Goal: Task Accomplishment & Management: Manage account settings

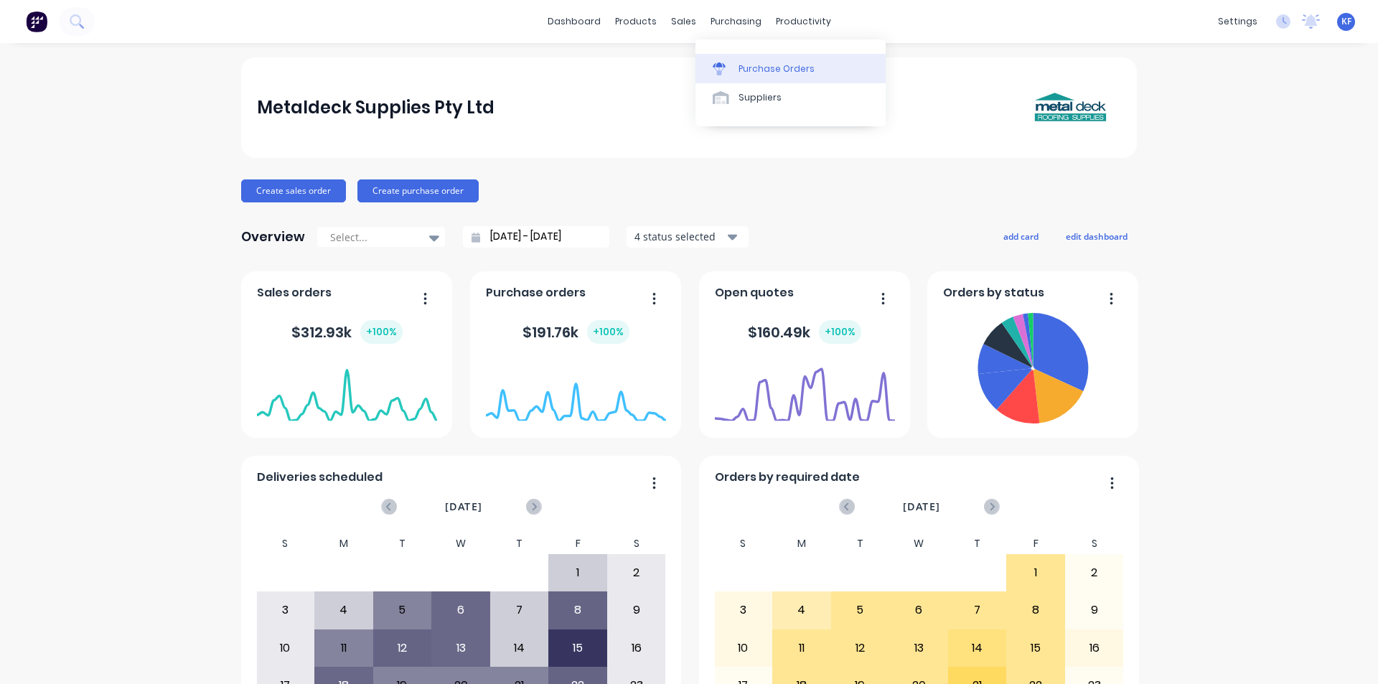
click at [750, 74] on div "Purchase Orders" at bounding box center [777, 68] width 76 height 13
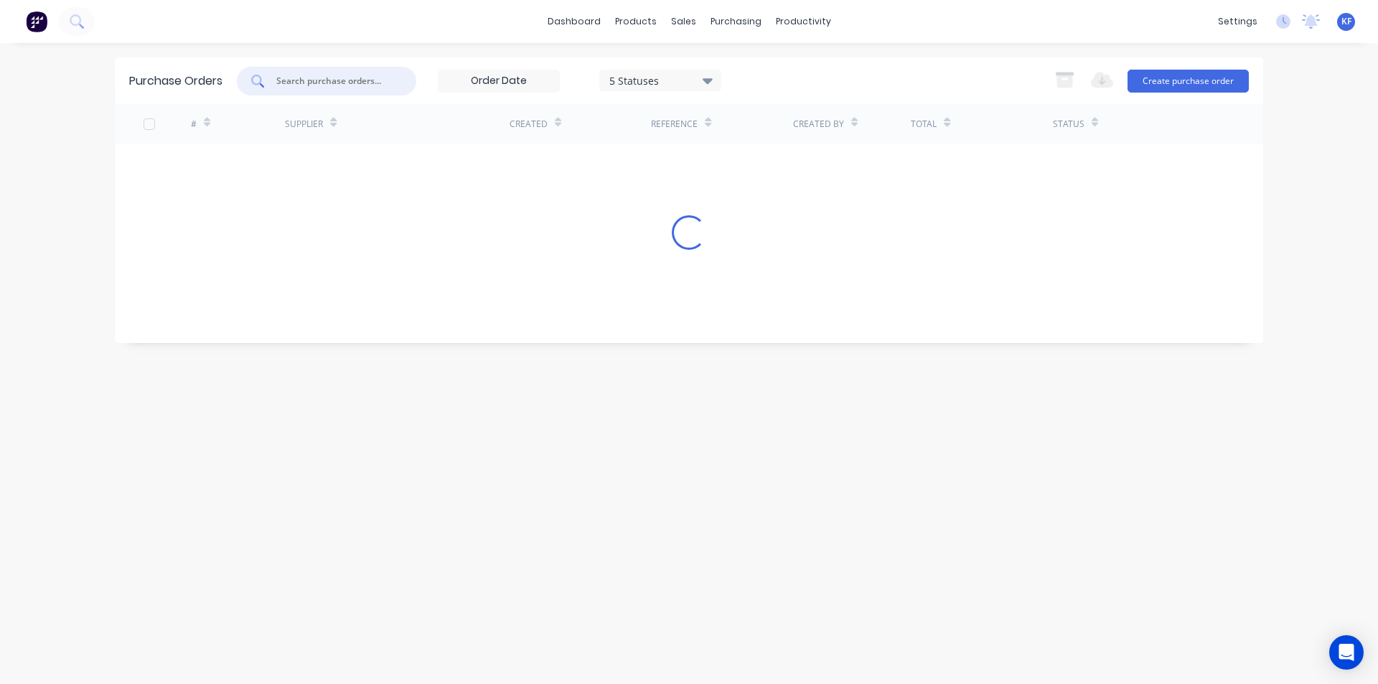
click at [319, 86] on input "text" at bounding box center [334, 81] width 119 height 14
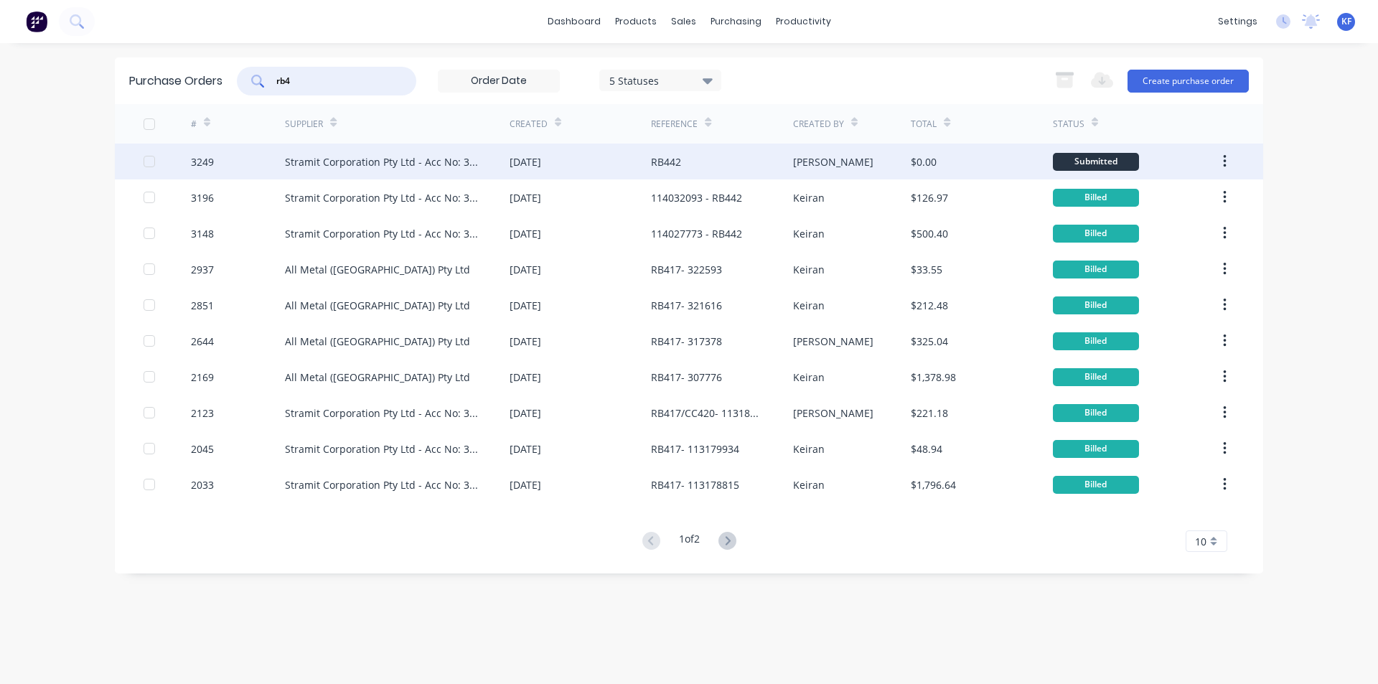
type input "rb4"
click at [447, 168] on div "Stramit Corporation Pty Ltd - Acc No: 32915" at bounding box center [383, 161] width 196 height 15
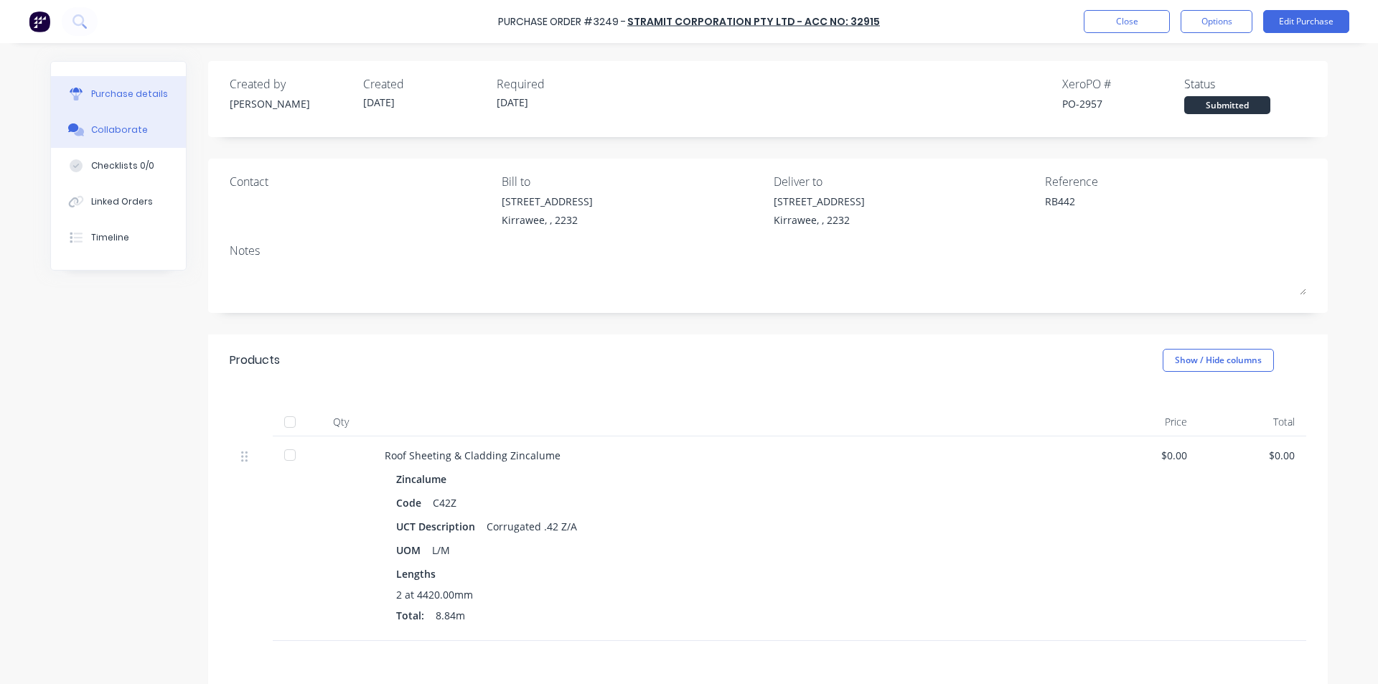
click at [130, 134] on div "Collaborate" at bounding box center [119, 129] width 57 height 13
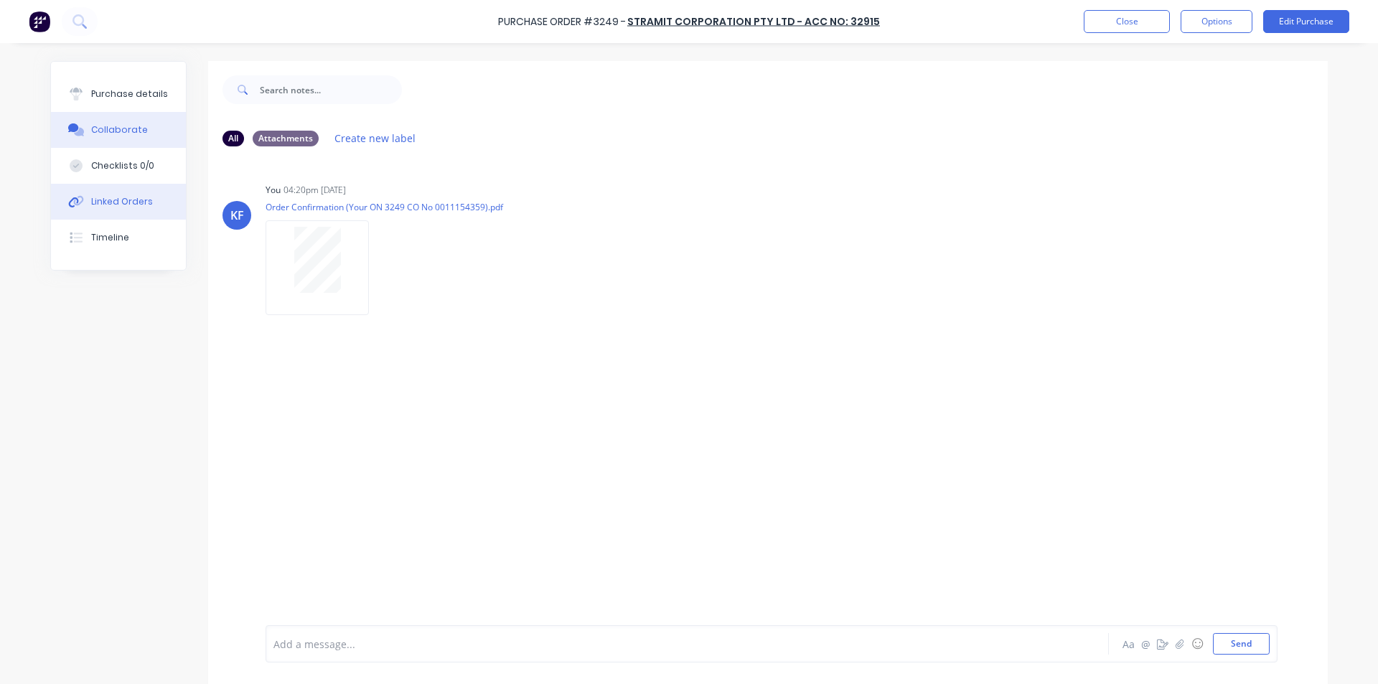
click at [151, 197] on button "Linked Orders" at bounding box center [118, 202] width 135 height 36
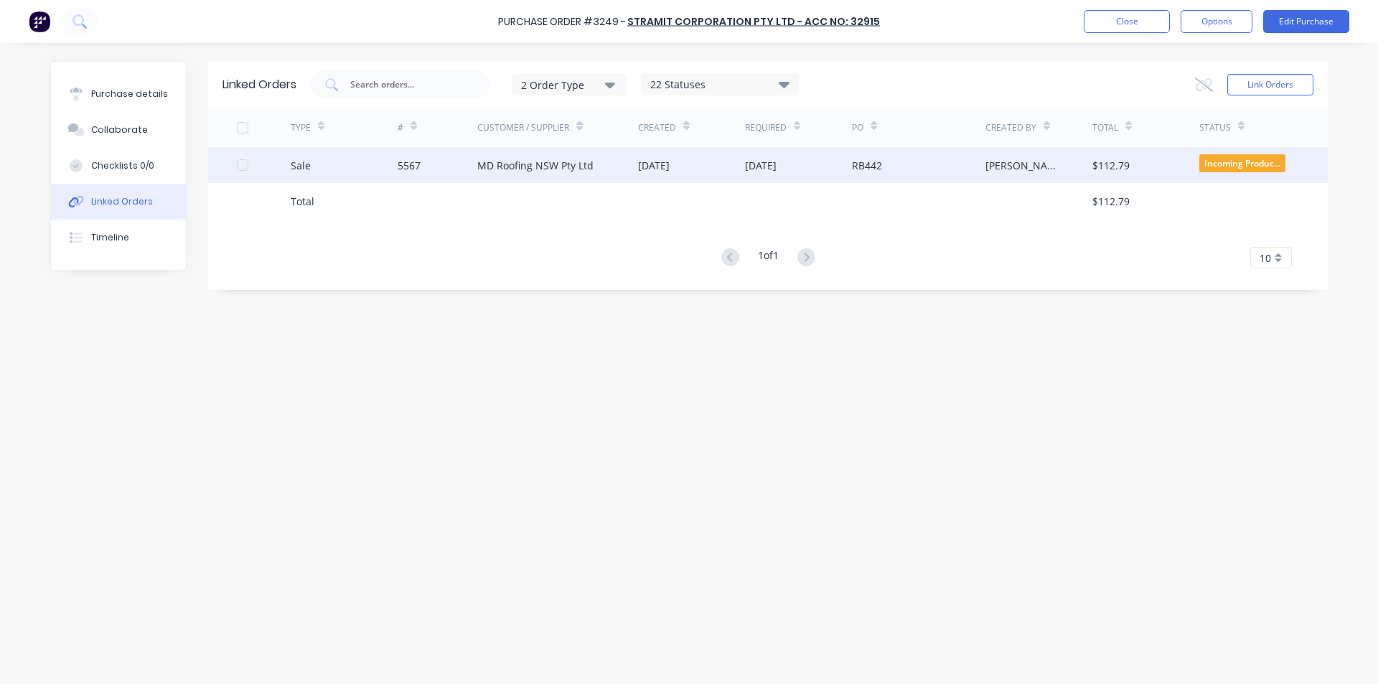
click at [543, 166] on div "MD Roofing NSW Pty Ltd" at bounding box center [535, 165] width 116 height 15
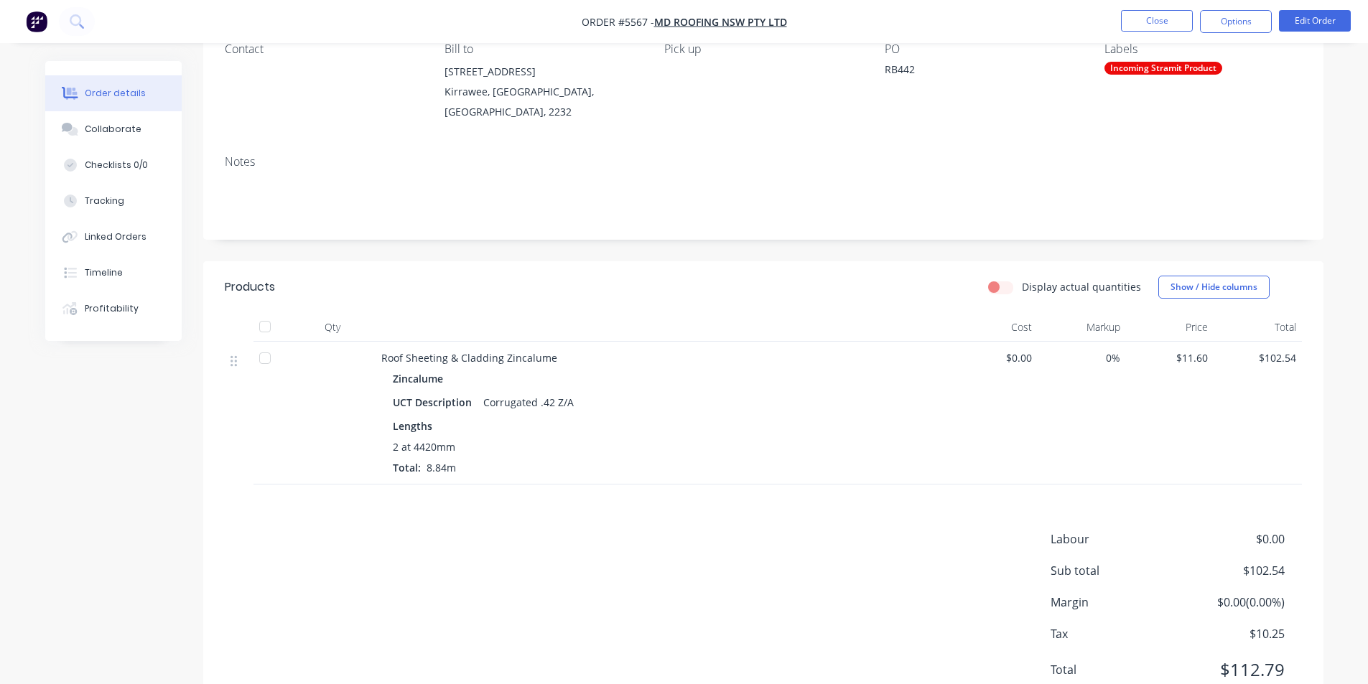
scroll to position [144, 0]
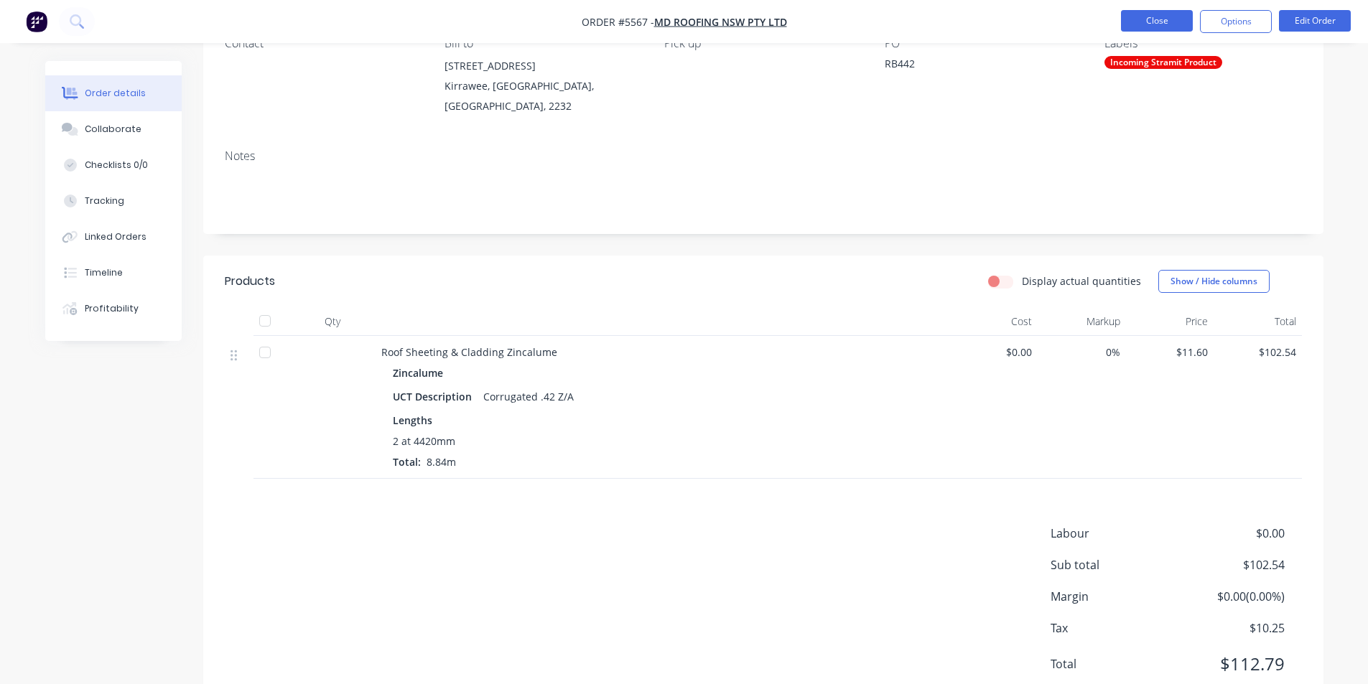
click at [1130, 25] on button "Close" at bounding box center [1157, 21] width 72 height 22
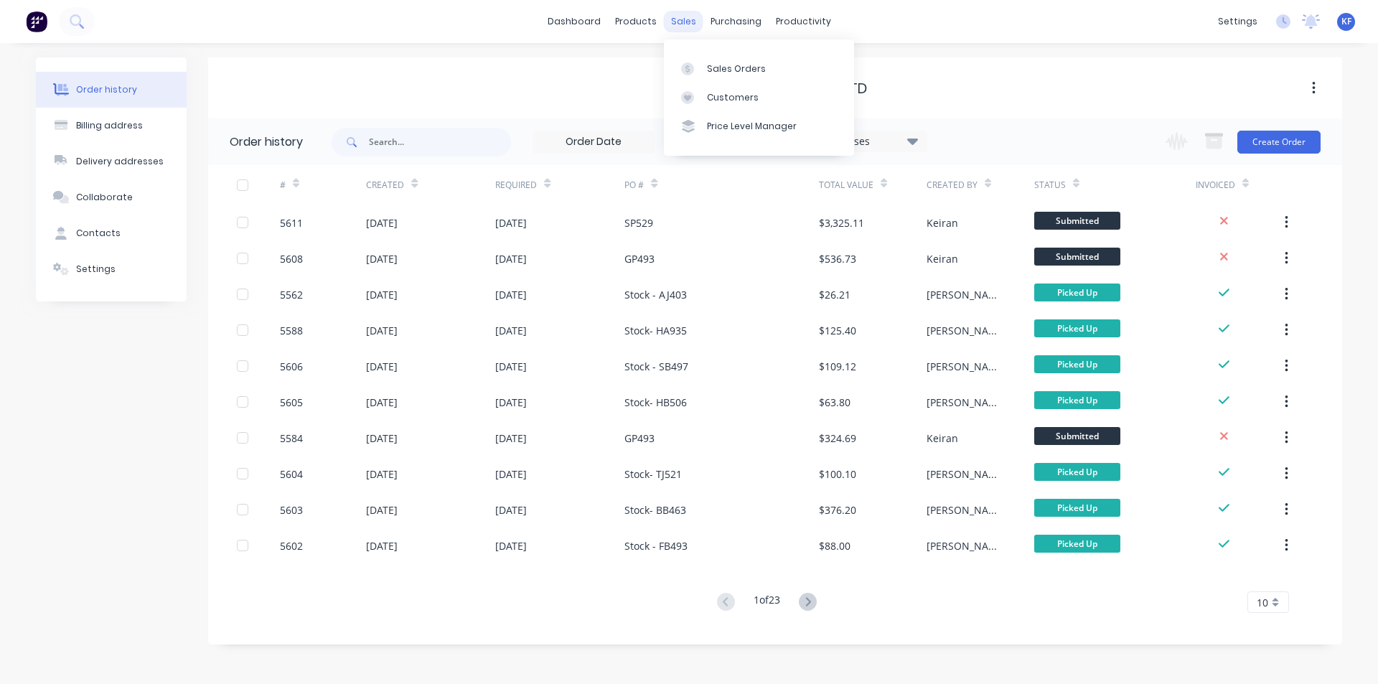
click at [687, 14] on div "sales" at bounding box center [683, 22] width 39 height 22
click at [706, 60] on link "Sales Orders" at bounding box center [759, 68] width 190 height 29
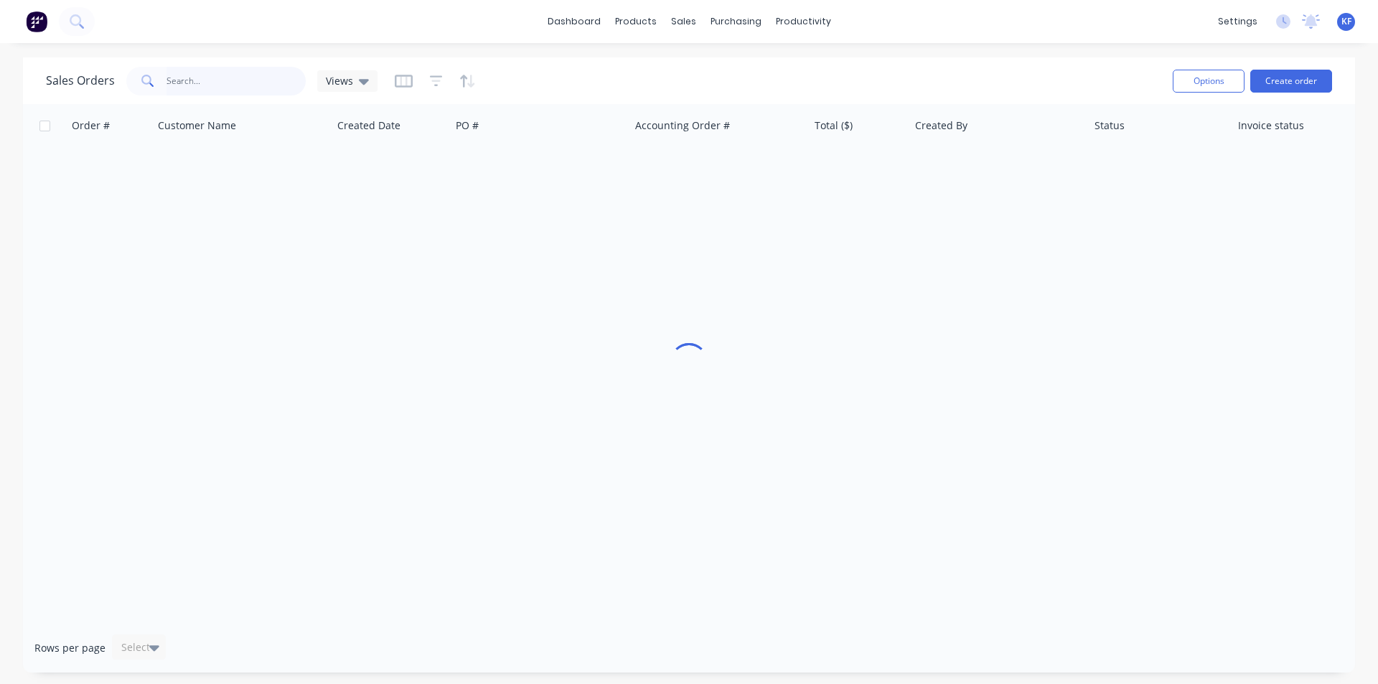
click at [240, 84] on input "text" at bounding box center [237, 81] width 140 height 29
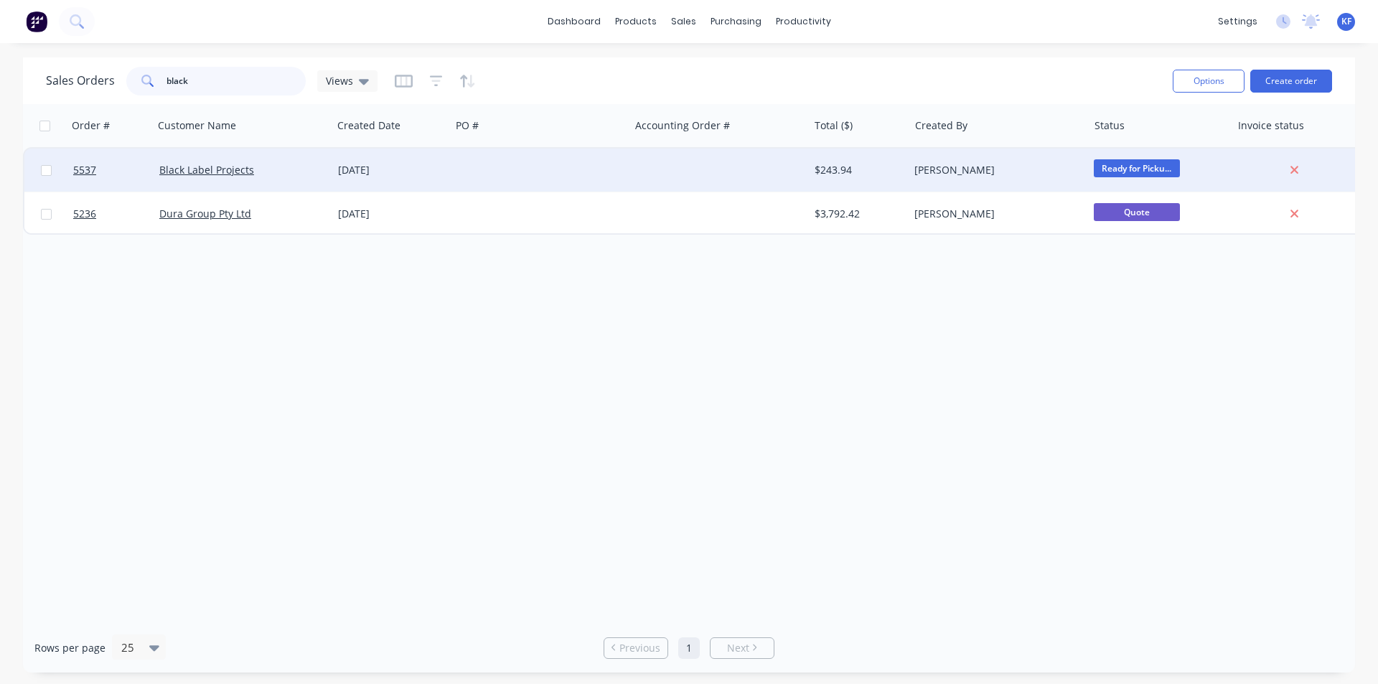
type input "black"
click at [633, 175] on div at bounding box center [719, 170] width 179 height 43
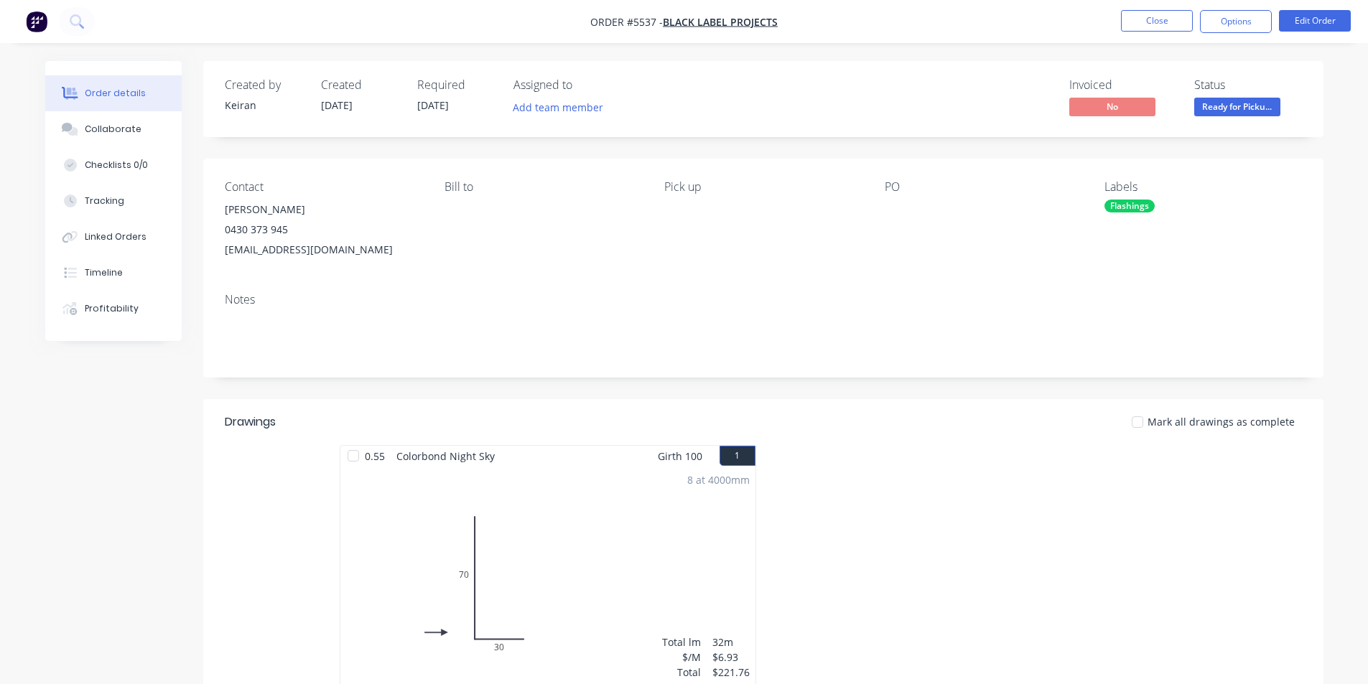
drag, startPoint x: 1227, startPoint y: 17, endPoint x: 1215, endPoint y: 34, distance: 21.1
click at [1224, 19] on button "Options" at bounding box center [1236, 21] width 72 height 23
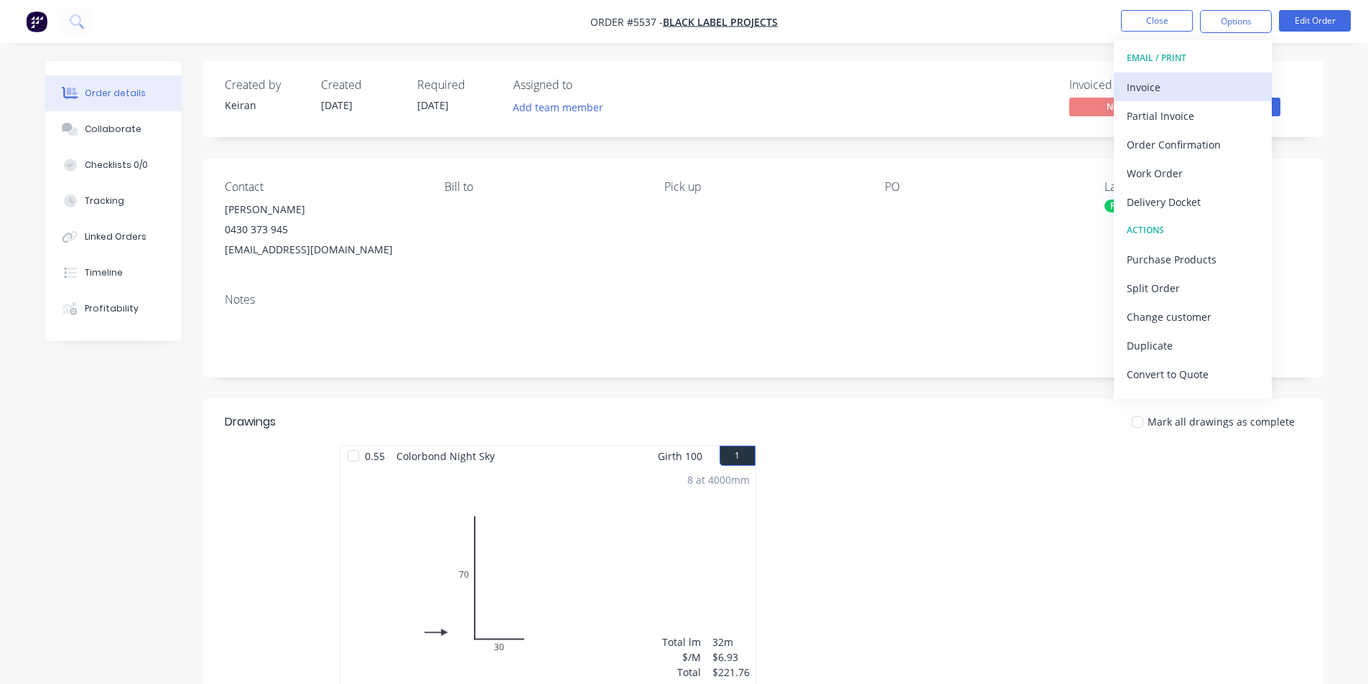
click at [1194, 73] on button "Invoice" at bounding box center [1192, 87] width 158 height 29
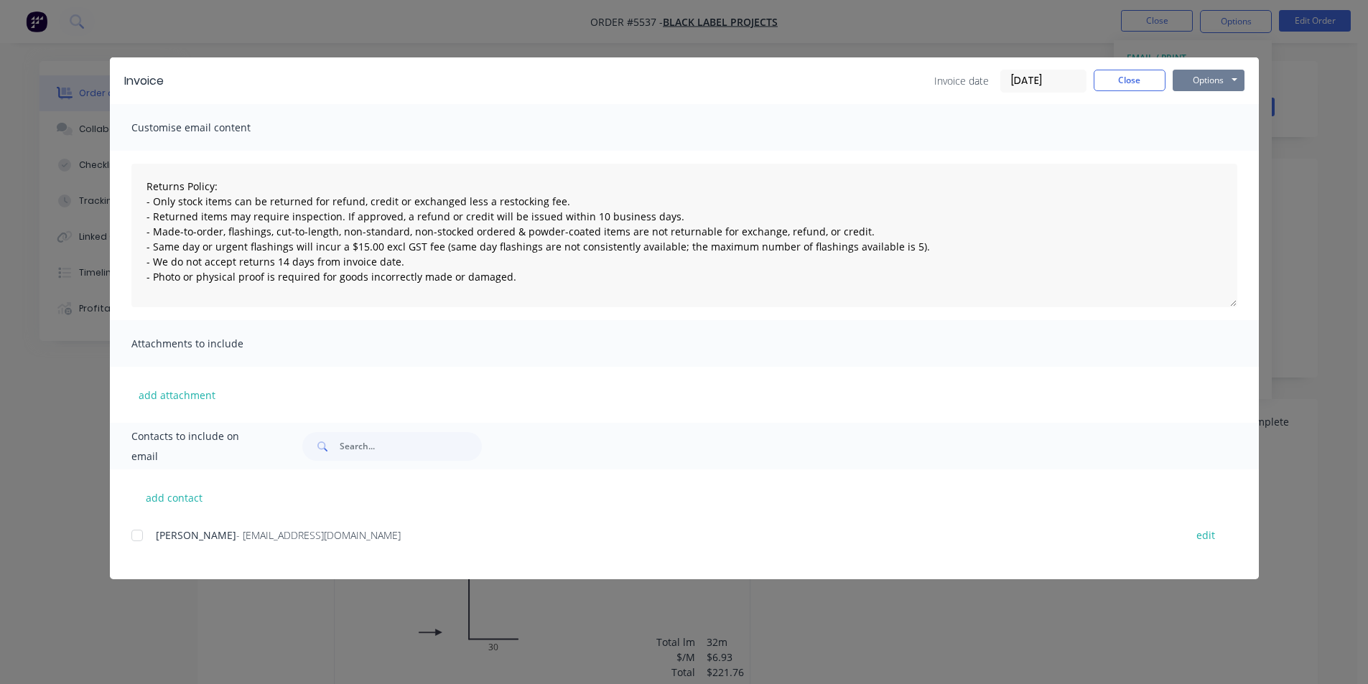
click at [1197, 85] on button "Options" at bounding box center [1208, 81] width 72 height 22
click at [1195, 131] on button "Print" at bounding box center [1218, 130] width 92 height 24
type textarea "Returns Policy: - Only stock items can be returned for refund, credit or exchan…"
click at [1139, 75] on button "Close" at bounding box center [1129, 81] width 72 height 22
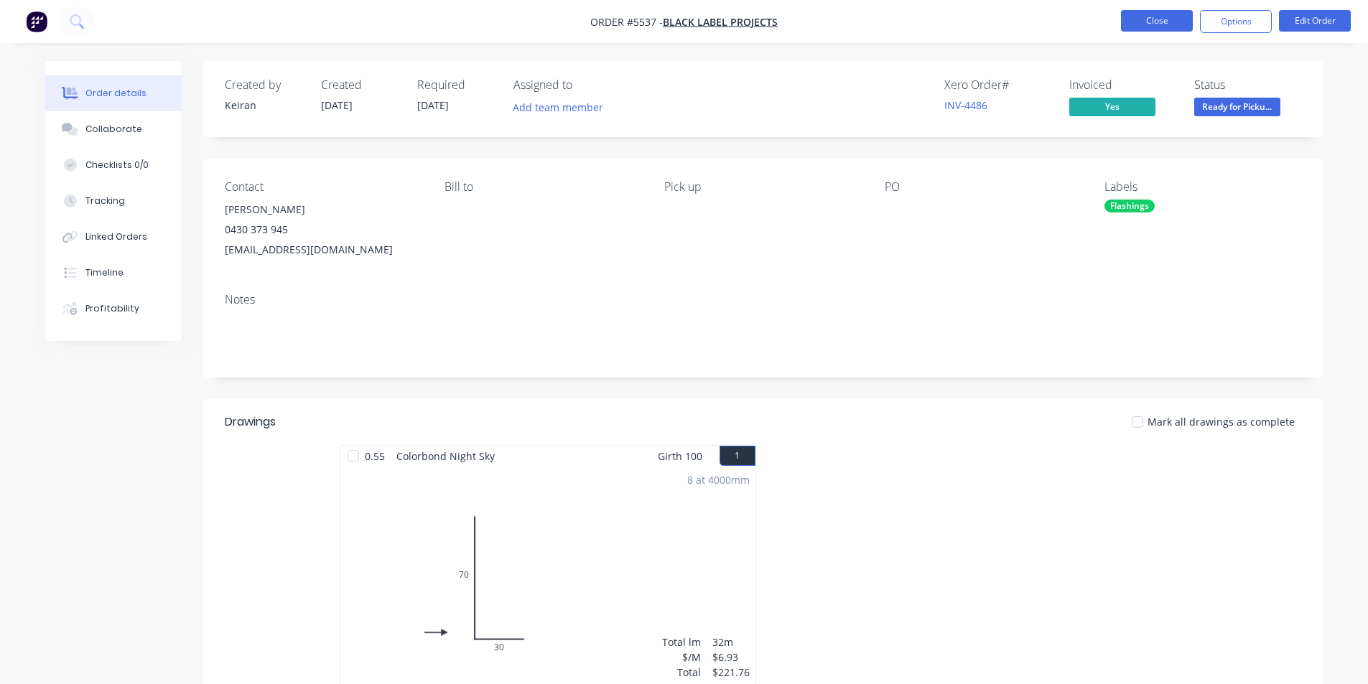
click at [1148, 27] on button "Close" at bounding box center [1157, 21] width 72 height 22
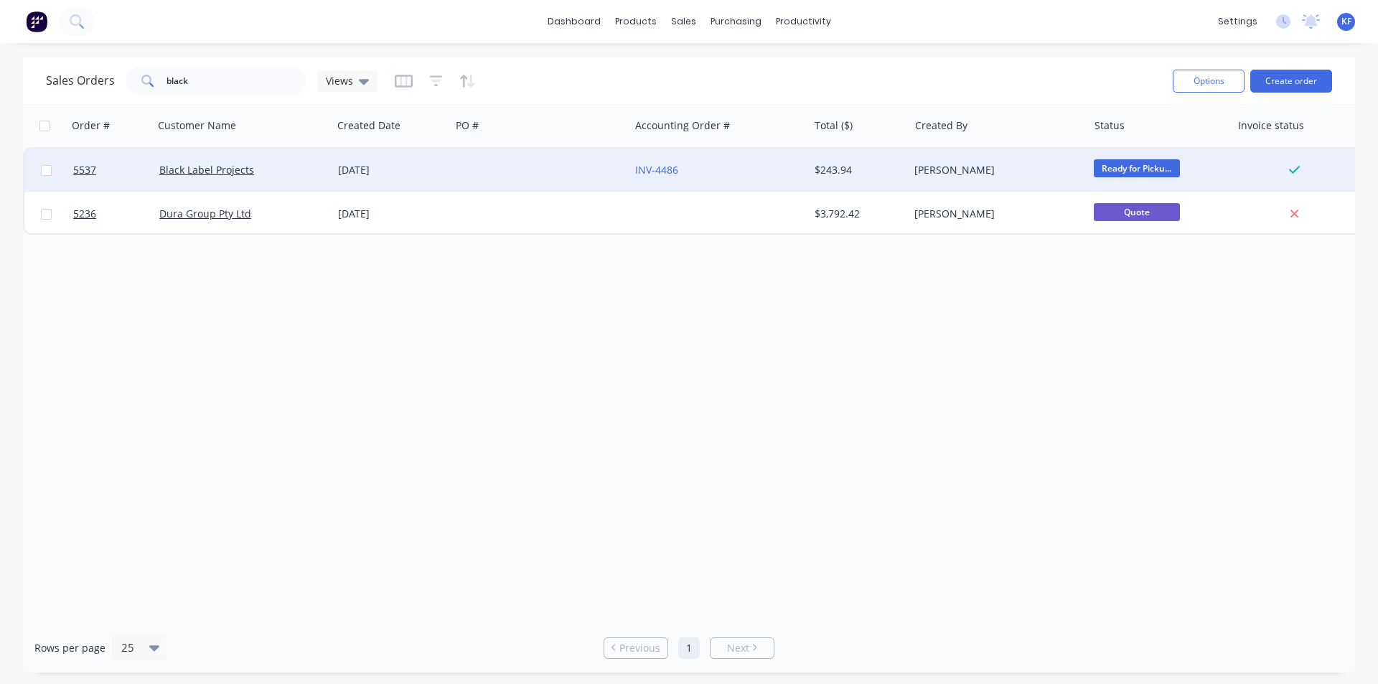
click at [976, 179] on div "[PERSON_NAME]" at bounding box center [998, 170] width 179 height 43
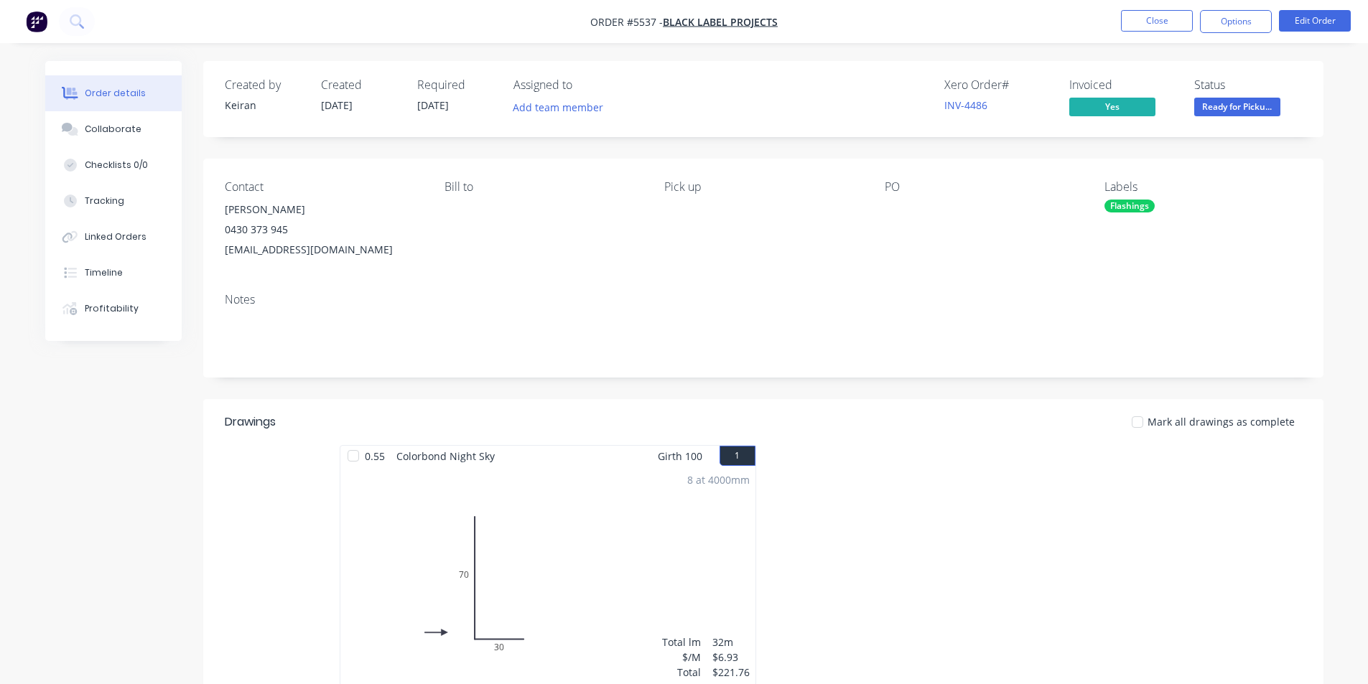
click at [1213, 114] on span "Ready for Picku..." at bounding box center [1237, 107] width 86 height 18
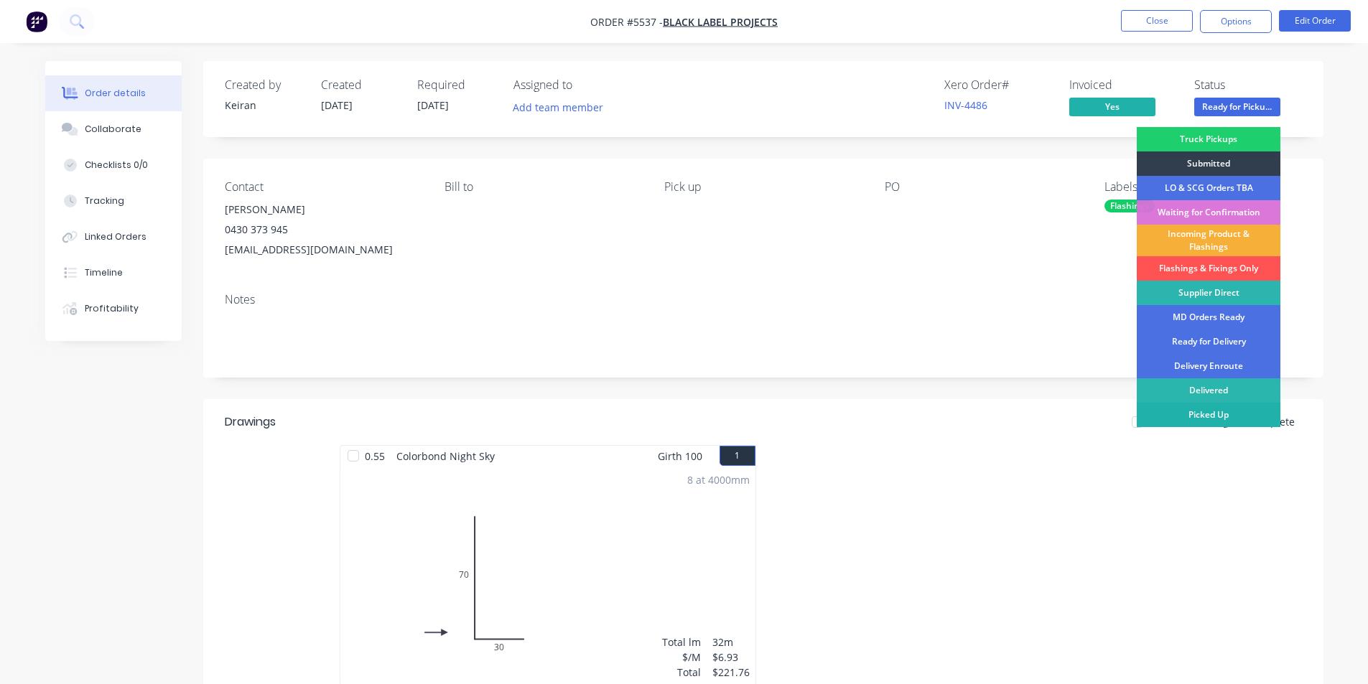
click at [1205, 416] on div "Picked Up" at bounding box center [1208, 415] width 144 height 24
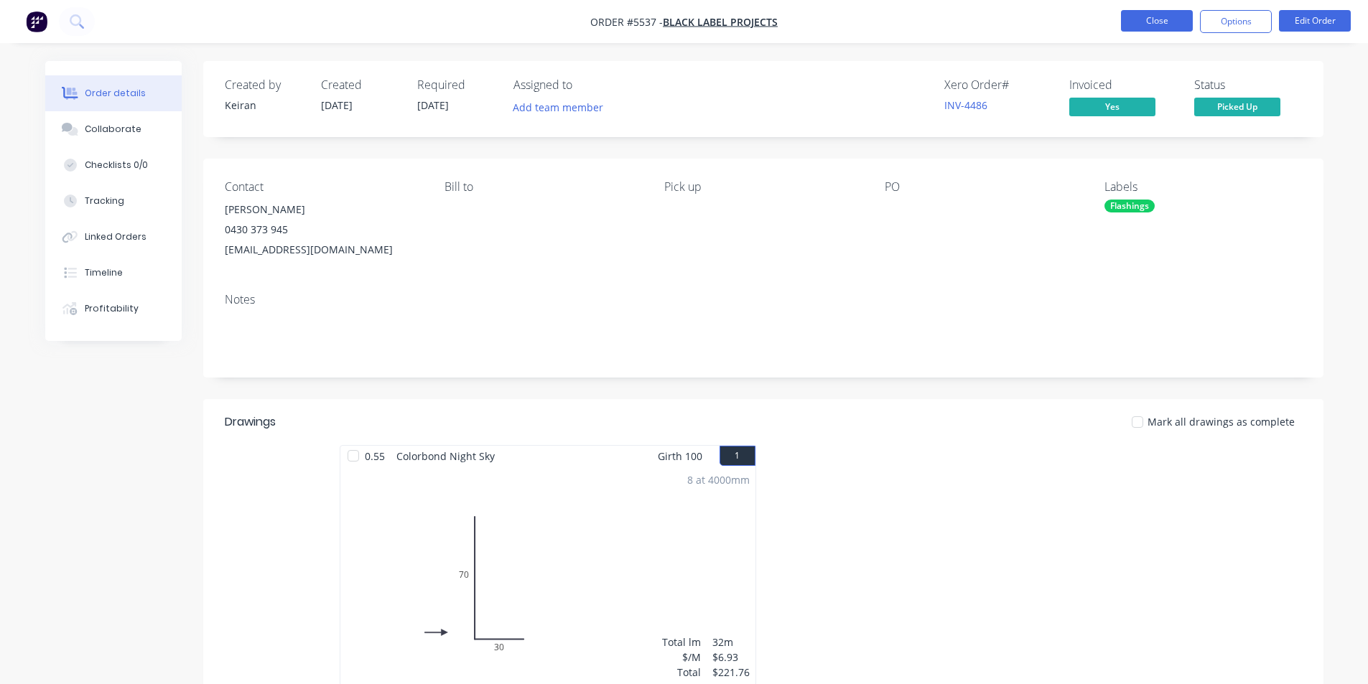
click at [1139, 24] on button "Close" at bounding box center [1157, 21] width 72 height 22
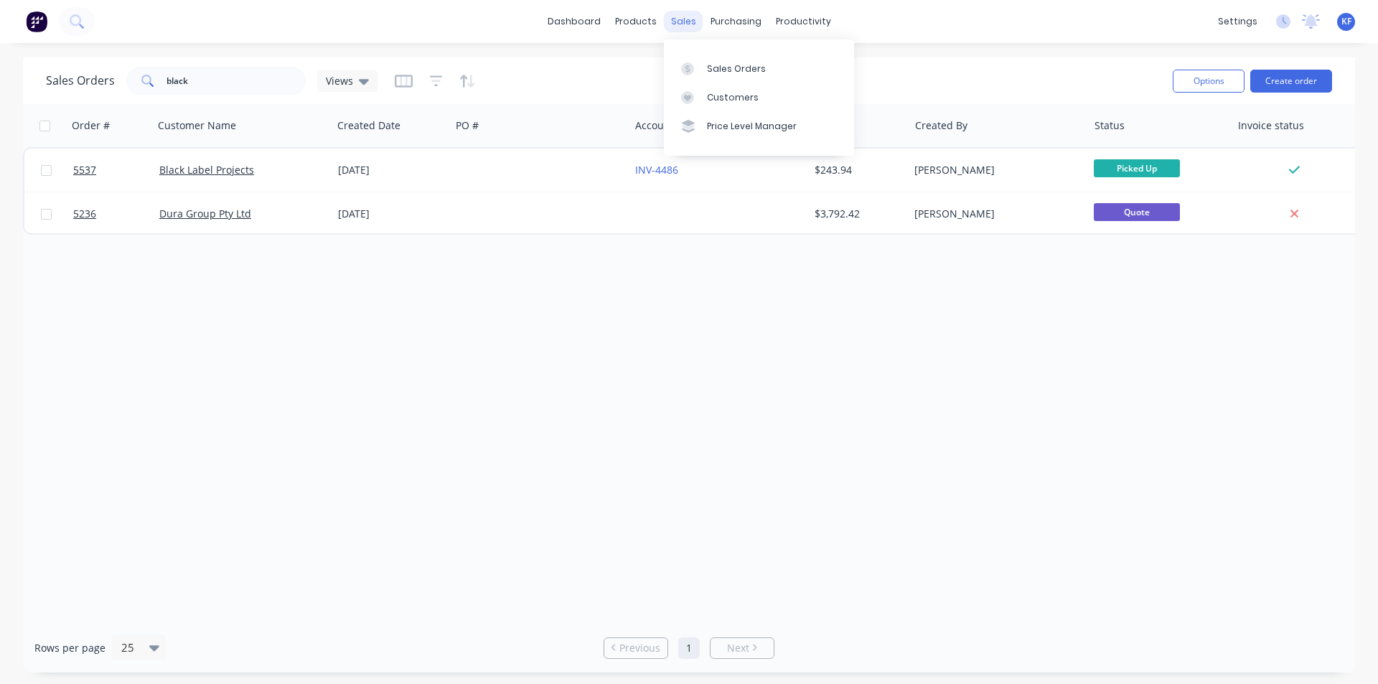
click at [674, 29] on div "sales" at bounding box center [683, 22] width 39 height 22
click at [729, 67] on div "Sales Orders" at bounding box center [736, 68] width 59 height 13
click at [107, 76] on div "Sales Orders black Views" at bounding box center [212, 81] width 332 height 29
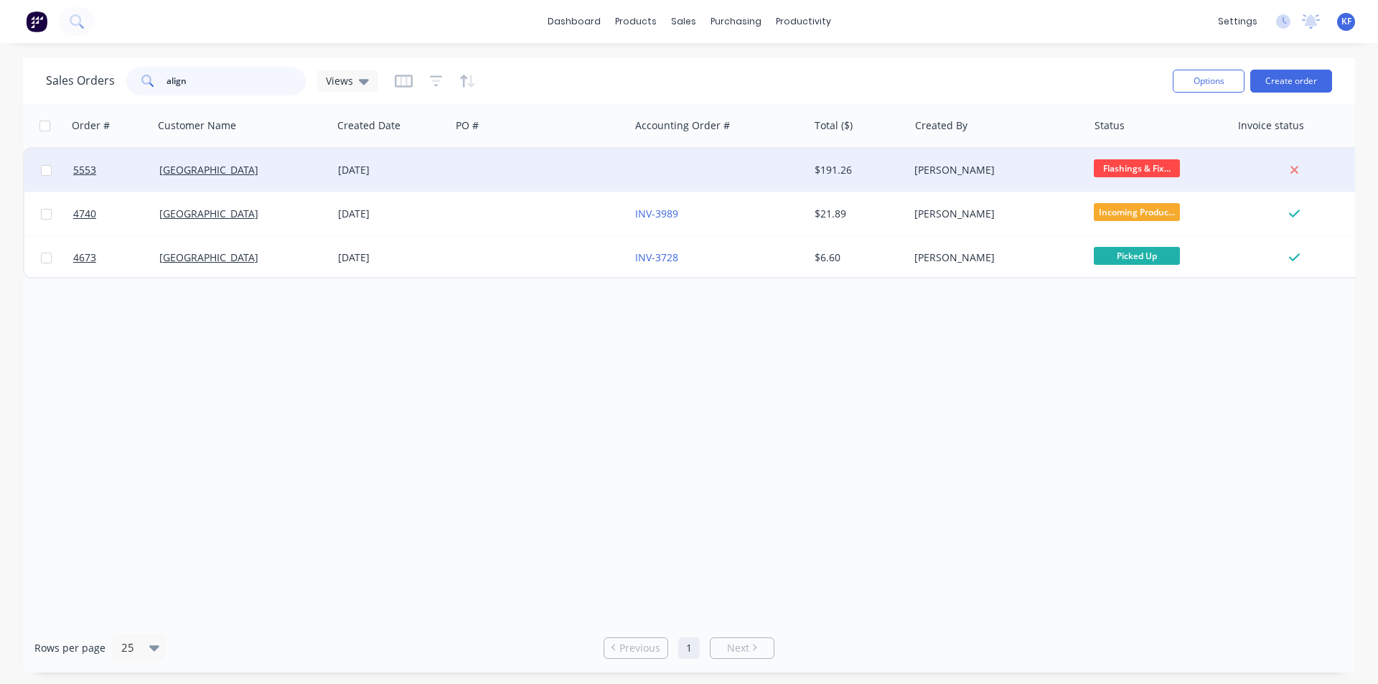
type input "align"
click at [456, 153] on div at bounding box center [540, 170] width 179 height 43
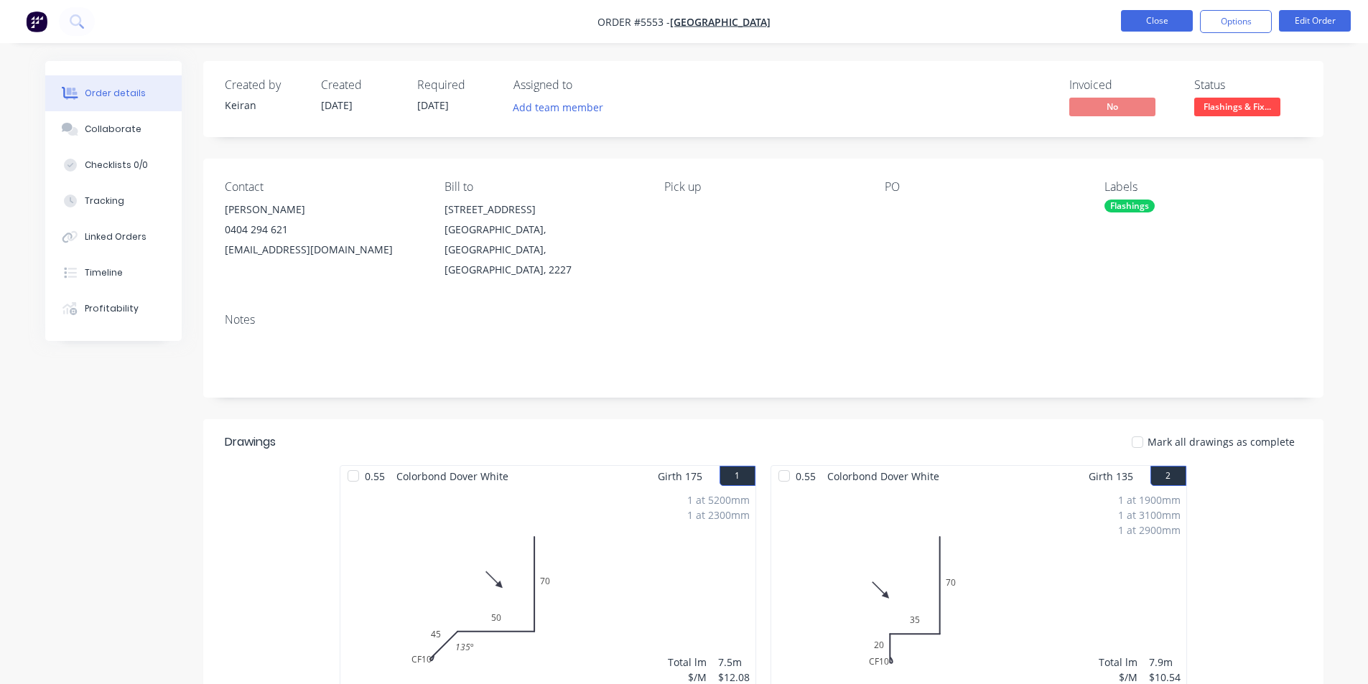
click at [1146, 29] on button "Close" at bounding box center [1157, 21] width 72 height 22
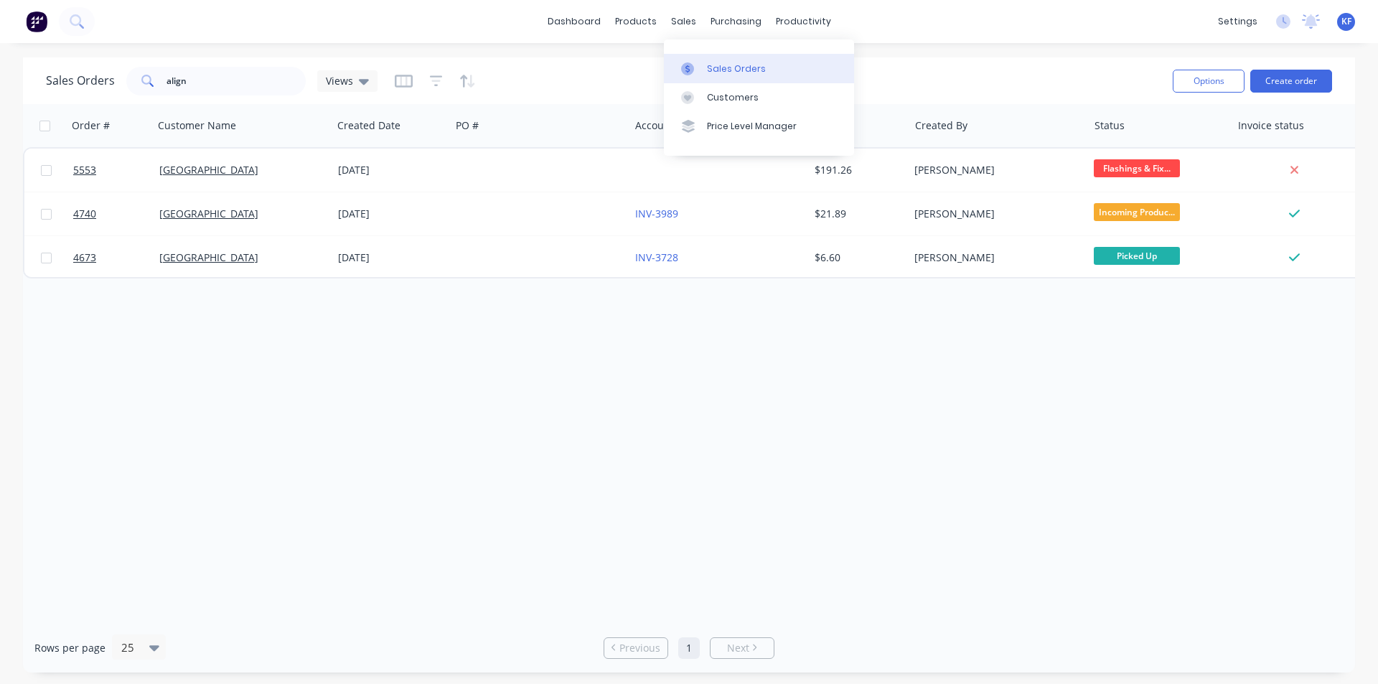
drag, startPoint x: 682, startPoint y: 22, endPoint x: 709, endPoint y: 57, distance: 44.5
click at [685, 22] on div "sales" at bounding box center [683, 22] width 39 height 22
click at [715, 62] on div "Sales Orders" at bounding box center [736, 68] width 59 height 13
drag, startPoint x: 254, startPoint y: 76, endPoint x: 162, endPoint y: 73, distance: 92.7
click at [164, 74] on div "align" at bounding box center [215, 81] width 179 height 29
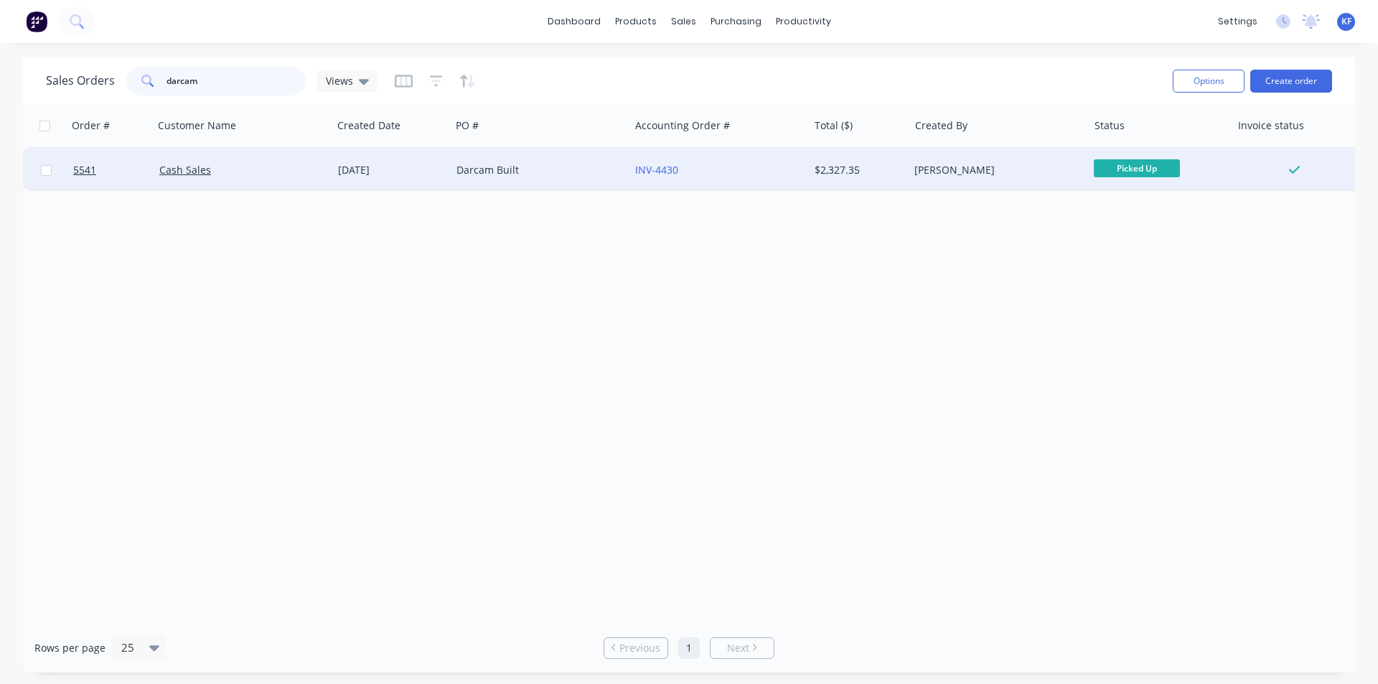
type input "darcam"
click at [746, 173] on div "INV-4430" at bounding box center [714, 170] width 159 height 14
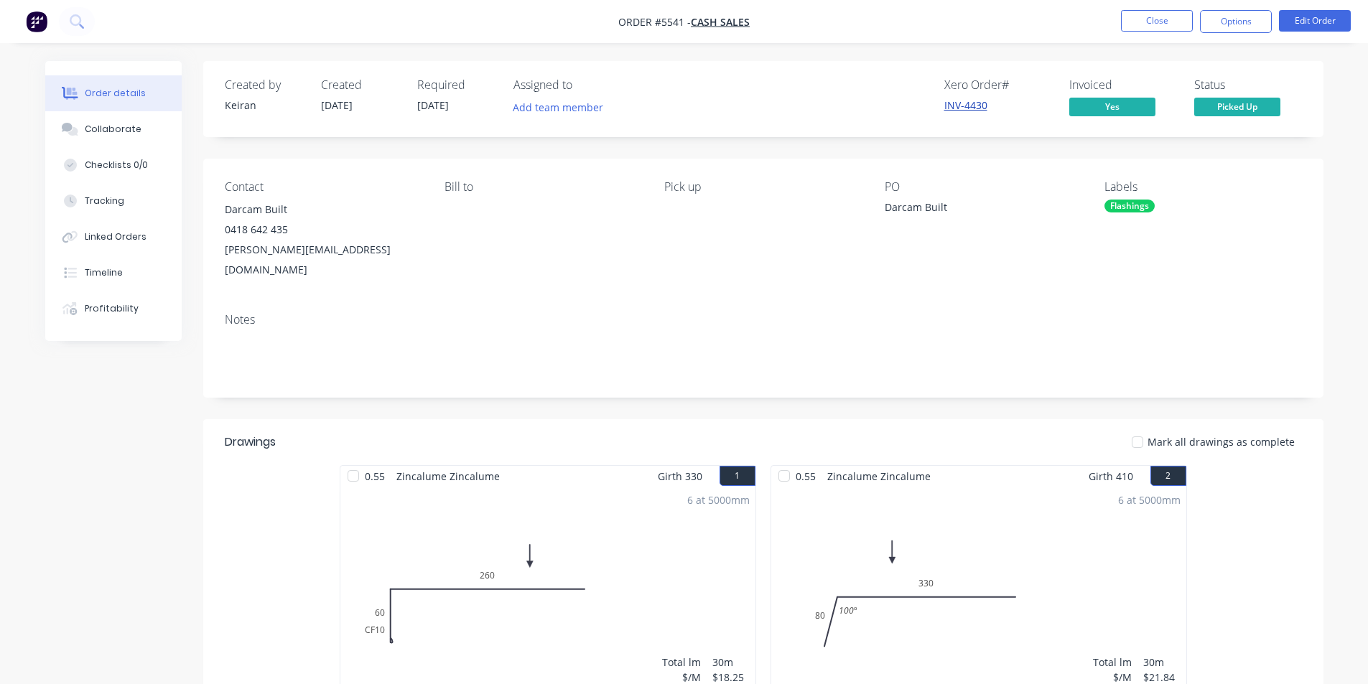
click at [983, 103] on link "INV-4430" at bounding box center [965, 105] width 43 height 14
click at [1148, 30] on button "Close" at bounding box center [1157, 21] width 72 height 22
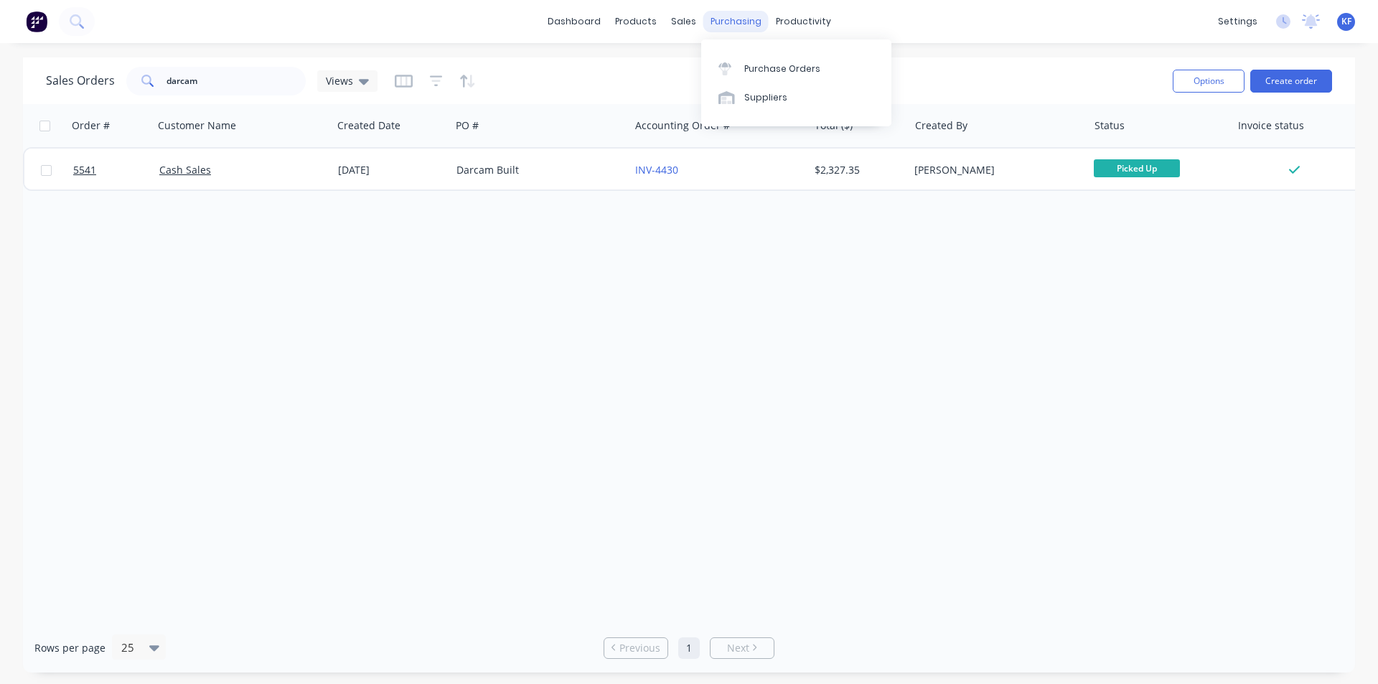
drag, startPoint x: 722, startPoint y: 20, endPoint x: 728, endPoint y: 30, distance: 11.6
click at [722, 20] on div "purchasing" at bounding box center [736, 22] width 65 height 22
click at [757, 62] on div "Purchase Orders" at bounding box center [782, 68] width 76 height 13
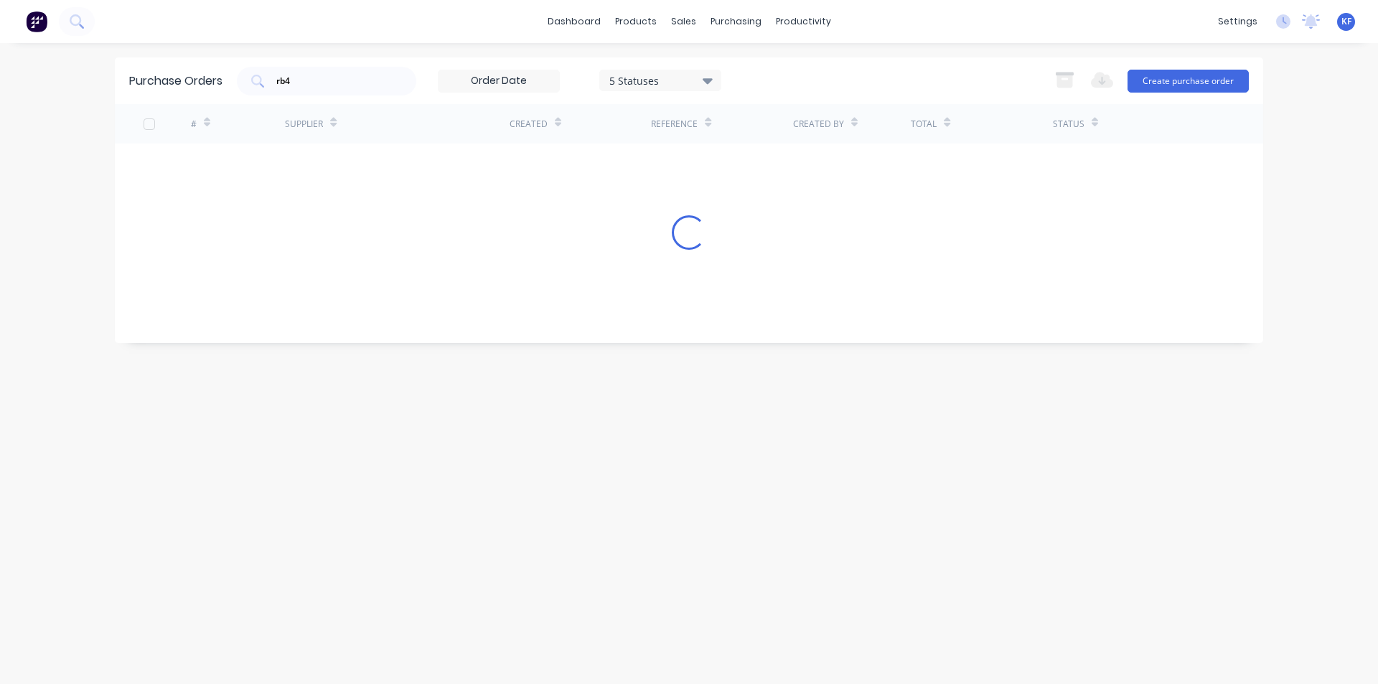
drag, startPoint x: 341, startPoint y: 80, endPoint x: 184, endPoint y: 78, distance: 156.5
click at [196, 83] on div "Purchase Orders rb4 5 Statuses 5 Statuses Export to Excel (XLSX) Create purchas…" at bounding box center [689, 80] width 1149 height 47
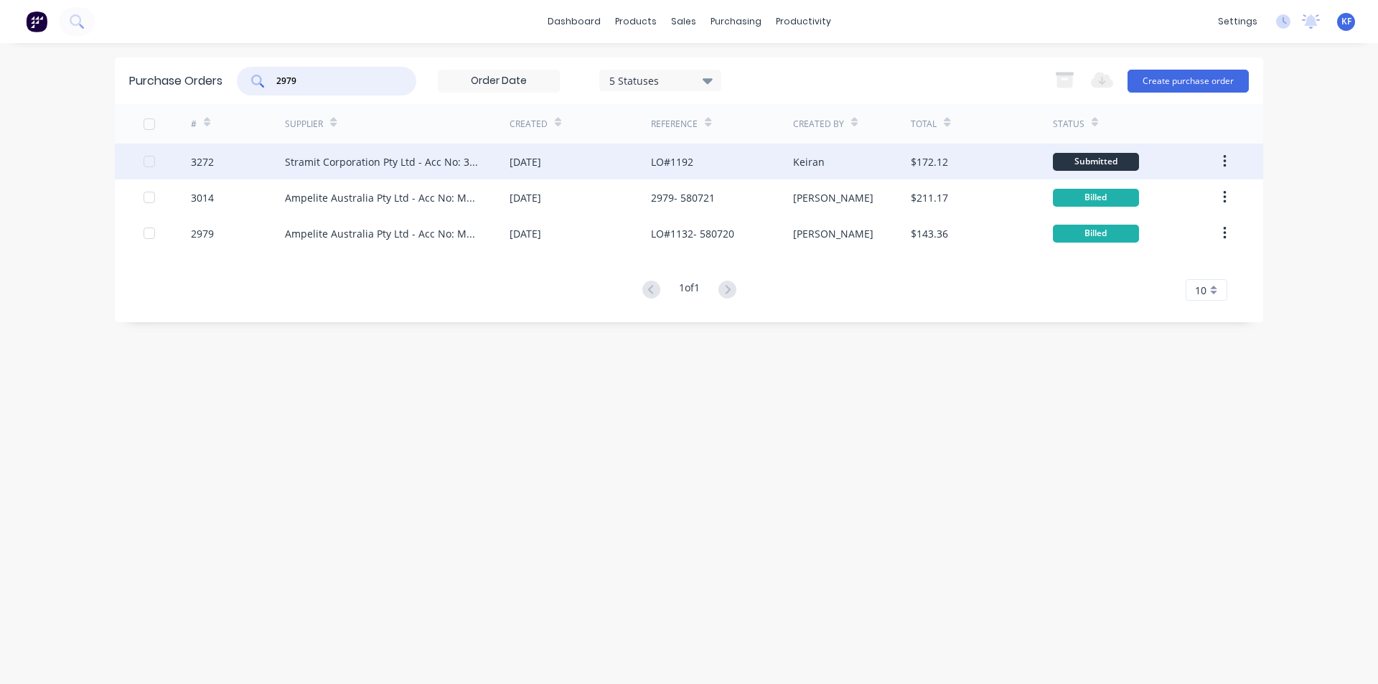
type input "2979"
click at [429, 165] on div "Stramit Corporation Pty Ltd - Acc No: 32915" at bounding box center [383, 161] width 196 height 15
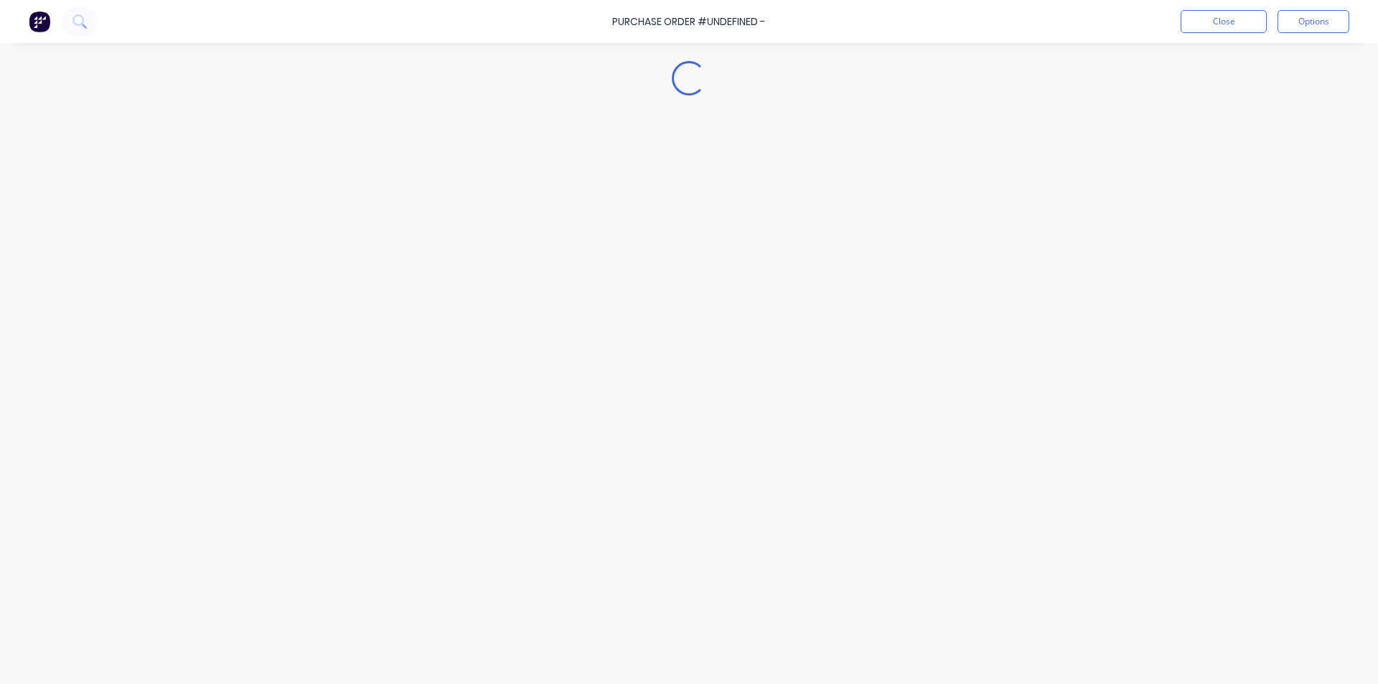
type textarea "x"
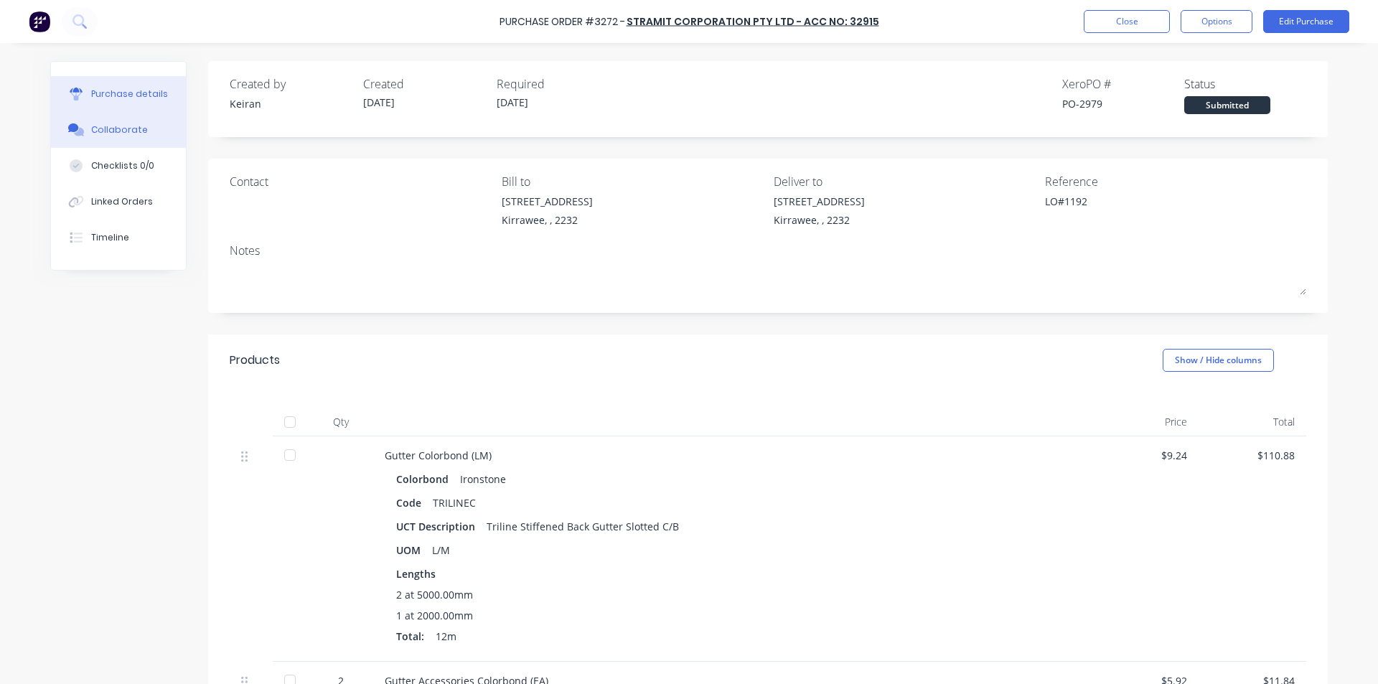
click at [126, 126] on div "Collaborate" at bounding box center [119, 129] width 57 height 13
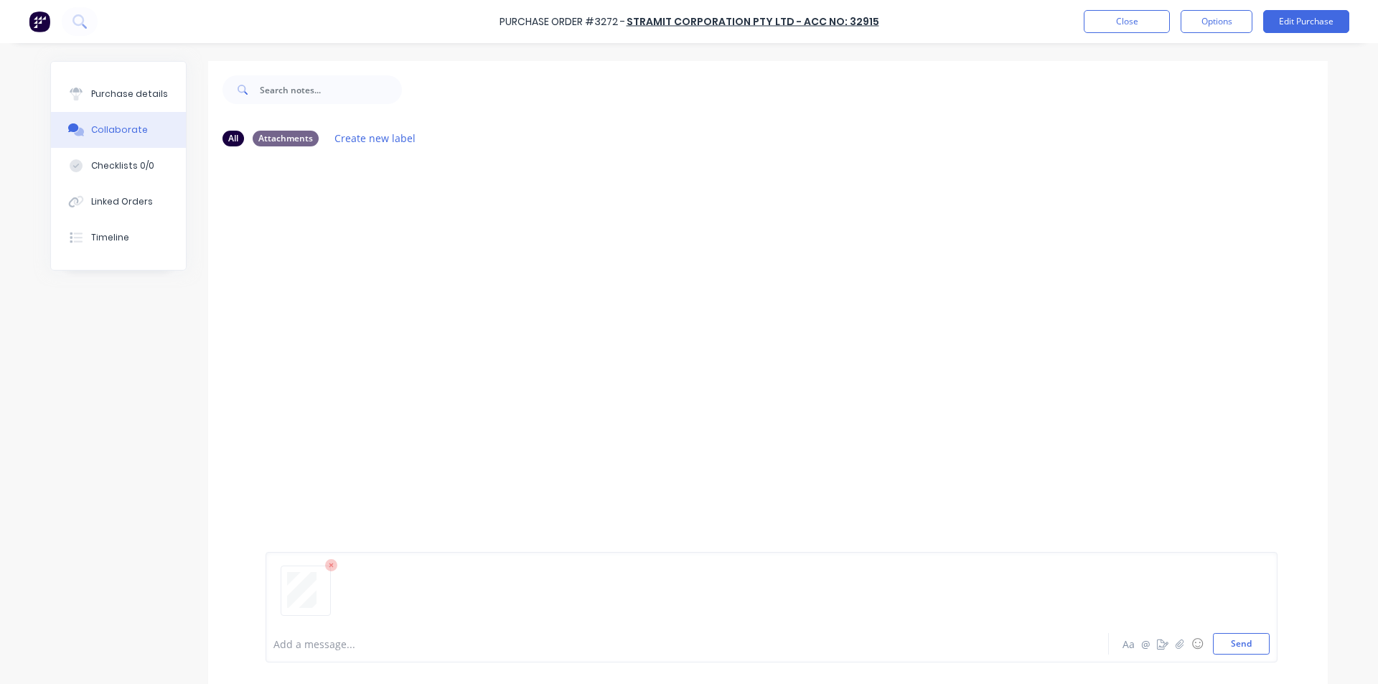
click at [1227, 657] on div "Add a message... Aa @ ☺ Send" at bounding box center [772, 607] width 1012 height 111
click at [1228, 650] on button "Send" at bounding box center [1241, 644] width 57 height 22
click at [125, 192] on button "Linked Orders" at bounding box center [118, 202] width 135 height 36
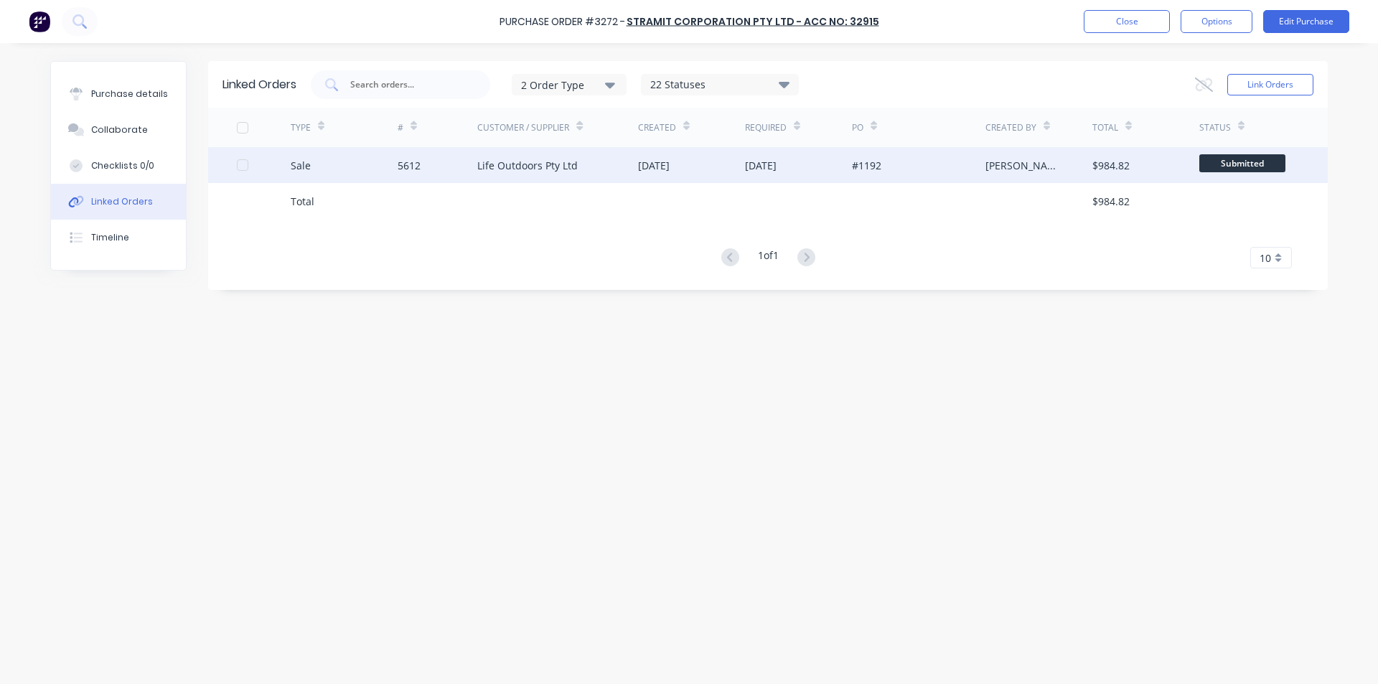
click at [872, 171] on div "#1192" at bounding box center [866, 165] width 29 height 15
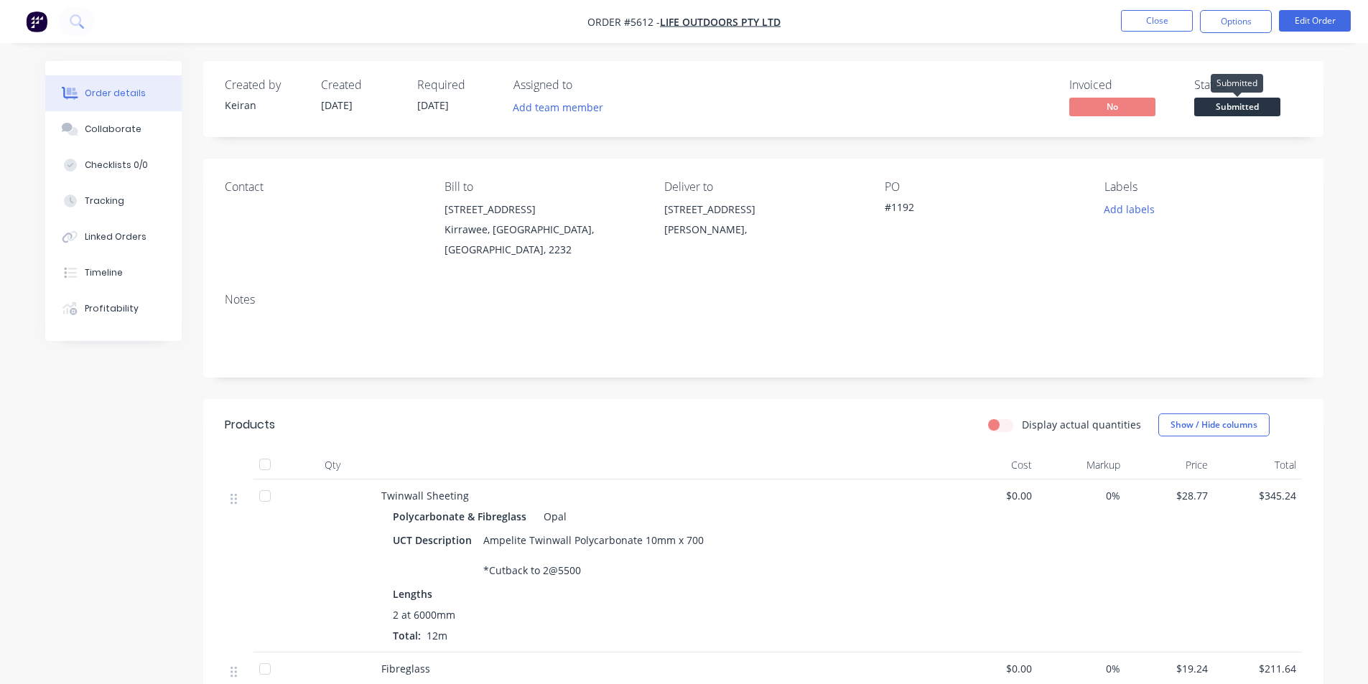
click at [1261, 111] on span "Submitted" at bounding box center [1237, 107] width 86 height 18
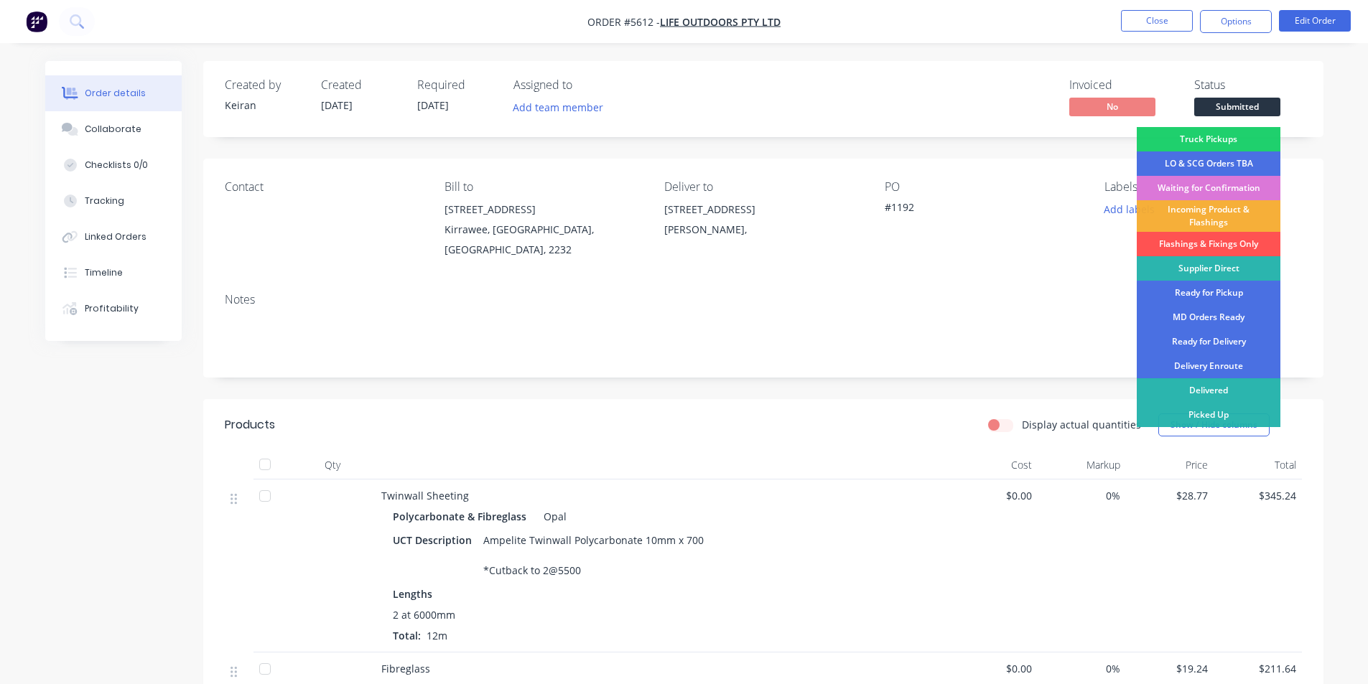
click at [1233, 224] on div "Incoming Product & Flashings" at bounding box center [1208, 216] width 144 height 32
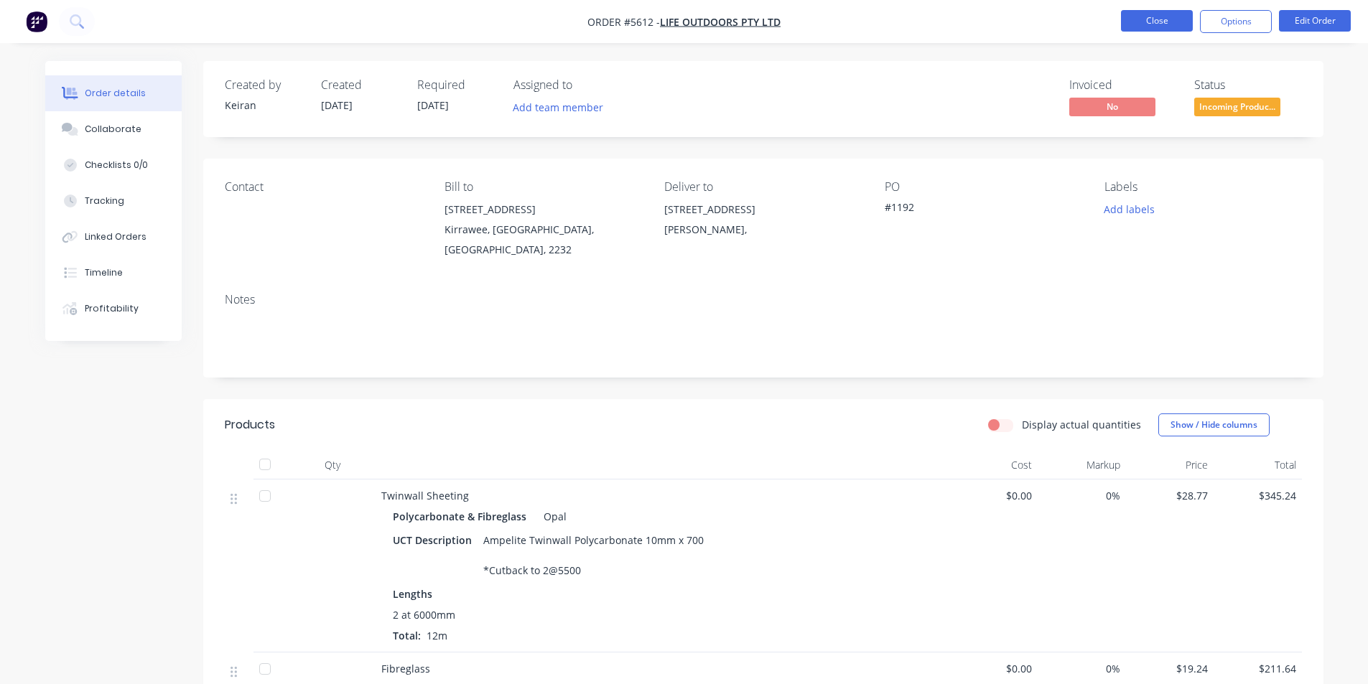
click at [1144, 24] on button "Close" at bounding box center [1157, 21] width 72 height 22
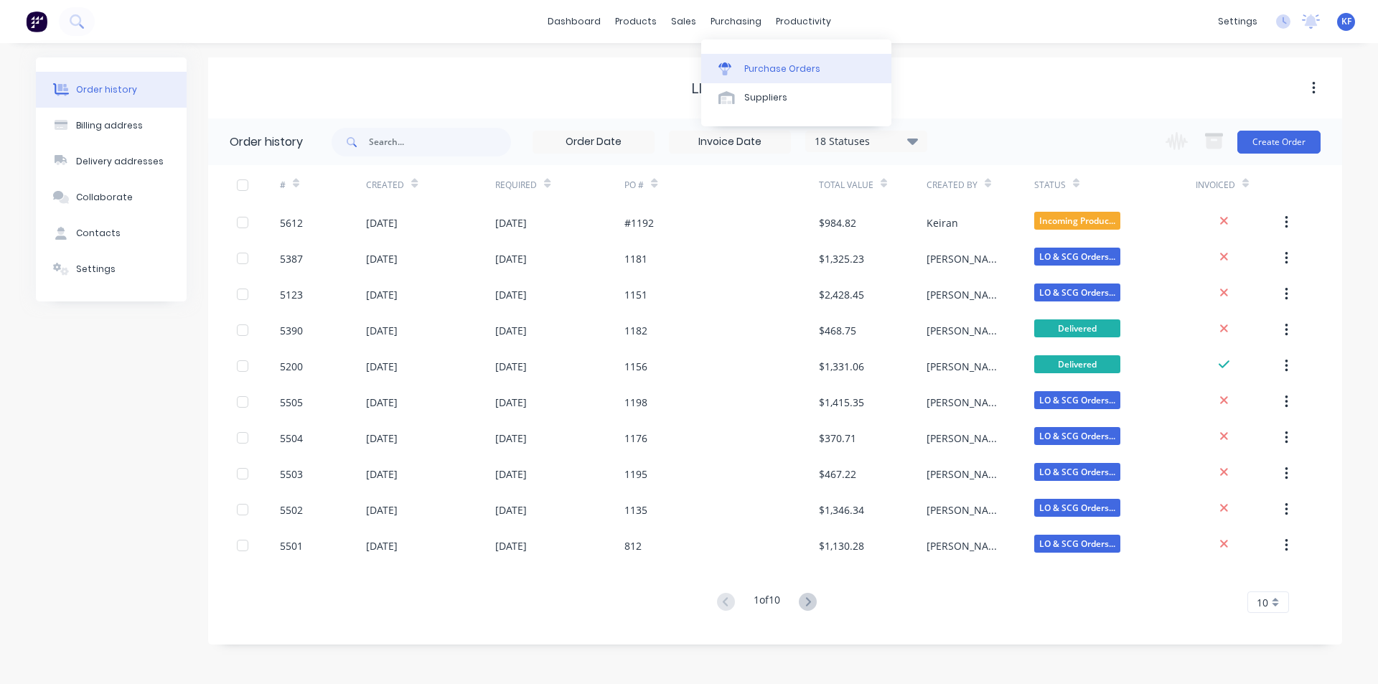
click at [708, 64] on link "Purchase Orders" at bounding box center [796, 68] width 190 height 29
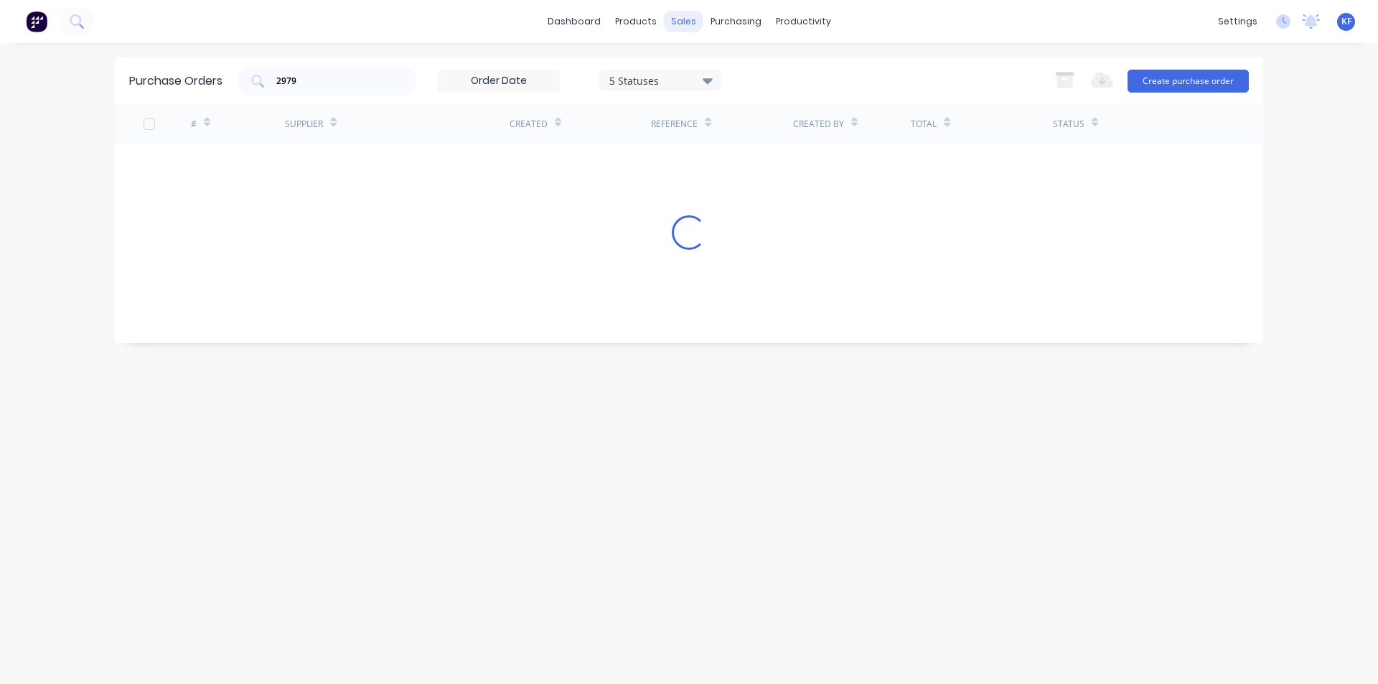
click at [677, 32] on div "sales" at bounding box center [683, 22] width 39 height 22
click at [710, 65] on div "Sales Orders" at bounding box center [736, 68] width 59 height 13
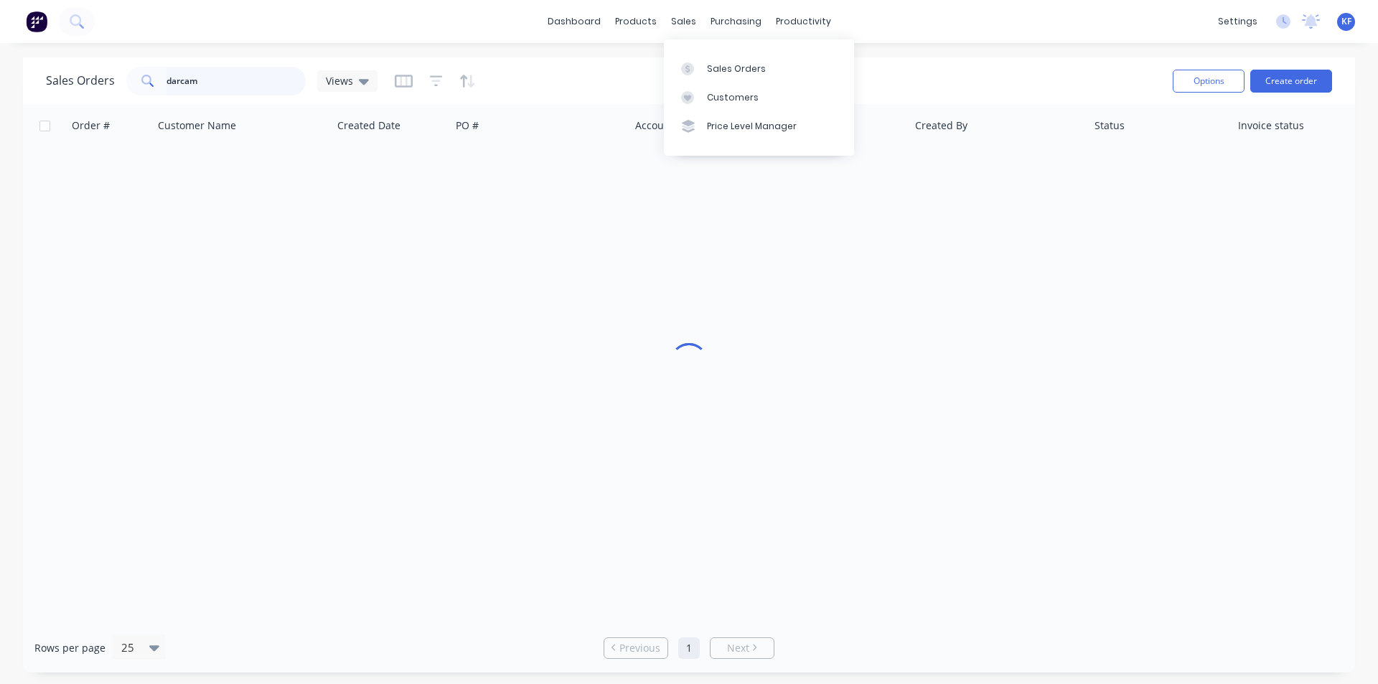
click at [20, 70] on div "Sales Orders darcam Views Options Create order Order # Customer Name Created Da…" at bounding box center [689, 364] width 1378 height 615
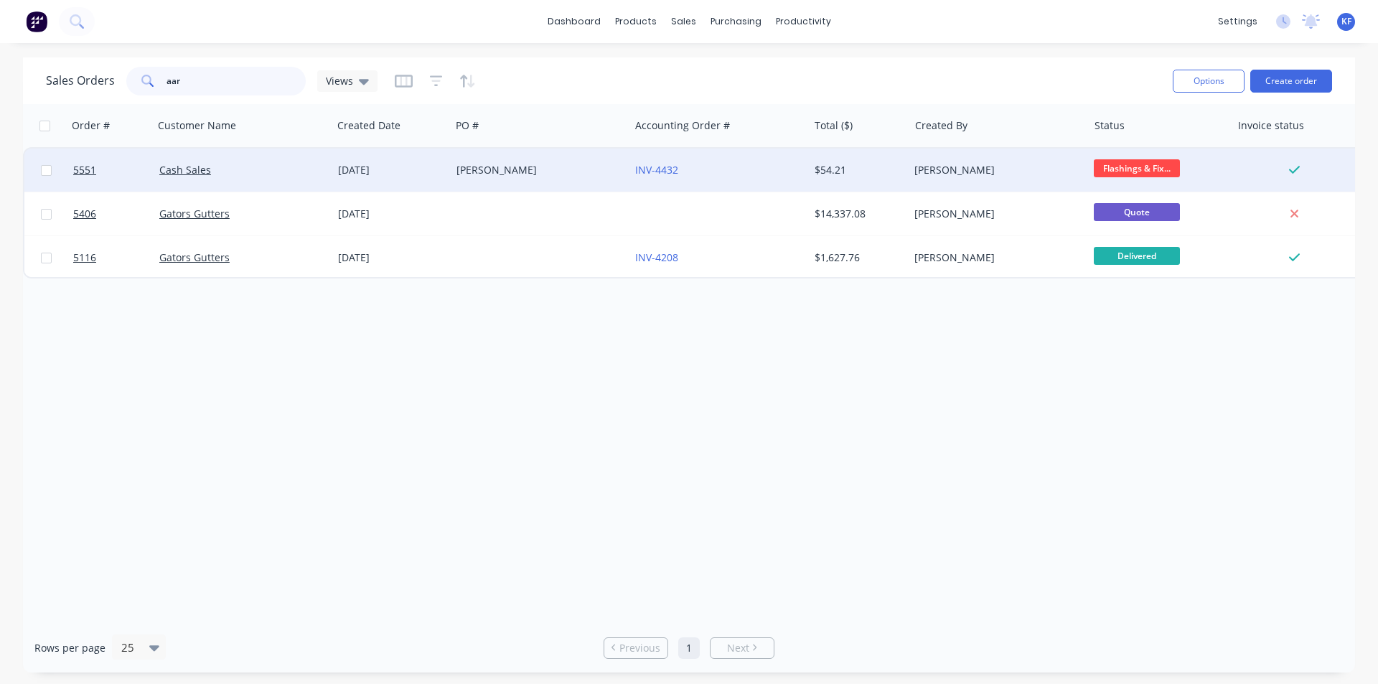
type input "aar"
click at [507, 168] on div "[PERSON_NAME]" at bounding box center [536, 170] width 159 height 14
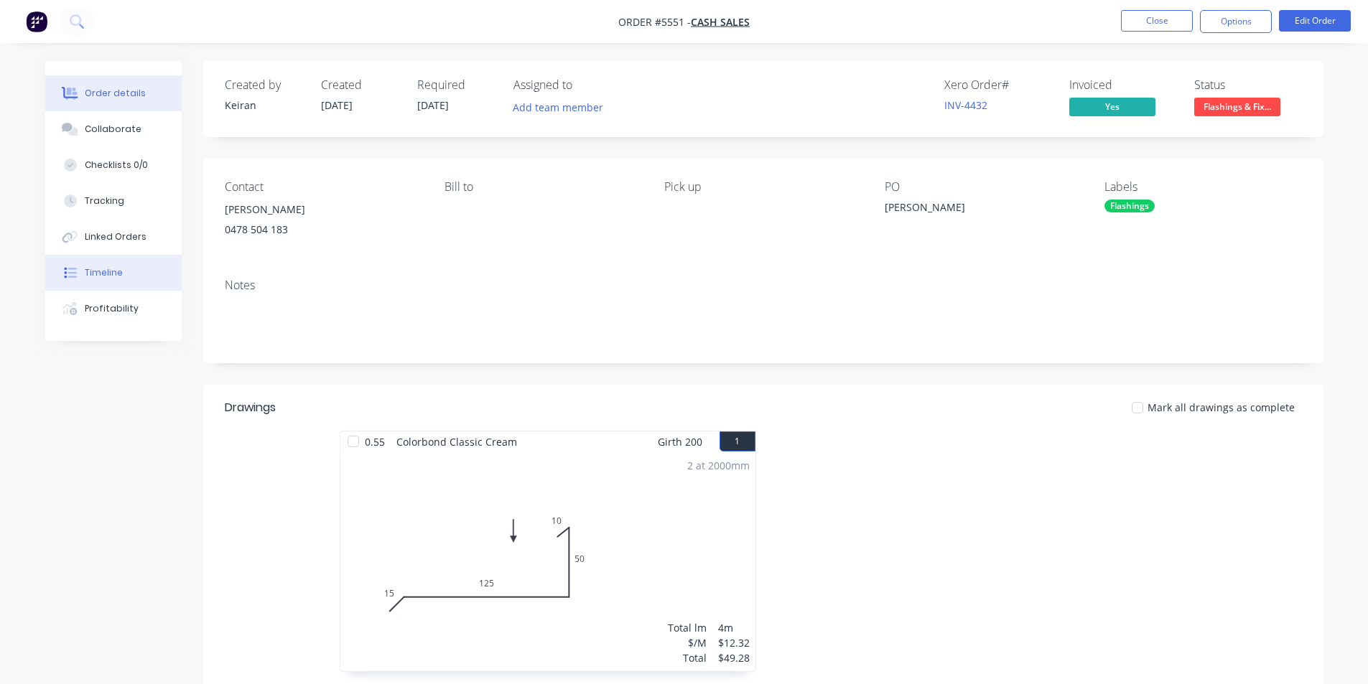
click at [123, 266] on button "Timeline" at bounding box center [113, 273] width 136 height 36
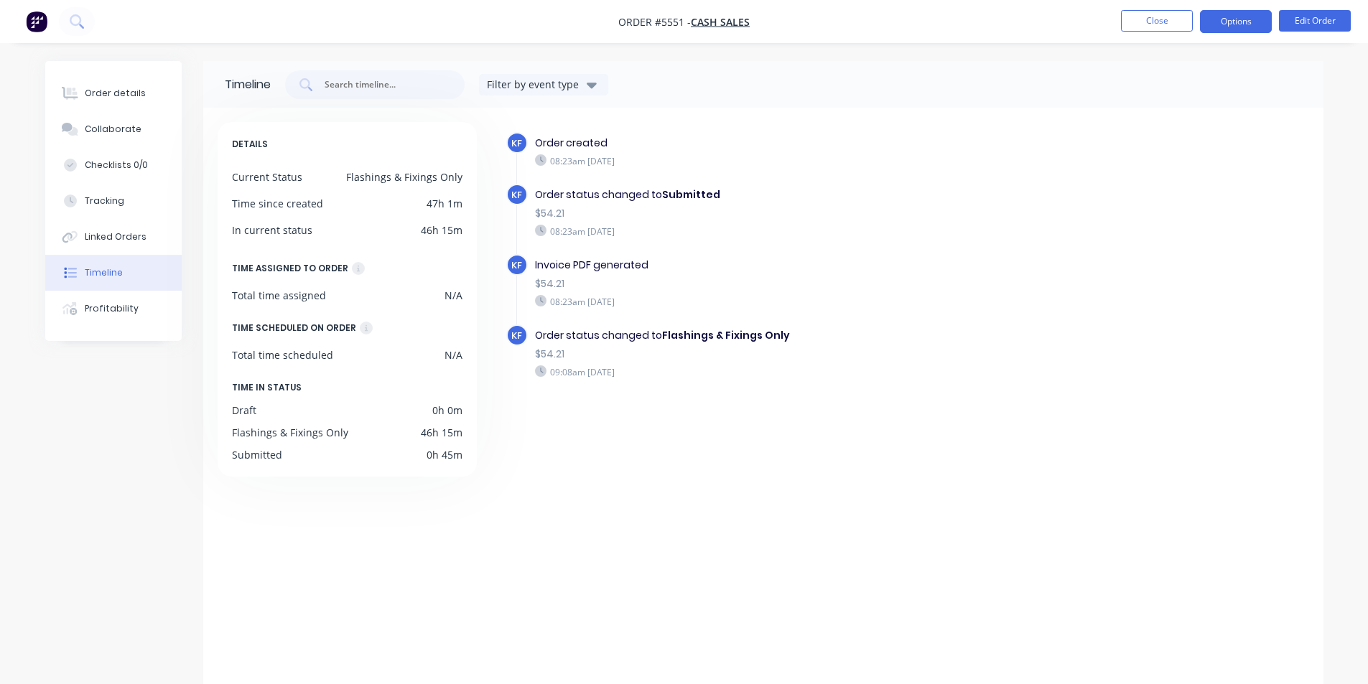
click at [1262, 17] on button "Options" at bounding box center [1236, 21] width 72 height 23
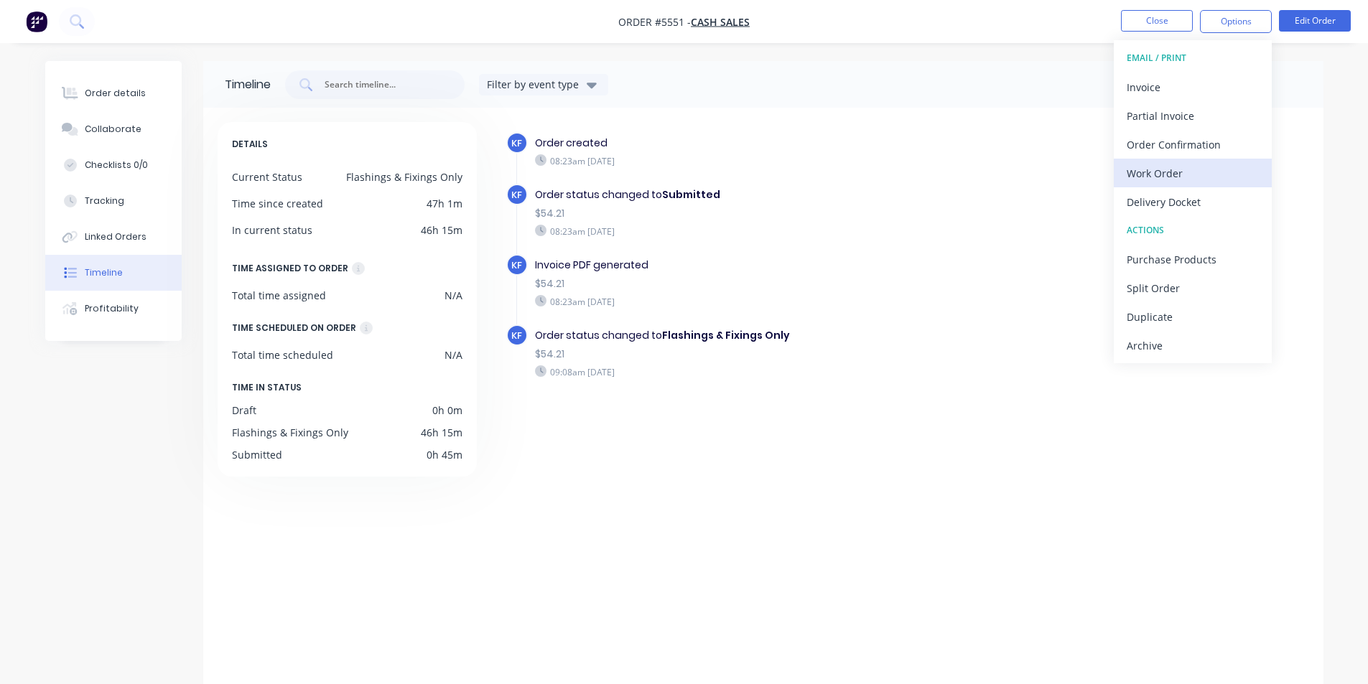
click at [1205, 169] on div "Work Order" at bounding box center [1192, 173] width 132 height 21
click at [1205, 169] on div "Custom" at bounding box center [1192, 173] width 132 height 21
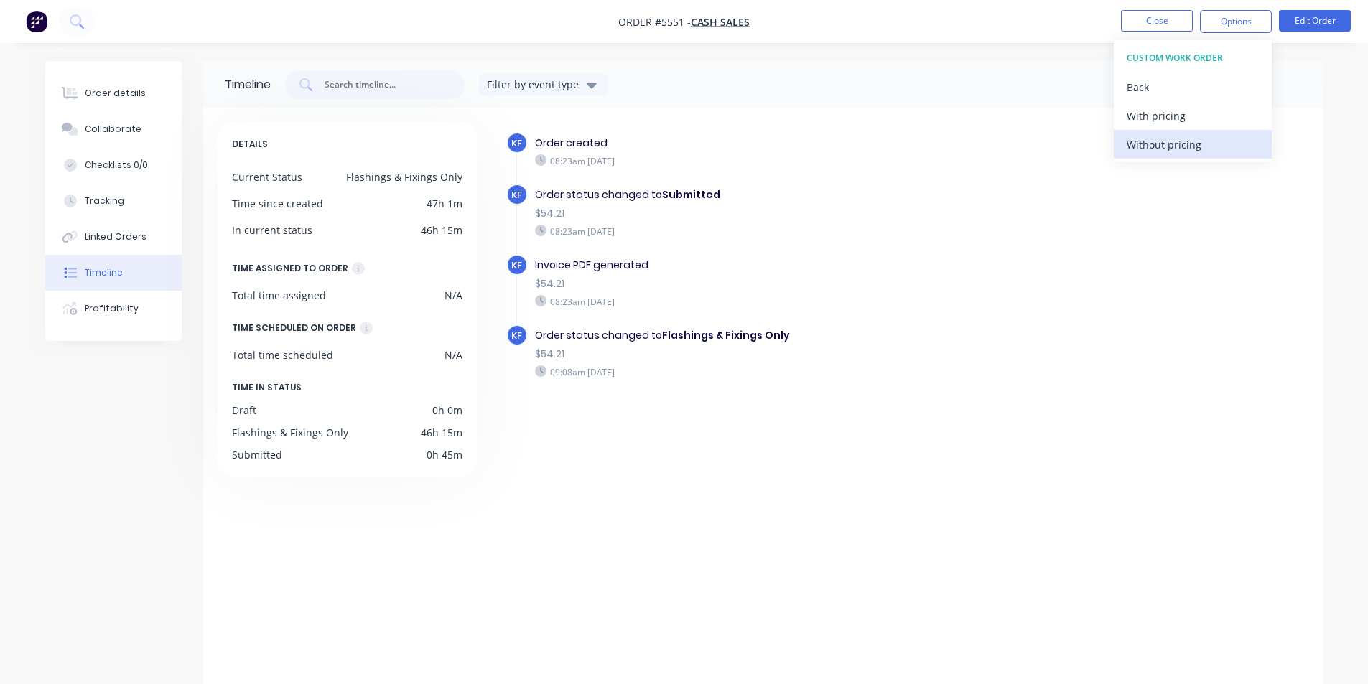
click at [1200, 154] on div "Without pricing" at bounding box center [1192, 144] width 132 height 21
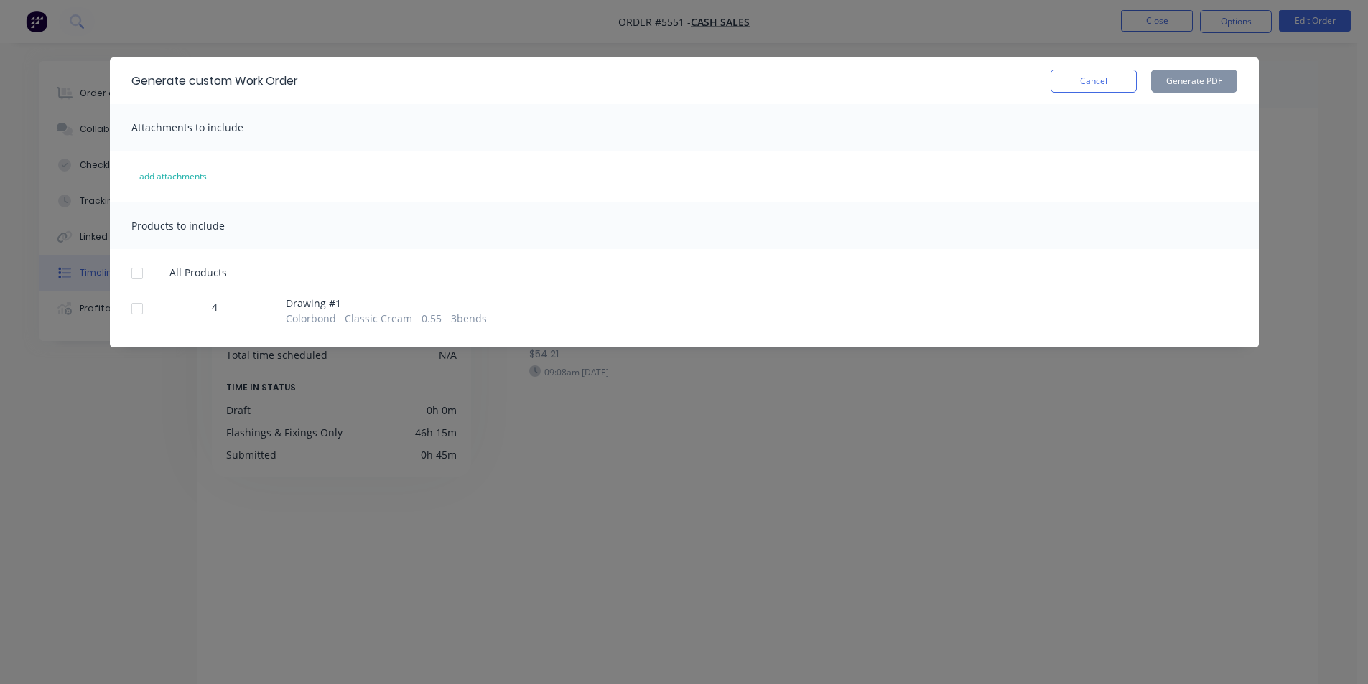
drag, startPoint x: 146, startPoint y: 304, endPoint x: 366, endPoint y: 264, distance: 223.9
click at [143, 302] on div at bounding box center [137, 308] width 29 height 29
click at [1190, 60] on div "Generate custom Work Order Cancel Generate PDF" at bounding box center [684, 80] width 1149 height 47
click at [1190, 80] on button "Generate PDF" at bounding box center [1194, 81] width 86 height 23
click at [130, 308] on div at bounding box center [137, 308] width 29 height 29
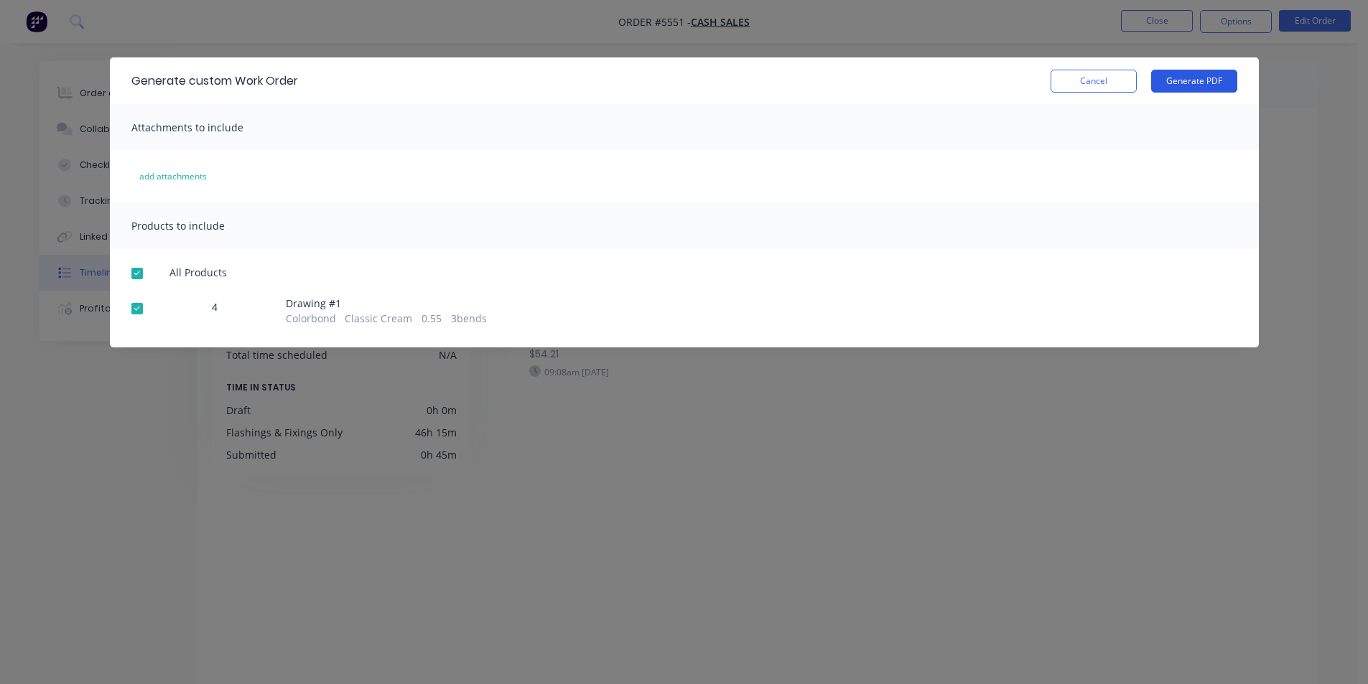
click at [1157, 86] on button "Generate PDF" at bounding box center [1194, 81] width 86 height 23
click at [1087, 78] on button "Cancel" at bounding box center [1093, 81] width 86 height 23
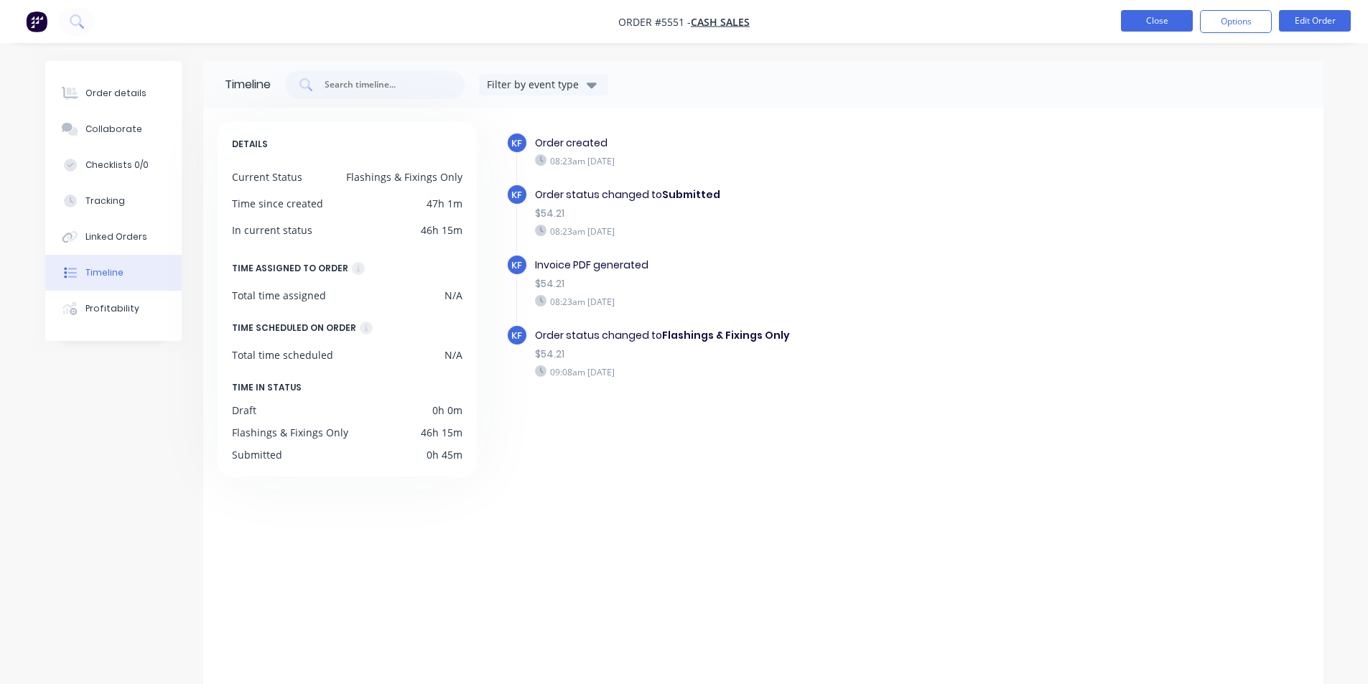
click at [1161, 24] on button "Close" at bounding box center [1157, 21] width 72 height 22
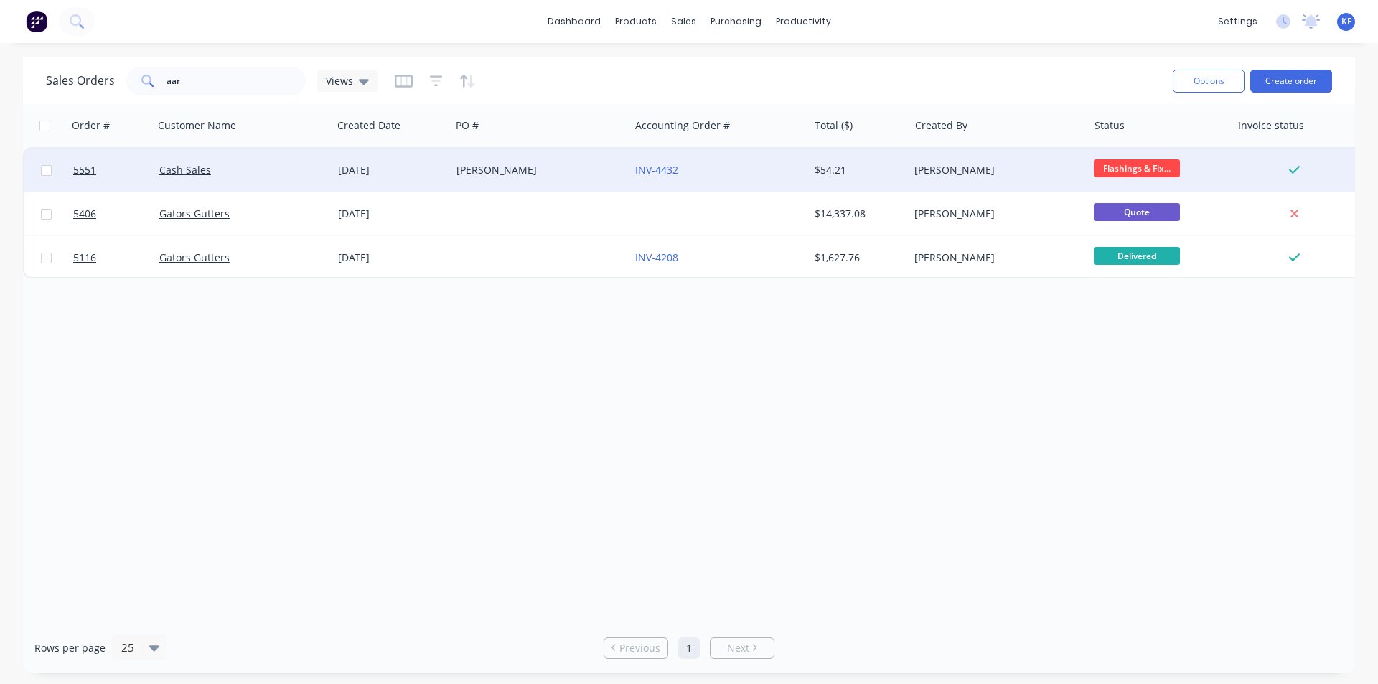
click at [559, 190] on div "[PERSON_NAME]" at bounding box center [540, 170] width 179 height 43
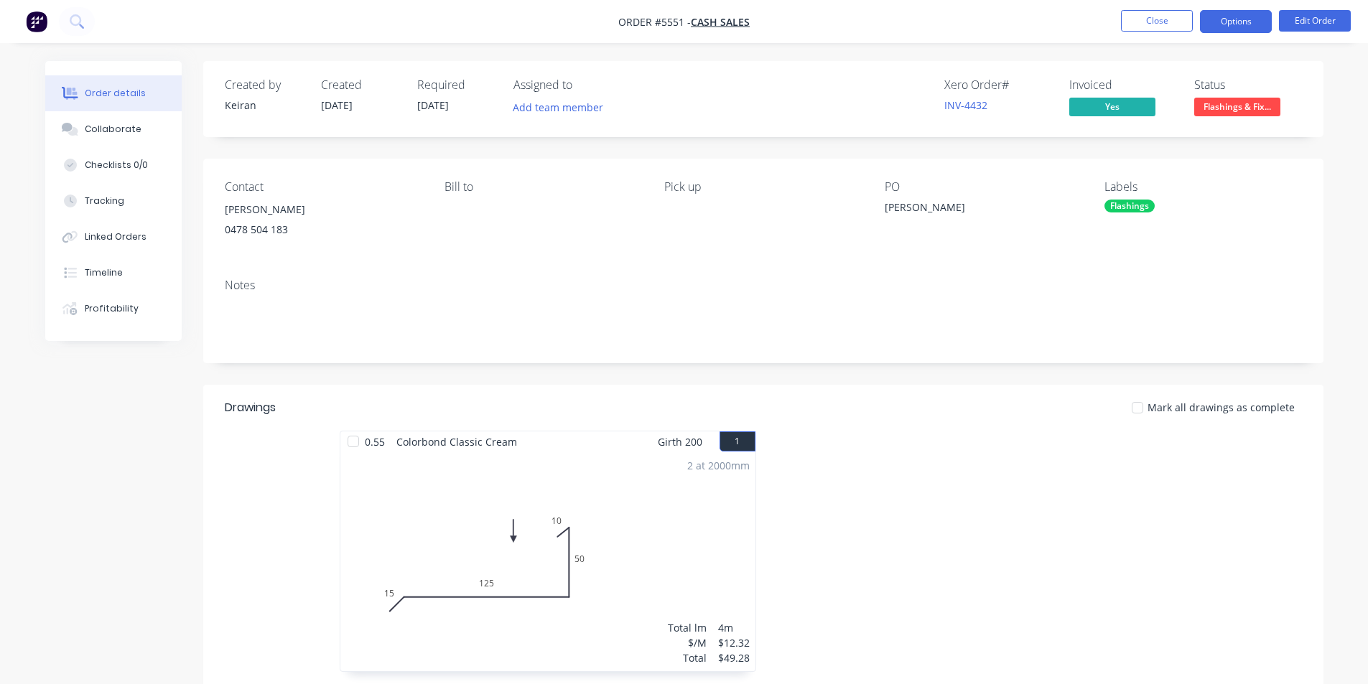
click at [1241, 28] on button "Options" at bounding box center [1236, 21] width 72 height 23
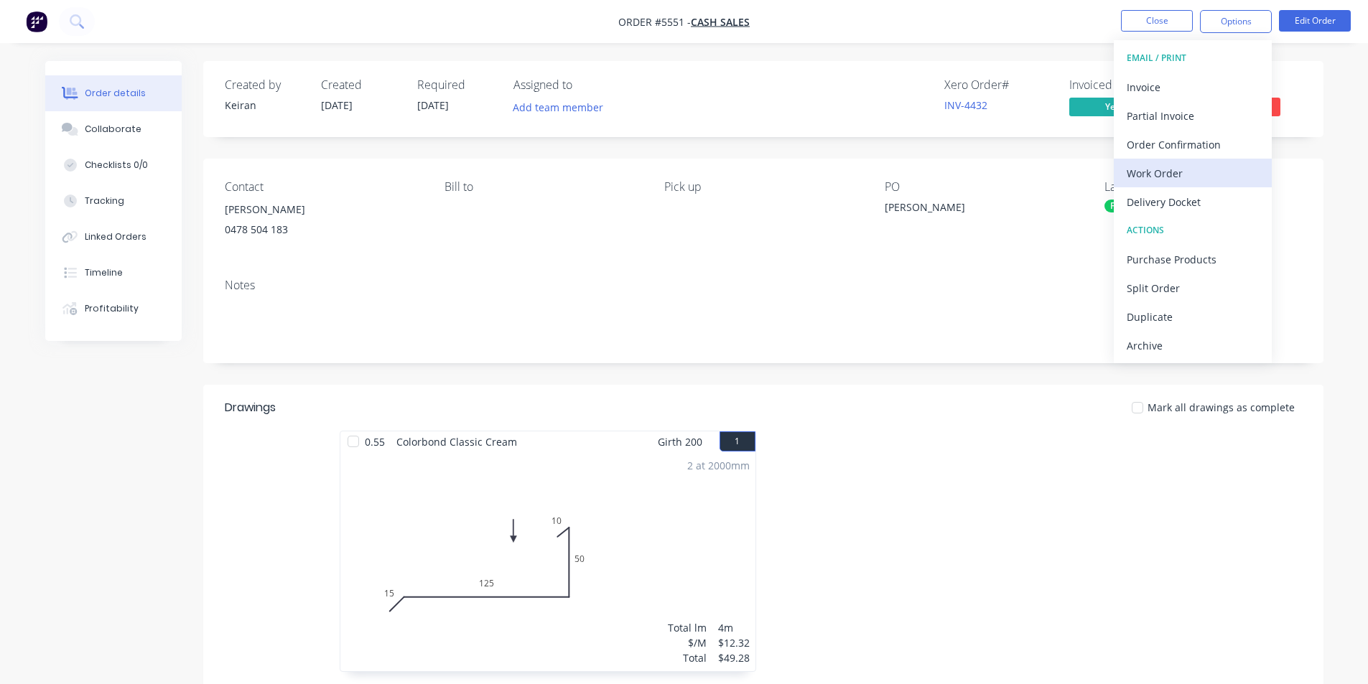
click at [1162, 177] on div "Work Order" at bounding box center [1192, 173] width 132 height 21
click at [1160, 179] on div "Custom" at bounding box center [1192, 173] width 132 height 21
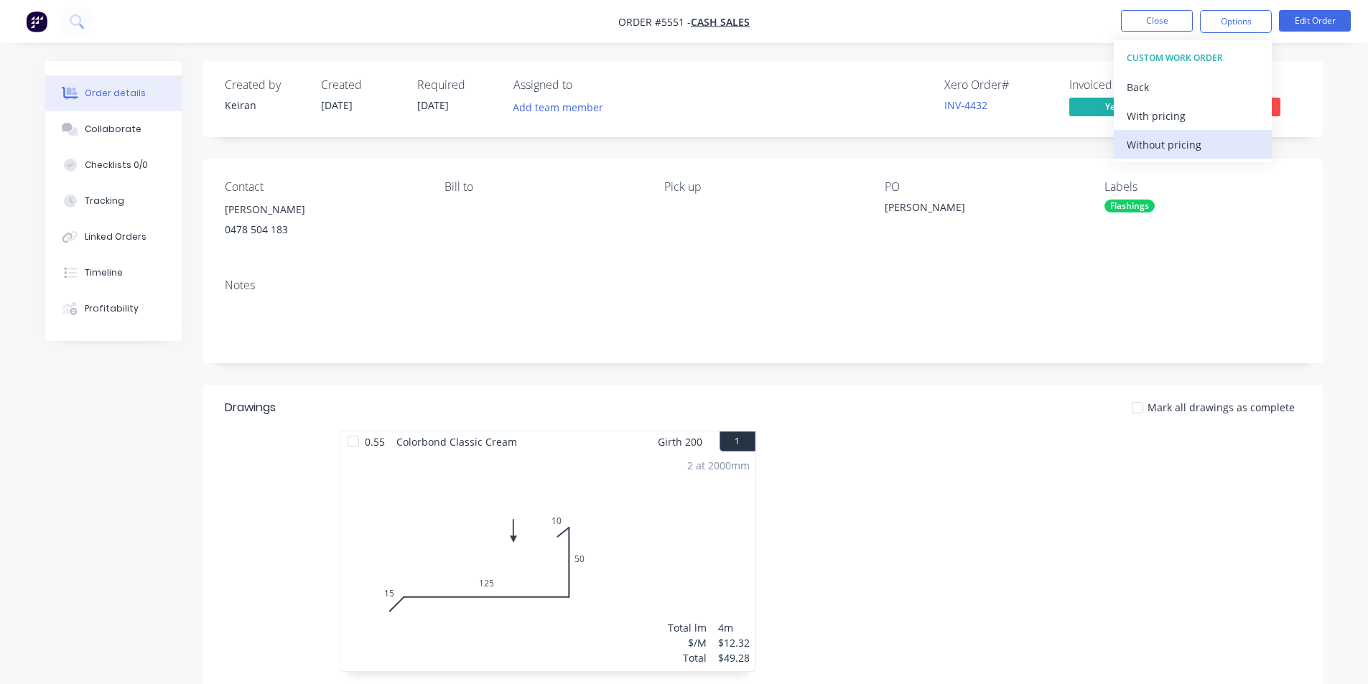
click at [1165, 146] on div "Without pricing" at bounding box center [1192, 144] width 132 height 21
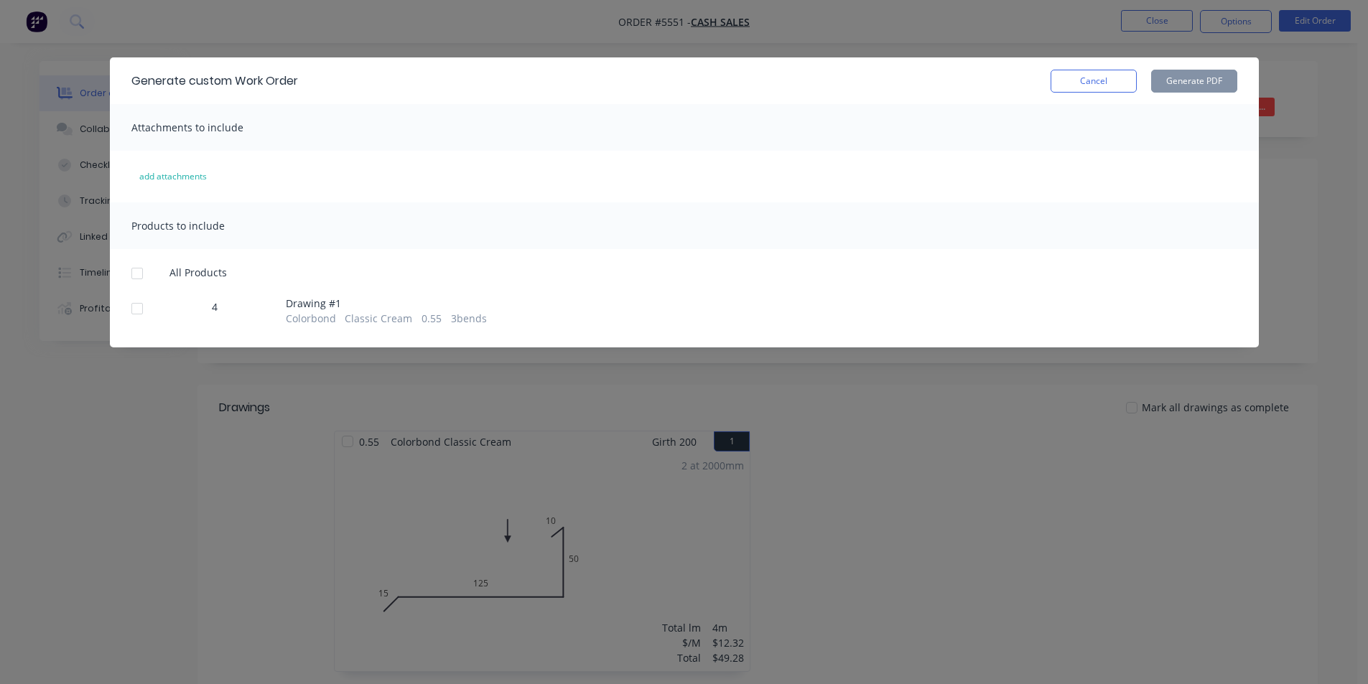
click at [148, 309] on div at bounding box center [137, 308] width 29 height 29
click at [1212, 78] on button "Generate PDF" at bounding box center [1194, 81] width 86 height 23
click at [1110, 89] on button "Cancel" at bounding box center [1093, 81] width 86 height 23
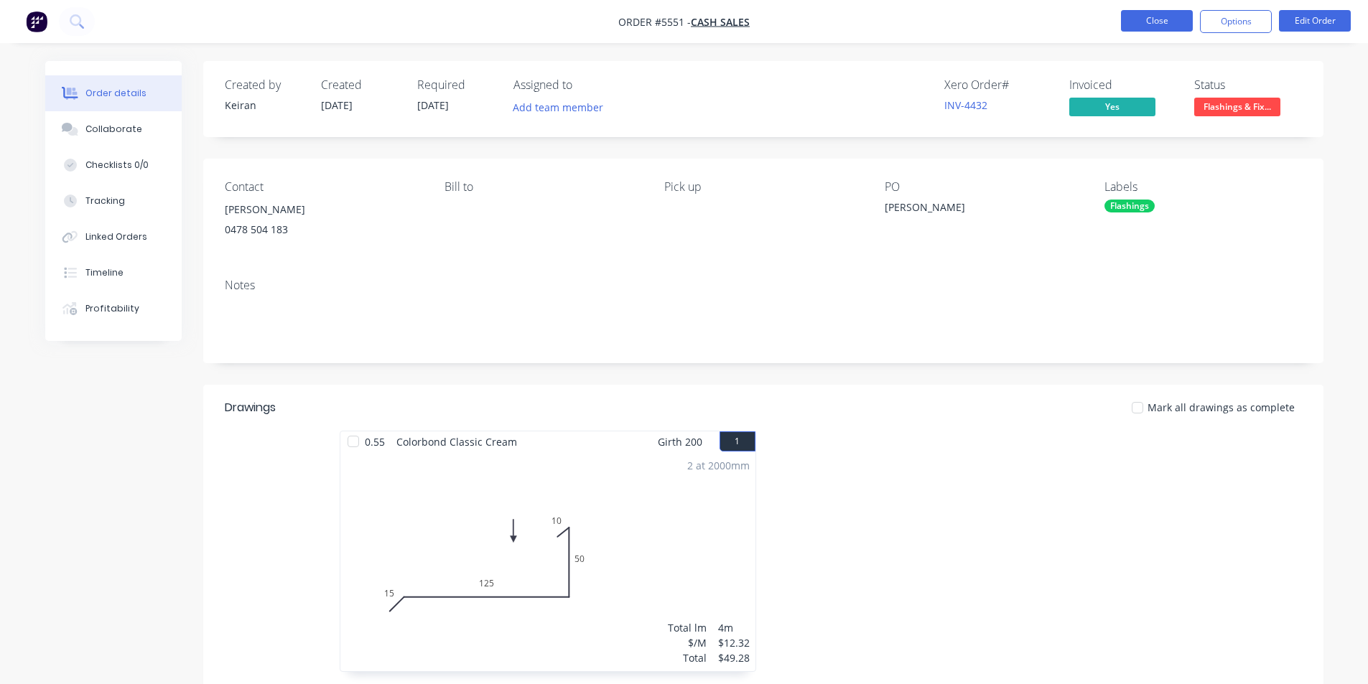
click at [1149, 22] on button "Close" at bounding box center [1157, 21] width 72 height 22
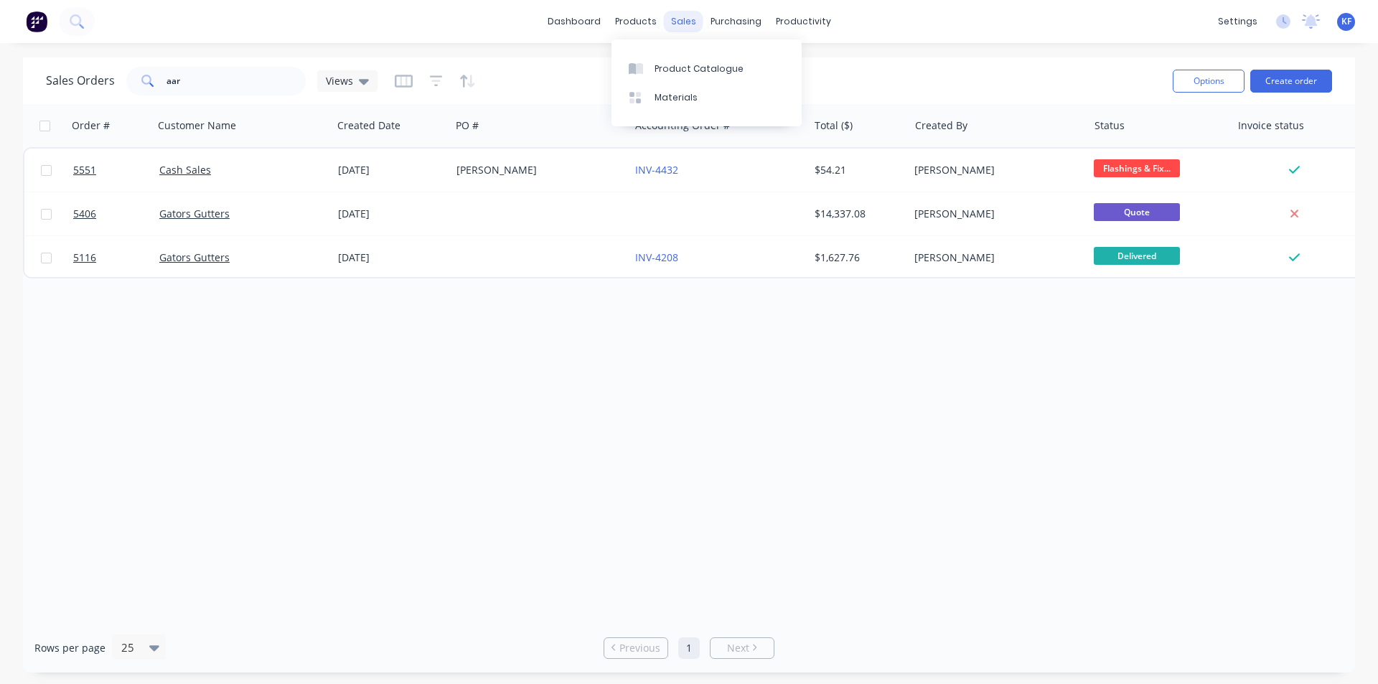
click at [667, 19] on div "sales" at bounding box center [683, 22] width 39 height 22
click at [706, 60] on link "Sales Orders" at bounding box center [759, 68] width 190 height 29
drag, startPoint x: 259, startPoint y: 79, endPoint x: 60, endPoint y: 65, distance: 200.1
click at [67, 67] on div "Sales Orders aar Views" at bounding box center [212, 81] width 332 height 29
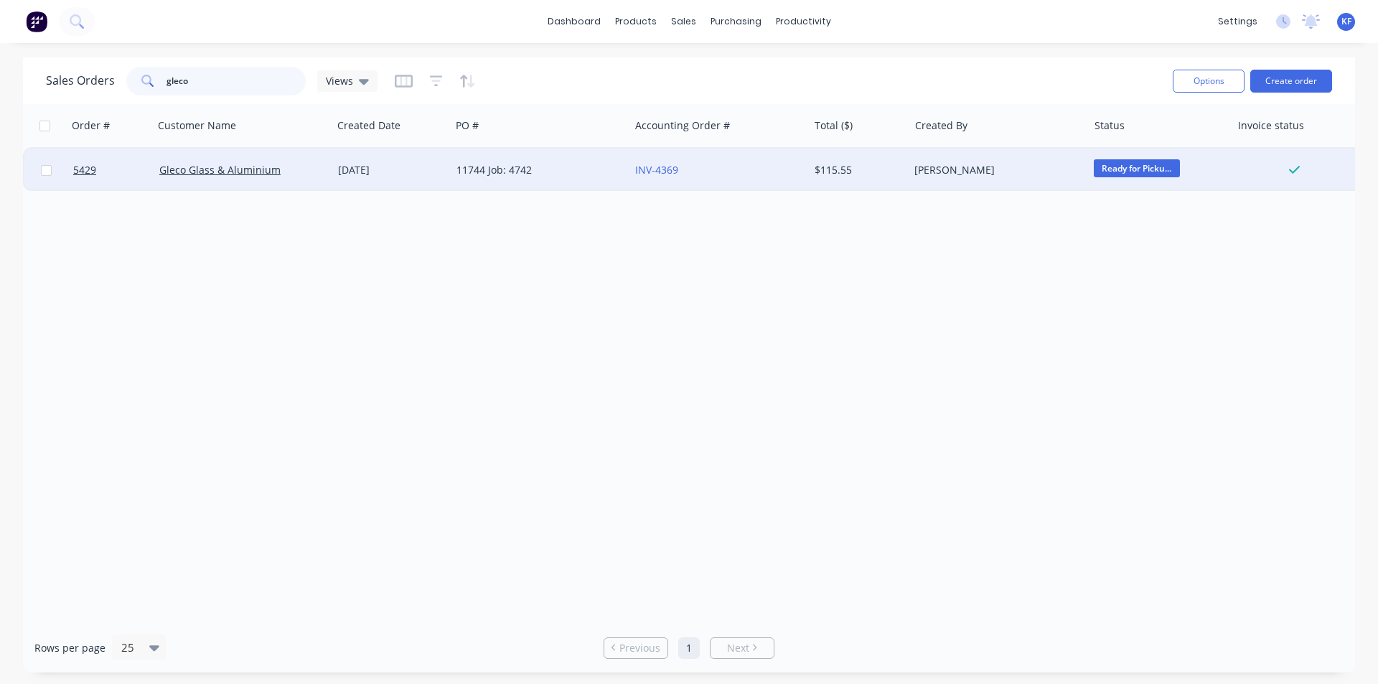
type input "gleco"
click at [557, 180] on div "11744 Job: 4742" at bounding box center [540, 170] width 179 height 43
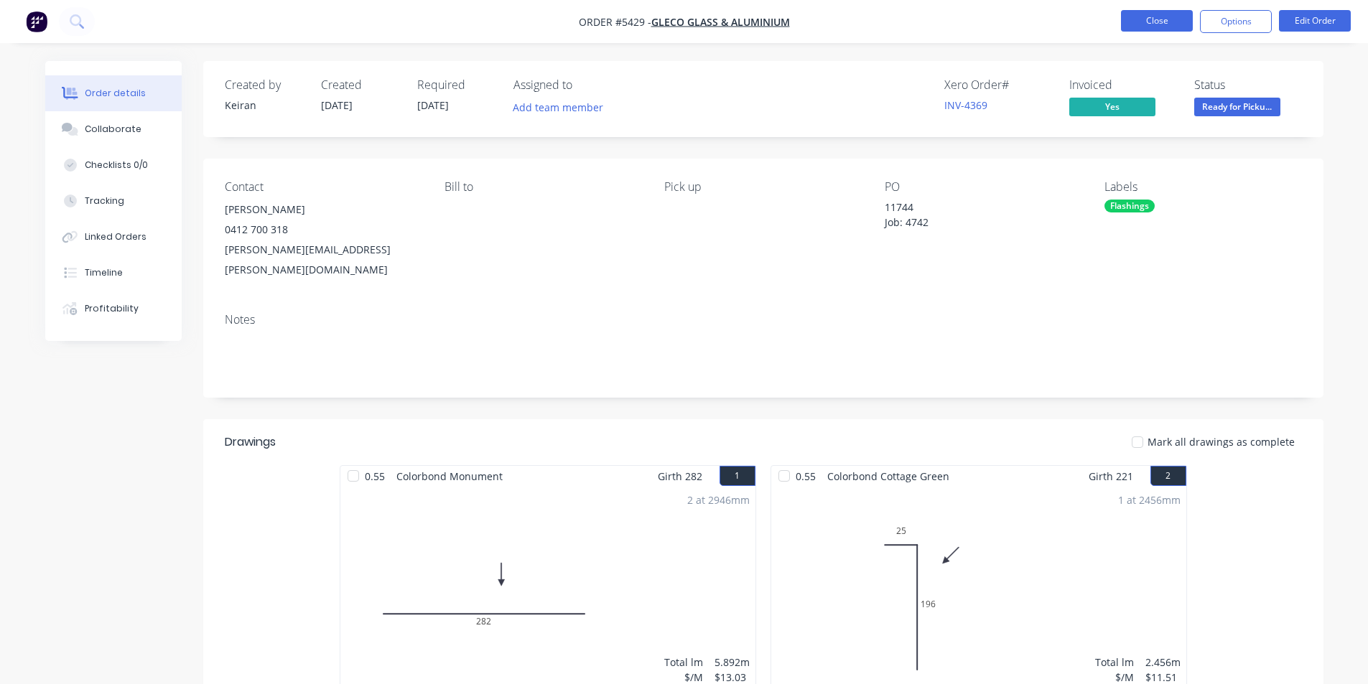
click at [1124, 30] on button "Close" at bounding box center [1157, 21] width 72 height 22
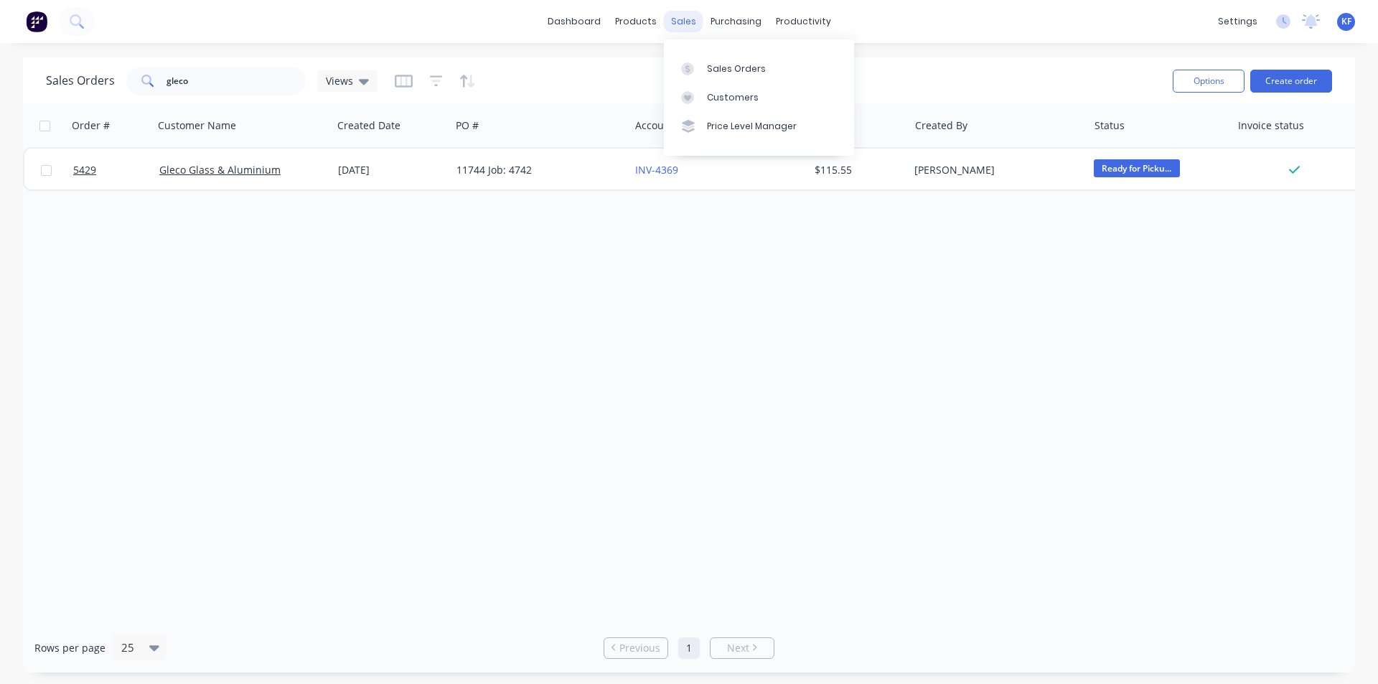
click at [698, 14] on div "sales" at bounding box center [683, 22] width 39 height 22
click at [716, 50] on div "Sales Orders Customers Price Level Manager" at bounding box center [759, 97] width 190 height 116
drag, startPoint x: 167, startPoint y: 85, endPoint x: 112, endPoint y: 85, distance: 54.6
click at [137, 85] on div "gleco" at bounding box center [215, 81] width 179 height 29
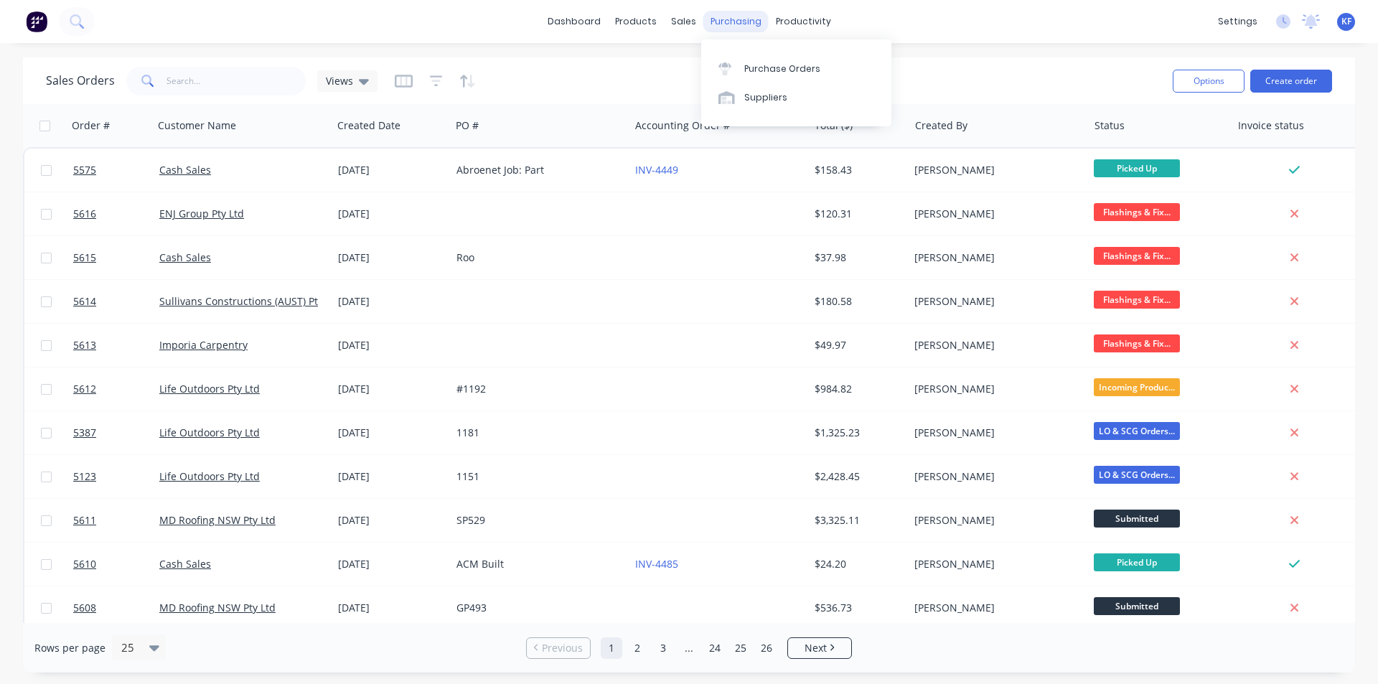
click at [726, 26] on div "purchasing" at bounding box center [736, 22] width 65 height 22
click at [770, 74] on div "Purchase Orders" at bounding box center [782, 68] width 76 height 13
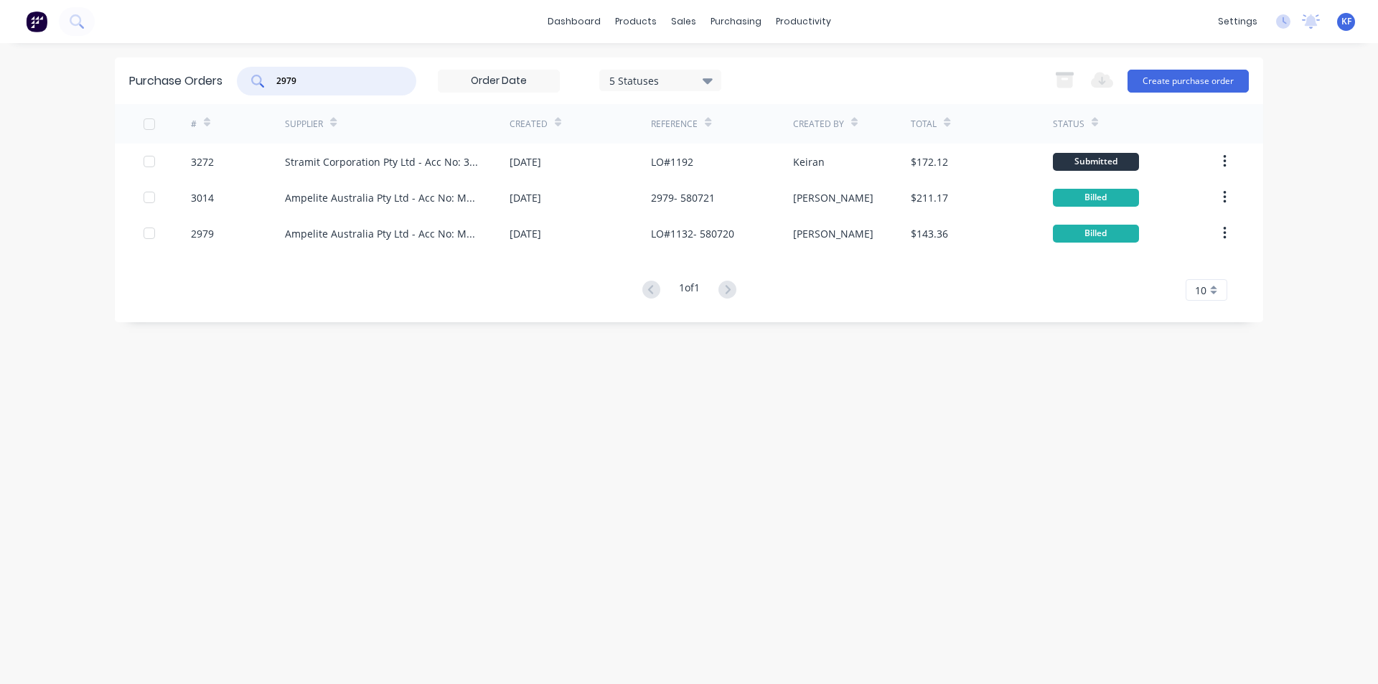
click at [192, 66] on div "Purchase Orders 2979 5 Statuses 5 Statuses Export to Excel (XLSX) Create purcha…" at bounding box center [689, 80] width 1149 height 47
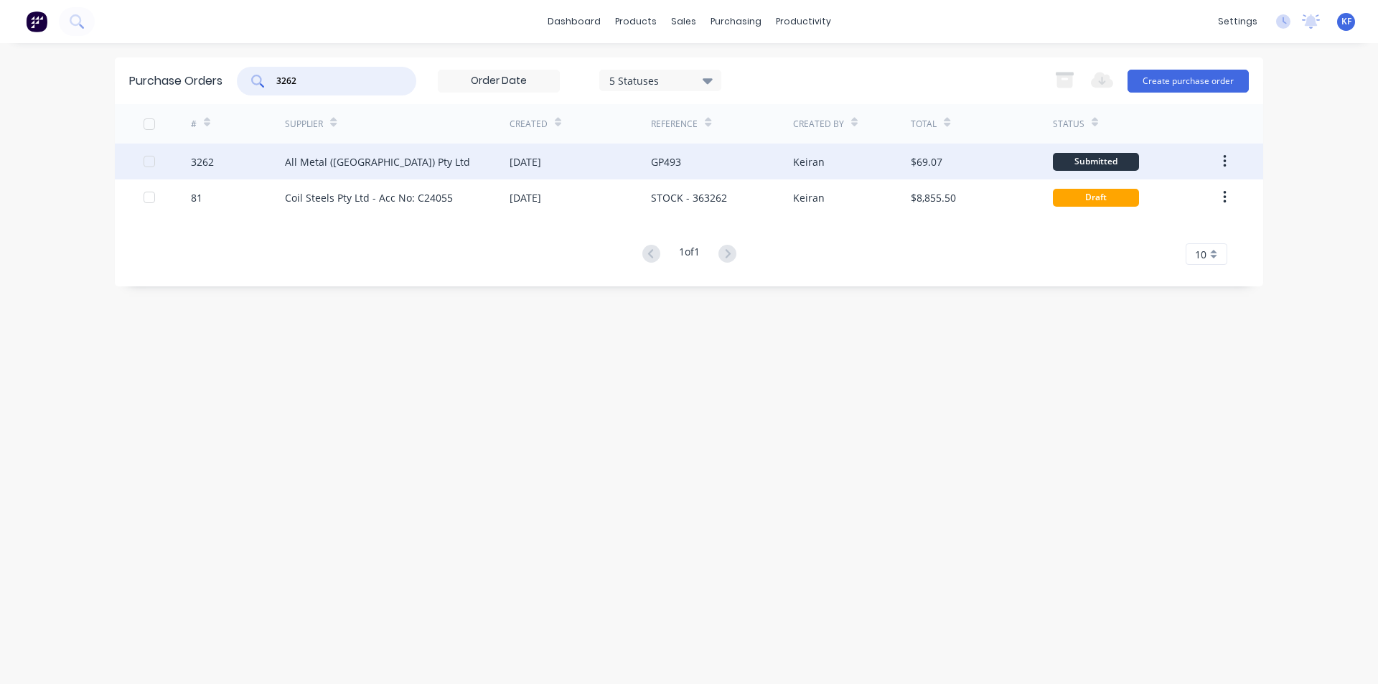
type input "3262"
click at [459, 169] on div "All Metal ([GEOGRAPHIC_DATA]) Pty Ltd" at bounding box center [397, 162] width 225 height 36
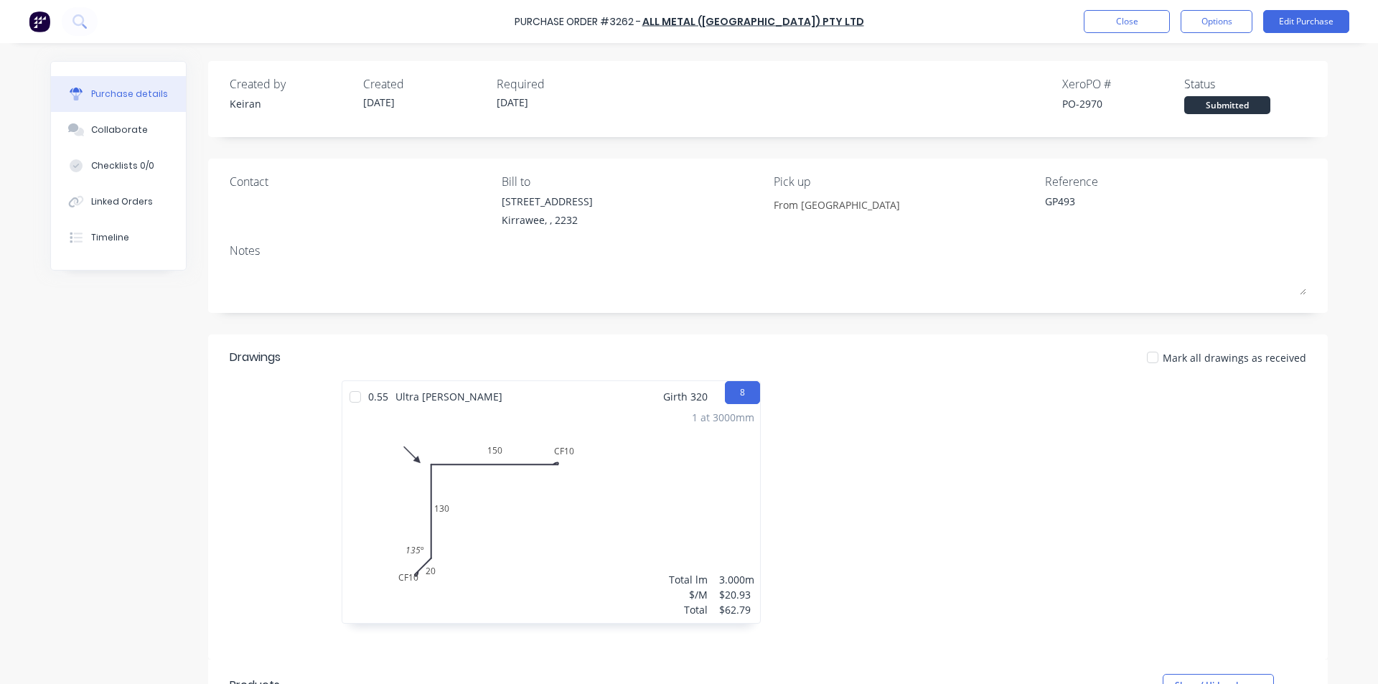
click at [632, 538] on div "1 at 3000mm Total lm $/M Total 3.000m $20.93 $62.79" at bounding box center [551, 513] width 418 height 219
click at [1114, 20] on button "Close" at bounding box center [1127, 21] width 86 height 23
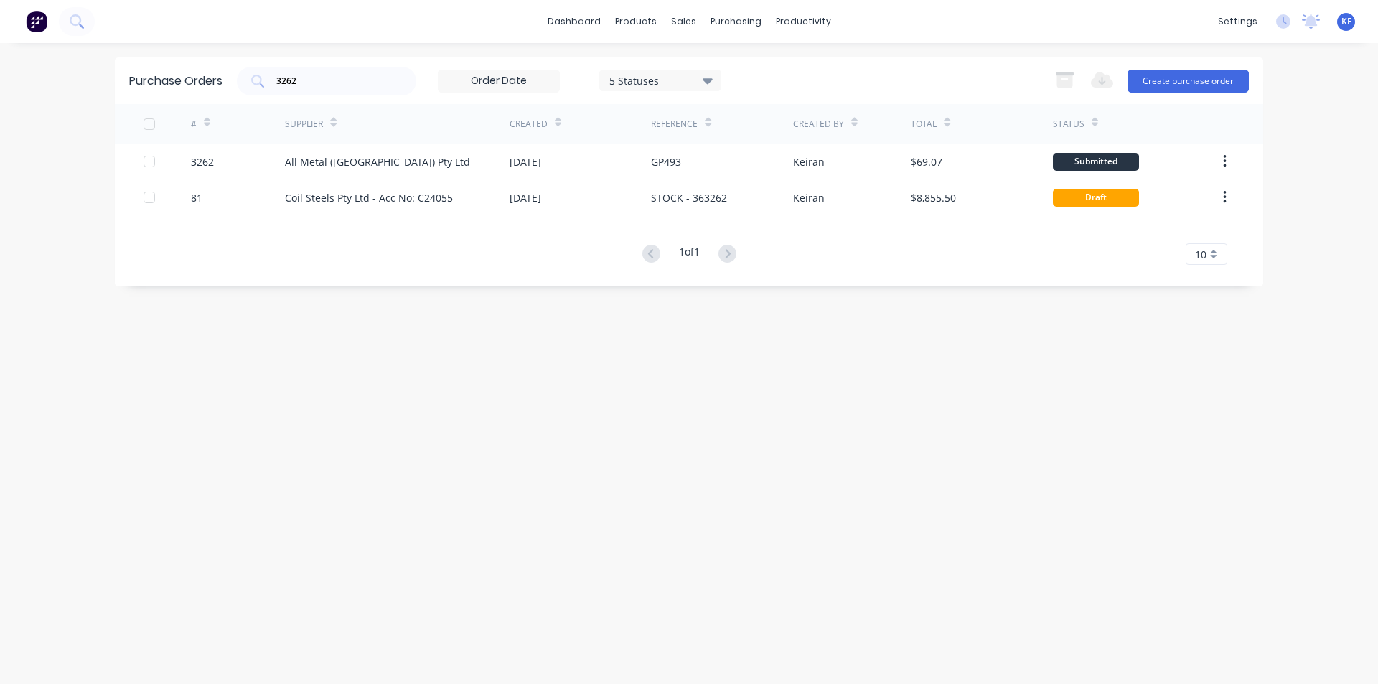
drag, startPoint x: 393, startPoint y: 82, endPoint x: 246, endPoint y: 57, distance: 149.9
click at [251, 60] on div "Purchase Orders 3262 5 Statuses 5 Statuses Export to Excel (XLSX) Create purcha…" at bounding box center [689, 80] width 1149 height 47
click at [687, 21] on div "sales" at bounding box center [683, 22] width 39 height 22
click at [714, 57] on link "Sales Orders" at bounding box center [759, 68] width 190 height 29
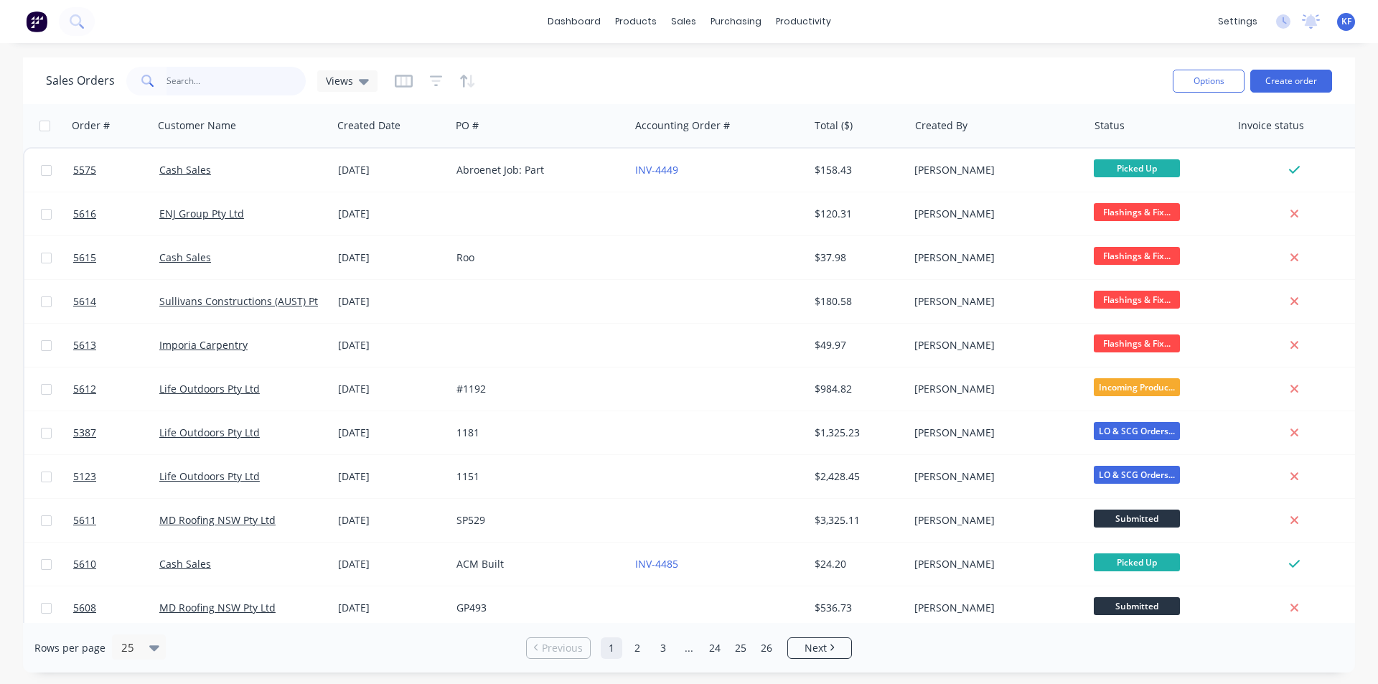
click at [277, 75] on input "text" at bounding box center [237, 81] width 140 height 29
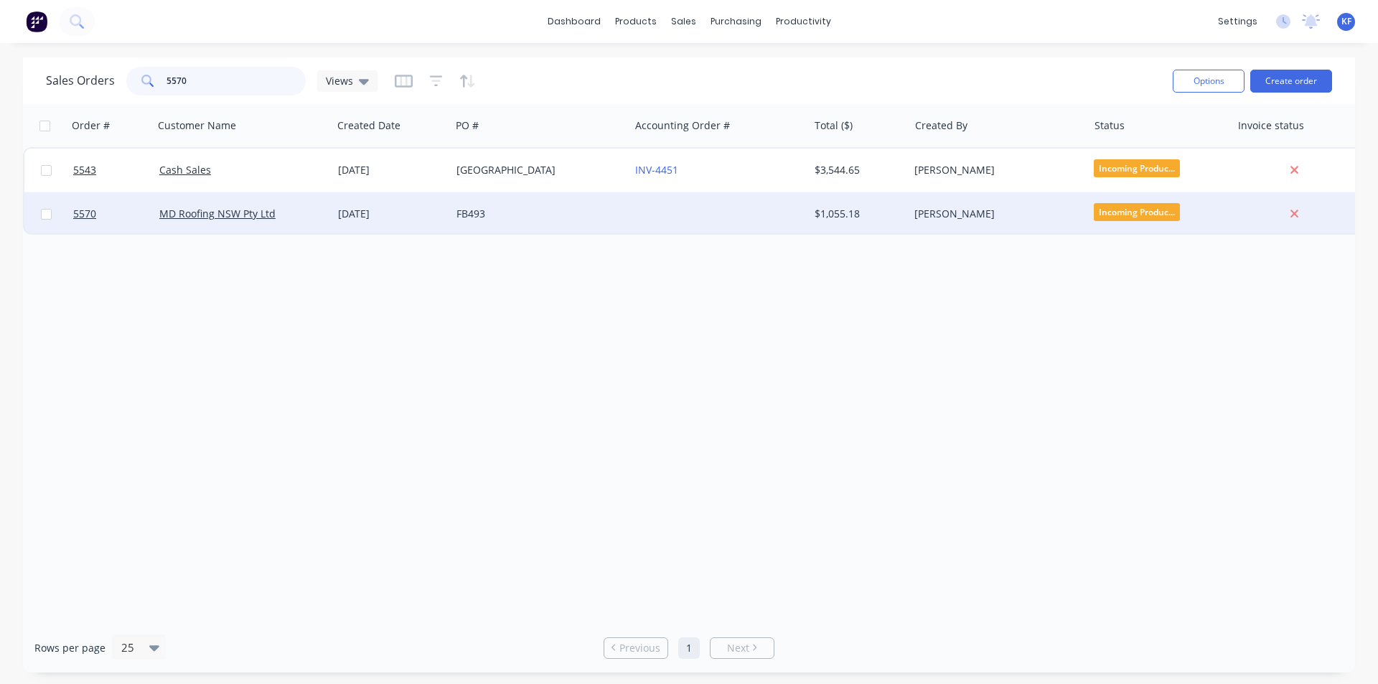
type input "5570"
click at [535, 218] on div "FB493" at bounding box center [536, 214] width 159 height 14
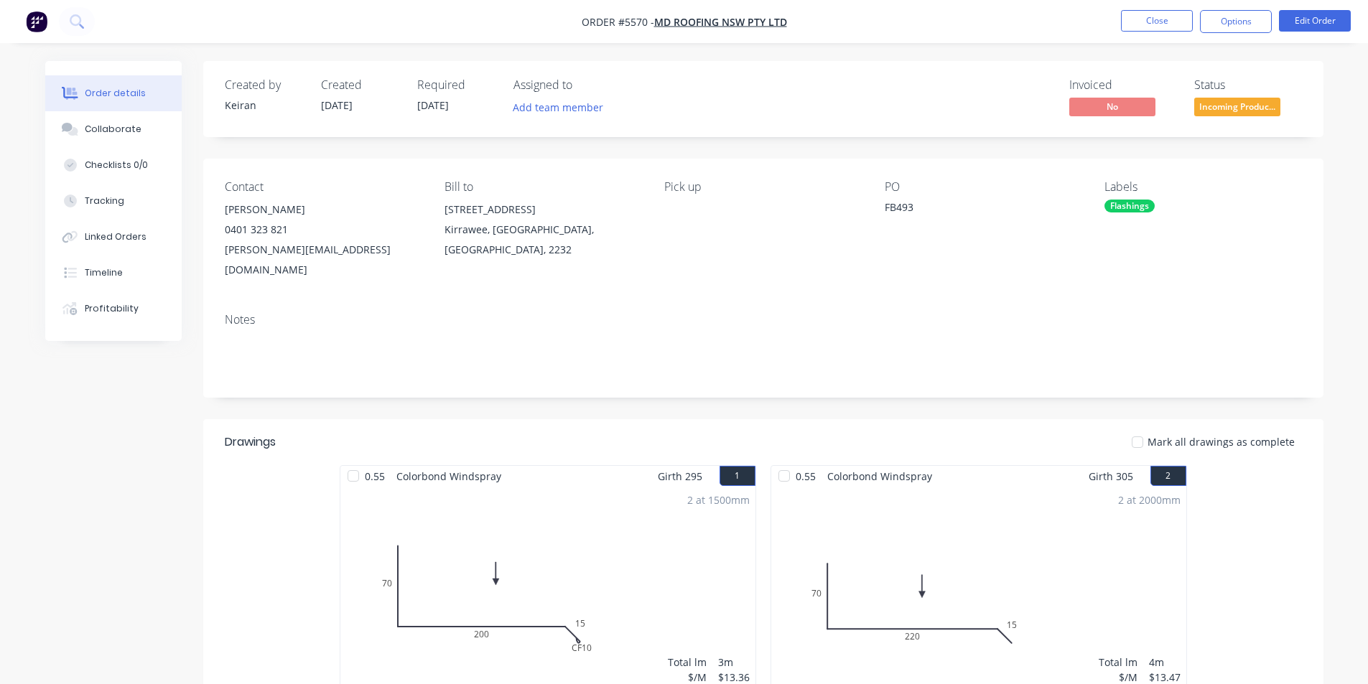
click at [1217, 110] on span "Incoming Produc..." at bounding box center [1237, 107] width 86 height 18
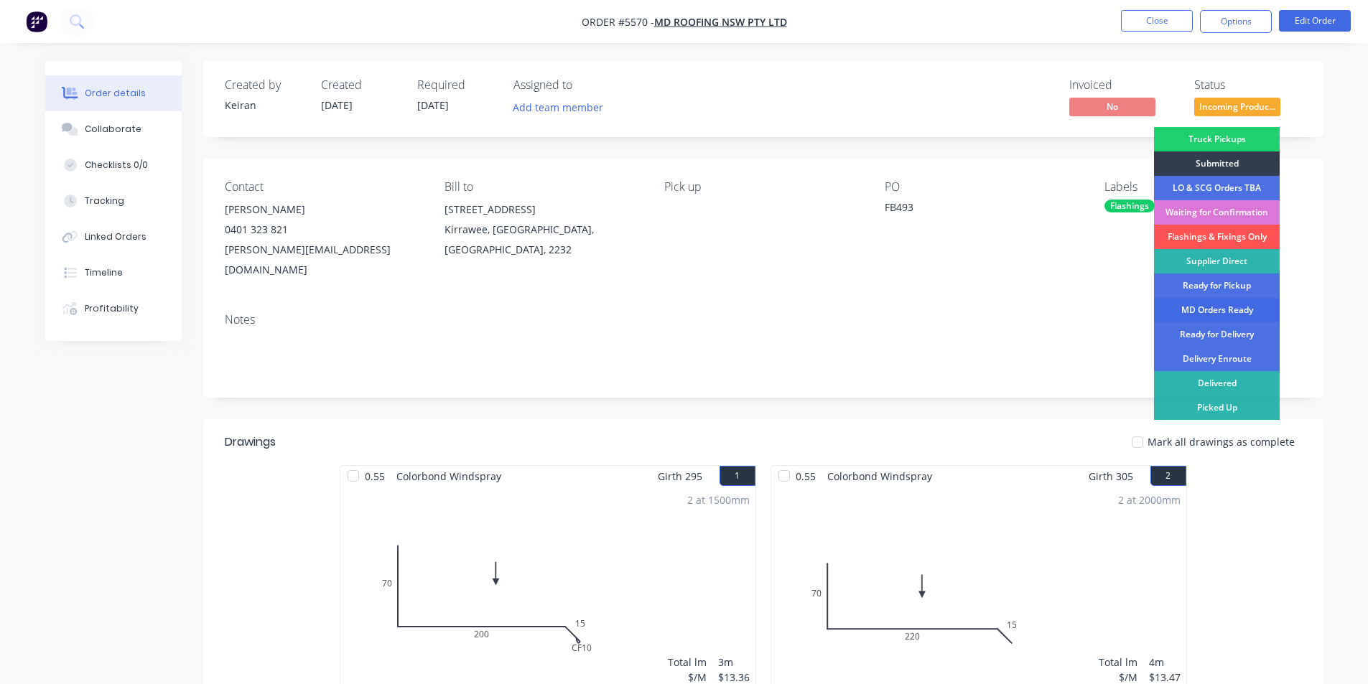
click at [1233, 307] on div "MD Orders Ready" at bounding box center [1217, 310] width 126 height 24
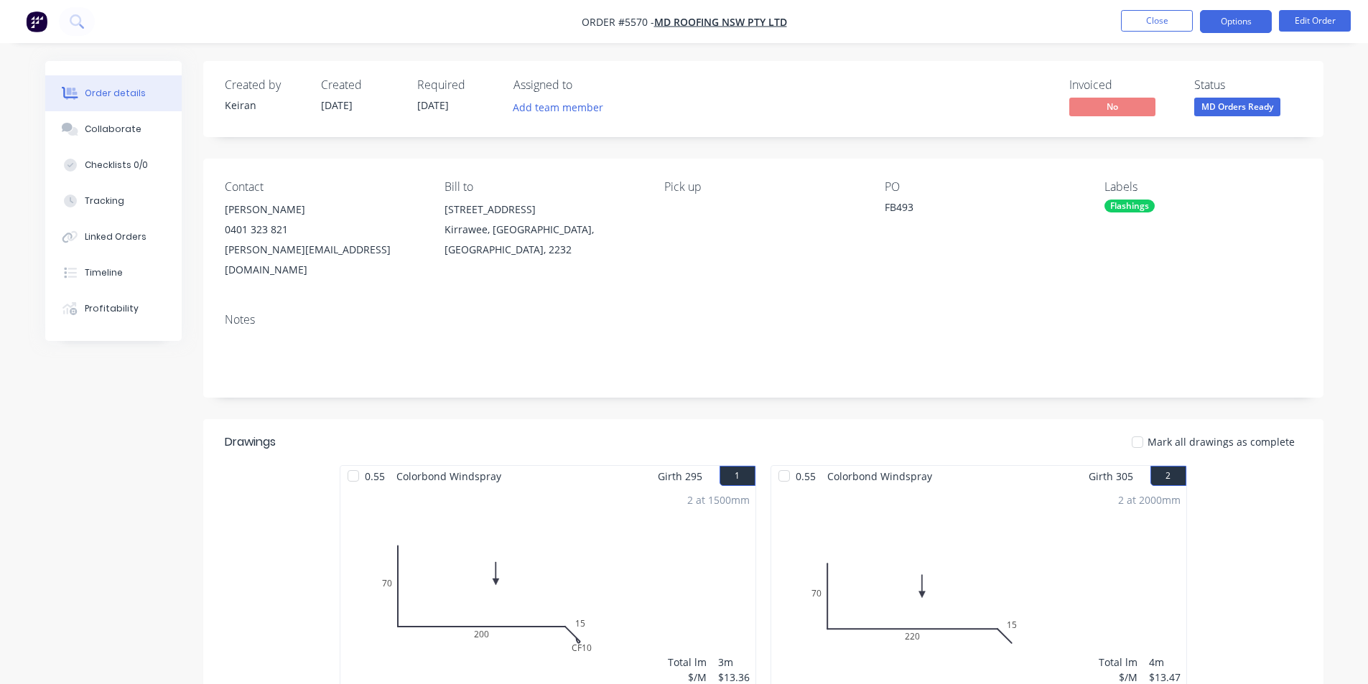
click at [1246, 29] on button "Options" at bounding box center [1236, 21] width 72 height 23
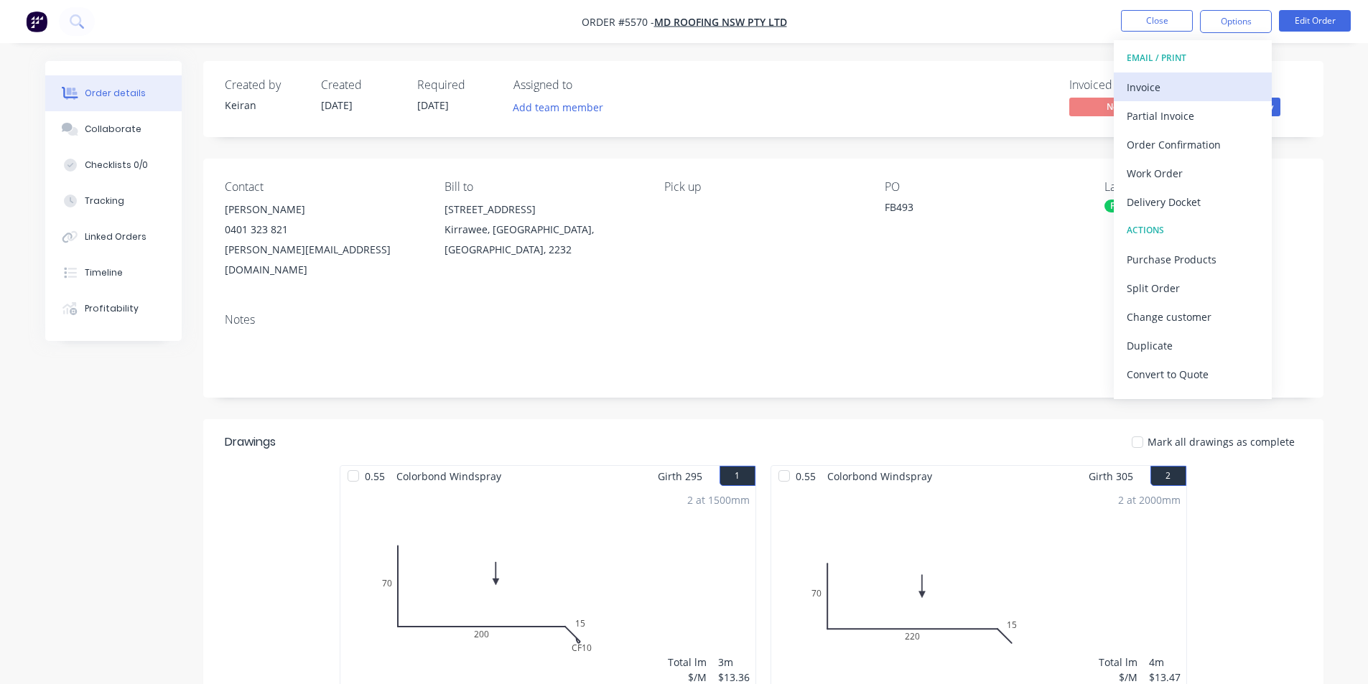
click at [1195, 84] on div "Invoice" at bounding box center [1192, 87] width 132 height 21
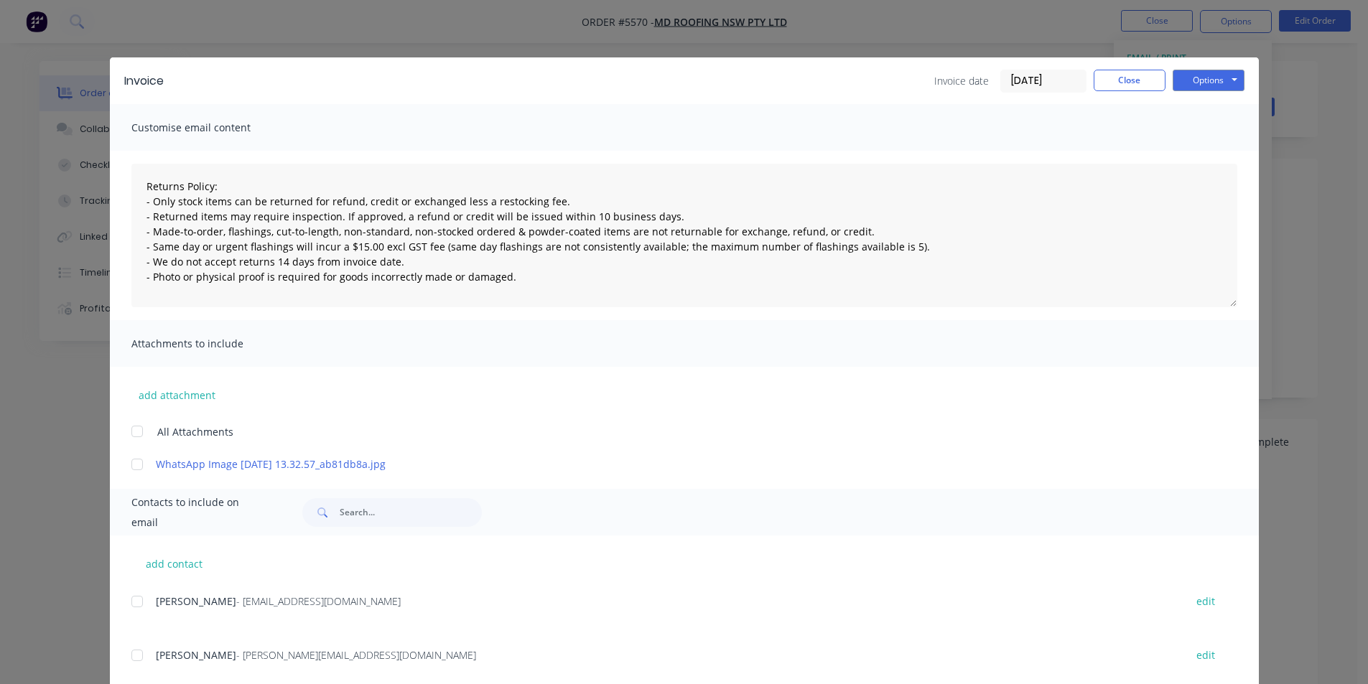
click at [140, 602] on div at bounding box center [137, 601] width 29 height 29
click at [1211, 72] on button "Options" at bounding box center [1208, 81] width 72 height 22
click at [1218, 149] on button "Email" at bounding box center [1218, 153] width 92 height 24
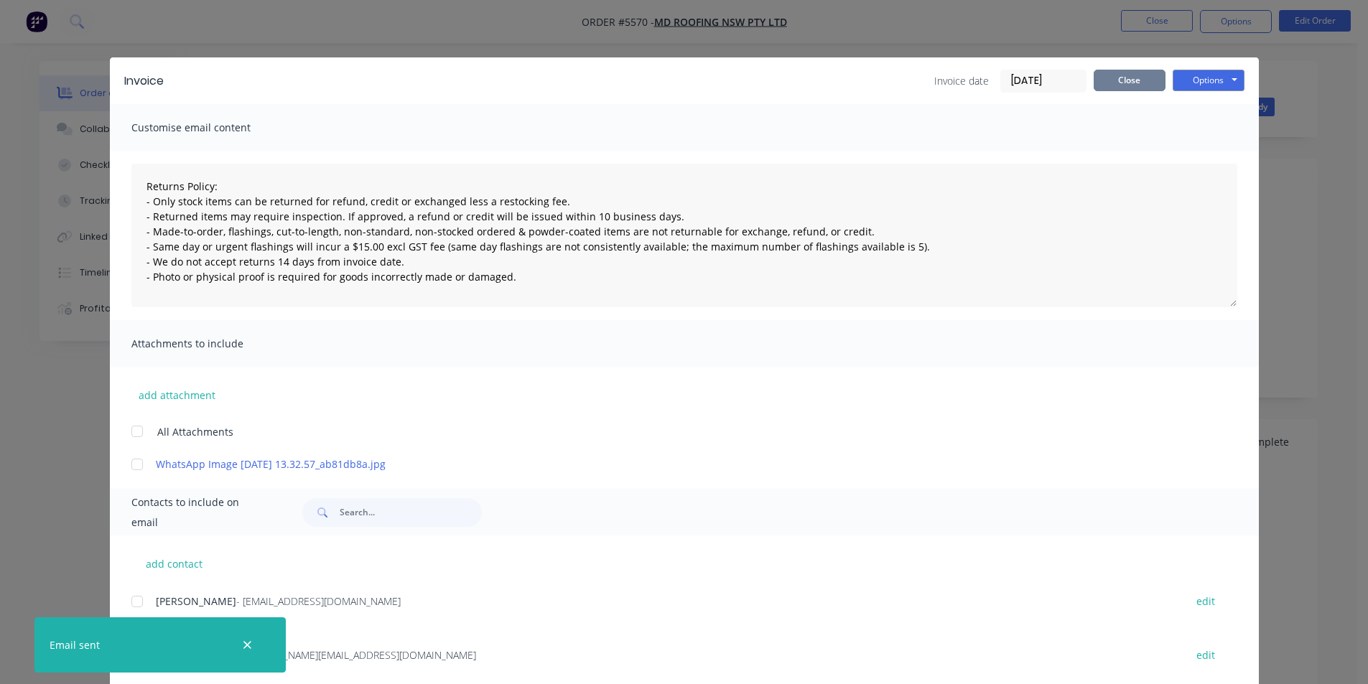
click at [1116, 88] on button "Close" at bounding box center [1129, 81] width 72 height 22
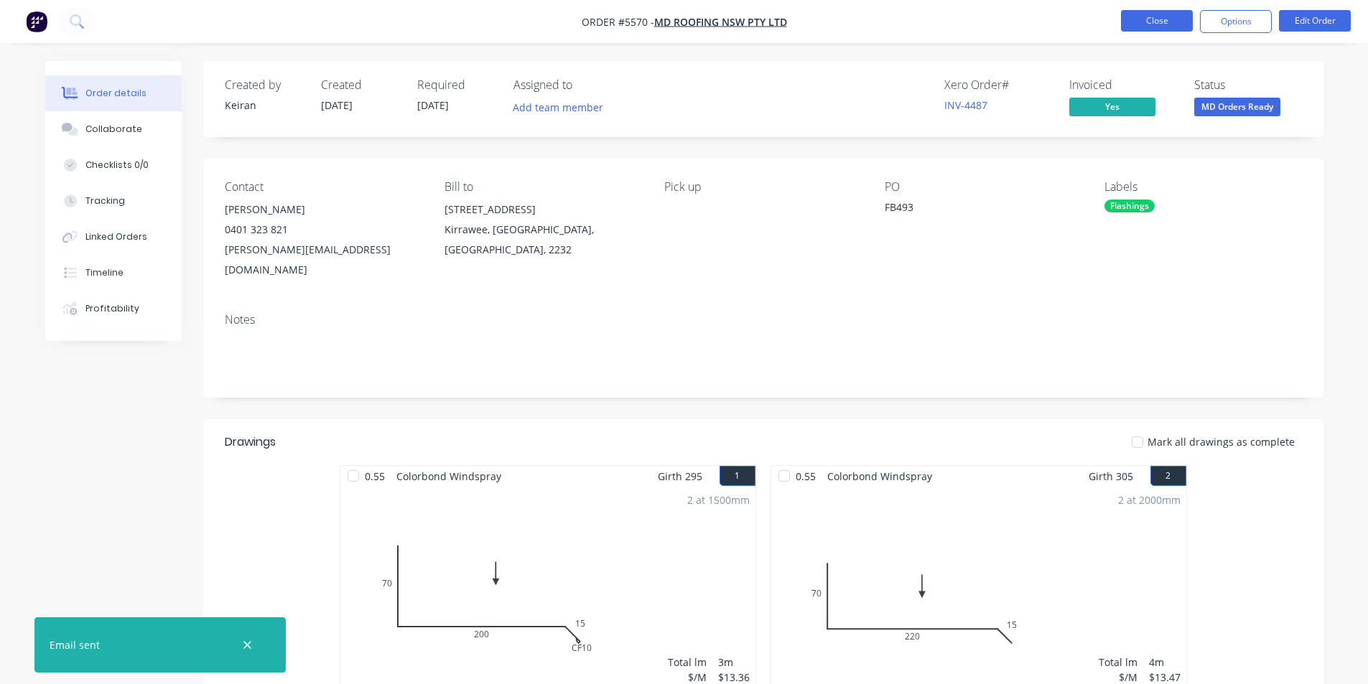
click at [1142, 21] on button "Close" at bounding box center [1157, 21] width 72 height 22
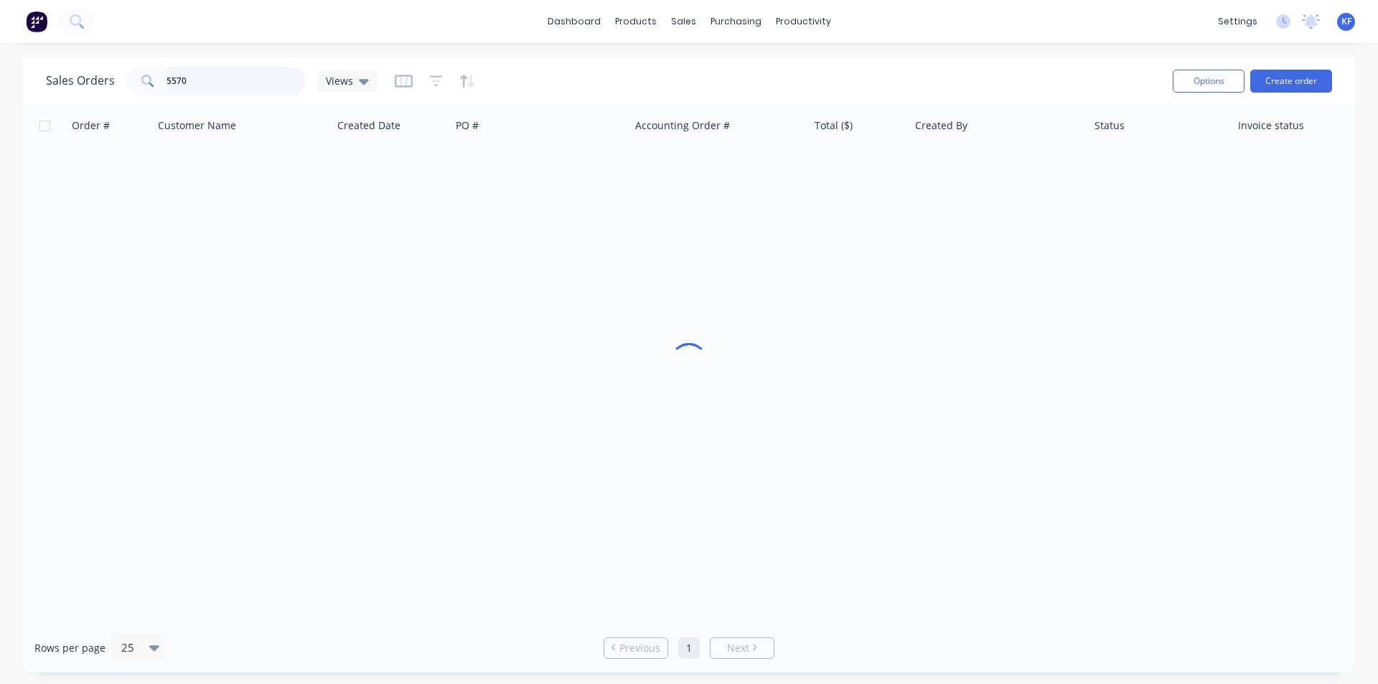
click at [51, 75] on div "Sales Orders 5570 Views" at bounding box center [212, 81] width 332 height 29
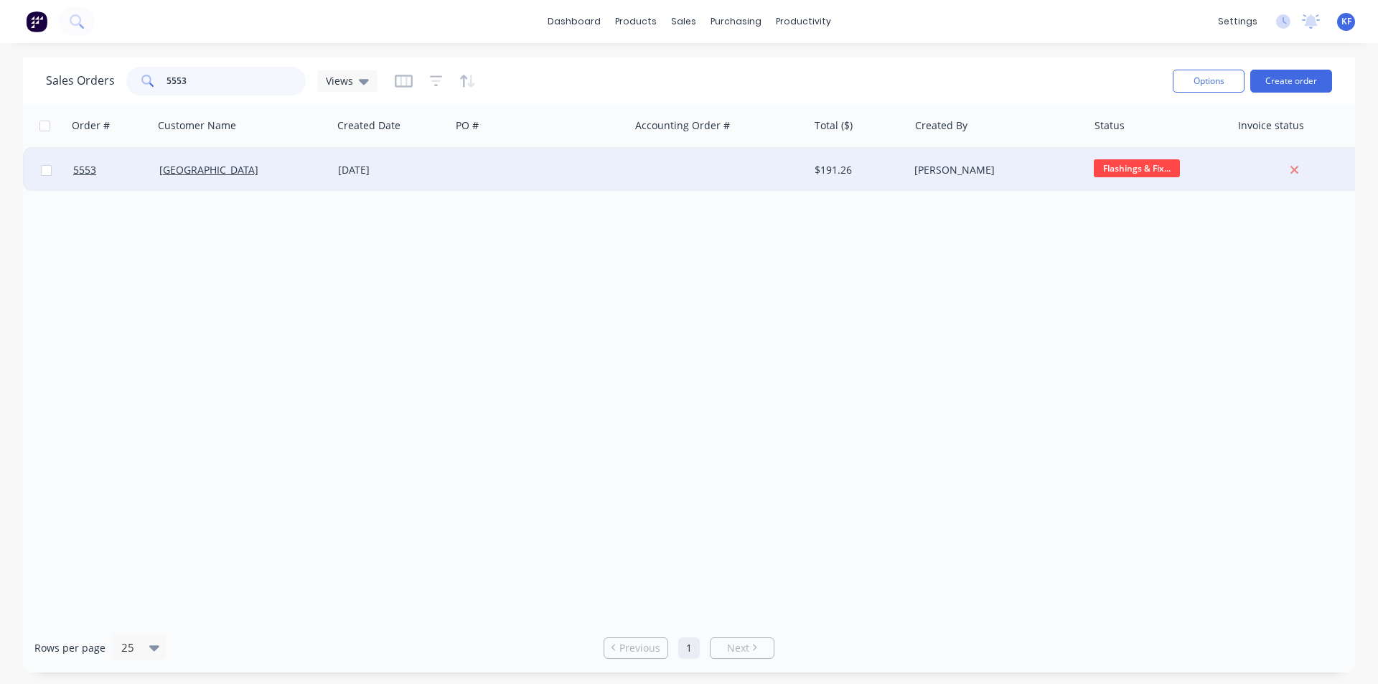
type input "5553"
click at [728, 163] on div at bounding box center [719, 170] width 179 height 43
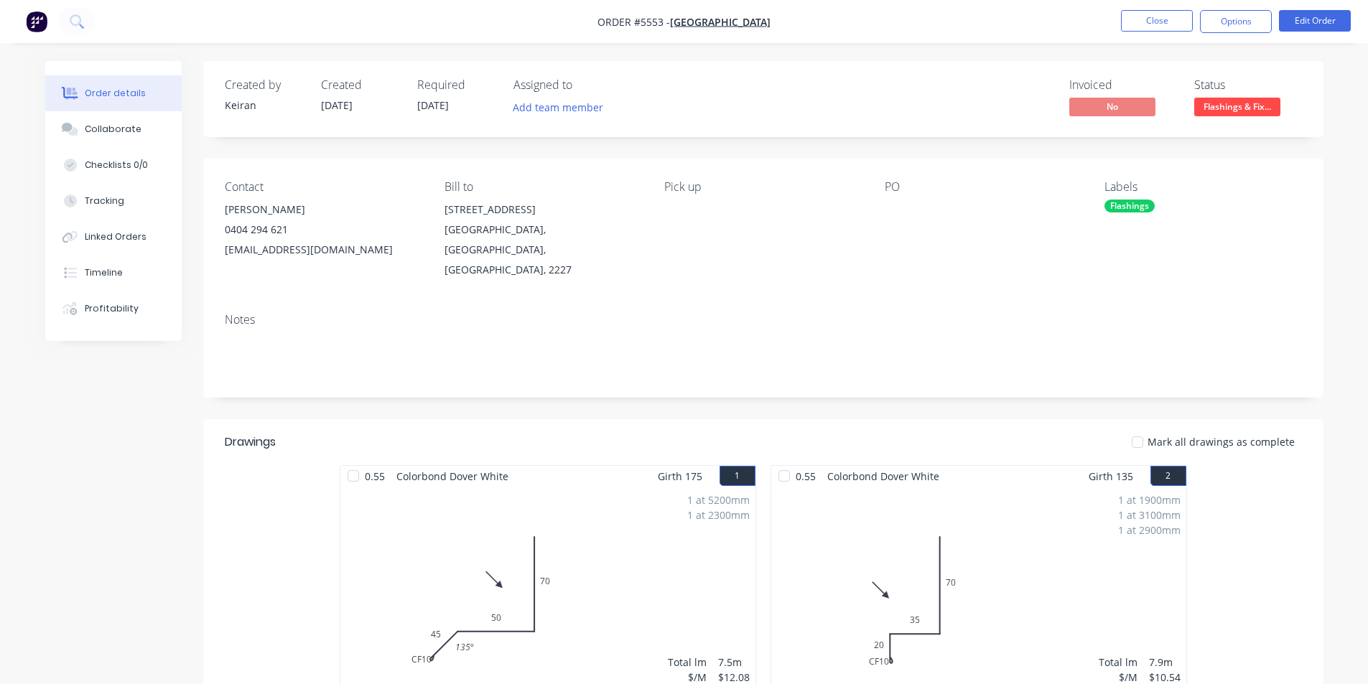
click at [1209, 116] on button "Flashings & Fix..." at bounding box center [1237, 109] width 86 height 22
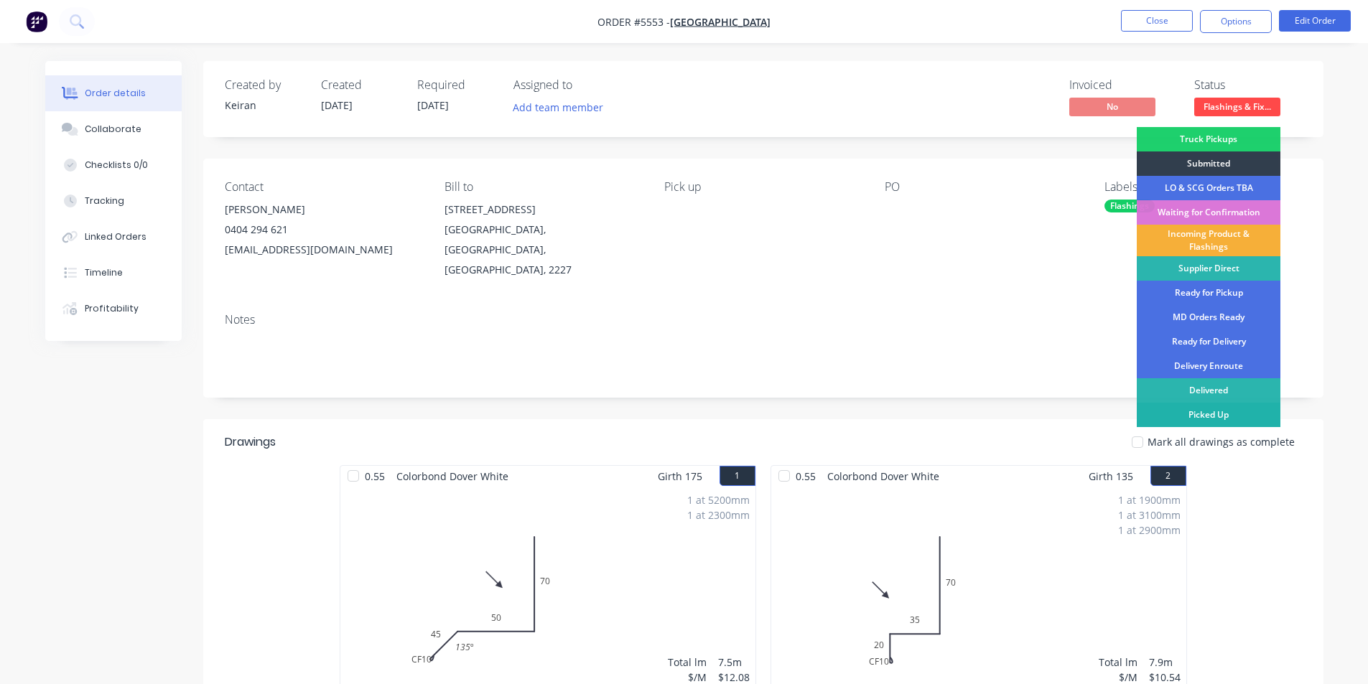
click at [1225, 419] on div "Picked Up" at bounding box center [1208, 415] width 144 height 24
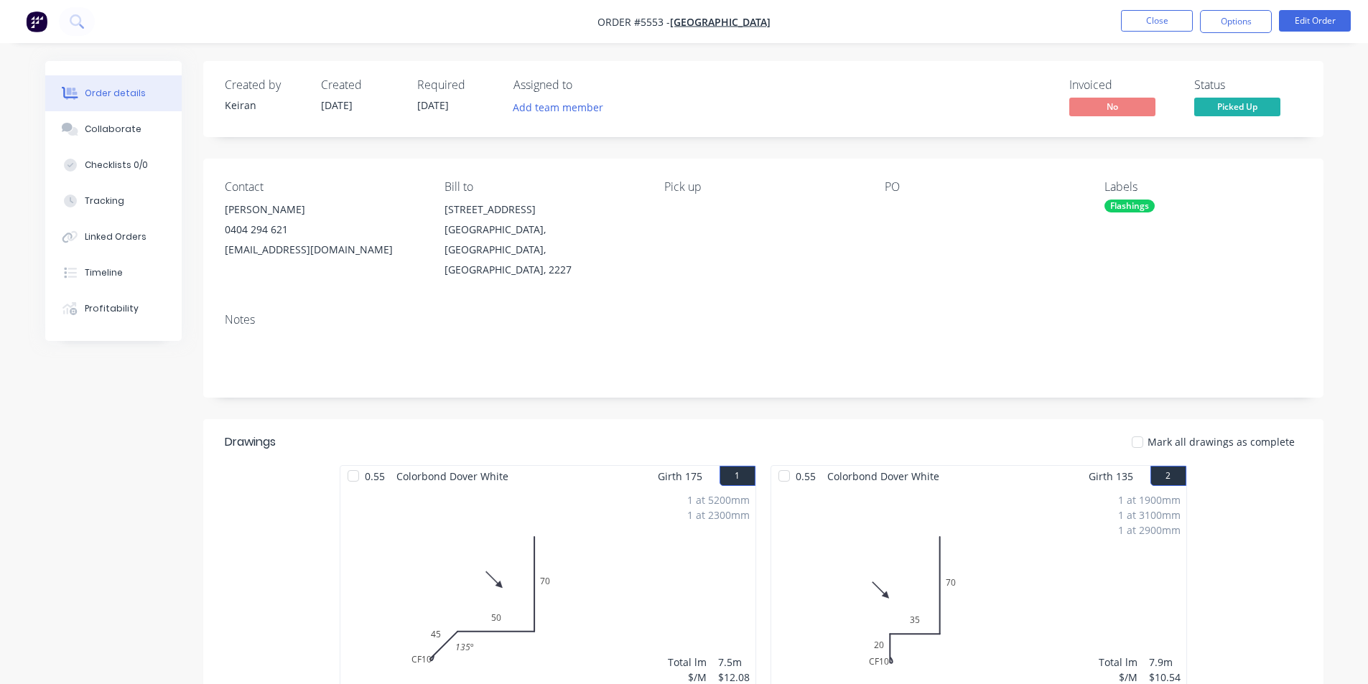
click at [1226, 31] on button "Options" at bounding box center [1236, 21] width 72 height 23
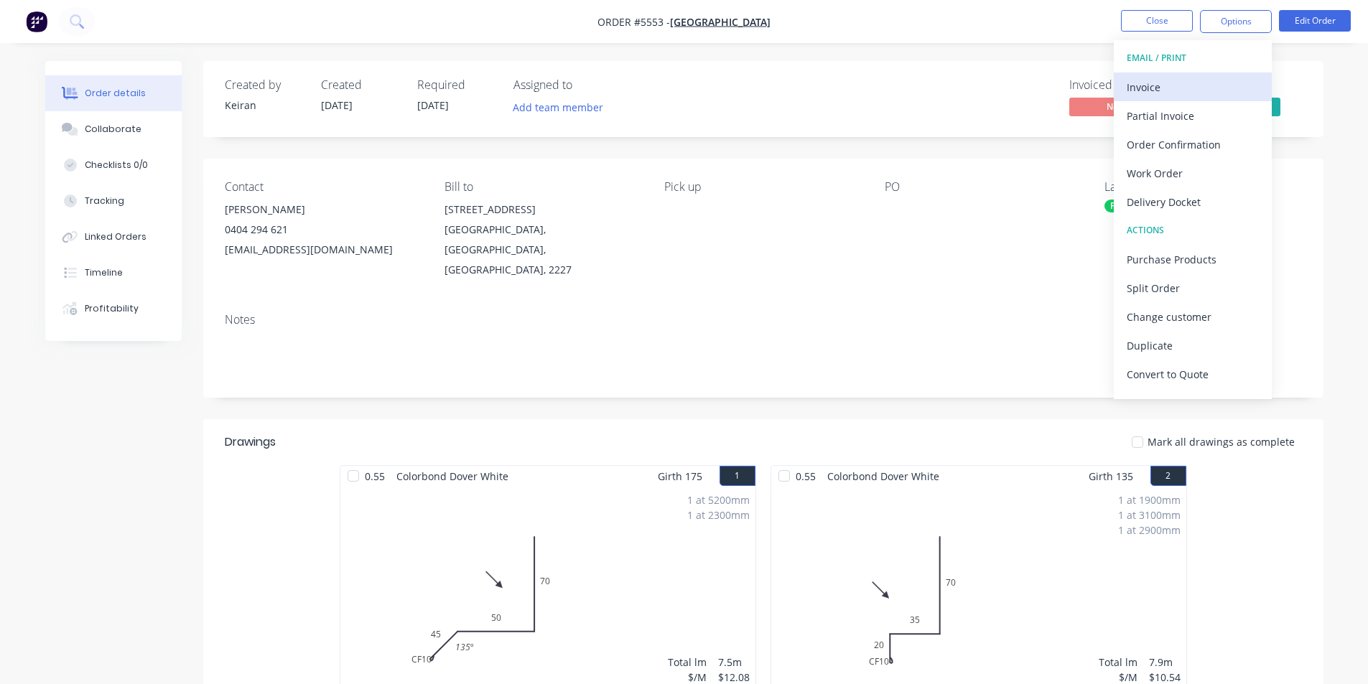
click at [1164, 85] on div "Invoice" at bounding box center [1192, 87] width 132 height 21
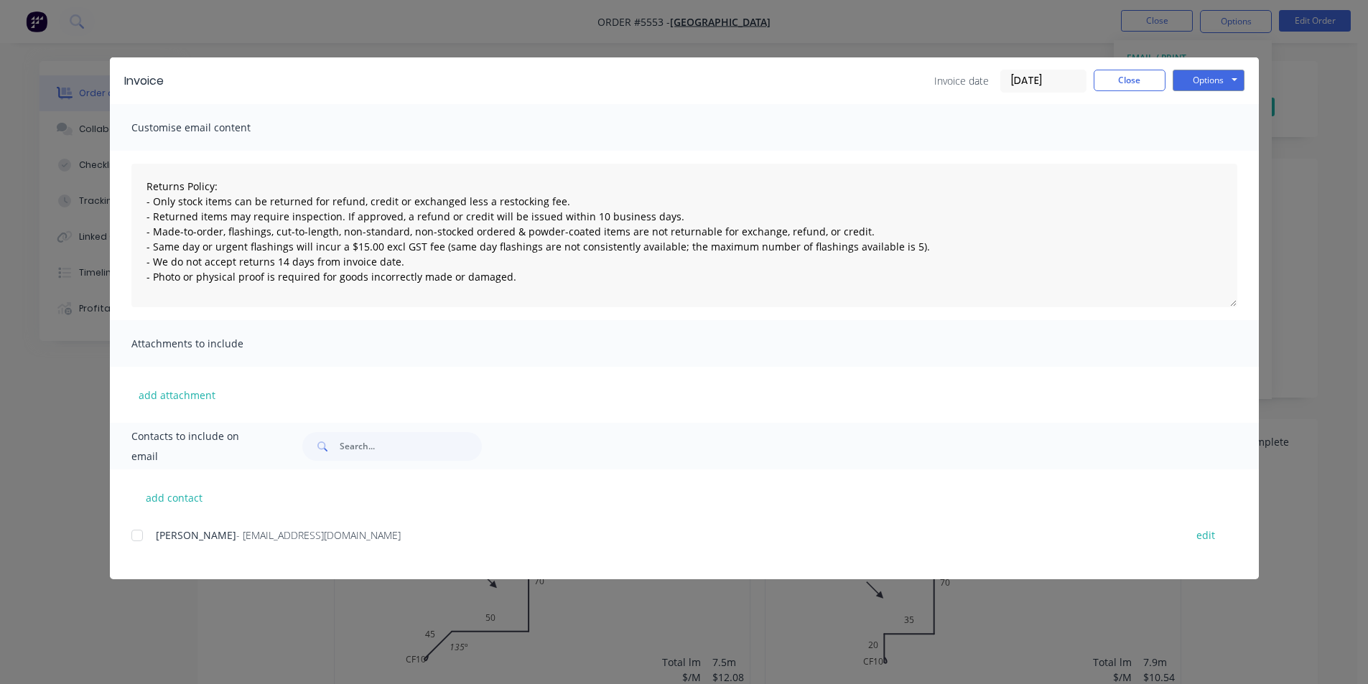
drag, startPoint x: 128, startPoint y: 531, endPoint x: 141, endPoint y: 531, distance: 12.9
click at [129, 531] on div "add contact [PERSON_NAME] - [EMAIL_ADDRESS][DOMAIN_NAME] edit" at bounding box center [684, 524] width 1149 height 110
click at [141, 532] on div at bounding box center [137, 535] width 29 height 29
click at [1228, 75] on button "Options" at bounding box center [1208, 81] width 72 height 22
click at [1216, 156] on button "Email" at bounding box center [1218, 153] width 92 height 24
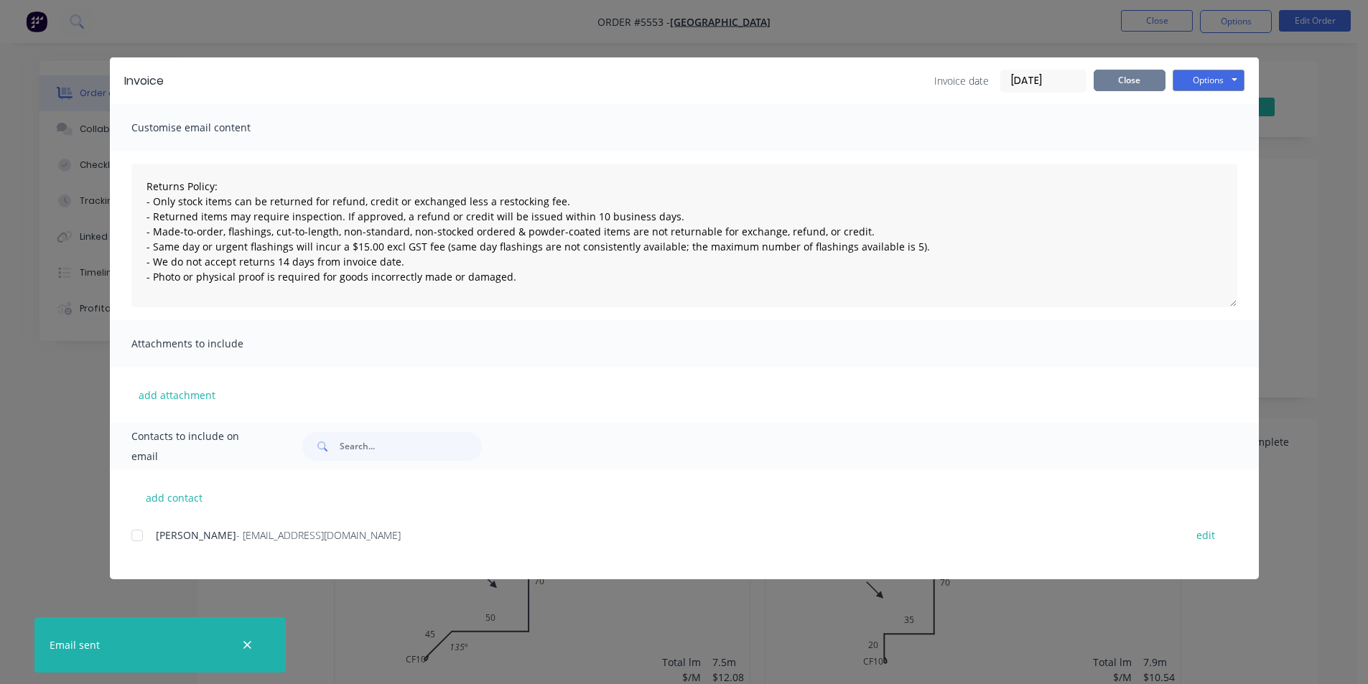
click at [1124, 78] on button "Close" at bounding box center [1129, 81] width 72 height 22
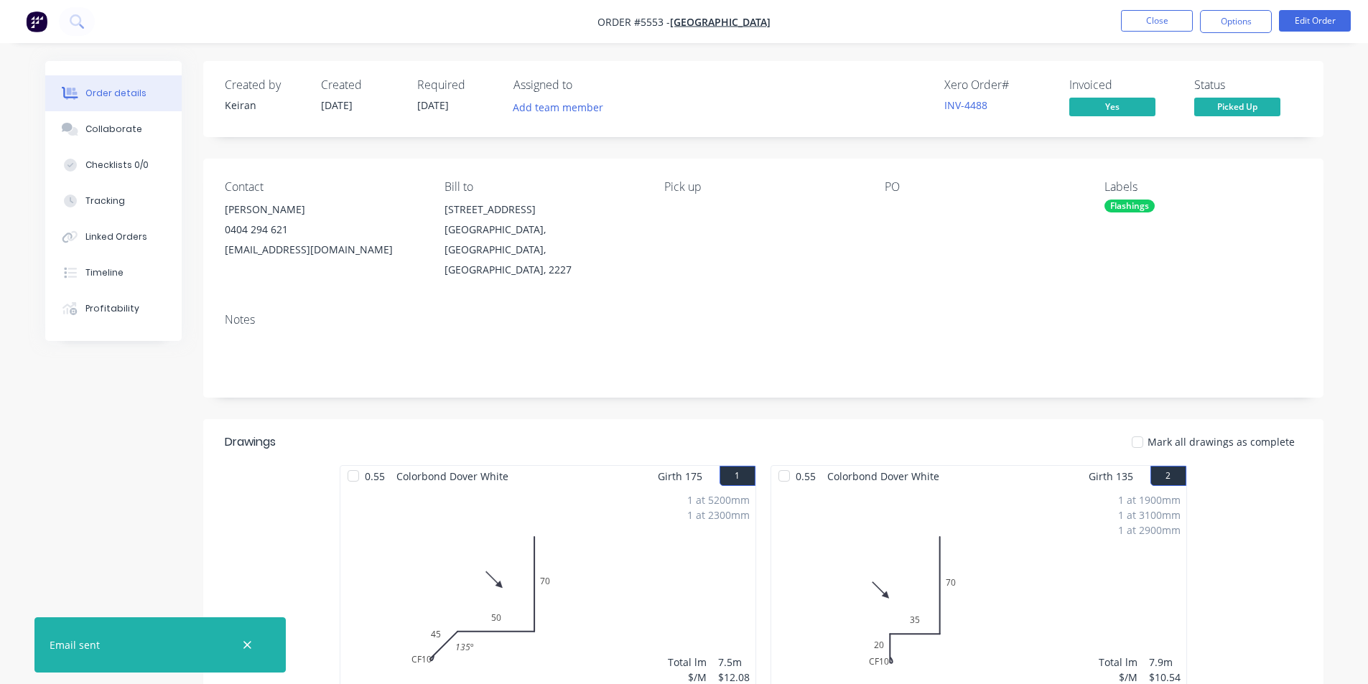
click at [1141, 32] on nav "Order #5553 - Align Building Close Options Edit Order" at bounding box center [684, 21] width 1368 height 43
click at [1139, 22] on button "Close" at bounding box center [1157, 21] width 72 height 22
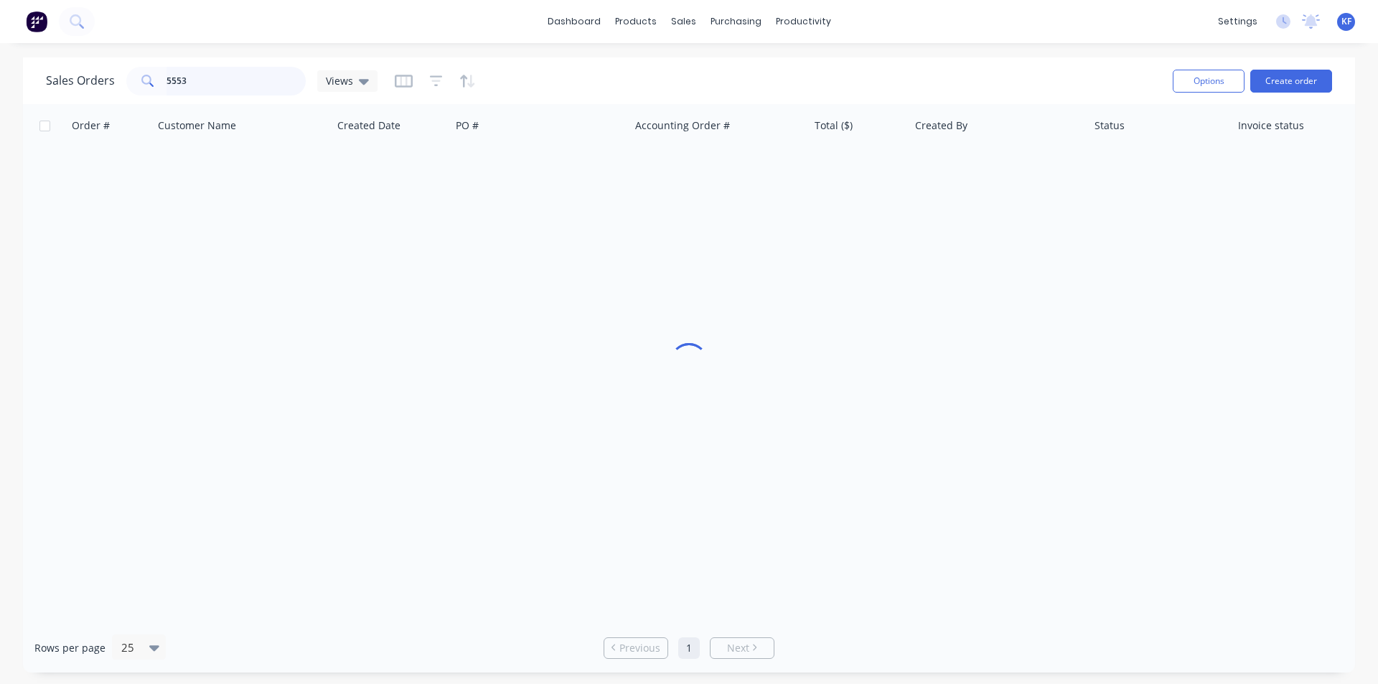
click at [167, 72] on input "5553" at bounding box center [237, 81] width 140 height 29
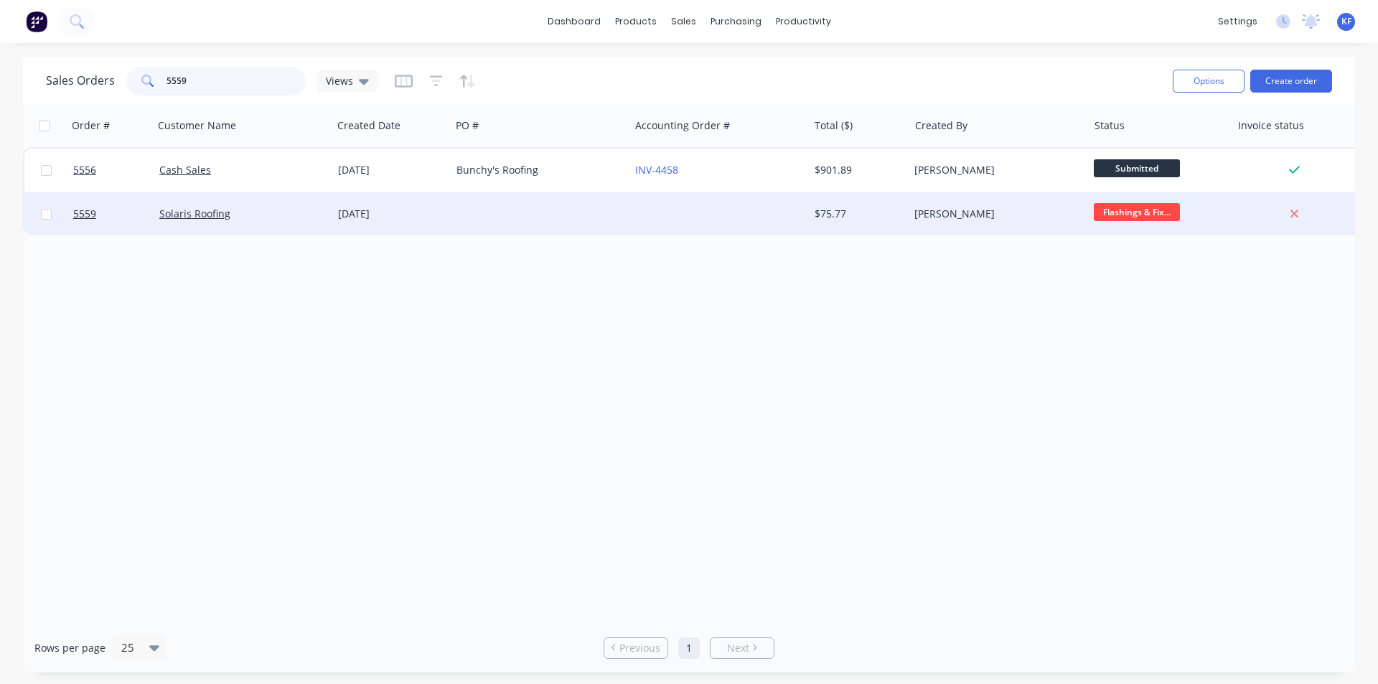
type input "5559"
click at [751, 216] on div at bounding box center [719, 213] width 179 height 43
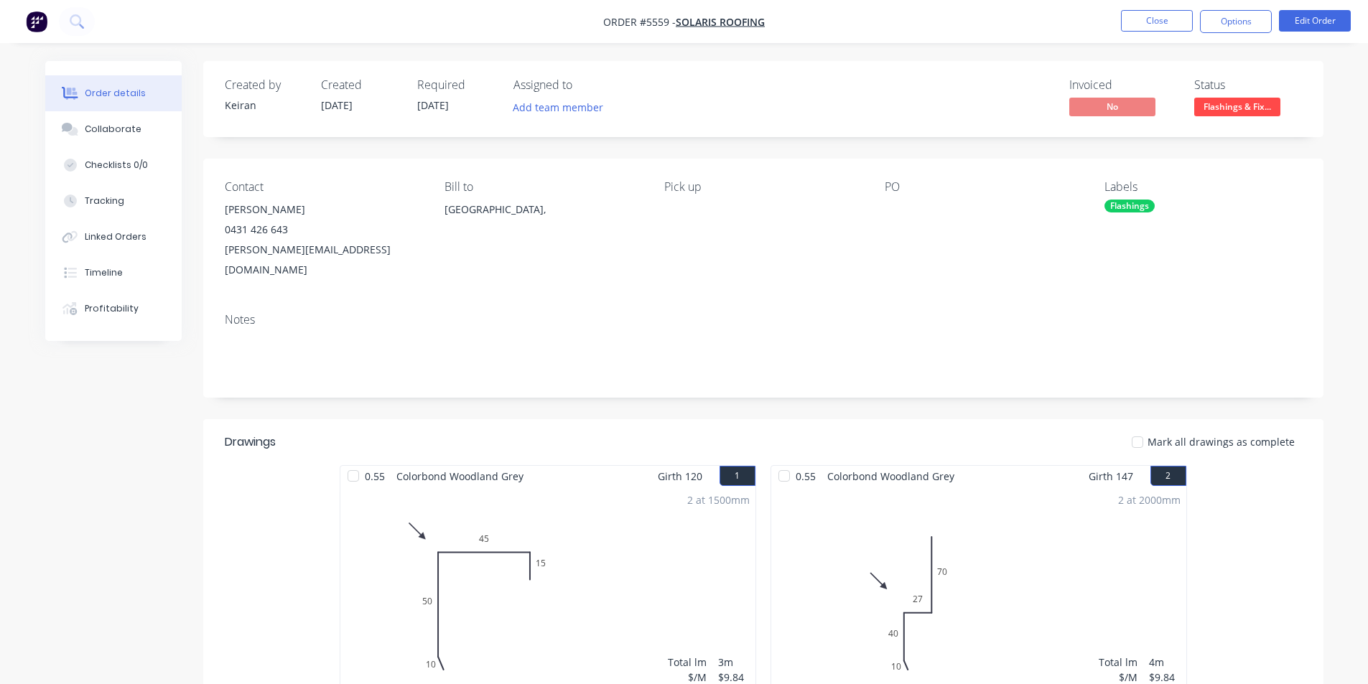
click at [1238, 108] on span "Flashings & Fix..." at bounding box center [1237, 107] width 86 height 18
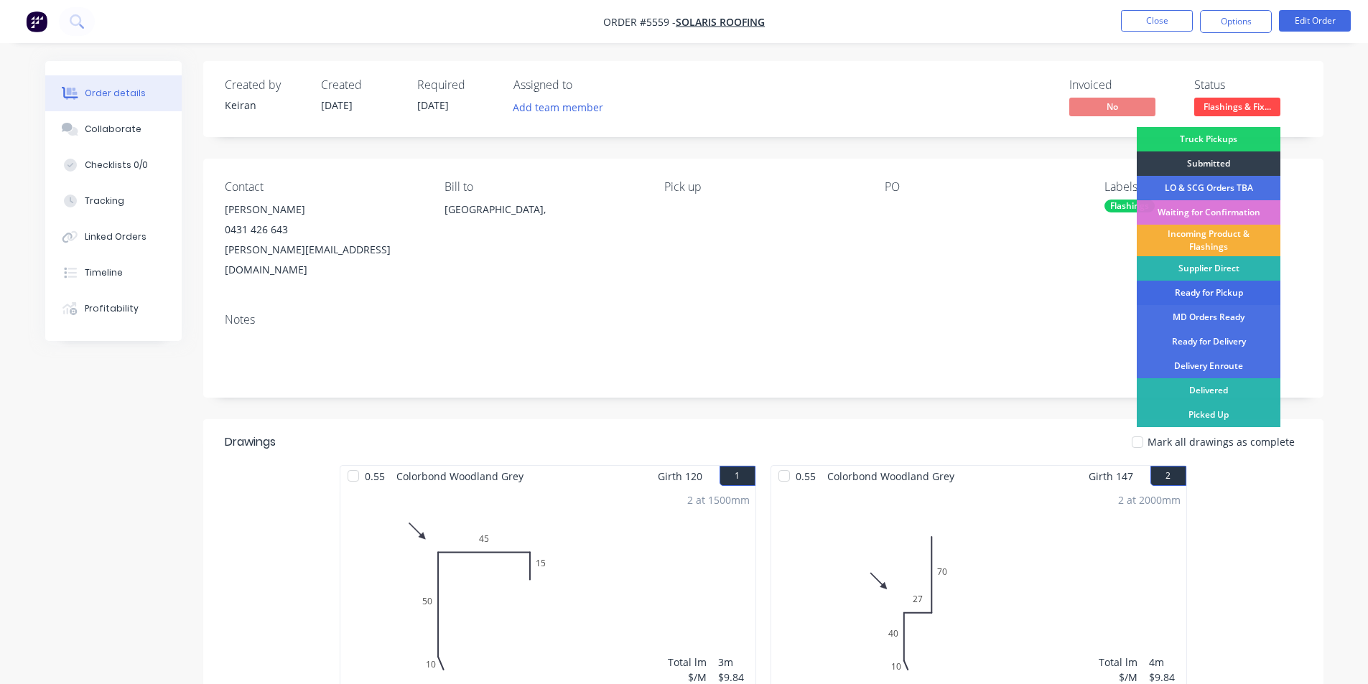
click at [1207, 300] on div "Ready for Pickup" at bounding box center [1208, 293] width 144 height 24
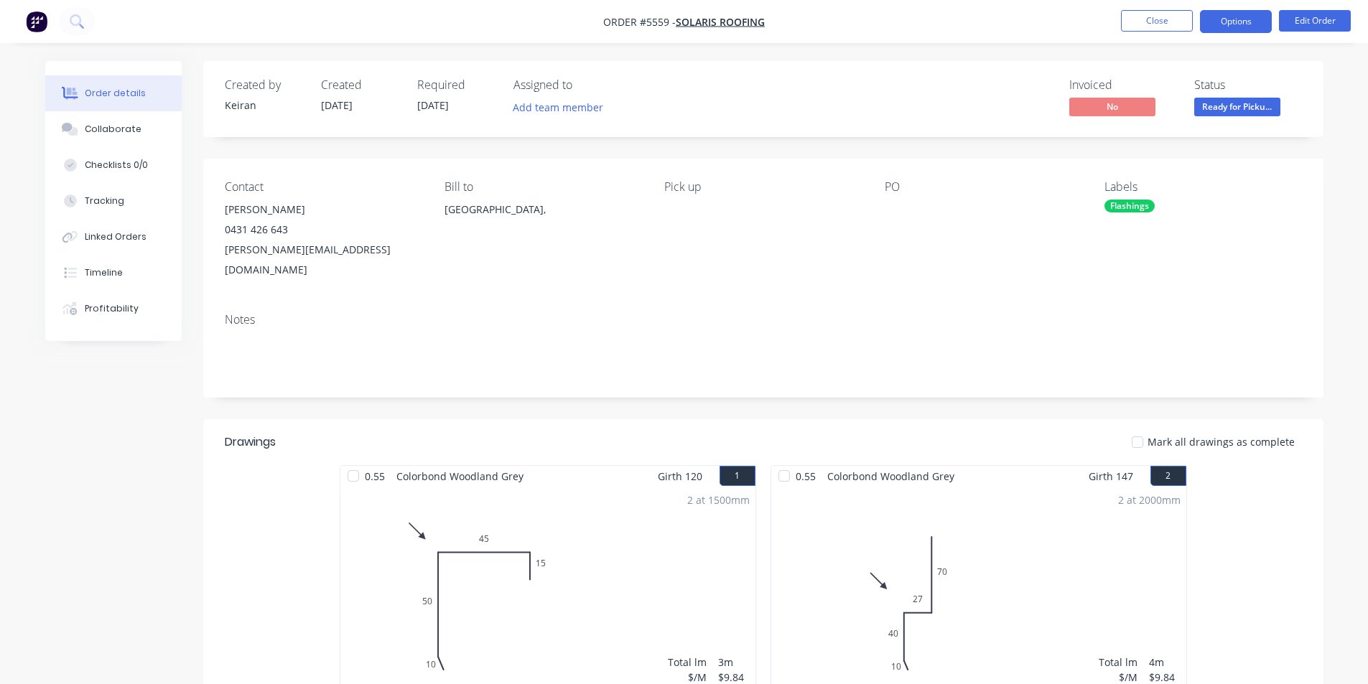
click at [1241, 16] on button "Options" at bounding box center [1236, 21] width 72 height 23
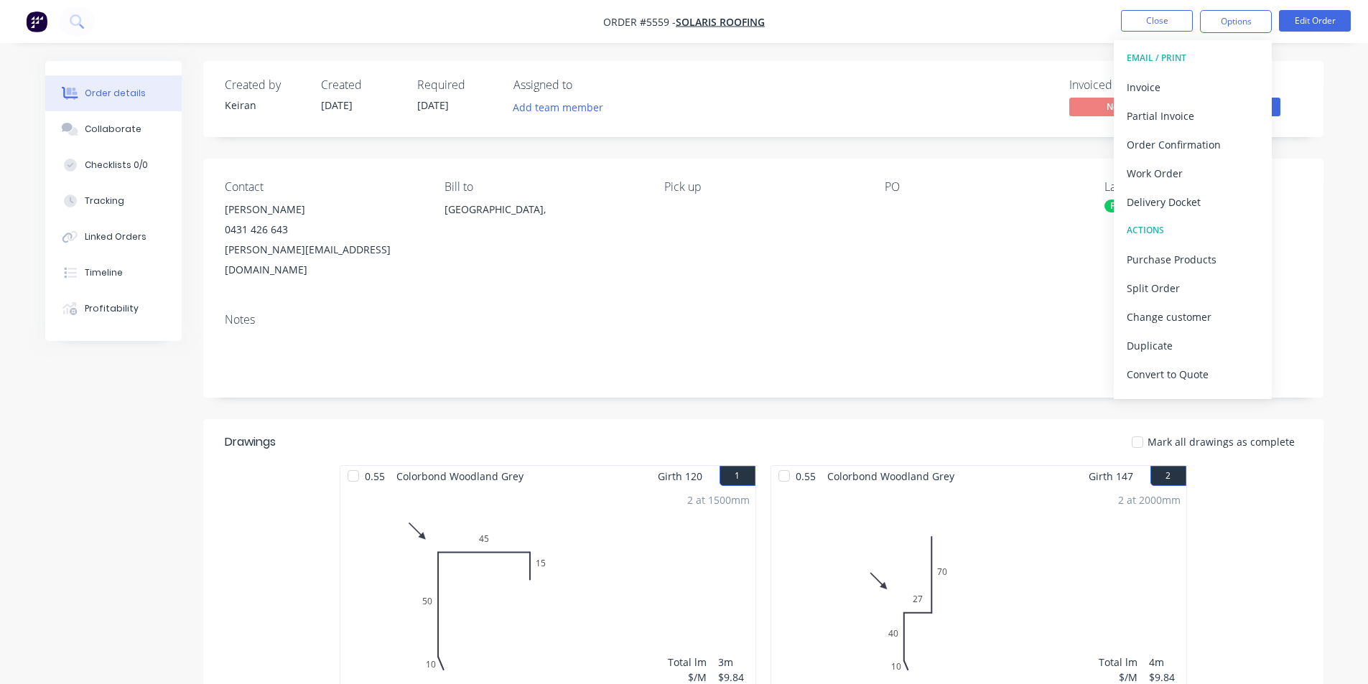
click at [1197, 91] on div "Invoice" at bounding box center [1192, 87] width 132 height 21
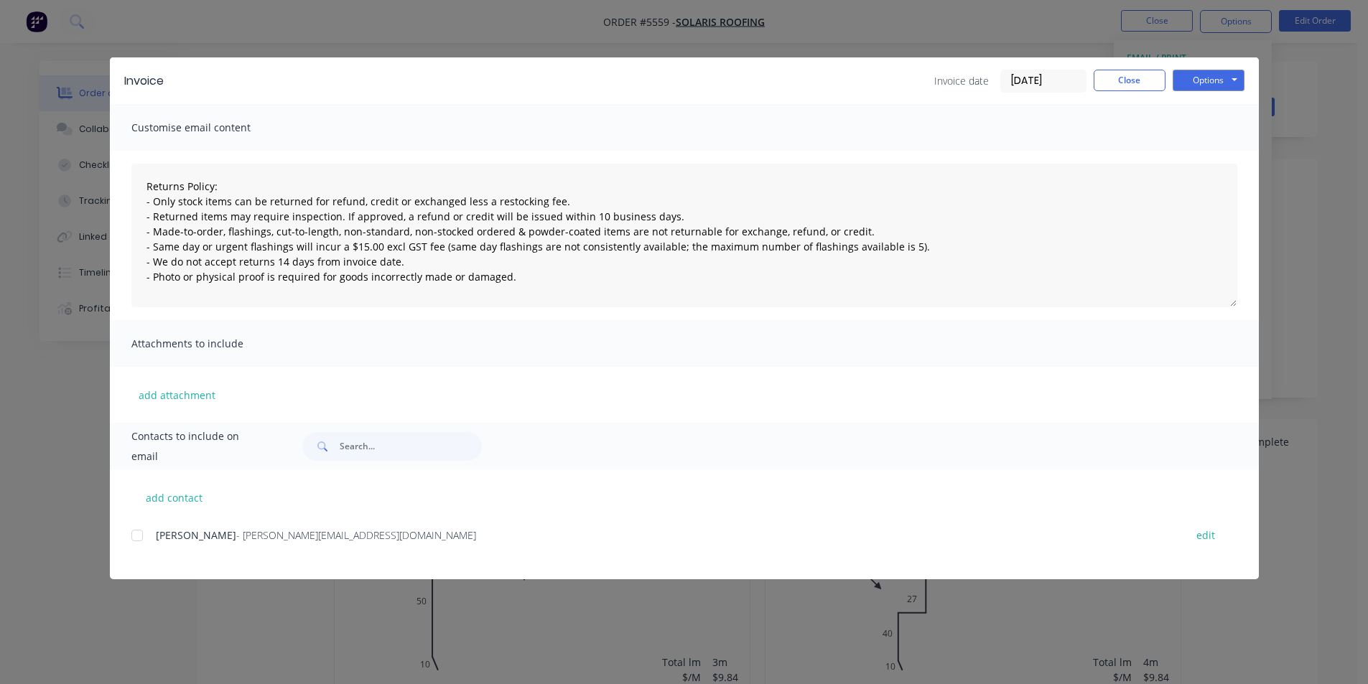
click at [143, 540] on div at bounding box center [137, 535] width 29 height 29
click at [1211, 83] on button "Options" at bounding box center [1208, 81] width 72 height 22
click at [1210, 159] on button "Email" at bounding box center [1218, 153] width 92 height 24
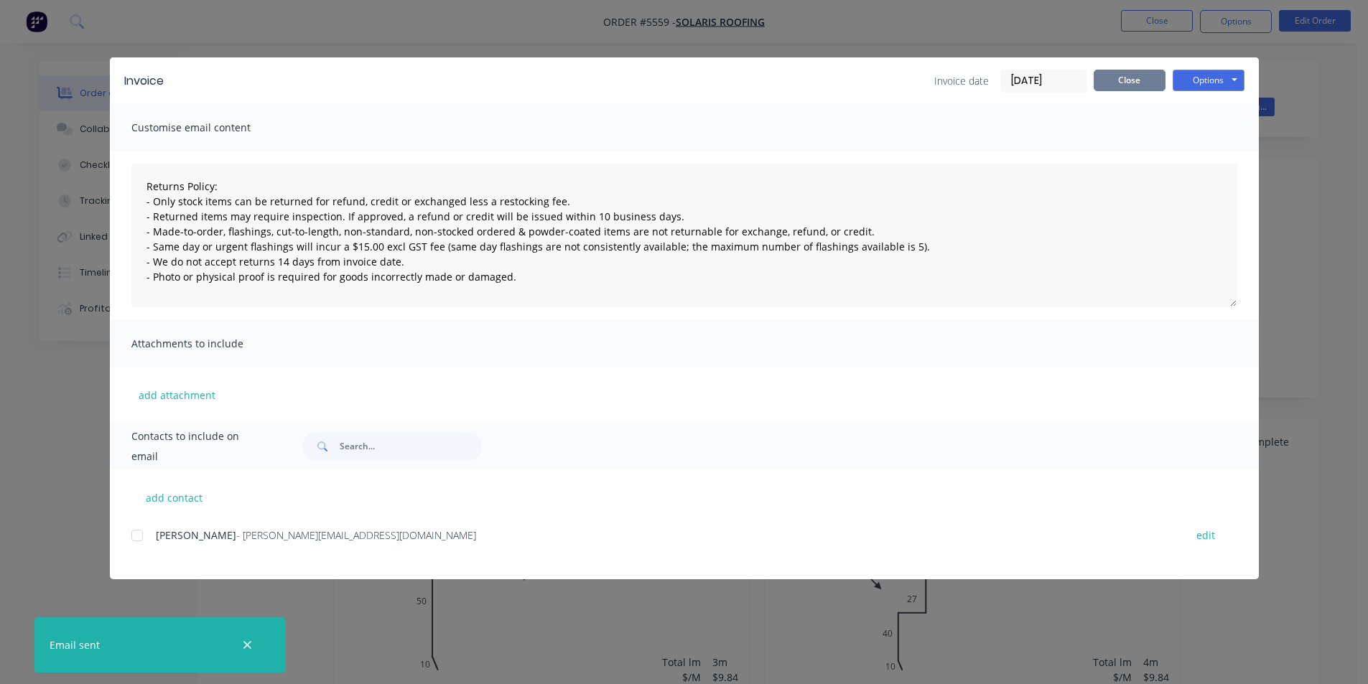
click at [1127, 88] on button "Close" at bounding box center [1129, 81] width 72 height 22
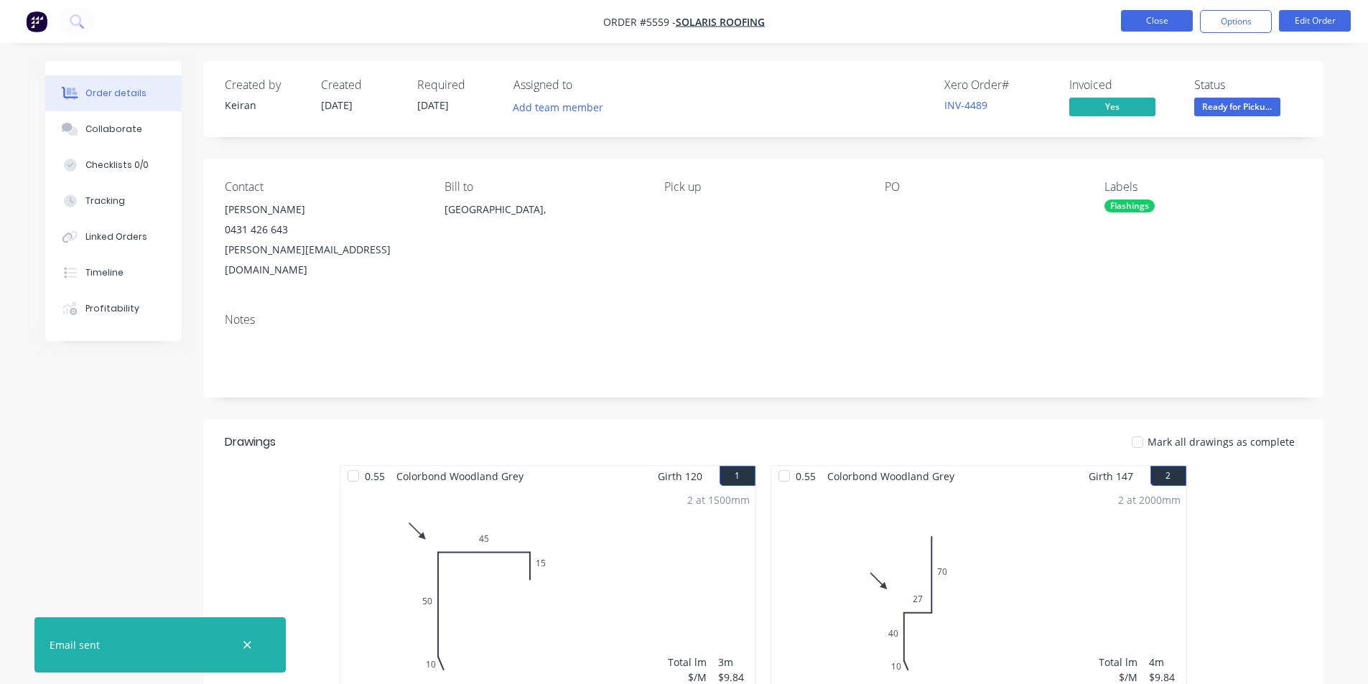
click at [1167, 26] on button "Close" at bounding box center [1157, 21] width 72 height 22
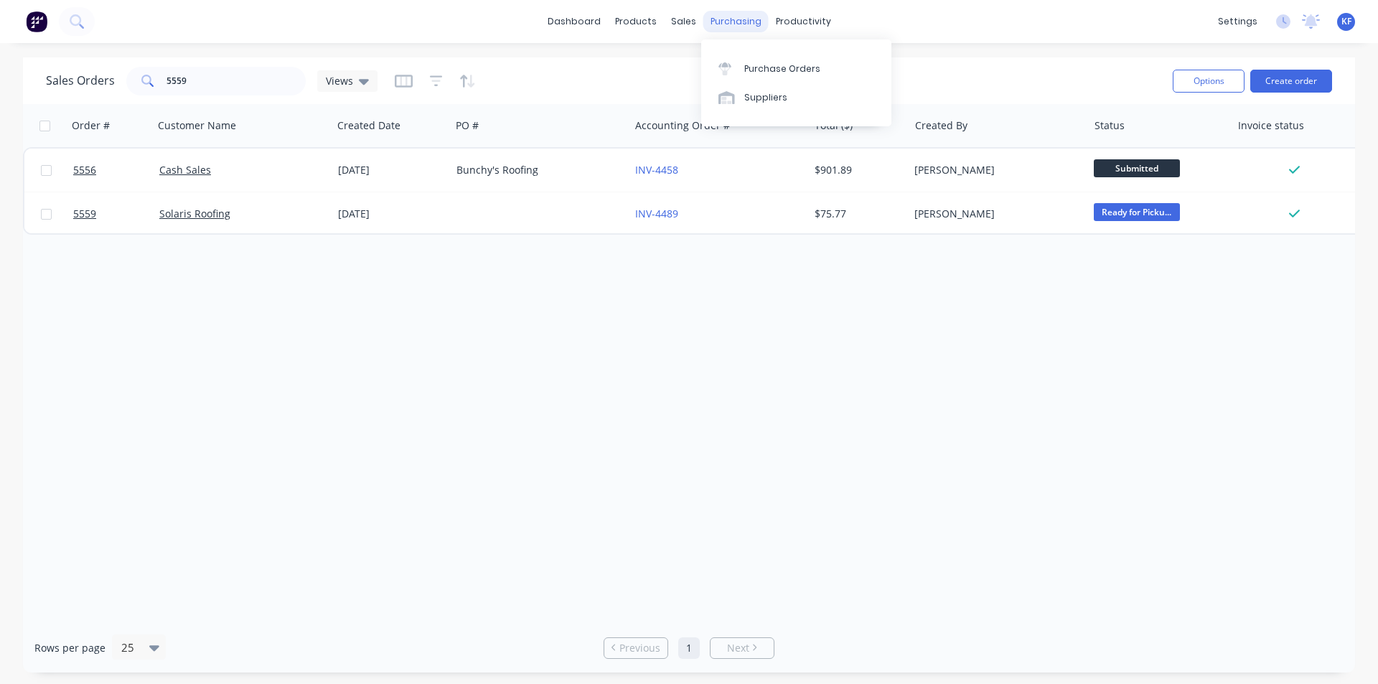
click at [731, 29] on div "purchasing" at bounding box center [736, 22] width 65 height 22
click at [754, 60] on link "Purchase Orders" at bounding box center [796, 68] width 190 height 29
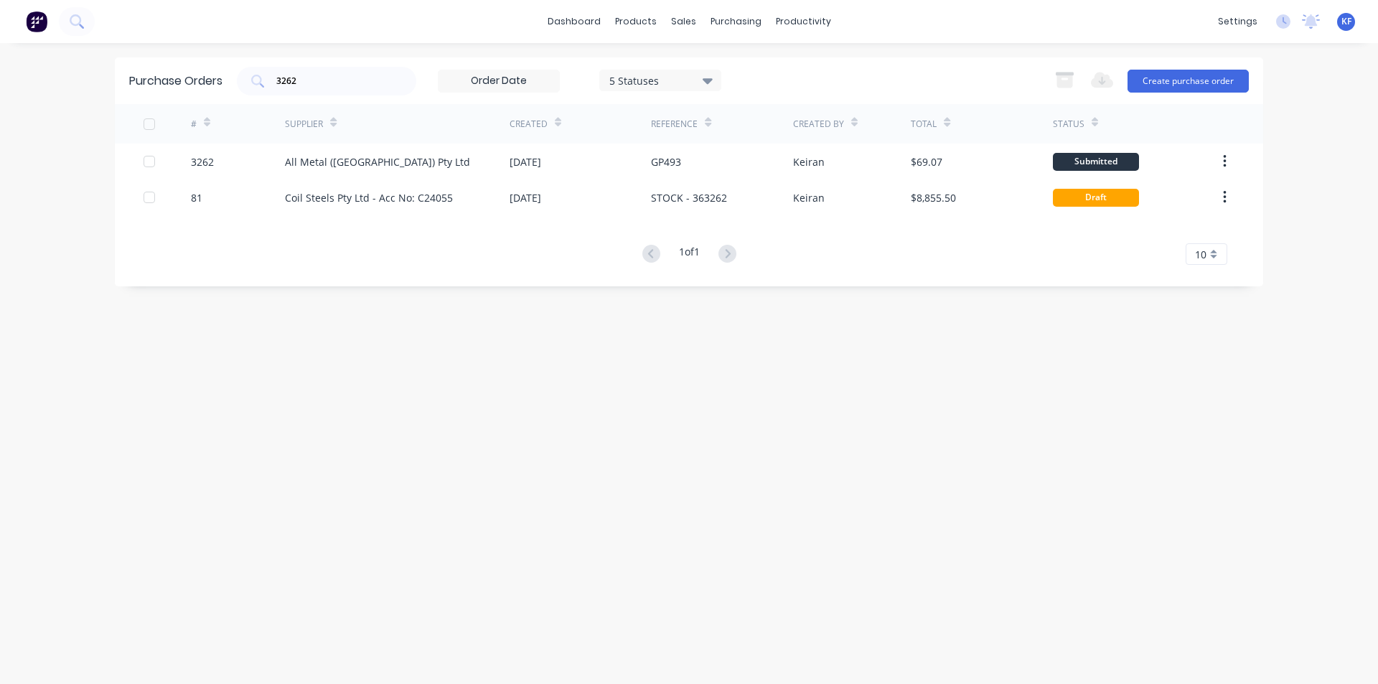
drag, startPoint x: 332, startPoint y: 80, endPoint x: 240, endPoint y: 45, distance: 99.1
click at [286, 78] on input "3262" at bounding box center [334, 81] width 119 height 14
type input "3"
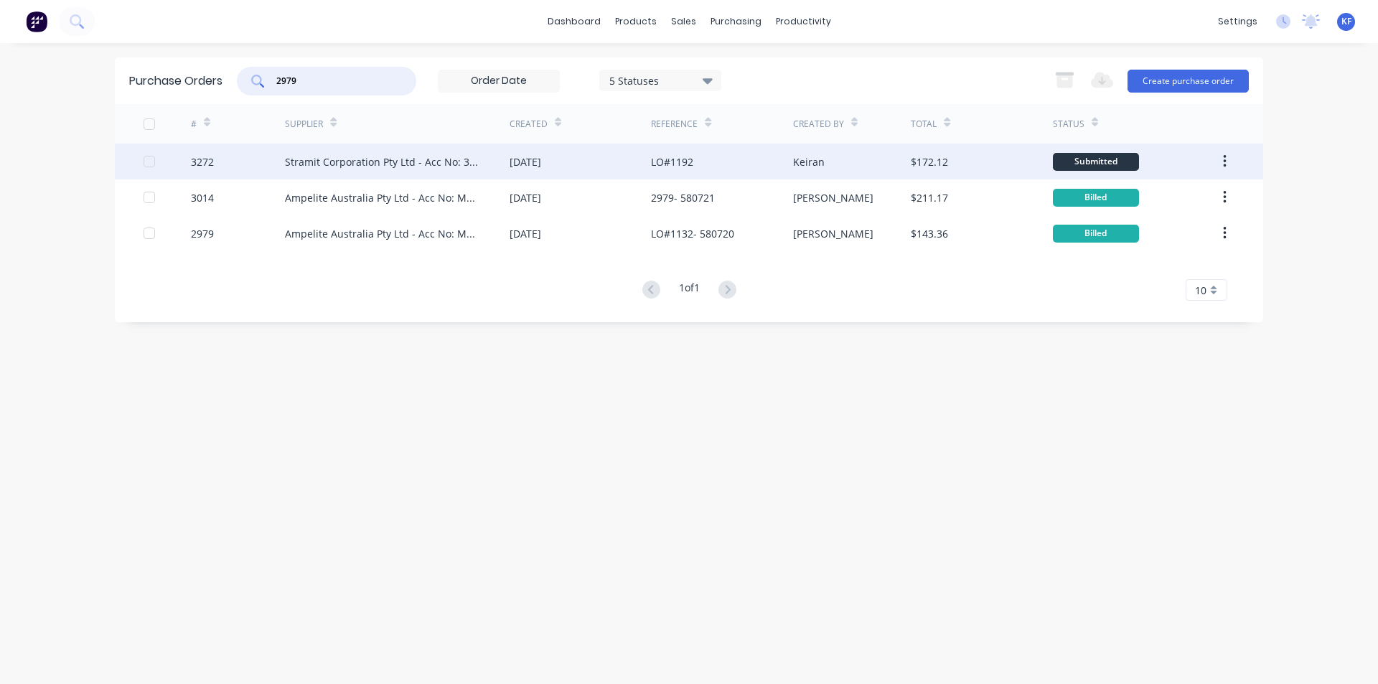
type input "2979"
click at [428, 153] on div "Stramit Corporation Pty Ltd - Acc No: 32915" at bounding box center [397, 162] width 225 height 36
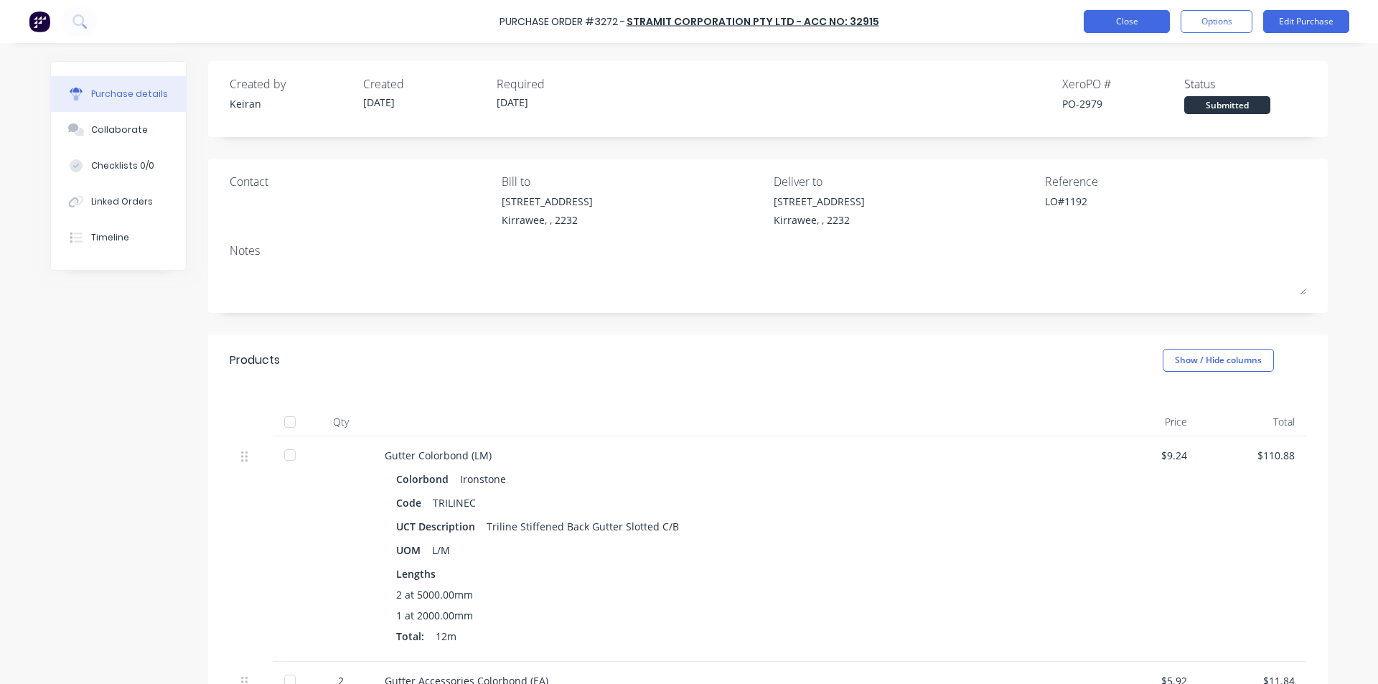
click at [1118, 22] on button "Close" at bounding box center [1127, 21] width 86 height 23
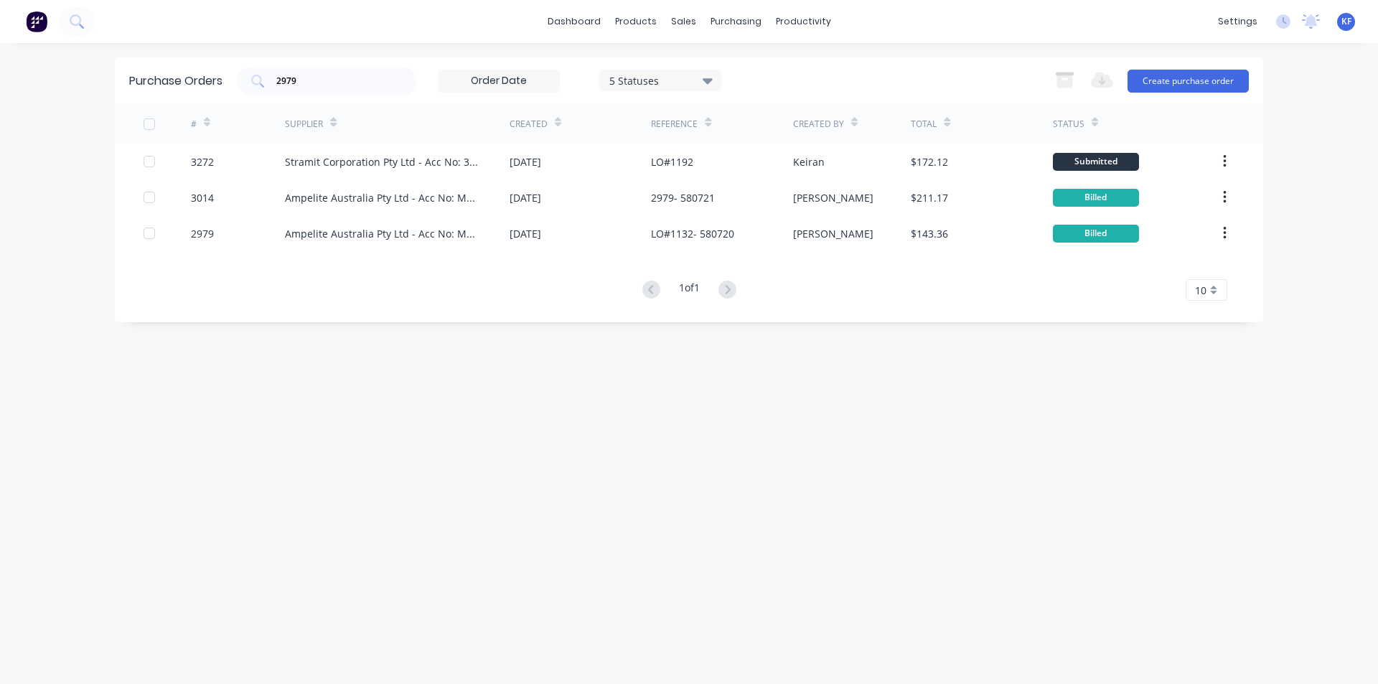
click at [210, 69] on div "Purchase Orders 2979 5 Statuses 5 Statuses Export to Excel (XLSX) Create purcha…" at bounding box center [689, 80] width 1149 height 47
type input "2"
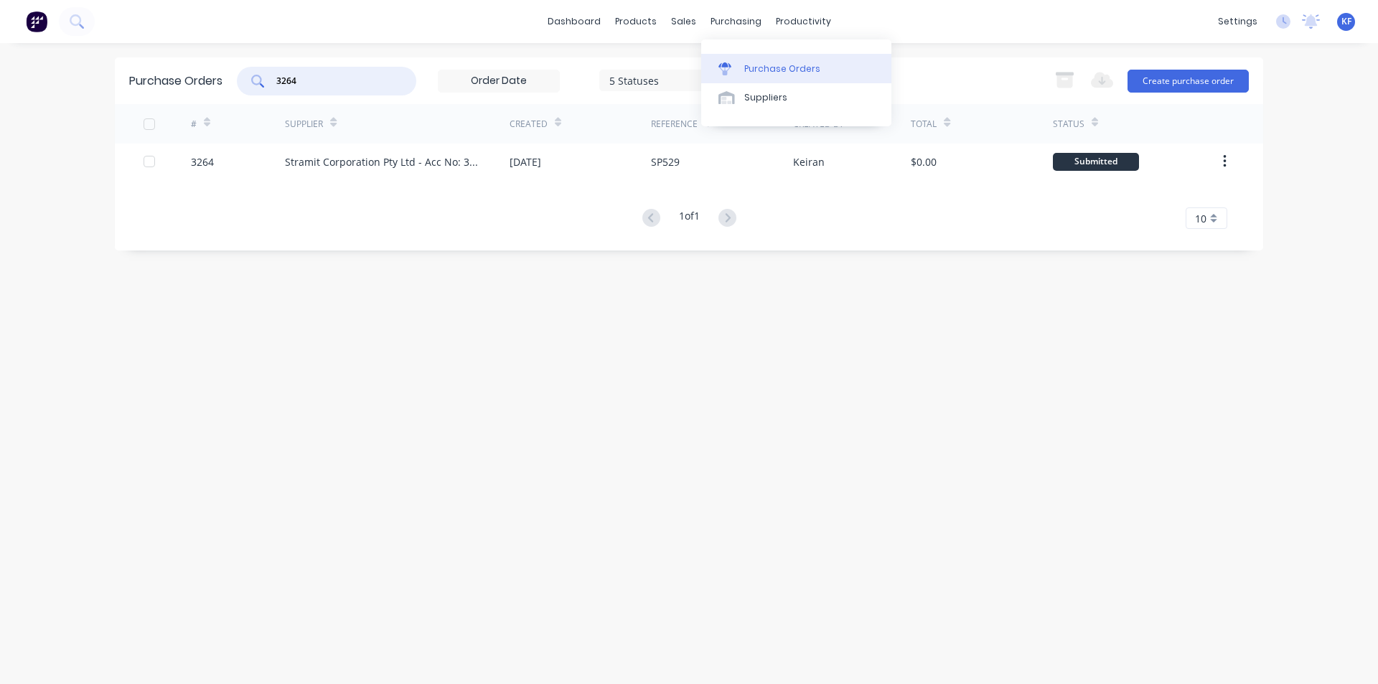
drag, startPoint x: 751, startPoint y: 71, endPoint x: 739, endPoint y: 71, distance: 11.5
click at [749, 71] on div "Purchase Orders" at bounding box center [782, 68] width 76 height 13
drag, startPoint x: 233, startPoint y: 84, endPoint x: 205, endPoint y: 82, distance: 27.4
click at [212, 82] on div "Purchase Orders 3264 5 Statuses 5 Statuses Export to Excel (XLSX) Create purcha…" at bounding box center [689, 80] width 1149 height 47
drag, startPoint x: 147, startPoint y: 83, endPoint x: 94, endPoint y: 74, distance: 53.8
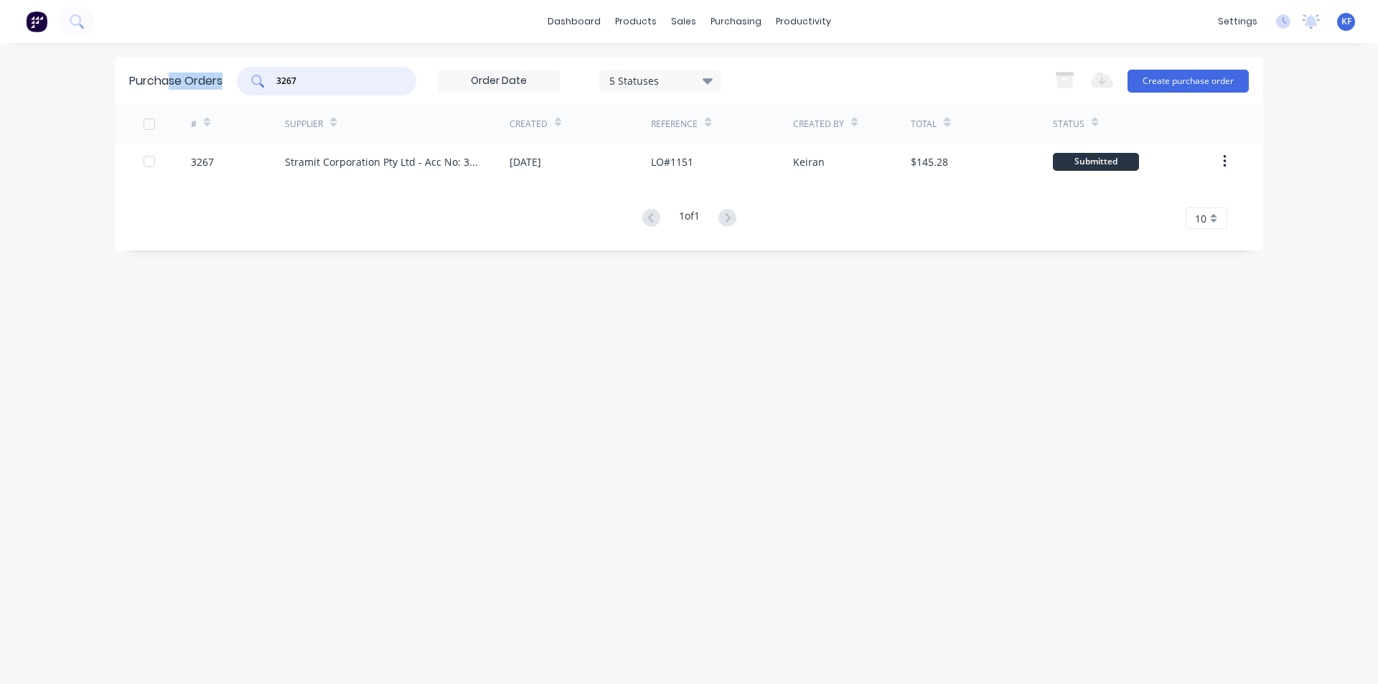
click at [110, 78] on div "dashboard products sales purchasing productivity dashboard products Product Cat…" at bounding box center [689, 342] width 1378 height 684
click at [335, 81] on input "3267" at bounding box center [334, 81] width 119 height 14
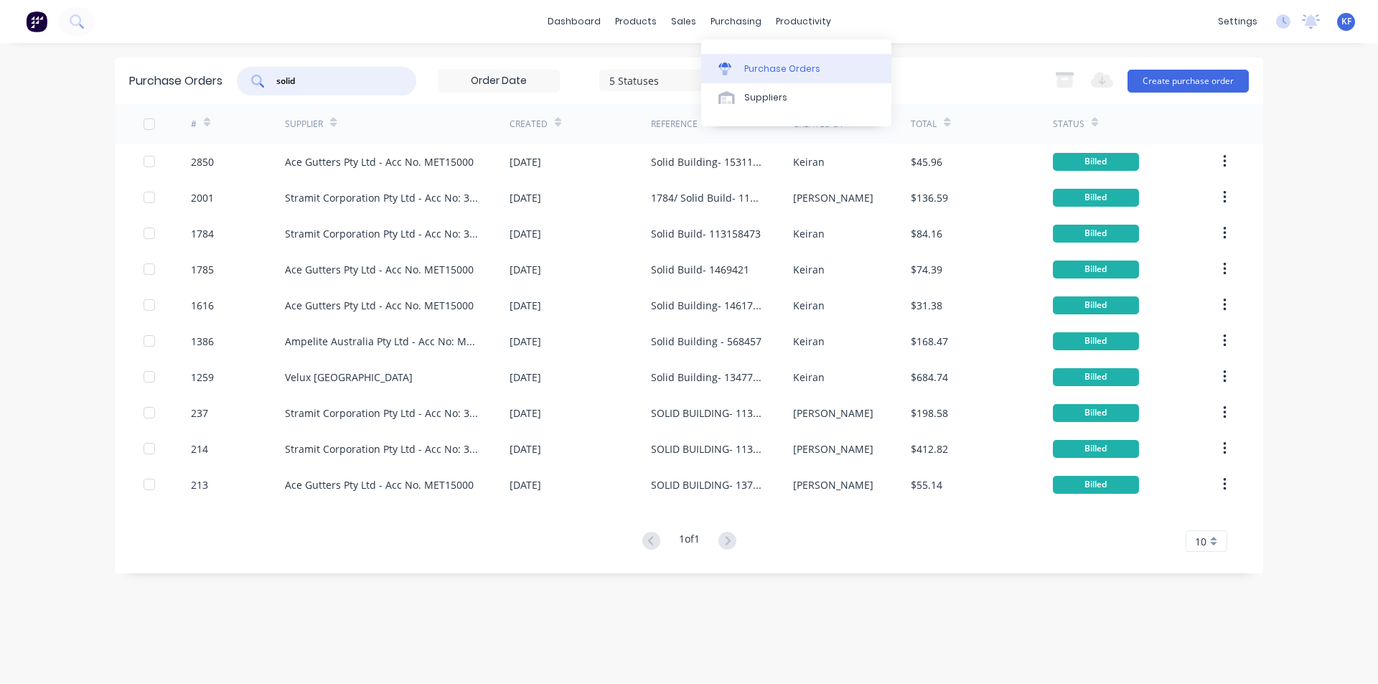
type input "solid"
click at [726, 66] on icon at bounding box center [725, 64] width 13 height 5
click at [688, 27] on div "sales" at bounding box center [683, 22] width 39 height 22
click at [712, 68] on div "Sales Orders" at bounding box center [736, 68] width 59 height 13
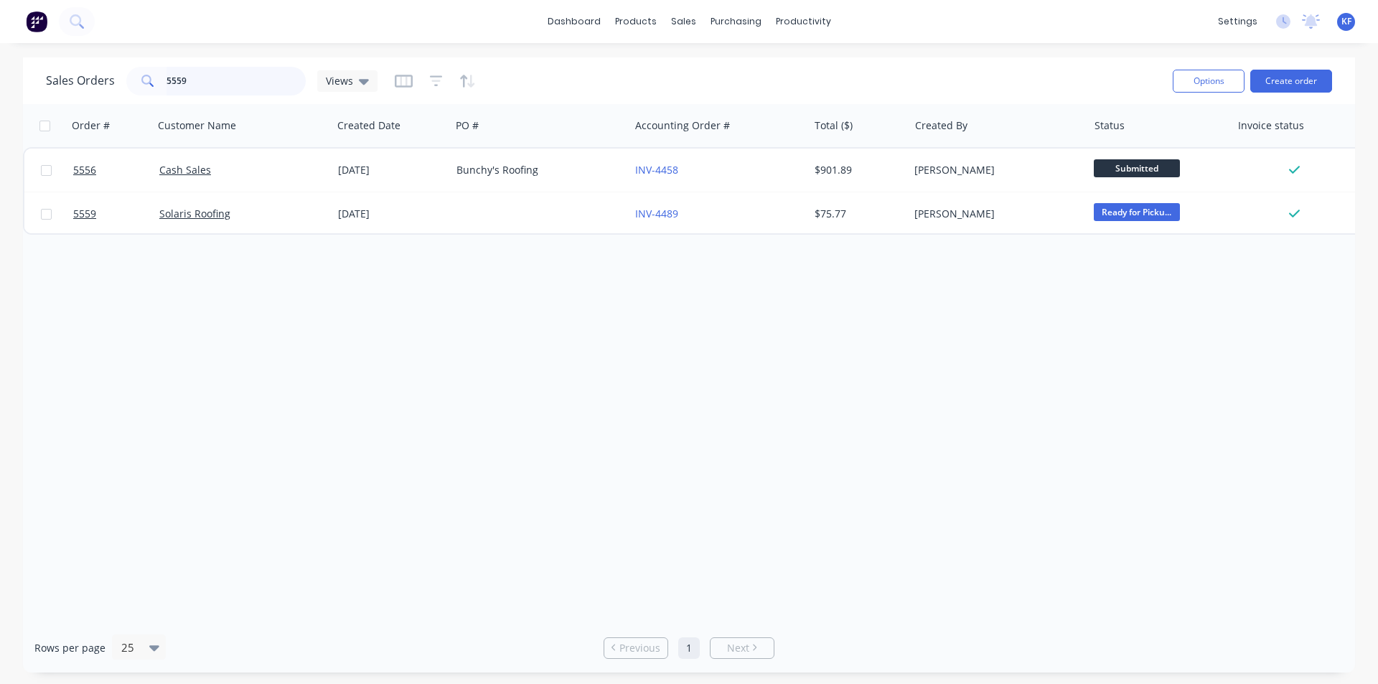
drag, startPoint x: 245, startPoint y: 80, endPoint x: 17, endPoint y: 66, distance: 228.0
click at [17, 66] on div "Sales Orders 5559 Views Options Create order Order # Customer Name Created Date…" at bounding box center [689, 364] width 1378 height 615
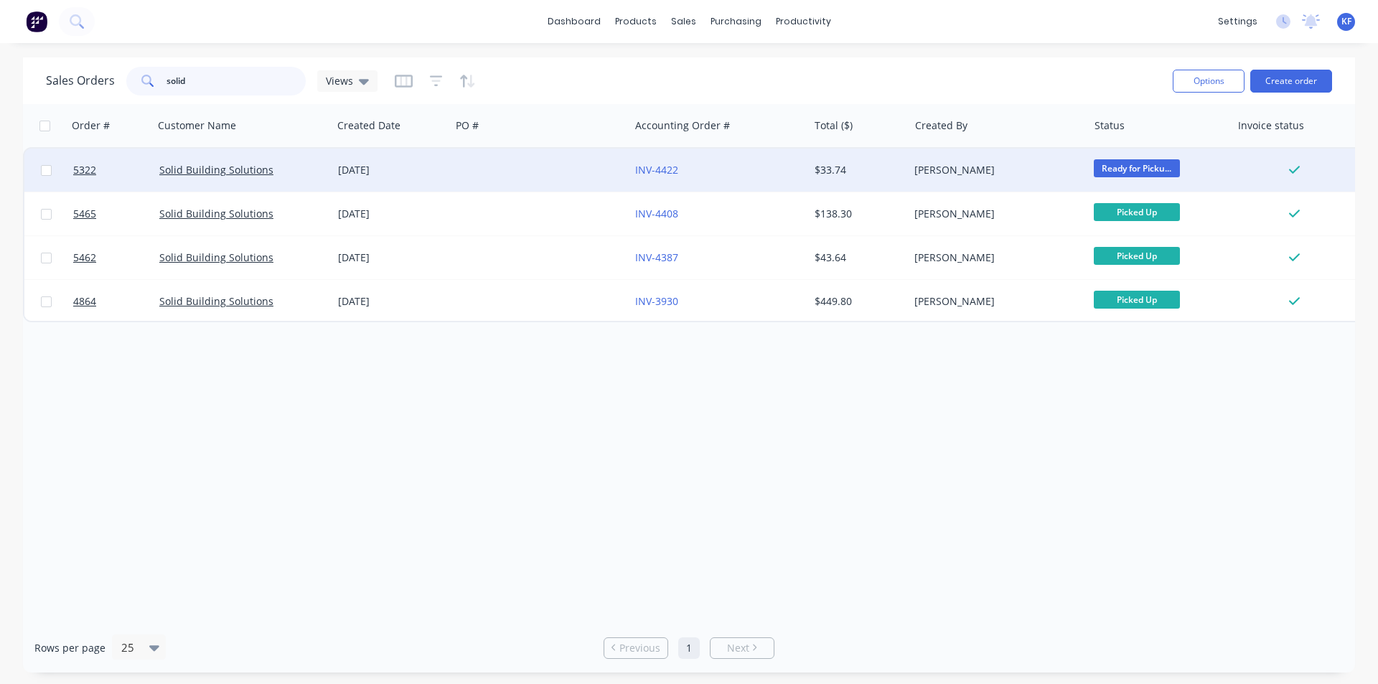
type input "solid"
click at [453, 181] on div at bounding box center [540, 170] width 179 height 43
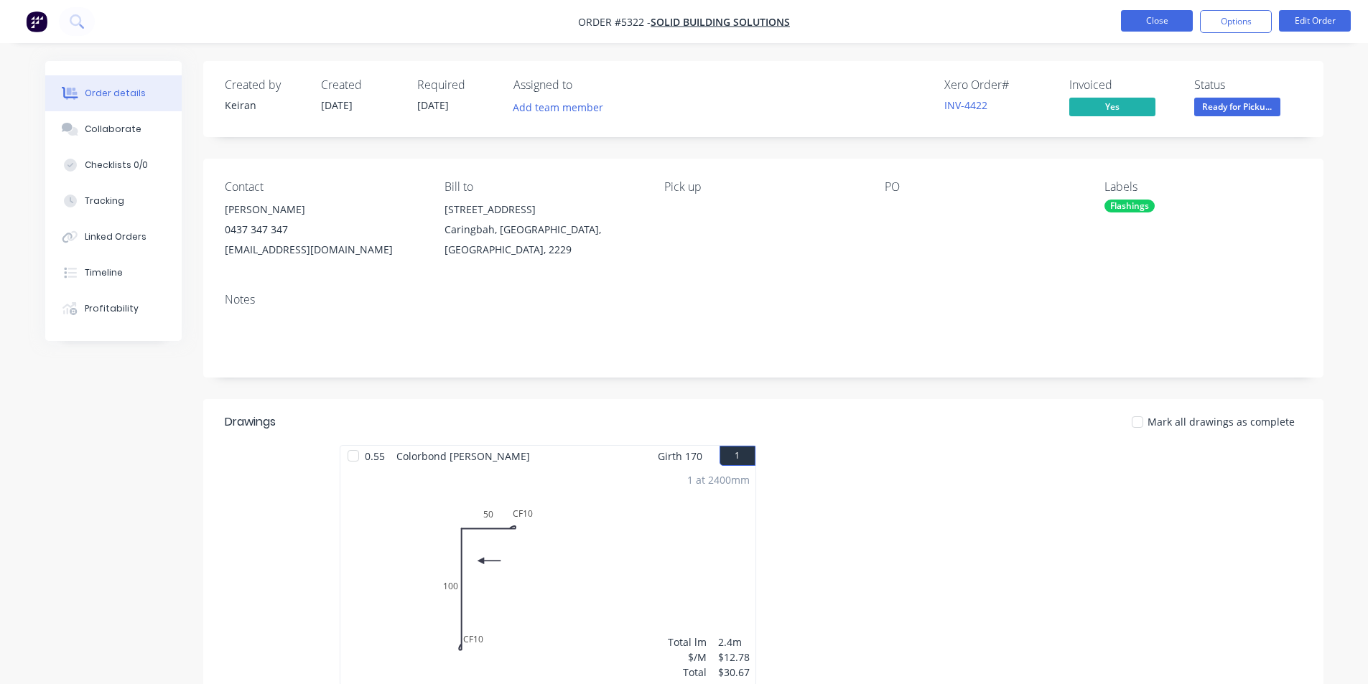
click at [1160, 27] on button "Close" at bounding box center [1157, 21] width 72 height 22
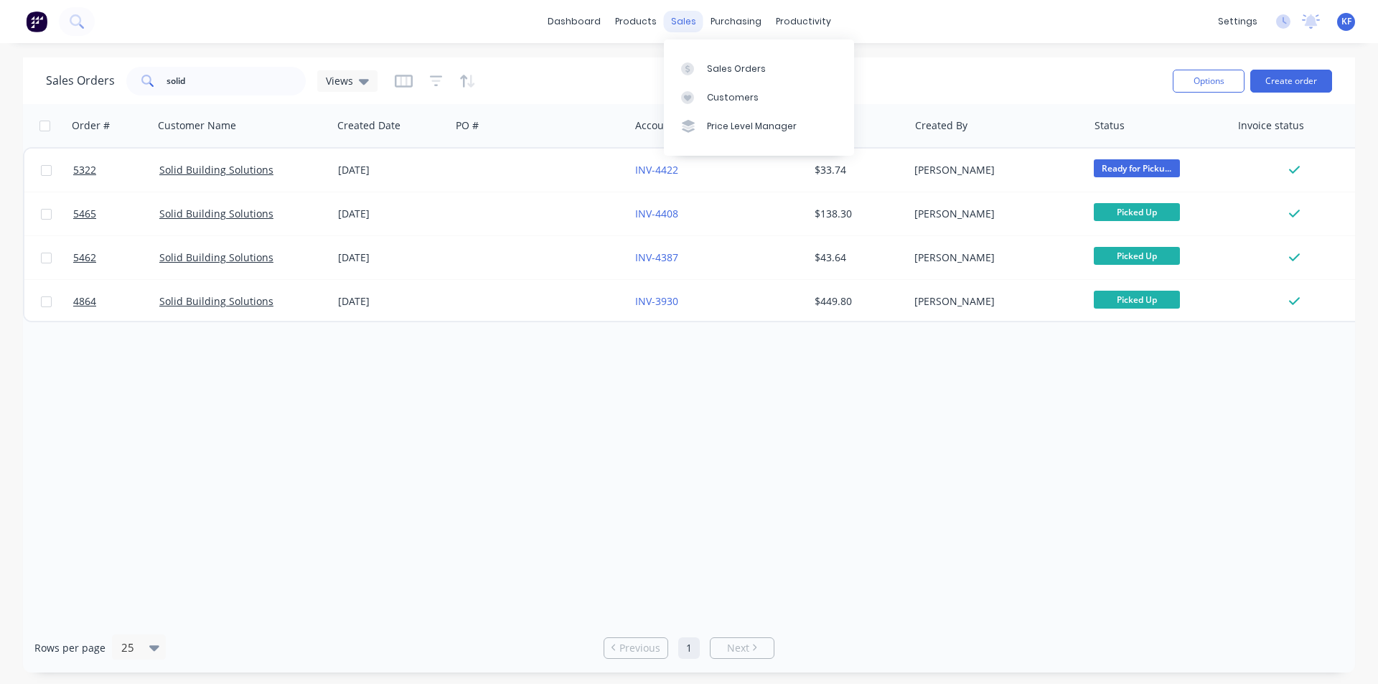
drag, startPoint x: 668, startPoint y: 14, endPoint x: 683, endPoint y: 25, distance: 19.0
click at [671, 14] on div "sales" at bounding box center [683, 22] width 39 height 22
click at [712, 65] on div "Sales Orders" at bounding box center [736, 68] width 59 height 13
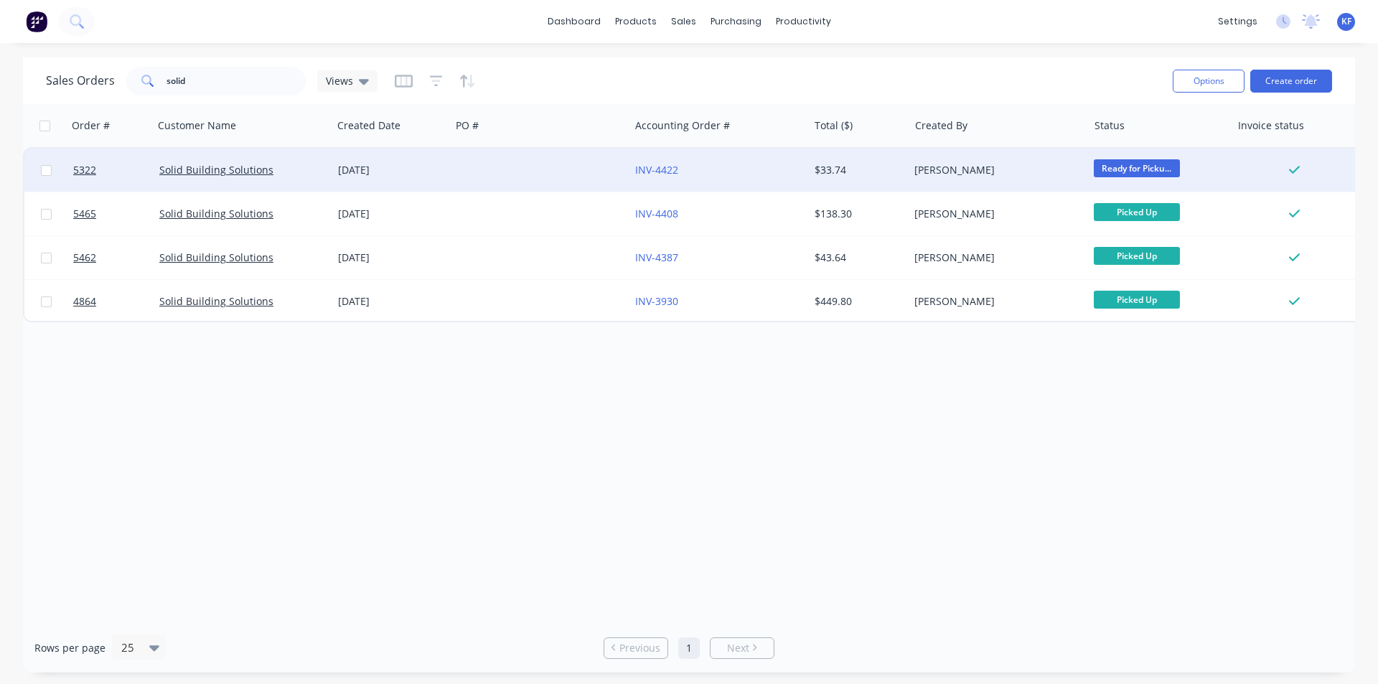
click at [945, 156] on div "[PERSON_NAME]" at bounding box center [998, 170] width 179 height 43
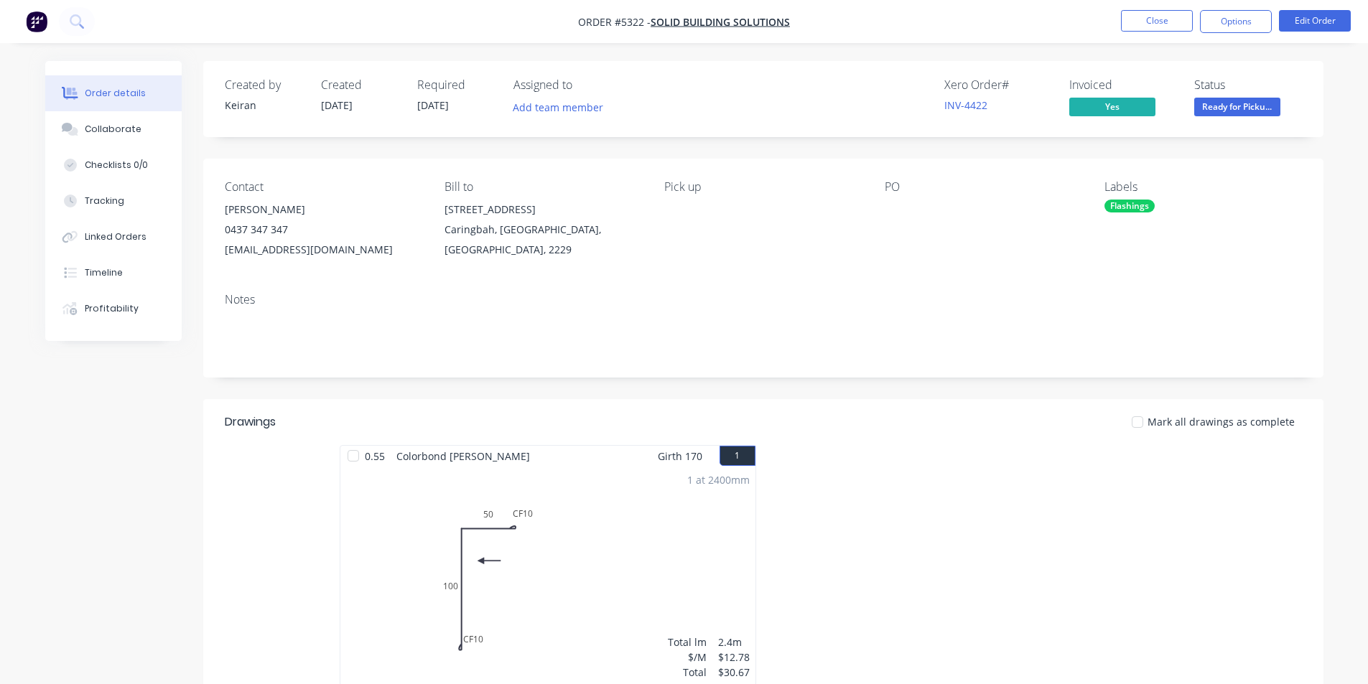
click at [1212, 117] on button "Ready for Picku..." at bounding box center [1237, 109] width 86 height 22
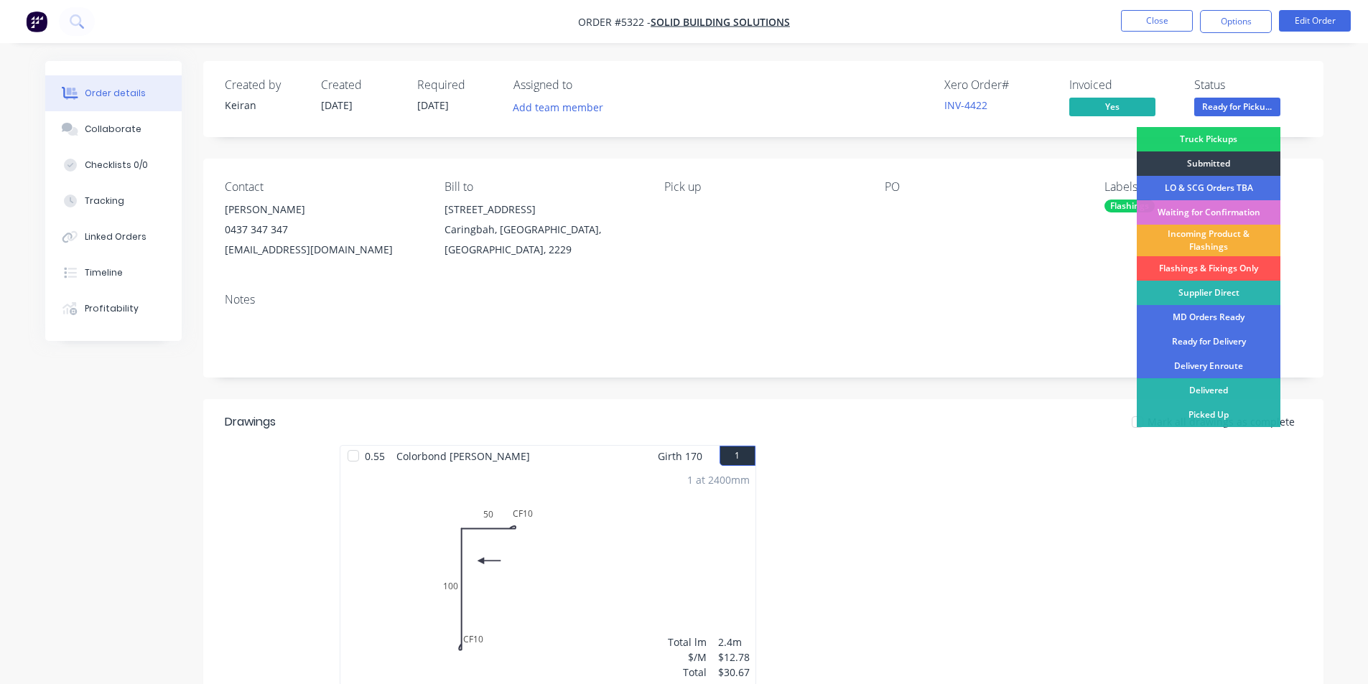
click at [1193, 414] on div "Picked Up" at bounding box center [1208, 415] width 144 height 24
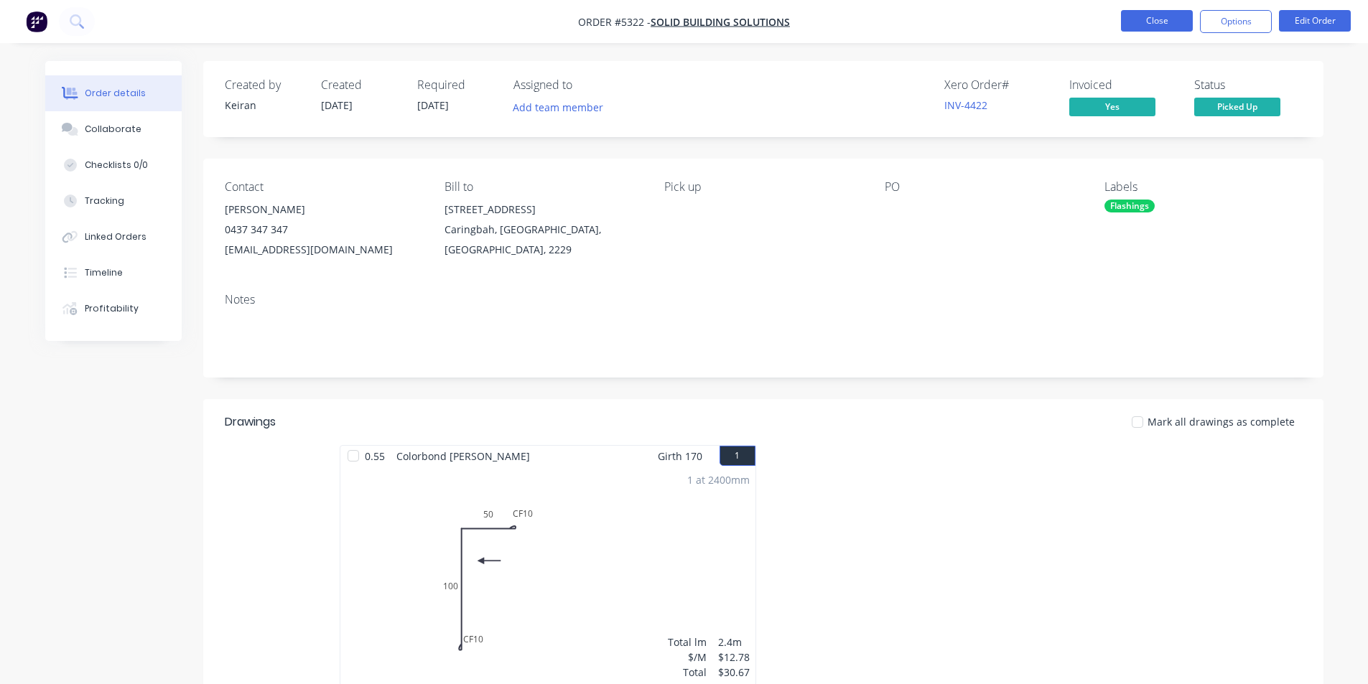
click at [1182, 13] on button "Close" at bounding box center [1157, 21] width 72 height 22
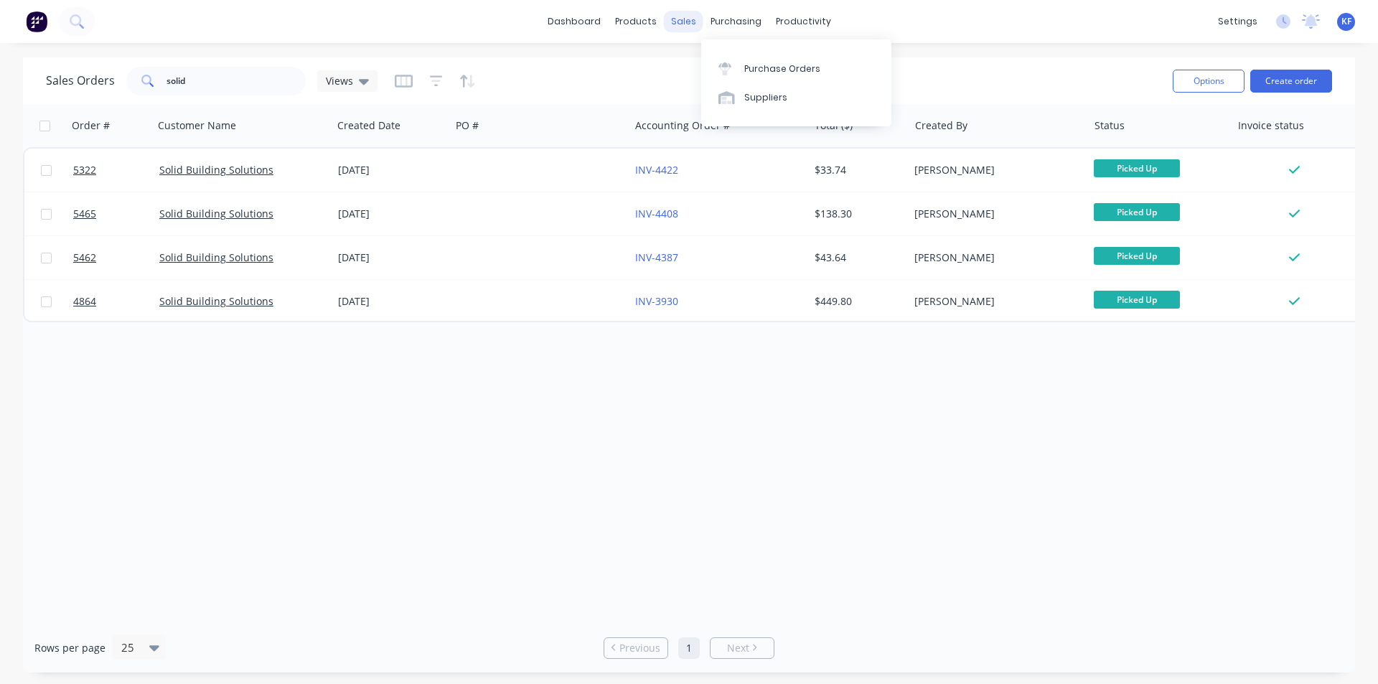
click at [695, 23] on div "sales" at bounding box center [683, 22] width 39 height 22
drag, startPoint x: 718, startPoint y: 70, endPoint x: 705, endPoint y: 73, distance: 13.1
click at [717, 70] on div "Sales Orders" at bounding box center [736, 68] width 59 height 13
drag, startPoint x: 261, startPoint y: 83, endPoint x: 7, endPoint y: 68, distance: 253.8
click at [7, 68] on div "Sales Orders solid Views Options Create order Order # Customer Name Created Dat…" at bounding box center [689, 364] width 1378 height 615
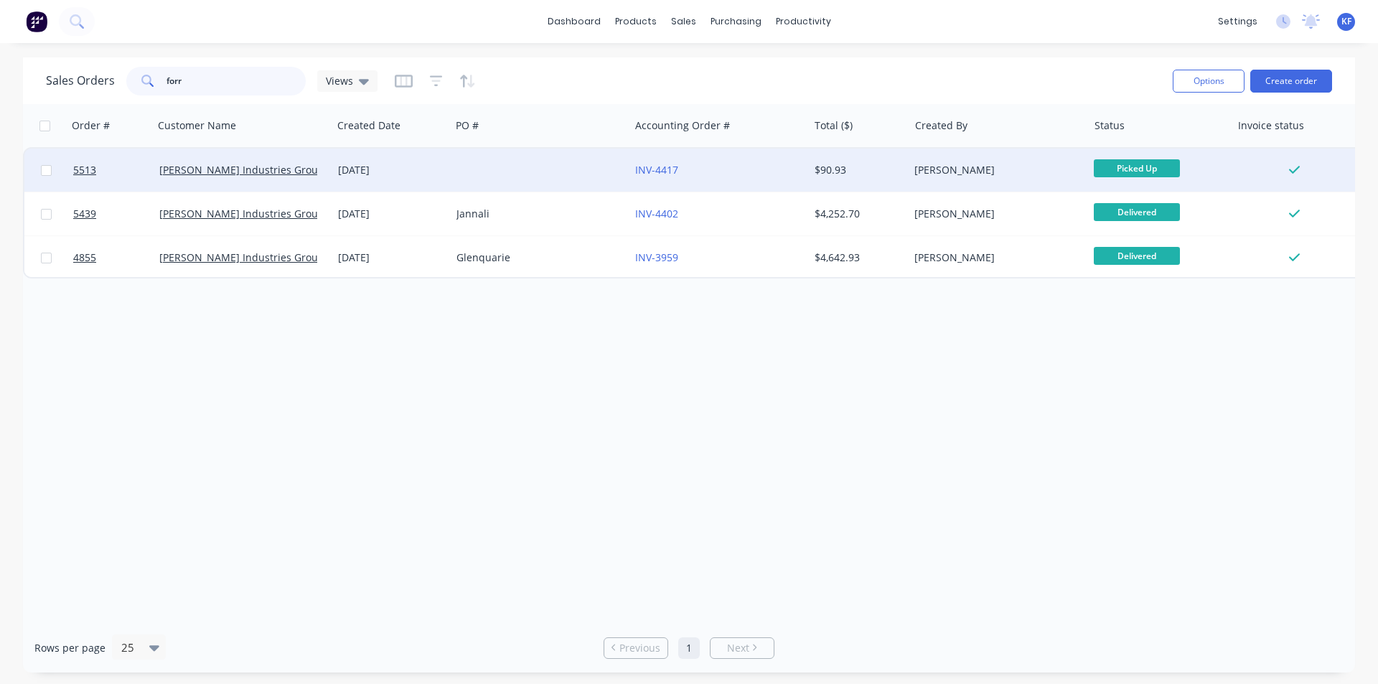
type input "forr"
click at [798, 164] on div "INV-4417" at bounding box center [718, 170] width 167 height 14
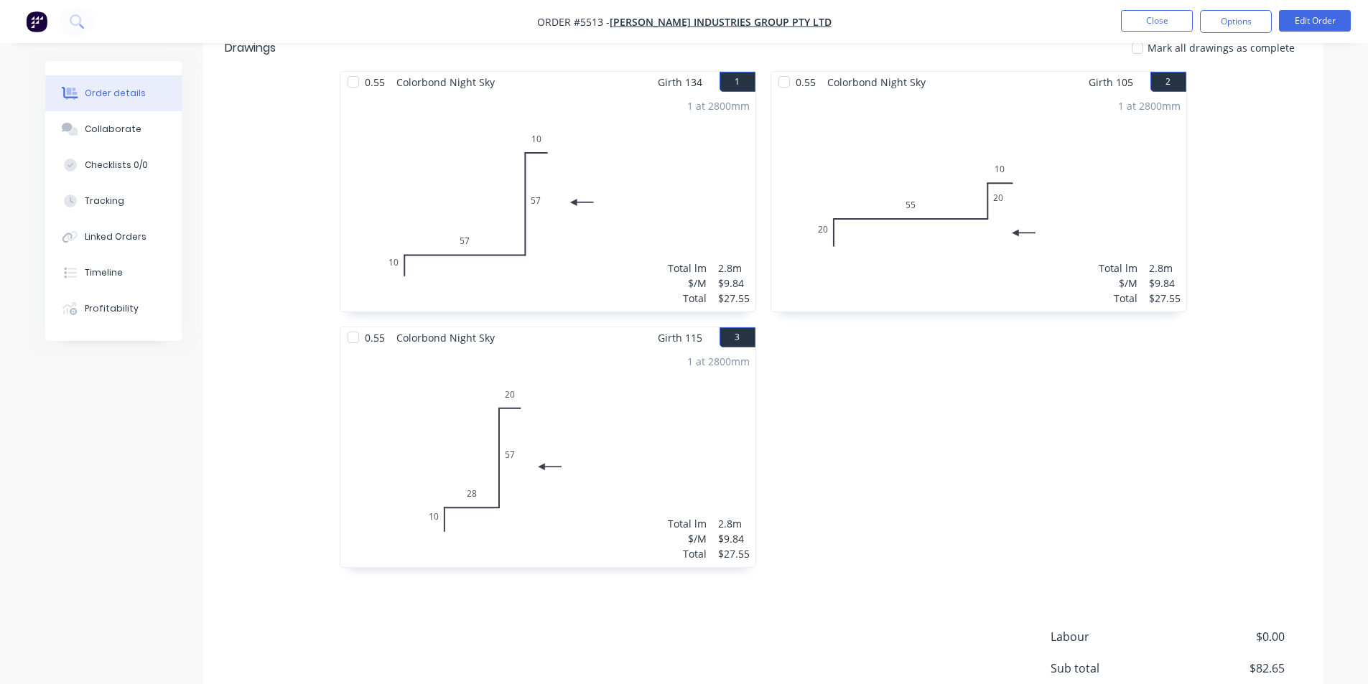
scroll to position [240, 0]
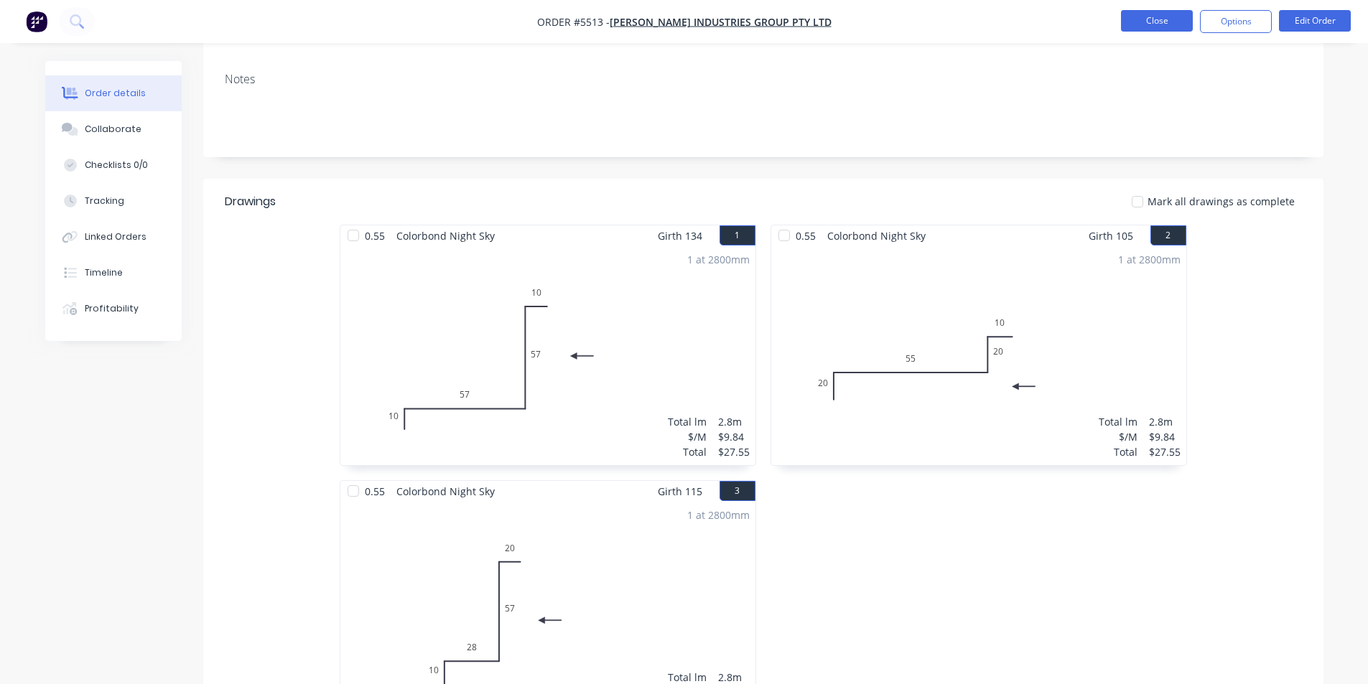
click at [1136, 14] on button "Close" at bounding box center [1157, 21] width 72 height 22
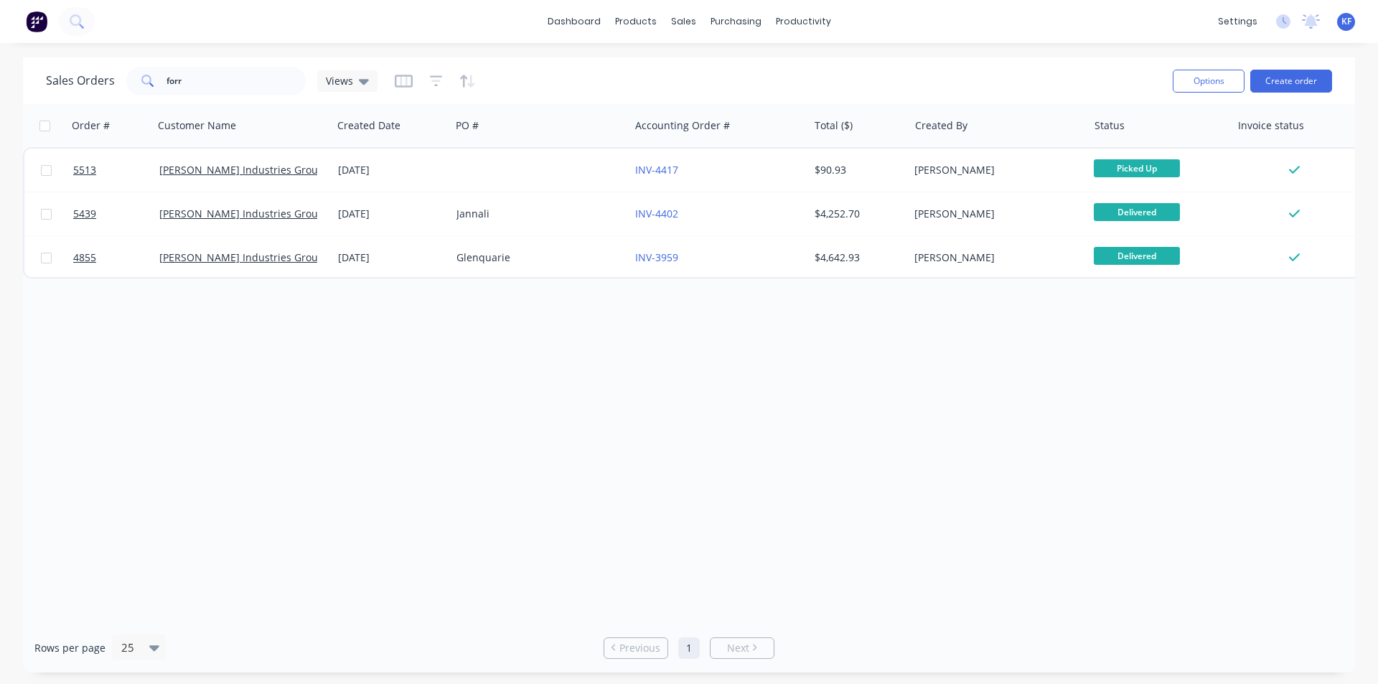
click at [710, 218] on div "INV-4402" at bounding box center [714, 214] width 159 height 14
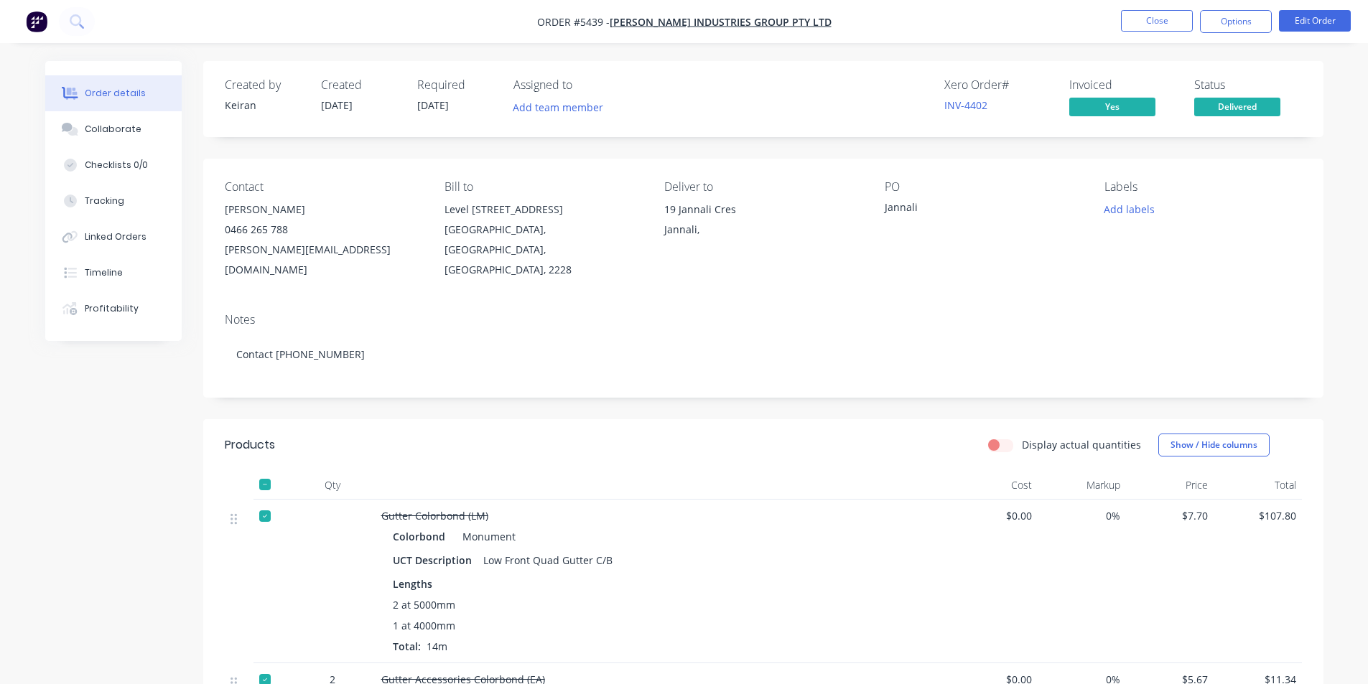
scroll to position [359, 0]
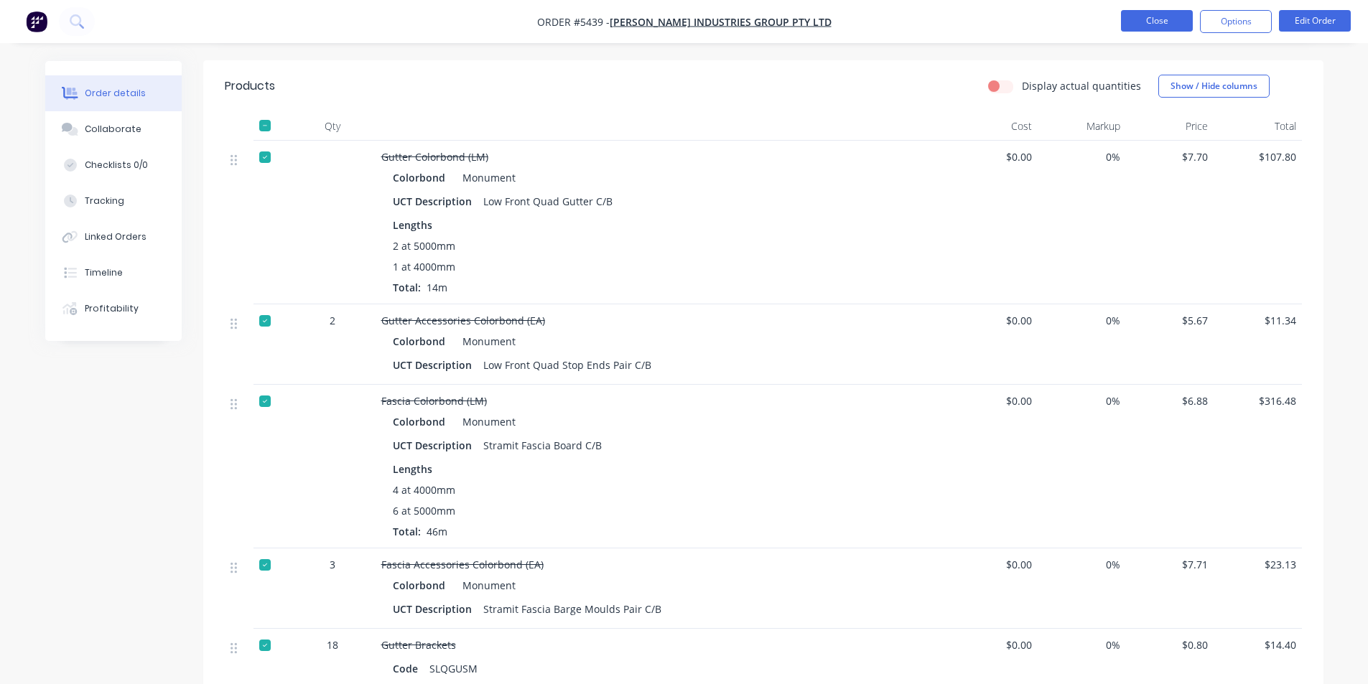
click at [1141, 23] on button "Close" at bounding box center [1157, 21] width 72 height 22
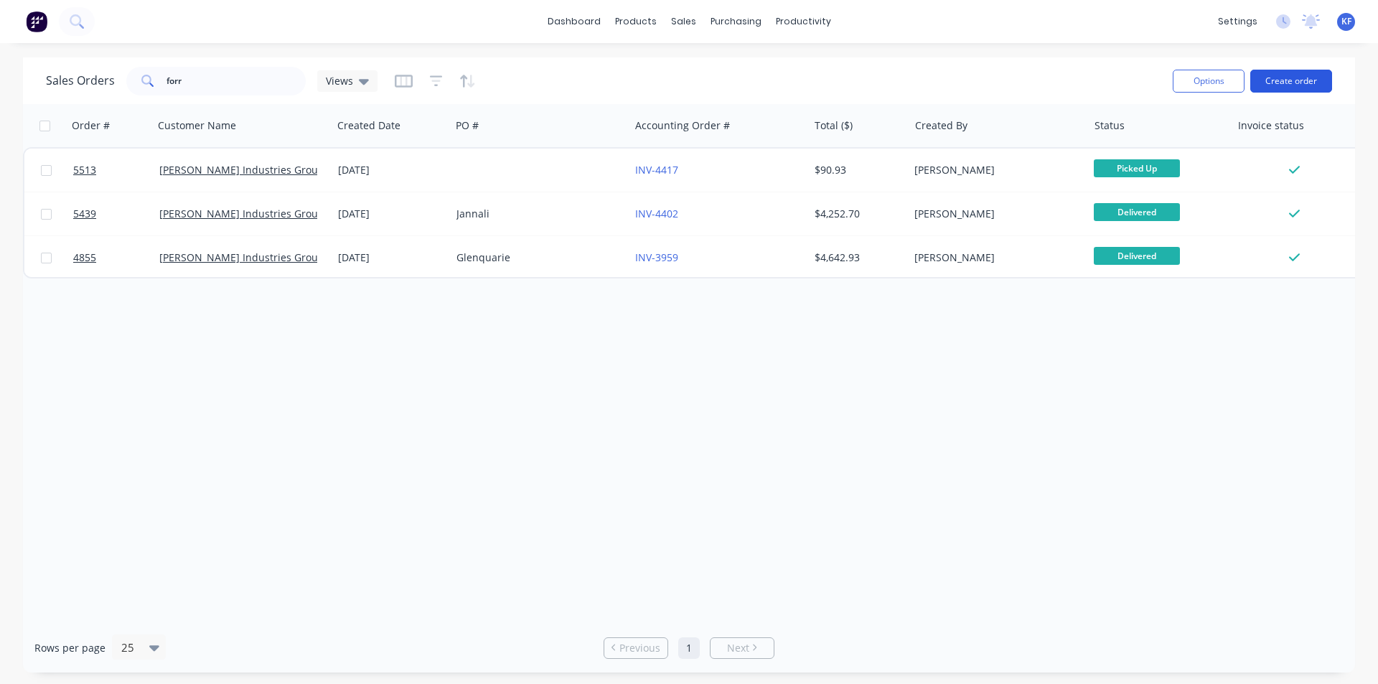
click at [1314, 75] on button "Create order" at bounding box center [1292, 81] width 82 height 23
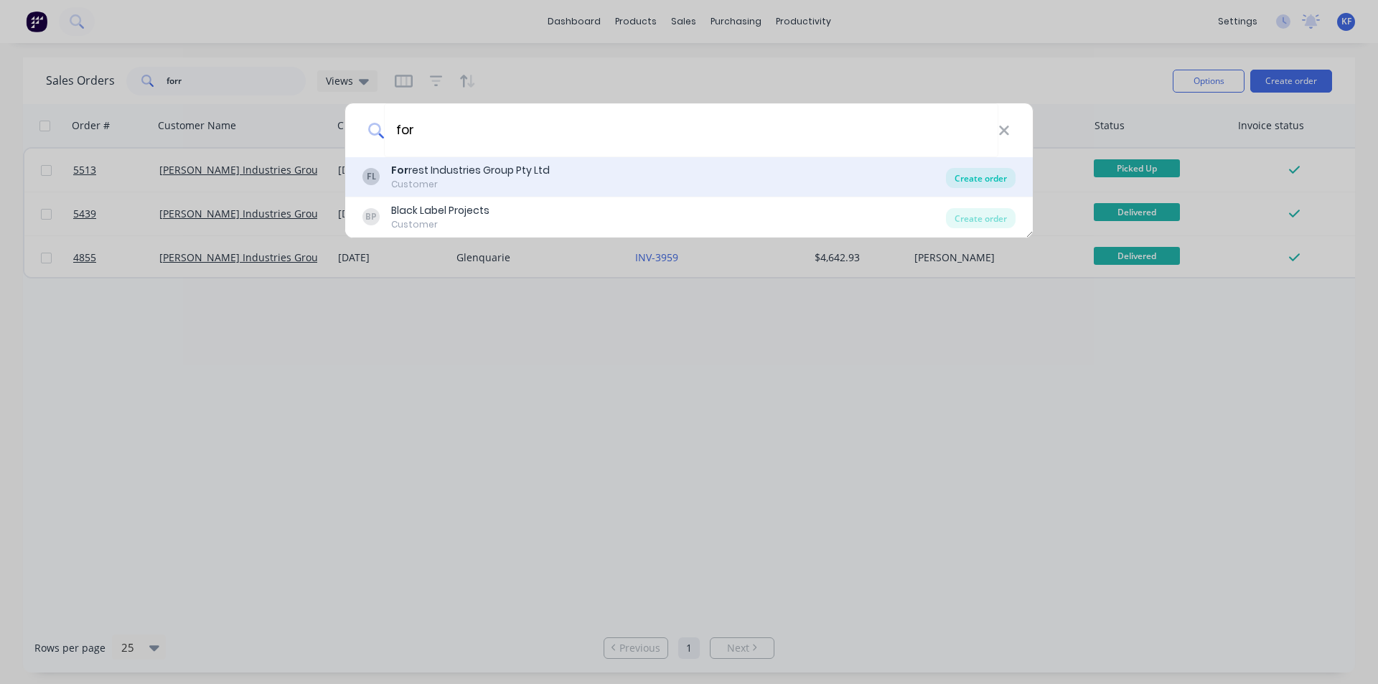
type input "for"
click at [984, 185] on div "Create order" at bounding box center [981, 178] width 70 height 20
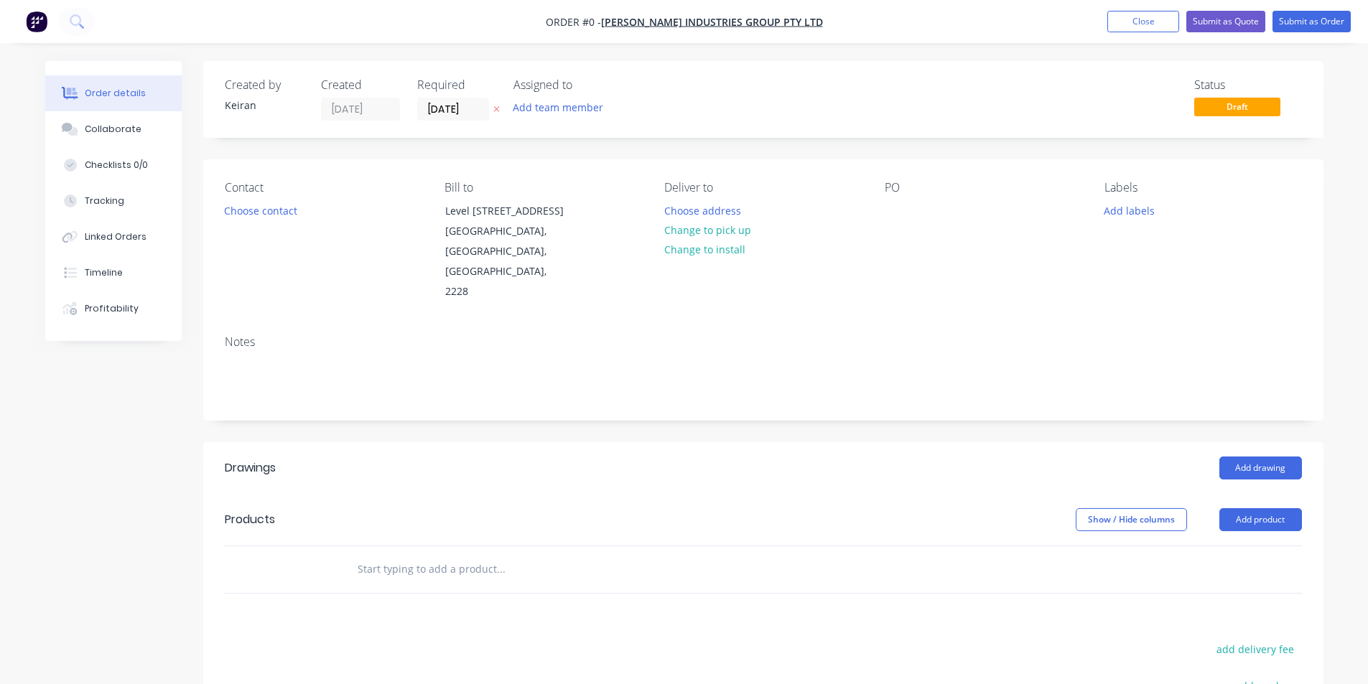
click at [421, 546] on div at bounding box center [598, 569] width 517 height 47
click at [429, 555] on input "text" at bounding box center [500, 569] width 287 height 29
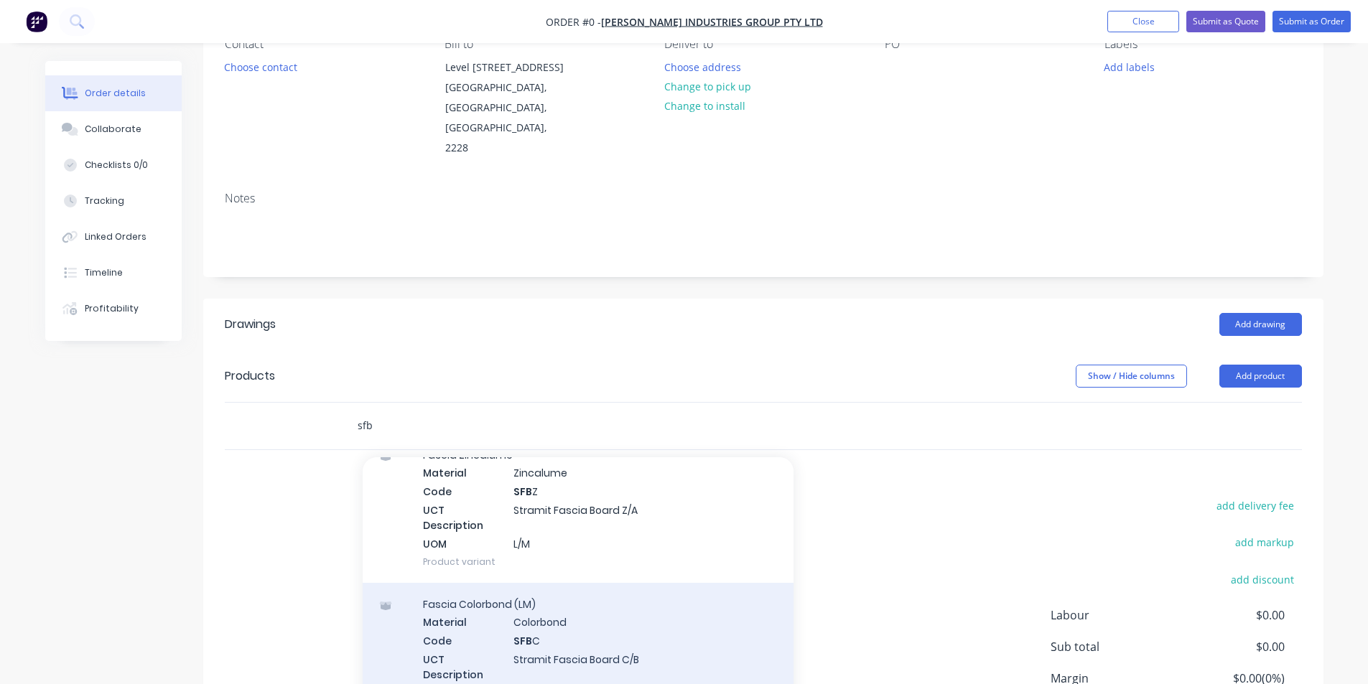
scroll to position [72, 0]
type input "sfb"
click at [685, 592] on div "Fascia Colorbond (LM) Material Colorbond Code SFB C UCT Description Stramit Fas…" at bounding box center [578, 655] width 431 height 149
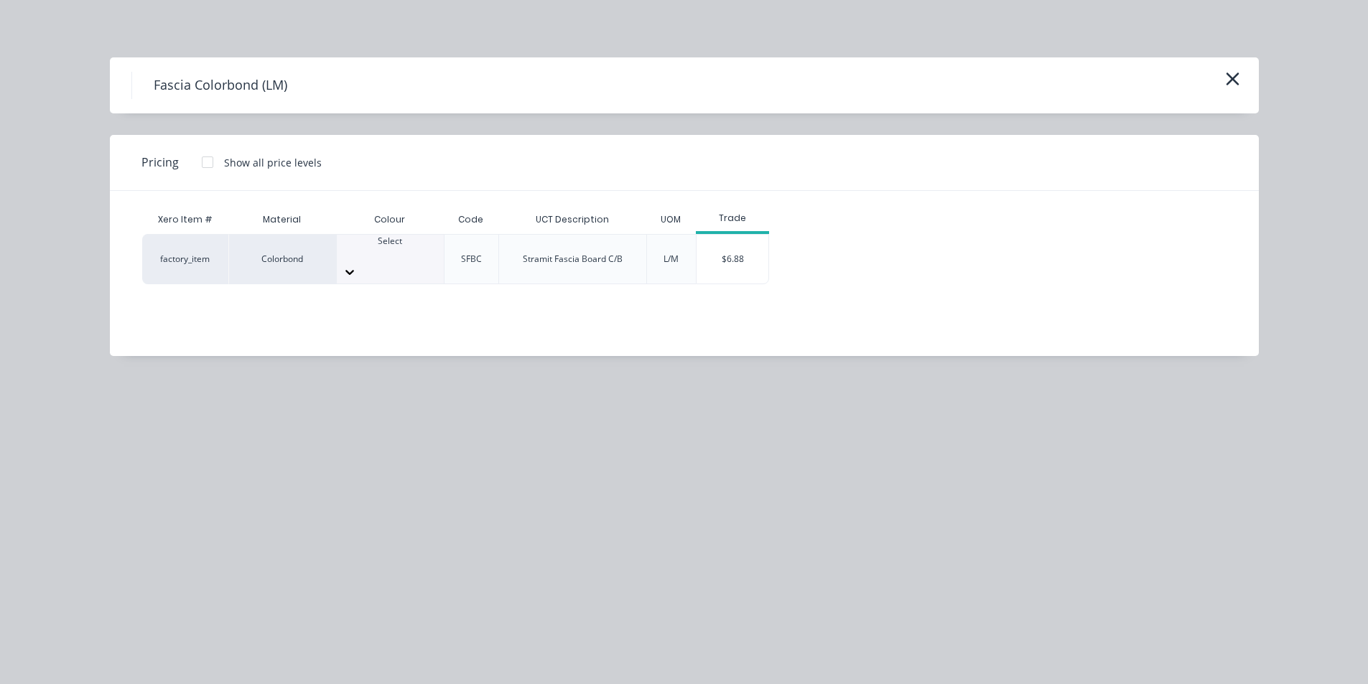
click at [420, 261] on div at bounding box center [390, 272] width 107 height 23
type input "[PERSON_NAME]"
drag, startPoint x: 420, startPoint y: 298, endPoint x: 430, endPoint y: 301, distance: 10.5
click at [746, 268] on div "$6.88" at bounding box center [732, 259] width 72 height 49
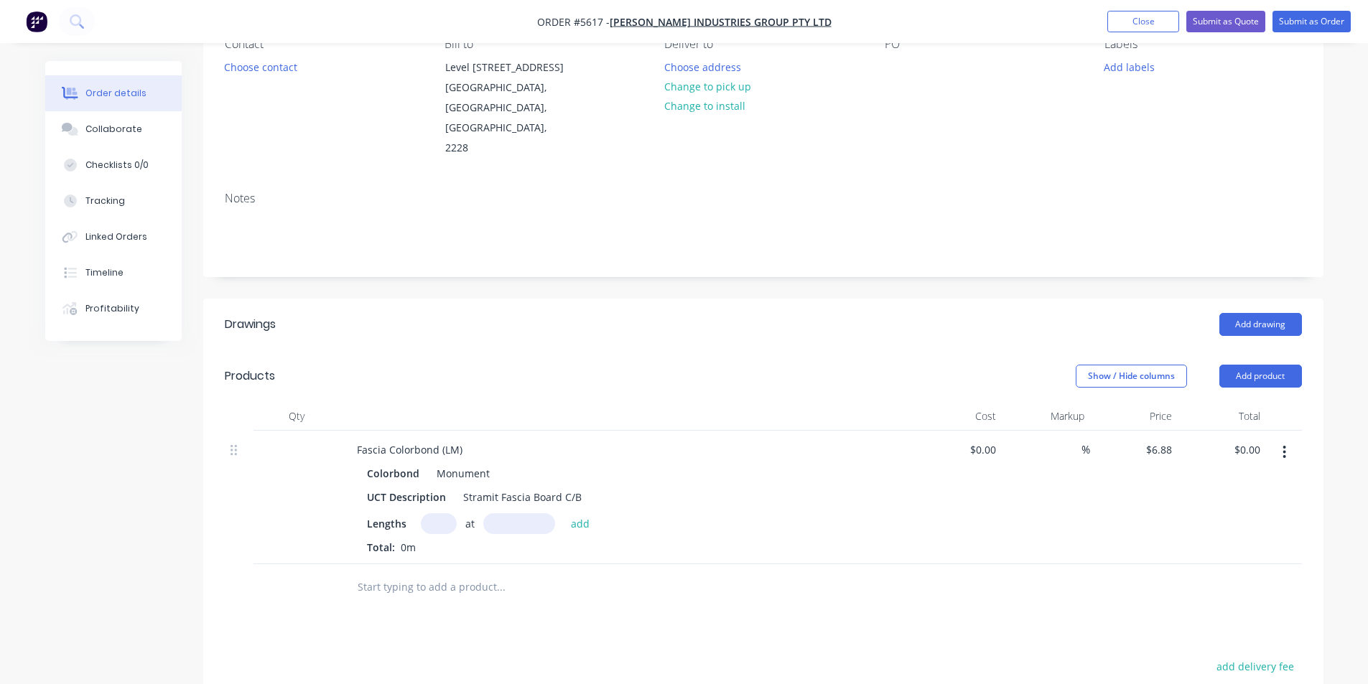
click at [440, 513] on input "text" at bounding box center [439, 523] width 36 height 21
type input "1"
type input "5000"
click at [564, 513] on button "add" at bounding box center [581, 522] width 34 height 19
type input "$34.40"
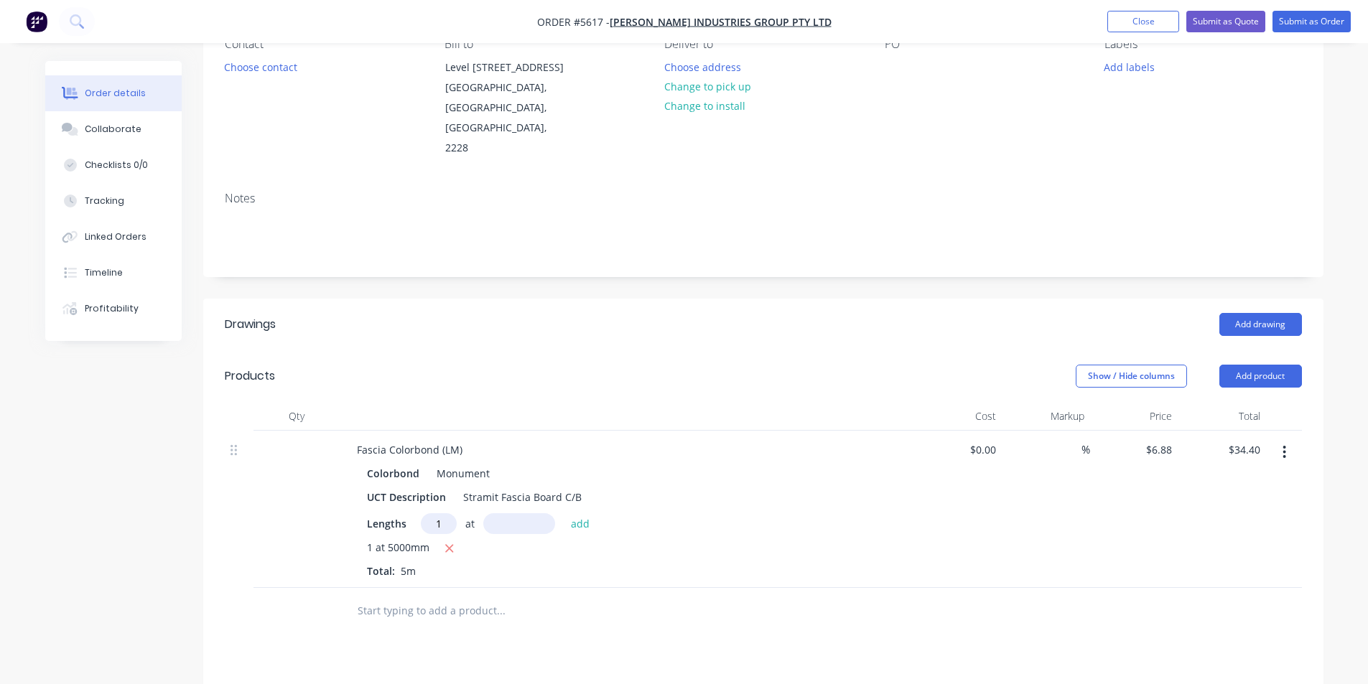
type input "1"
type input "2000"
click at [564, 513] on button "add" at bounding box center [581, 522] width 34 height 19
type input "$48.16"
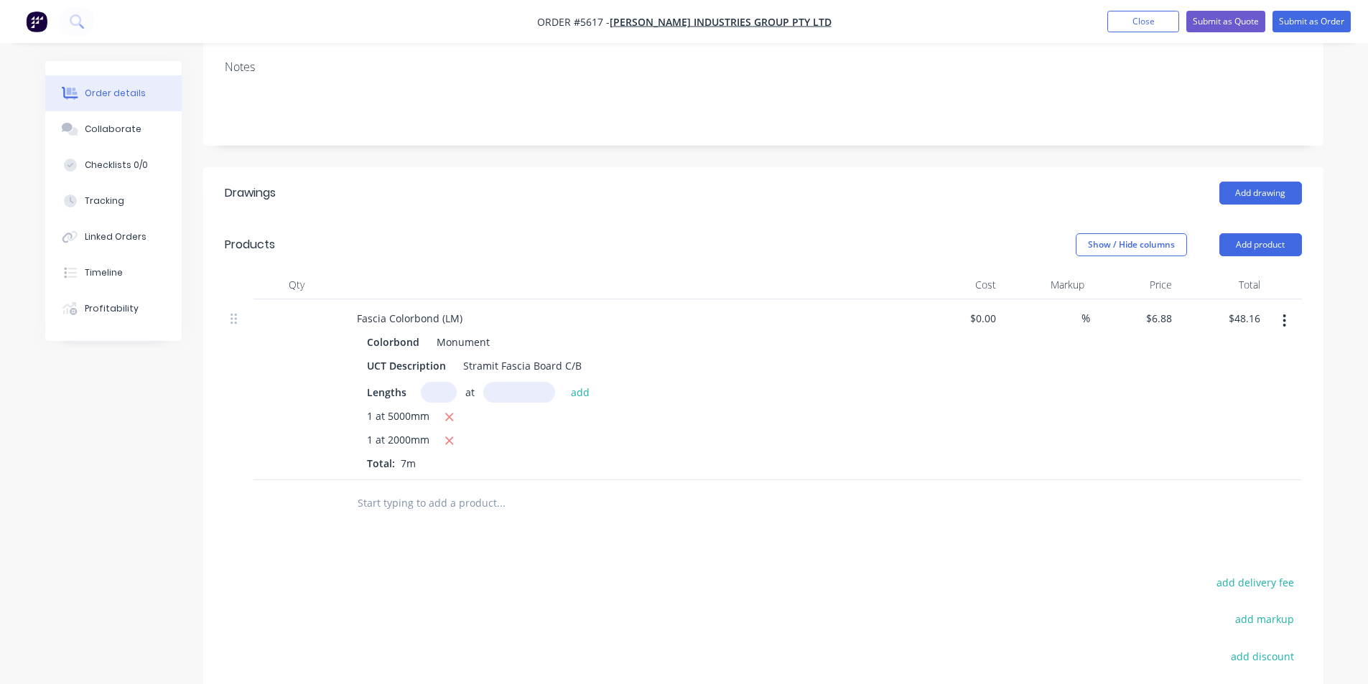
scroll to position [287, 0]
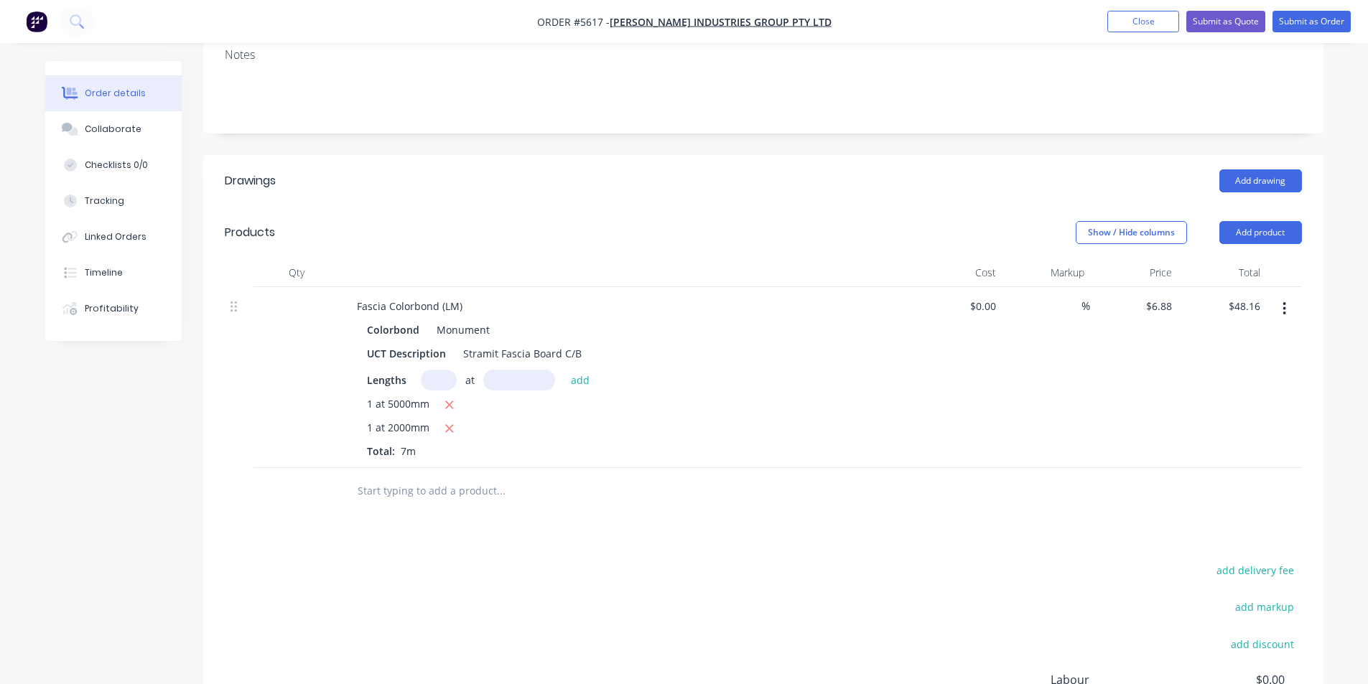
click at [416, 477] on input "text" at bounding box center [500, 491] width 287 height 29
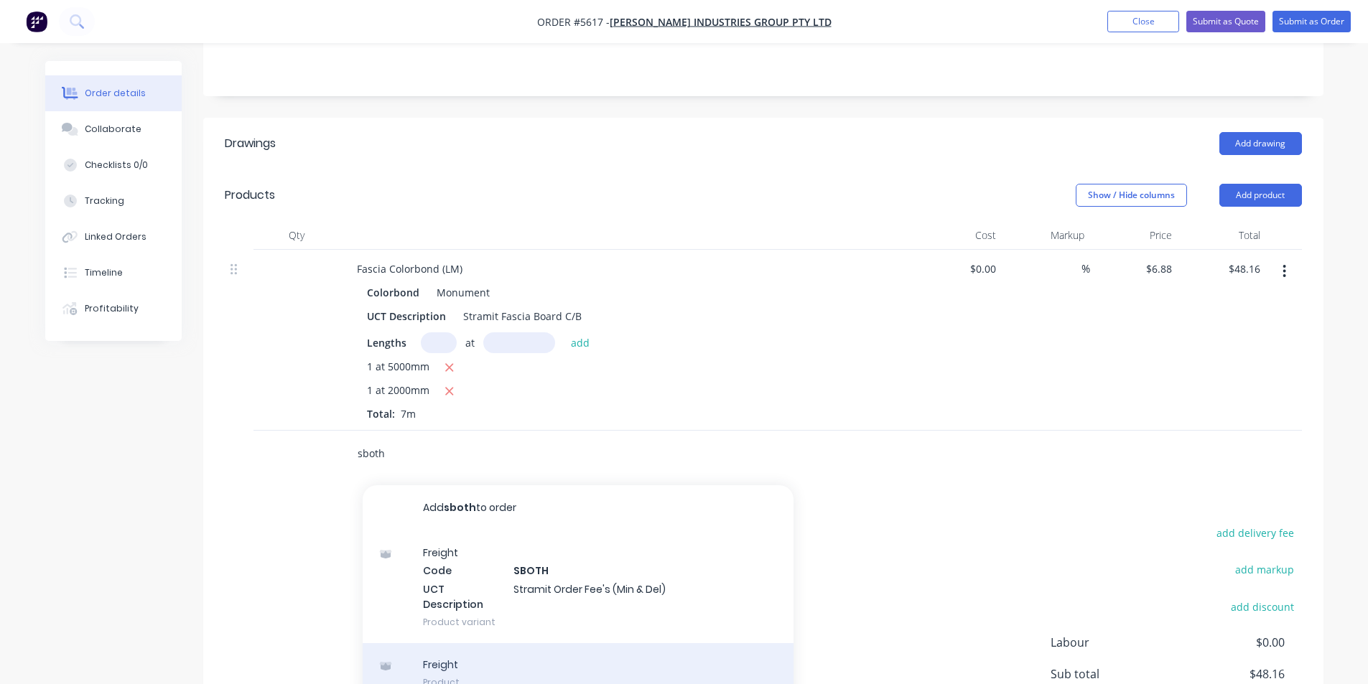
scroll to position [444, 0]
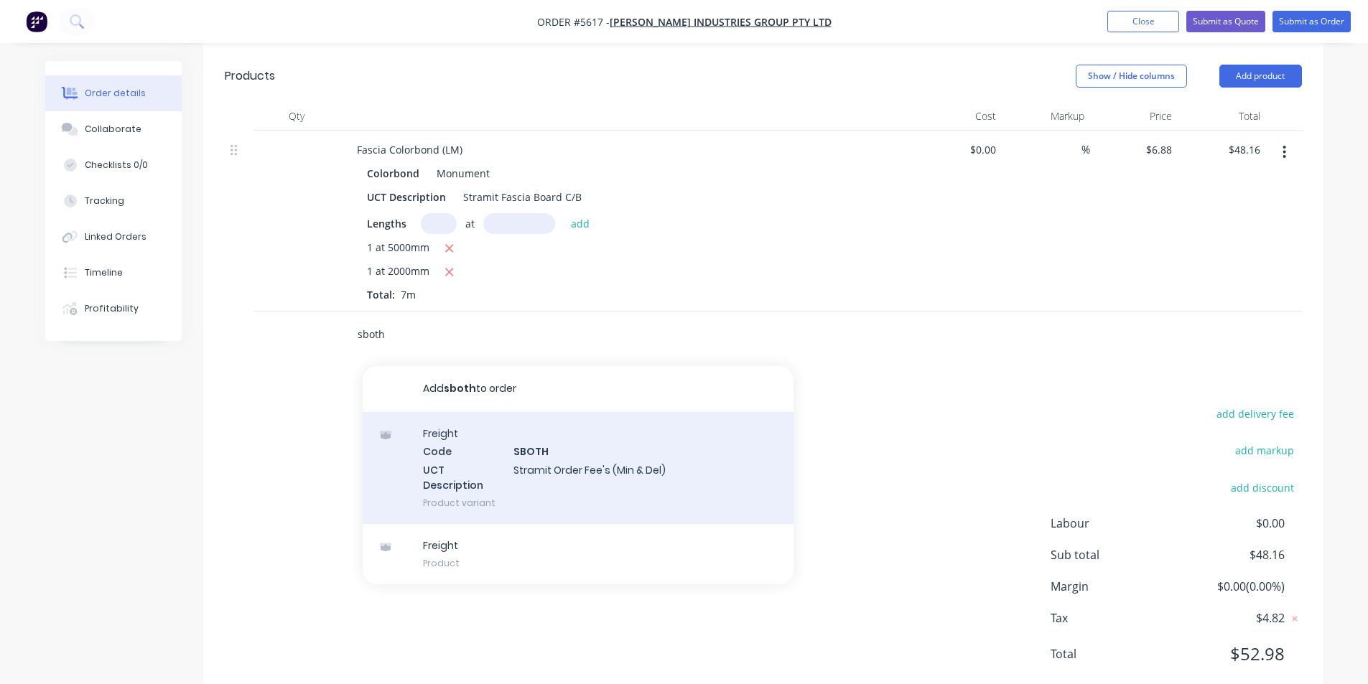
type input "sboth"
click at [617, 462] on div "Freight Code SBOTH UCT Description Stramit Order Fee's (Min & Del) Product vari…" at bounding box center [578, 468] width 431 height 112
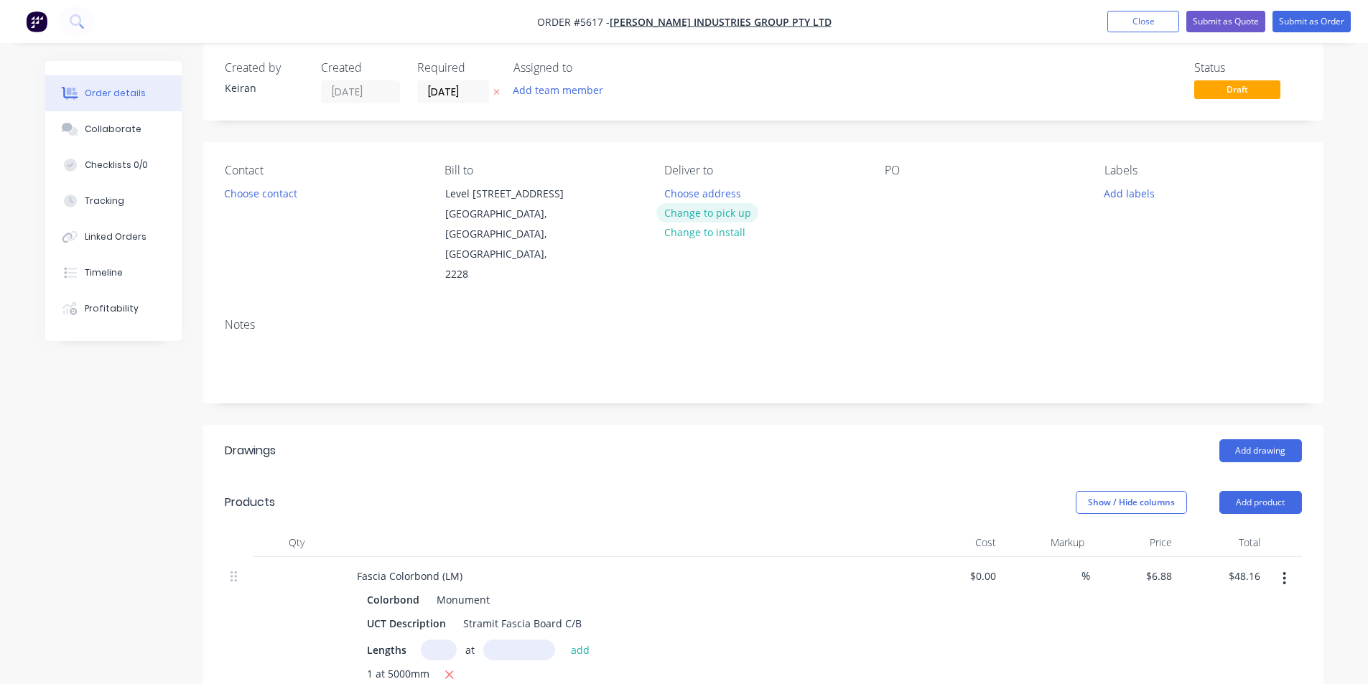
scroll to position [13, 0]
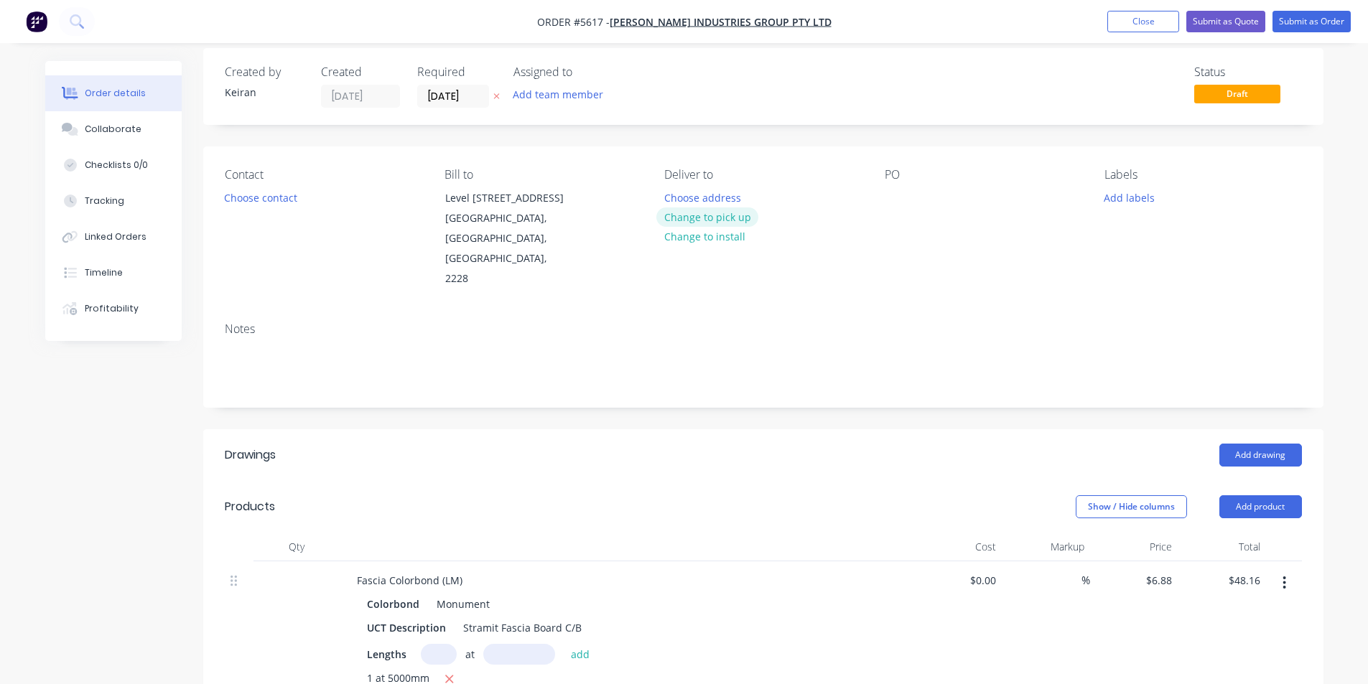
click at [730, 216] on button "Change to pick up" at bounding box center [707, 216] width 102 height 19
click at [457, 93] on input "[DATE]" at bounding box center [453, 96] width 70 height 22
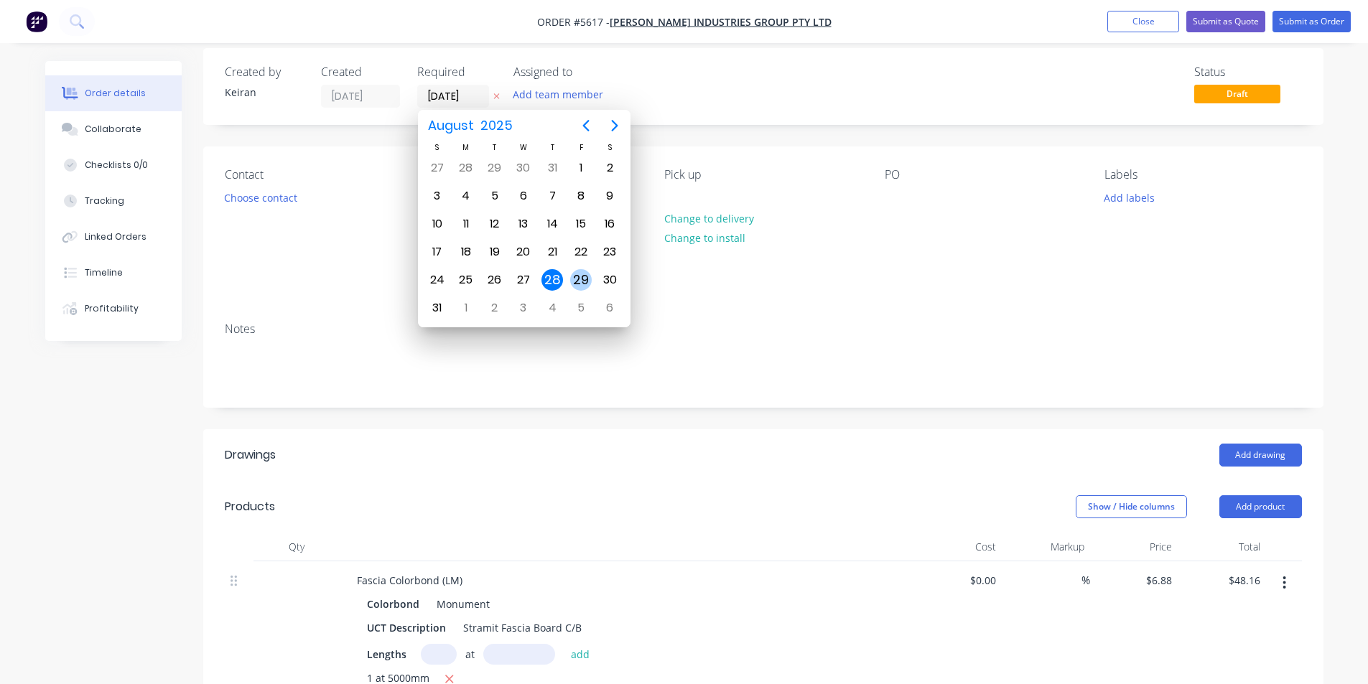
click at [588, 276] on div "29" at bounding box center [581, 280] width 22 height 22
type input "[DATE]"
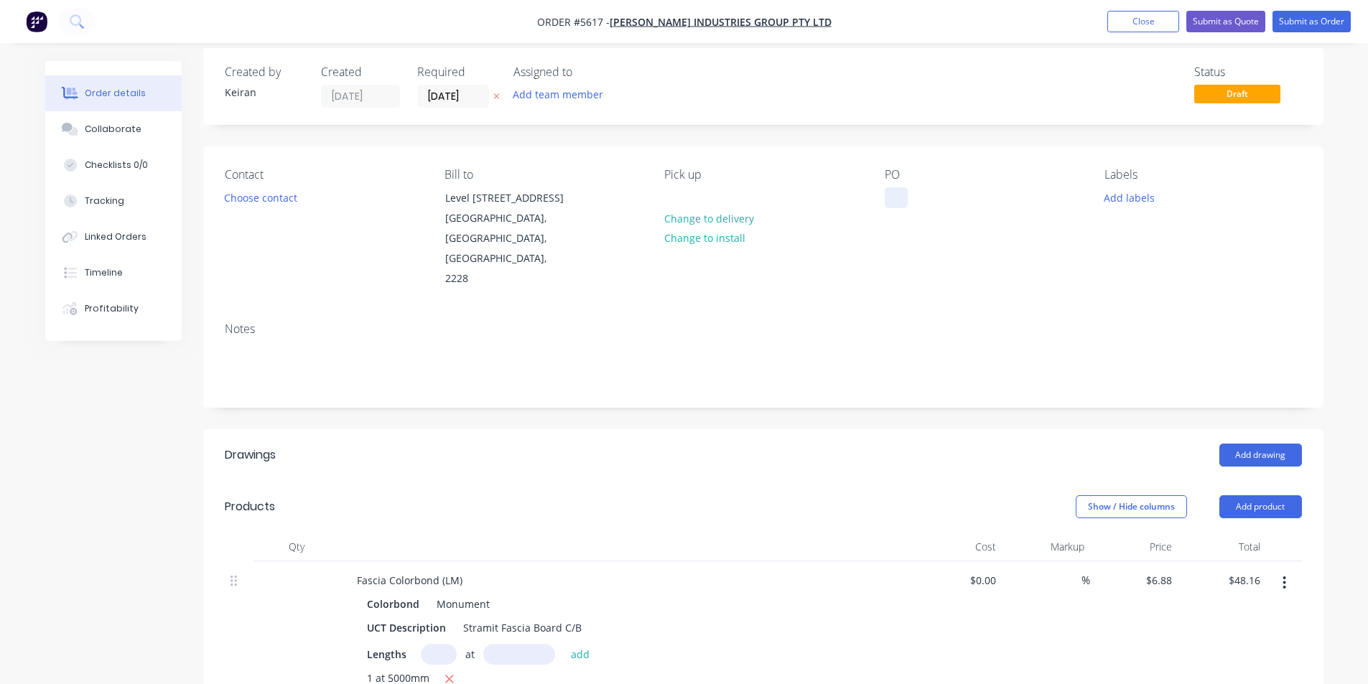
click at [893, 207] on div at bounding box center [895, 197] width 23 height 21
click at [1123, 204] on button "Add labels" at bounding box center [1129, 196] width 66 height 19
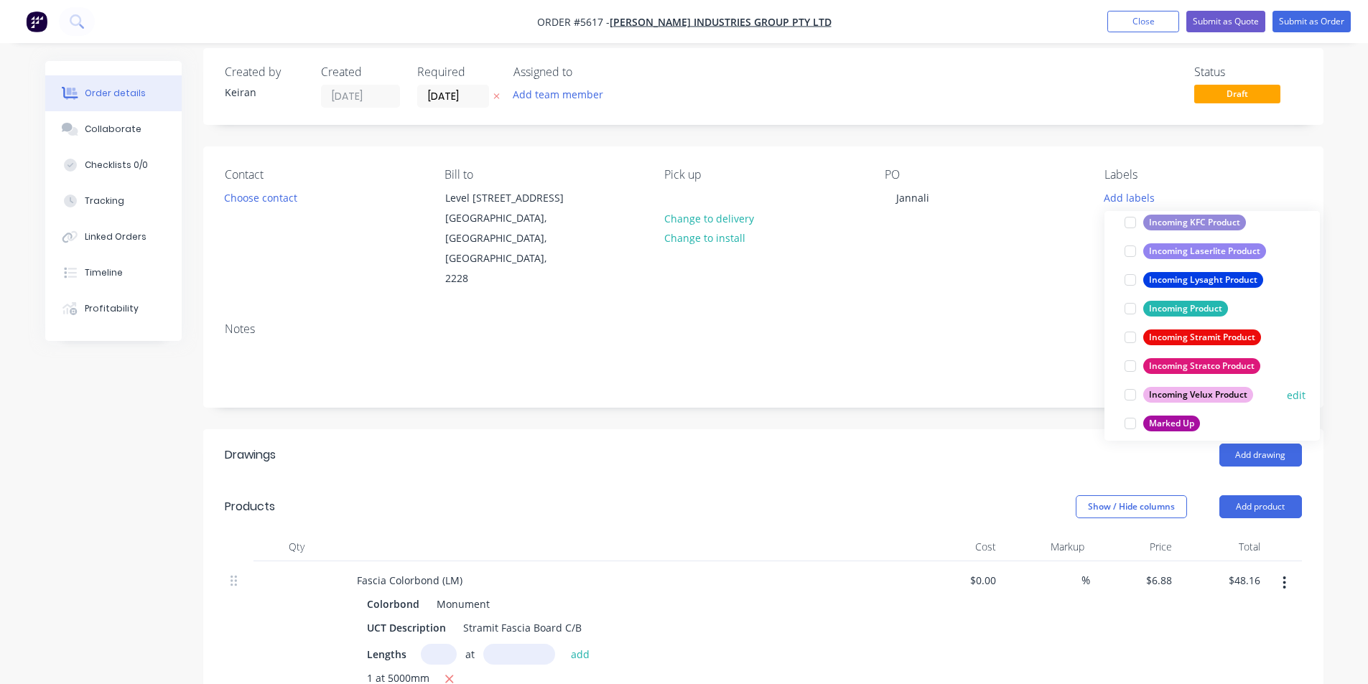
scroll to position [718, 0]
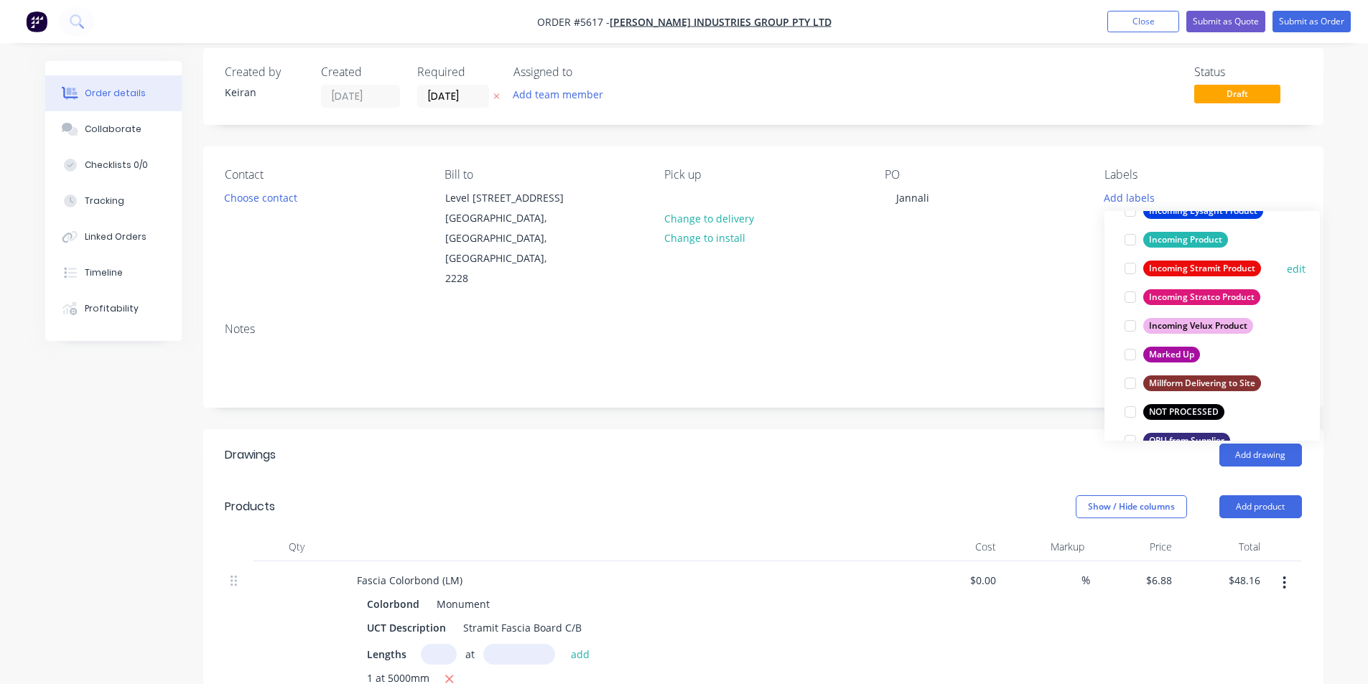
click at [1131, 271] on div at bounding box center [1130, 268] width 29 height 29
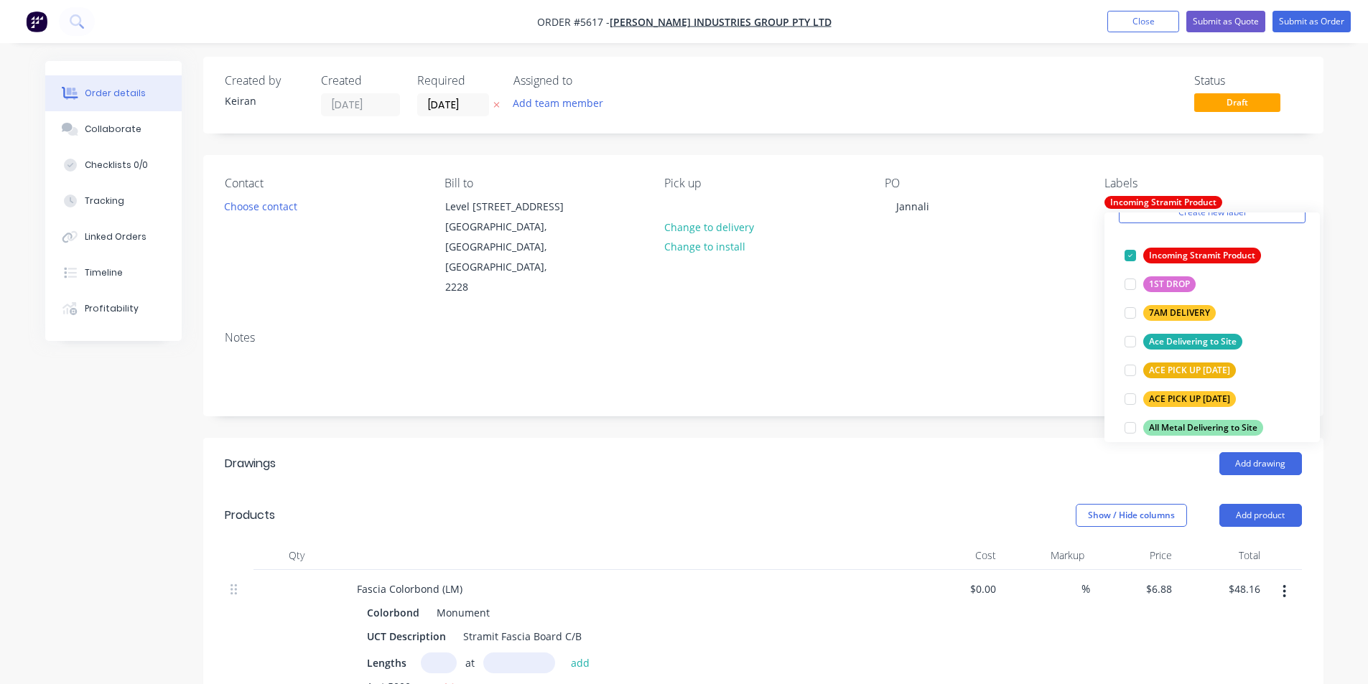
scroll to position [0, 0]
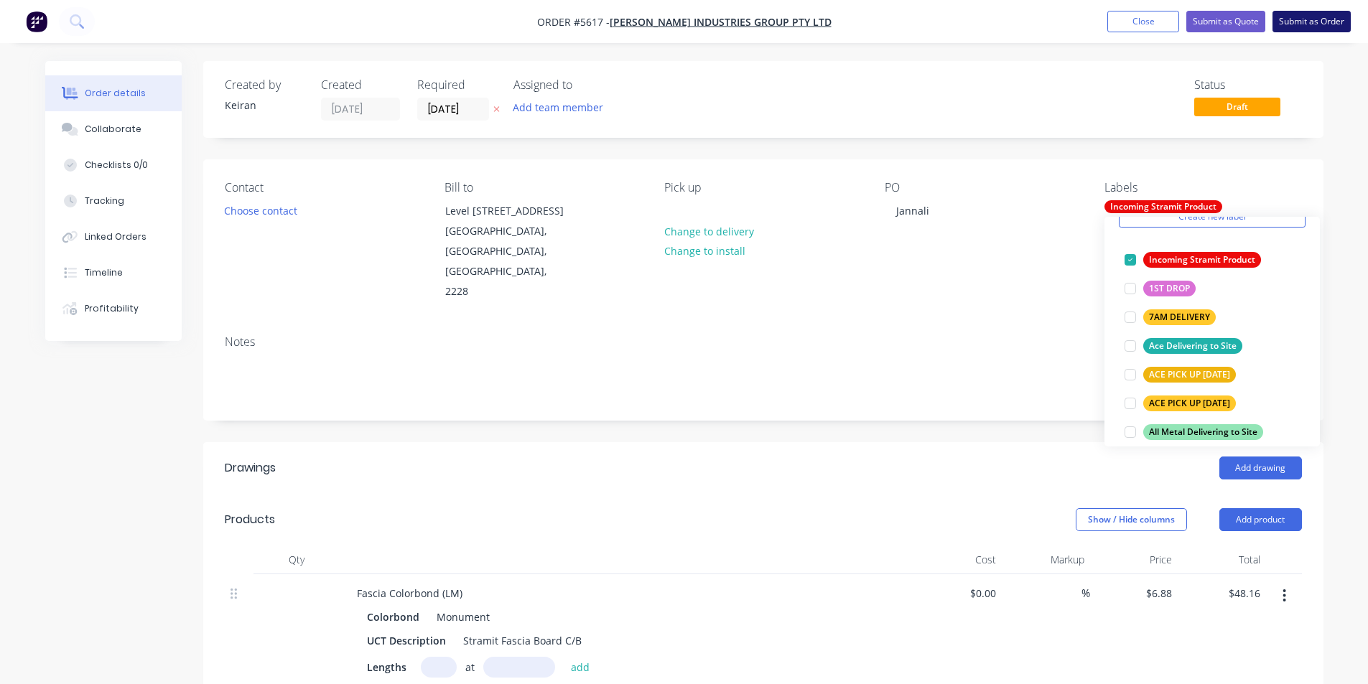
click at [1310, 26] on button "Submit as Order" at bounding box center [1311, 22] width 78 height 22
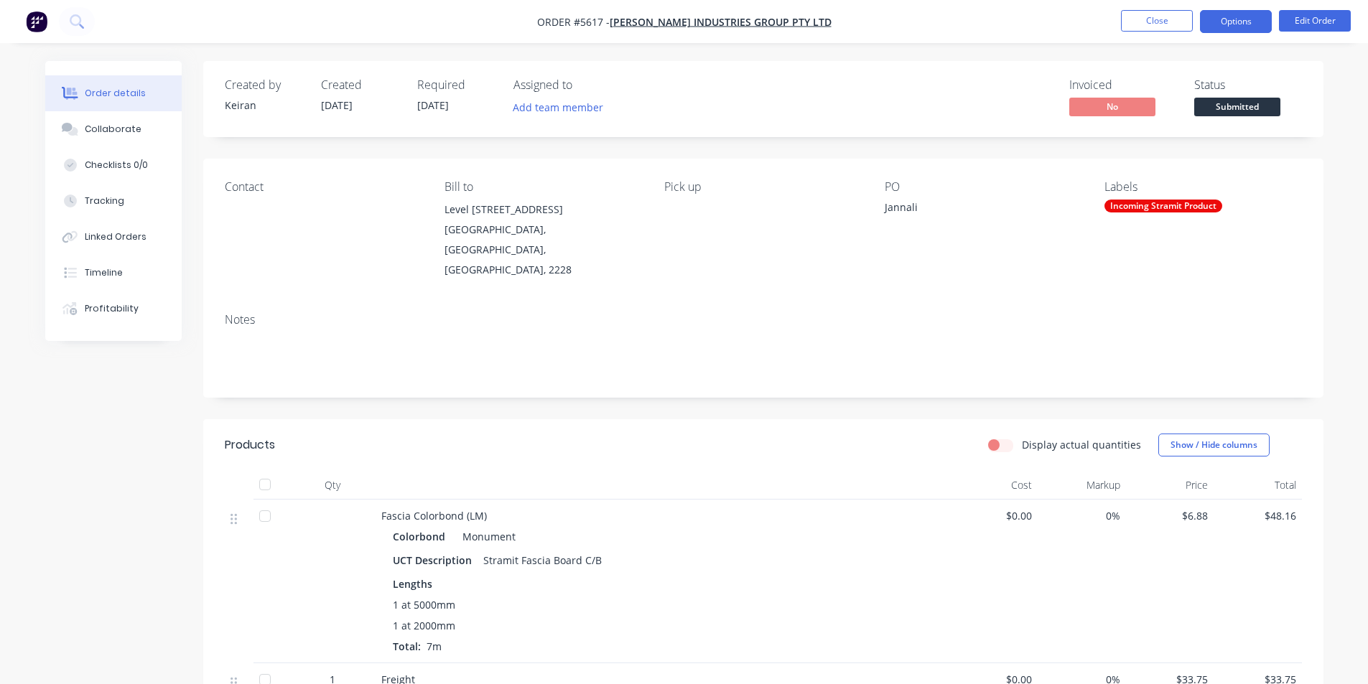
click at [1224, 30] on button "Options" at bounding box center [1236, 21] width 72 height 23
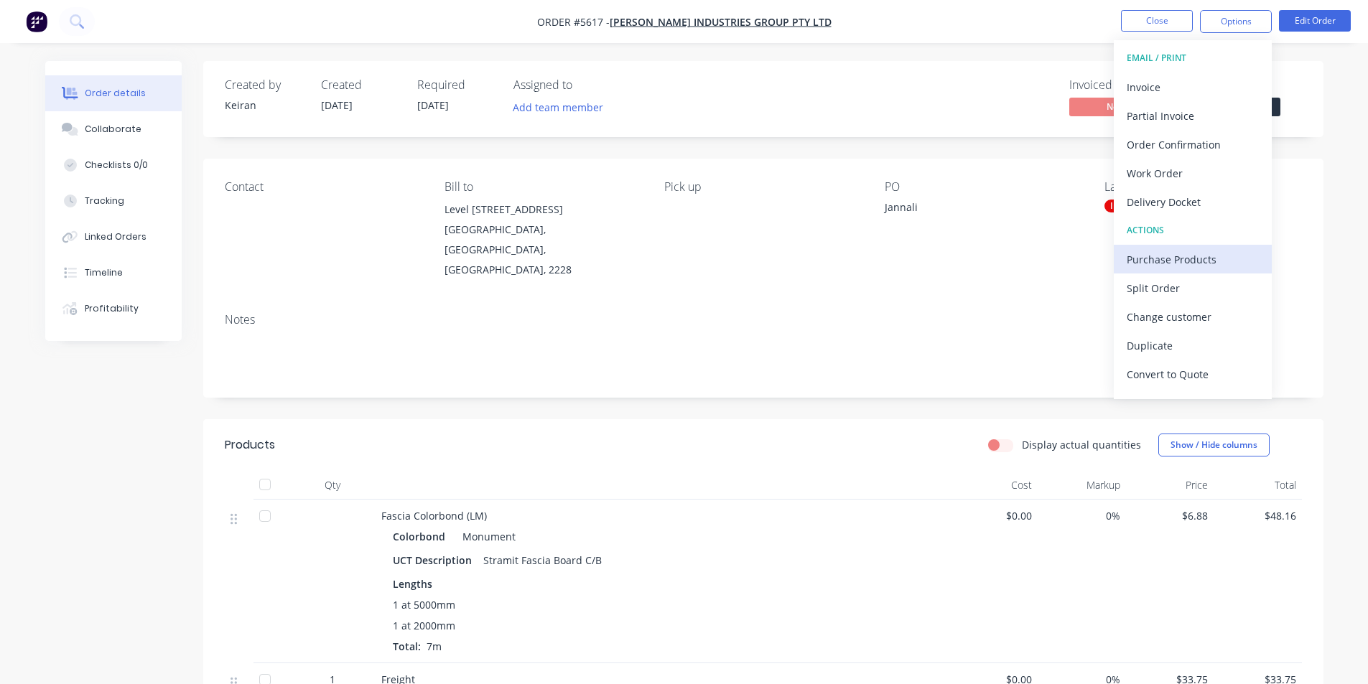
click at [1187, 253] on div "Purchase Products" at bounding box center [1192, 259] width 132 height 21
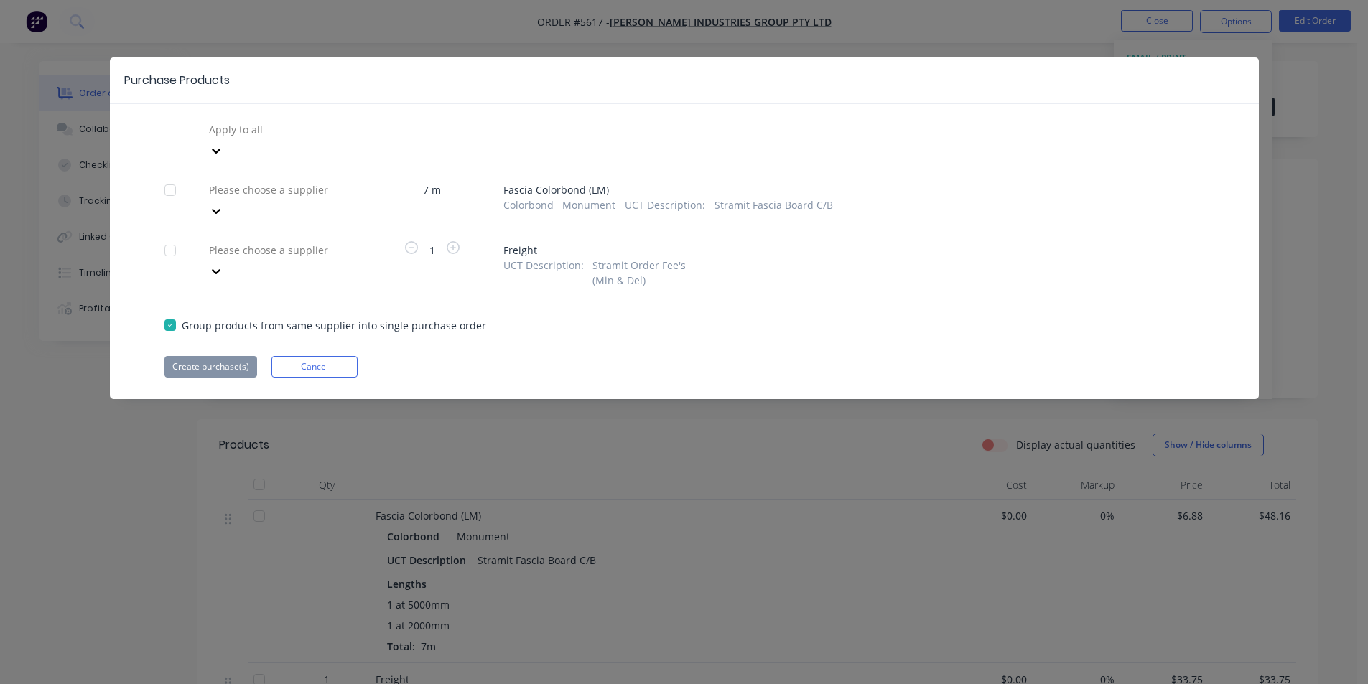
click at [223, 158] on icon at bounding box center [216, 151] width 14 height 14
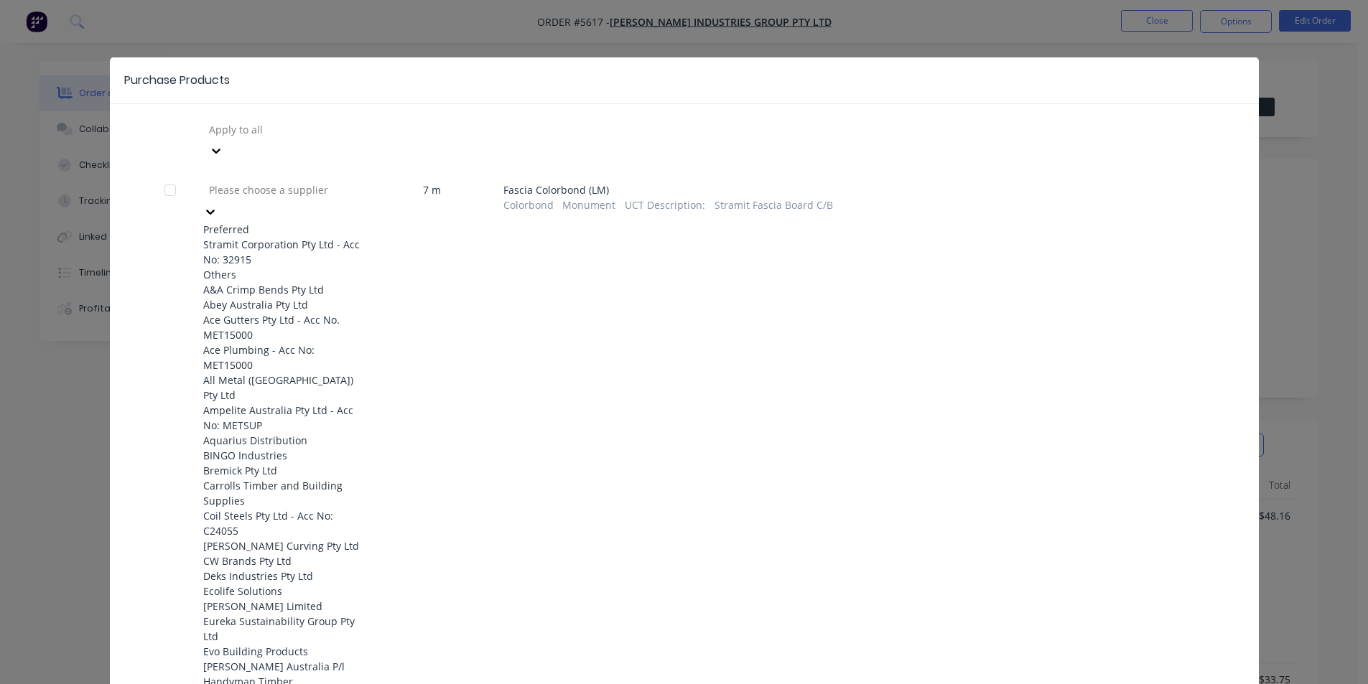
click at [302, 237] on div "Stramit Corporation Pty Ltd - Acc No: 32915" at bounding box center [282, 252] width 158 height 30
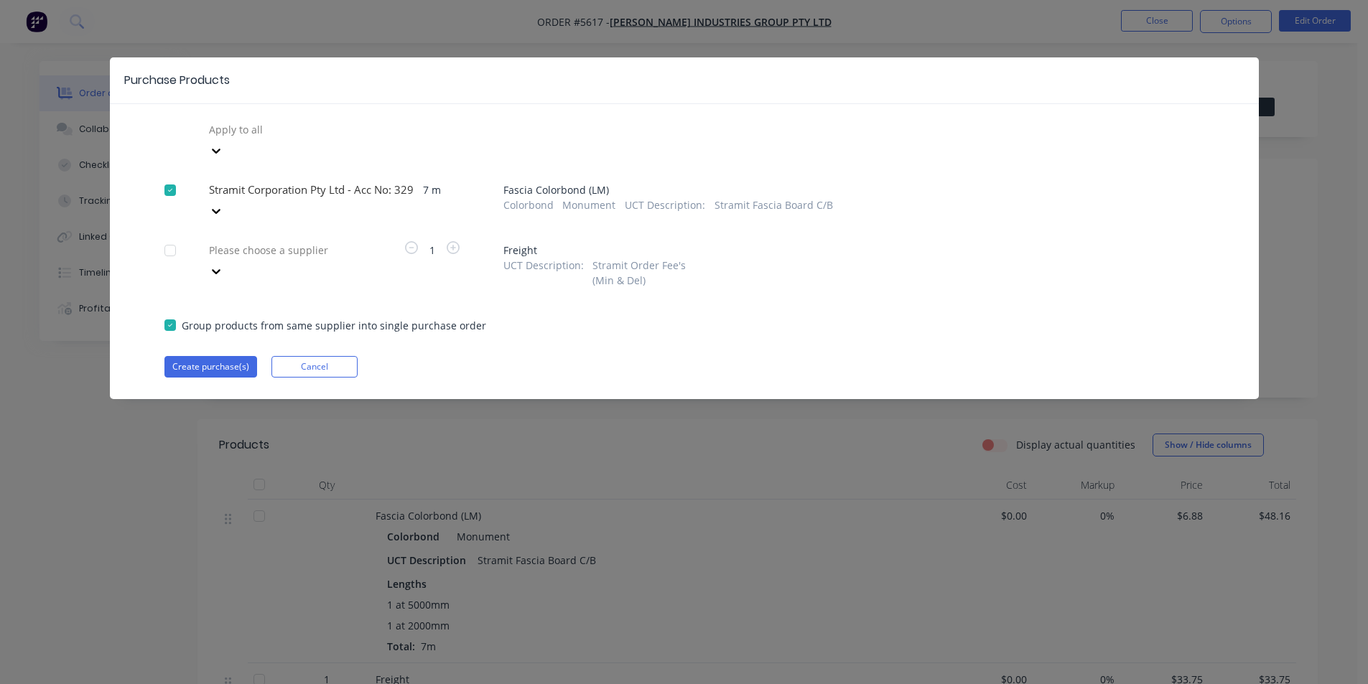
click at [304, 139] on div at bounding box center [310, 130] width 207 height 18
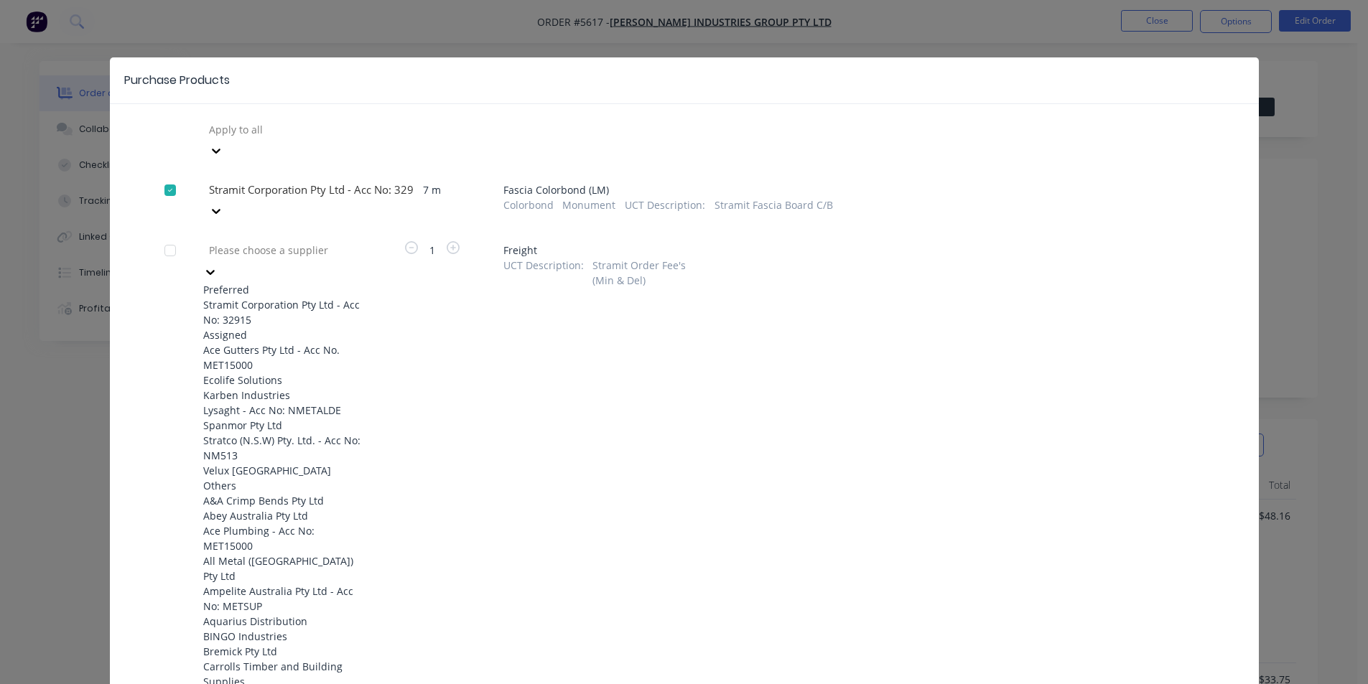
click at [291, 297] on div "Stramit Corporation Pty Ltd - Acc No: 32915" at bounding box center [282, 312] width 158 height 30
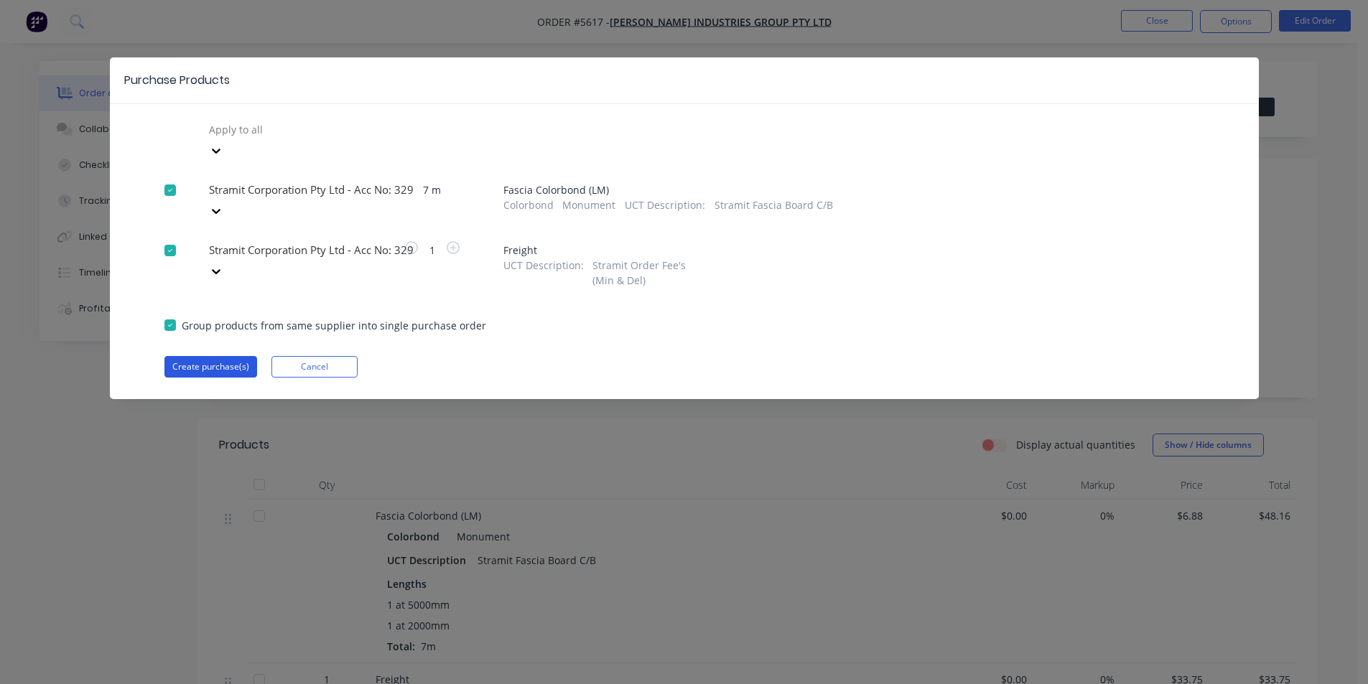
click at [249, 356] on button "Create purchase(s)" at bounding box center [210, 367] width 93 height 22
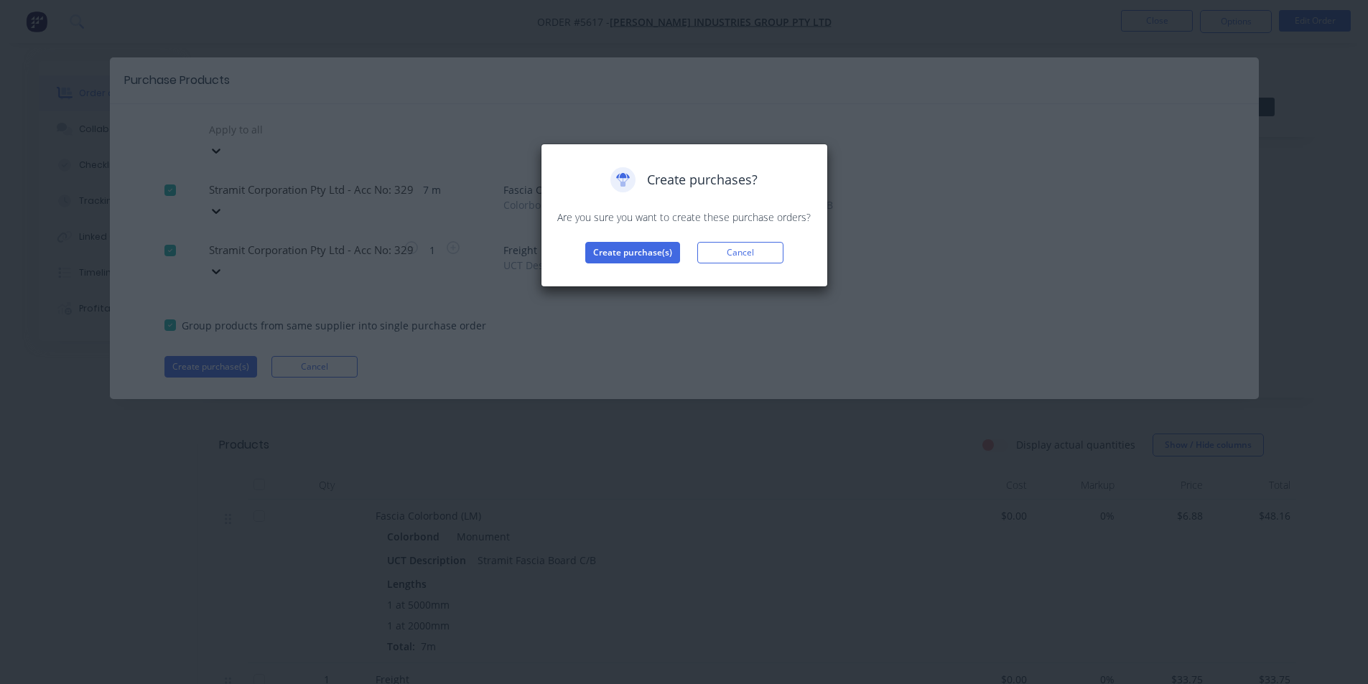
click at [620, 266] on div "Create purchases? Are you sure you want to create these purchase orders? Create…" at bounding box center [684, 216] width 287 height 144
click at [621, 257] on button "Create purchase(s)" at bounding box center [632, 253] width 95 height 22
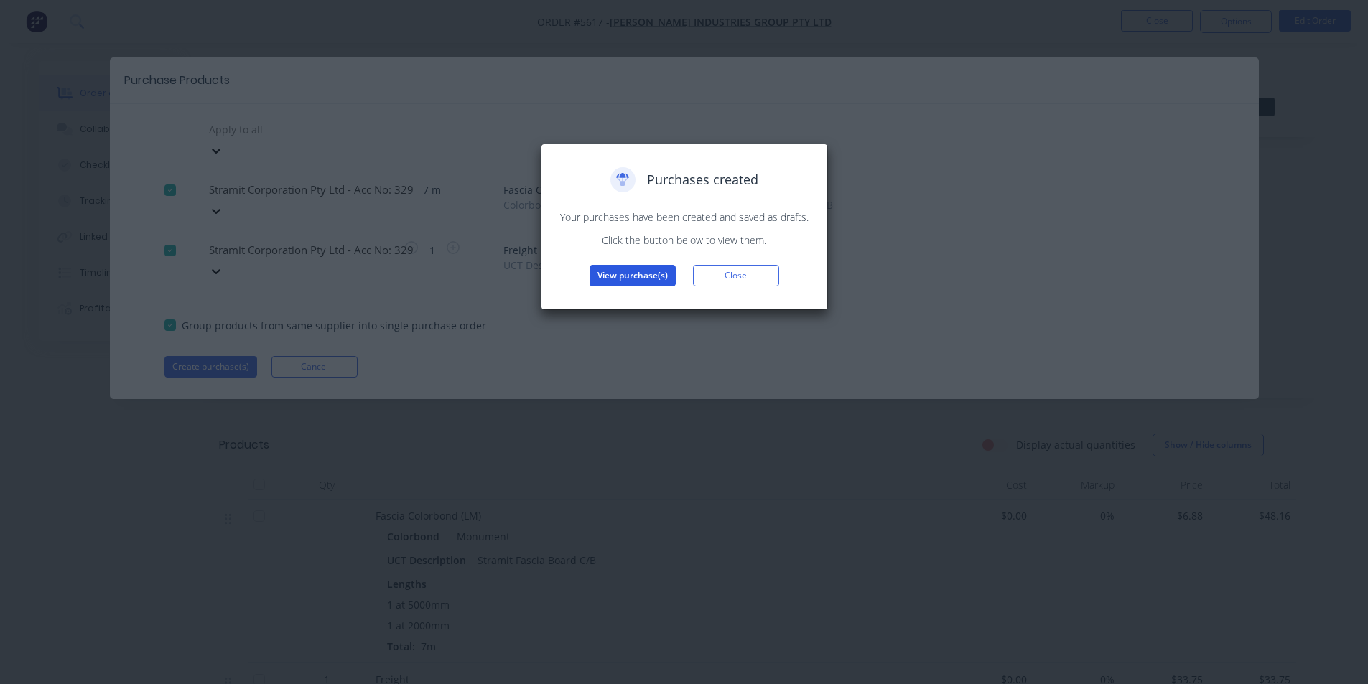
click at [645, 271] on button "View purchase(s)" at bounding box center [632, 276] width 86 height 22
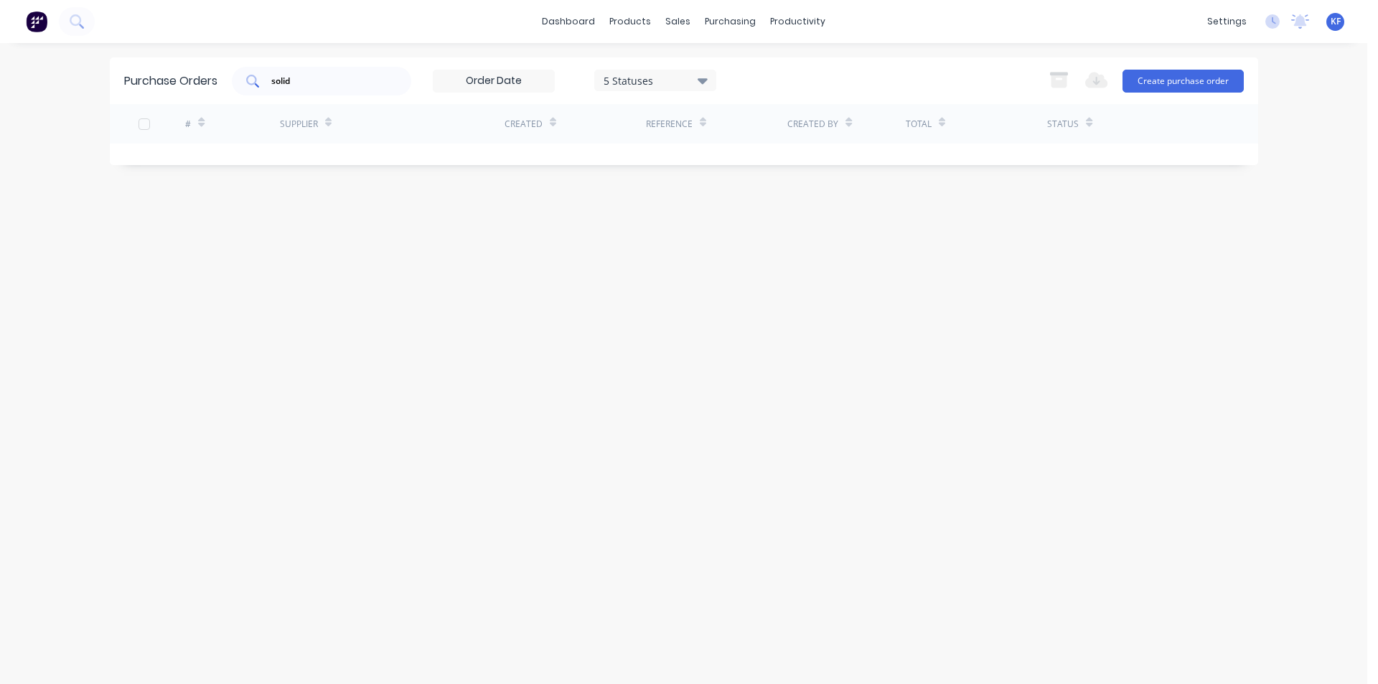
drag, startPoint x: 299, startPoint y: 80, endPoint x: 263, endPoint y: 70, distance: 37.5
click at [277, 78] on input "solid" at bounding box center [329, 81] width 119 height 14
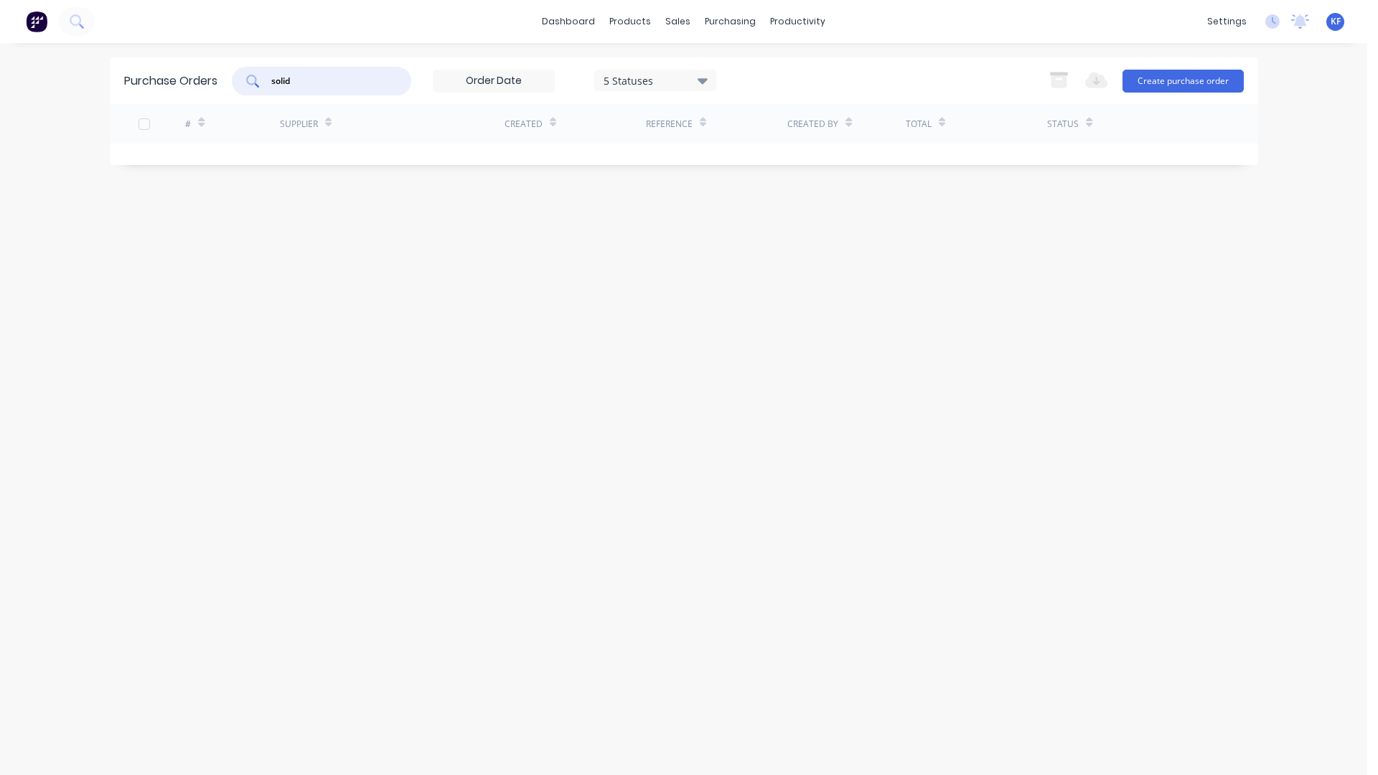
type input "s"
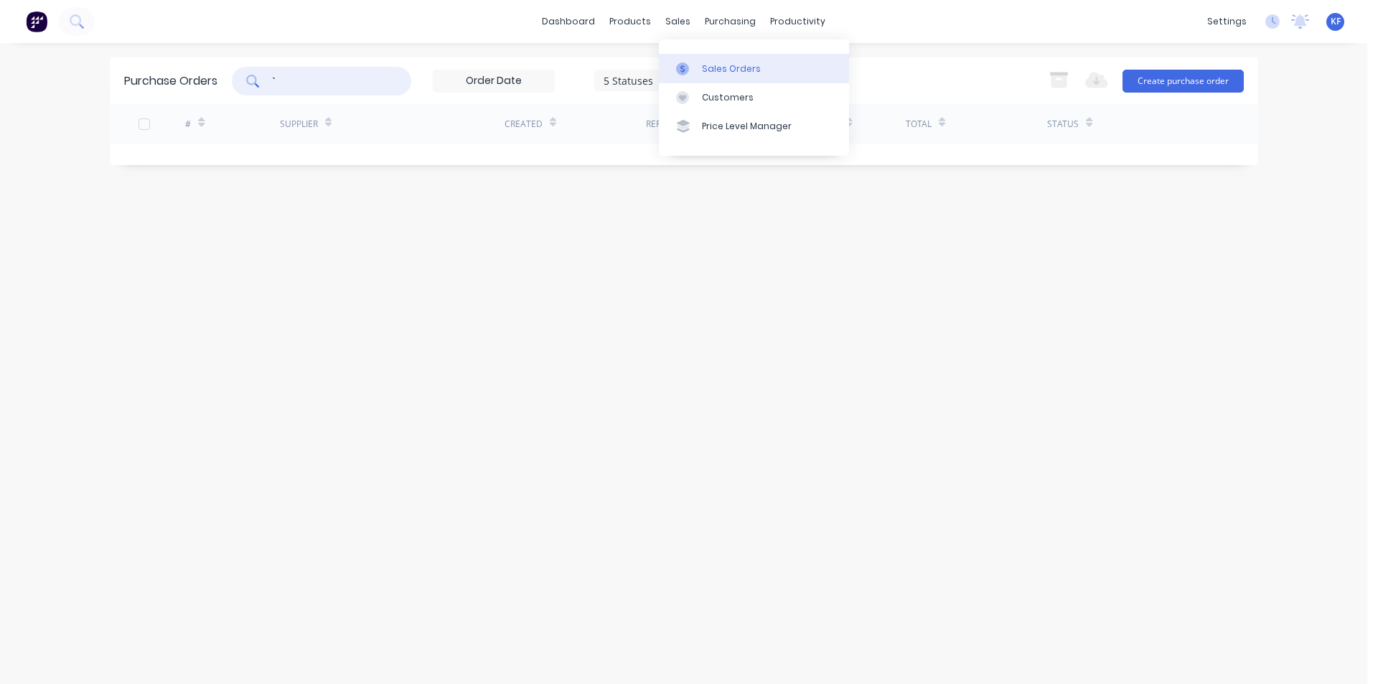
type input "`"
click at [691, 17] on div "sales" at bounding box center [677, 22] width 39 height 22
click at [749, 70] on div "Sales Orders" at bounding box center [731, 68] width 59 height 13
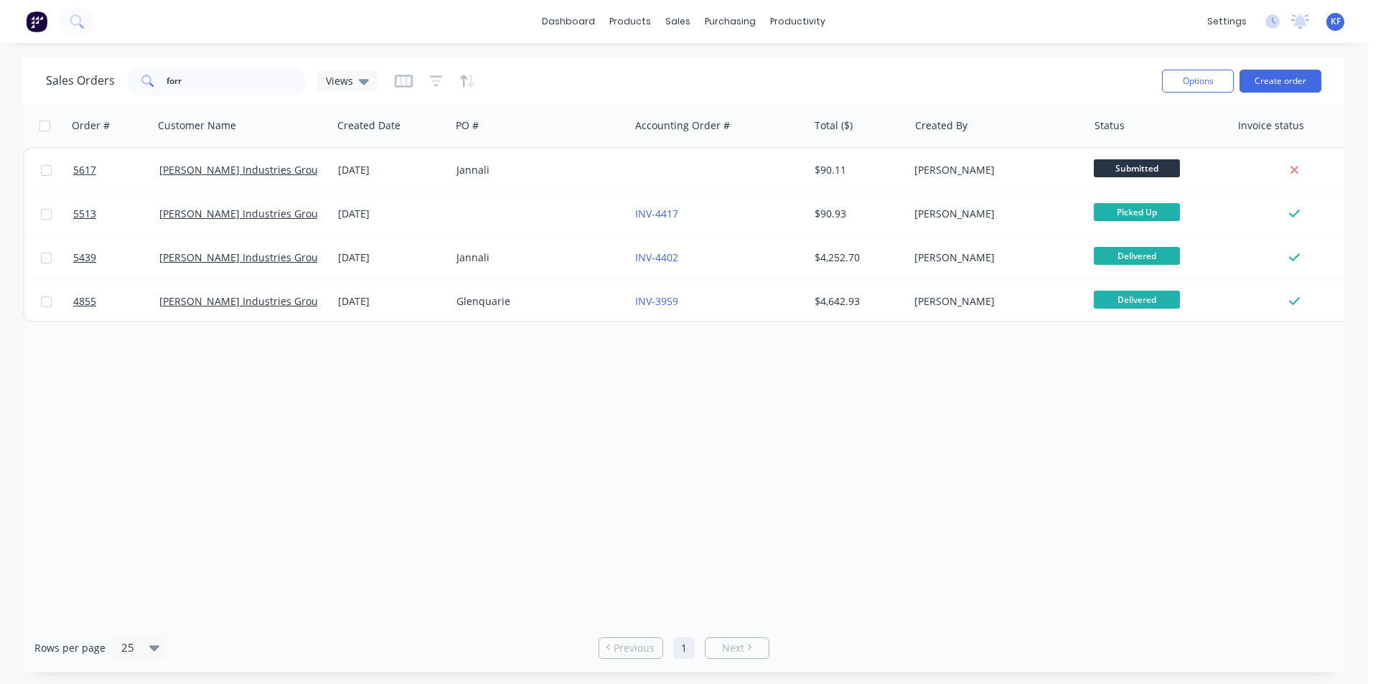
click at [1260, 96] on div "Options Create order" at bounding box center [1239, 80] width 165 height 35
click at [1263, 92] on button "Create order" at bounding box center [1281, 81] width 82 height 23
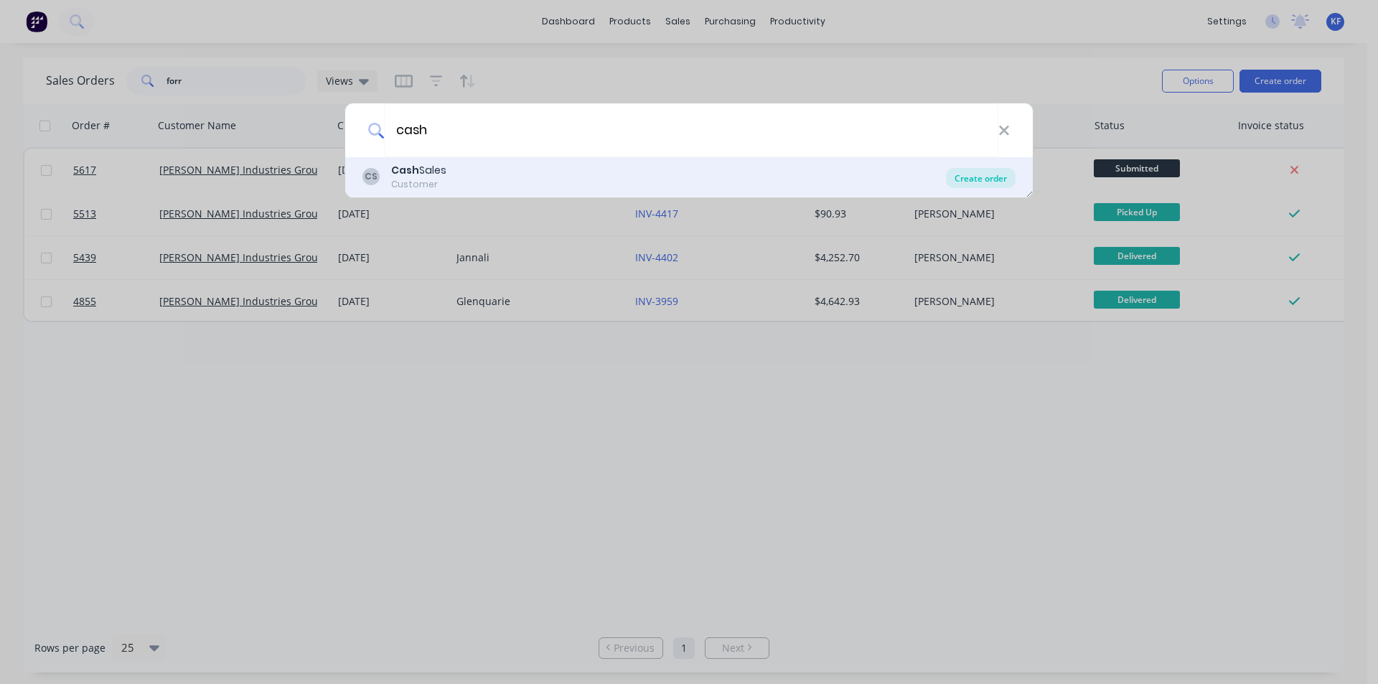
type input "cash"
click at [991, 172] on div "Create order" at bounding box center [981, 178] width 70 height 20
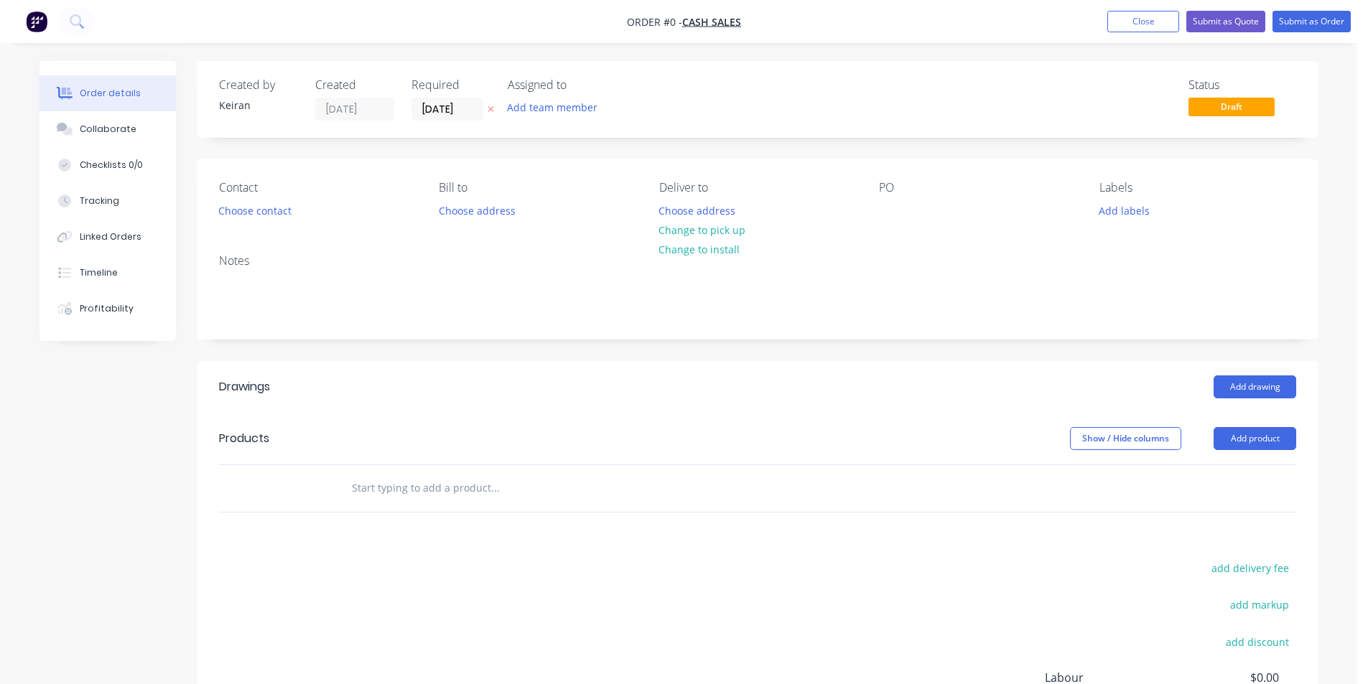
click at [513, 491] on input "text" at bounding box center [494, 488] width 287 height 29
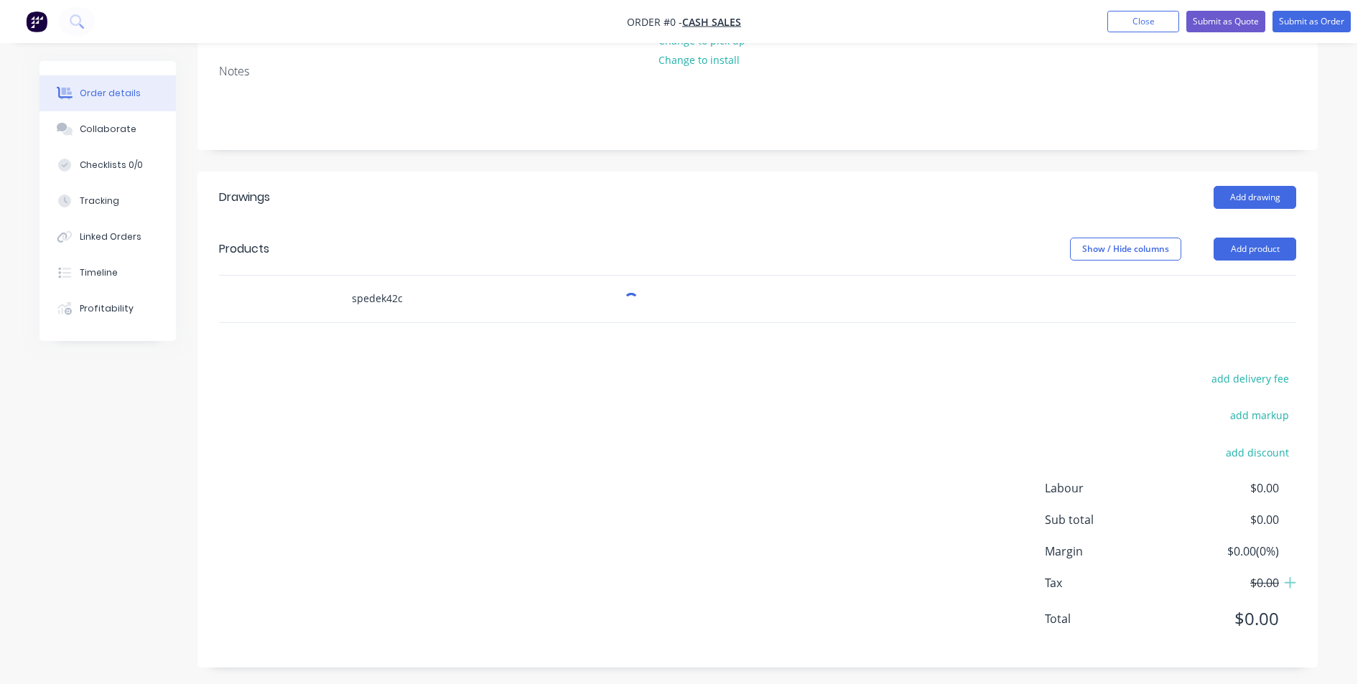
scroll to position [195, 0]
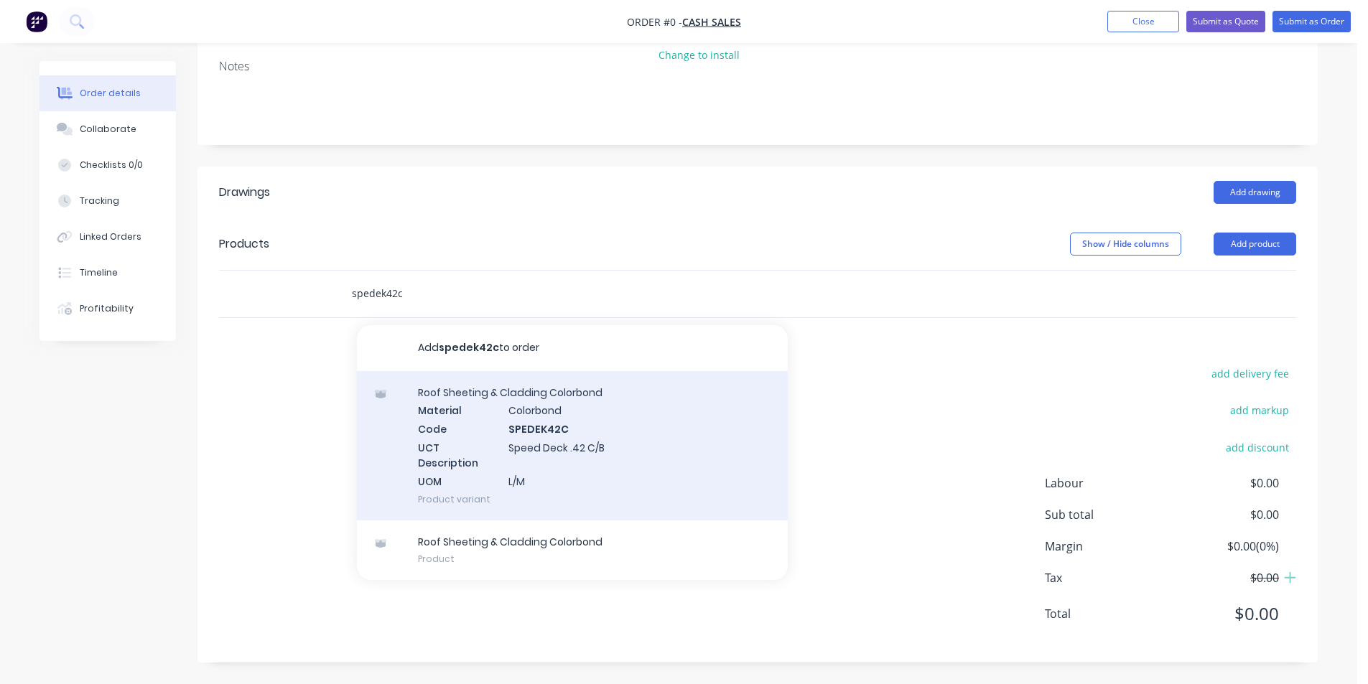
type input "spedek42c"
click at [607, 469] on div "Roof Sheeting & Cladding Colorbond Material Colorbond Code SPEDEK42C UCT Descri…" at bounding box center [572, 445] width 431 height 149
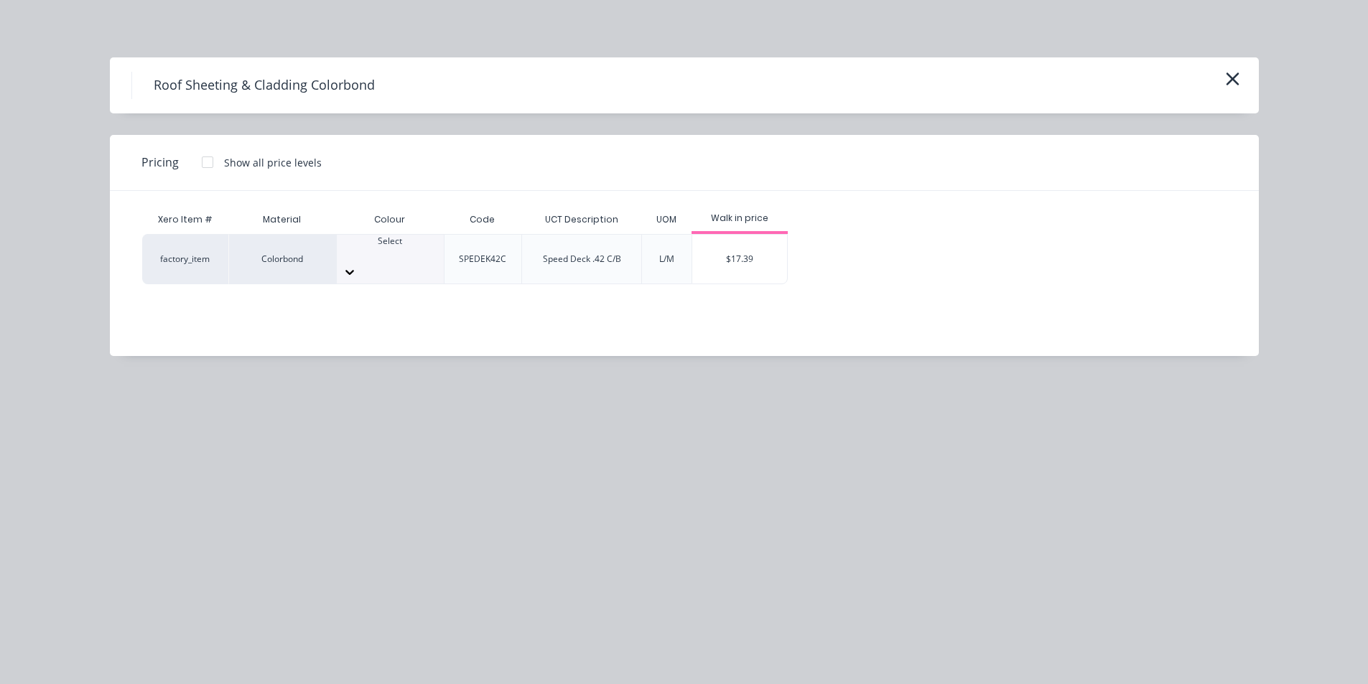
click at [419, 263] on div at bounding box center [390, 272] width 107 height 23
type input "night"
drag, startPoint x: 401, startPoint y: 288, endPoint x: 469, endPoint y: 290, distance: 69.0
click at [716, 252] on div "$17.39" at bounding box center [739, 259] width 95 height 49
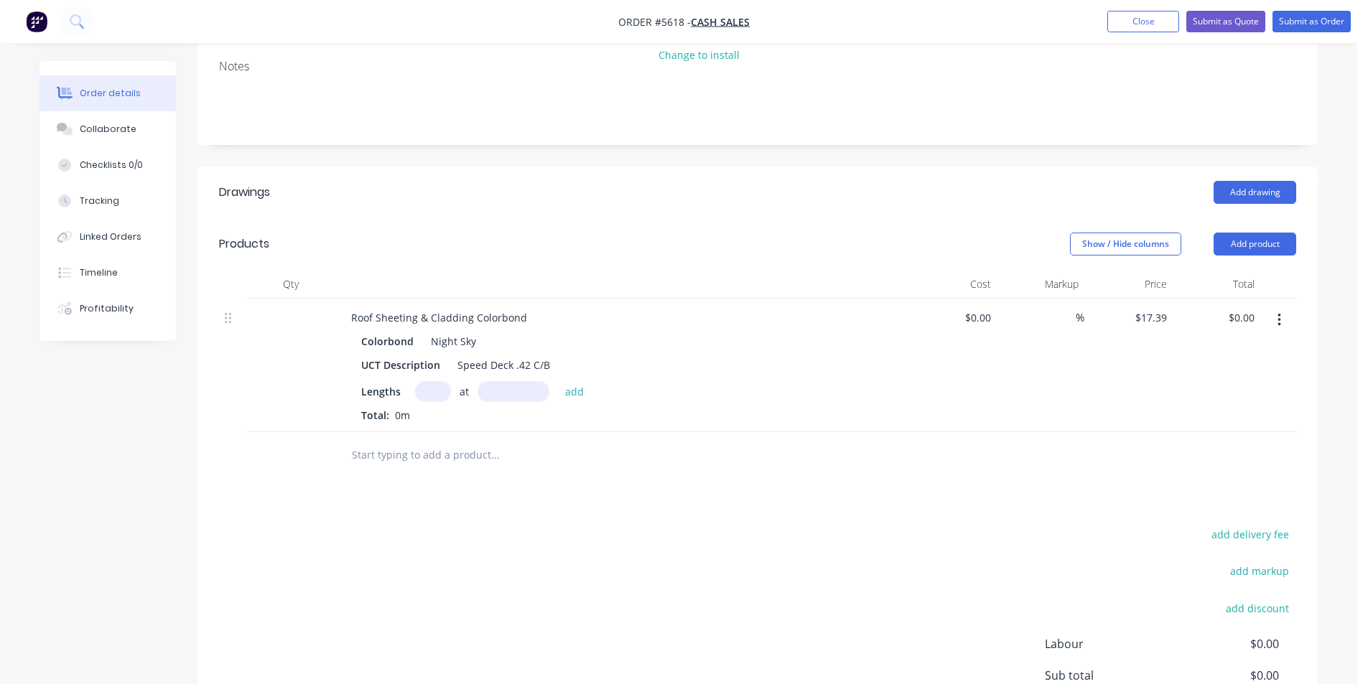
click at [430, 391] on input "text" at bounding box center [433, 391] width 36 height 21
type input "4"
type input "990"
click at [558, 381] on button "add" at bounding box center [575, 390] width 34 height 19
click at [436, 411] on icon "button" at bounding box center [438, 416] width 9 height 13
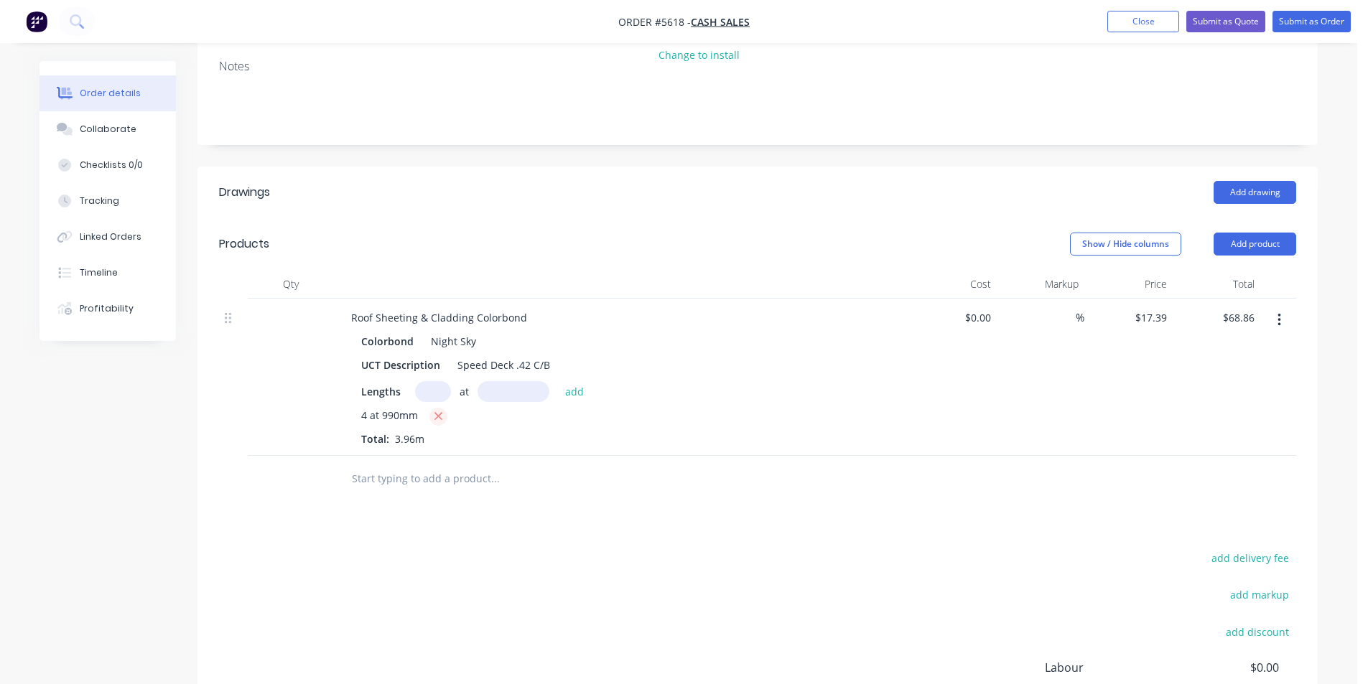
type input "$0.00"
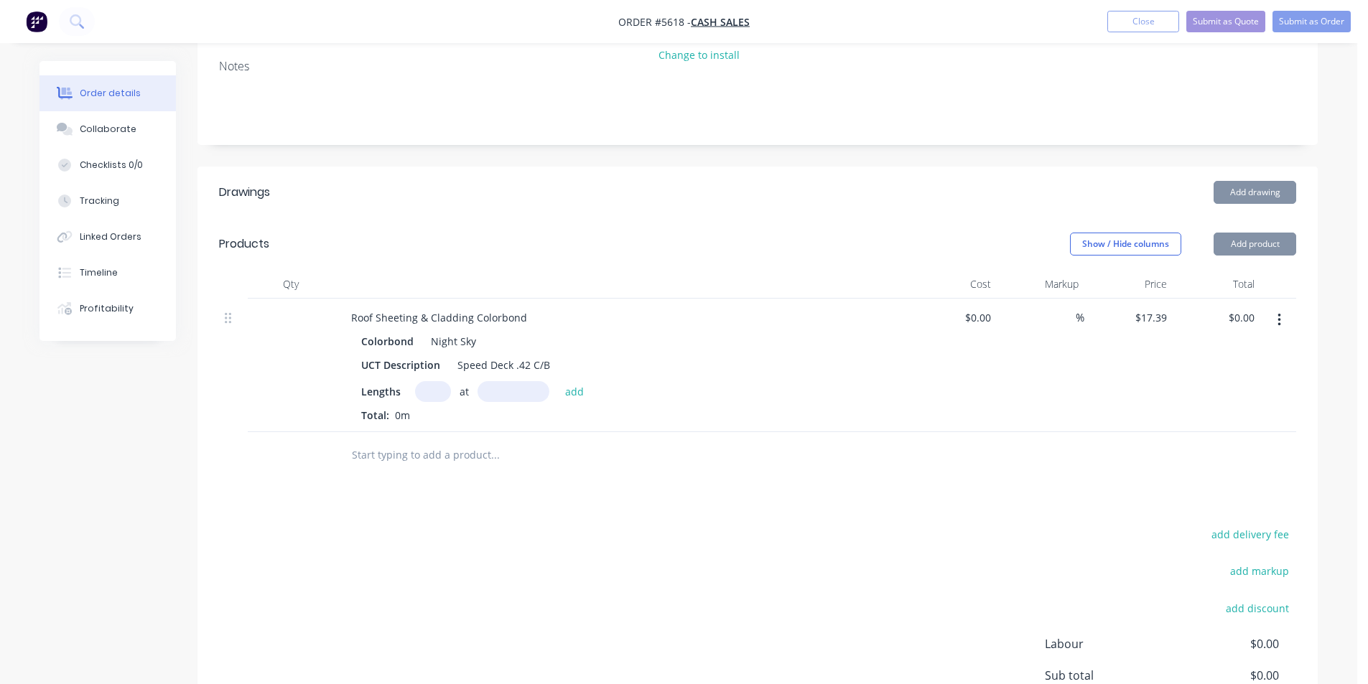
click at [435, 392] on input "text" at bounding box center [433, 391] width 36 height 21
type input "4"
type input "1000"
click at [558, 381] on button "add" at bounding box center [575, 390] width 34 height 19
type input "$69.56"
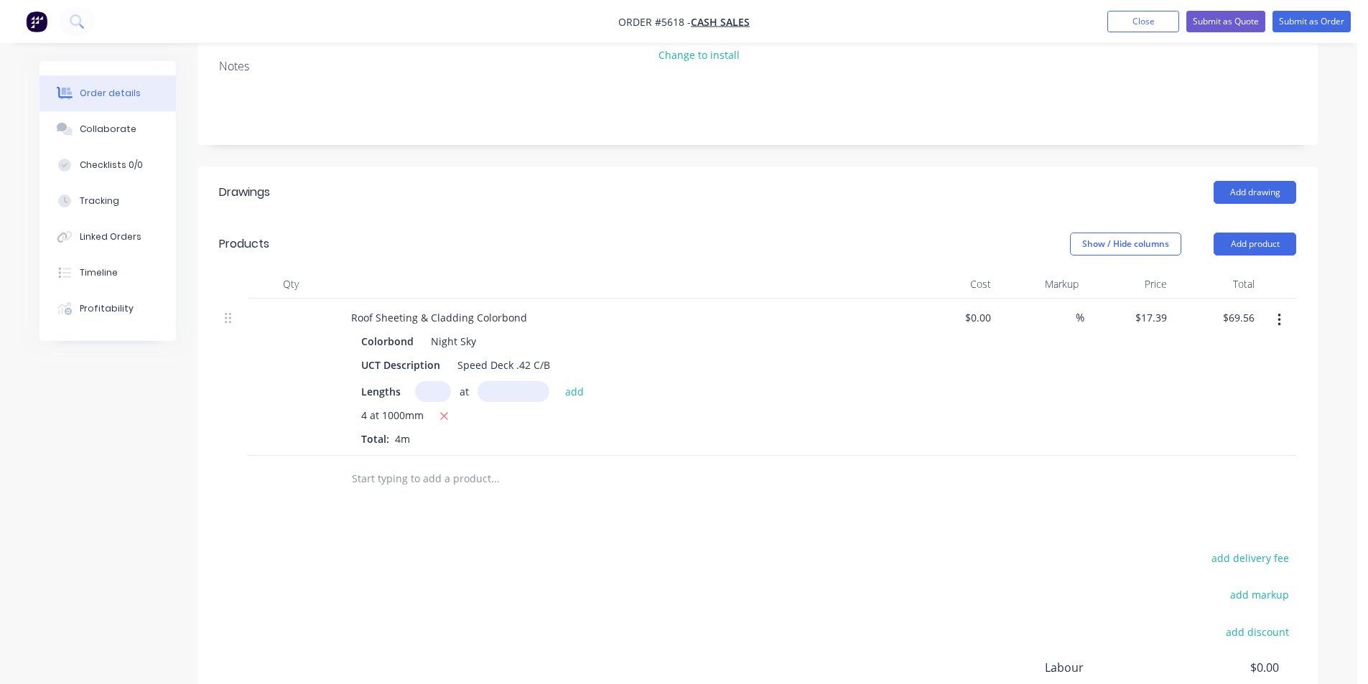
click at [452, 484] on input "text" at bounding box center [494, 478] width 287 height 29
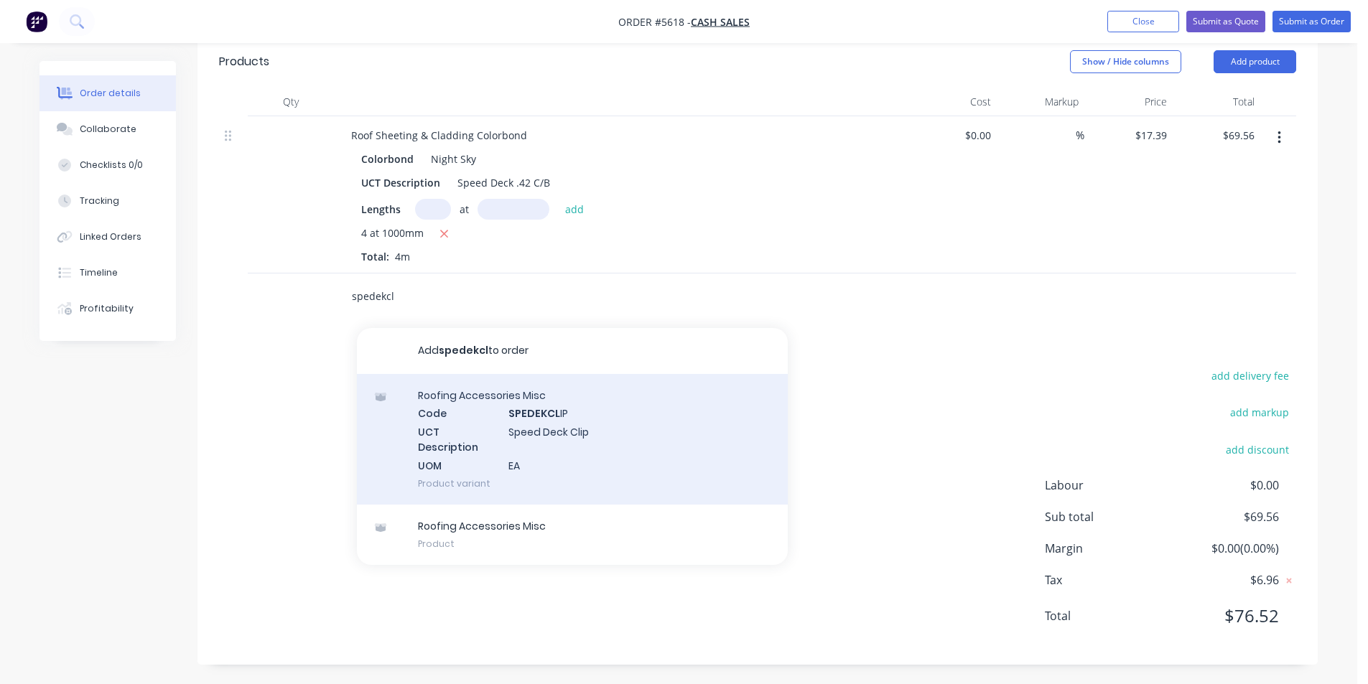
scroll to position [379, 0]
type input "spedekcl"
click at [569, 453] on div "Roofing Accessories Misc Code SPEDEKCL IP UCT Description Speed Deck Clip UOM E…" at bounding box center [572, 437] width 431 height 131
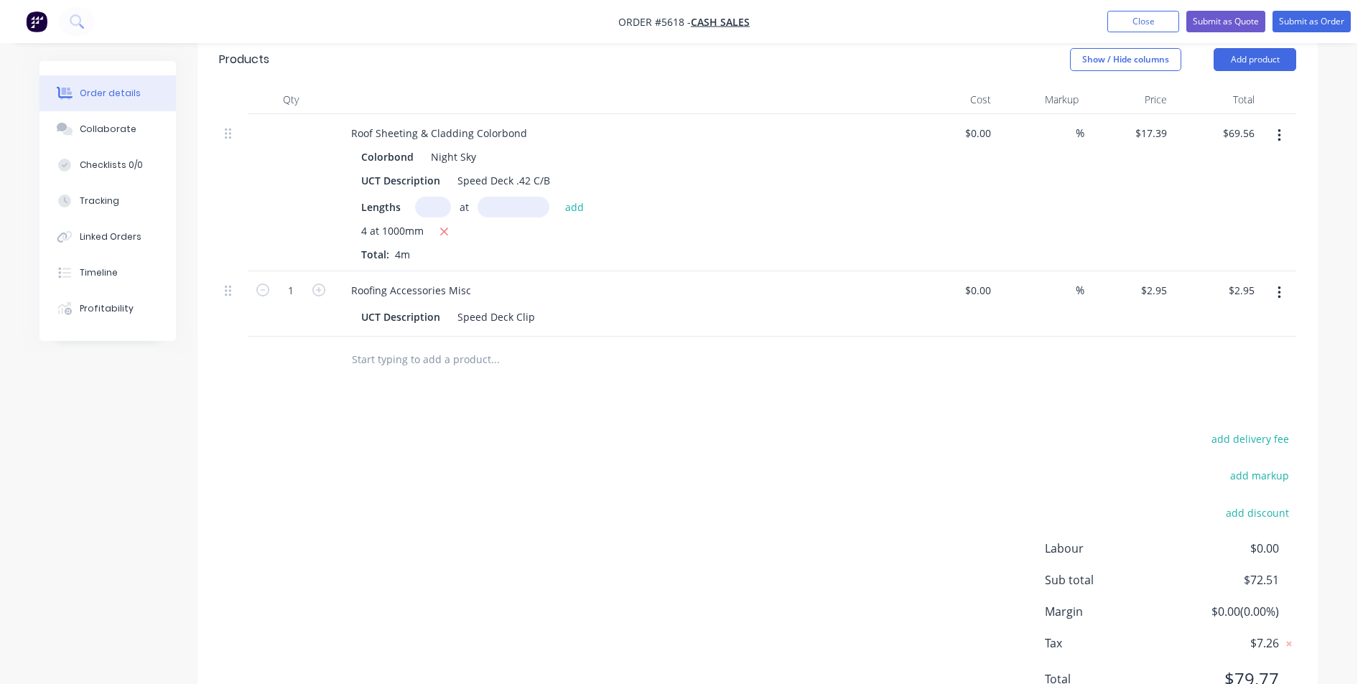
click at [325, 289] on button "button" at bounding box center [318, 288] width 19 height 15
type input "2"
type input "$5.90"
click at [325, 289] on button "button" at bounding box center [318, 288] width 19 height 15
type input "3"
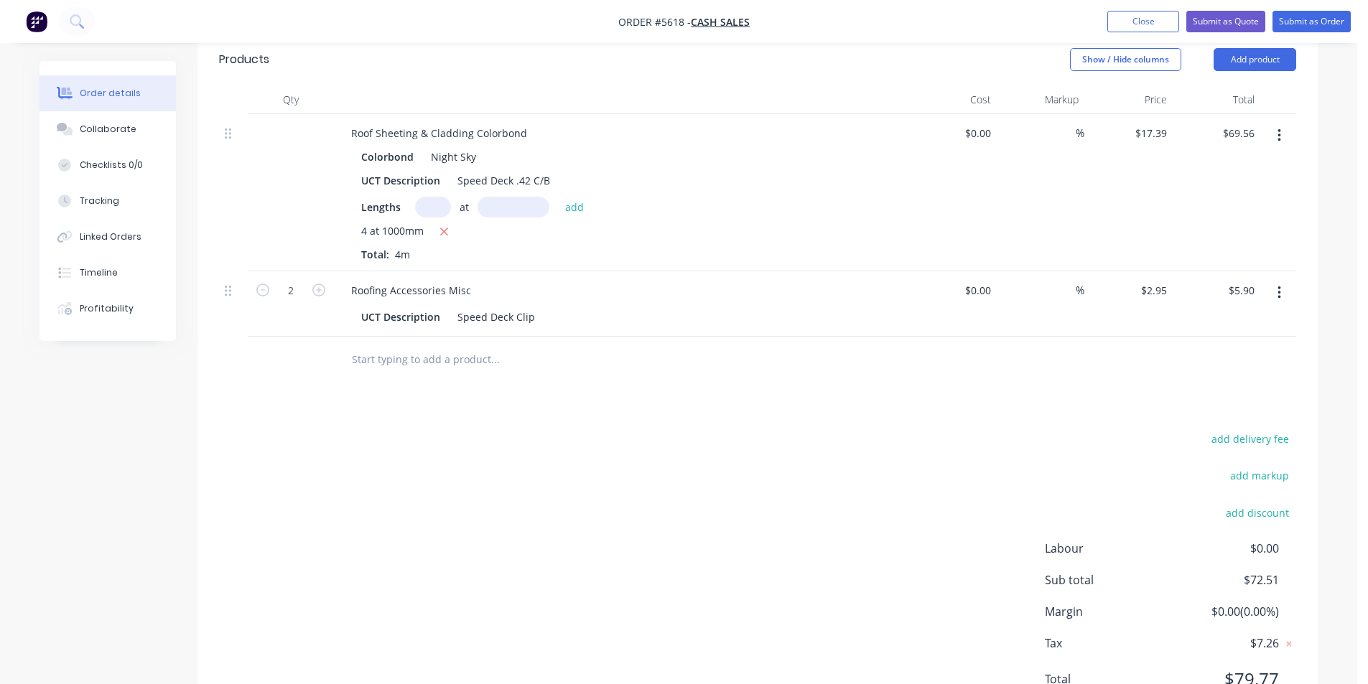
type input "$8.85"
click at [325, 289] on button "button" at bounding box center [318, 288] width 19 height 15
type input "4"
type input "$11.80"
click at [325, 289] on button "button" at bounding box center [318, 288] width 19 height 15
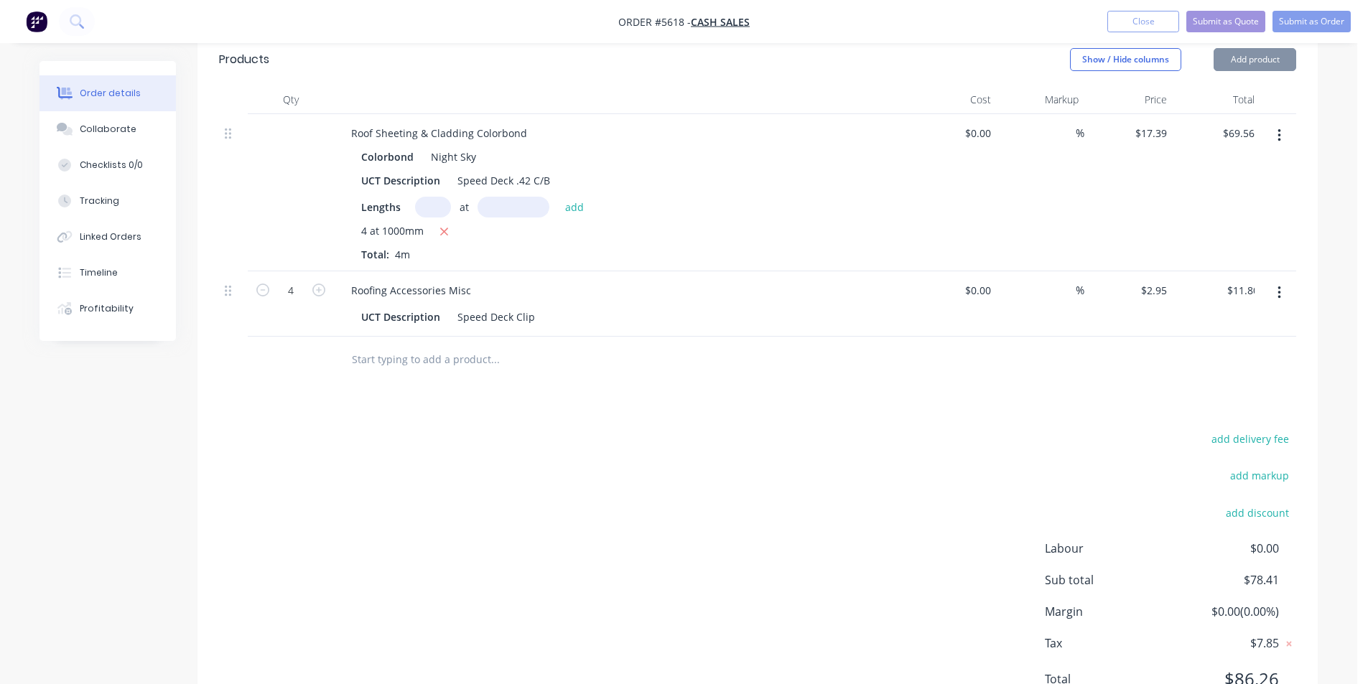
type input "5"
type input "$14.75"
click at [328, 289] on div "5" at bounding box center [291, 303] width 86 height 65
click at [319, 287] on icon "button" at bounding box center [318, 290] width 13 height 13
type input "6"
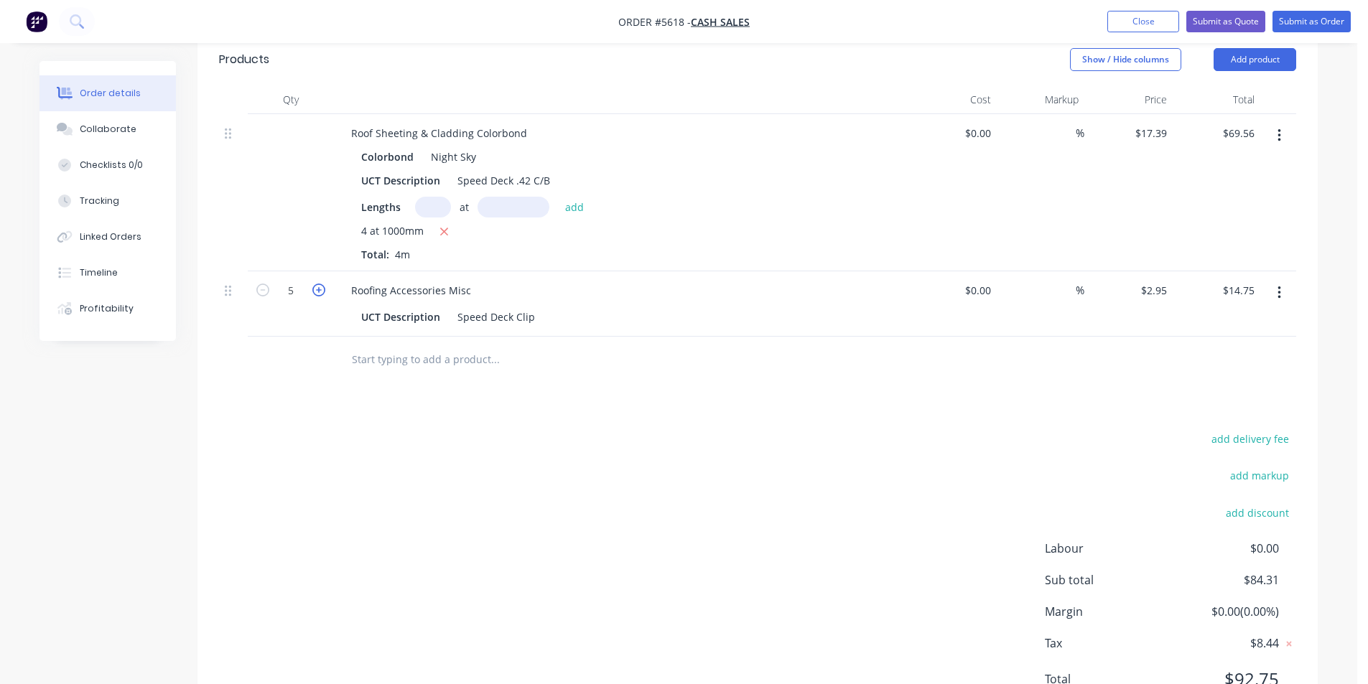
type input "$17.70"
click at [319, 287] on icon "button" at bounding box center [318, 290] width 13 height 13
type input "7"
type input "$20.65"
click at [329, 291] on div "7" at bounding box center [291, 303] width 86 height 65
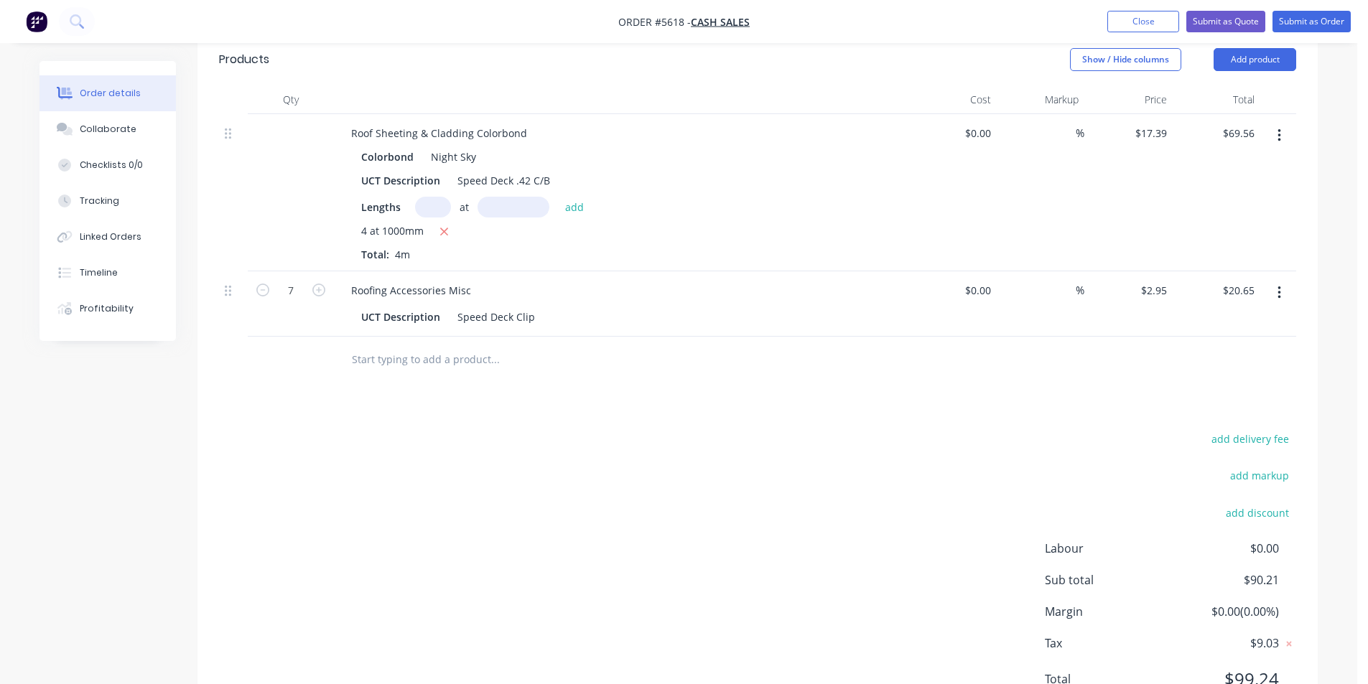
click at [325, 293] on button "button" at bounding box center [318, 288] width 19 height 15
type input "8"
type input "$23.60"
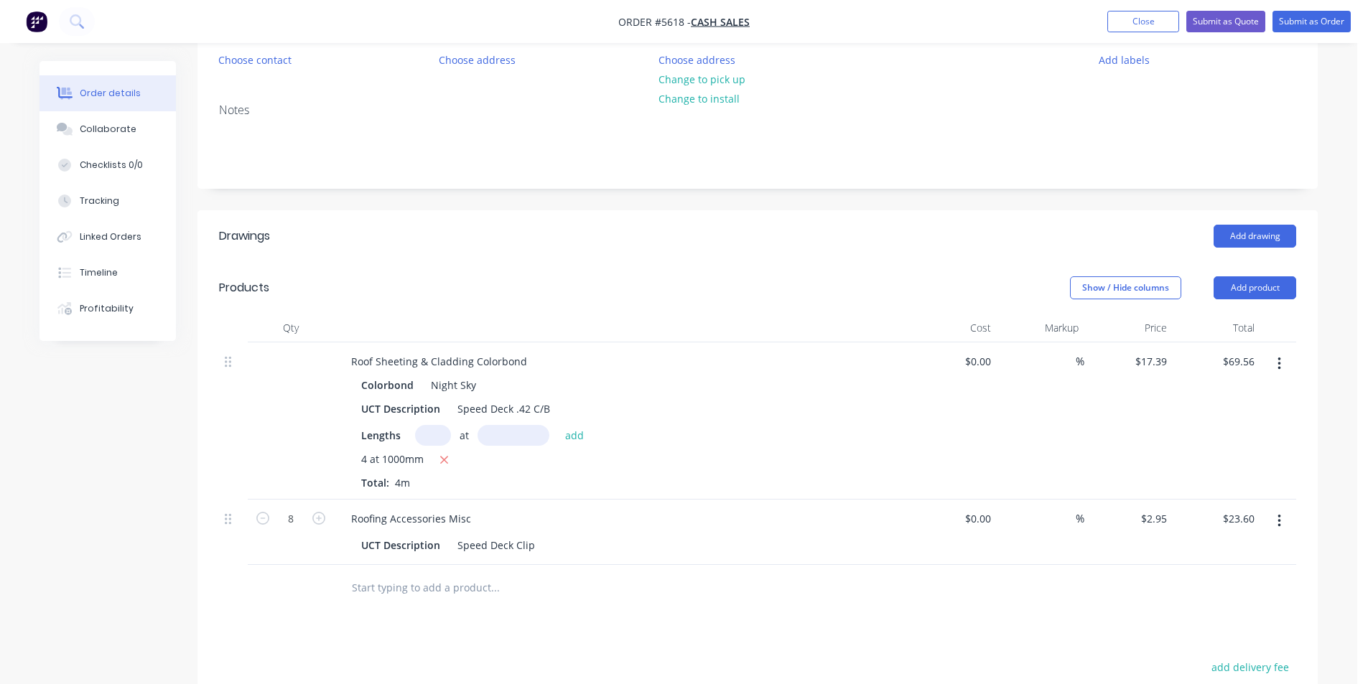
scroll to position [20, 0]
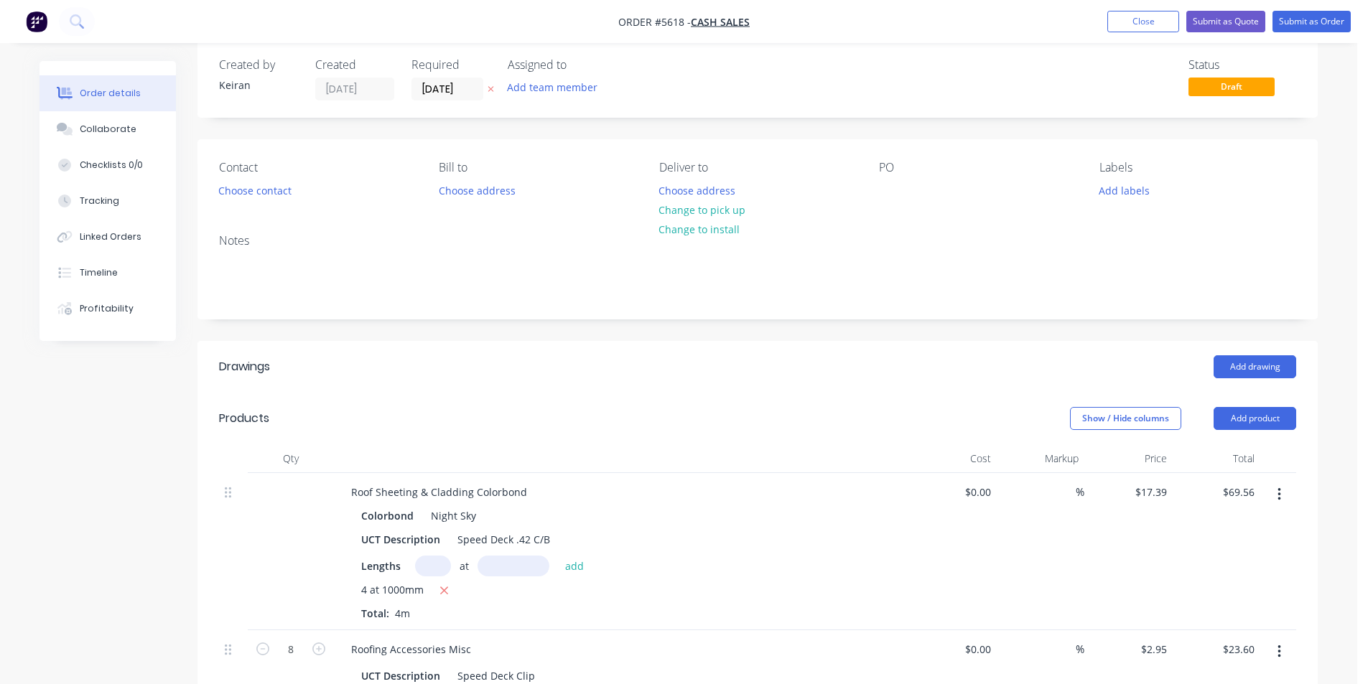
click at [1230, 352] on header "Drawings Add drawing" at bounding box center [757, 367] width 1120 height 52
click at [1239, 359] on button "Add drawing" at bounding box center [1254, 366] width 83 height 23
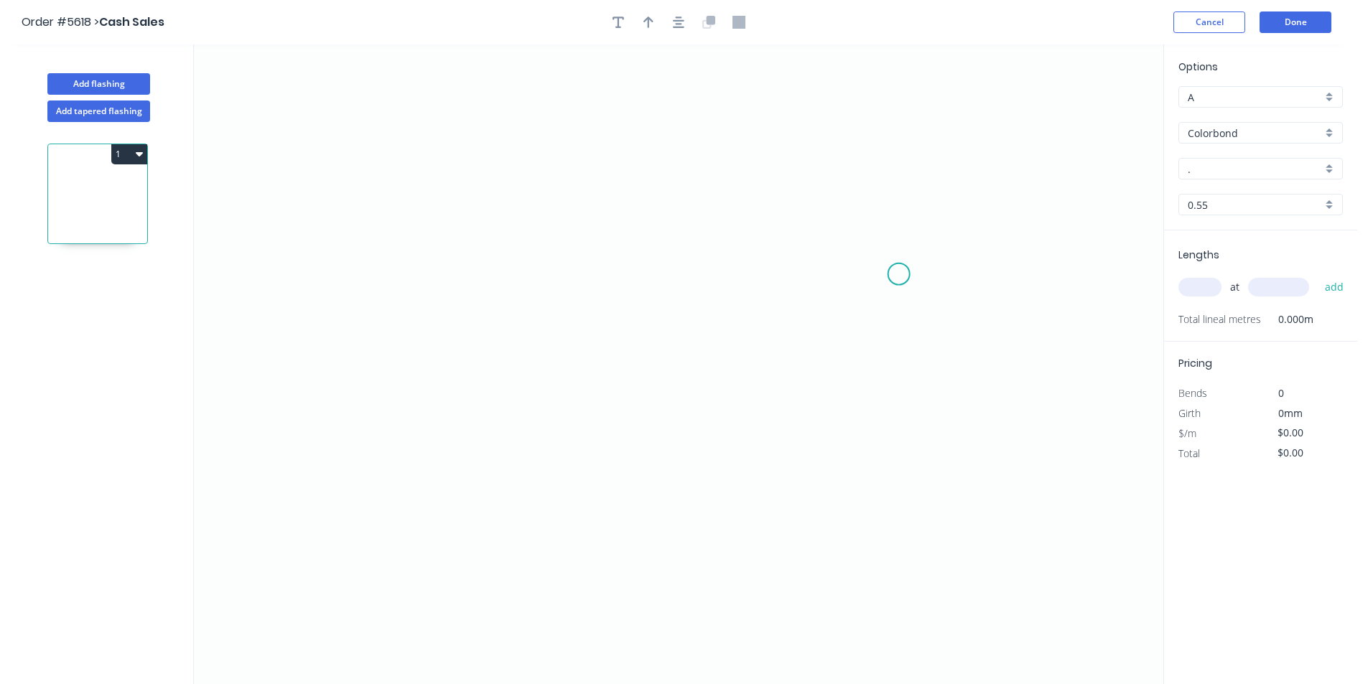
click at [898, 274] on icon "0" at bounding box center [678, 365] width 969 height 640
drag, startPoint x: 883, startPoint y: 195, endPoint x: 848, endPoint y: 197, distance: 35.2
click at [883, 194] on icon "0" at bounding box center [678, 365] width 969 height 640
click at [332, 194] on icon "0 ?" at bounding box center [678, 365] width 969 height 640
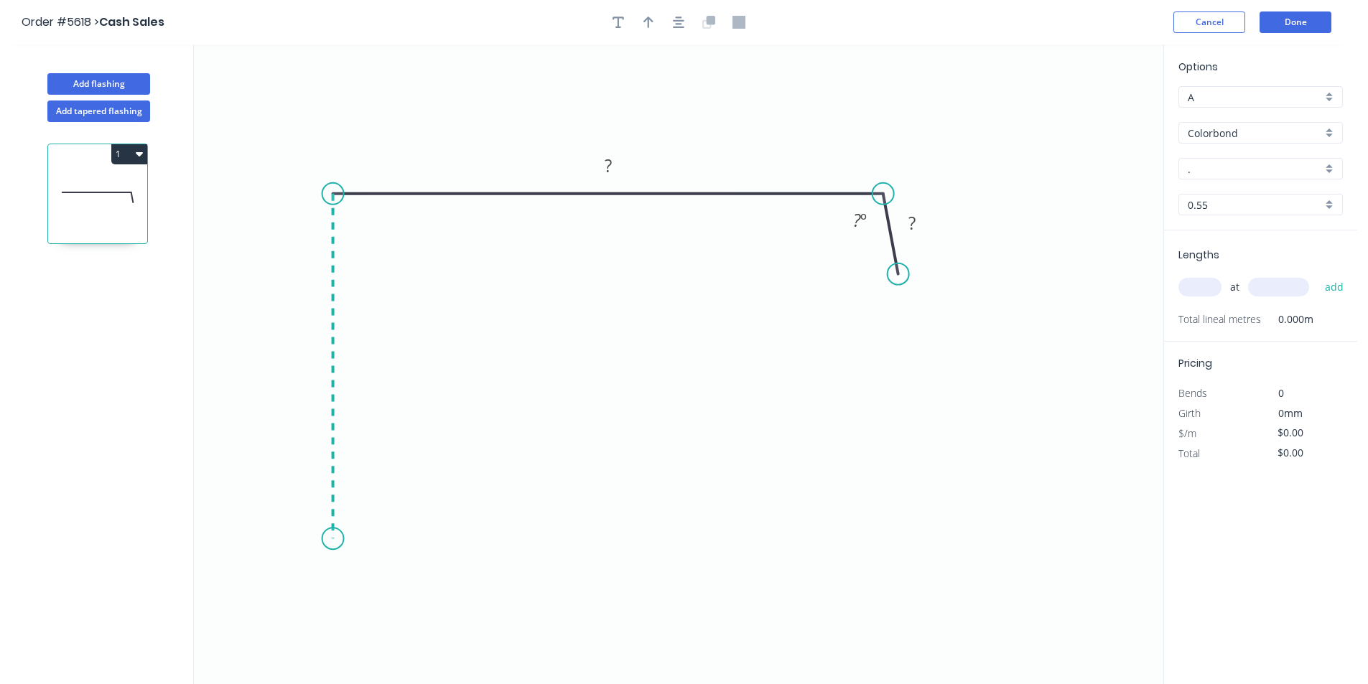
drag, startPoint x: 317, startPoint y: 539, endPoint x: 391, endPoint y: 539, distance: 73.9
click at [318, 539] on icon "0 ? ? ? º" at bounding box center [678, 365] width 969 height 640
click at [462, 535] on icon "0 ? ? ? ? º" at bounding box center [678, 365] width 969 height 640
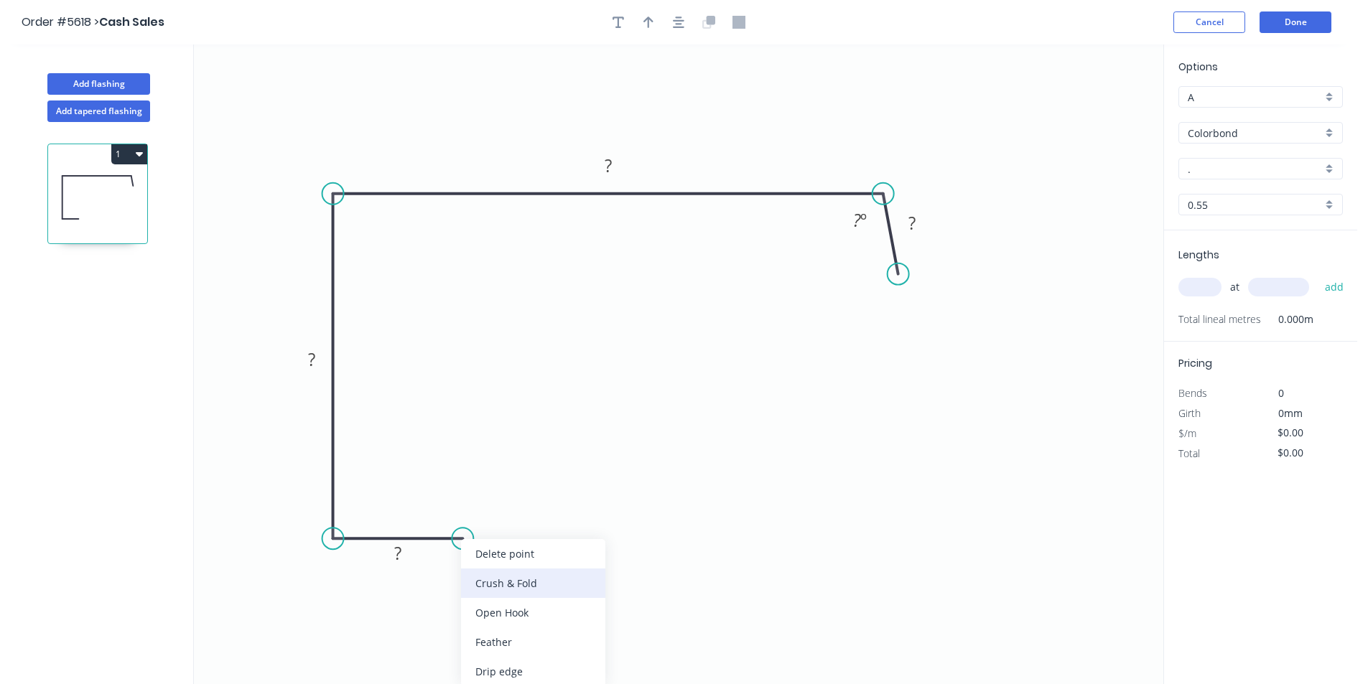
click at [497, 582] on div "Crush & Fold" at bounding box center [533, 583] width 144 height 29
click at [391, 551] on rect at bounding box center [397, 554] width 29 height 20
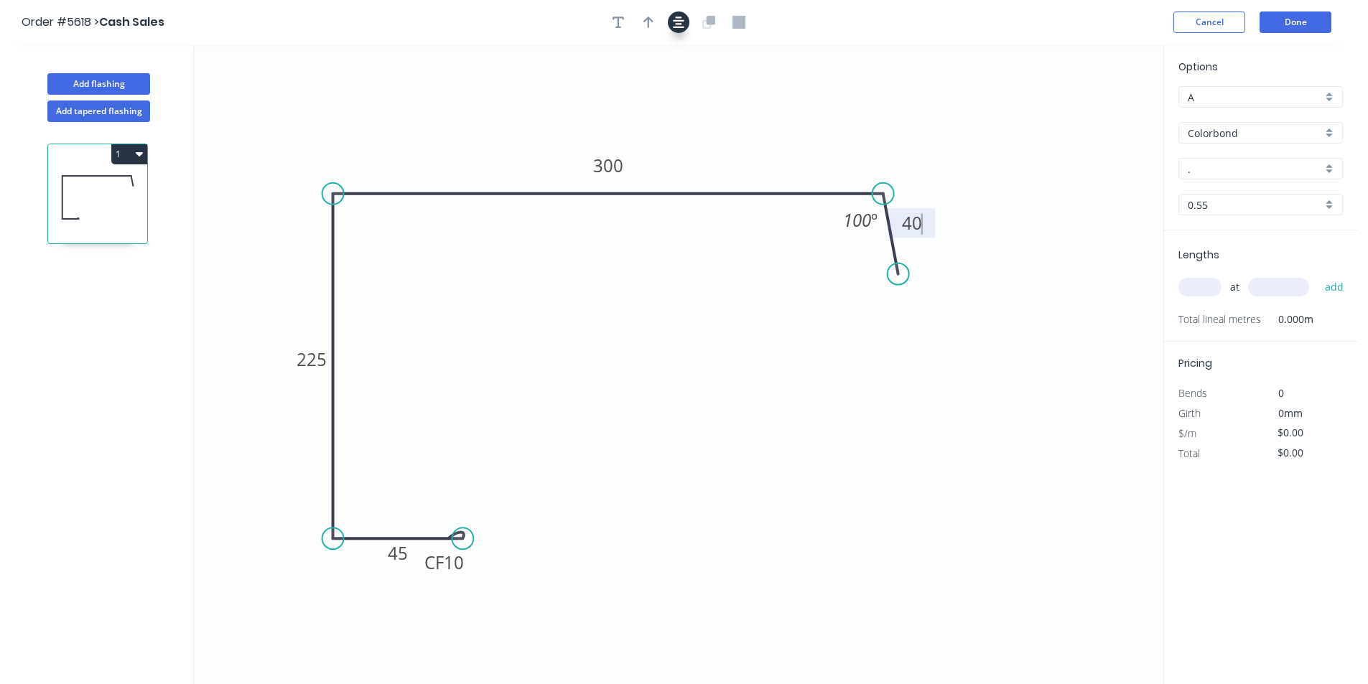
click at [673, 29] on button "button" at bounding box center [679, 22] width 22 height 22
type input "$30.36"
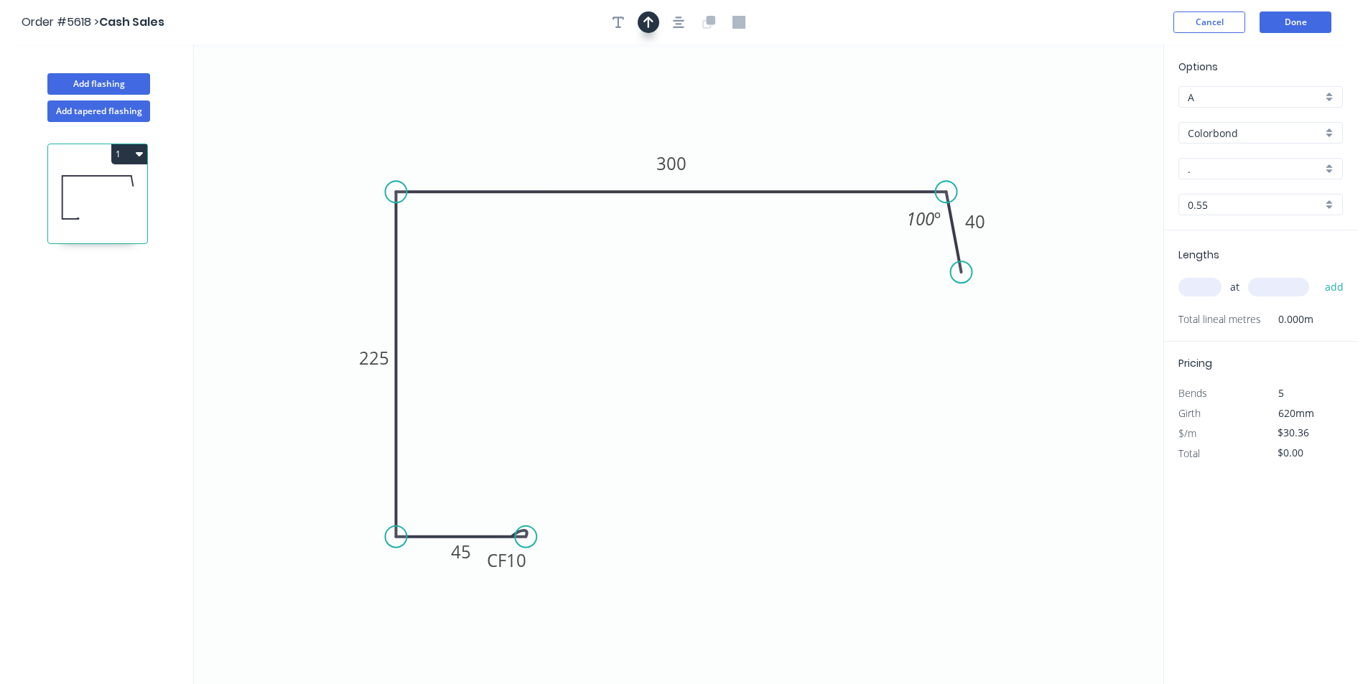
click at [644, 29] on button "button" at bounding box center [648, 22] width 22 height 22
drag, startPoint x: 1092, startPoint y: 114, endPoint x: 1327, endPoint y: 126, distance: 235.0
click at [585, 141] on icon at bounding box center [582, 121] width 13 height 46
click at [1221, 166] on input "." at bounding box center [1254, 169] width 134 height 15
click at [1256, 196] on div "Night Sky" at bounding box center [1260, 196] width 163 height 25
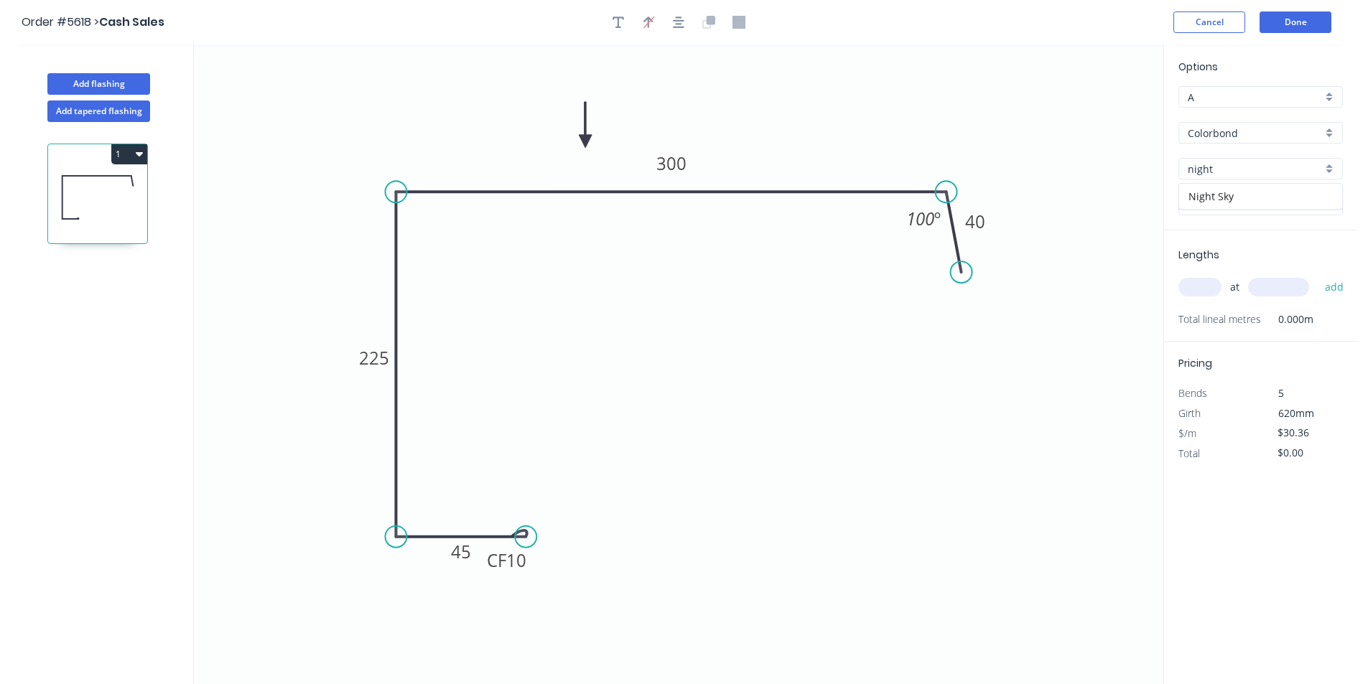
type input "Night Sky"
click at [1212, 286] on input "text" at bounding box center [1199, 287] width 43 height 19
type input "1"
type input "1100"
click at [1317, 275] on button "add" at bounding box center [1334, 287] width 34 height 24
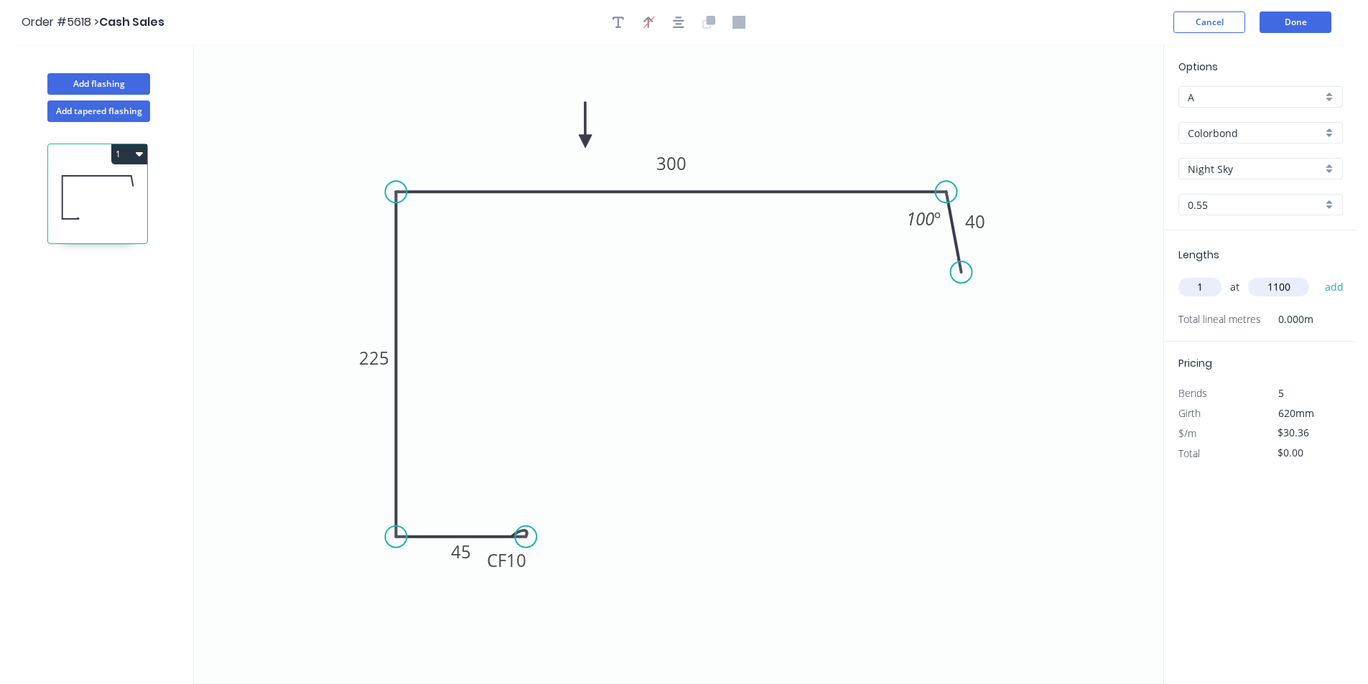
type input "$33.40"
click at [1320, 14] on button "Done" at bounding box center [1295, 22] width 72 height 22
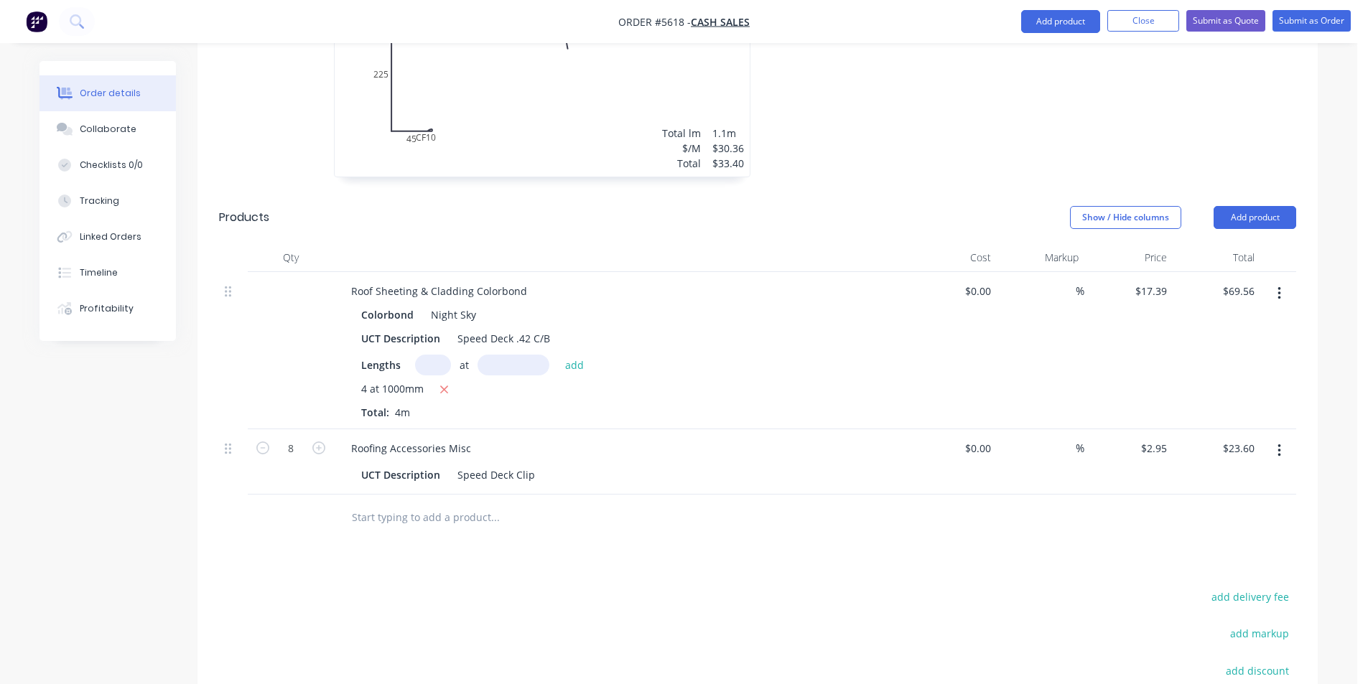
scroll to position [700, 0]
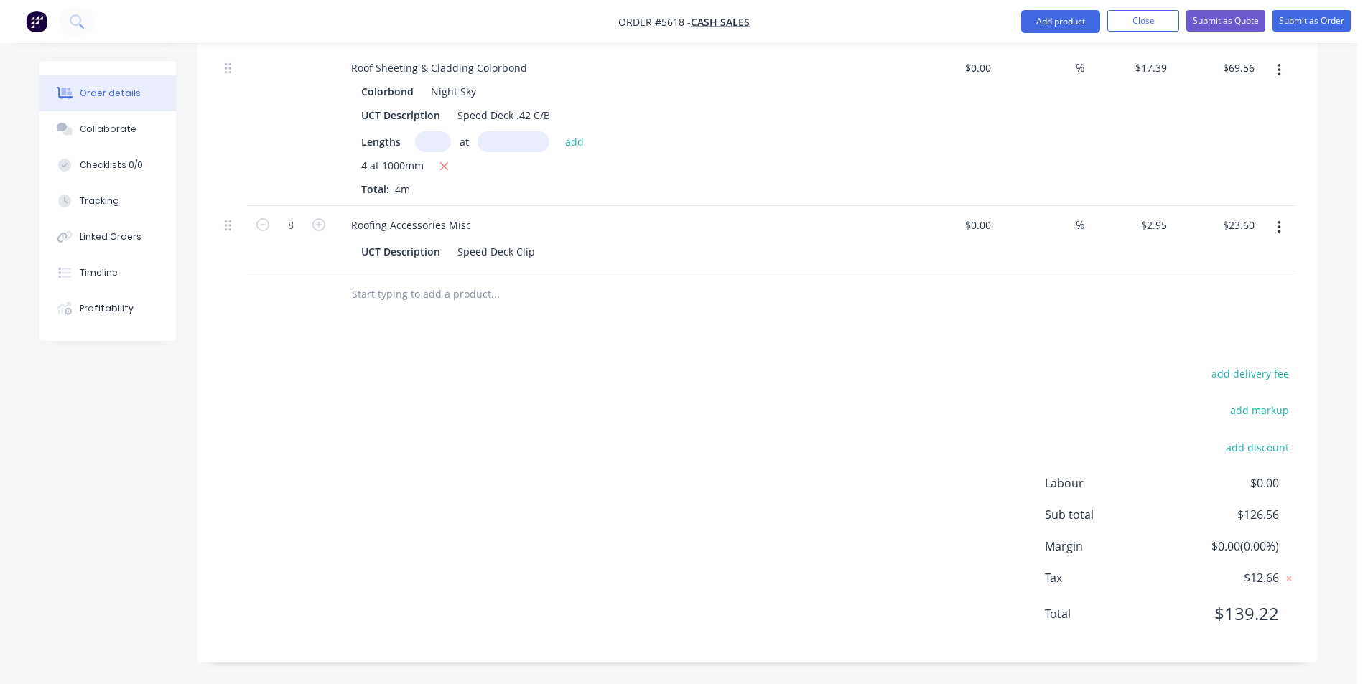
click at [475, 286] on input "text" at bounding box center [494, 294] width 287 height 29
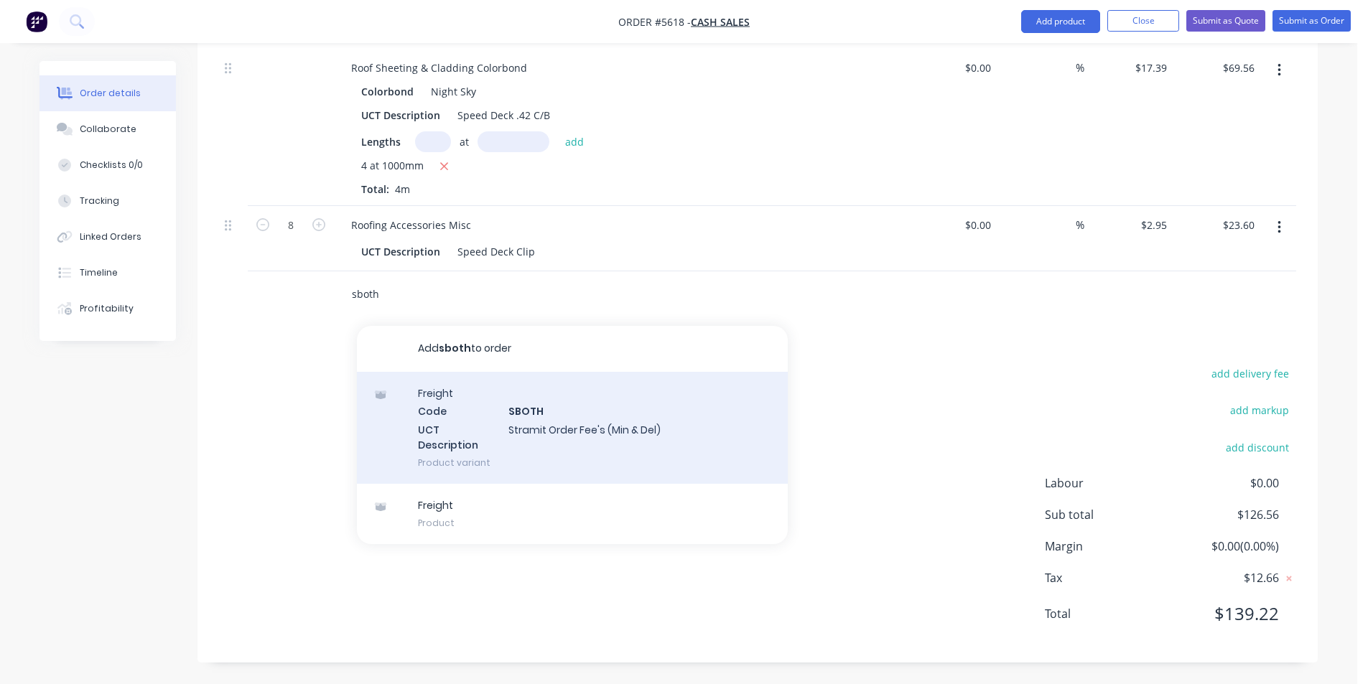
type input "sboth"
click at [590, 436] on div "Freight Code SBOTH UCT Description Stramit Order Fee's (Min & Del) Product vari…" at bounding box center [572, 428] width 431 height 112
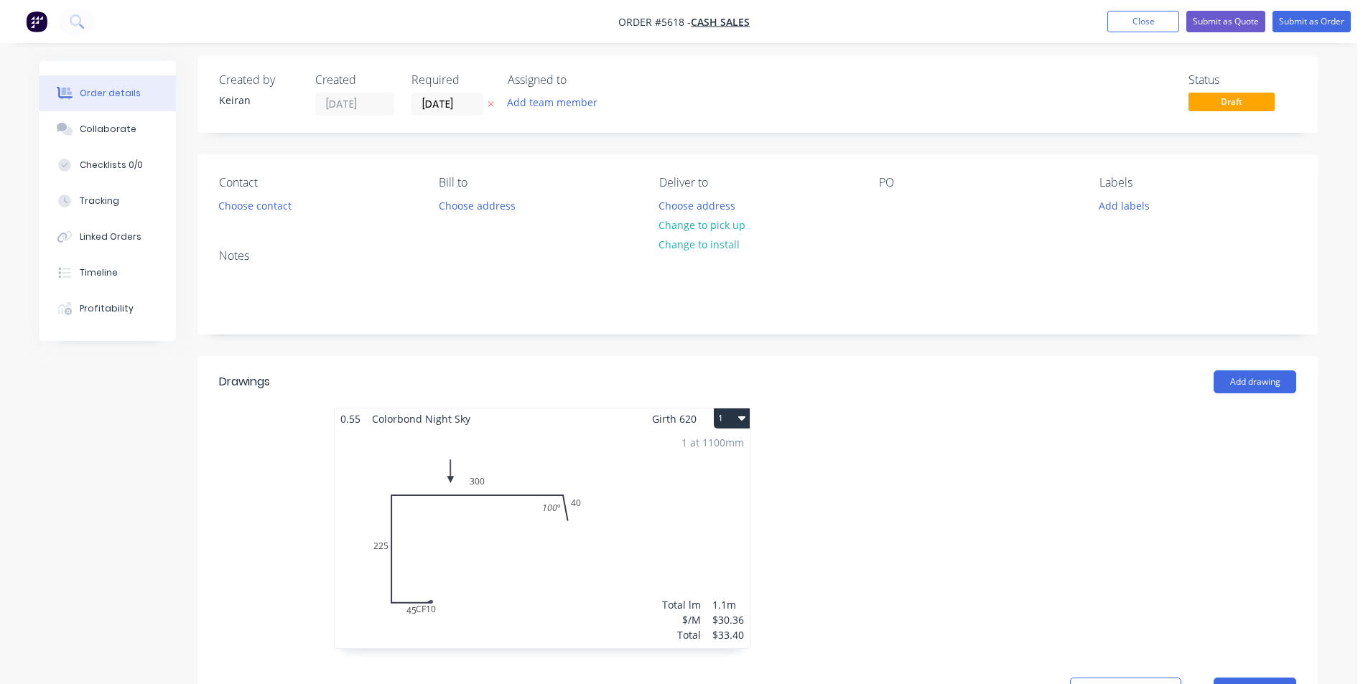
scroll to position [0, 0]
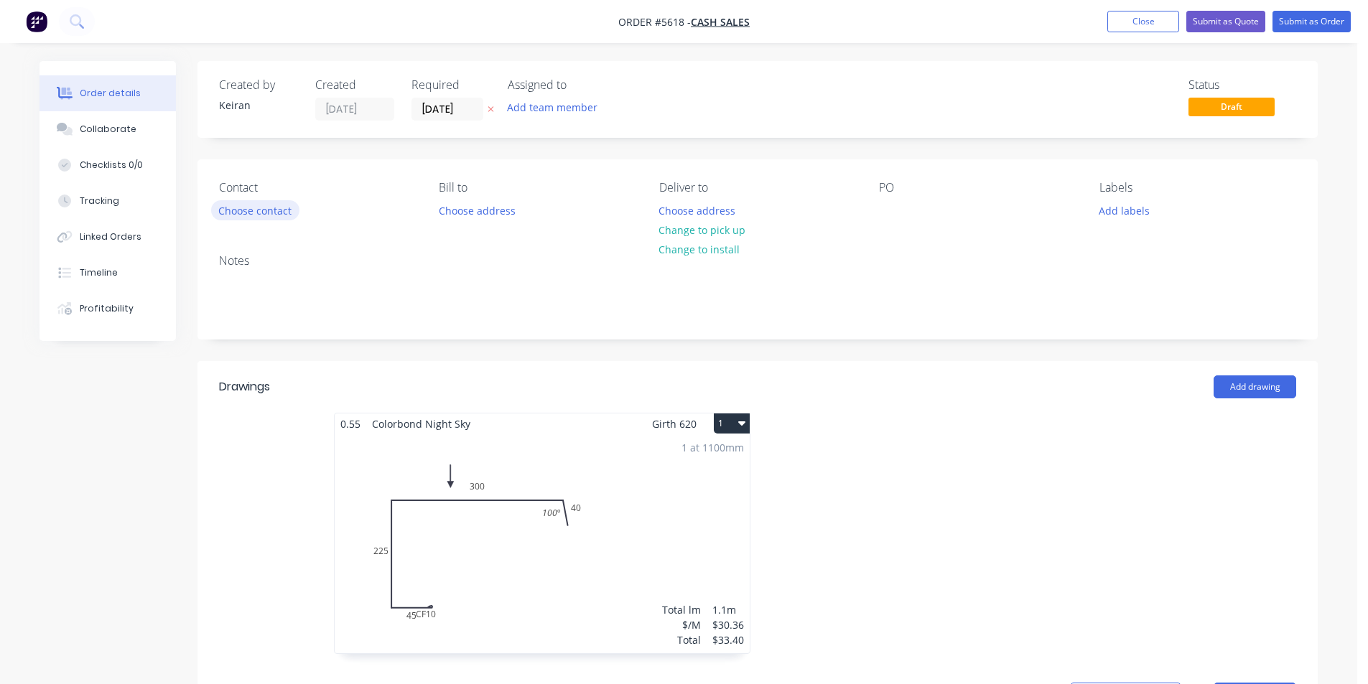
click at [284, 212] on button "Choose contact" at bounding box center [255, 209] width 88 height 19
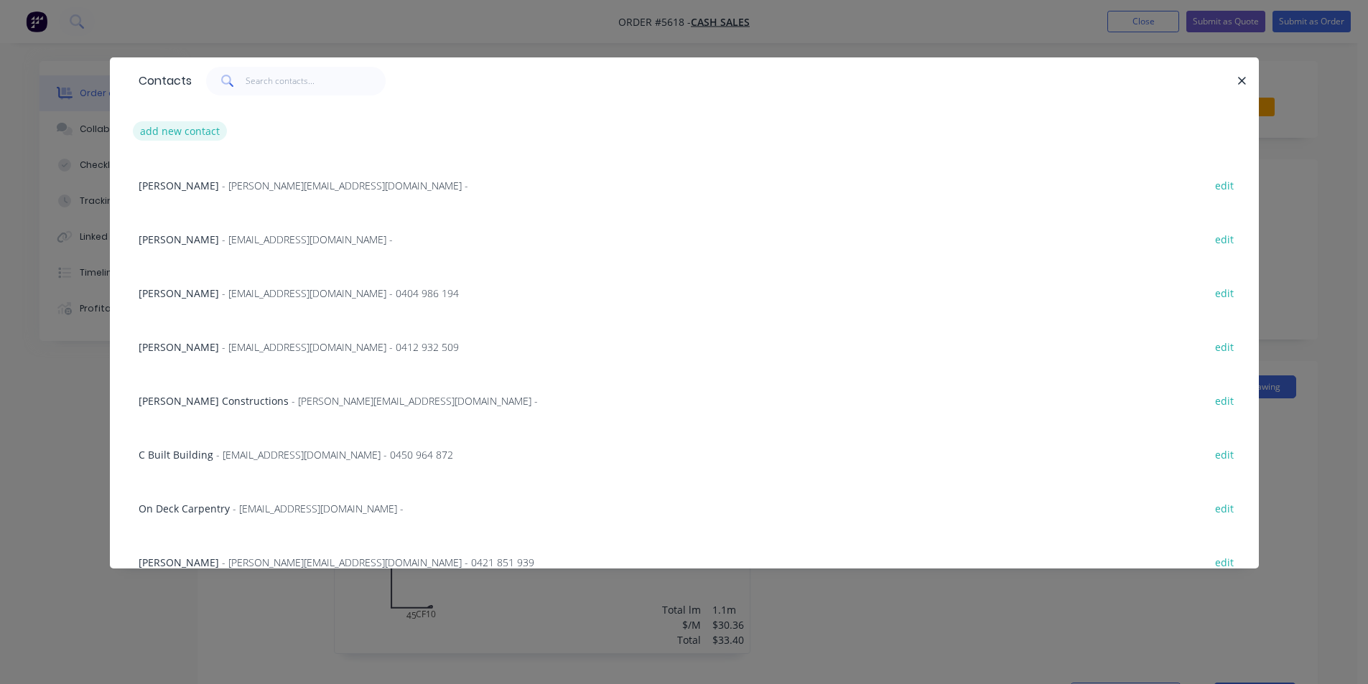
click at [199, 134] on button "add new contact" at bounding box center [180, 130] width 95 height 19
select select "AU"
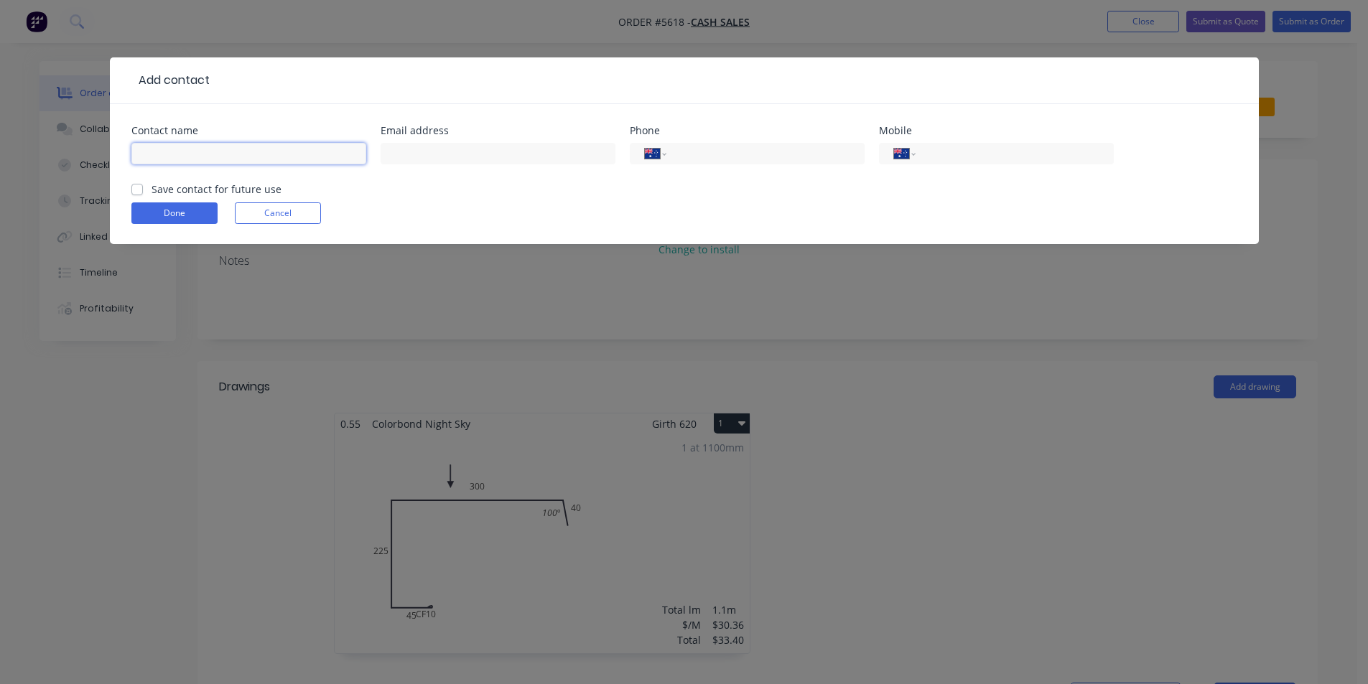
click at [194, 144] on input "text" at bounding box center [248, 154] width 235 height 22
type input "[PERSON_NAME]"
click at [1020, 154] on input "0420" at bounding box center [1011, 154] width 172 height 17
type input "0420 735 445"
click at [210, 210] on button "Done" at bounding box center [174, 213] width 86 height 22
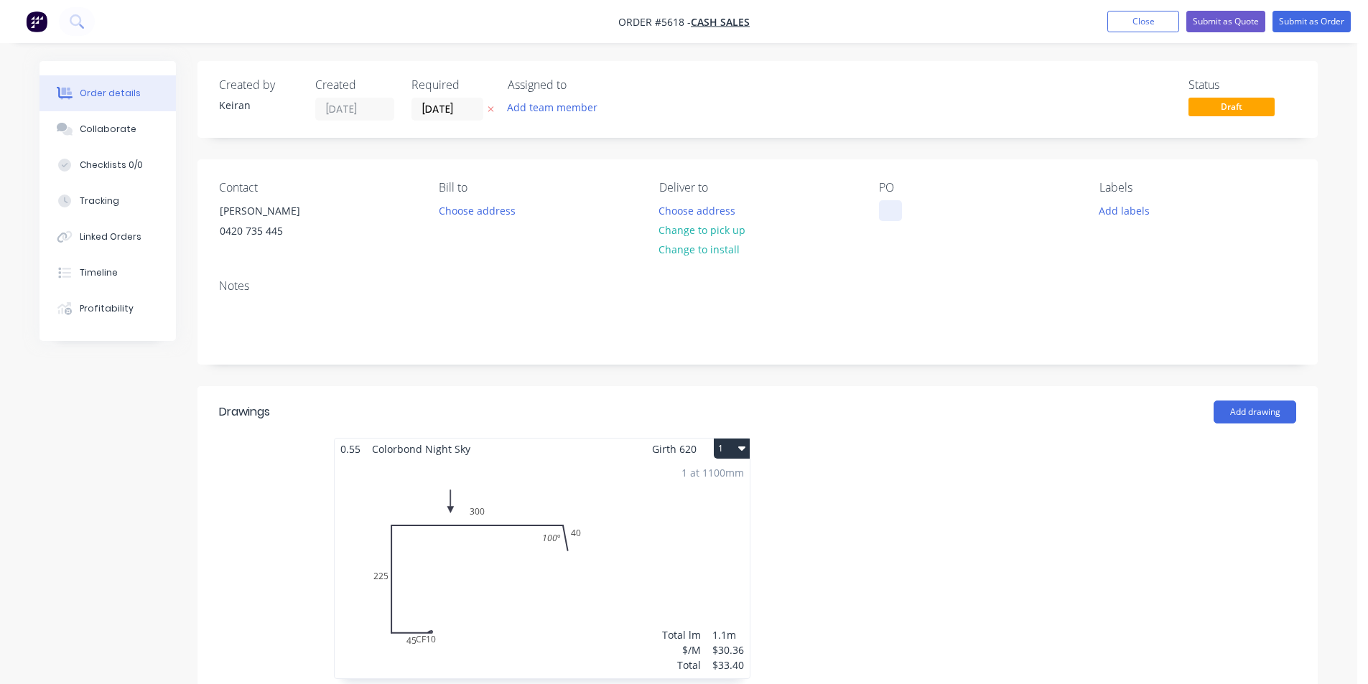
click at [882, 215] on div at bounding box center [890, 210] width 23 height 21
click at [447, 110] on input "[DATE]" at bounding box center [447, 109] width 70 height 22
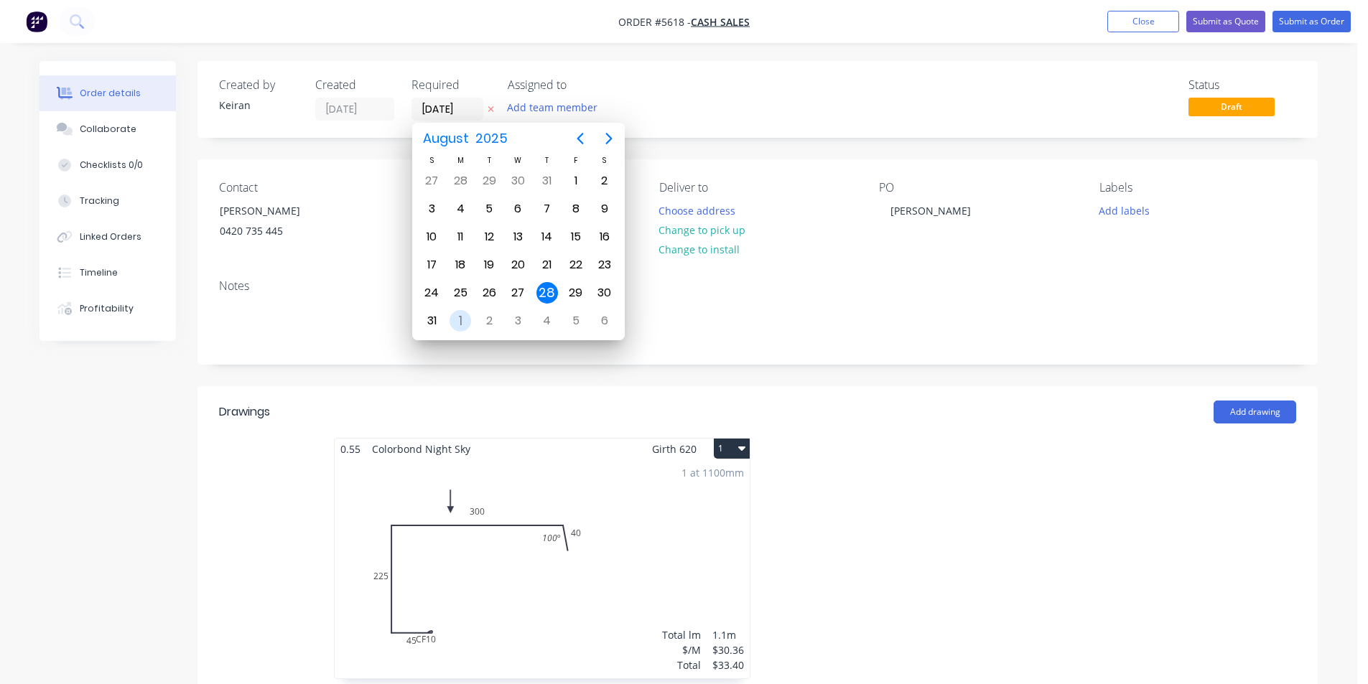
click at [460, 319] on div "1" at bounding box center [460, 321] width 22 height 22
type input "[DATE]"
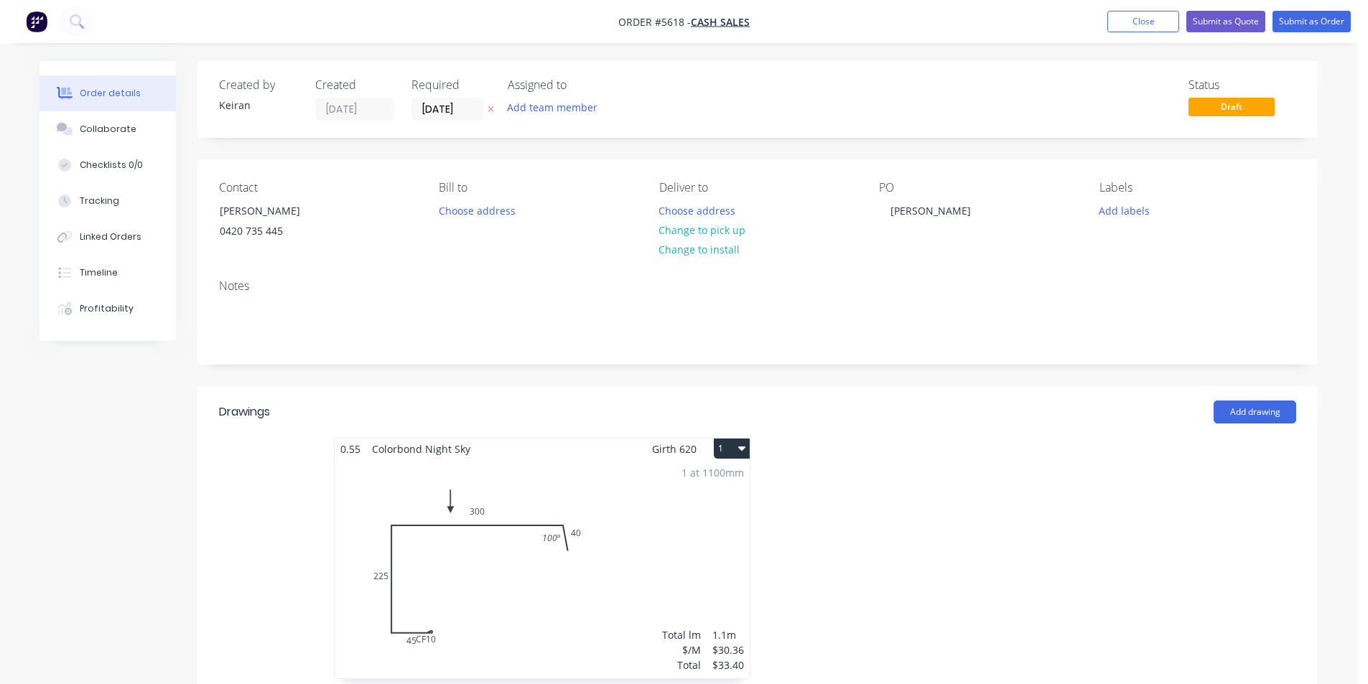
click at [1292, 32] on nav "Order #5618 - Cash Sales Add product Close Submit as Quote Submit as Order" at bounding box center [684, 21] width 1368 height 43
click at [1293, 27] on button "Submit as Order" at bounding box center [1311, 22] width 78 height 22
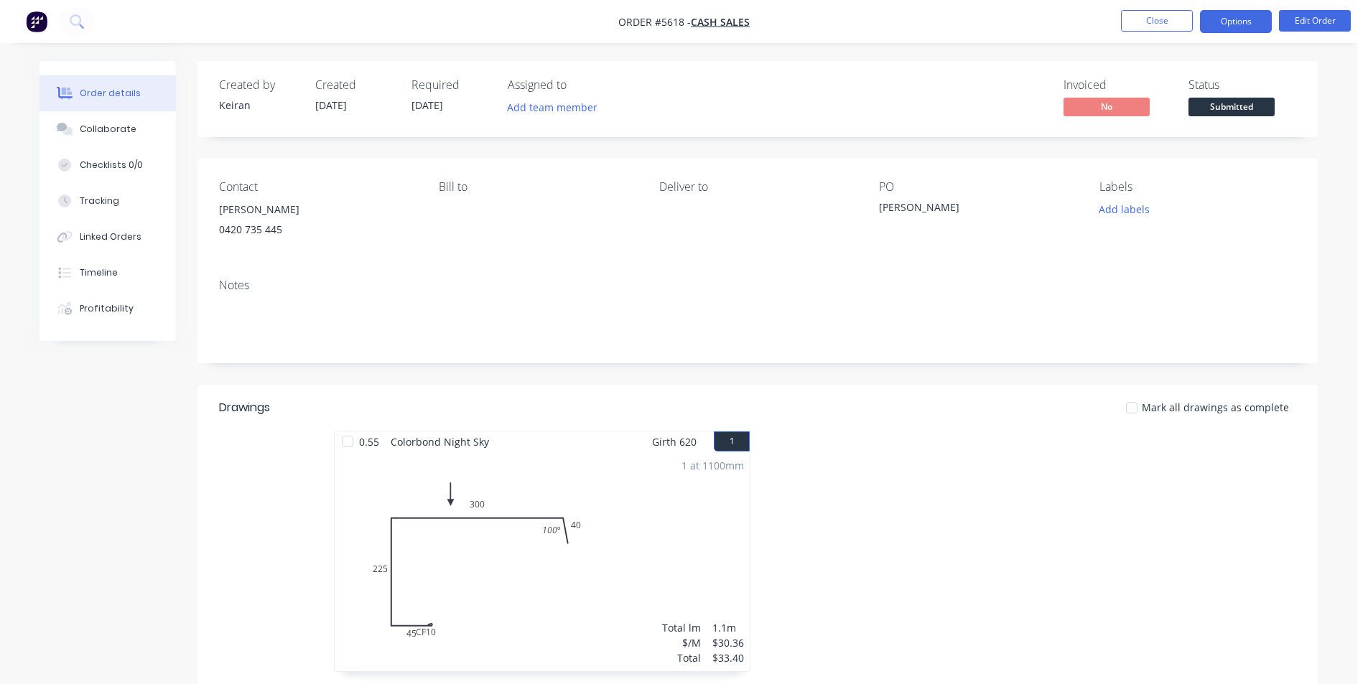
click at [1248, 32] on button "Options" at bounding box center [1236, 21] width 72 height 23
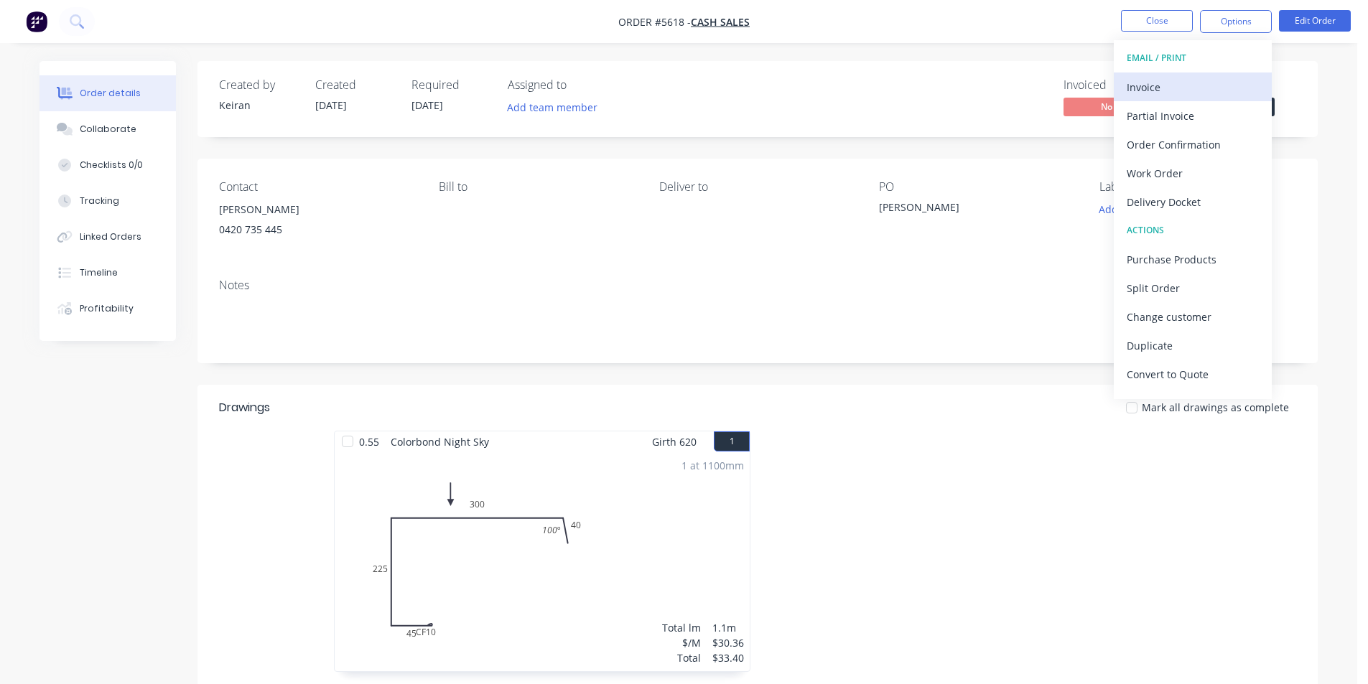
click at [1194, 85] on div "Invoice" at bounding box center [1192, 87] width 132 height 21
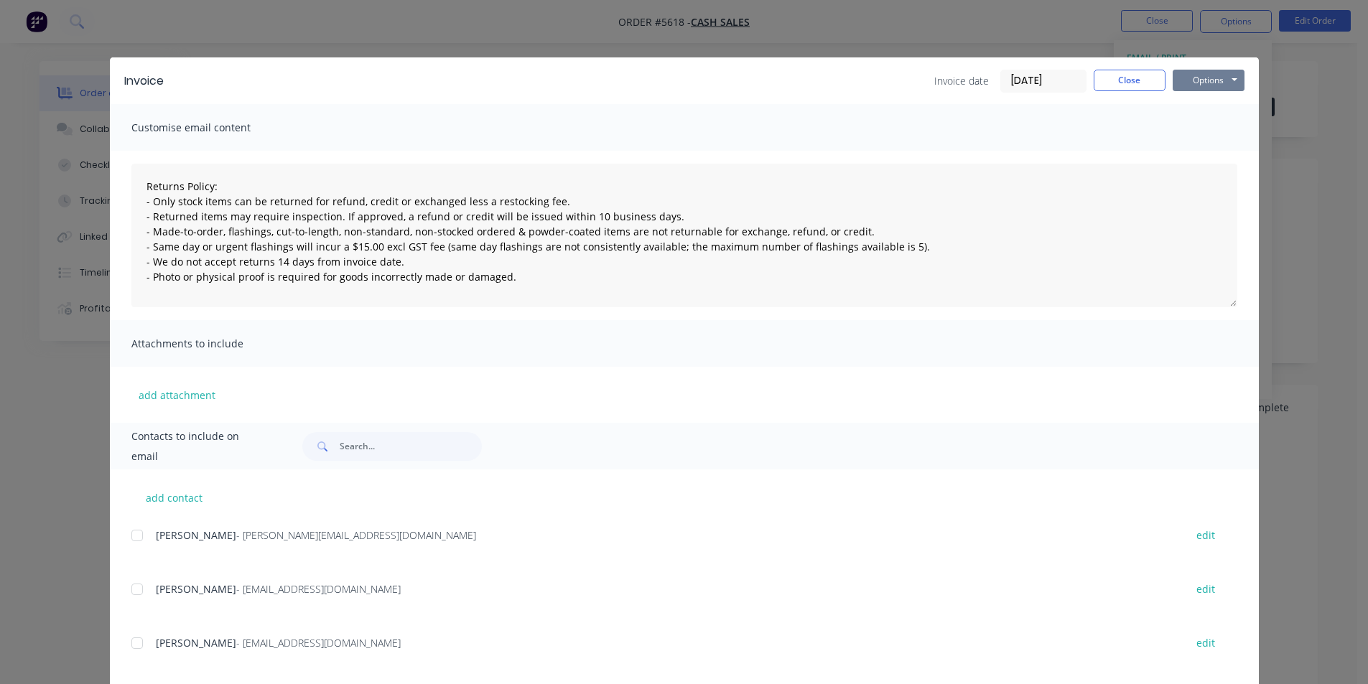
drag, startPoint x: 1232, startPoint y: 80, endPoint x: 1226, endPoint y: 88, distance: 9.8
click at [1232, 80] on button "Options" at bounding box center [1208, 81] width 72 height 22
click at [1210, 139] on div "Preview Print Email" at bounding box center [1218, 129] width 92 height 71
click at [1210, 136] on button "Print" at bounding box center [1218, 130] width 92 height 24
click at [1123, 88] on button "Close" at bounding box center [1129, 81] width 72 height 22
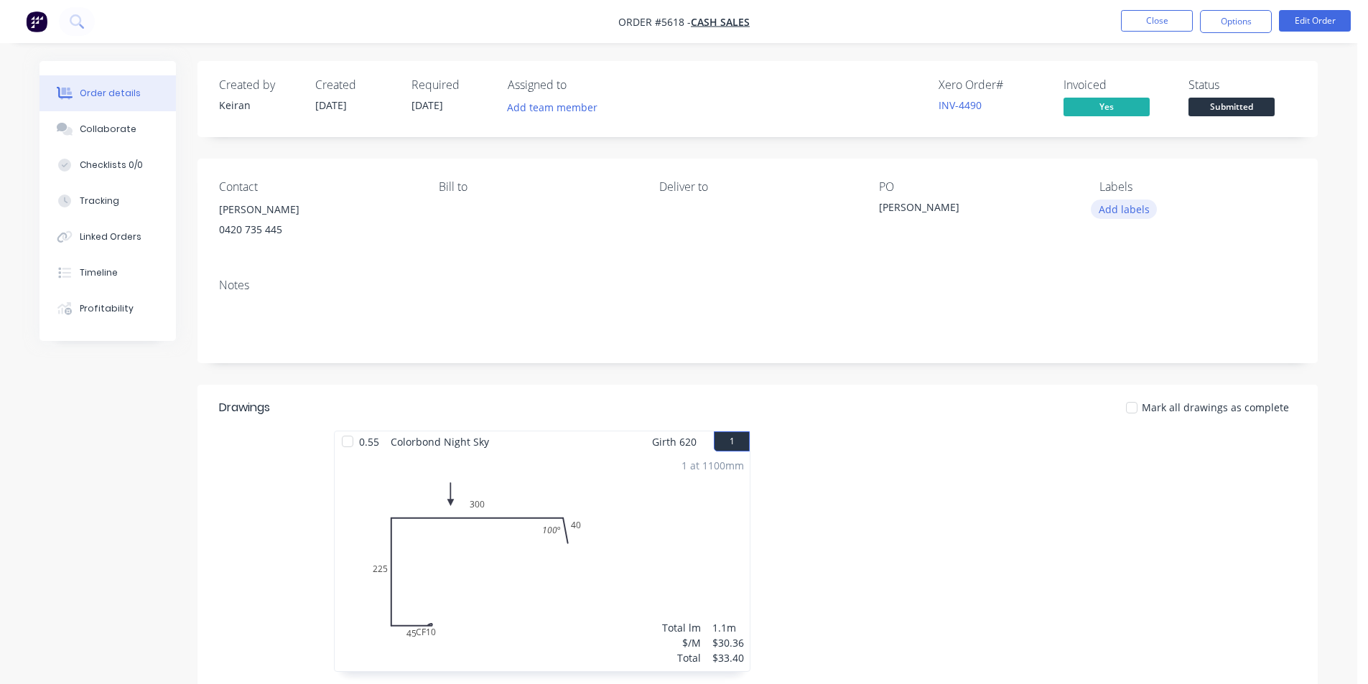
click at [1097, 205] on button "Add labels" at bounding box center [1123, 209] width 66 height 19
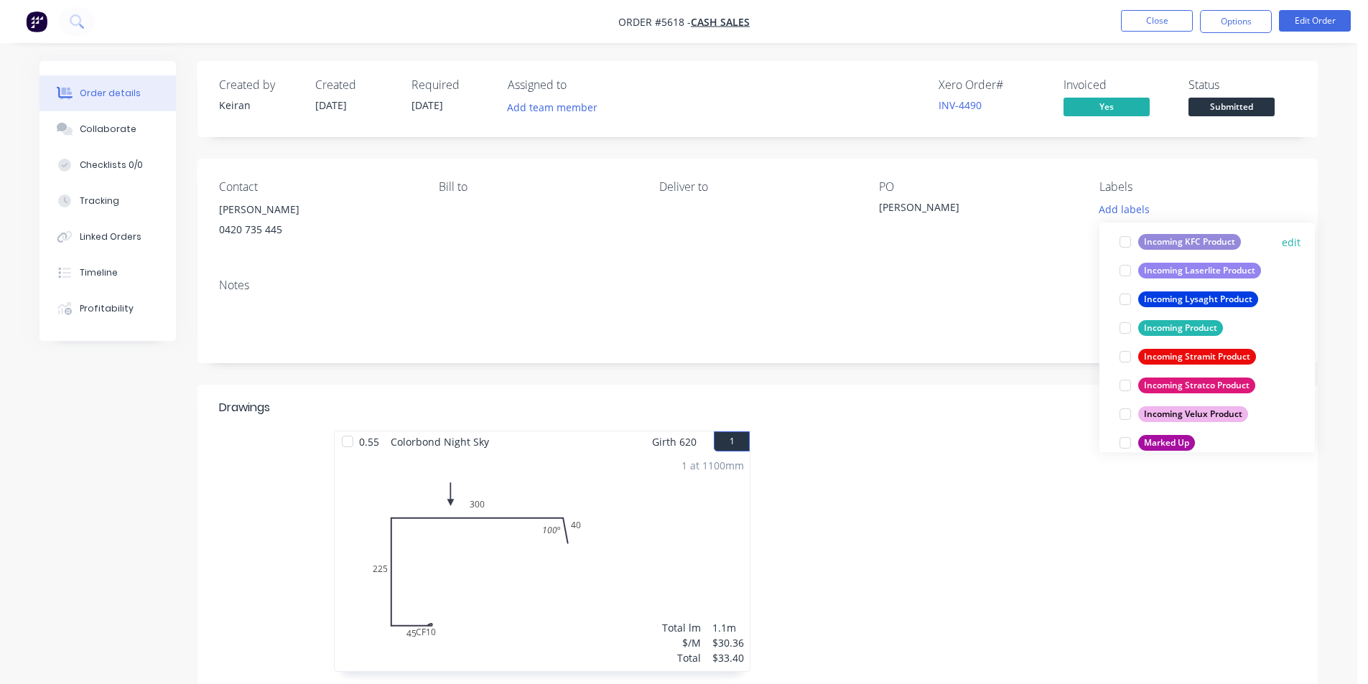
scroll to position [646, 0]
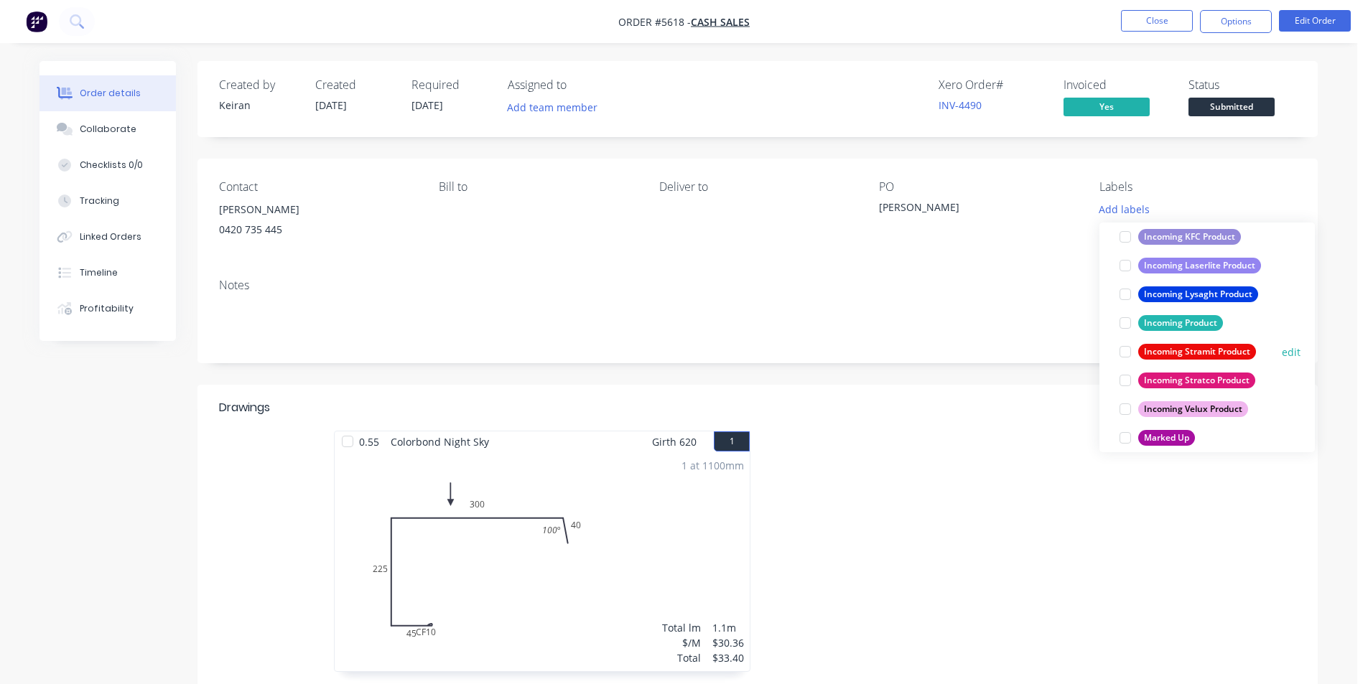
click at [1124, 350] on div at bounding box center [1125, 351] width 29 height 29
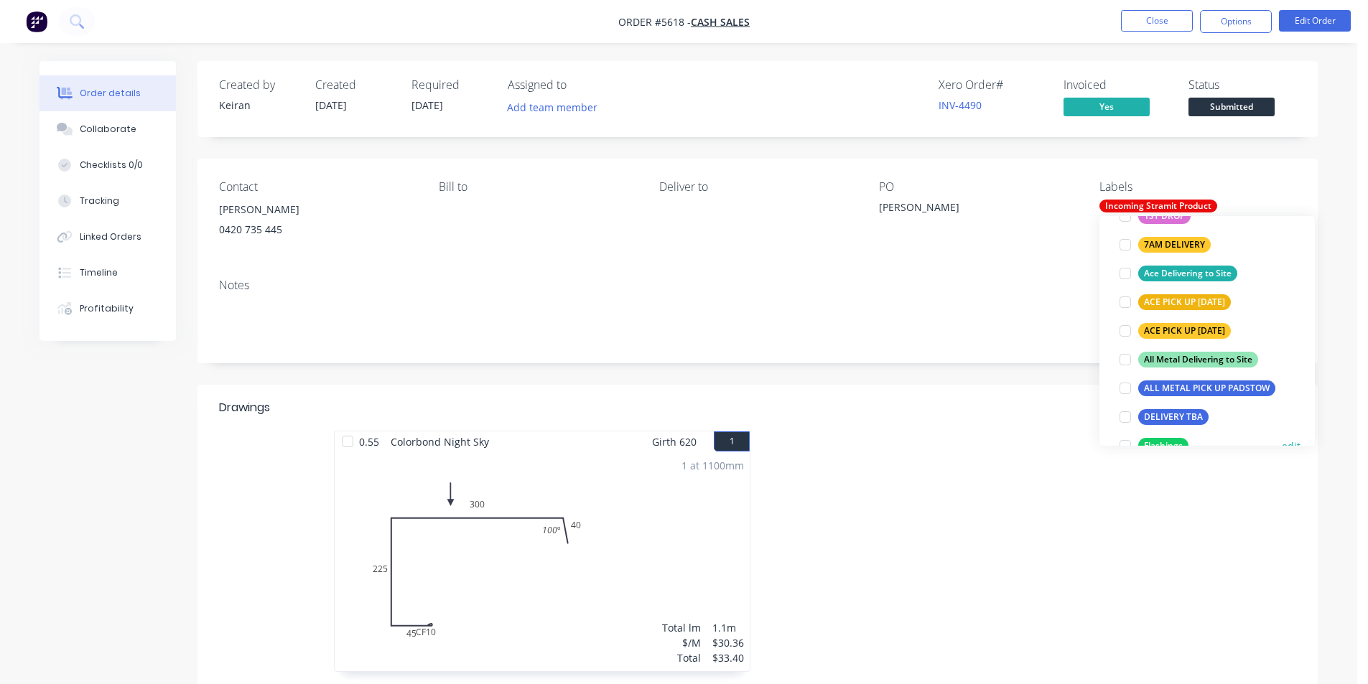
scroll to position [215, 0]
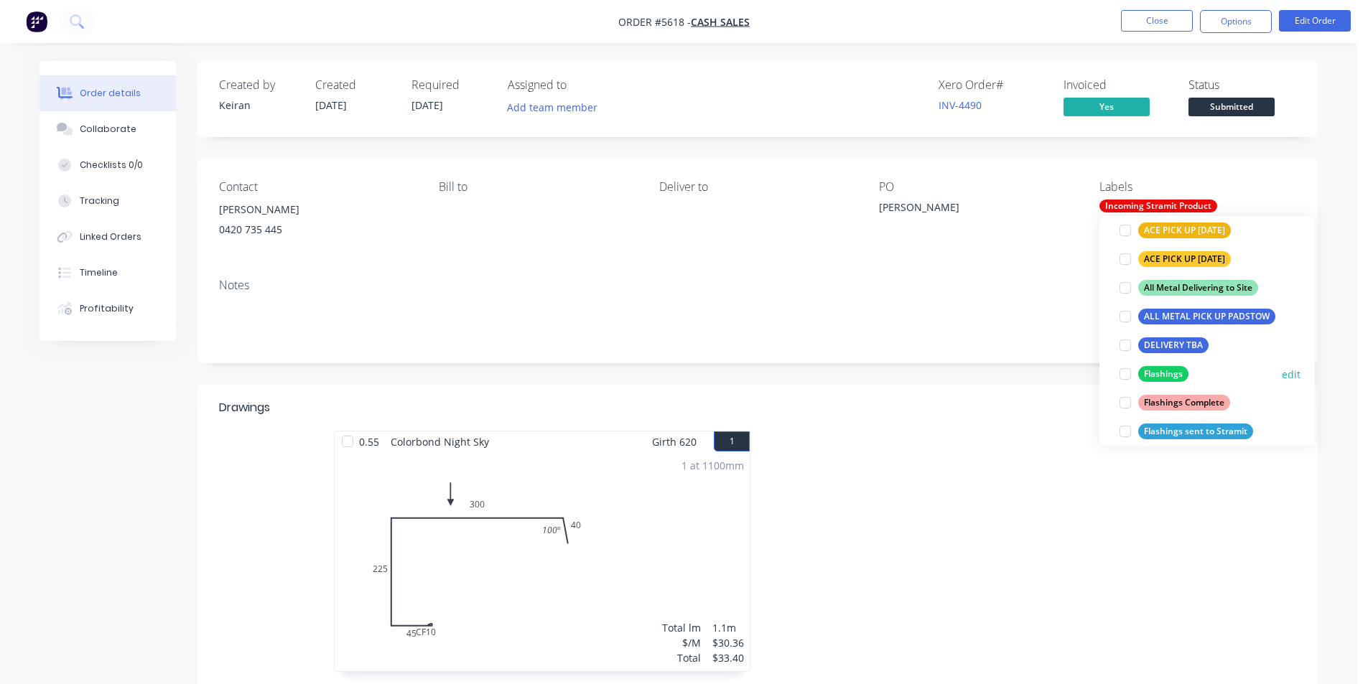
click at [1134, 380] on div at bounding box center [1125, 374] width 29 height 29
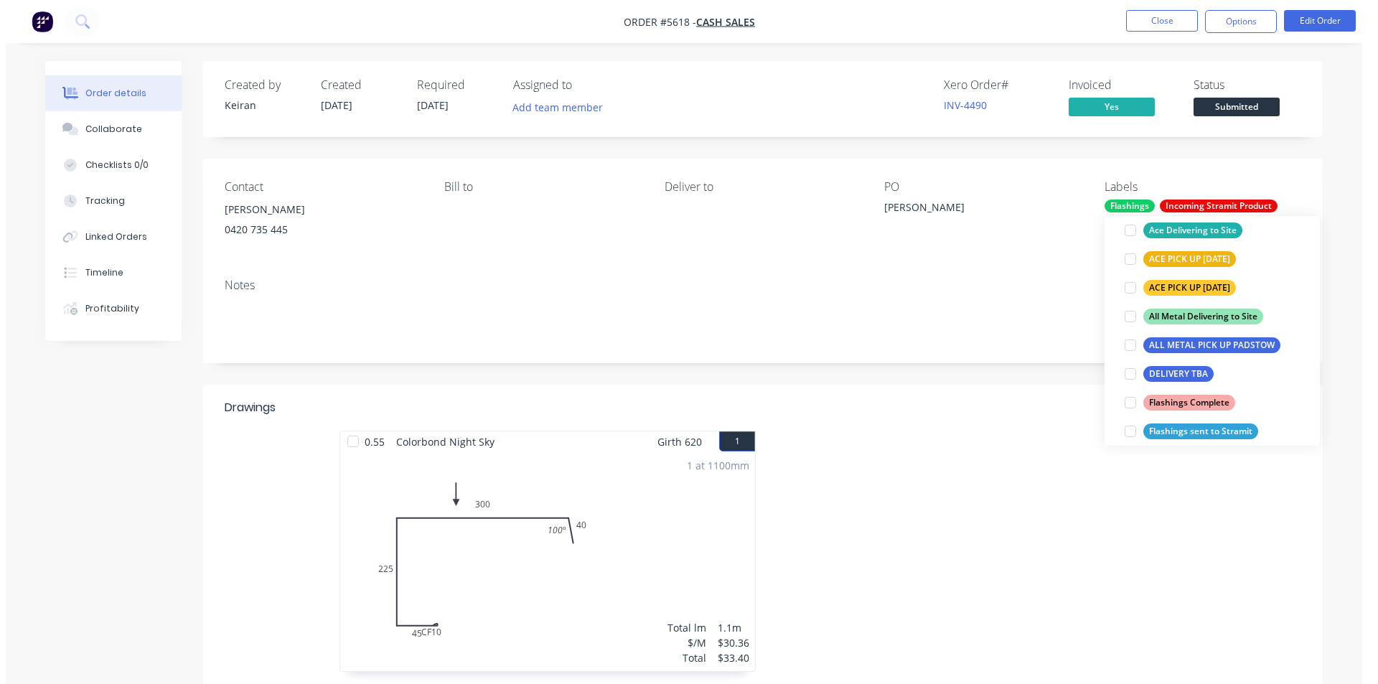
scroll to position [0, 0]
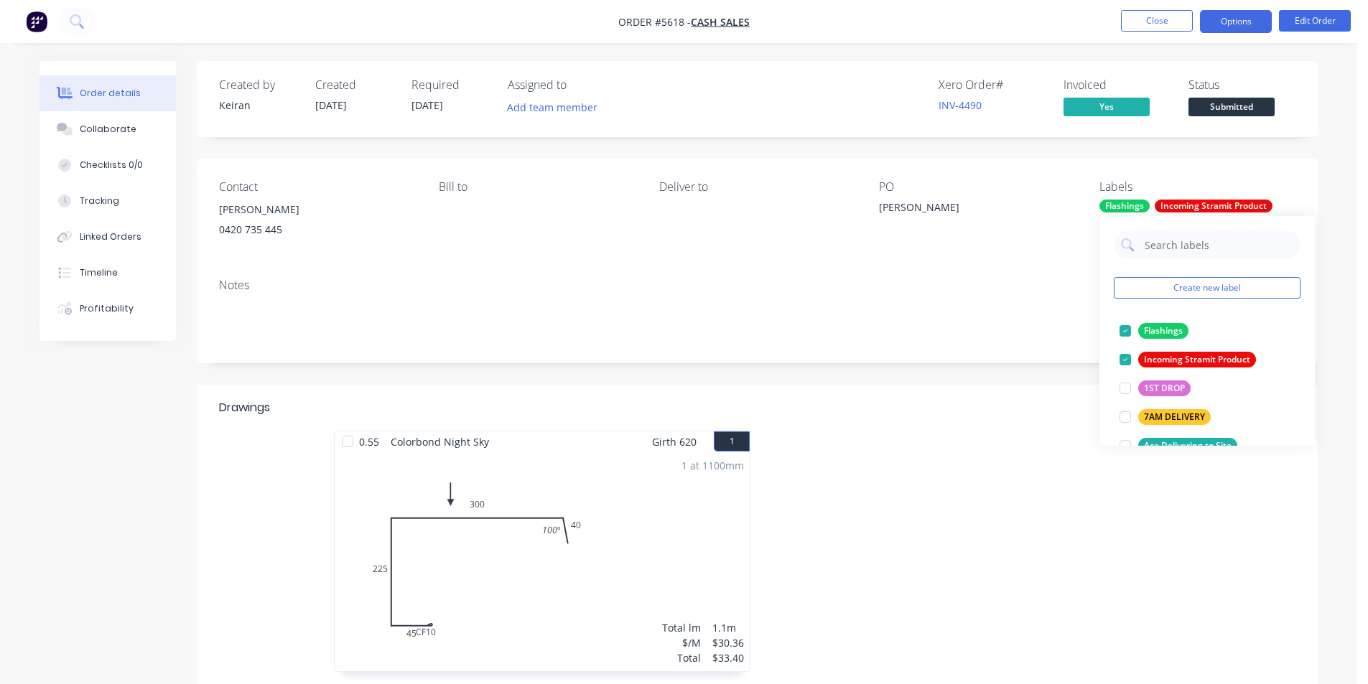
click at [1257, 24] on button "Options" at bounding box center [1236, 21] width 72 height 23
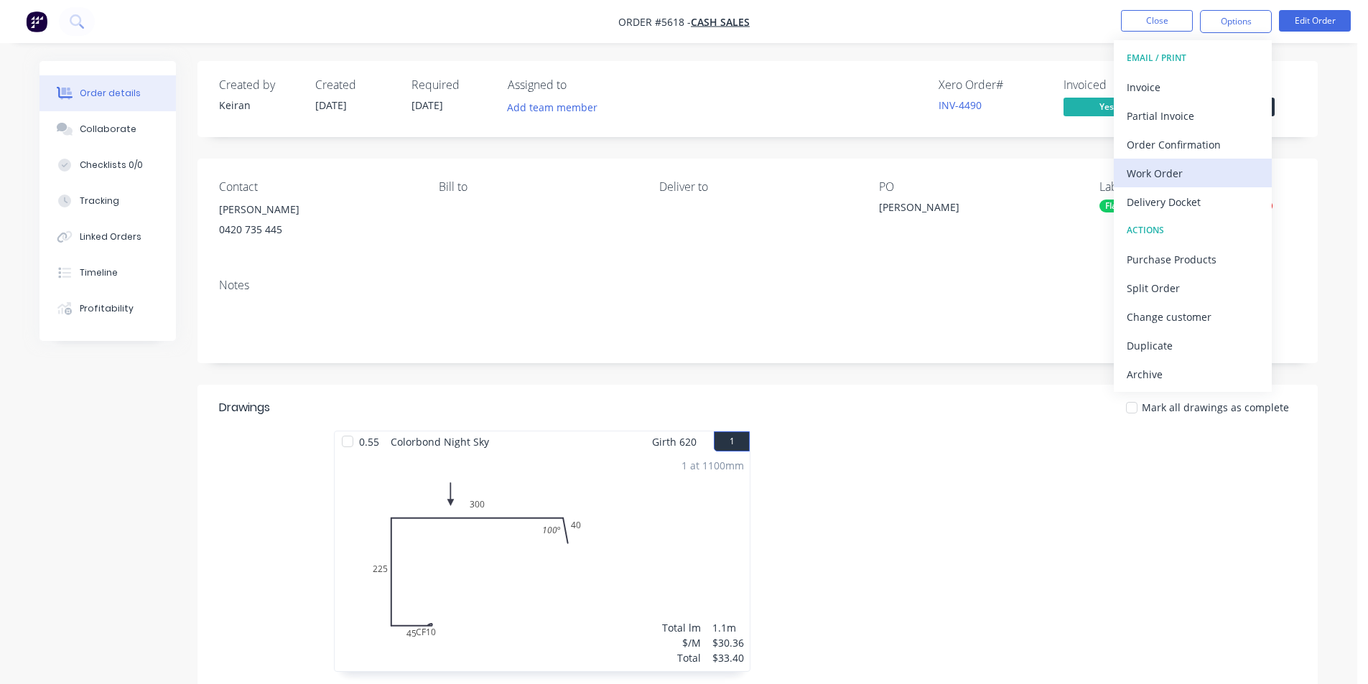
click at [1192, 180] on div "Work Order" at bounding box center [1192, 173] width 132 height 21
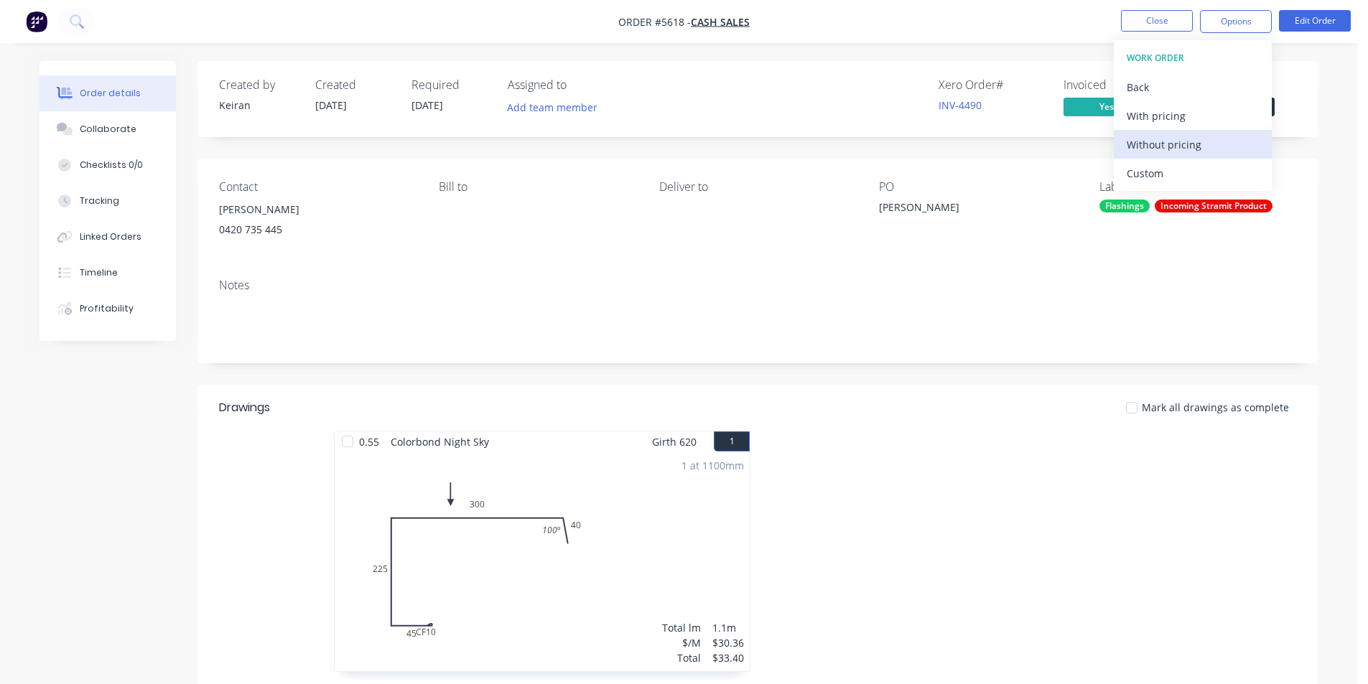
click at [1164, 149] on div "Without pricing" at bounding box center [1192, 144] width 132 height 21
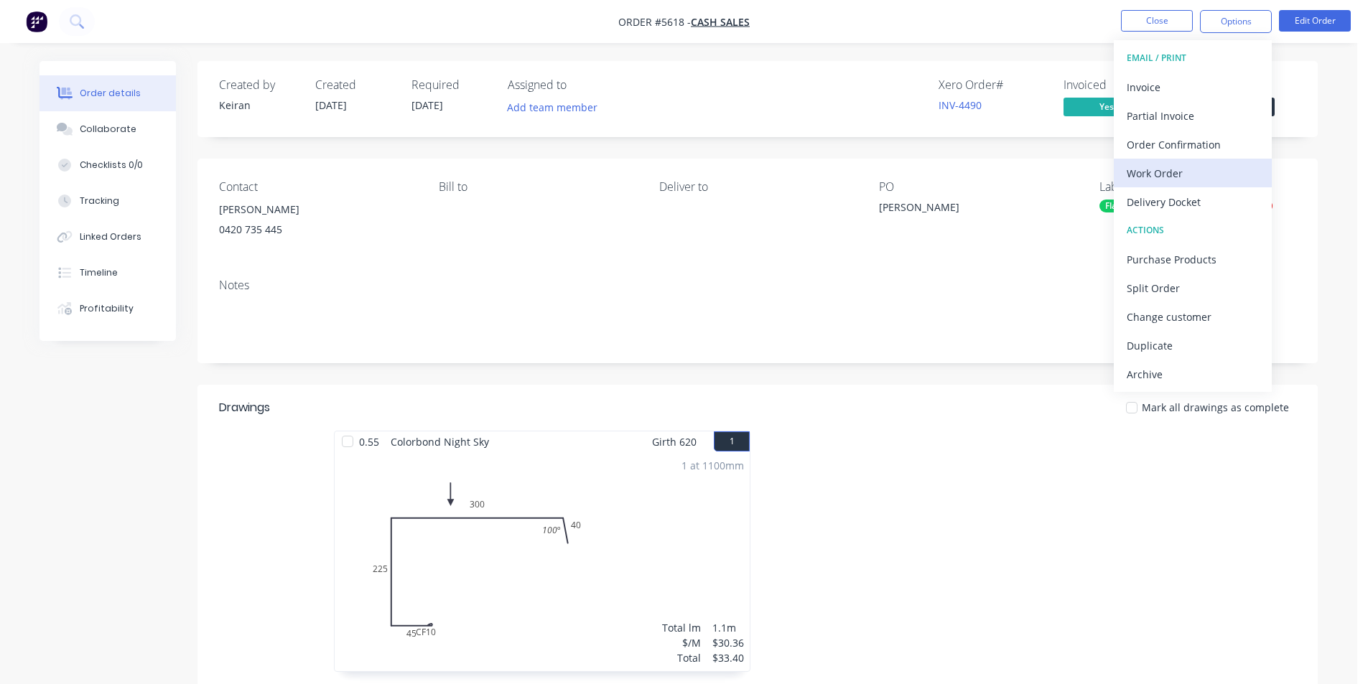
click at [1158, 167] on div "Work Order" at bounding box center [1192, 173] width 132 height 21
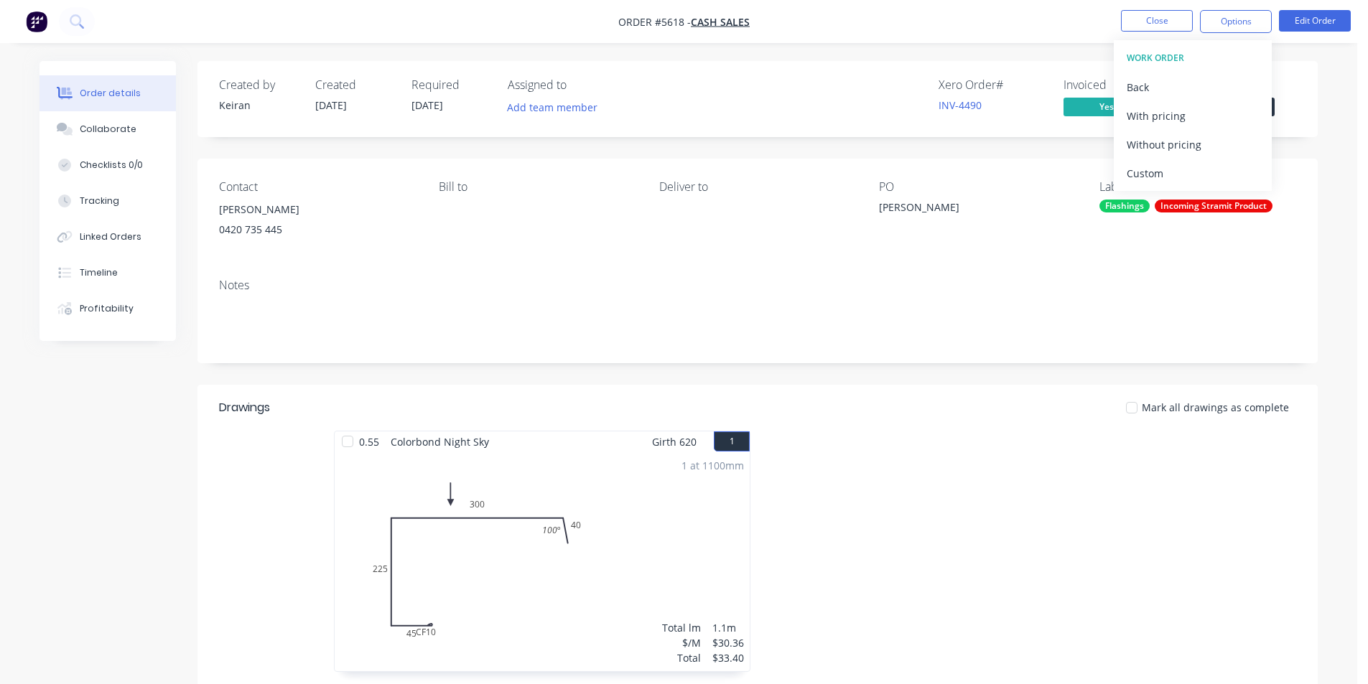
click at [1158, 167] on div "Custom" at bounding box center [1192, 173] width 132 height 21
click at [1157, 149] on div "Without pricing" at bounding box center [1192, 144] width 132 height 21
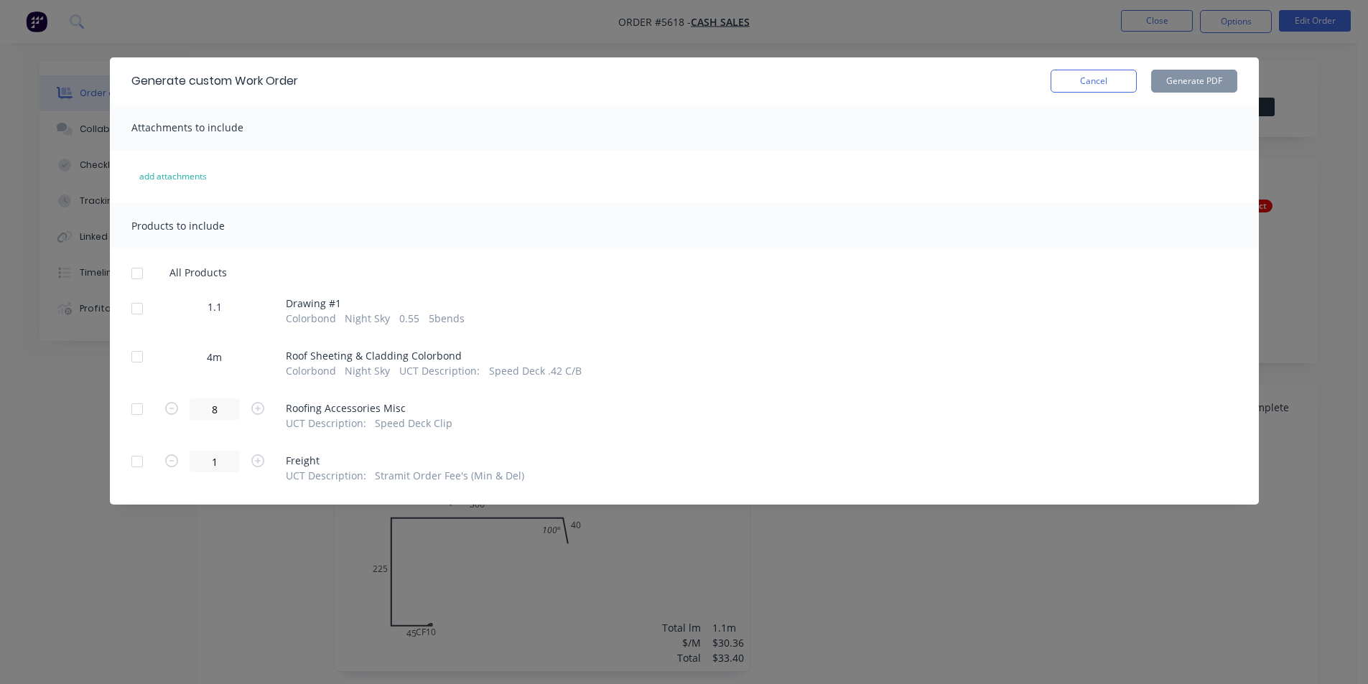
click at [133, 299] on div at bounding box center [137, 308] width 29 height 29
click at [1192, 88] on button "Generate PDF" at bounding box center [1194, 81] width 86 height 23
click at [1080, 67] on div "Generate custom Work Order Cancel Generate PDF" at bounding box center [684, 80] width 1149 height 47
click at [1083, 70] on button "Cancel" at bounding box center [1093, 81] width 86 height 23
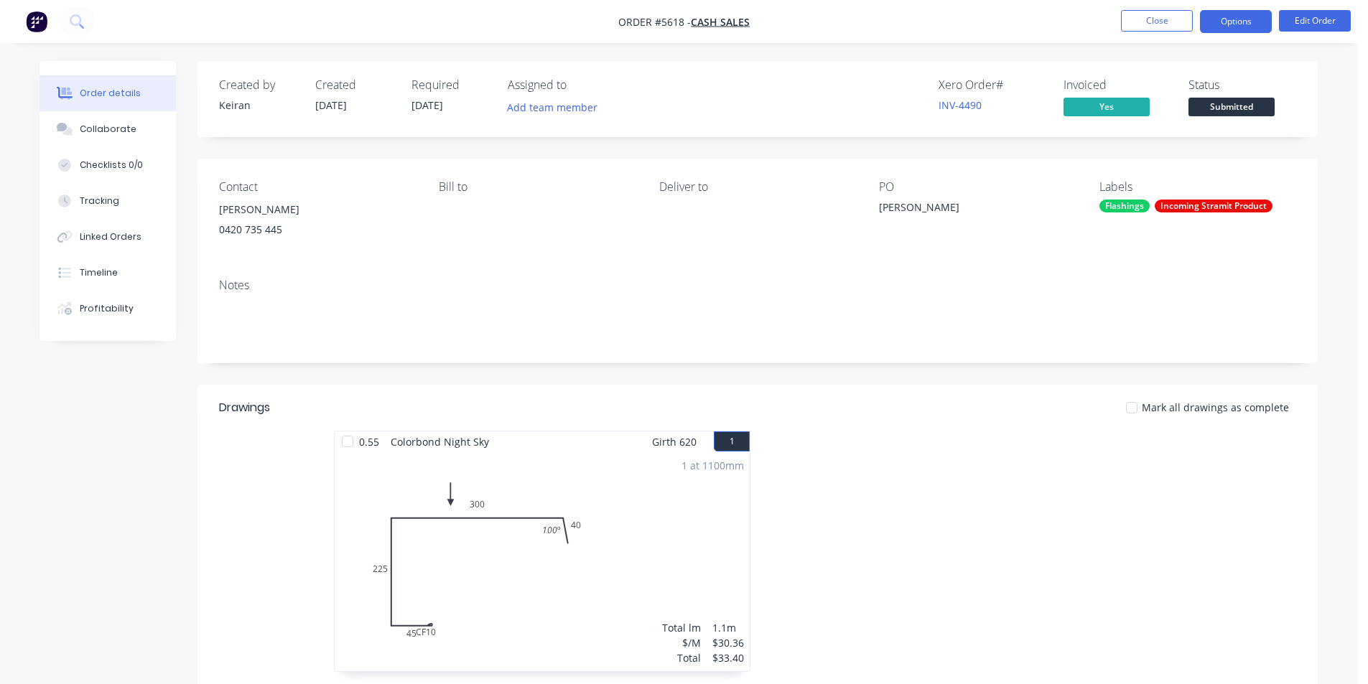
click at [1223, 26] on button "Options" at bounding box center [1236, 21] width 72 height 23
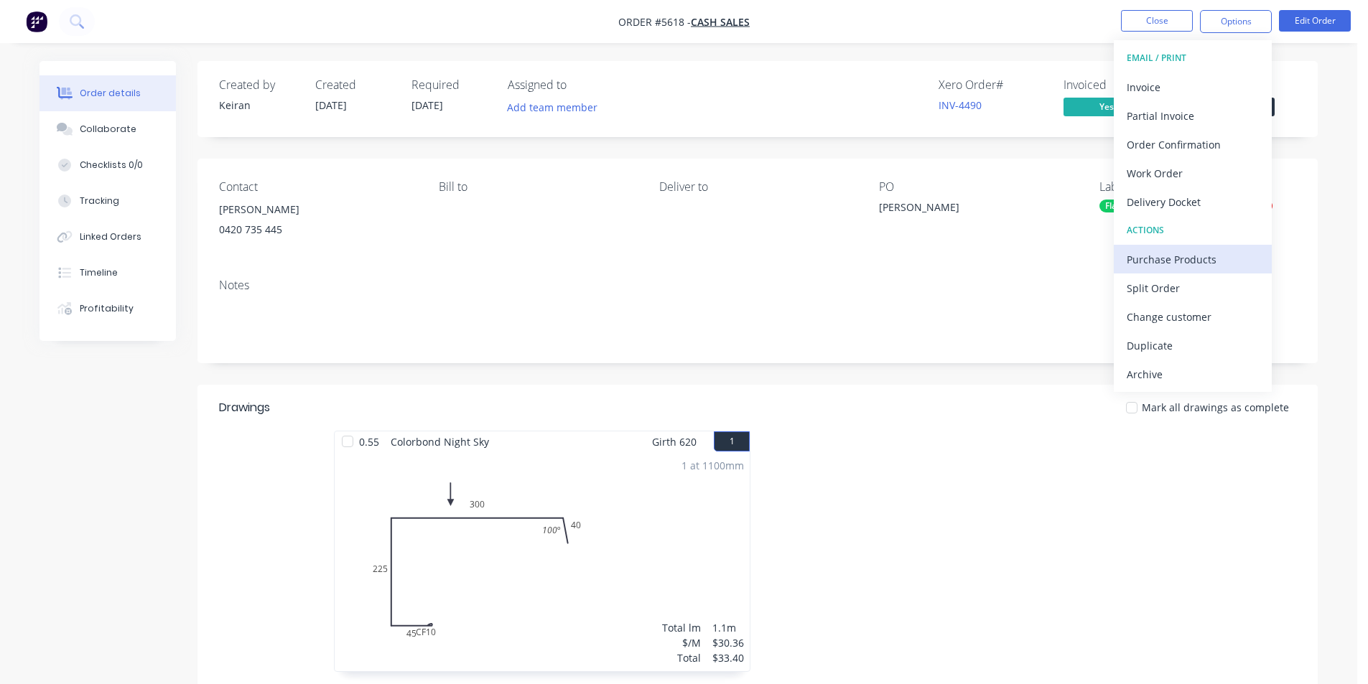
click at [1162, 256] on div "Purchase Products" at bounding box center [1192, 259] width 132 height 21
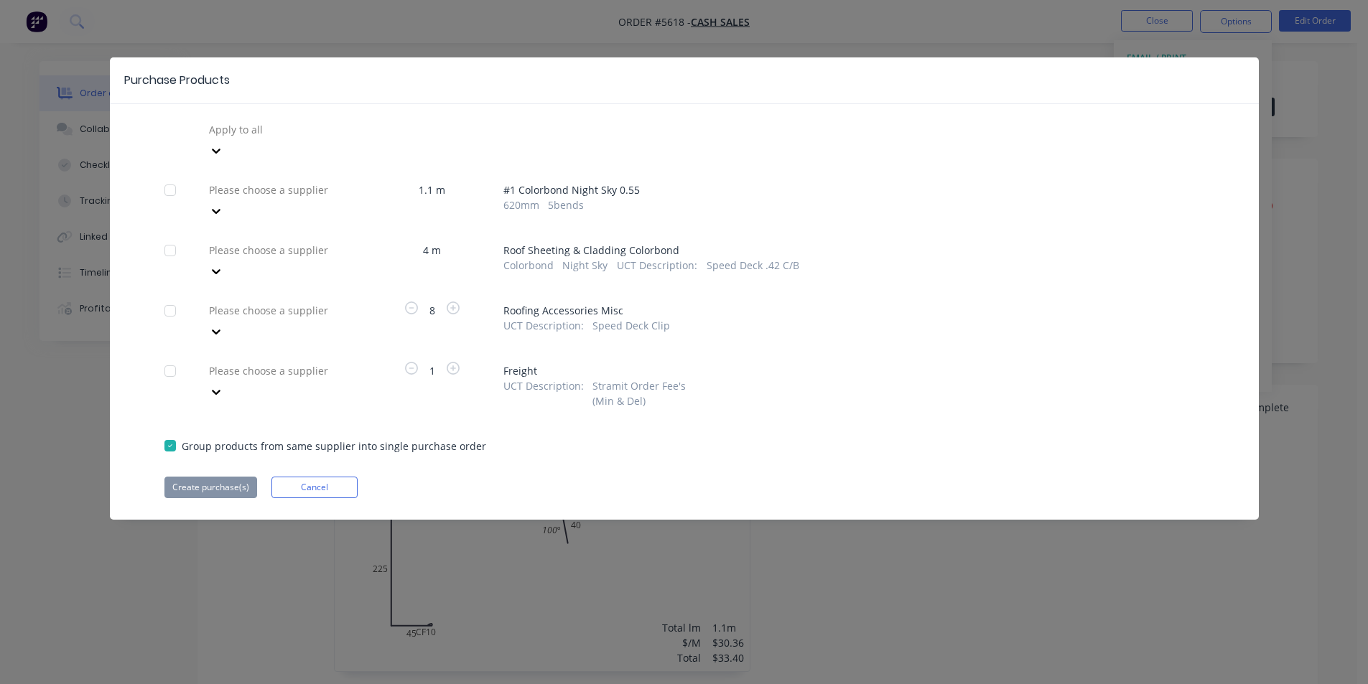
click at [341, 239] on div "Please choose a supplier" at bounding box center [282, 260] width 158 height 43
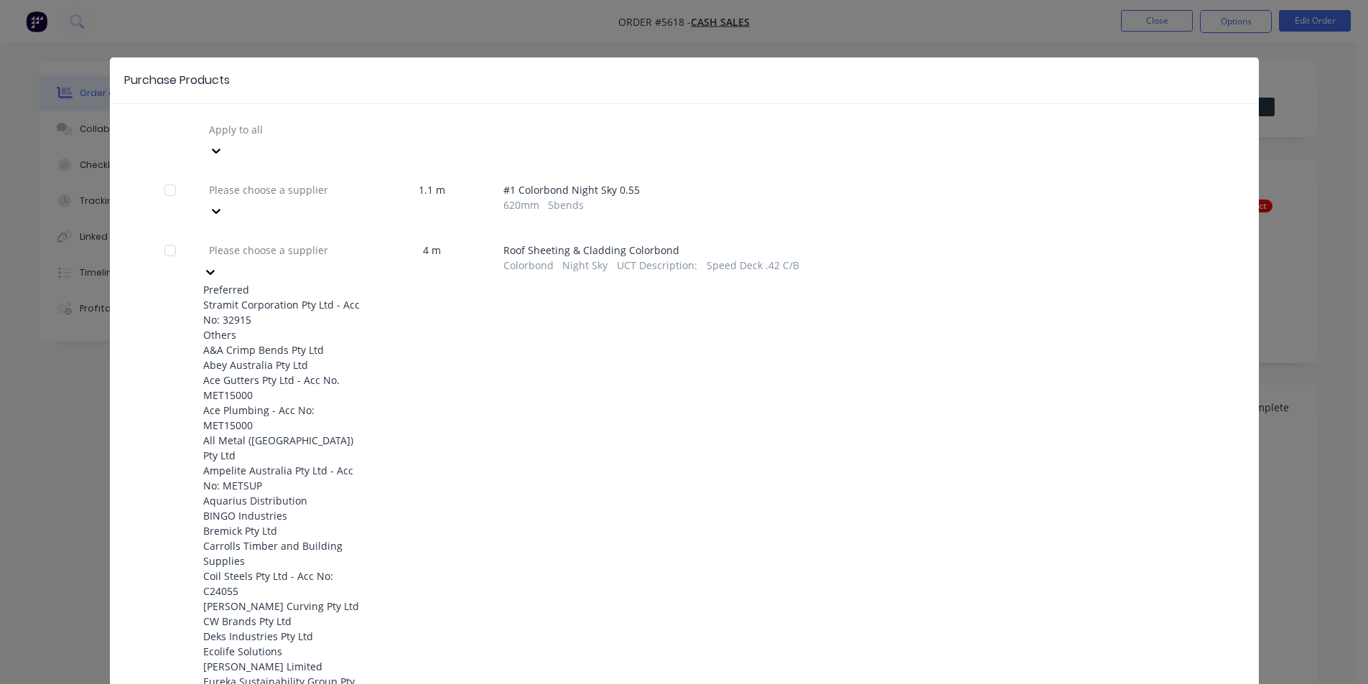
click at [329, 297] on div "Stramit Corporation Pty Ltd - Acc No: 32915" at bounding box center [282, 312] width 158 height 30
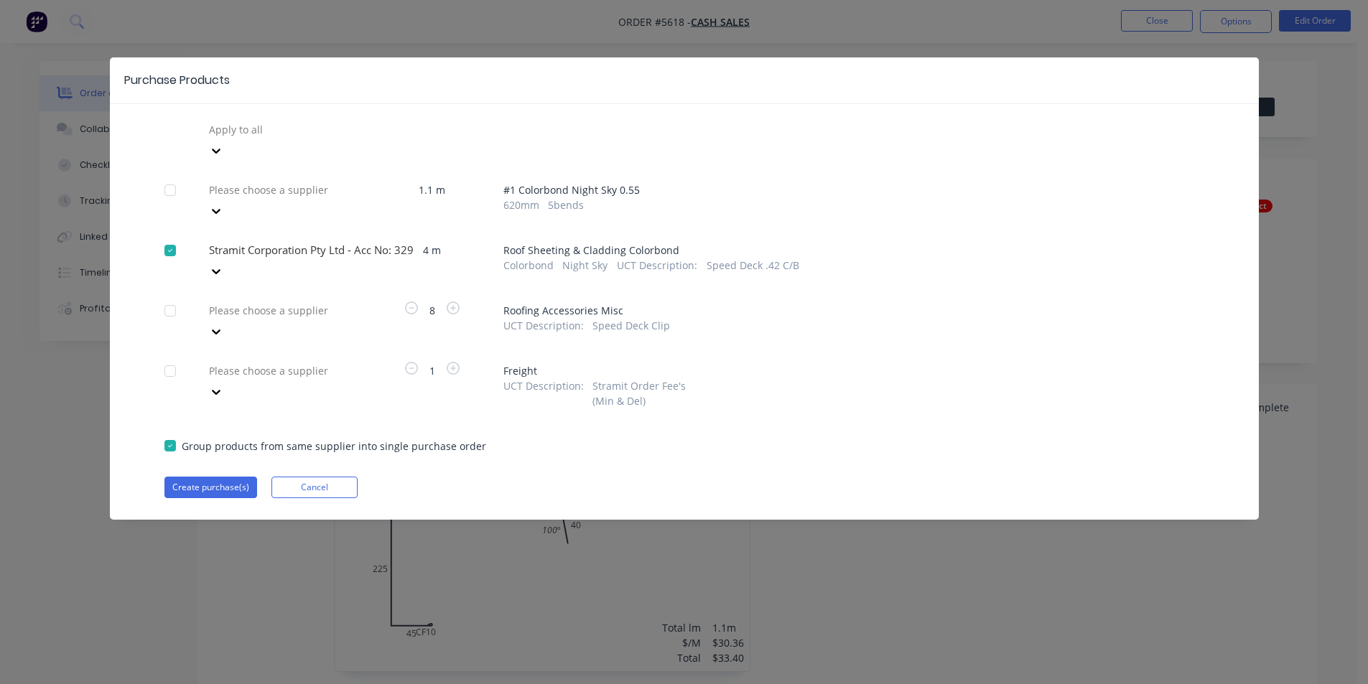
click at [306, 299] on div "Please choose a supplier" at bounding box center [282, 320] width 158 height 43
click at [306, 139] on div at bounding box center [310, 130] width 207 height 18
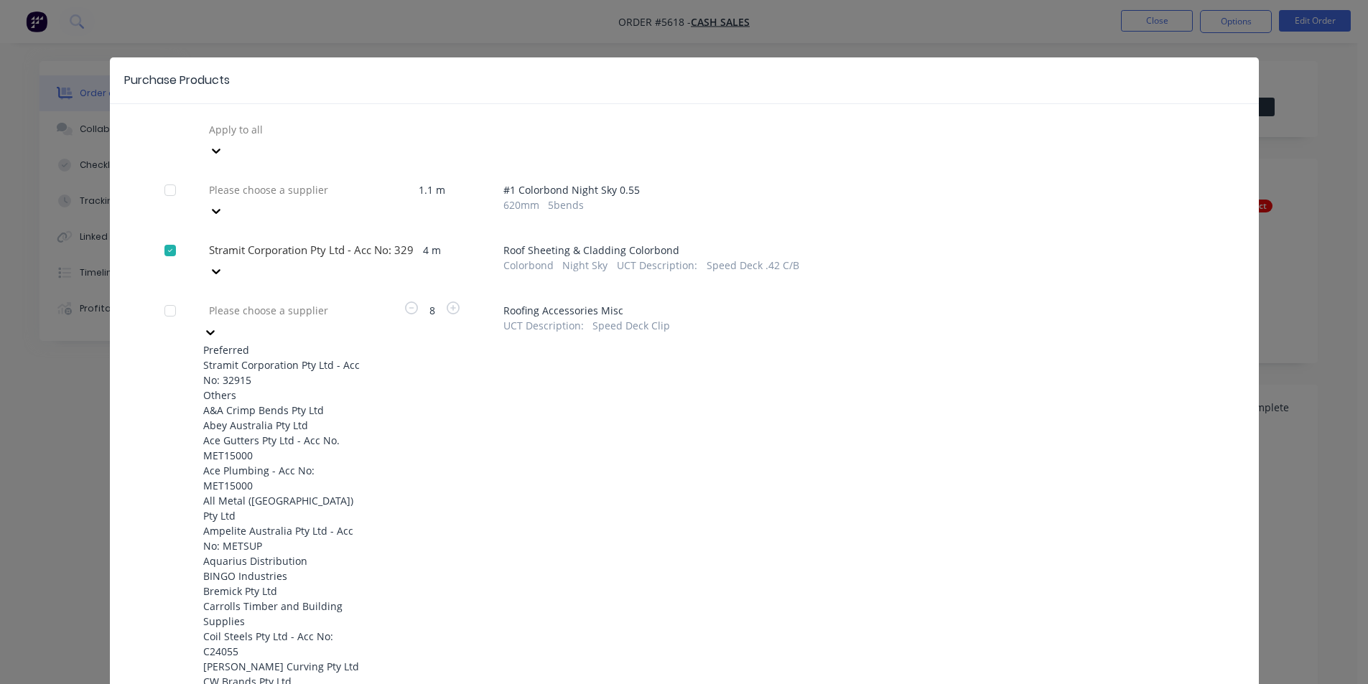
click at [281, 358] on div "Stramit Corporation Pty Ltd - Acc No: 32915" at bounding box center [282, 373] width 158 height 30
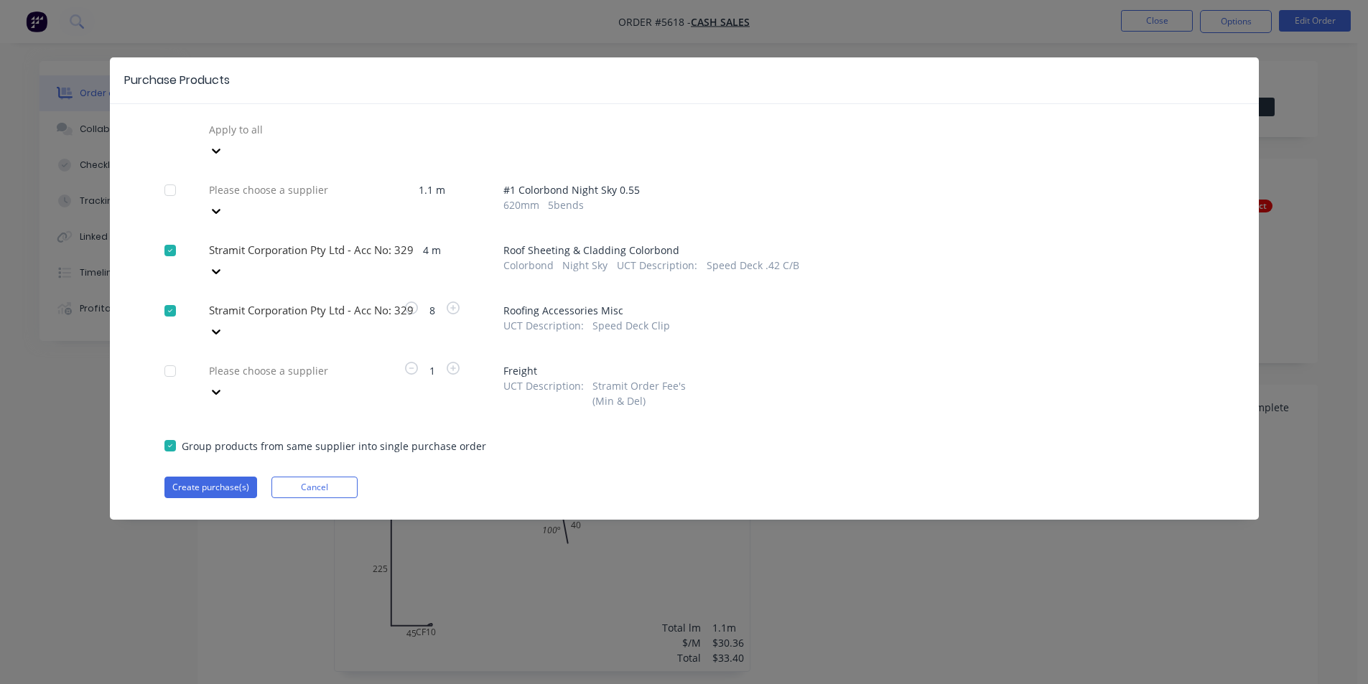
click at [291, 140] on div "Please choose a supplier" at bounding box center [310, 129] width 215 height 22
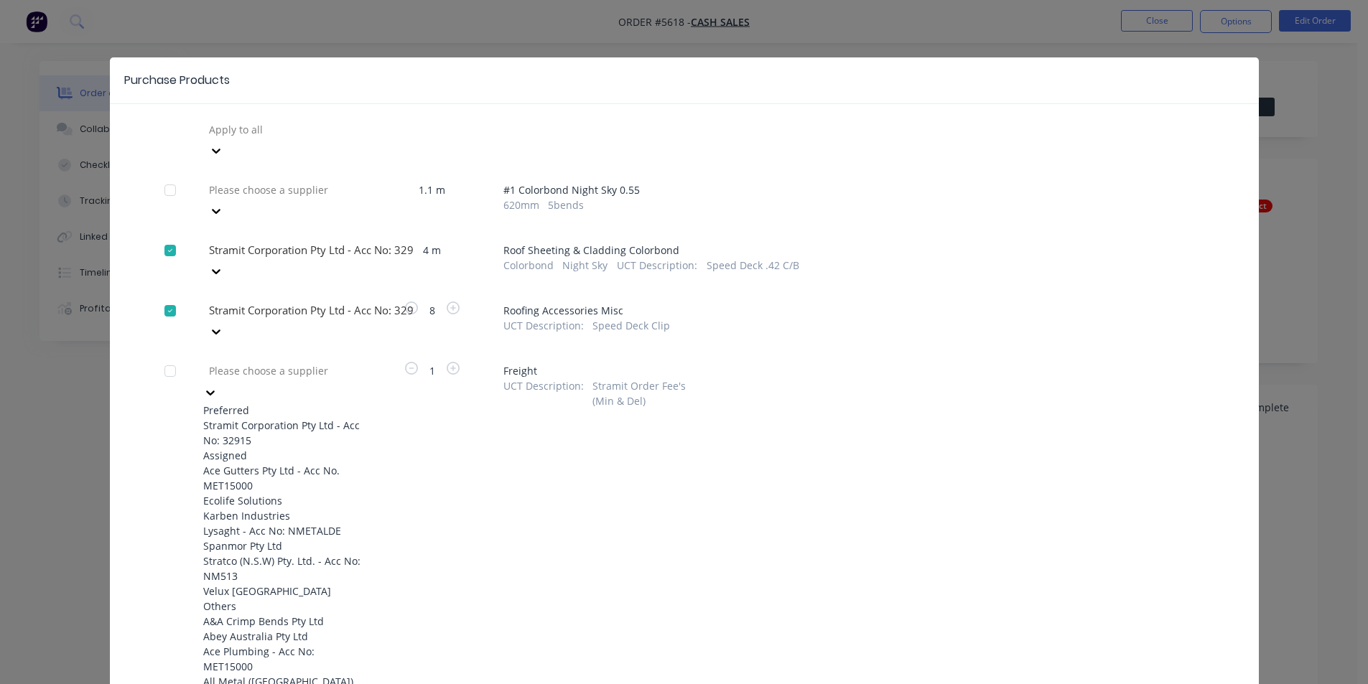
click at [277, 418] on div "Stramit Corporation Pty Ltd - Acc No: 32915" at bounding box center [282, 433] width 158 height 30
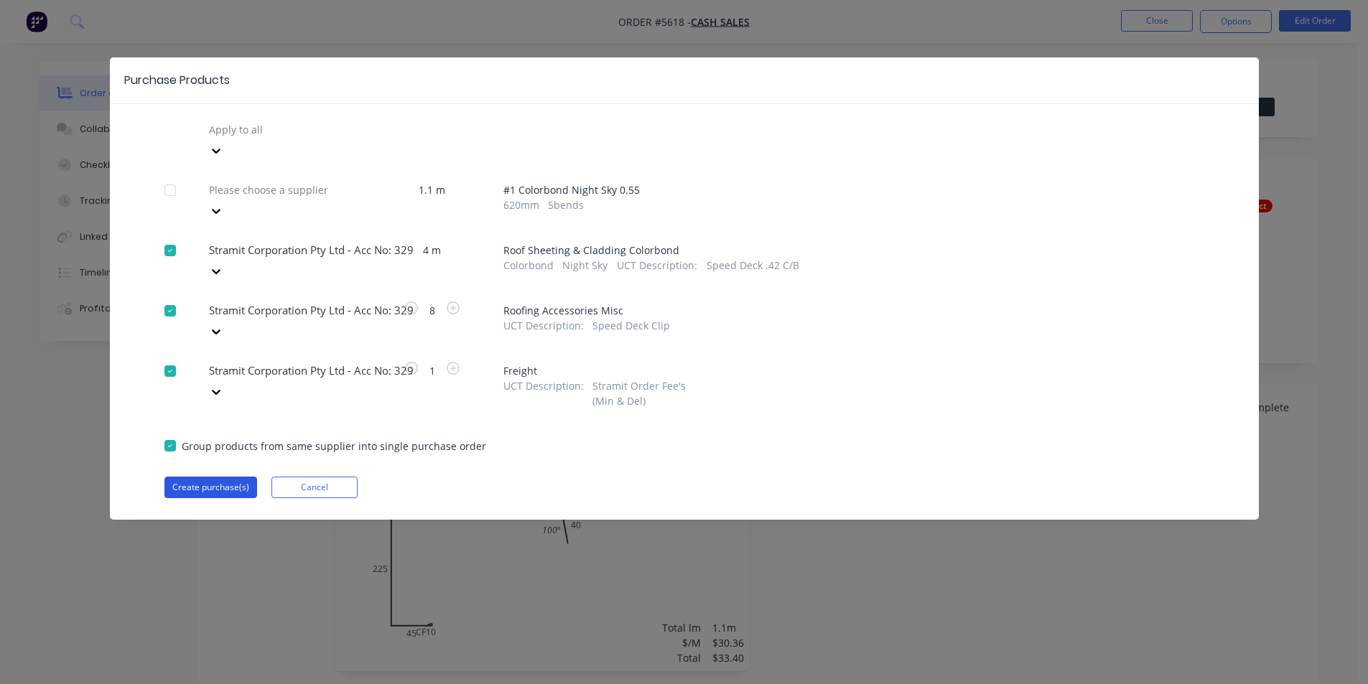
click at [247, 477] on button "Create purchase(s)" at bounding box center [210, 488] width 93 height 22
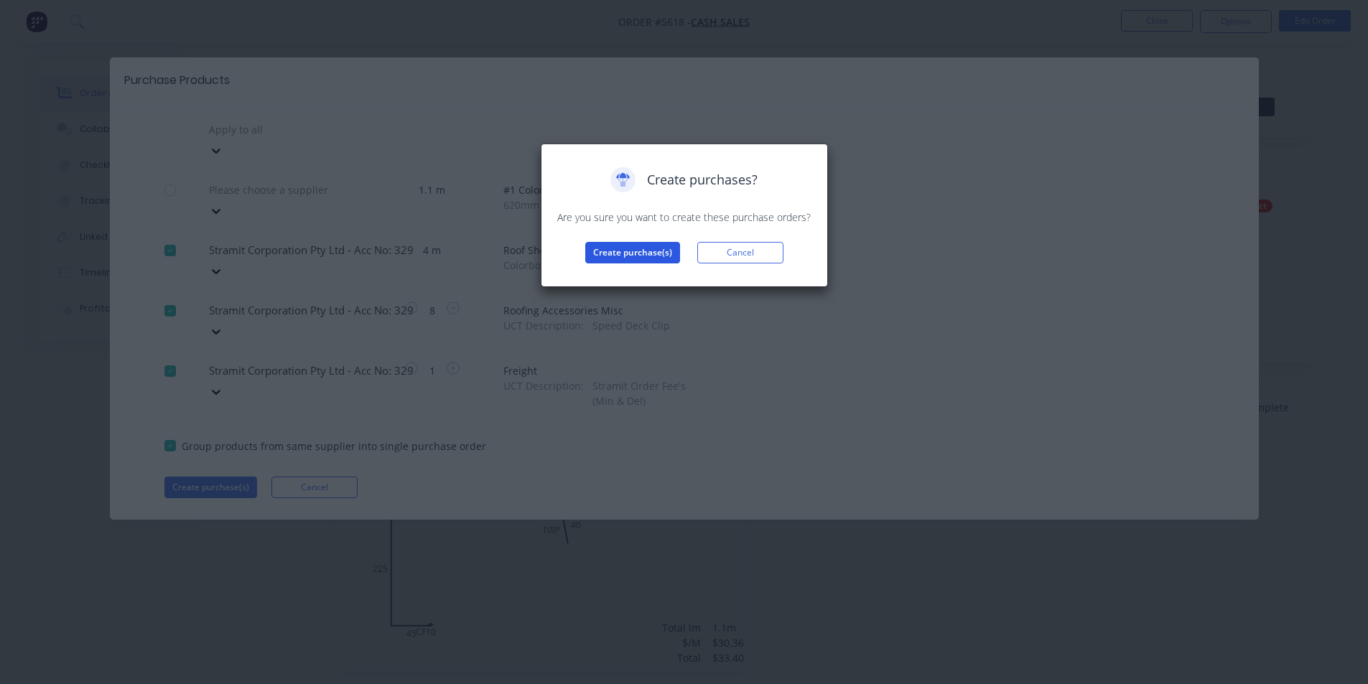
click at [639, 246] on button "Create purchase(s)" at bounding box center [632, 253] width 95 height 22
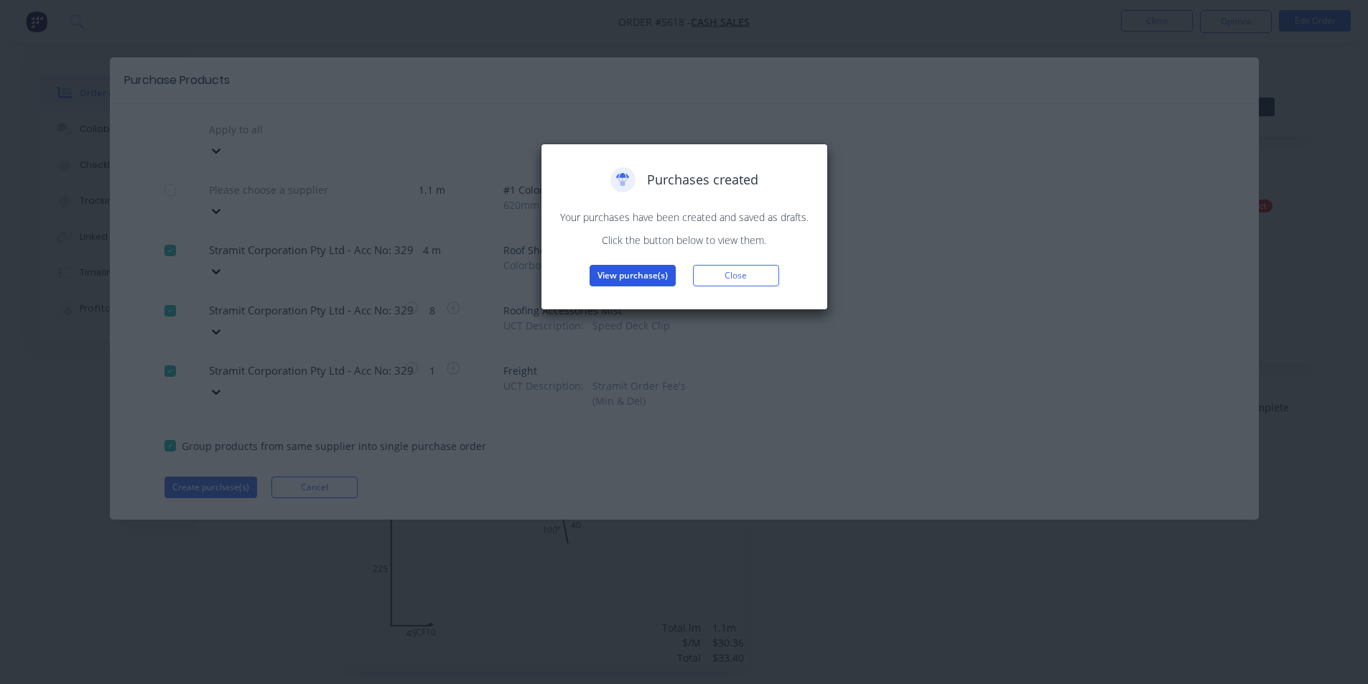
click at [640, 280] on button "View purchase(s)" at bounding box center [632, 276] width 86 height 22
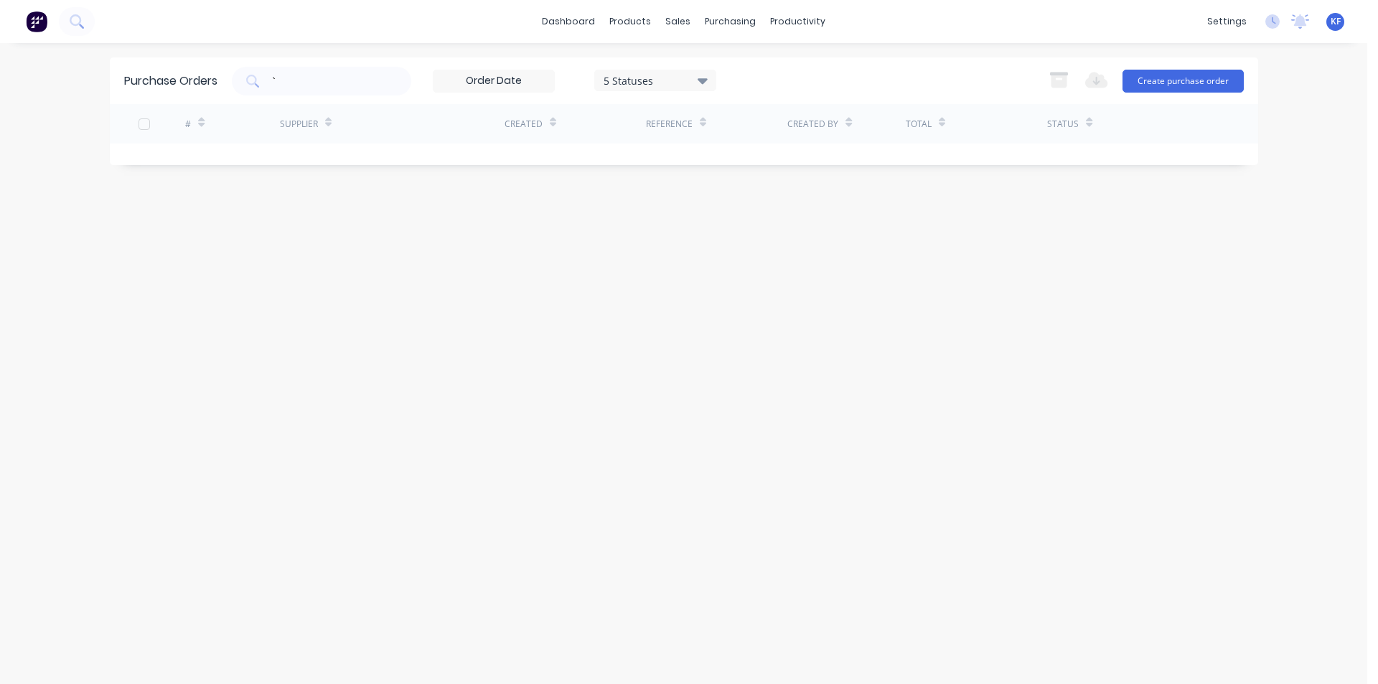
drag, startPoint x: 299, startPoint y: 75, endPoint x: 249, endPoint y: 50, distance: 55.9
click at [266, 60] on div "Purchase Orders ` 5 Statuses 5 Statuses Export to Excel (XLSX) Create purchase …" at bounding box center [684, 80] width 1149 height 47
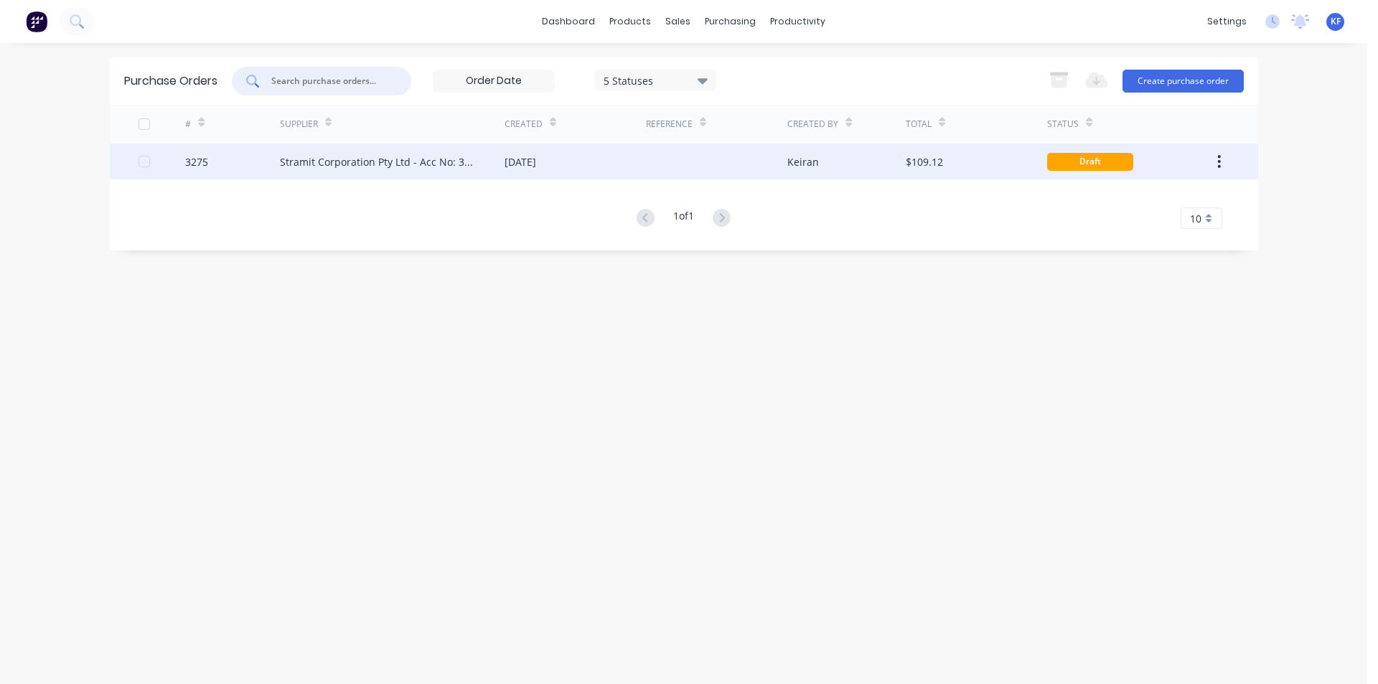
click at [722, 174] on div at bounding box center [716, 162] width 141 height 36
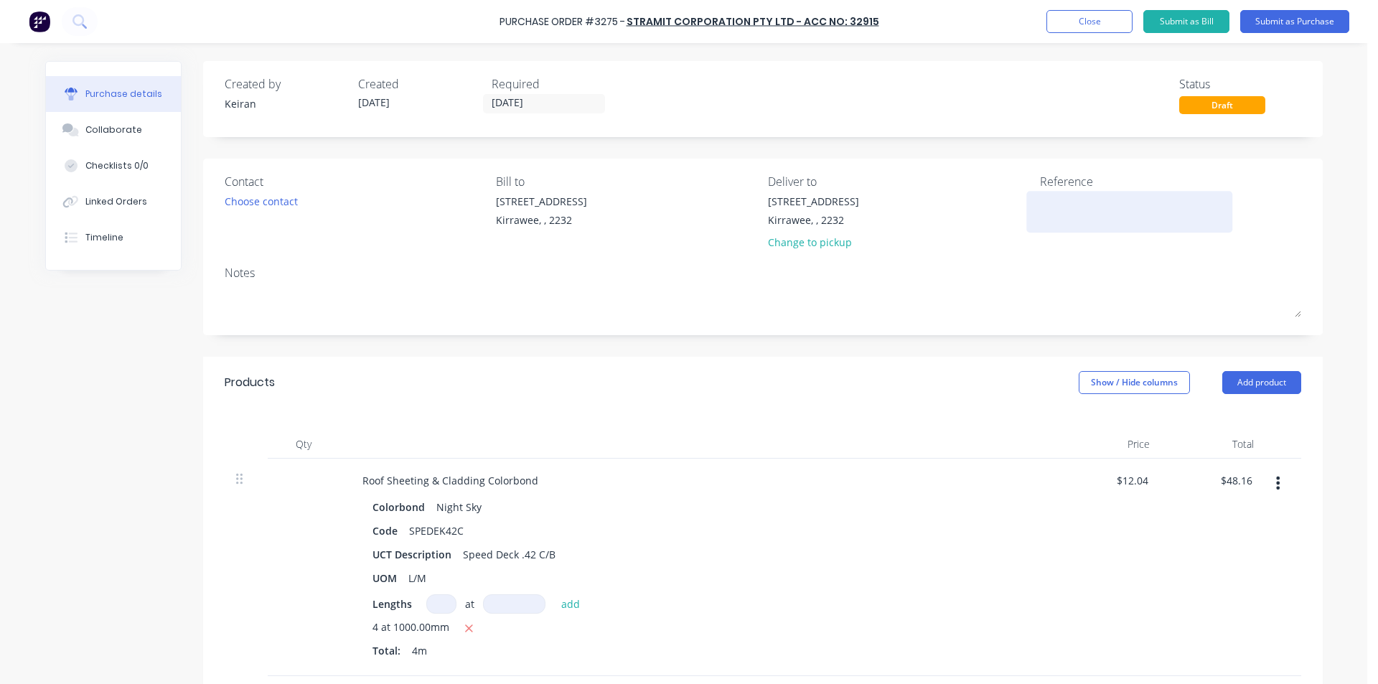
click at [1111, 211] on textarea at bounding box center [1129, 210] width 179 height 32
type textarea "[PERSON_NAME]"
drag, startPoint x: 537, startPoint y: 98, endPoint x: 542, endPoint y: 114, distance: 16.6
click at [536, 97] on input "[DATE]" at bounding box center [544, 104] width 121 height 18
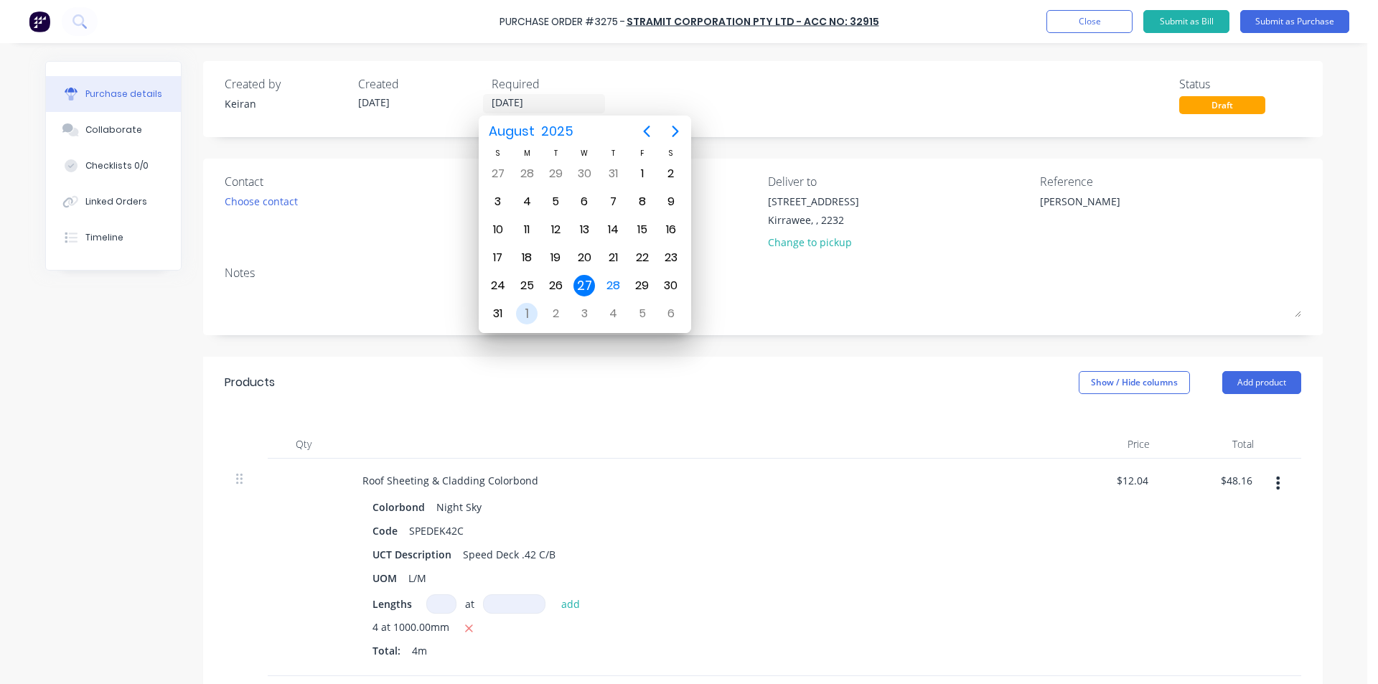
click at [535, 316] on div "1" at bounding box center [527, 314] width 22 height 22
type input "[DATE]"
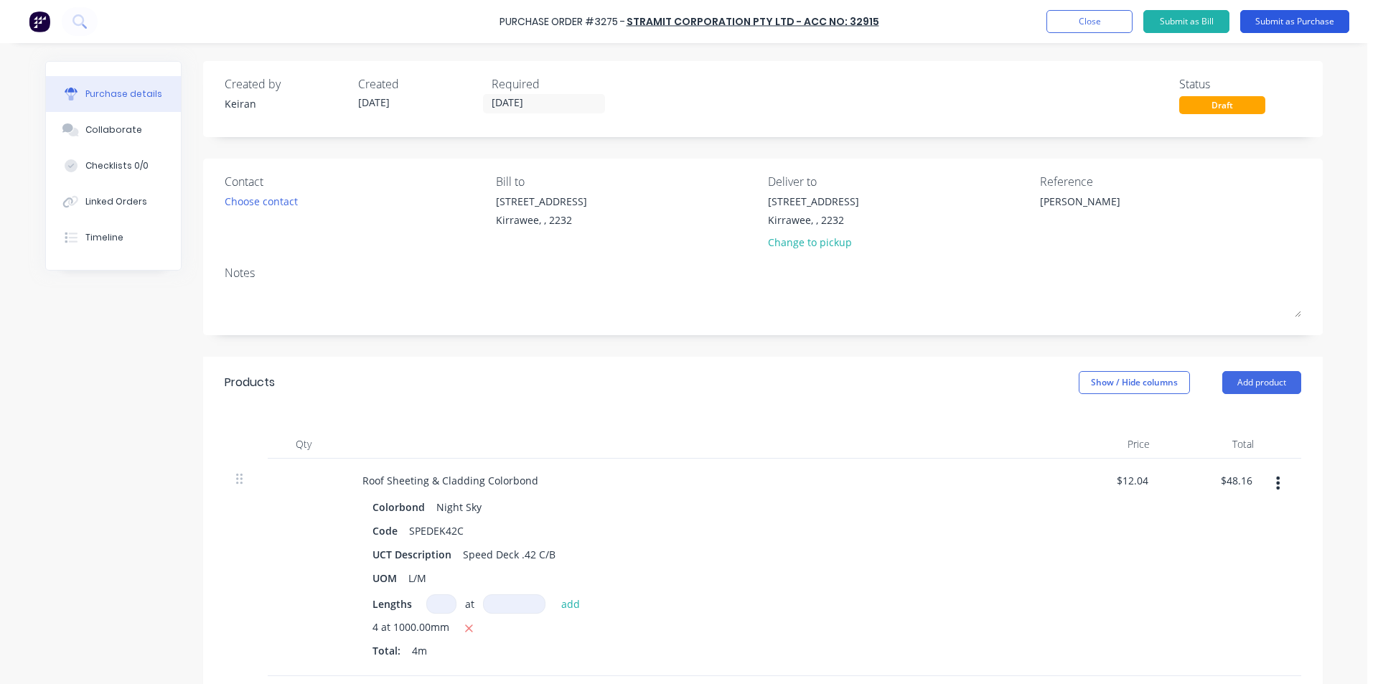
click at [1273, 24] on button "Submit as Purchase" at bounding box center [1295, 21] width 109 height 23
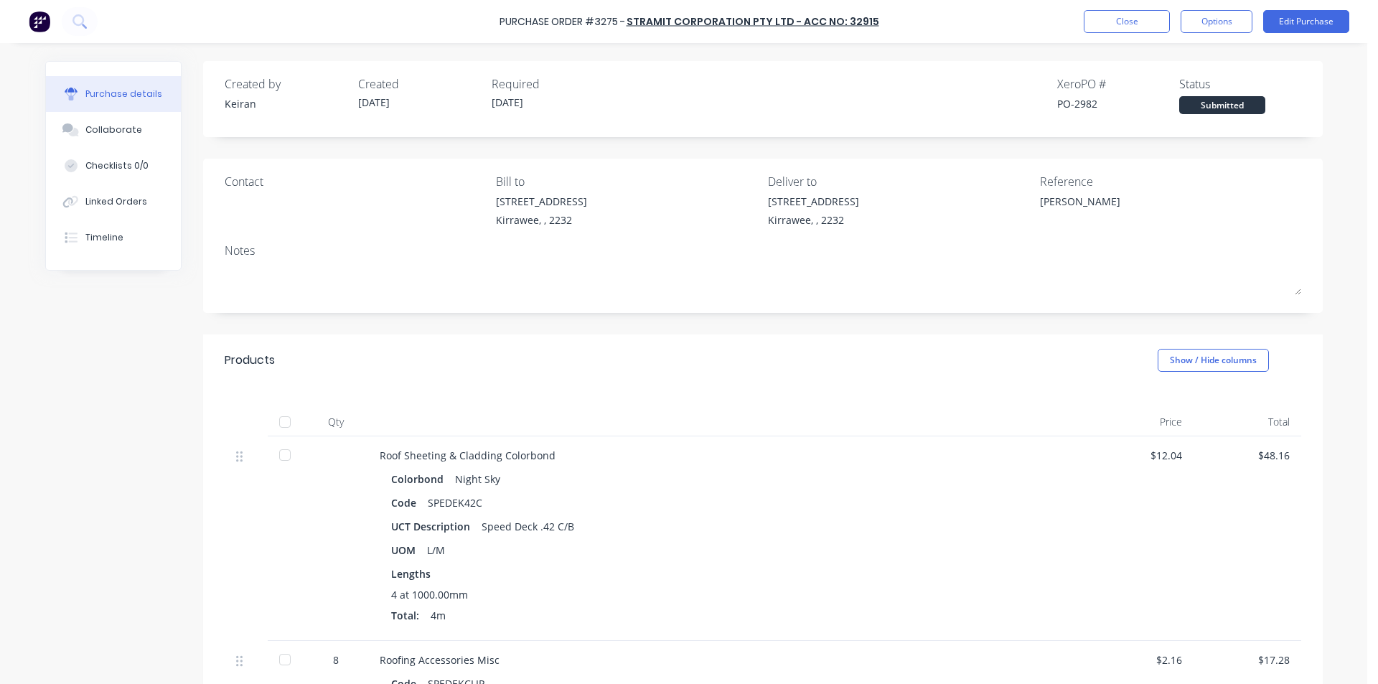
click at [1229, 4] on div "Purchase Order #3275 - Stramit Corporation Pty Ltd - Acc No: 32915 Close Option…" at bounding box center [689, 21] width 1378 height 43
click at [1229, 20] on button "Options" at bounding box center [1217, 21] width 72 height 23
click at [1209, 52] on div "Print / Email" at bounding box center [1184, 58] width 111 height 21
click at [1192, 117] on div "Without pricing" at bounding box center [1184, 116] width 111 height 21
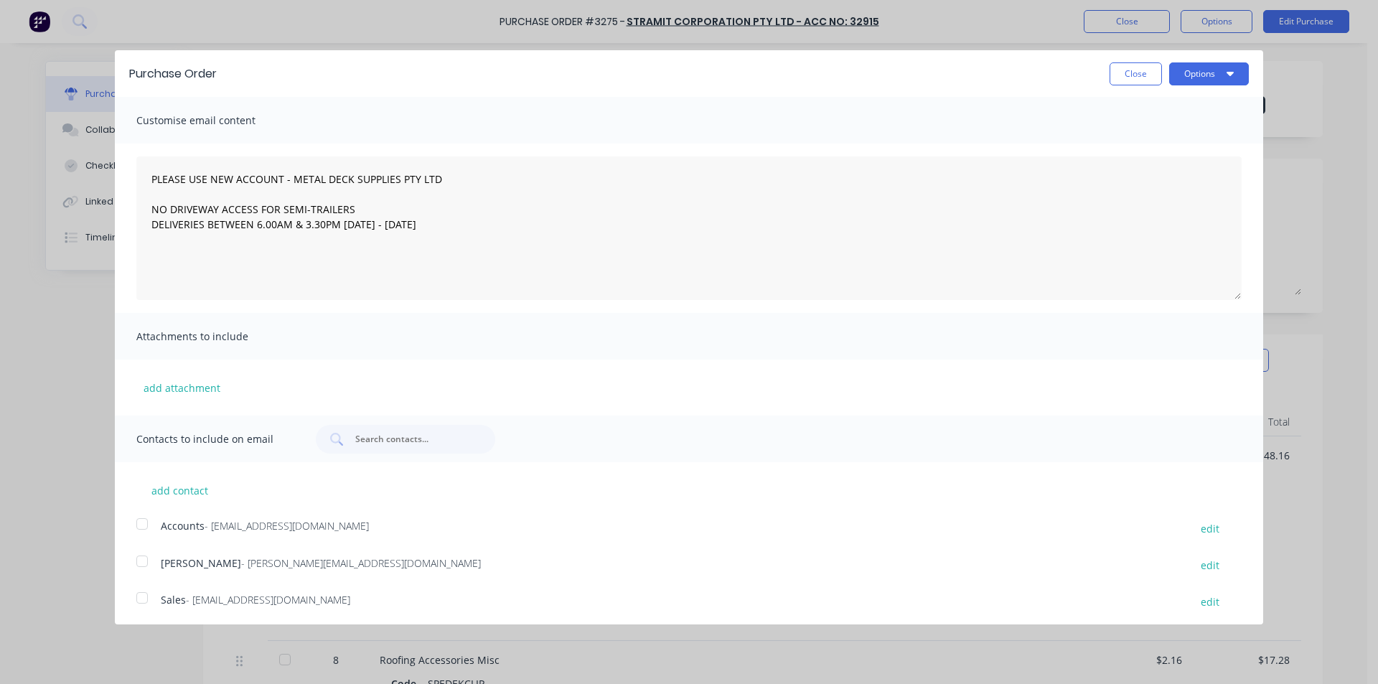
click at [151, 604] on div at bounding box center [142, 598] width 29 height 29
click at [1218, 82] on button "Options" at bounding box center [1209, 73] width 80 height 23
click at [1195, 132] on div "Email" at bounding box center [1181, 139] width 111 height 21
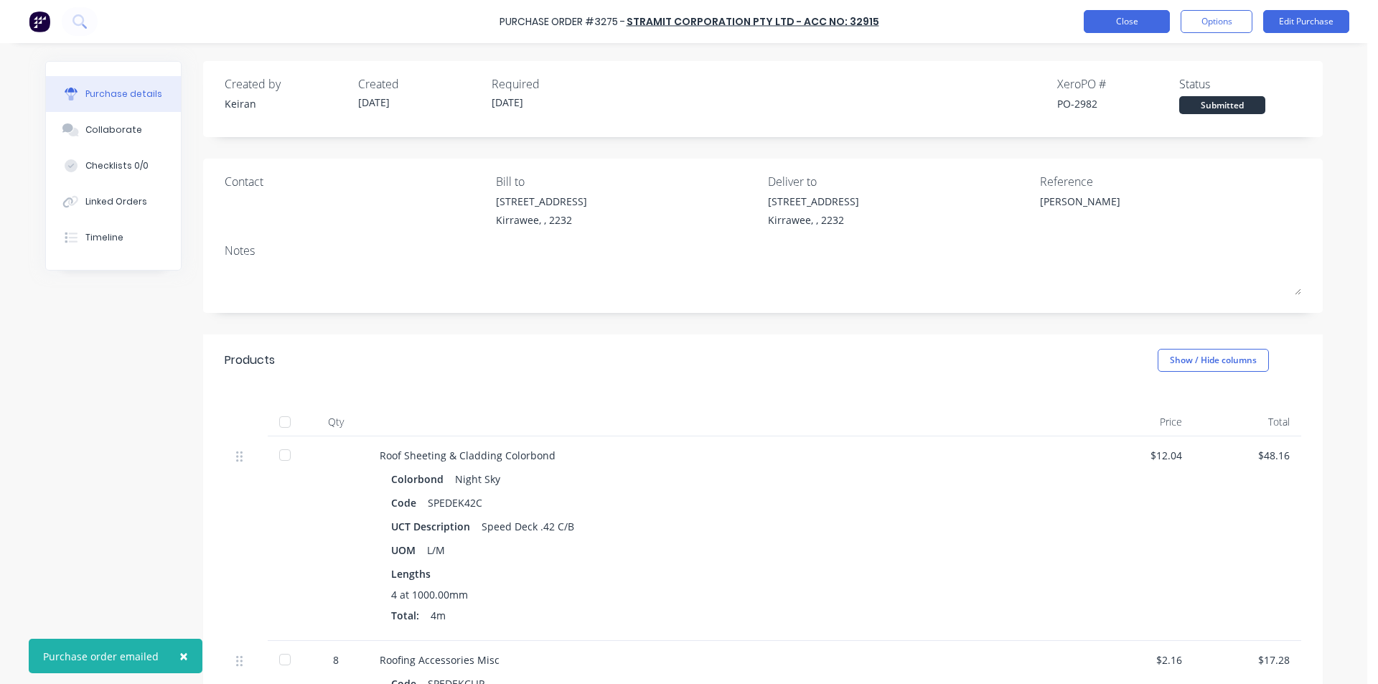
click at [1145, 29] on button "Close" at bounding box center [1127, 21] width 86 height 23
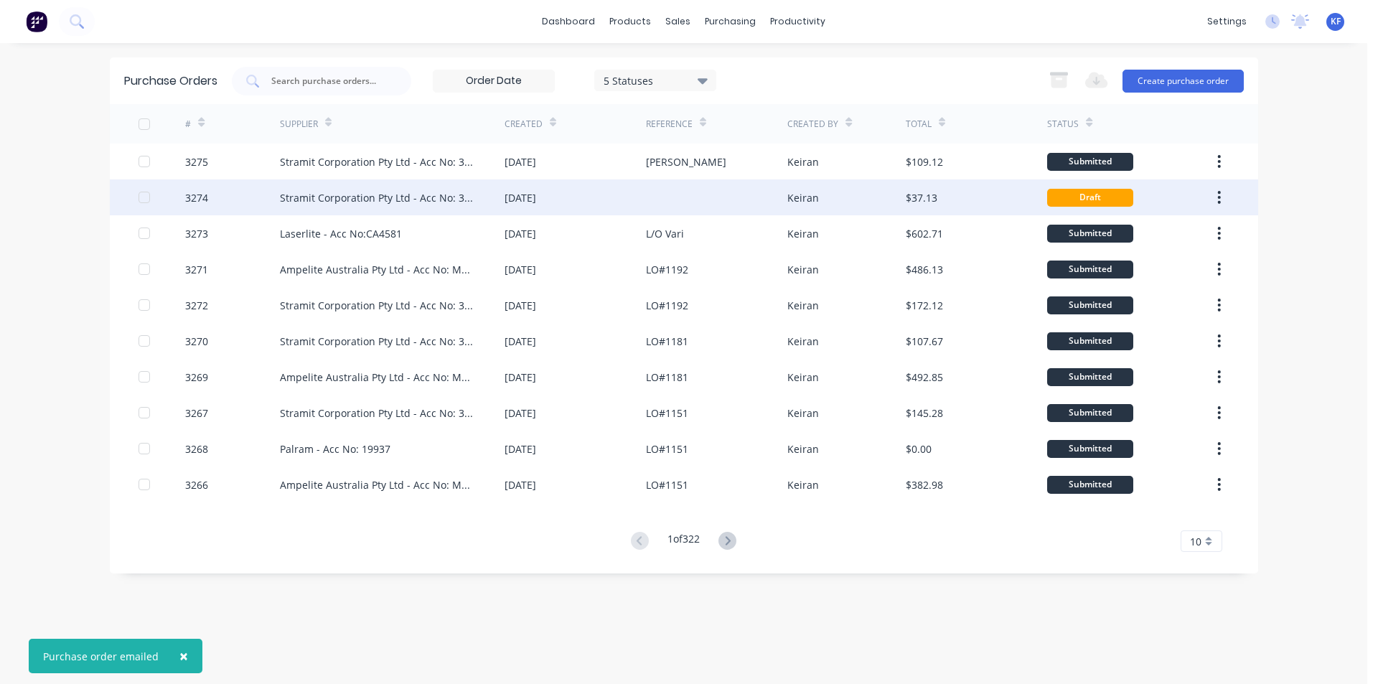
click at [795, 195] on div "Keiran" at bounding box center [804, 197] width 32 height 15
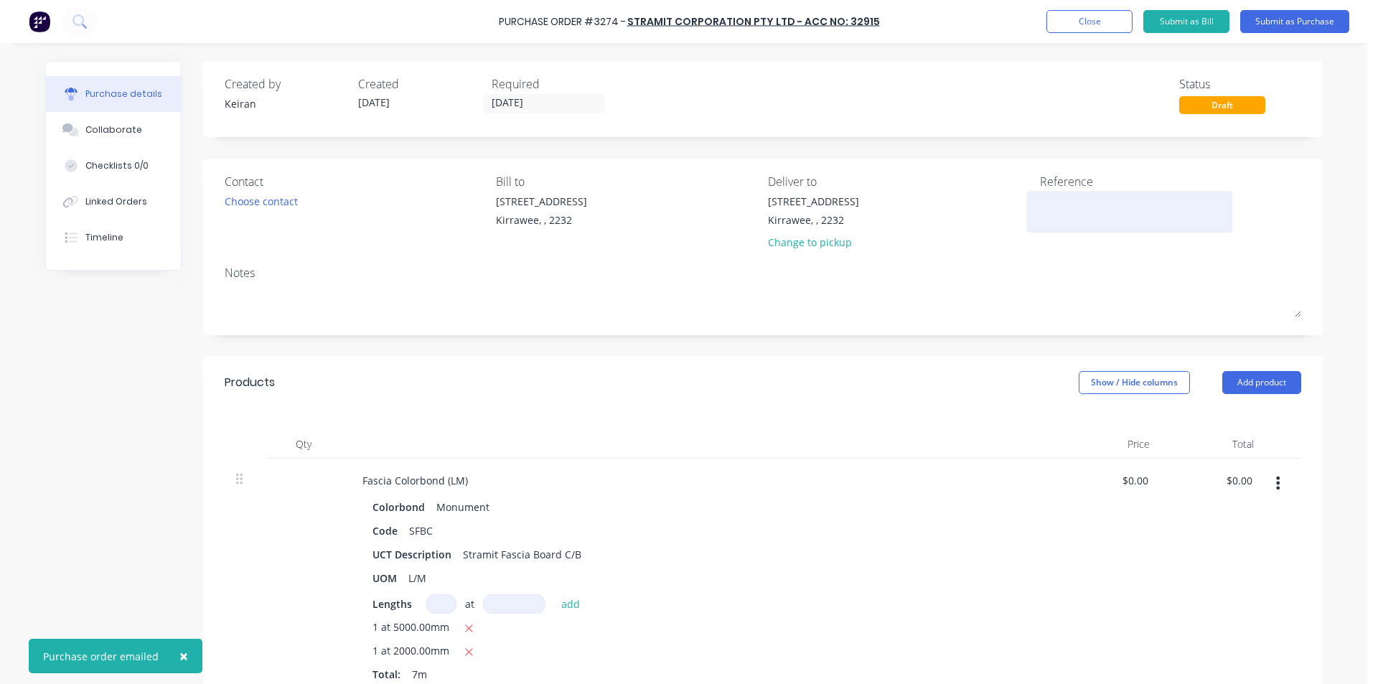
click at [1076, 201] on textarea at bounding box center [1129, 210] width 179 height 32
type textarea "P"
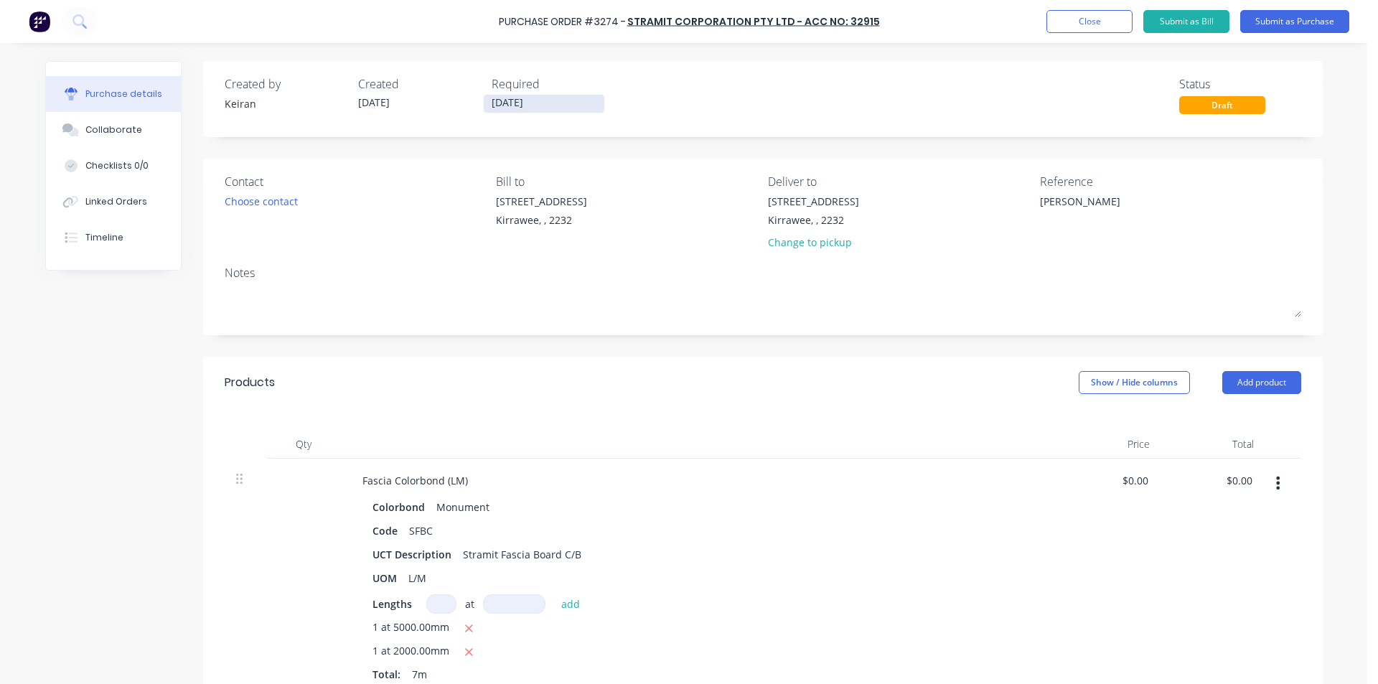
type textarea "[PERSON_NAME]"
click at [525, 106] on input "[DATE]" at bounding box center [544, 104] width 121 height 18
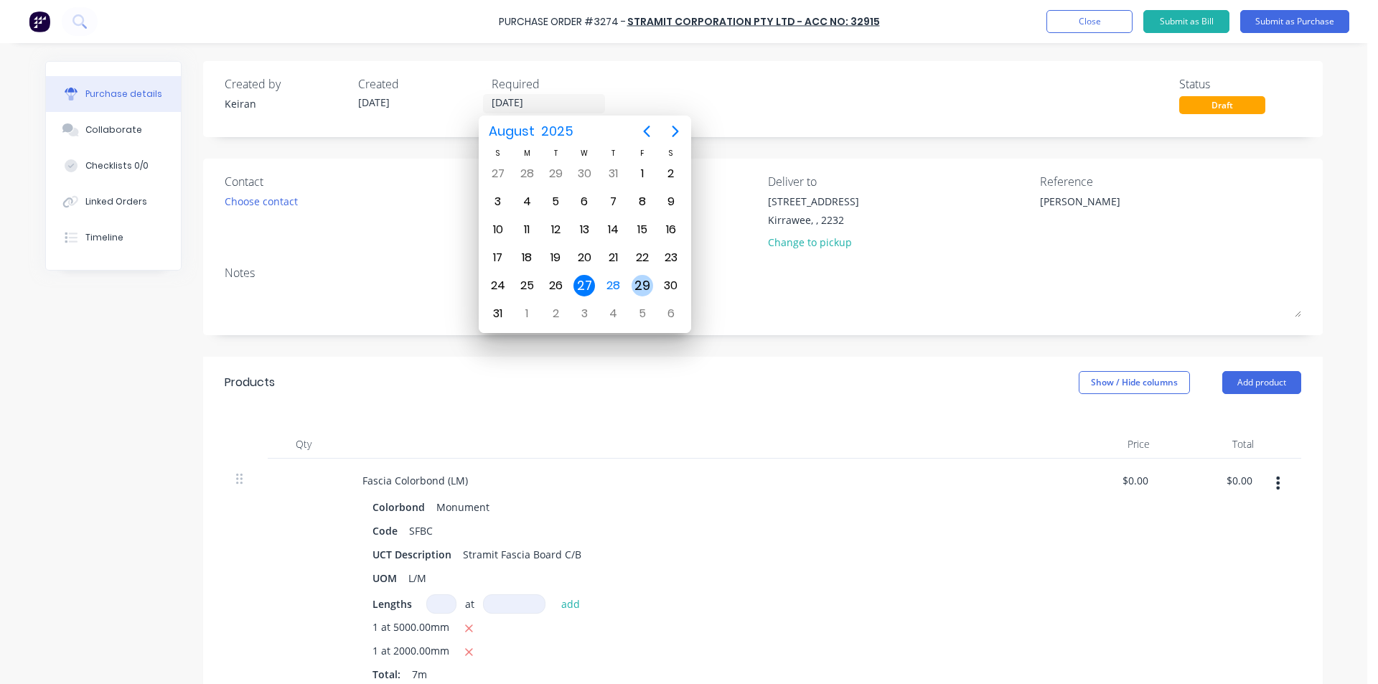
click at [639, 289] on div "29" at bounding box center [643, 286] width 22 height 22
type input "[DATE]"
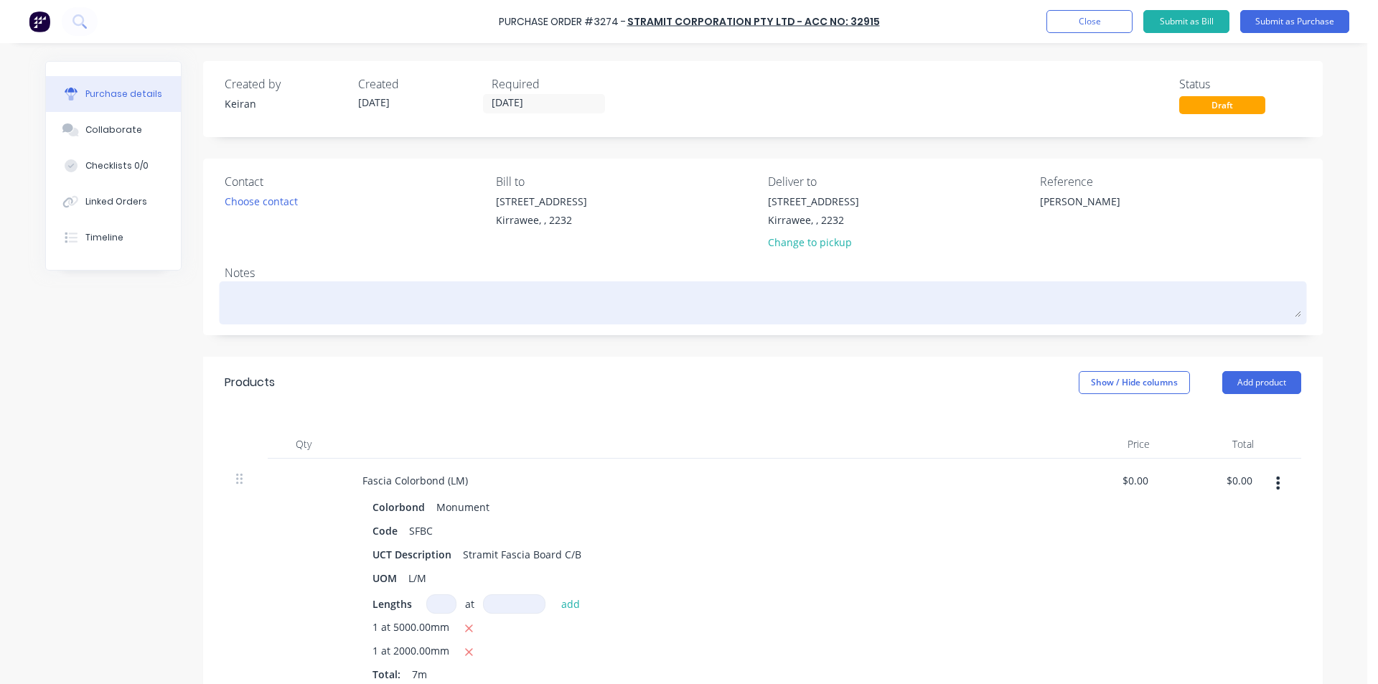
click at [394, 304] on textarea at bounding box center [763, 301] width 1077 height 32
click at [266, 304] on textarea "To Store kirrawee 29/8 Please" at bounding box center [763, 301] width 1077 height 32
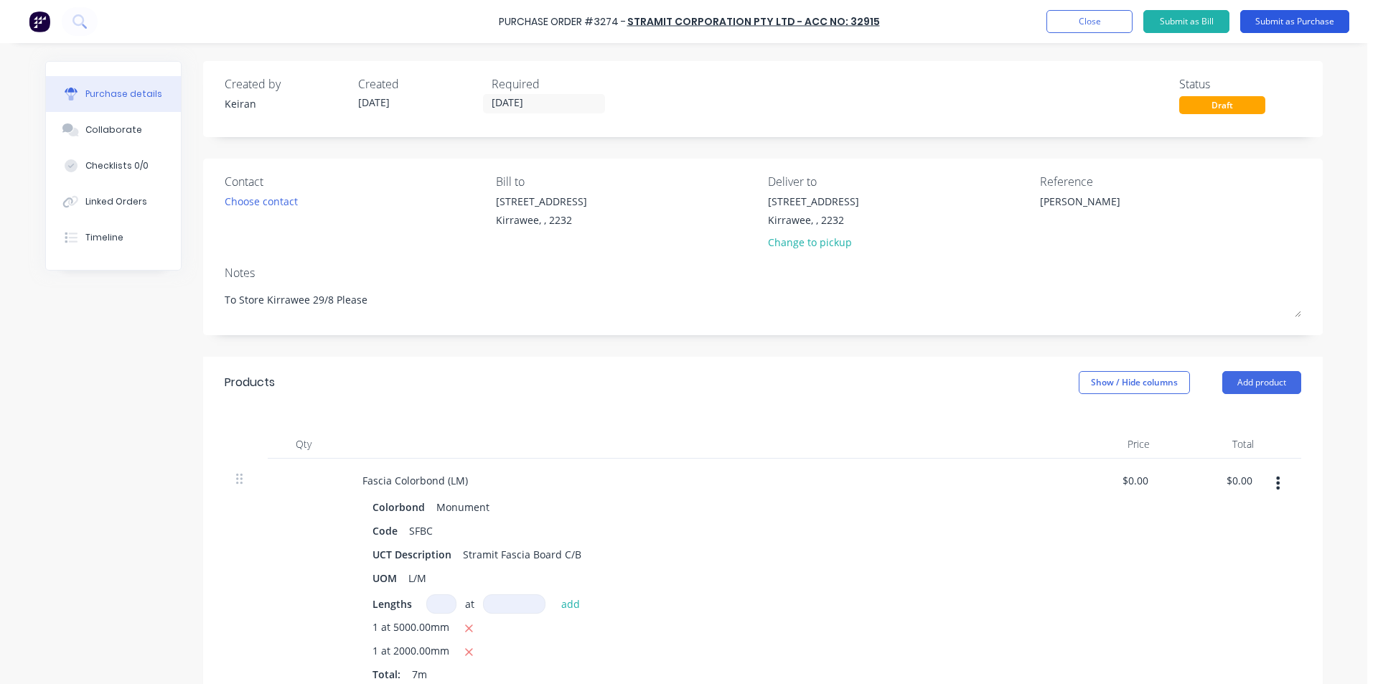
type textarea "To Store Kirrawee 29/8 Please"
click at [1312, 12] on button "Submit as Purchase" at bounding box center [1295, 21] width 109 height 23
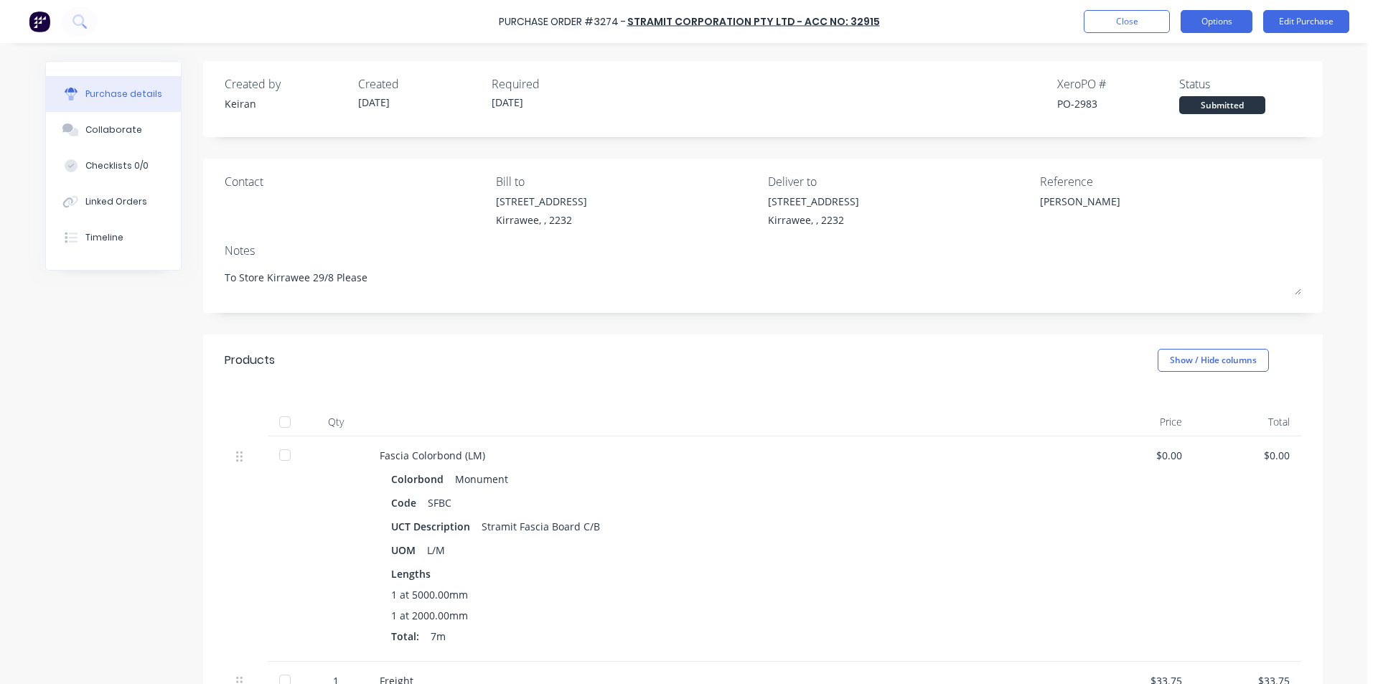
click at [1228, 26] on button "Options" at bounding box center [1217, 21] width 72 height 23
click at [1207, 55] on div "Print / Email" at bounding box center [1184, 58] width 111 height 21
click at [1193, 112] on div "Without pricing" at bounding box center [1184, 116] width 111 height 21
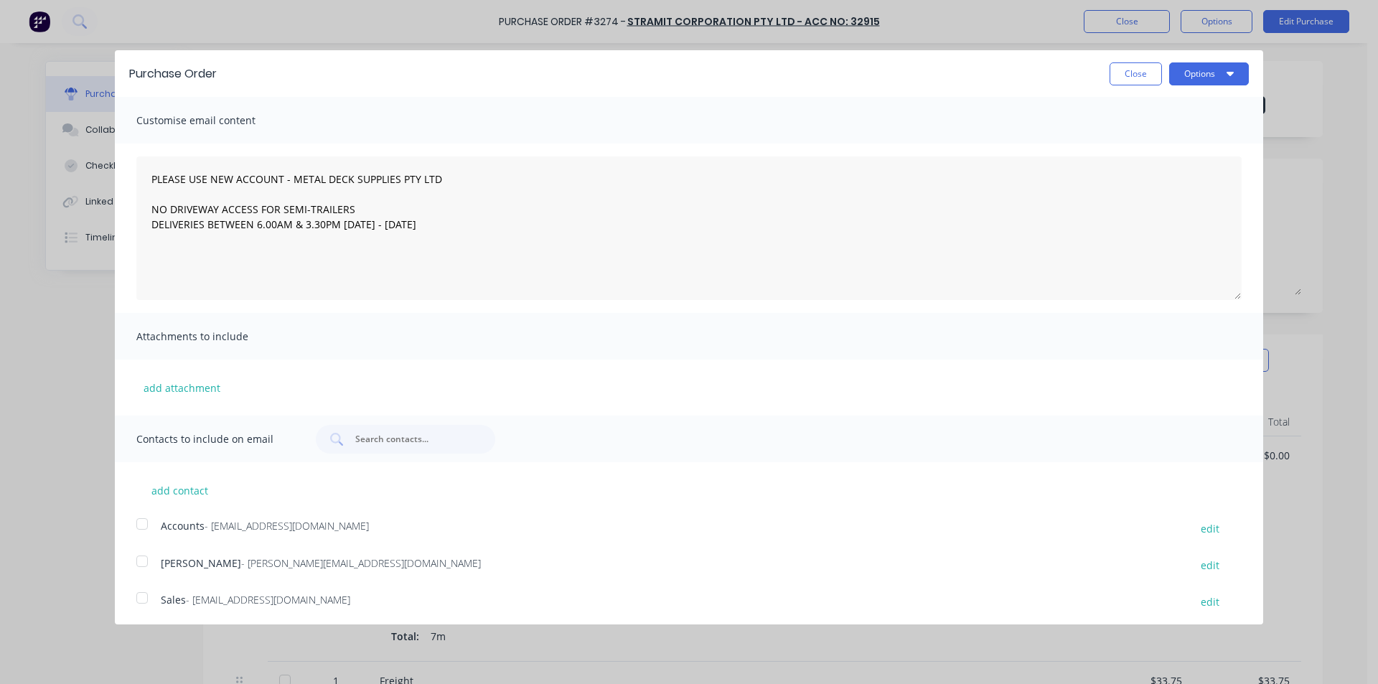
click at [139, 603] on div at bounding box center [142, 598] width 29 height 29
click at [1186, 83] on button "Options" at bounding box center [1209, 73] width 80 height 23
click at [1168, 148] on div "Email" at bounding box center [1181, 139] width 111 height 21
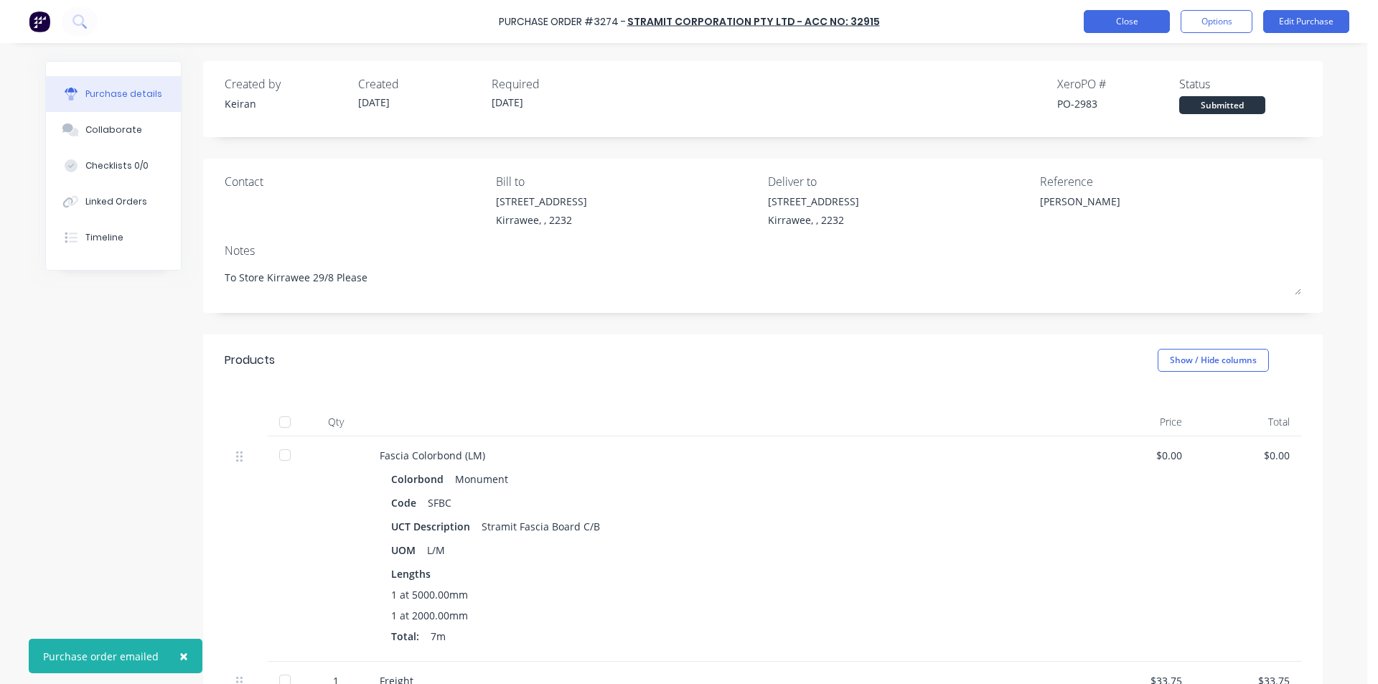
click at [1126, 29] on button "Close" at bounding box center [1127, 21] width 86 height 23
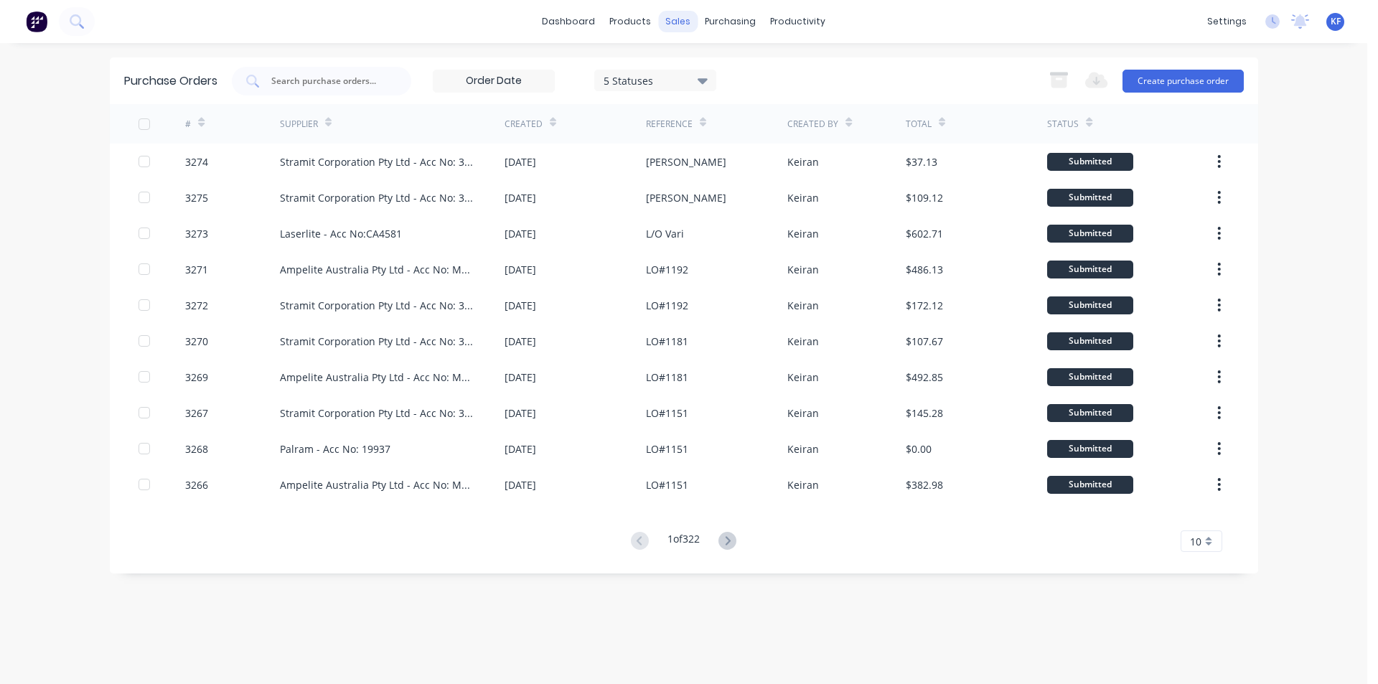
click at [686, 20] on div "sales" at bounding box center [677, 22] width 39 height 22
click at [709, 71] on div "Sales Orders" at bounding box center [731, 68] width 59 height 13
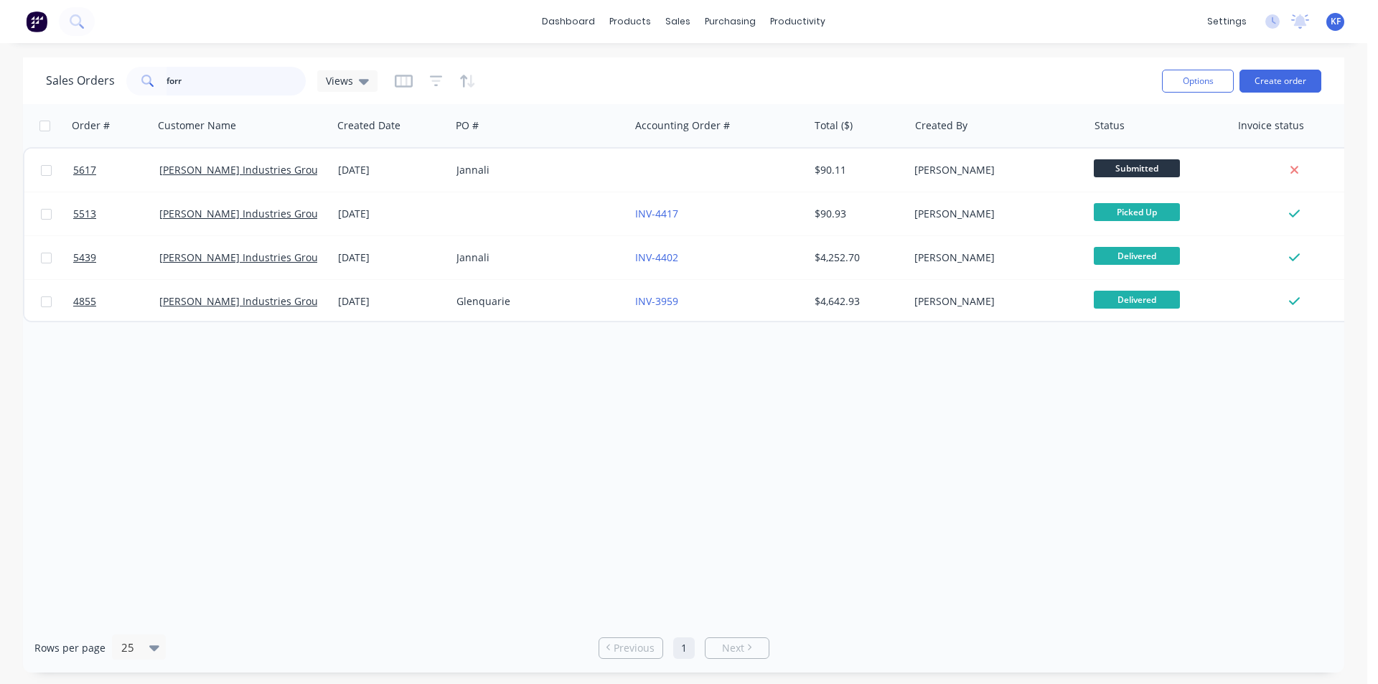
click at [265, 81] on input "forr" at bounding box center [237, 81] width 140 height 29
drag, startPoint x: 254, startPoint y: 82, endPoint x: 83, endPoint y: 73, distance: 171.1
click at [83, 73] on div "Sales Orders forr Views" at bounding box center [212, 81] width 332 height 29
type input "r"
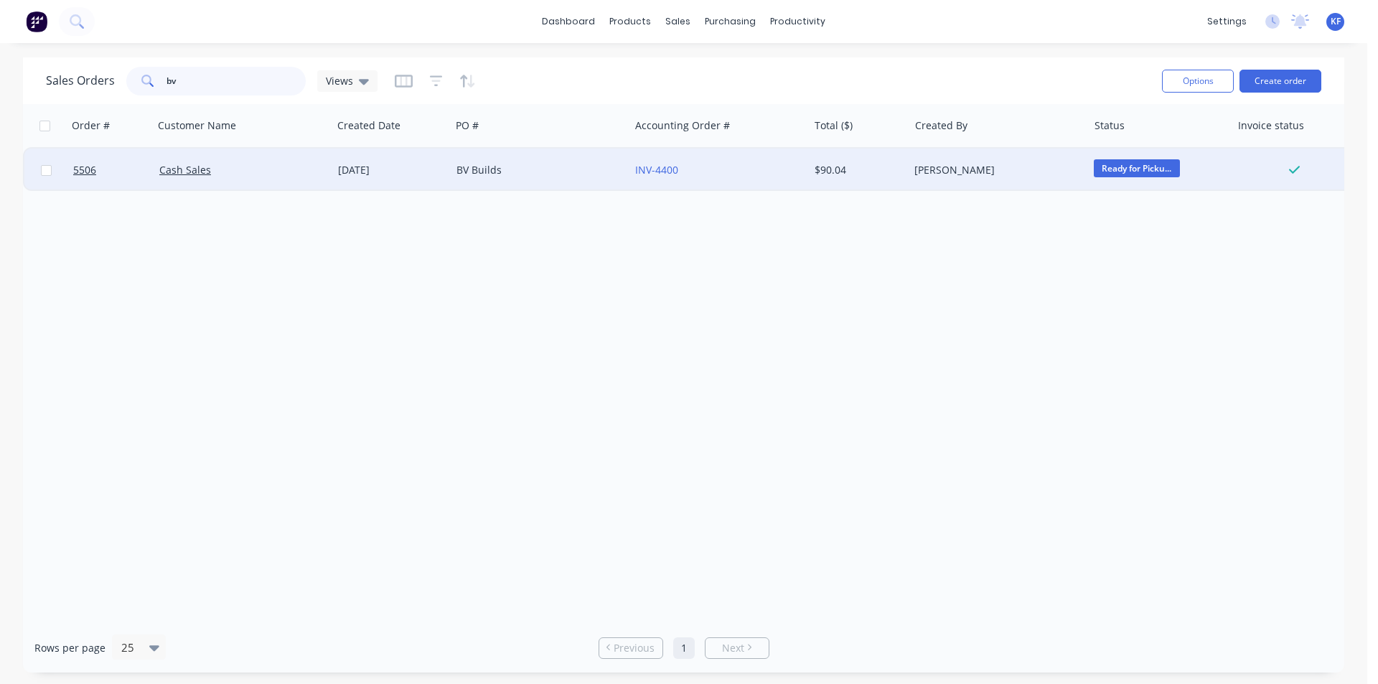
type input "bv"
click at [507, 174] on div "BV Builds" at bounding box center [536, 170] width 159 height 14
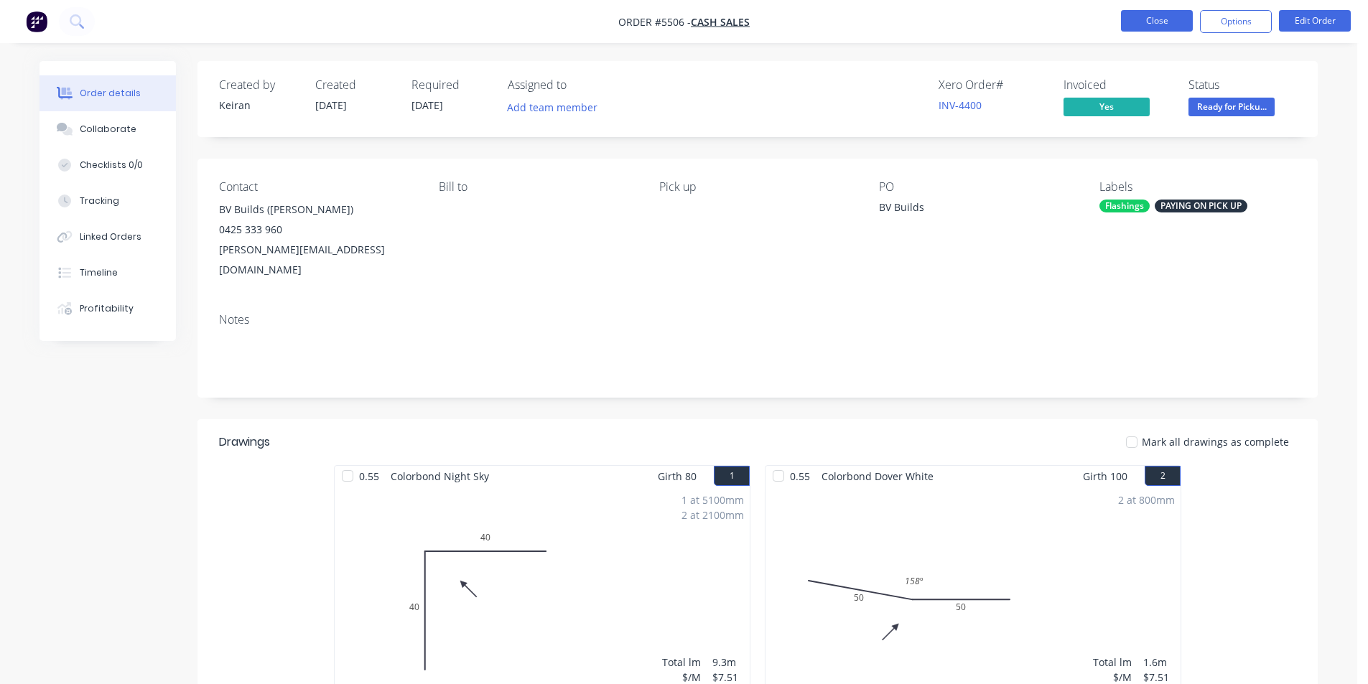
click at [1174, 23] on button "Close" at bounding box center [1157, 21] width 72 height 22
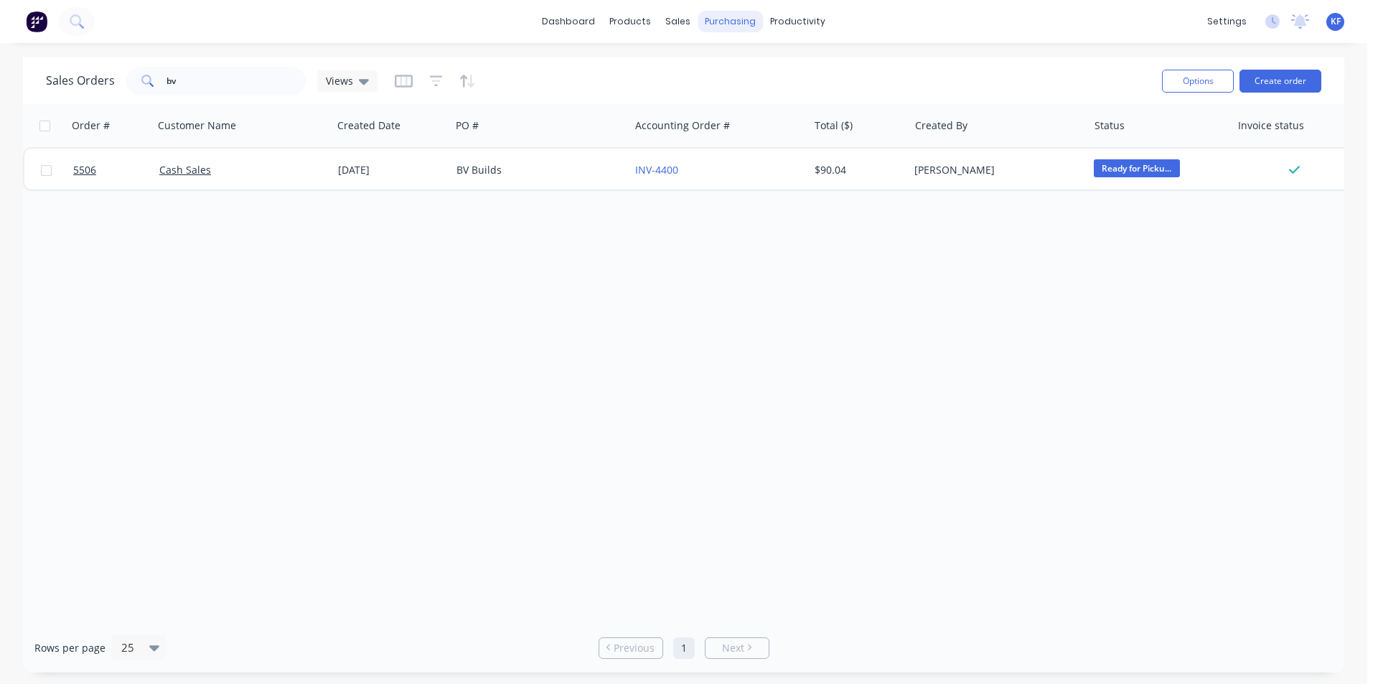
drag, startPoint x: 737, startPoint y: 22, endPoint x: 744, endPoint y: 30, distance: 10.7
click at [739, 25] on div "purchasing" at bounding box center [730, 22] width 65 height 22
click at [758, 67] on div "Purchase Orders" at bounding box center [777, 68] width 76 height 13
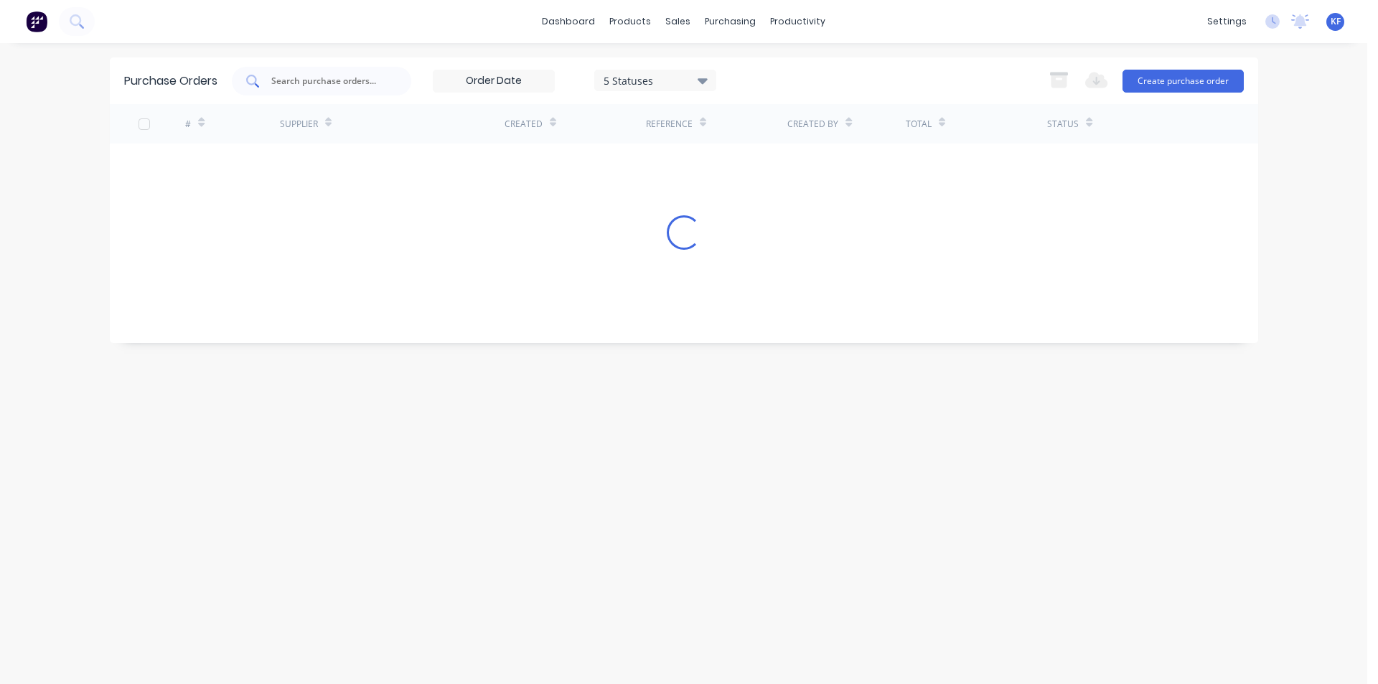
click at [305, 88] on div at bounding box center [321, 81] width 179 height 29
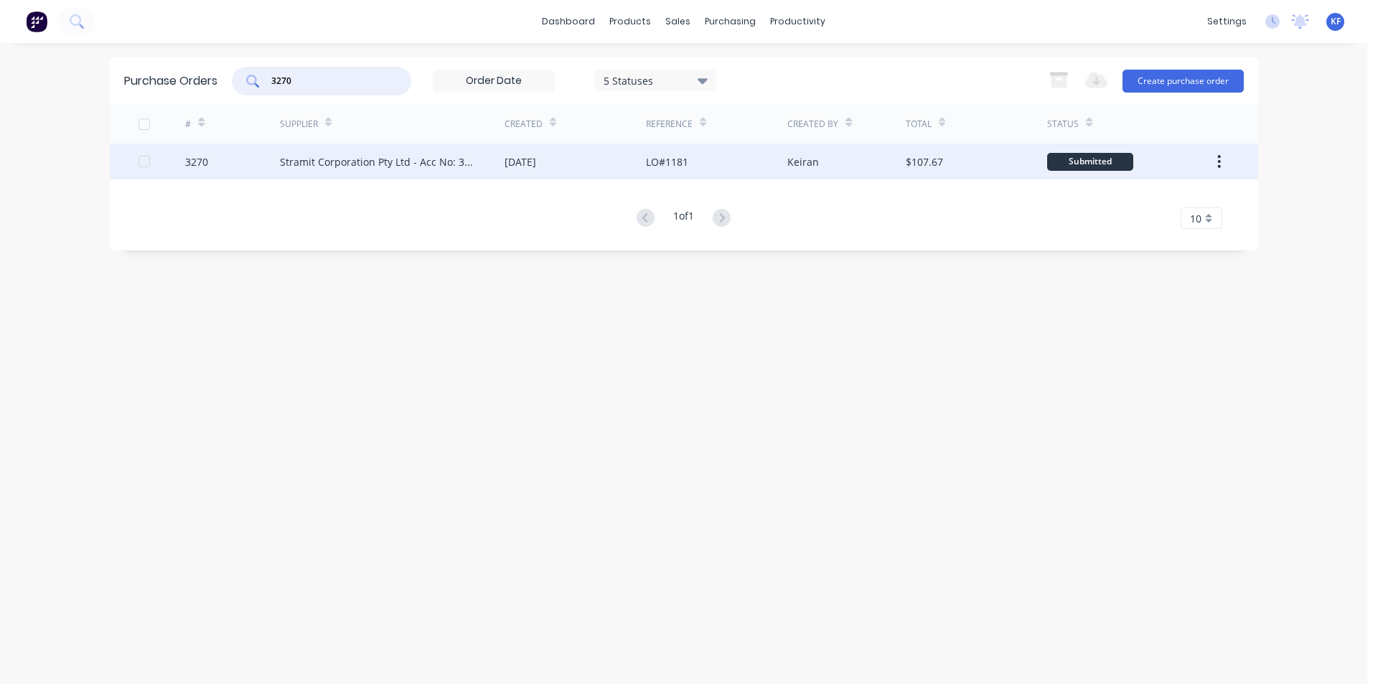
type input "3270"
click at [490, 169] on div "Stramit Corporation Pty Ltd - Acc No: 32915" at bounding box center [392, 162] width 225 height 36
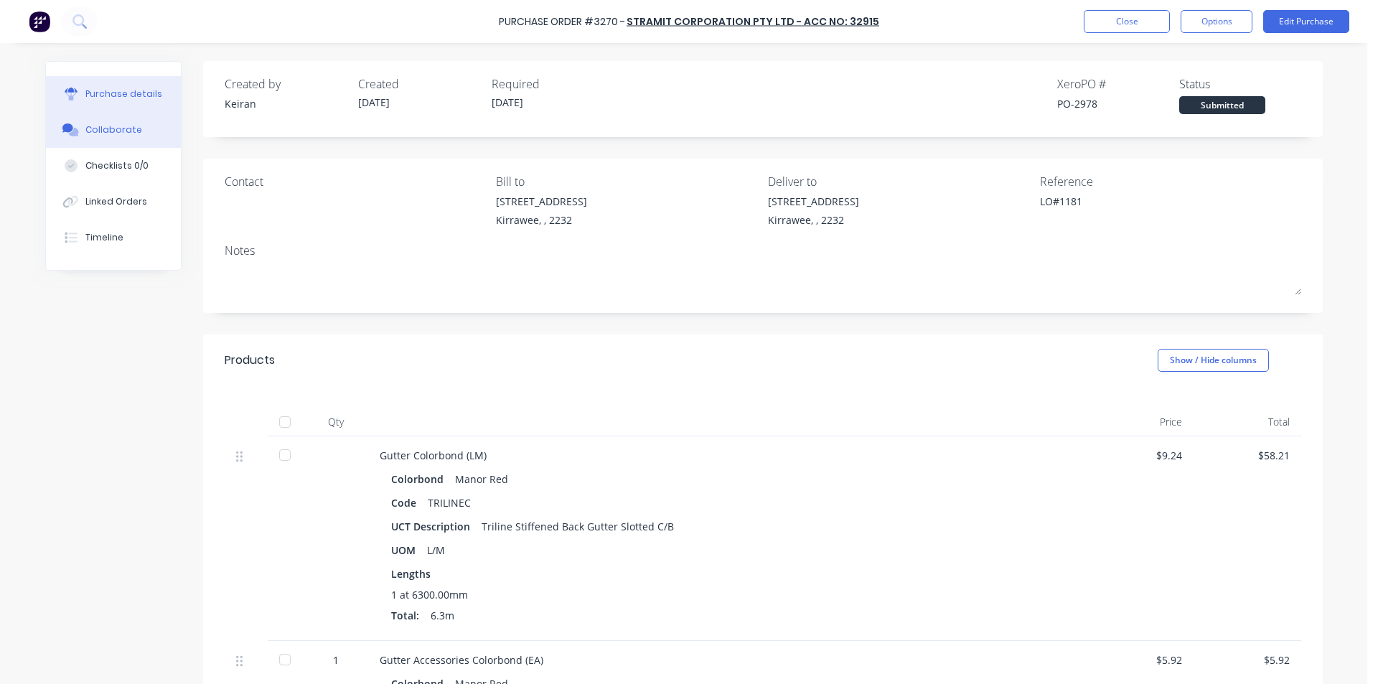
click at [132, 123] on button "Collaborate" at bounding box center [113, 130] width 135 height 36
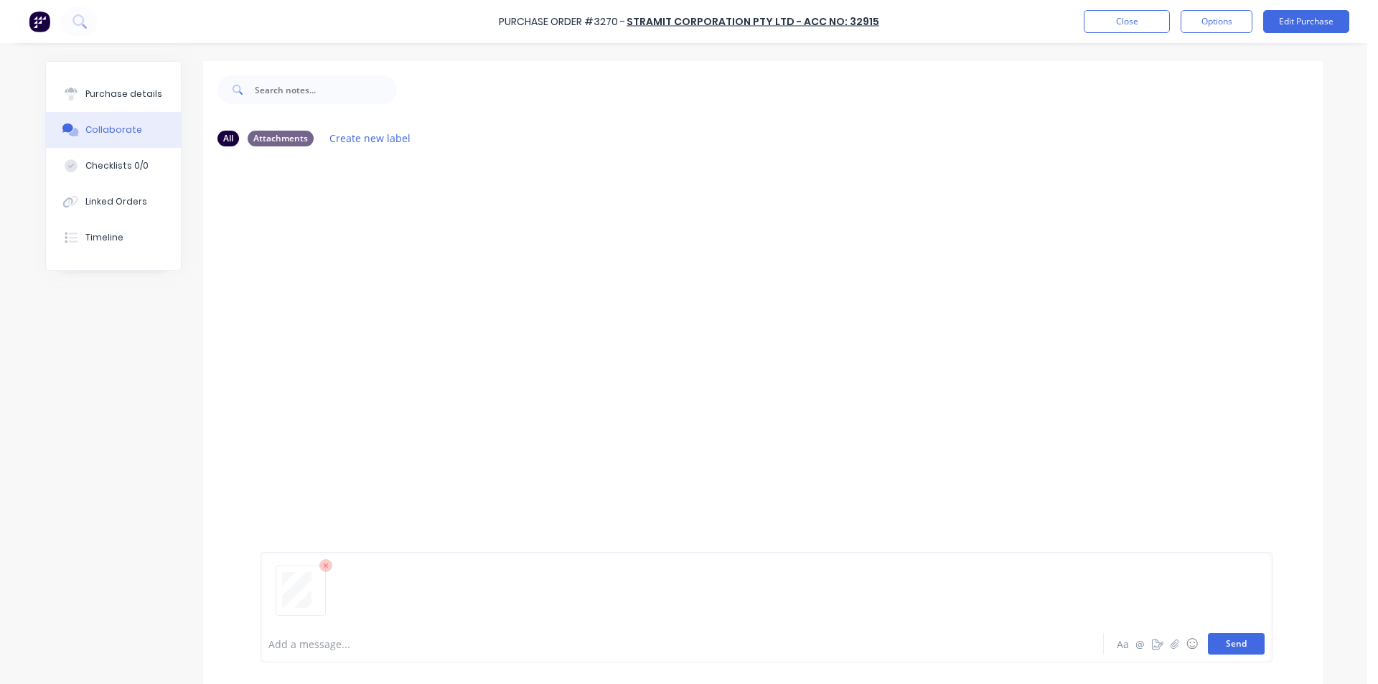
click at [1227, 646] on button "Send" at bounding box center [1236, 644] width 57 height 22
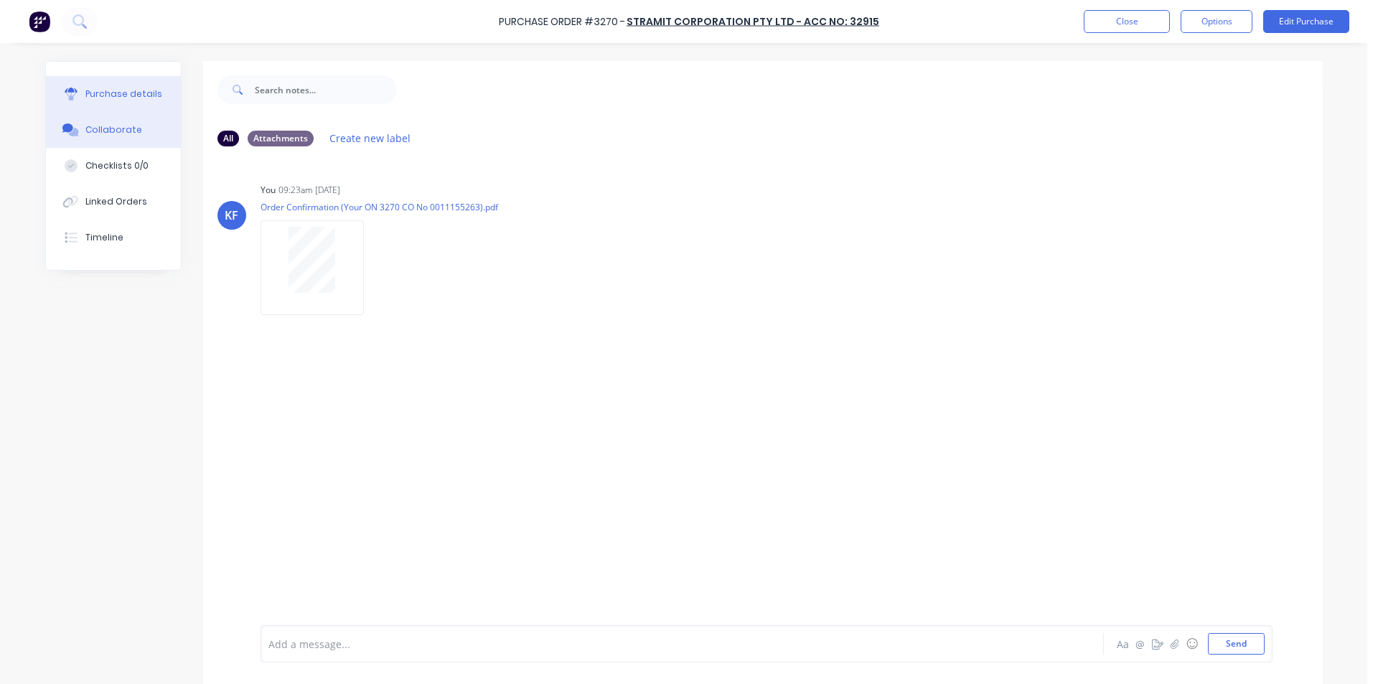
click at [73, 92] on div at bounding box center [71, 94] width 22 height 13
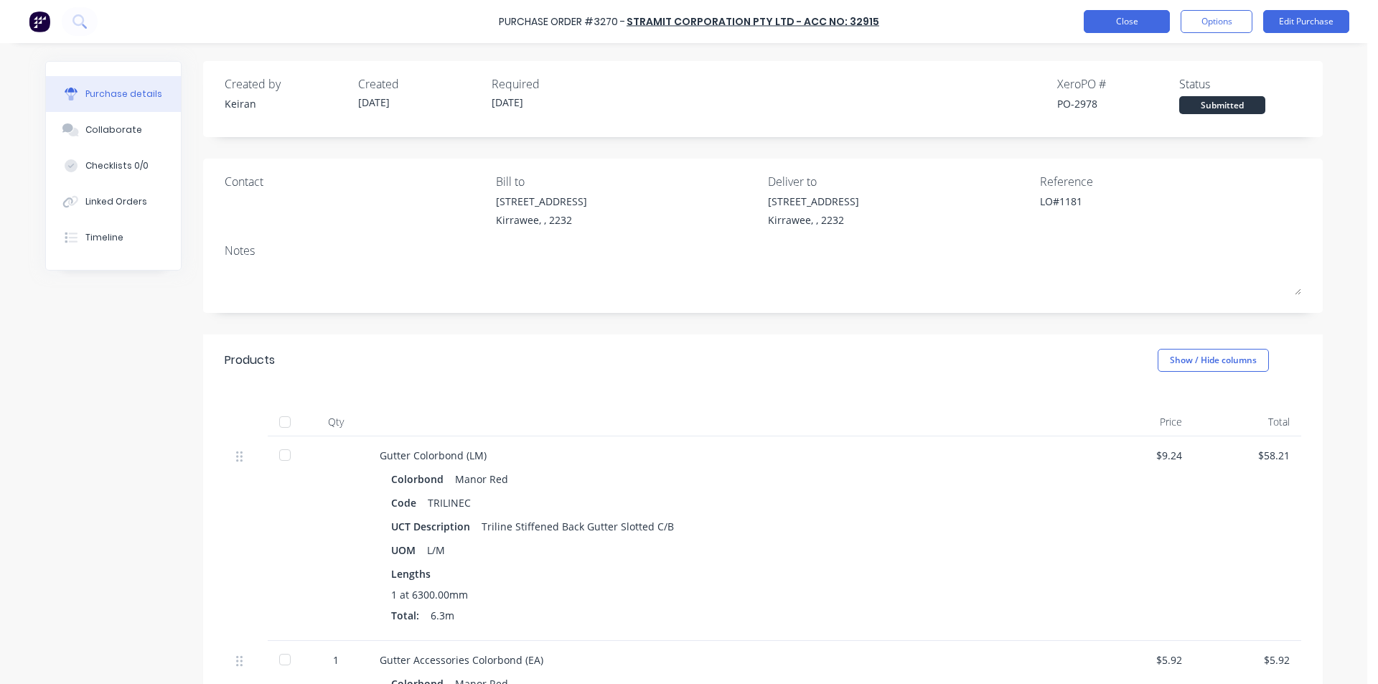
click at [1119, 27] on button "Close" at bounding box center [1127, 21] width 86 height 23
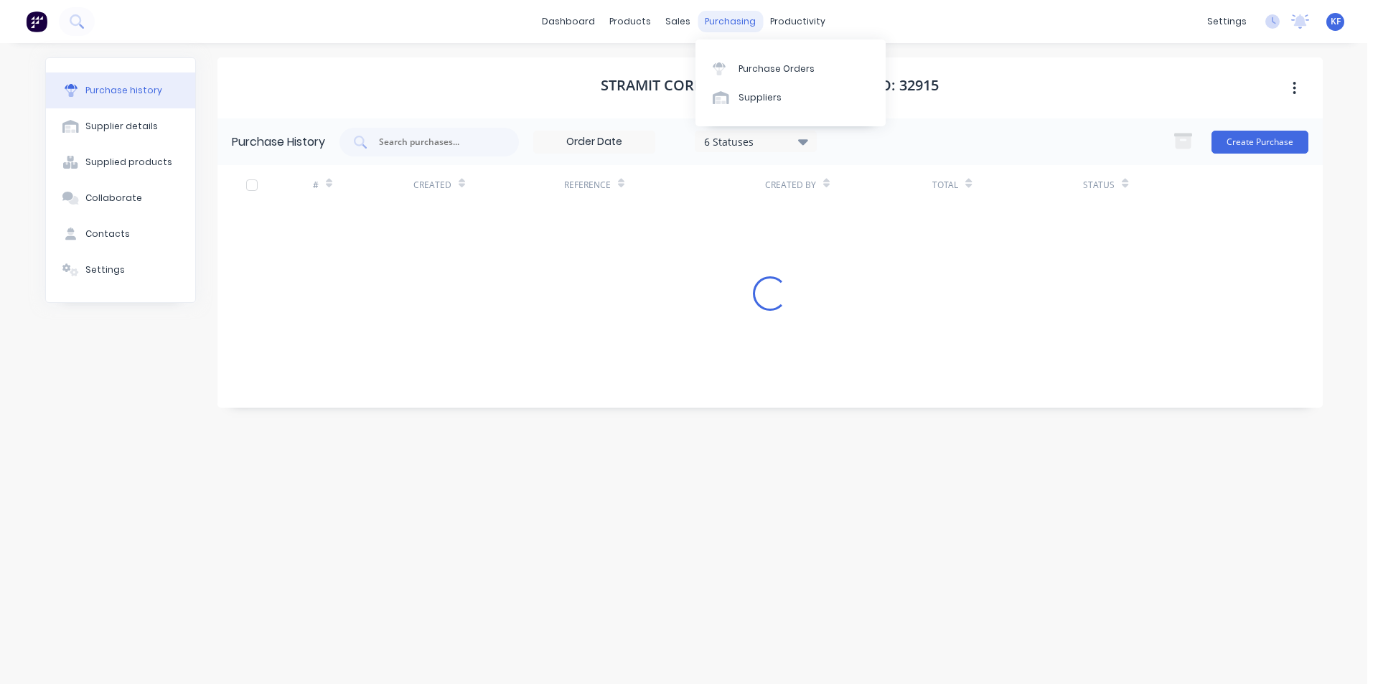
drag, startPoint x: 730, startPoint y: 26, endPoint x: 749, endPoint y: 60, distance: 38.9
click at [730, 25] on div "purchasing" at bounding box center [730, 22] width 65 height 22
click at [749, 60] on link "Purchase Orders" at bounding box center [791, 68] width 190 height 29
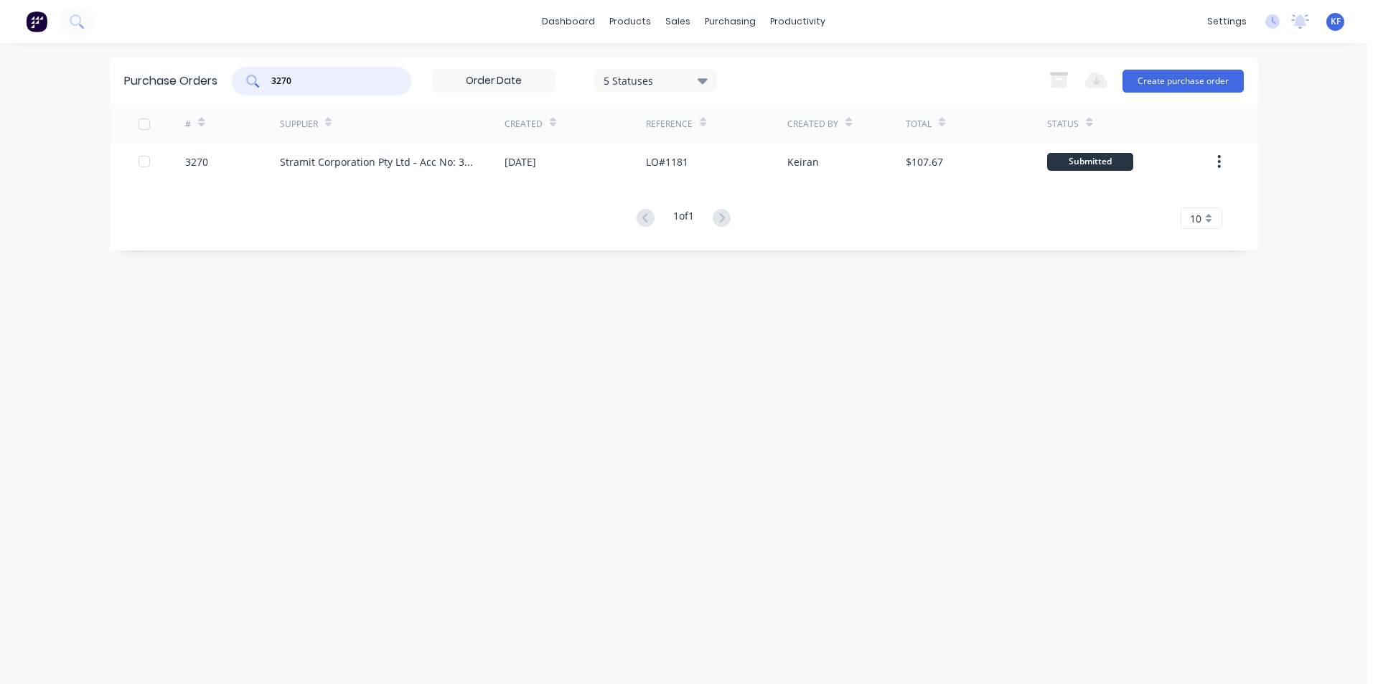
drag, startPoint x: 317, startPoint y: 78, endPoint x: 235, endPoint y: 75, distance: 82.6
click at [239, 77] on div "3270" at bounding box center [321, 81] width 179 height 29
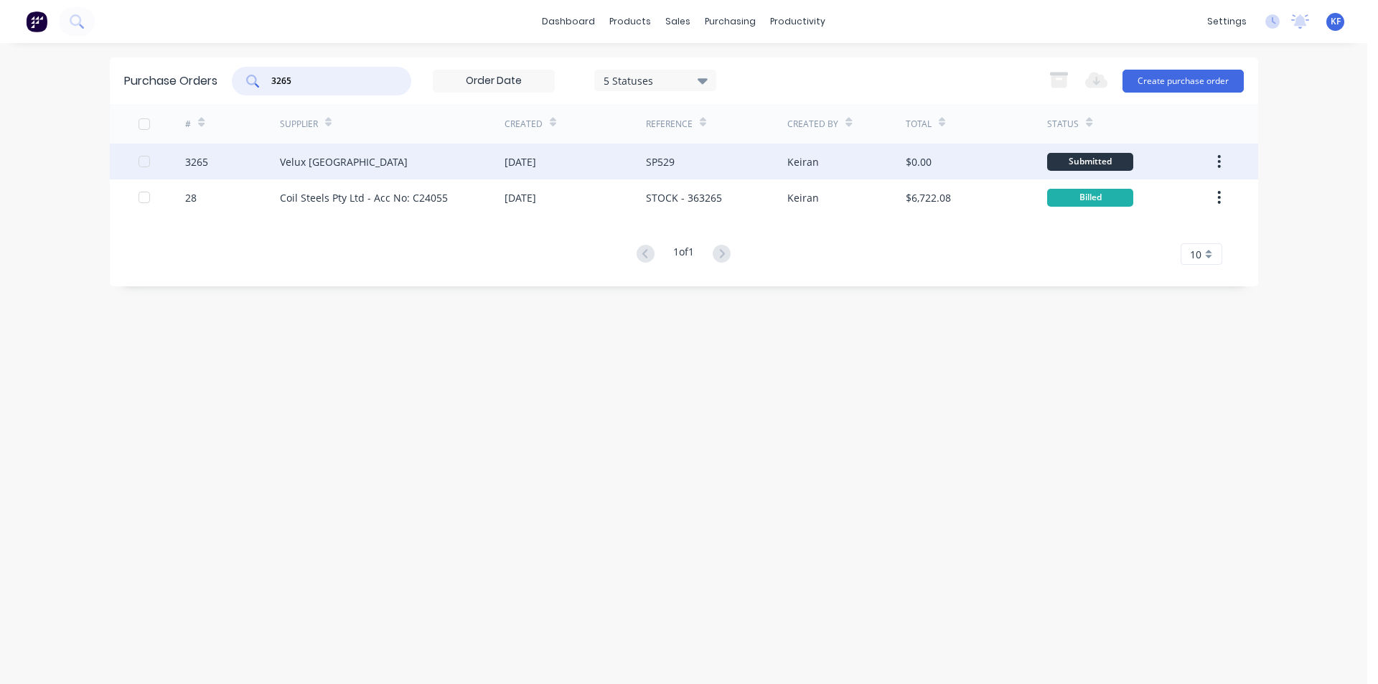
type input "3265"
click at [533, 170] on div "[DATE]" at bounding box center [575, 162] width 141 height 36
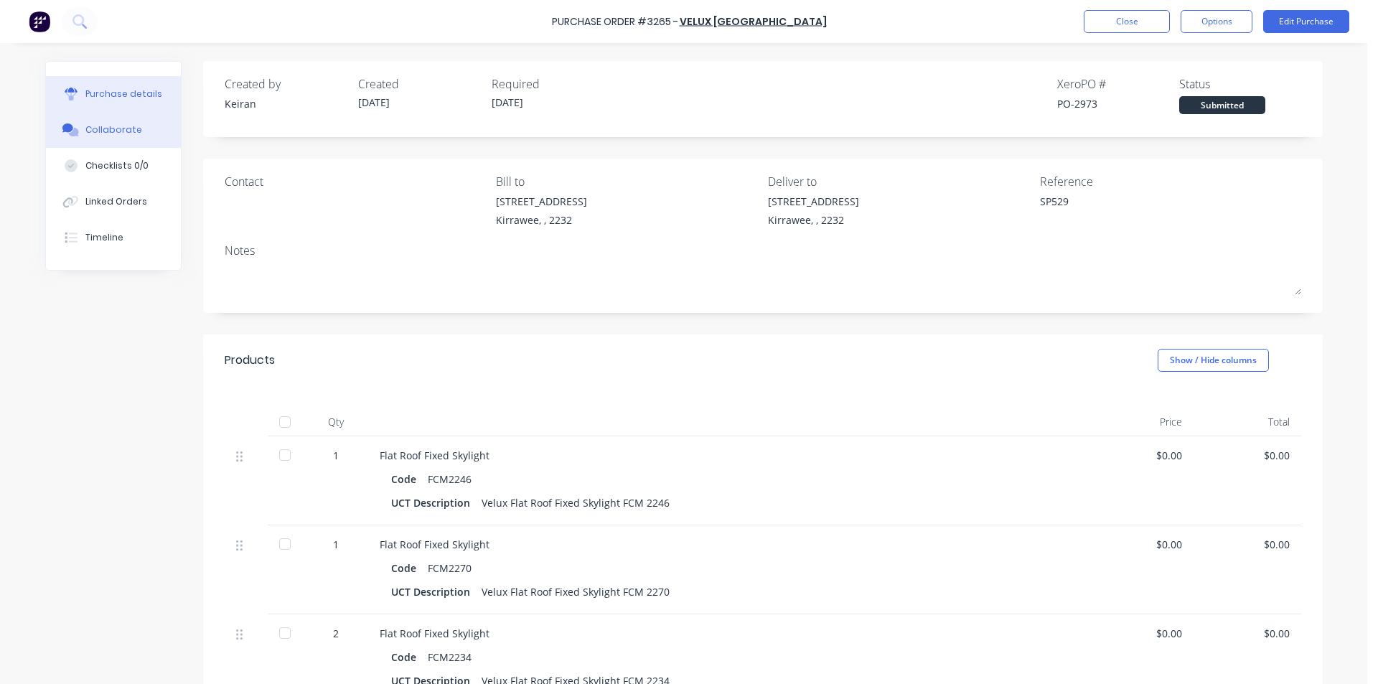
click at [106, 141] on button "Collaborate" at bounding box center [113, 130] width 135 height 36
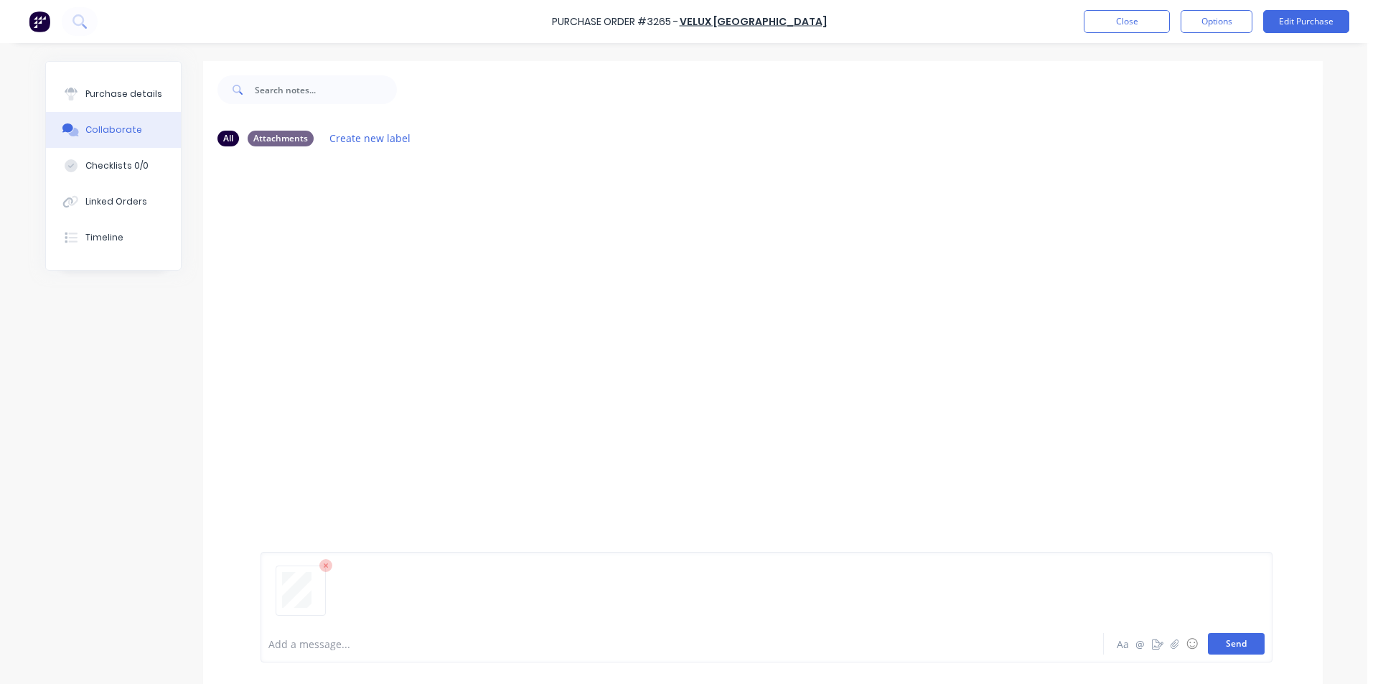
click at [1219, 643] on button "Send" at bounding box center [1236, 644] width 57 height 22
click at [1123, 22] on button "Close" at bounding box center [1127, 21] width 86 height 23
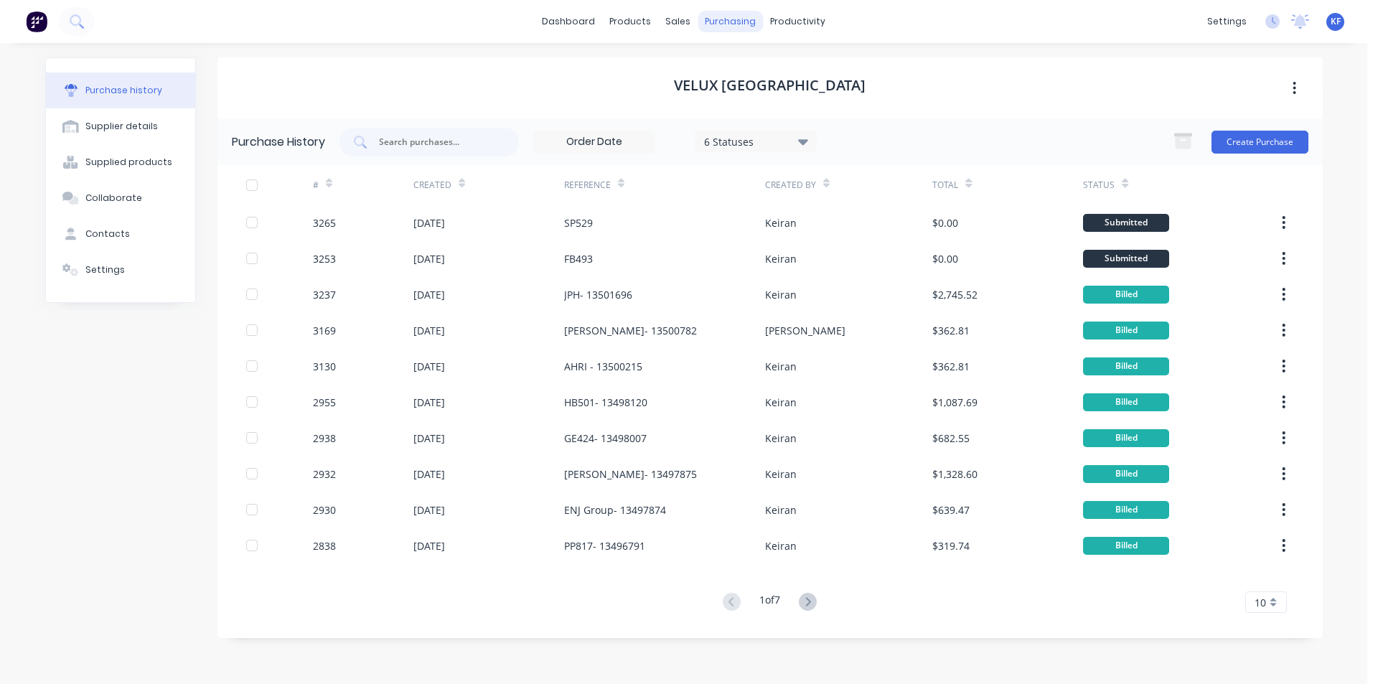
click at [716, 22] on div "purchasing" at bounding box center [730, 22] width 65 height 22
click at [744, 65] on div "Purchase Orders" at bounding box center [777, 68] width 76 height 13
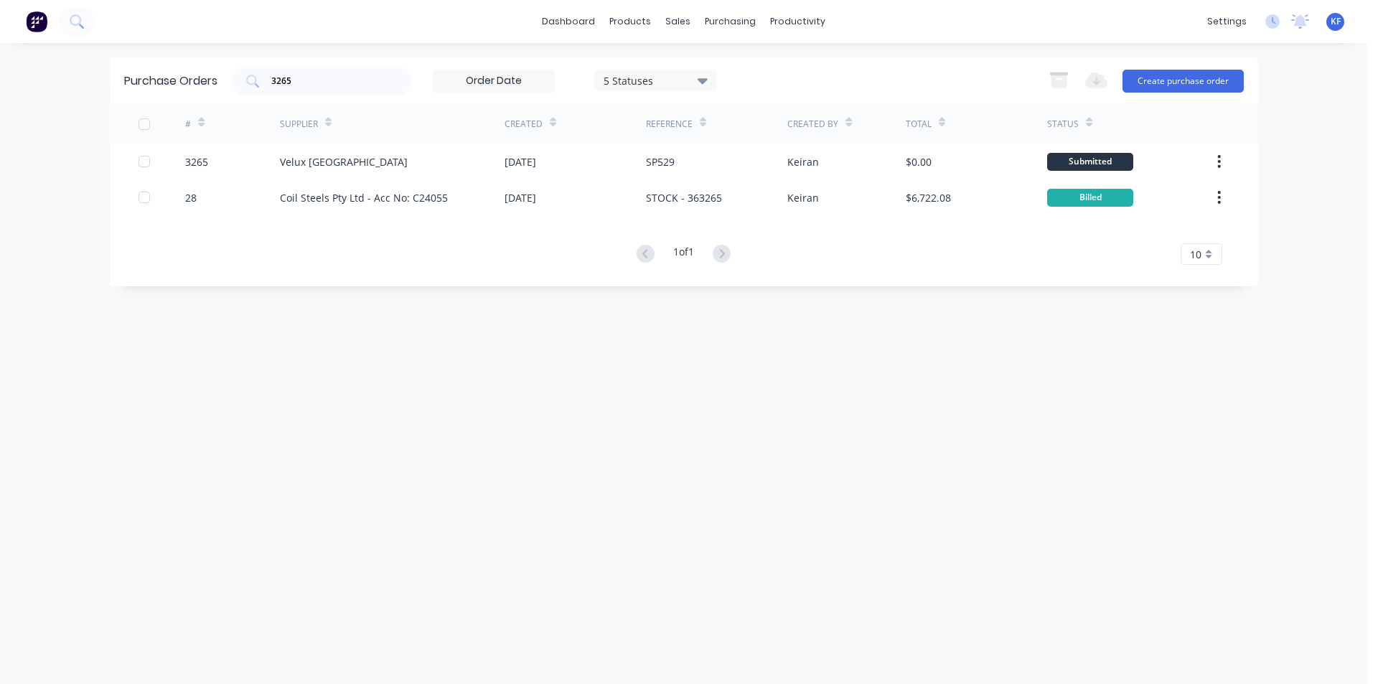
click at [142, 54] on div "dashboard products sales purchasing productivity dashboard products Product Cat…" at bounding box center [684, 342] width 1368 height 684
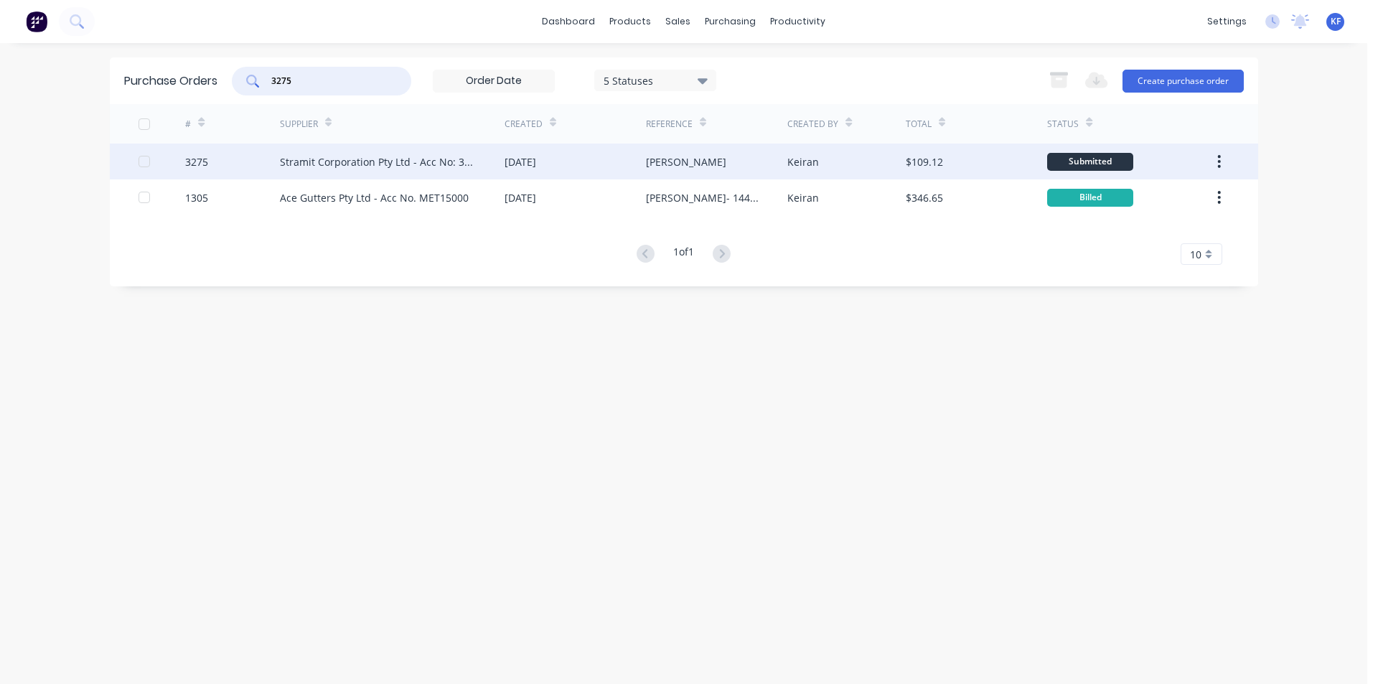
type input "3275"
click at [548, 174] on div "[DATE]" at bounding box center [575, 162] width 141 height 36
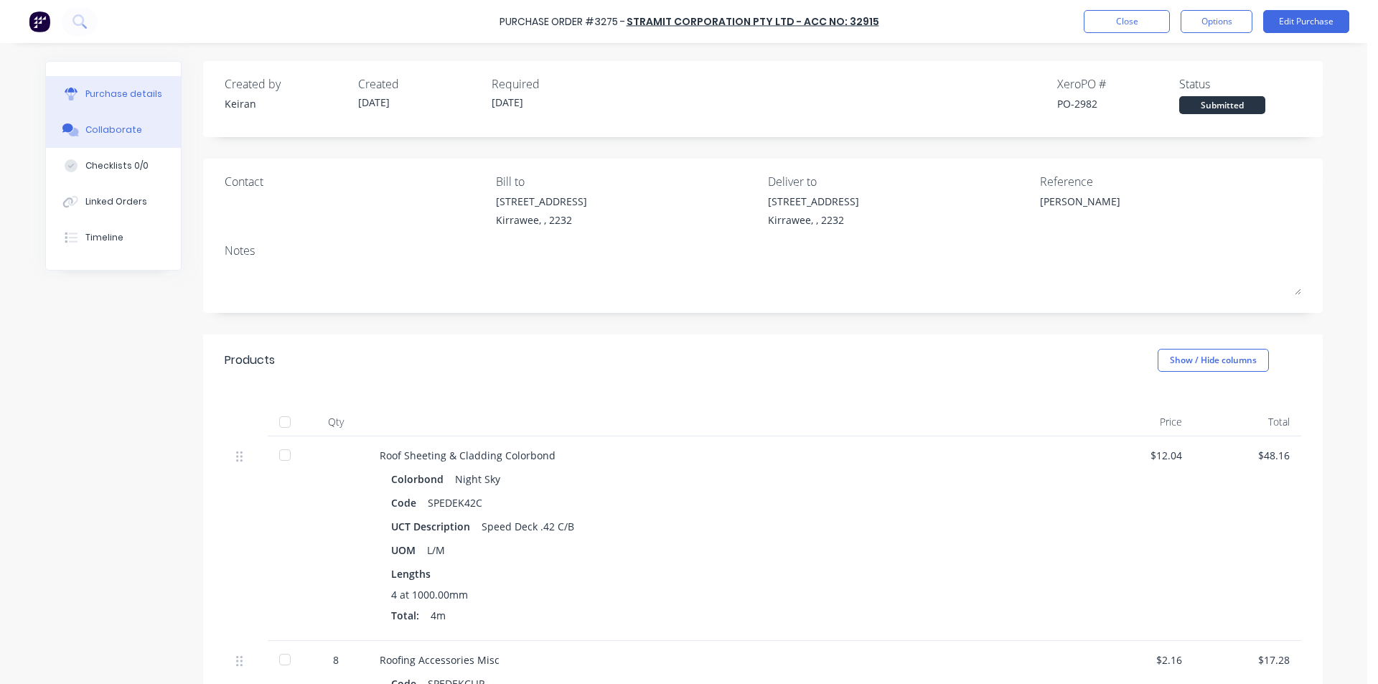
click at [126, 126] on div "Collaborate" at bounding box center [113, 129] width 57 height 13
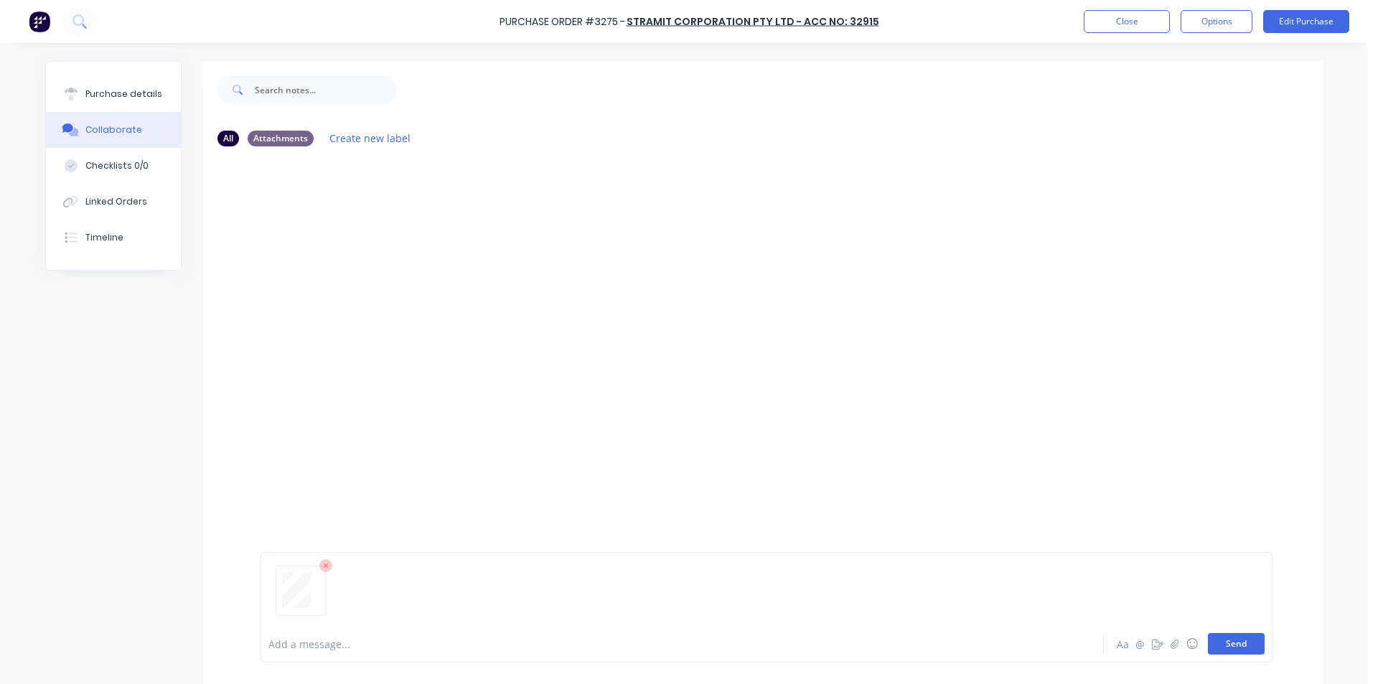
click at [1214, 645] on button "Send" at bounding box center [1236, 644] width 57 height 22
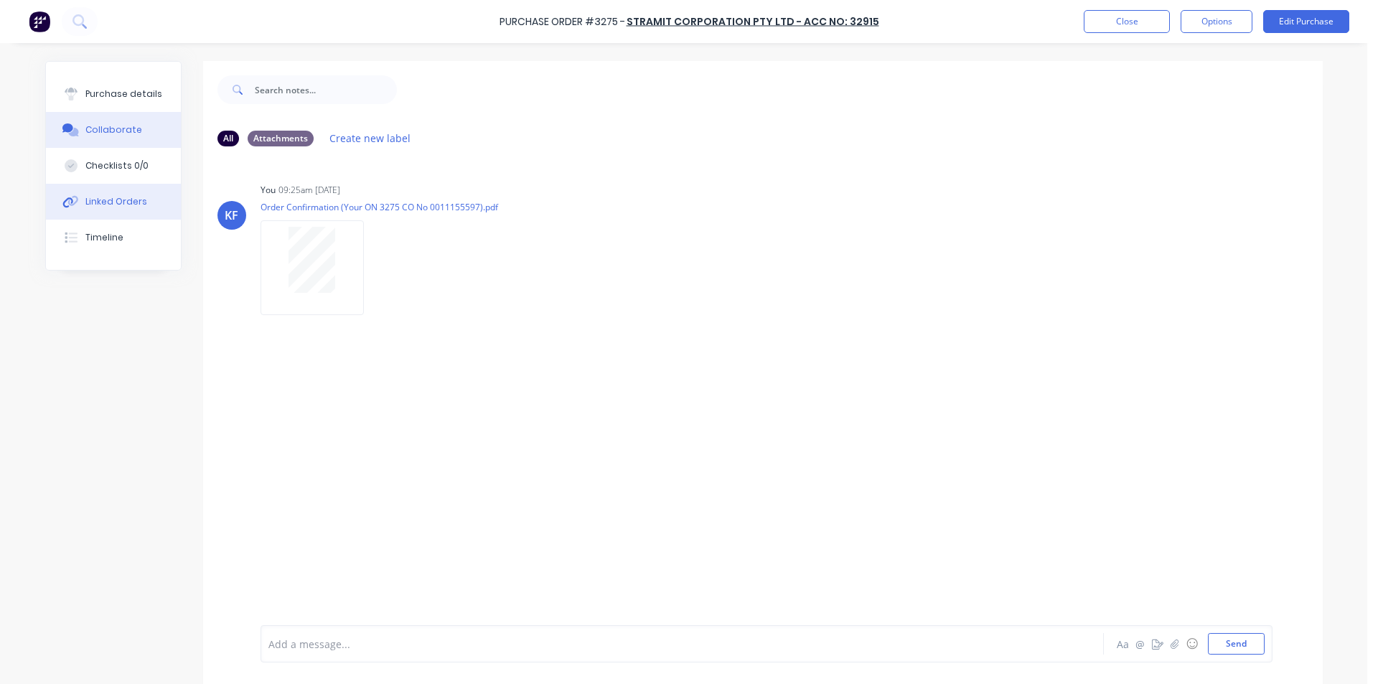
click at [113, 205] on div "Linked Orders" at bounding box center [116, 201] width 62 height 13
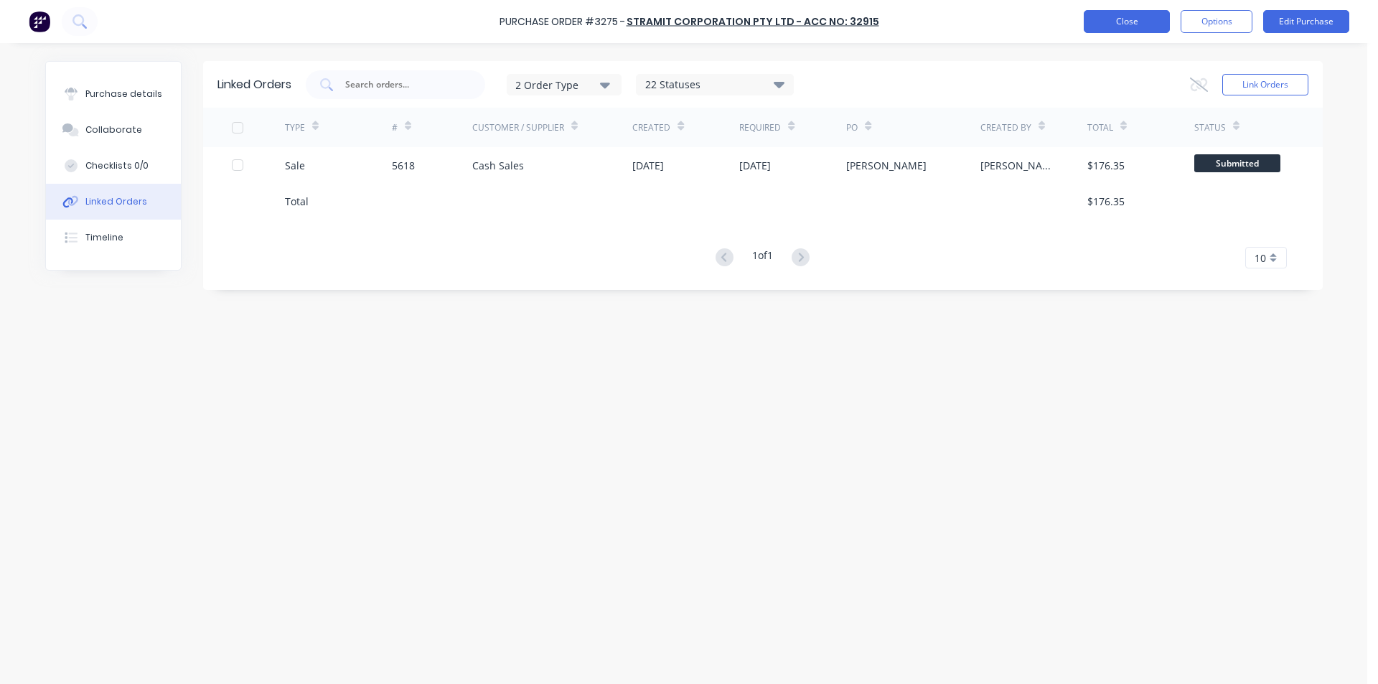
click at [1088, 30] on button "Close" at bounding box center [1127, 21] width 86 height 23
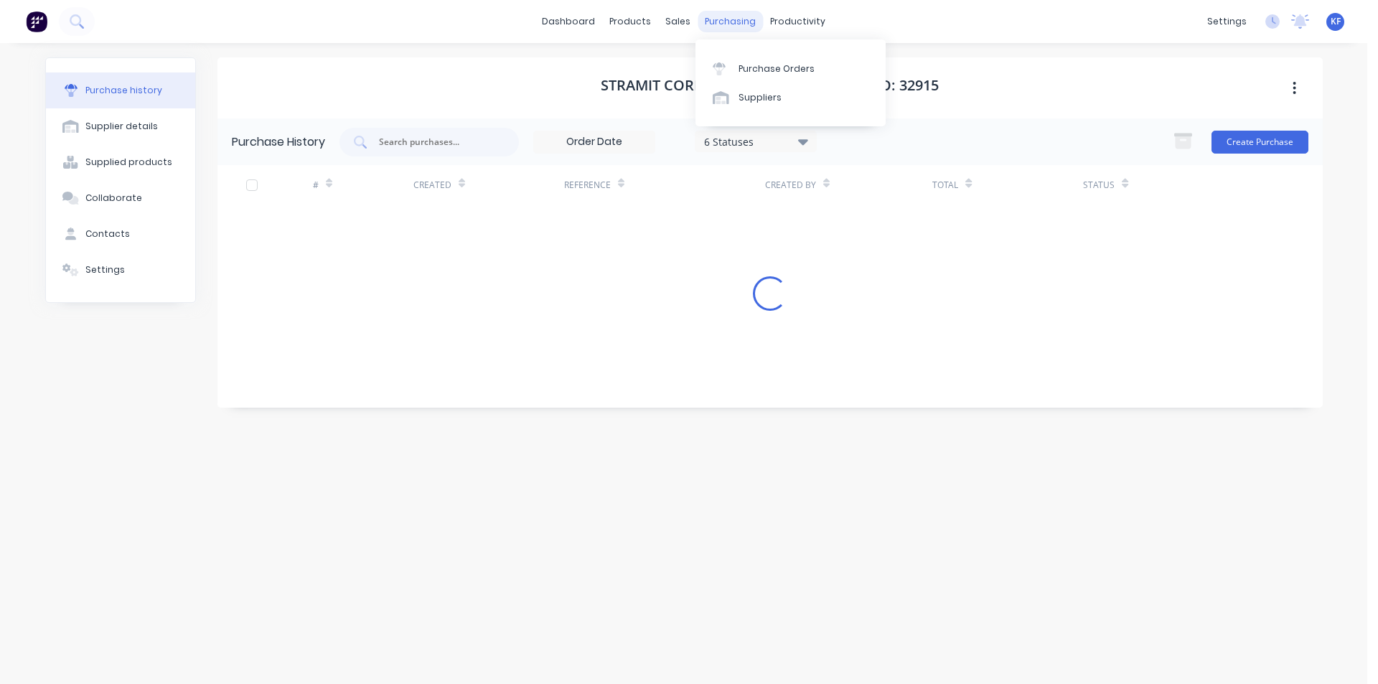
click at [734, 22] on div "purchasing" at bounding box center [730, 22] width 65 height 22
click at [757, 63] on div "Purchase Orders" at bounding box center [777, 68] width 76 height 13
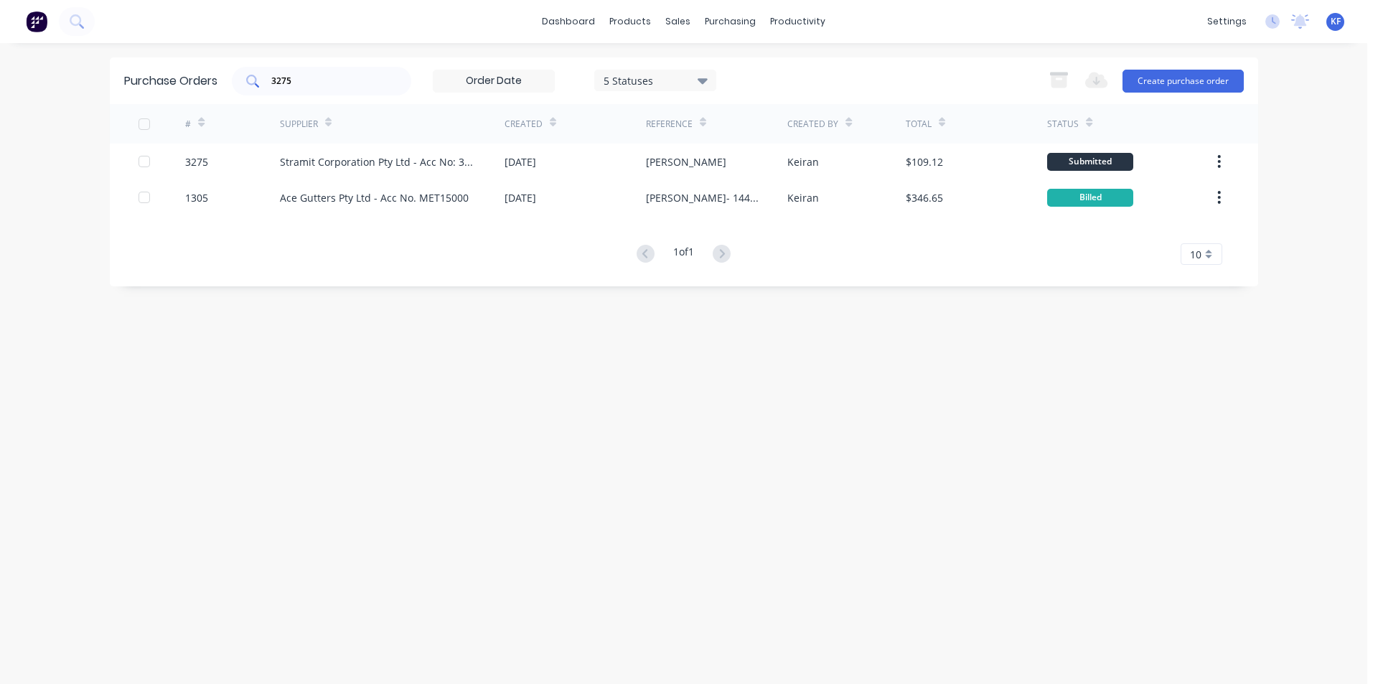
click at [259, 78] on div "3275" at bounding box center [321, 81] width 179 height 29
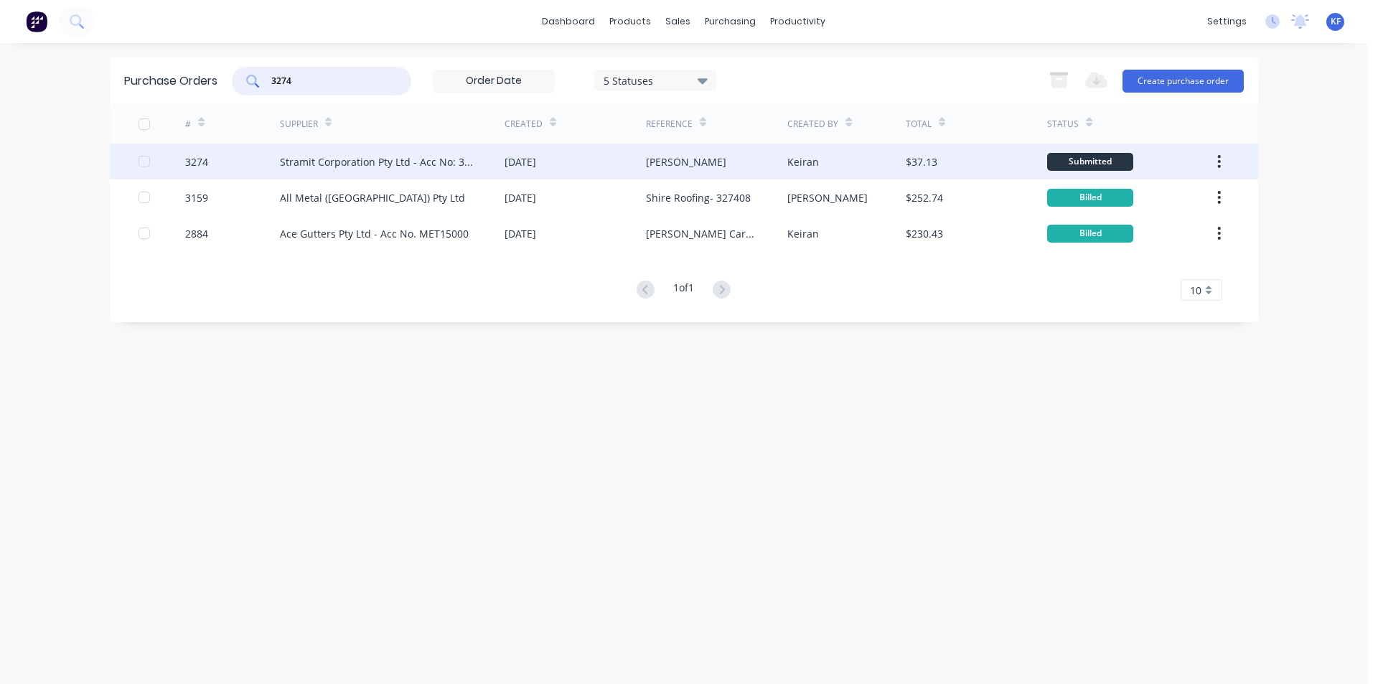
type input "3274"
click at [739, 162] on div "[PERSON_NAME]" at bounding box center [716, 162] width 141 height 36
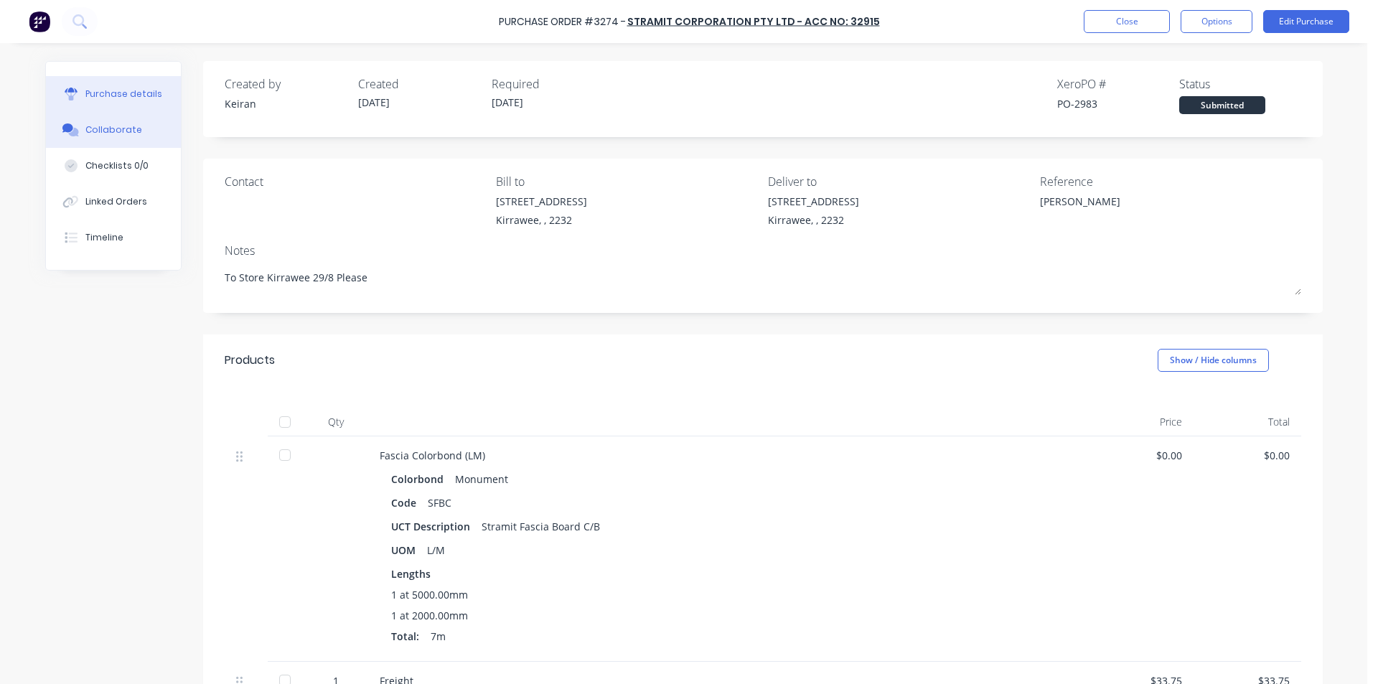
click at [101, 136] on button "Collaborate" at bounding box center [113, 130] width 135 height 36
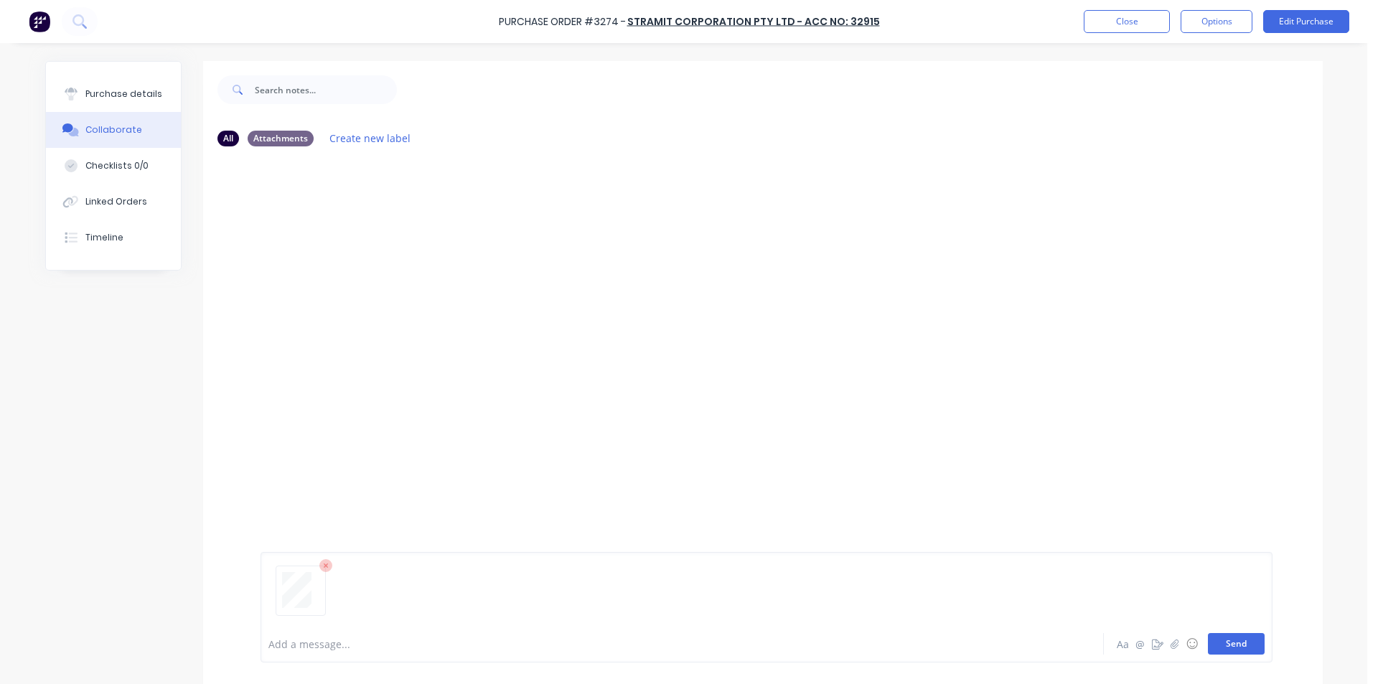
click at [1232, 649] on button "Send" at bounding box center [1236, 644] width 57 height 22
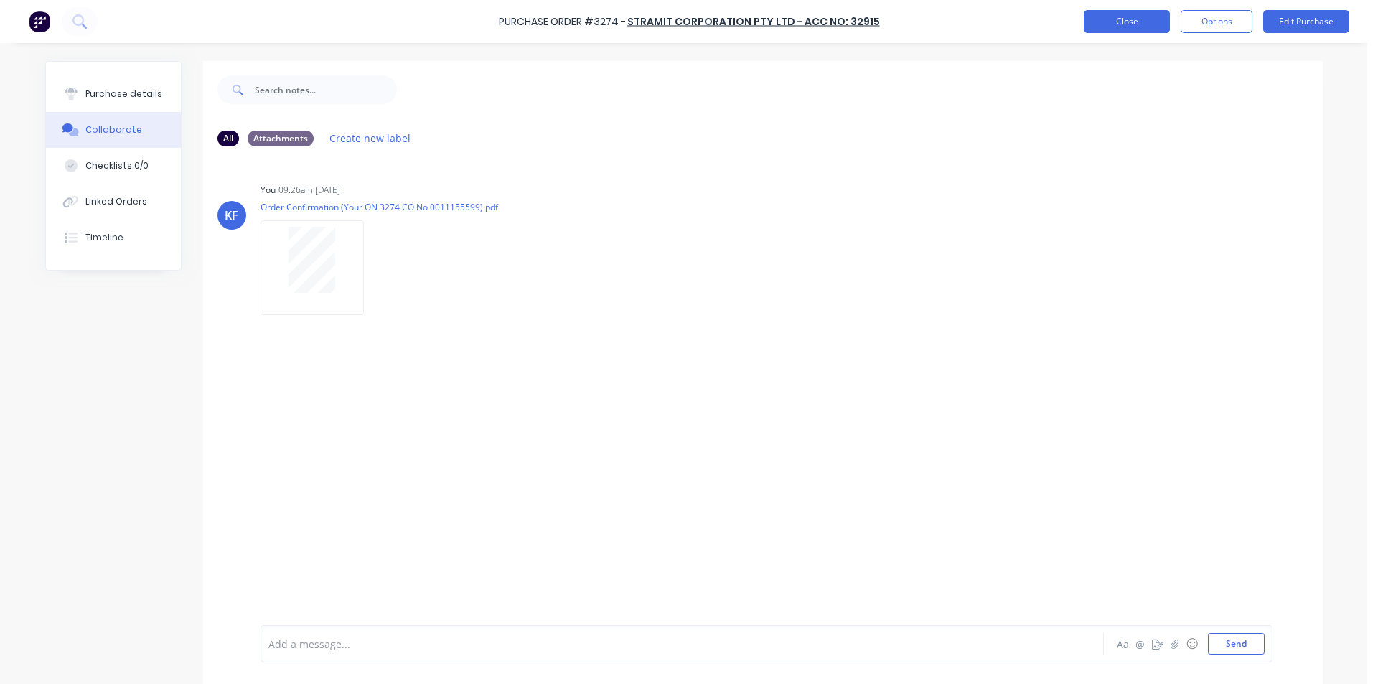
click at [1126, 16] on button "Close" at bounding box center [1127, 21] width 86 height 23
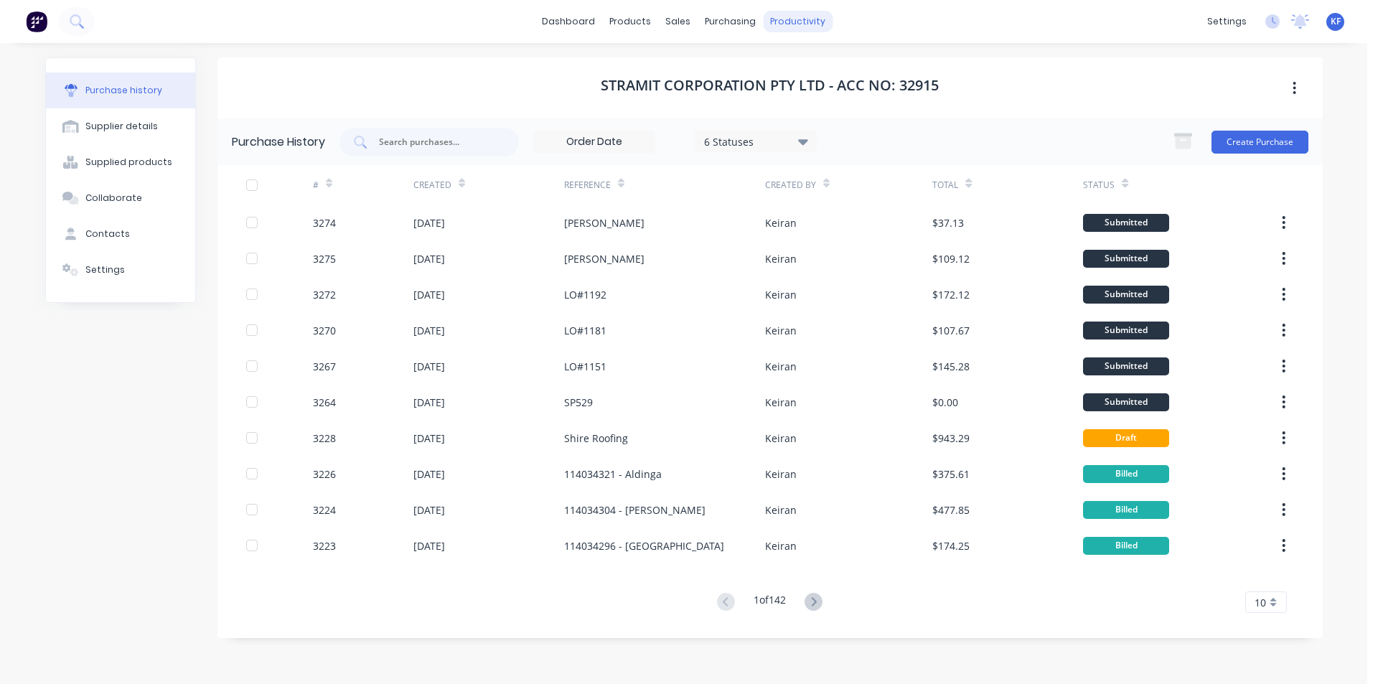
click at [779, 22] on div "productivity" at bounding box center [798, 22] width 70 height 22
click at [823, 124] on div "Delivery Scheduling" at bounding box center [847, 126] width 90 height 13
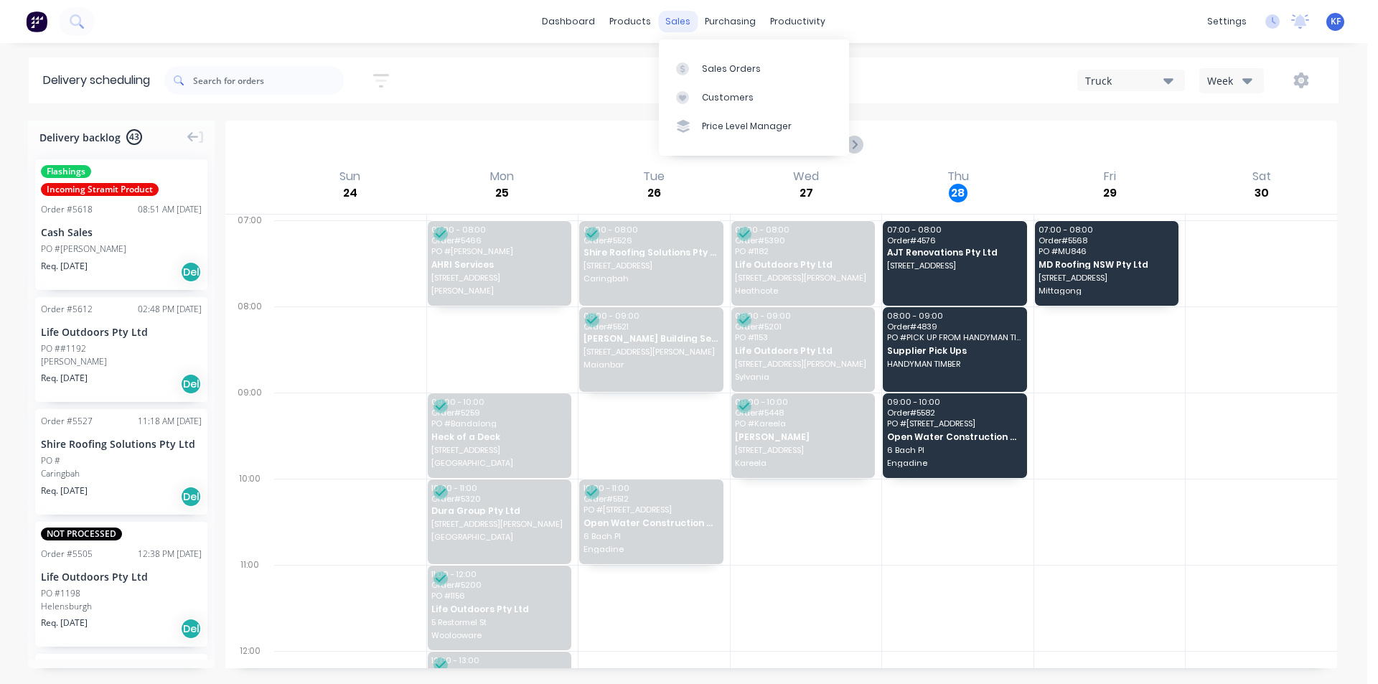
click at [682, 19] on div "sales" at bounding box center [677, 22] width 39 height 22
click at [700, 56] on link "Sales Orders" at bounding box center [754, 68] width 190 height 29
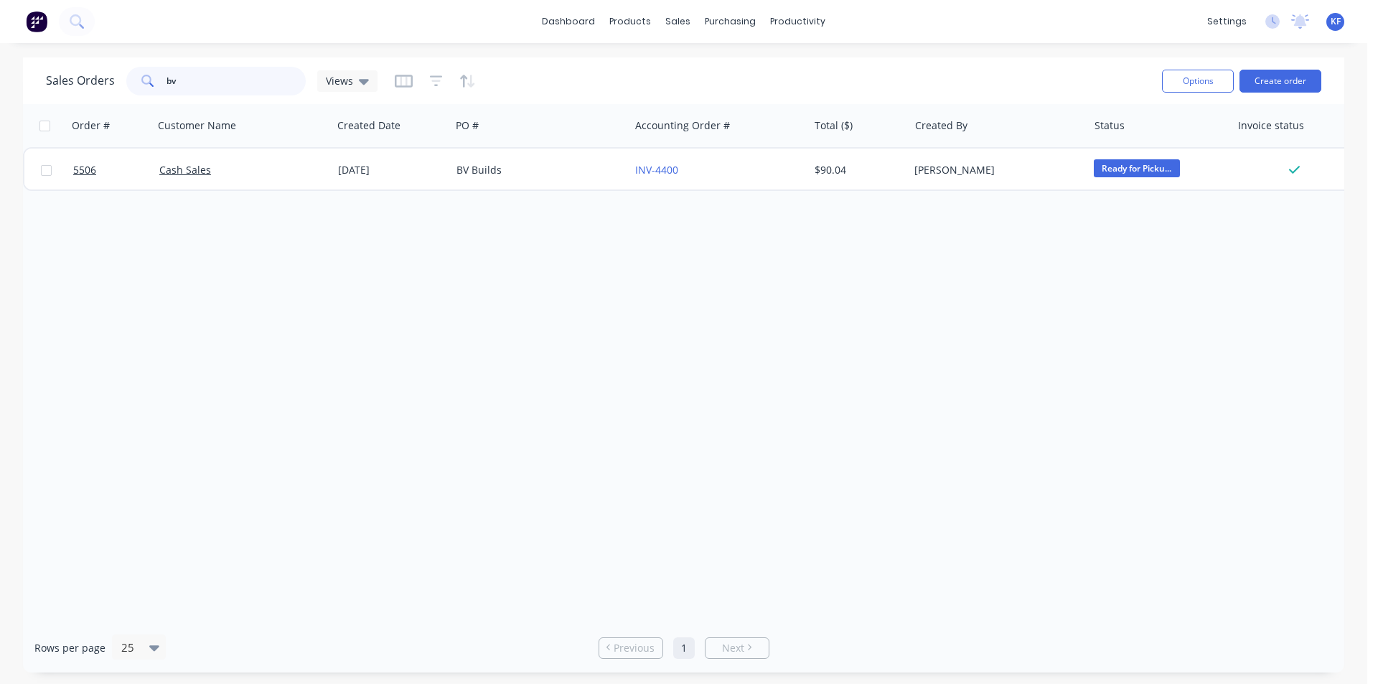
drag, startPoint x: 177, startPoint y: 73, endPoint x: 103, endPoint y: 68, distance: 74.8
click at [104, 68] on div "Sales Orders bv Views" at bounding box center [212, 81] width 332 height 29
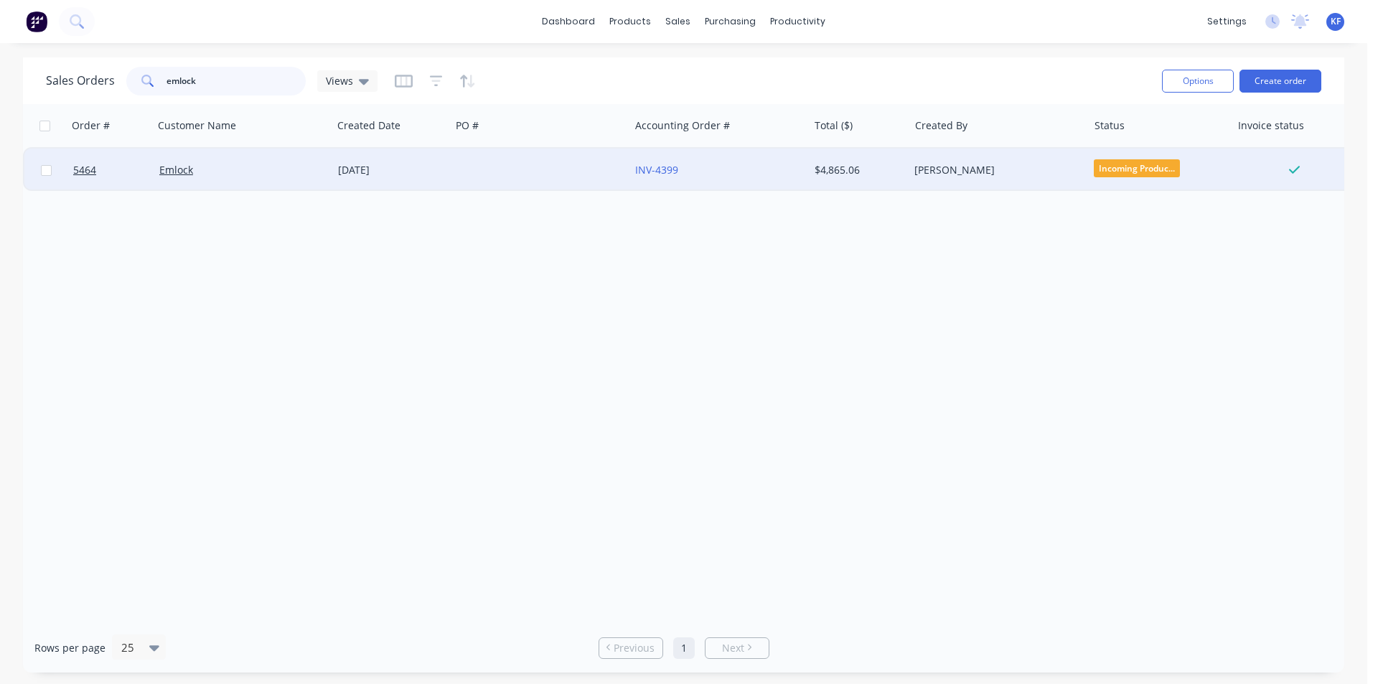
type input "emlock"
click at [480, 179] on div at bounding box center [540, 170] width 179 height 43
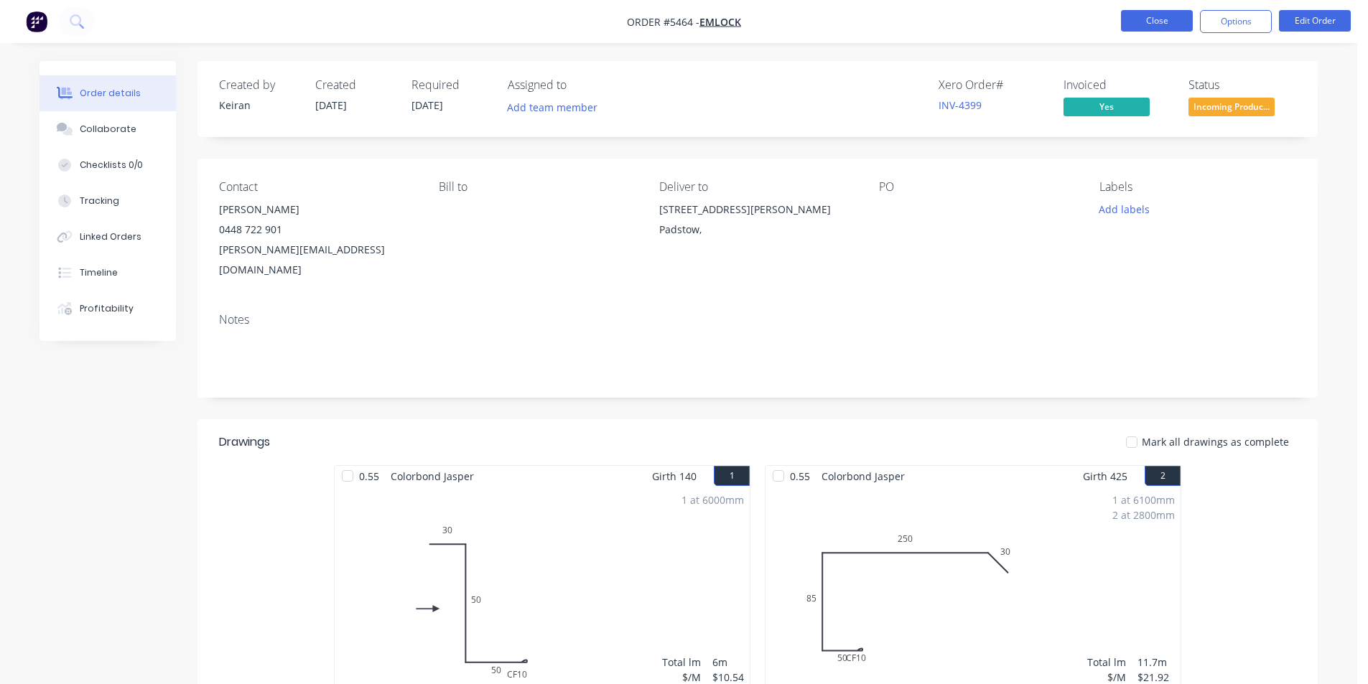
click at [1176, 16] on button "Close" at bounding box center [1157, 21] width 72 height 22
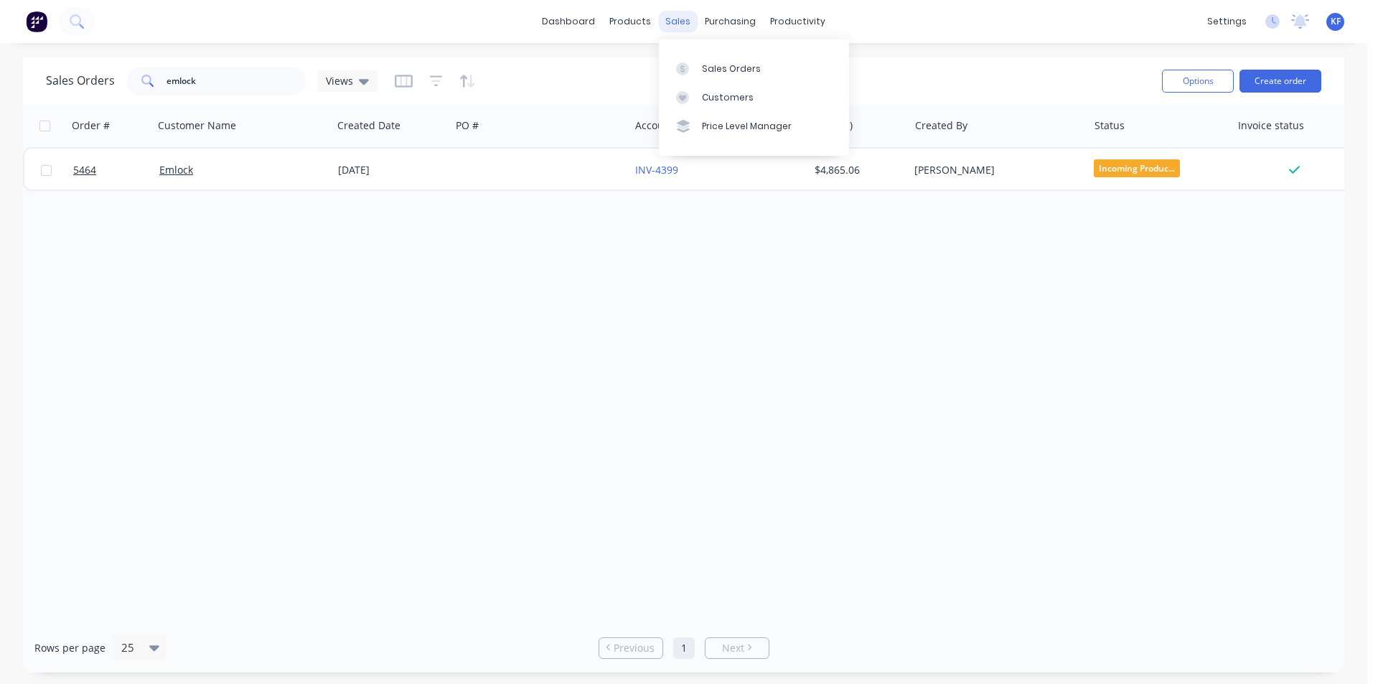
drag, startPoint x: 678, startPoint y: 29, endPoint x: 683, endPoint y: 60, distance: 32.0
click at [678, 31] on div "sales" at bounding box center [677, 22] width 39 height 22
click at [691, 73] on div at bounding box center [687, 68] width 22 height 13
click at [678, 24] on div "sales" at bounding box center [677, 22] width 39 height 22
click at [721, 88] on link "Customers" at bounding box center [754, 97] width 190 height 29
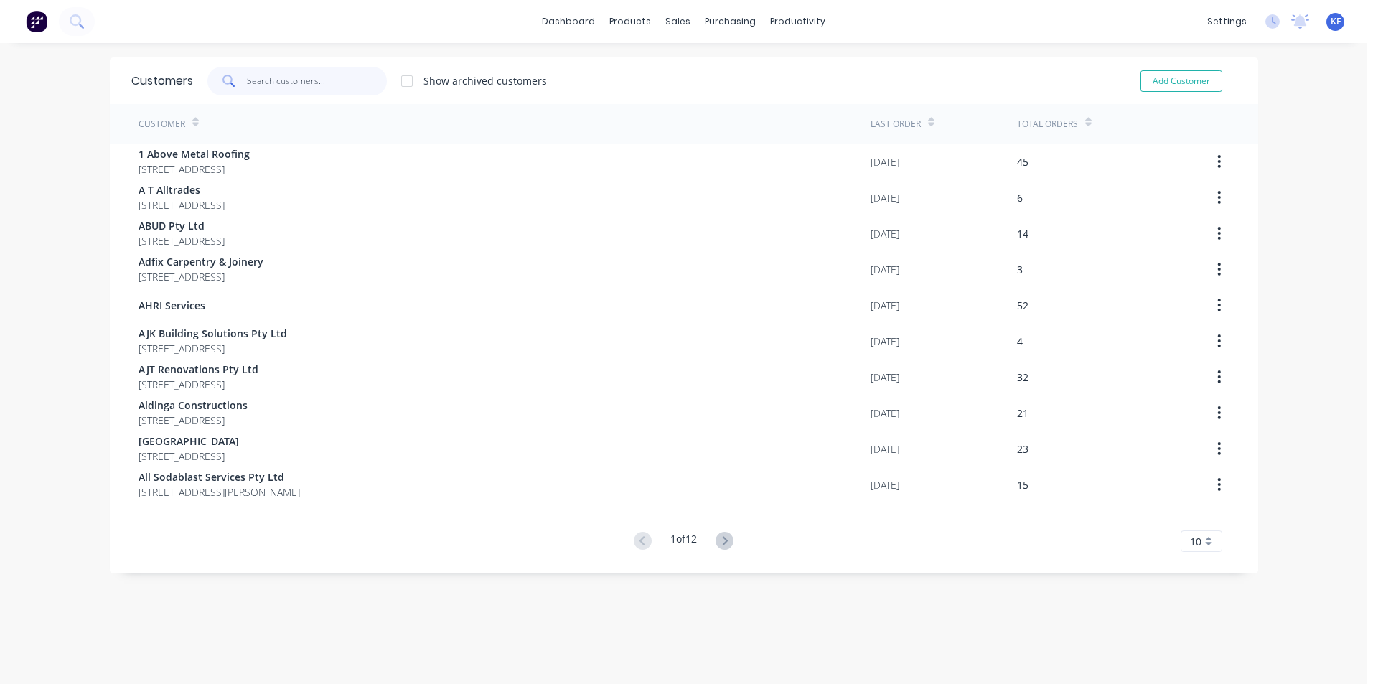
click at [297, 80] on input "text" at bounding box center [317, 81] width 140 height 29
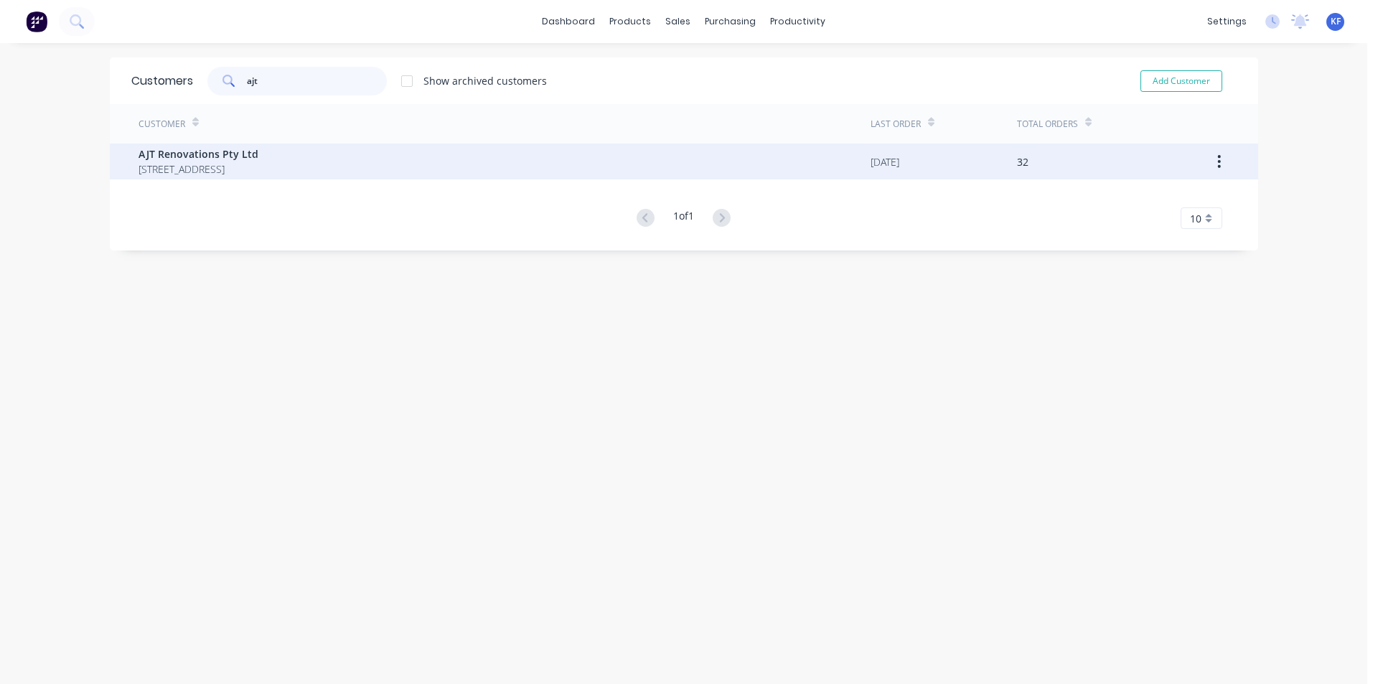
type input "ajt"
click at [258, 167] on span "[STREET_ADDRESS]" at bounding box center [199, 169] width 120 height 15
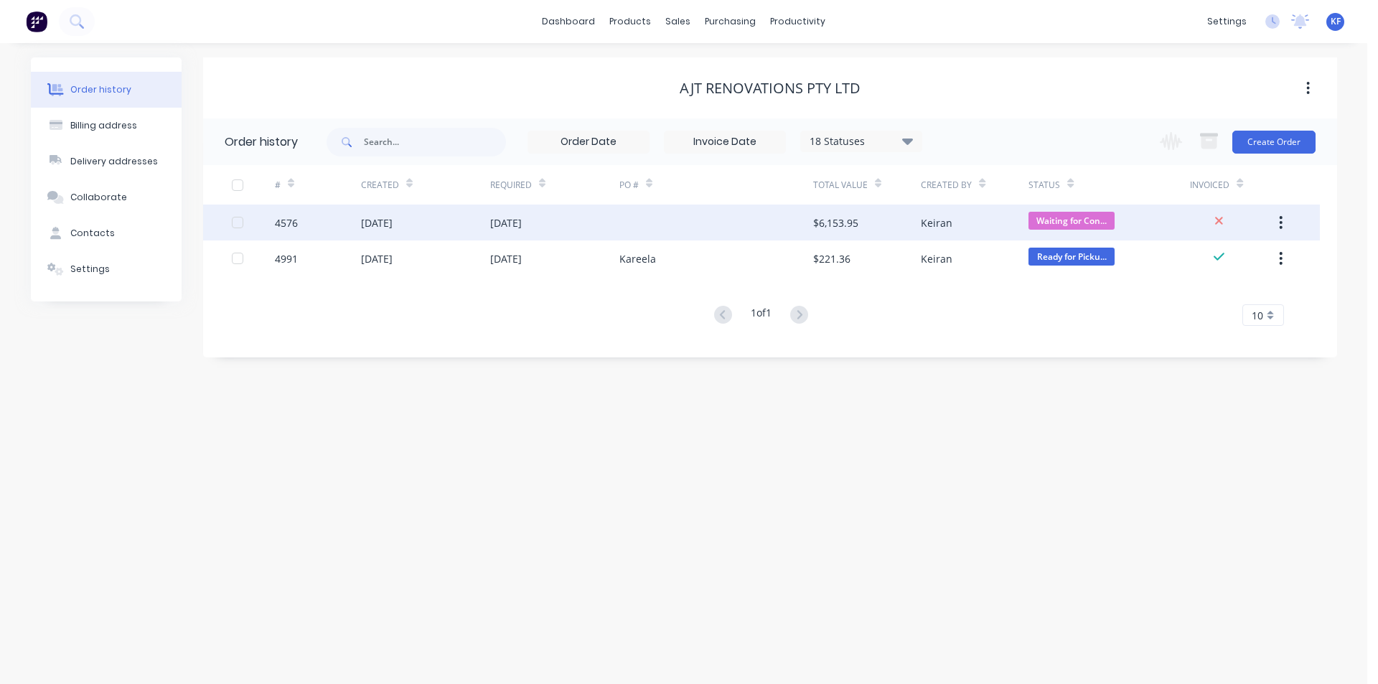
click at [685, 233] on div at bounding box center [717, 223] width 194 height 36
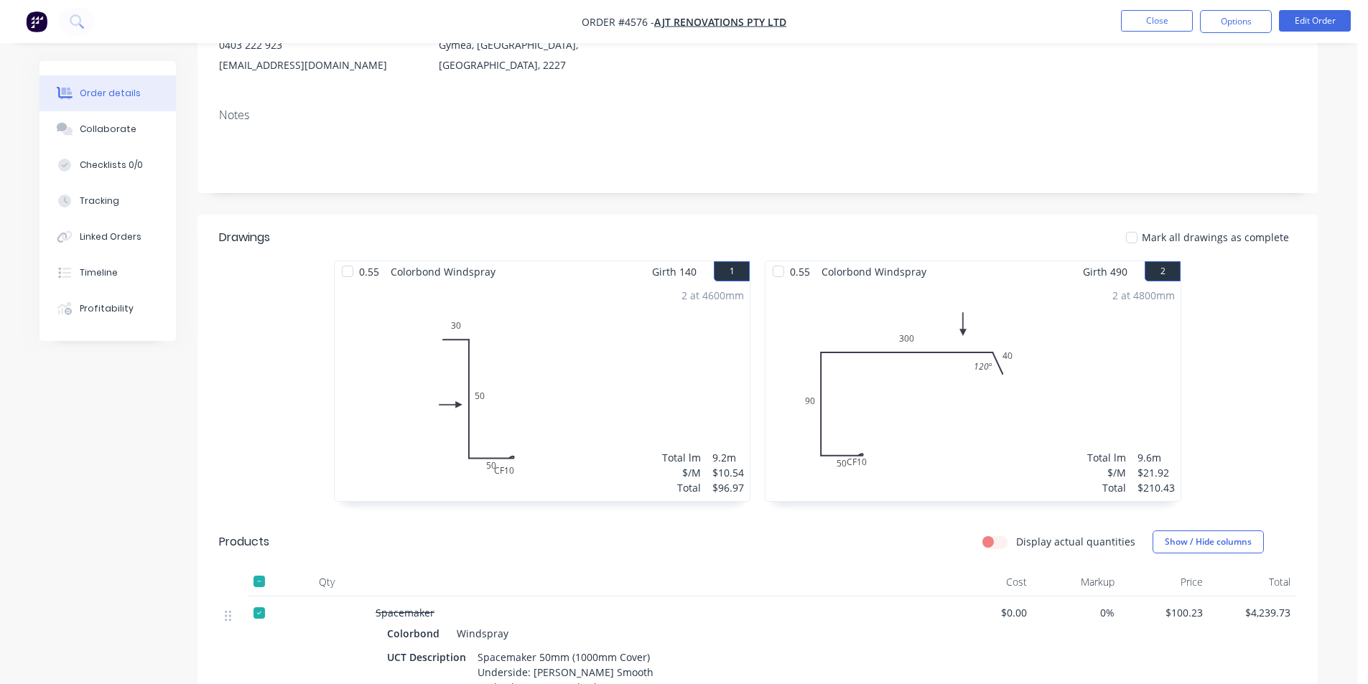
scroll to position [144, 0]
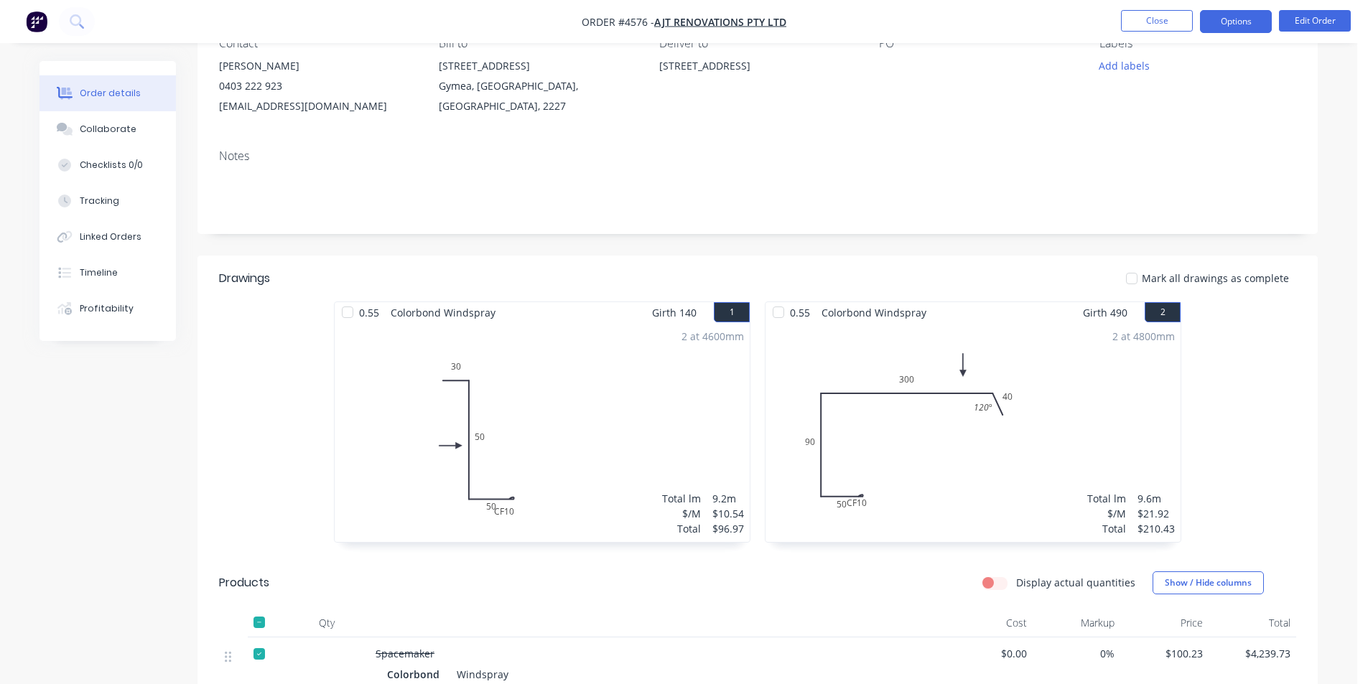
click at [1226, 22] on button "Options" at bounding box center [1236, 21] width 72 height 23
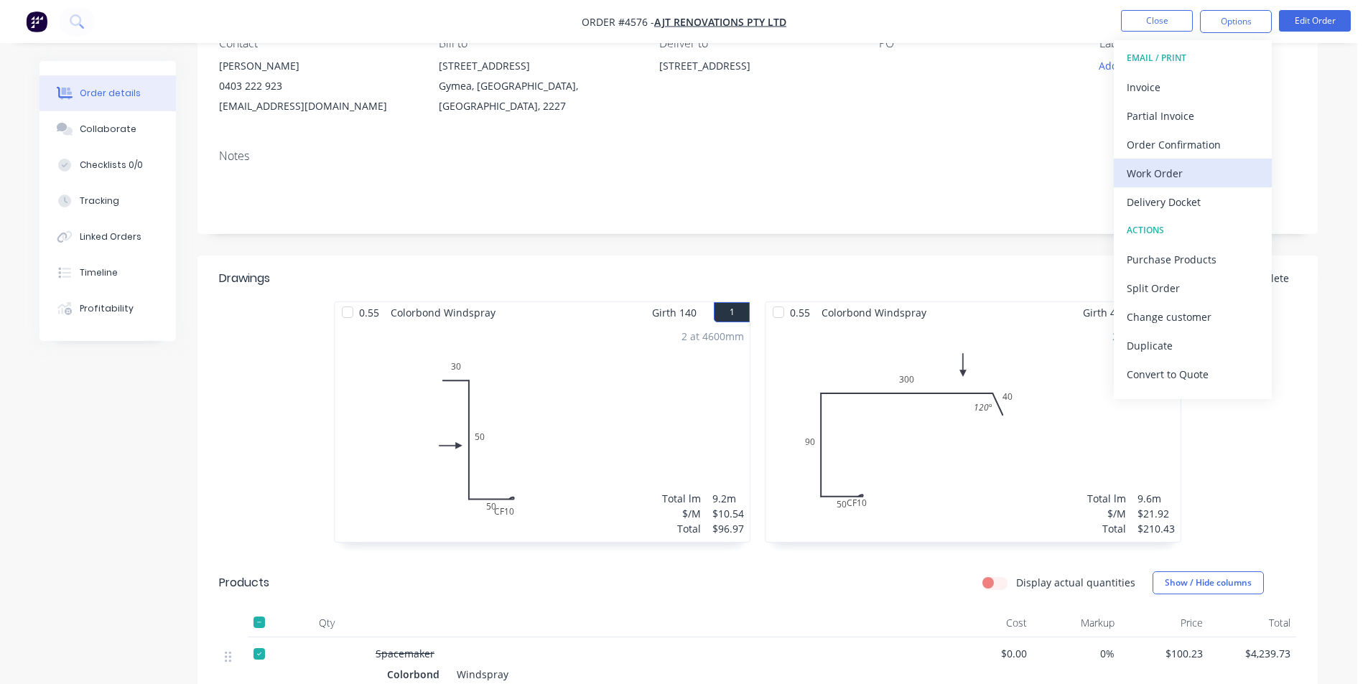
click at [1202, 176] on div "Work Order" at bounding box center [1192, 173] width 132 height 21
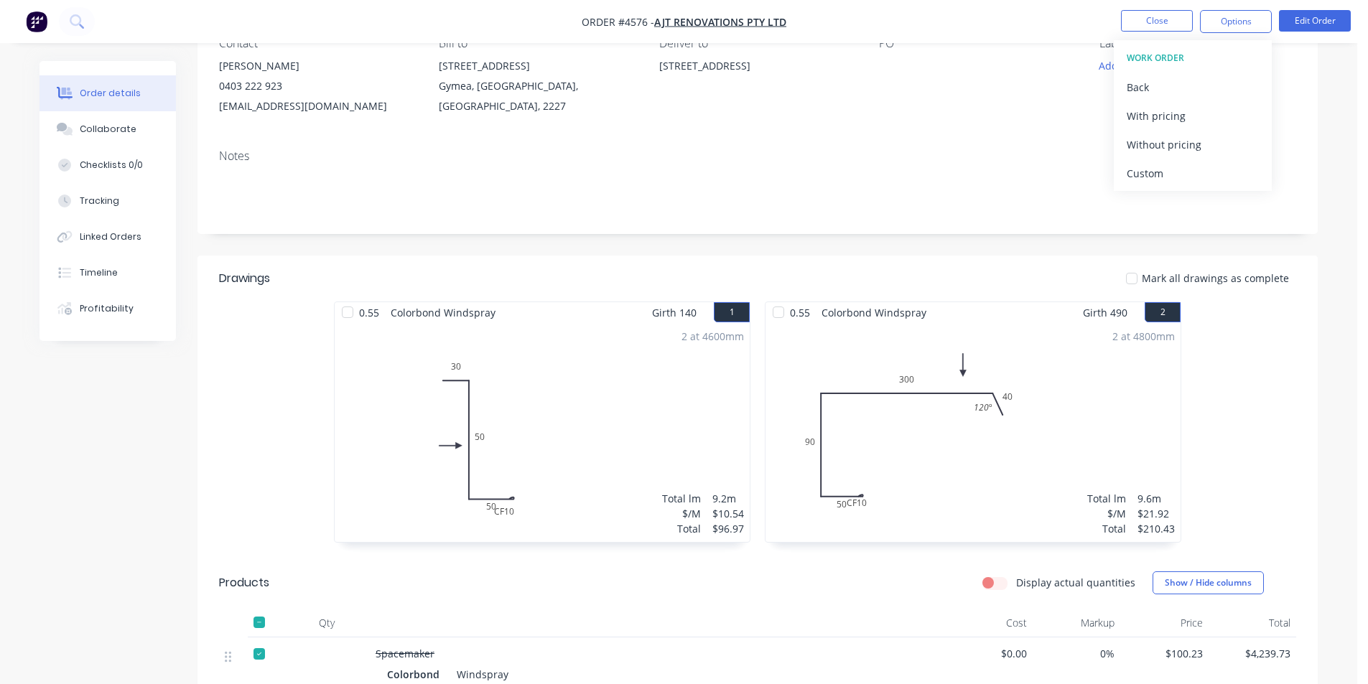
click at [1202, 176] on div "Custom" at bounding box center [1192, 173] width 132 height 21
click at [1195, 152] on div "Without pricing" at bounding box center [1192, 144] width 132 height 21
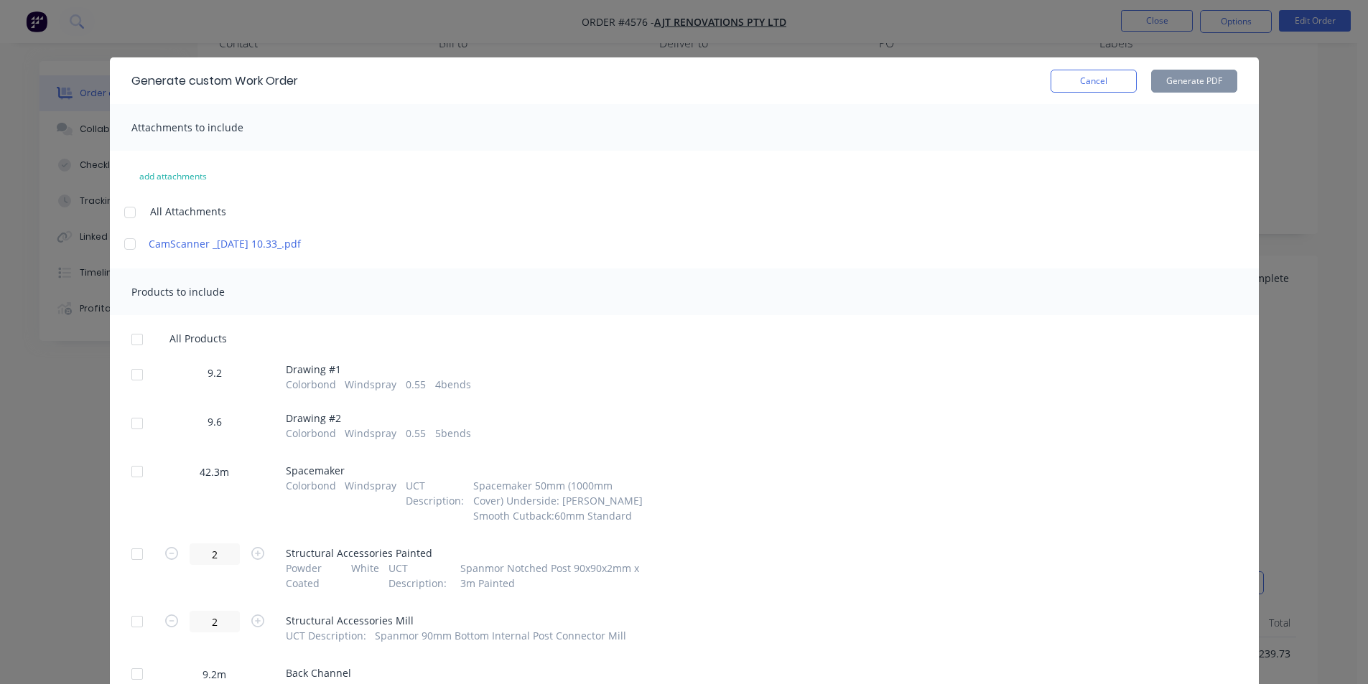
click at [139, 378] on div at bounding box center [137, 374] width 29 height 29
click at [136, 420] on div at bounding box center [137, 423] width 29 height 29
click at [1195, 76] on button "Generate PDF" at bounding box center [1194, 81] width 86 height 23
click at [1098, 82] on button "Cancel" at bounding box center [1093, 81] width 86 height 23
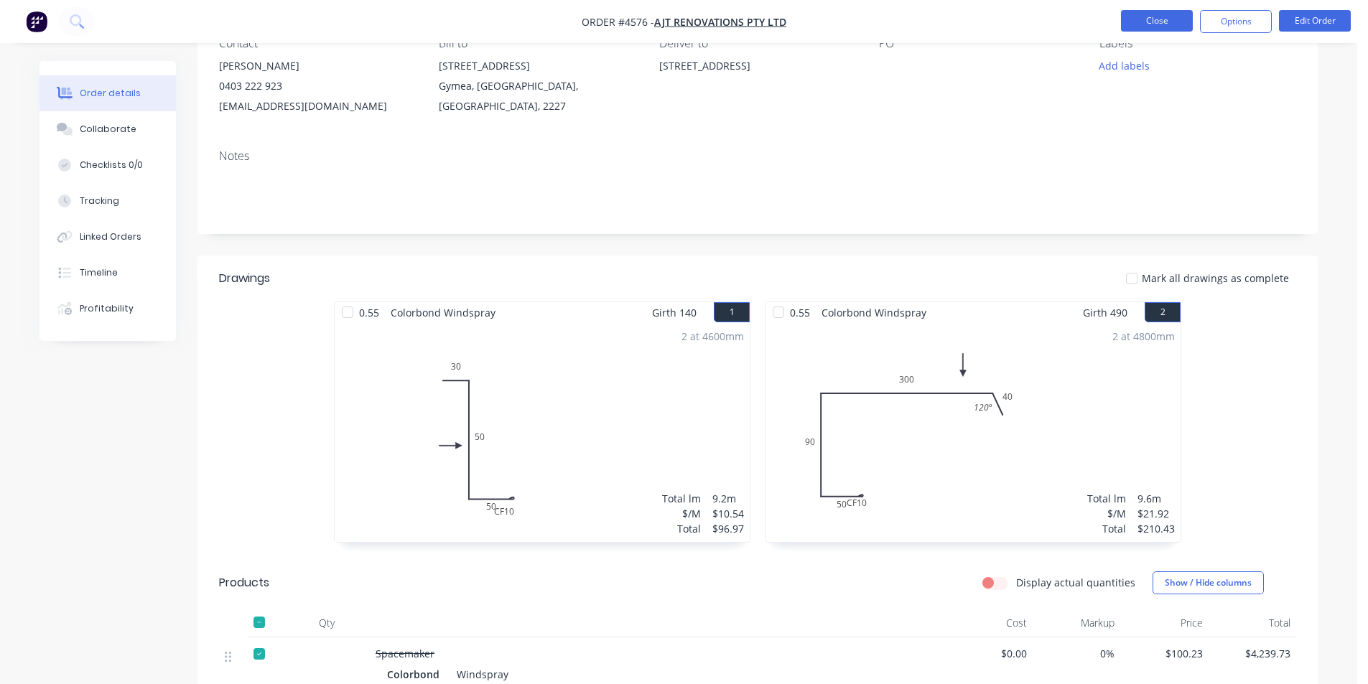
click at [1139, 22] on button "Close" at bounding box center [1157, 21] width 72 height 22
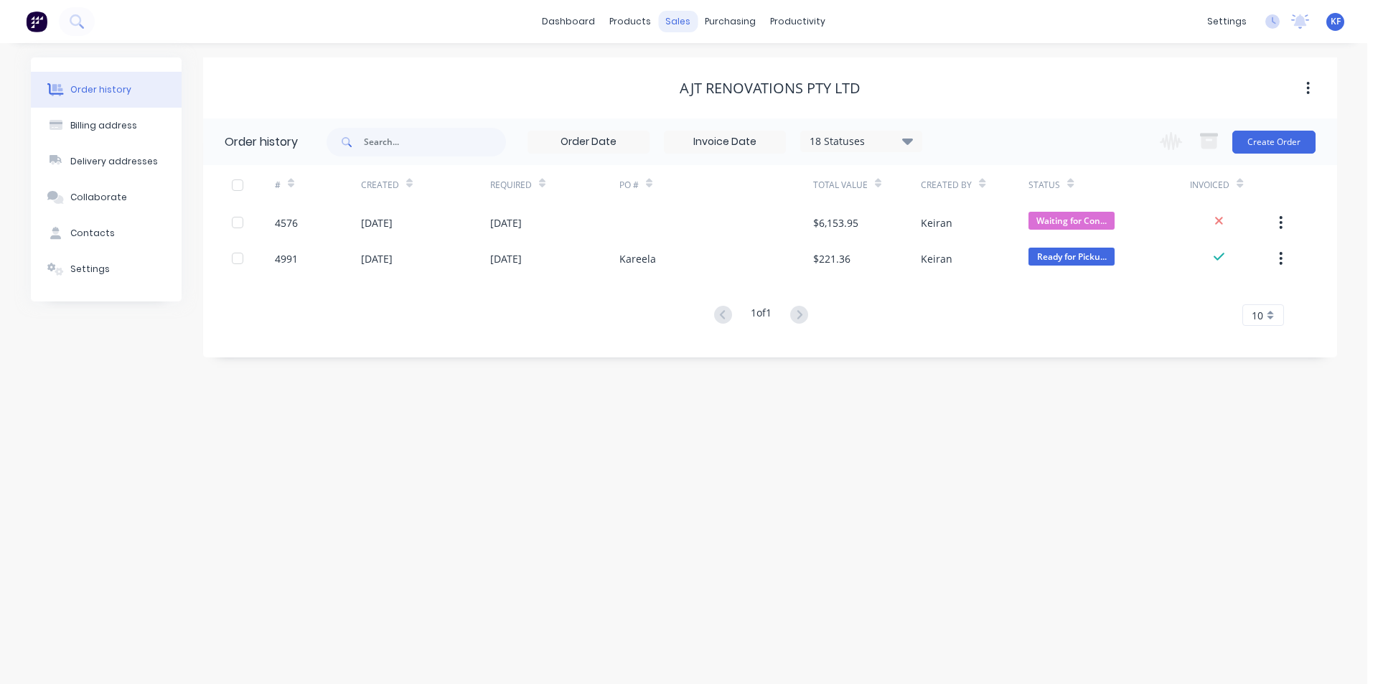
click at [671, 24] on div "sales" at bounding box center [677, 22] width 39 height 22
click at [729, 57] on link "Sales Orders" at bounding box center [754, 68] width 190 height 29
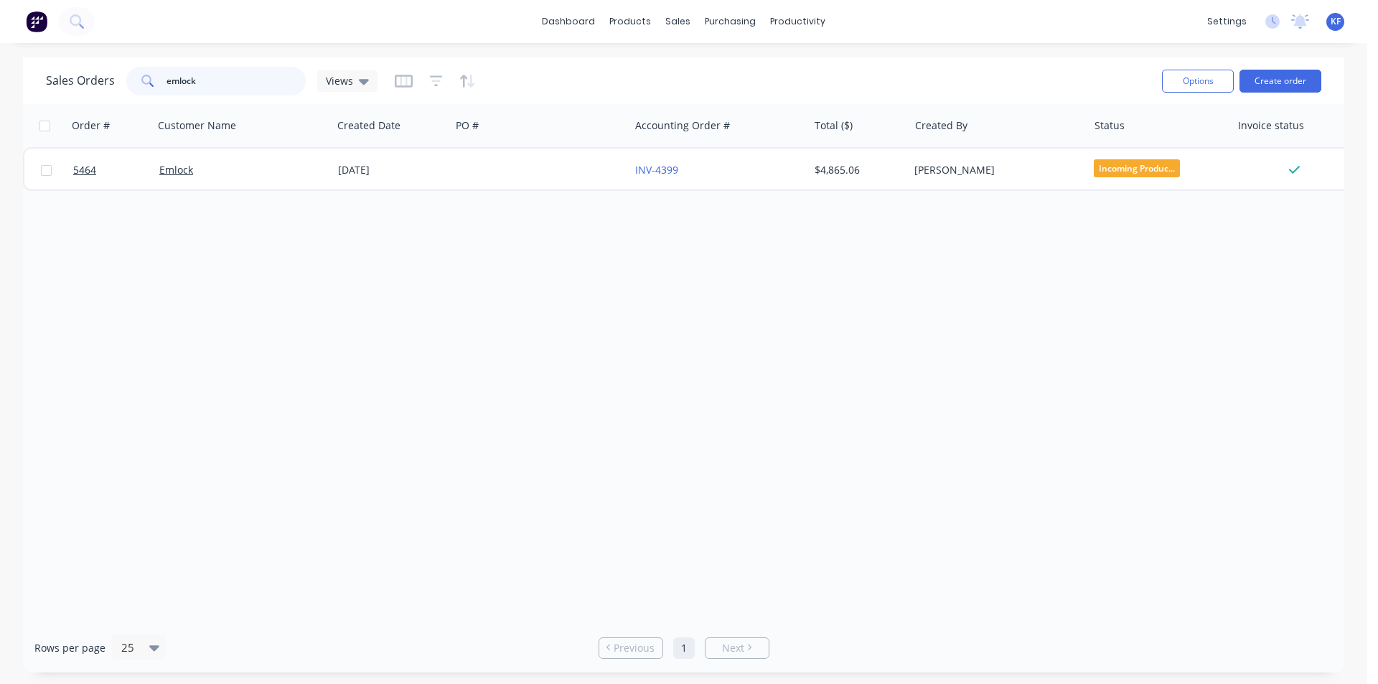
drag, startPoint x: 131, startPoint y: 75, endPoint x: 0, endPoint y: 75, distance: 131.4
click at [0, 75] on div "Sales Orders emlock Views Options Create order Order # Customer Name Created Da…" at bounding box center [684, 364] width 1368 height 615
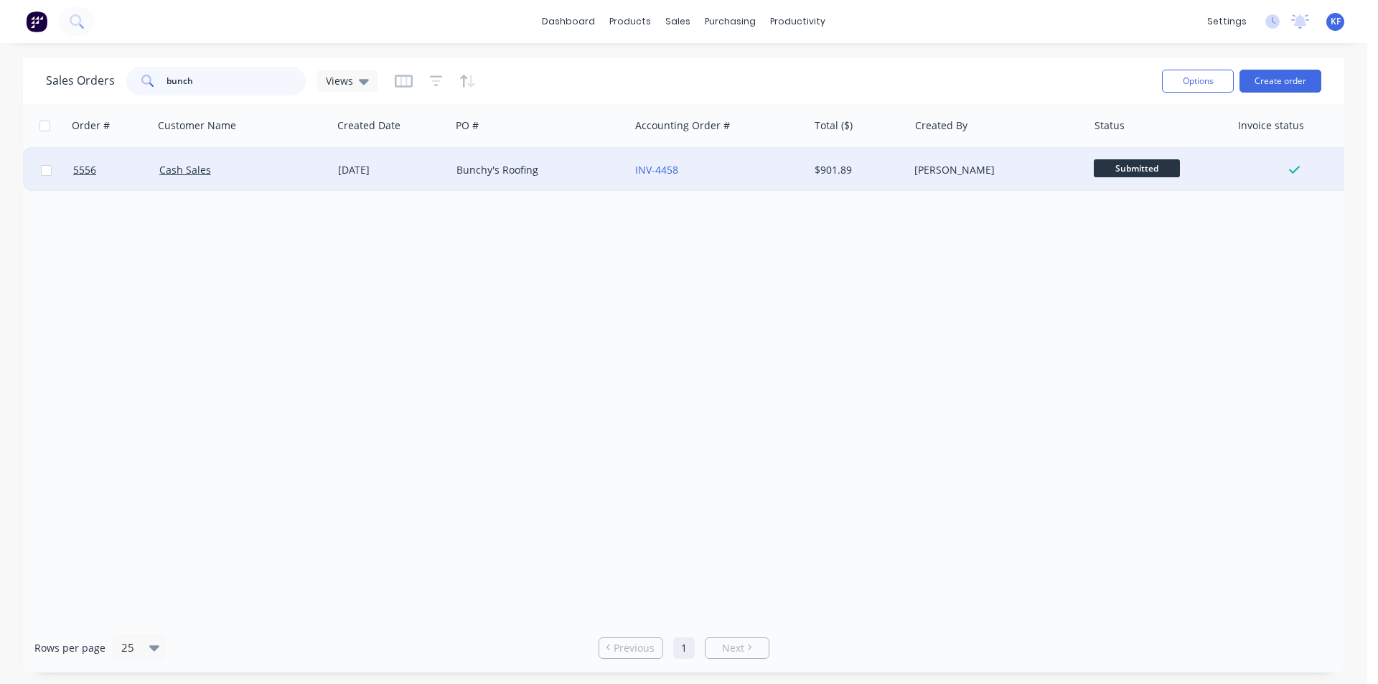
type input "bunch"
click at [735, 171] on div "INV-4458" at bounding box center [714, 170] width 159 height 14
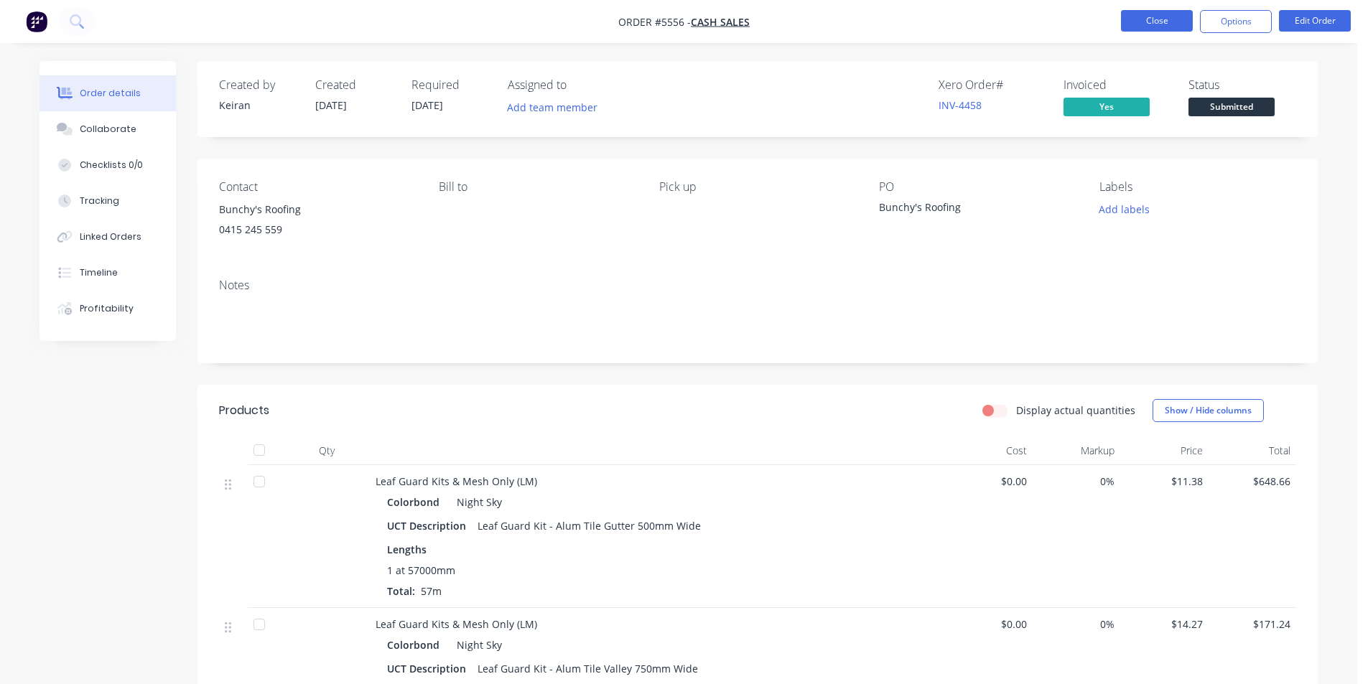
click at [1136, 20] on button "Close" at bounding box center [1157, 21] width 72 height 22
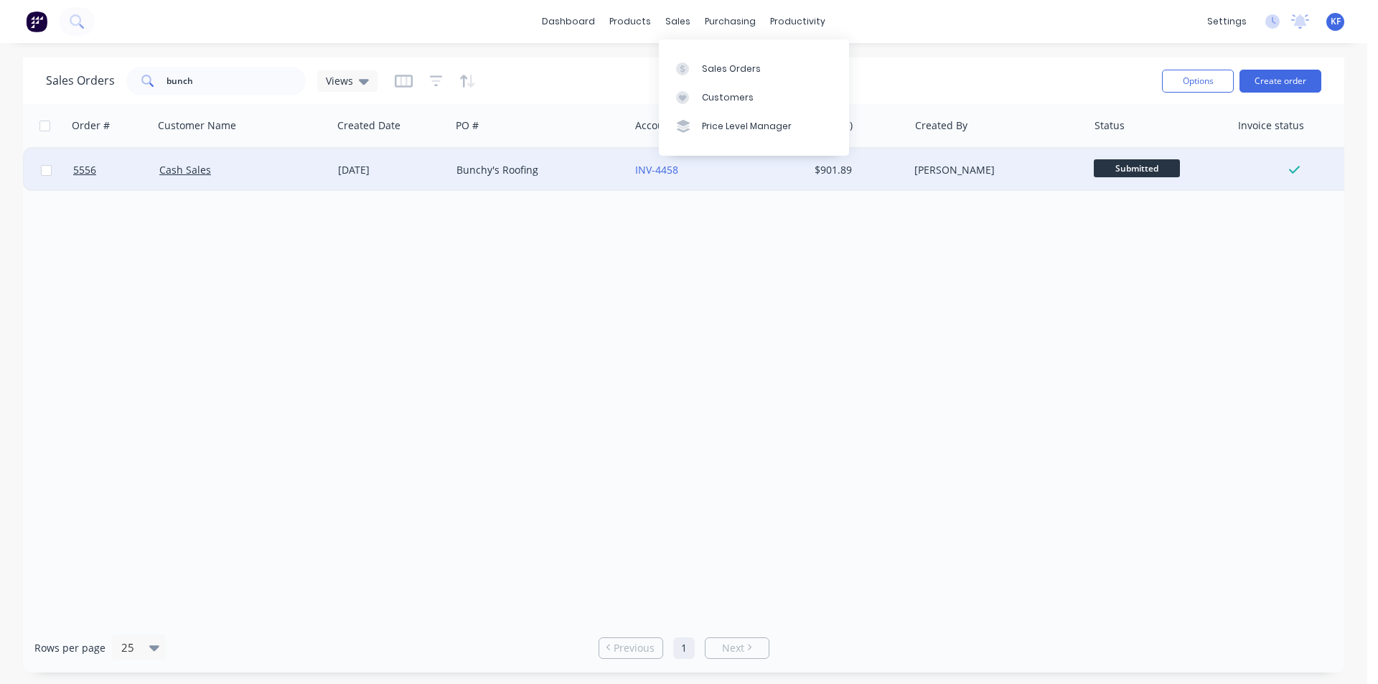
click at [538, 169] on div "Bunchy's Roofing" at bounding box center [536, 170] width 159 height 14
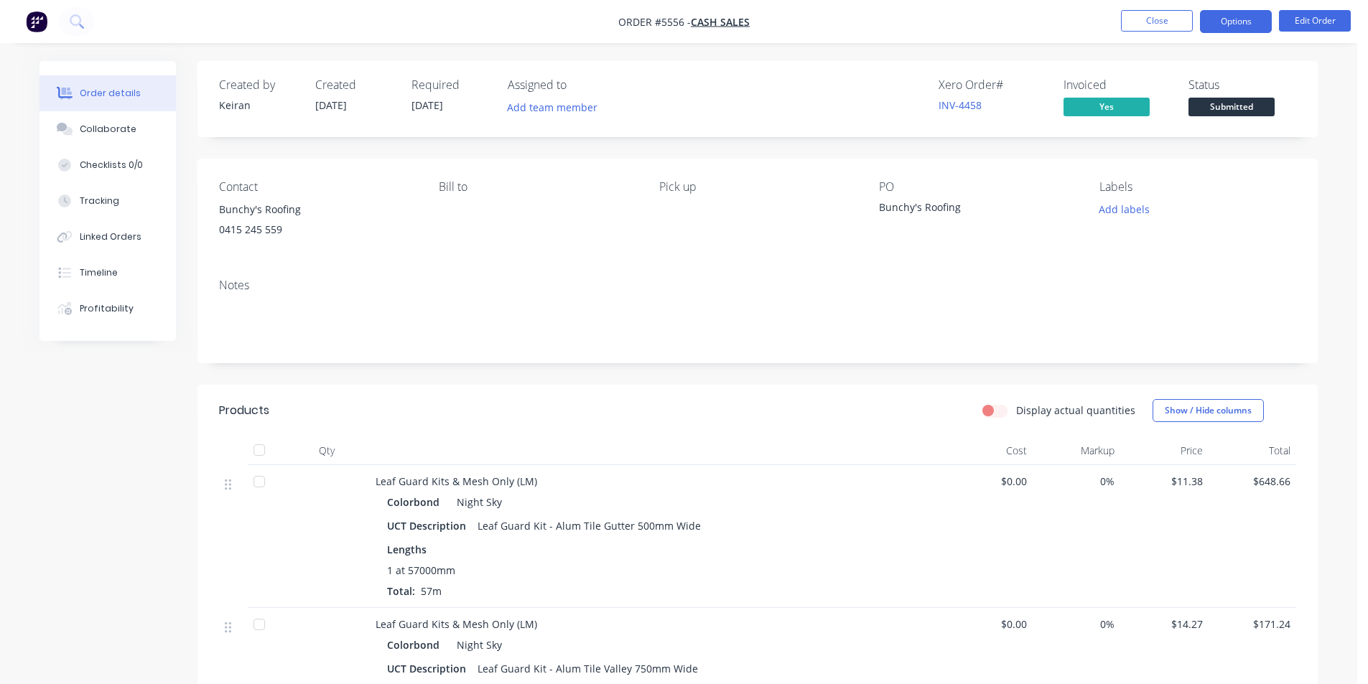
click at [1220, 26] on button "Options" at bounding box center [1236, 21] width 72 height 23
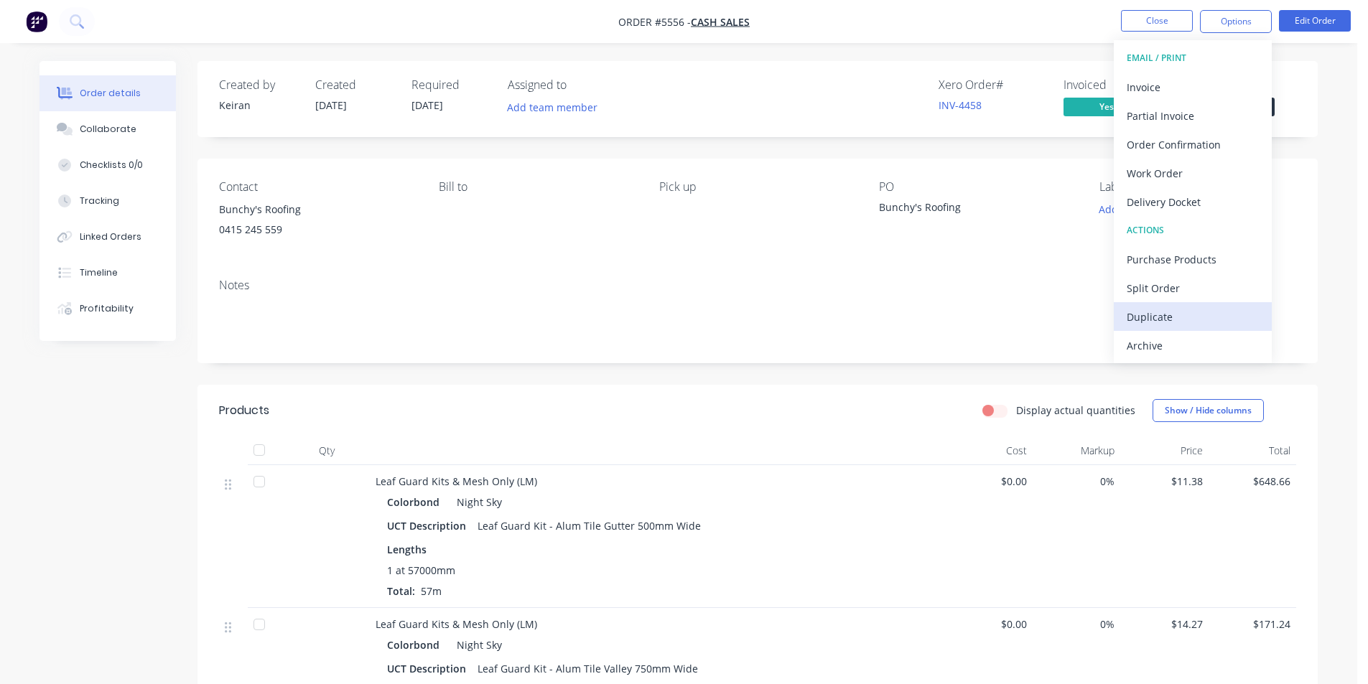
click at [1172, 312] on div "Duplicate" at bounding box center [1192, 317] width 132 height 21
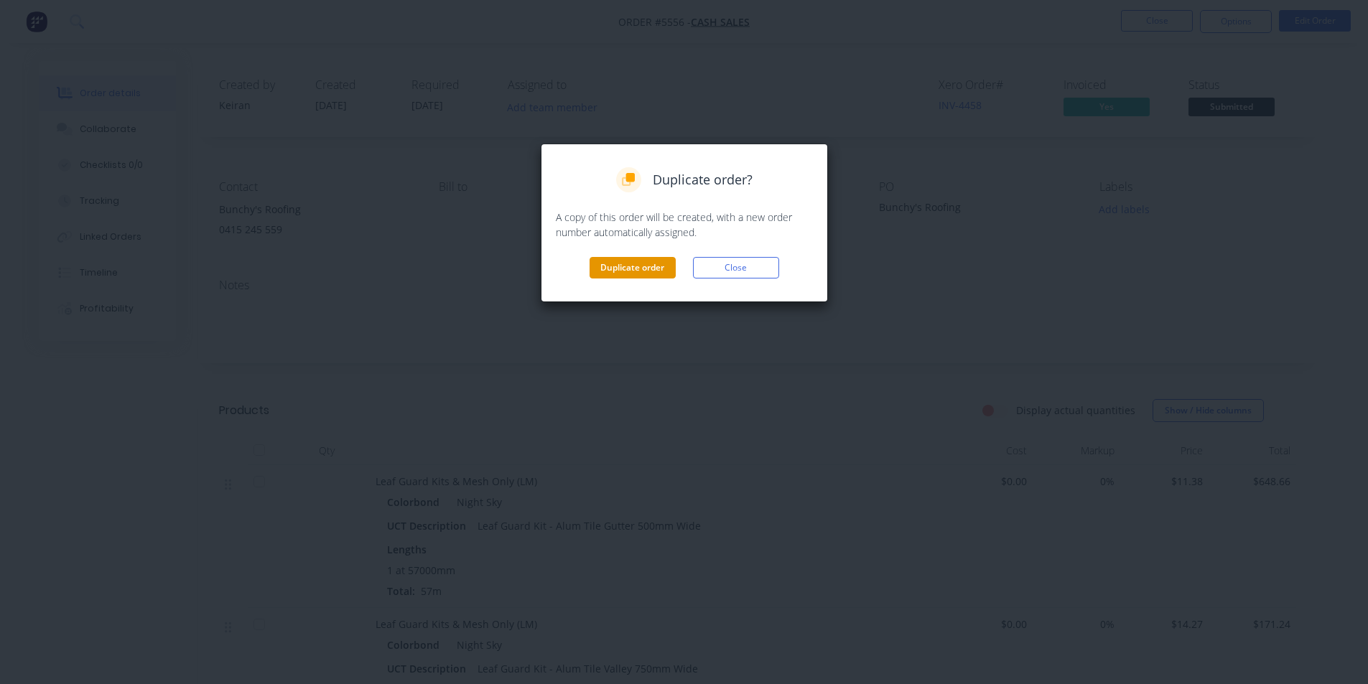
click at [643, 274] on button "Duplicate order" at bounding box center [632, 268] width 86 height 22
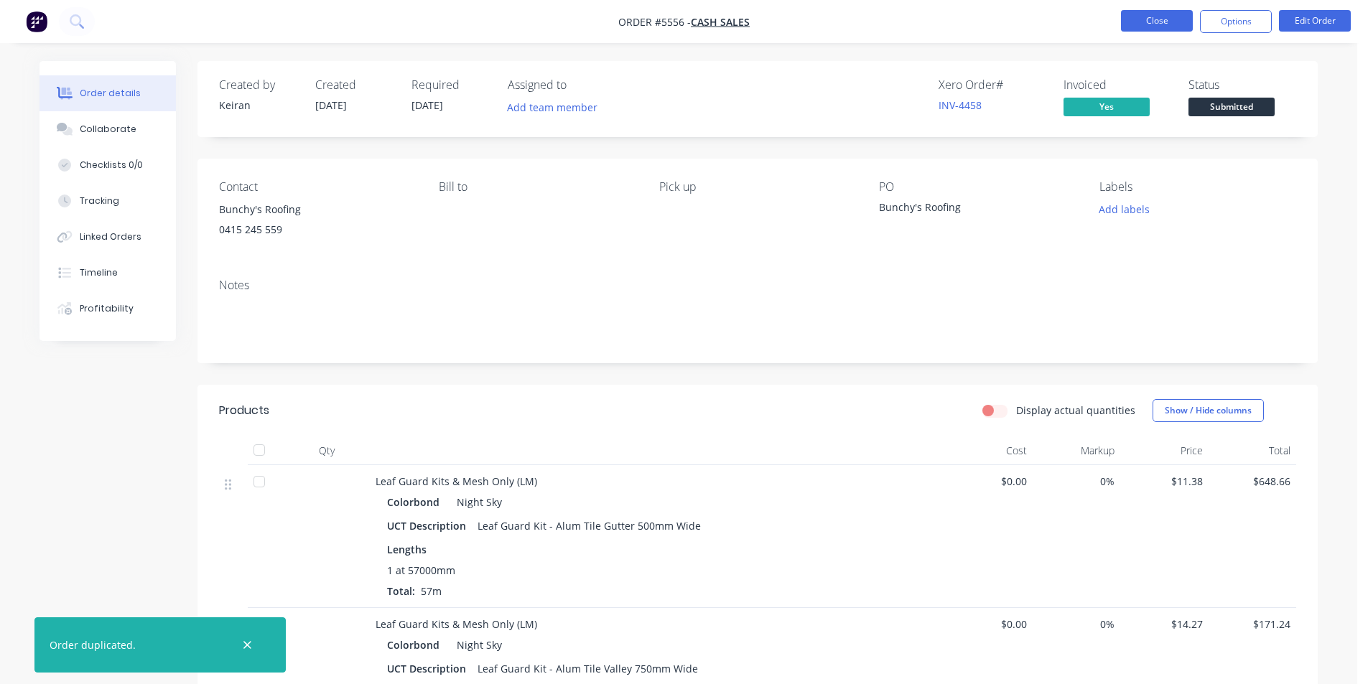
click at [1179, 24] on button "Close" at bounding box center [1157, 21] width 72 height 22
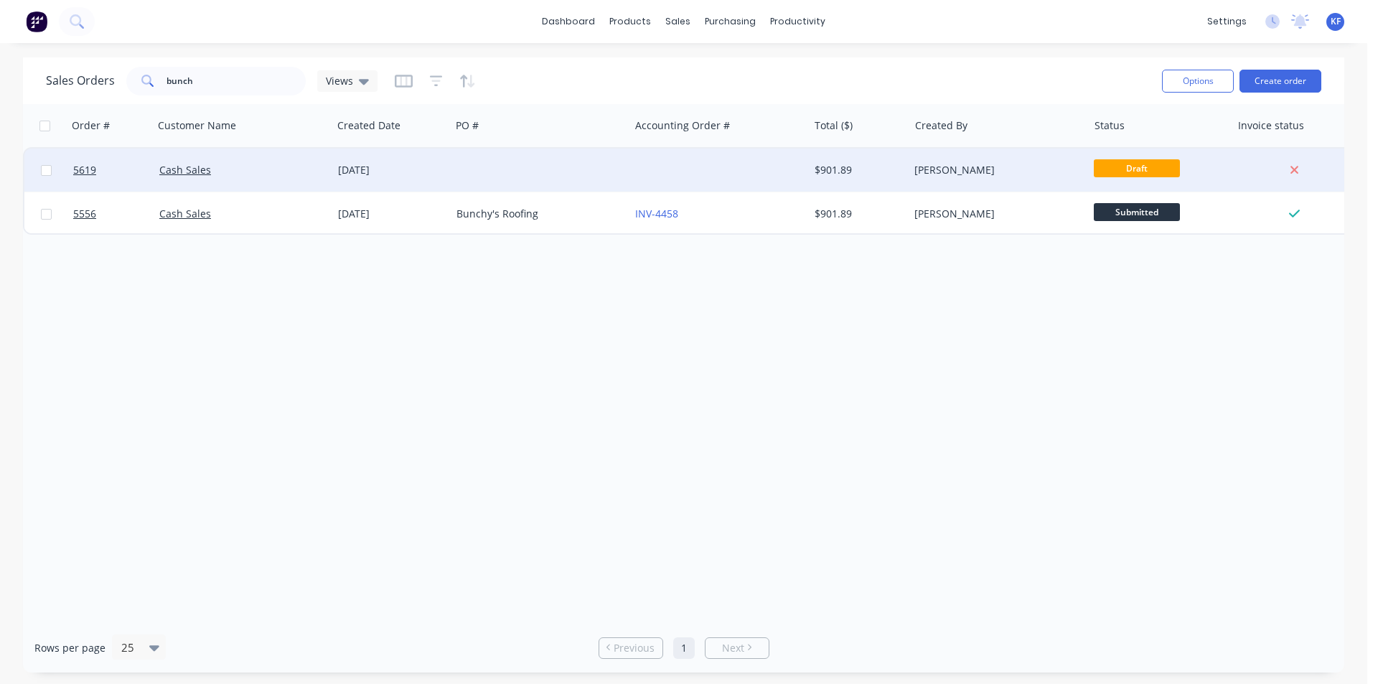
click at [528, 167] on div at bounding box center [540, 170] width 179 height 43
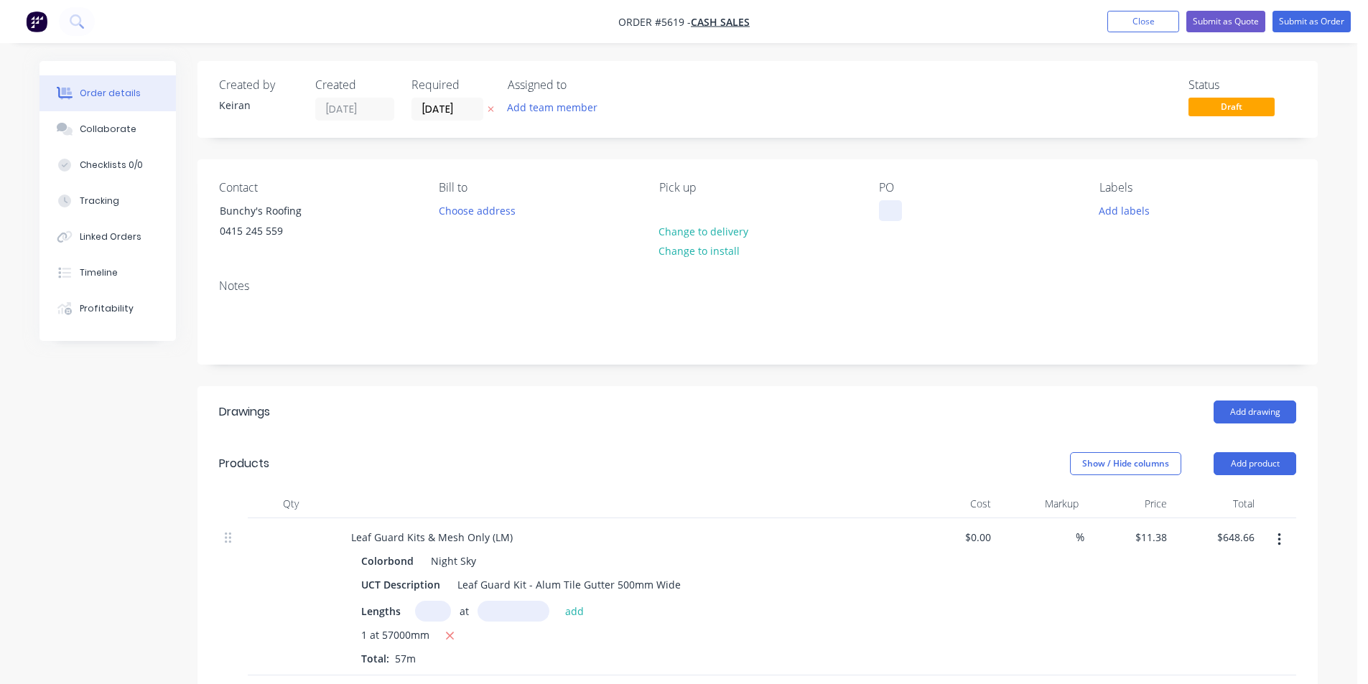
click at [886, 216] on div at bounding box center [890, 210] width 23 height 21
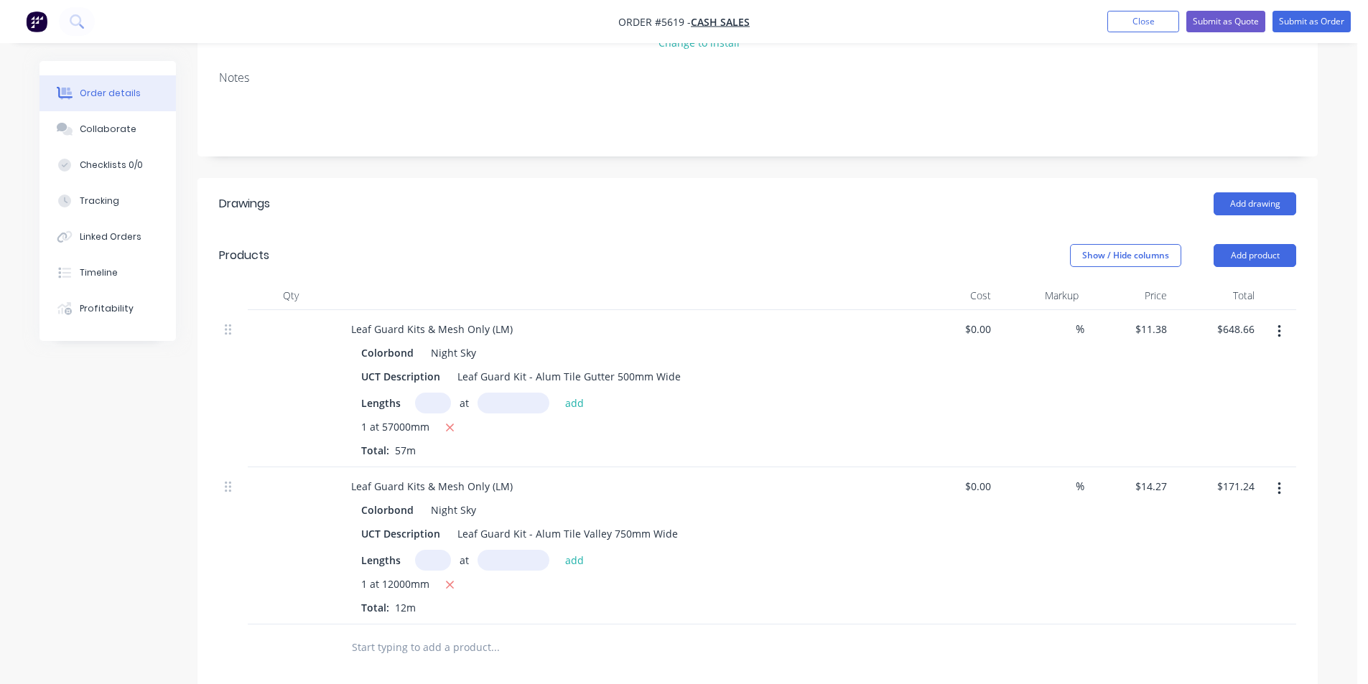
scroll to position [215, 0]
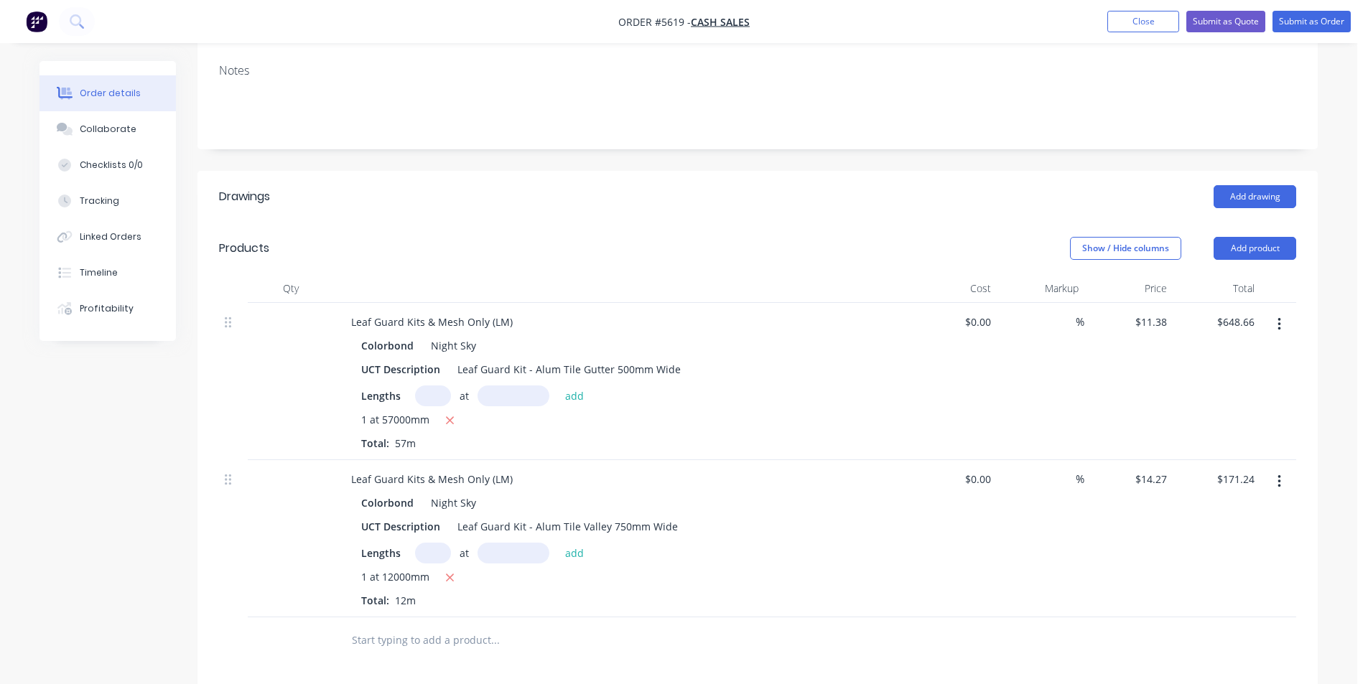
click at [1274, 324] on button "button" at bounding box center [1279, 325] width 34 height 26
click at [1235, 461] on button "Delete" at bounding box center [1227, 448] width 136 height 29
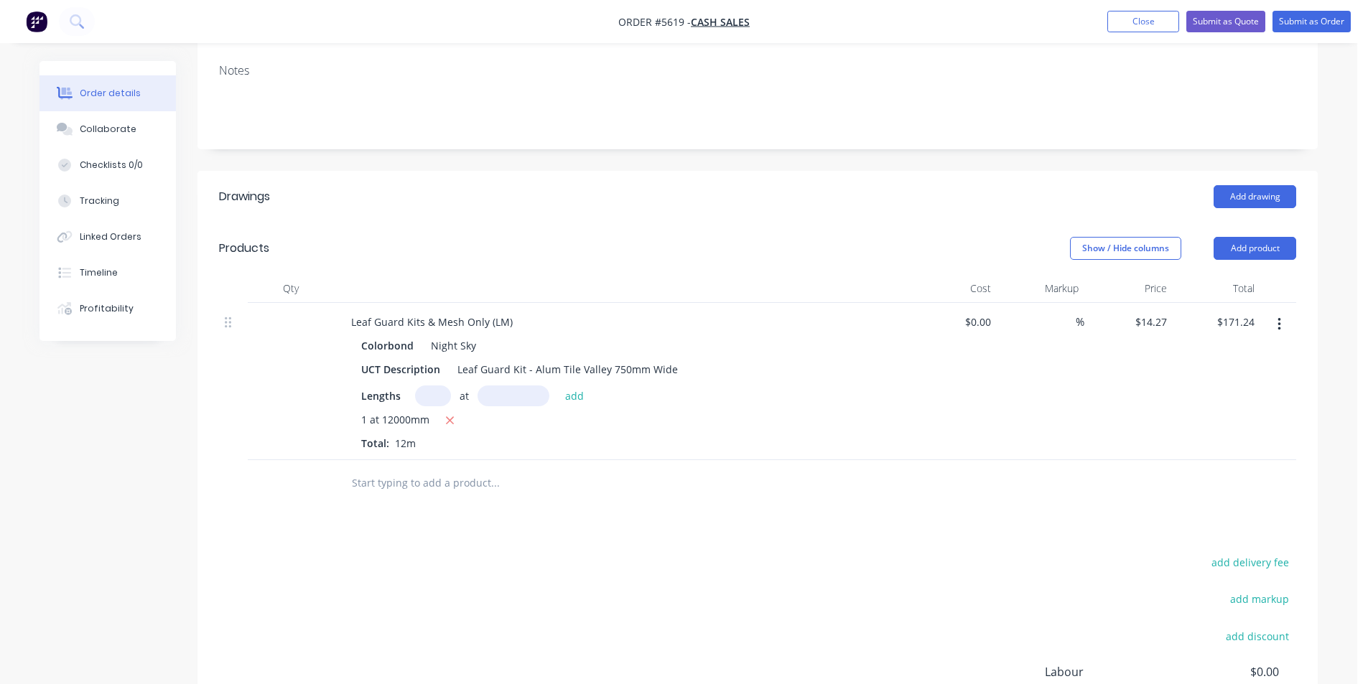
click at [1279, 319] on icon "button" at bounding box center [1278, 324] width 3 height 13
click at [1238, 438] on div "Delete" at bounding box center [1227, 448] width 111 height 21
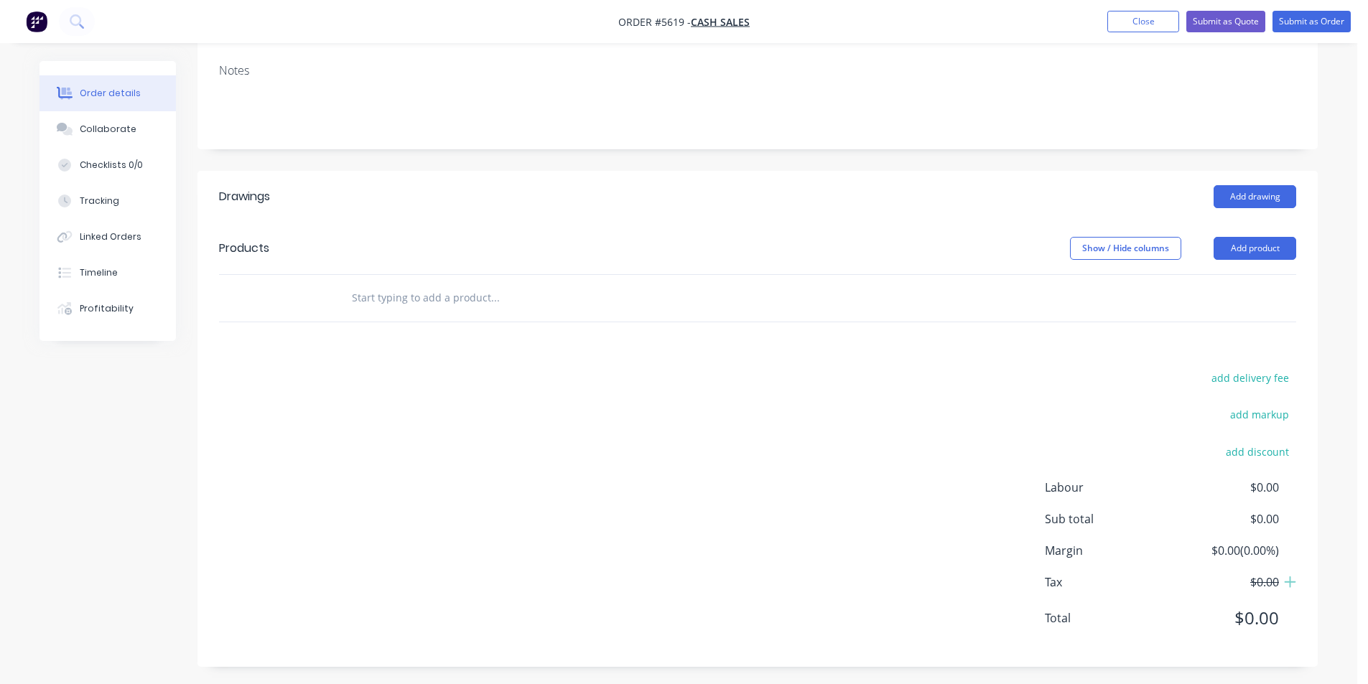
click at [523, 307] on input "text" at bounding box center [494, 298] width 287 height 29
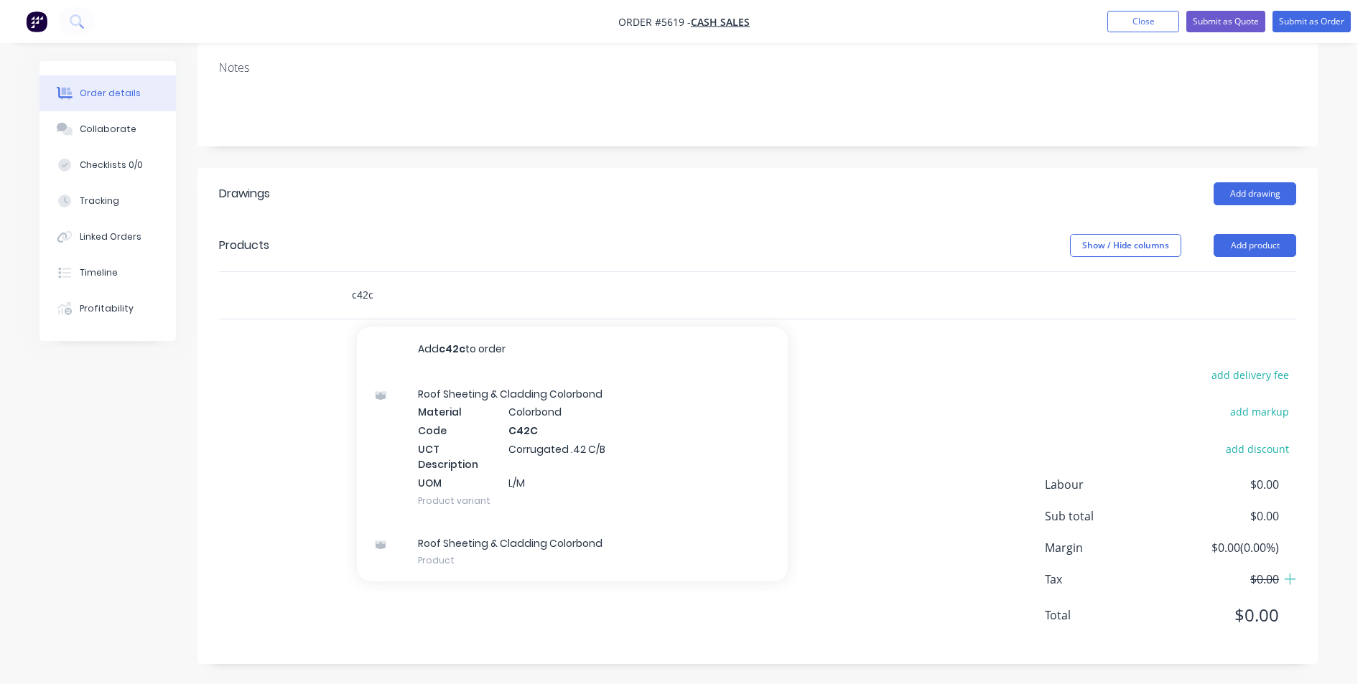
scroll to position [220, 0]
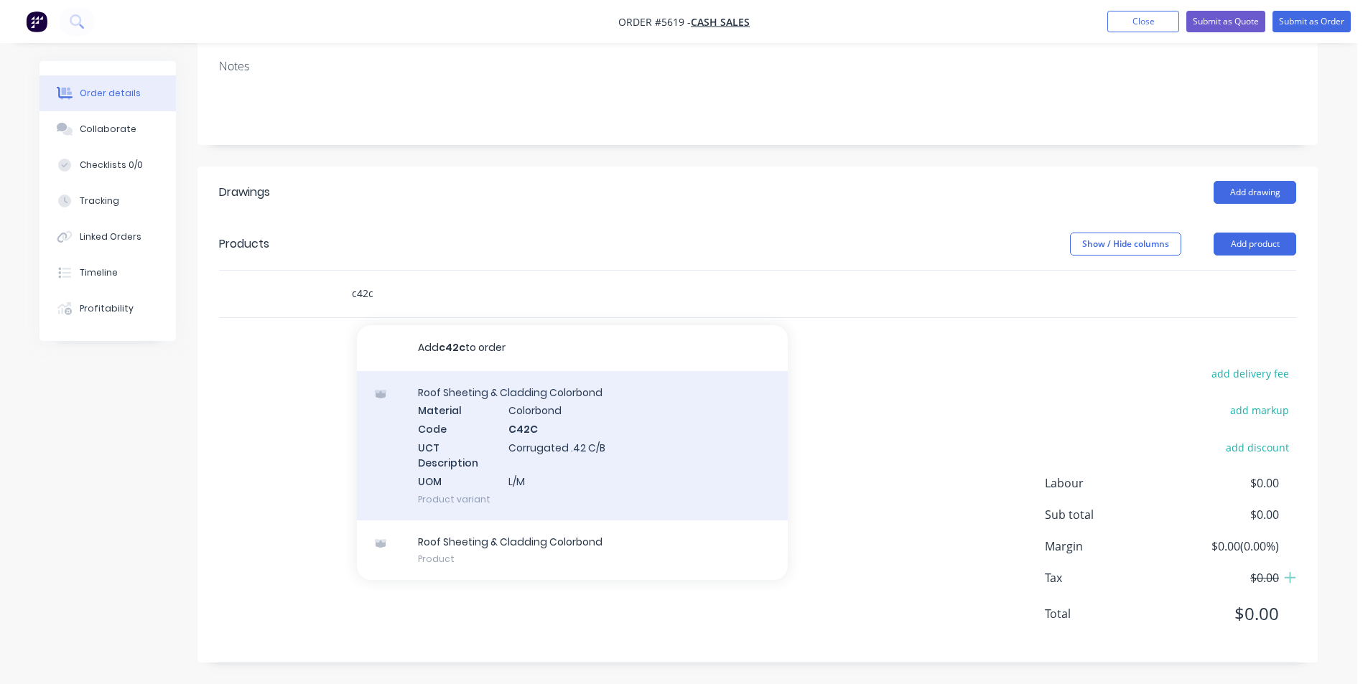
type input "c42c"
click at [581, 434] on div "Roof Sheeting & Cladding Colorbond Material Colorbond Code C42C UCT Description…" at bounding box center [572, 445] width 431 height 149
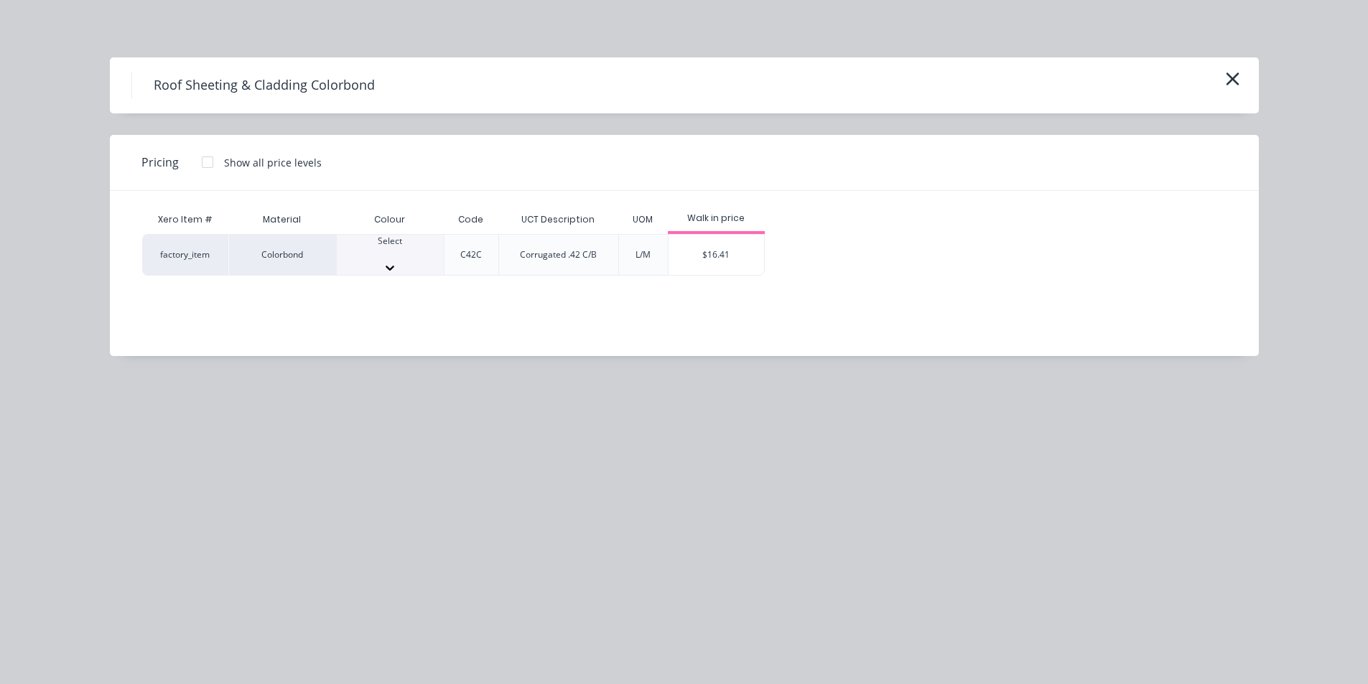
click at [429, 263] on div at bounding box center [390, 268] width 107 height 14
type input "cot"
drag, startPoint x: 213, startPoint y: 156, endPoint x: 412, endPoint y: 184, distance: 200.8
click at [212, 156] on div at bounding box center [207, 162] width 29 height 29
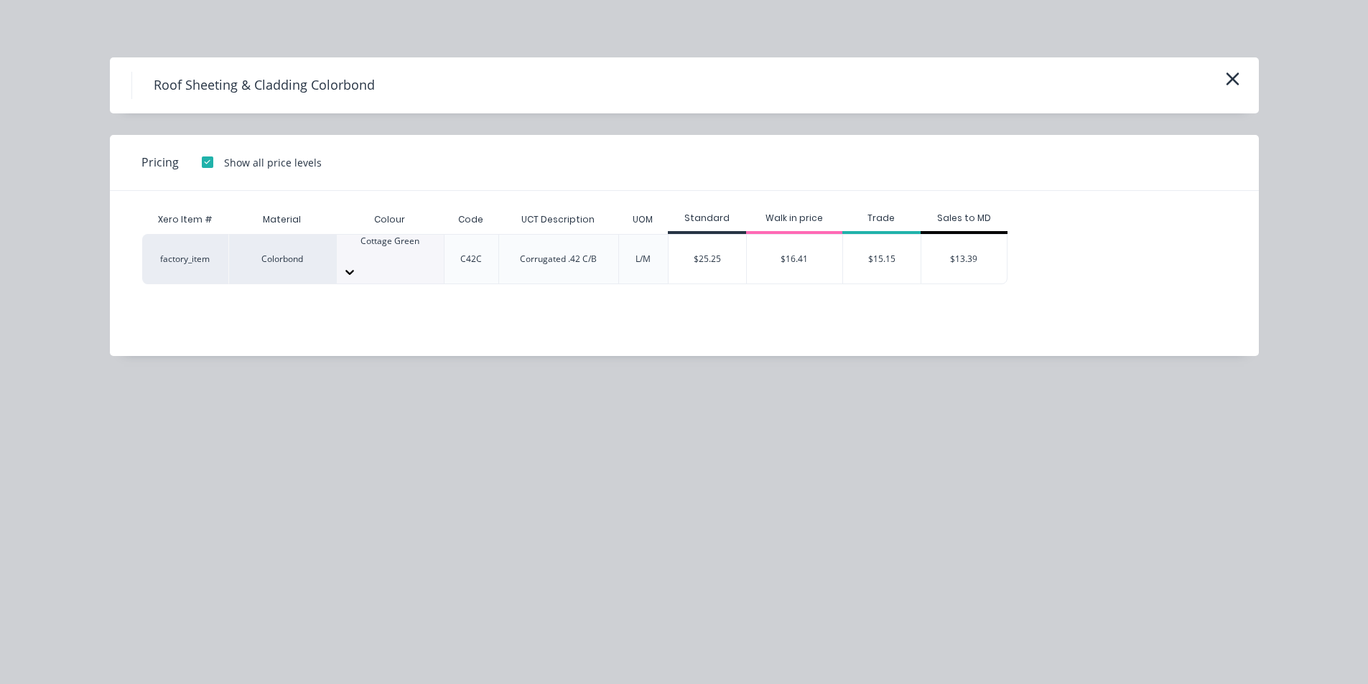
click at [905, 256] on div "$15.15" at bounding box center [882, 259] width 78 height 49
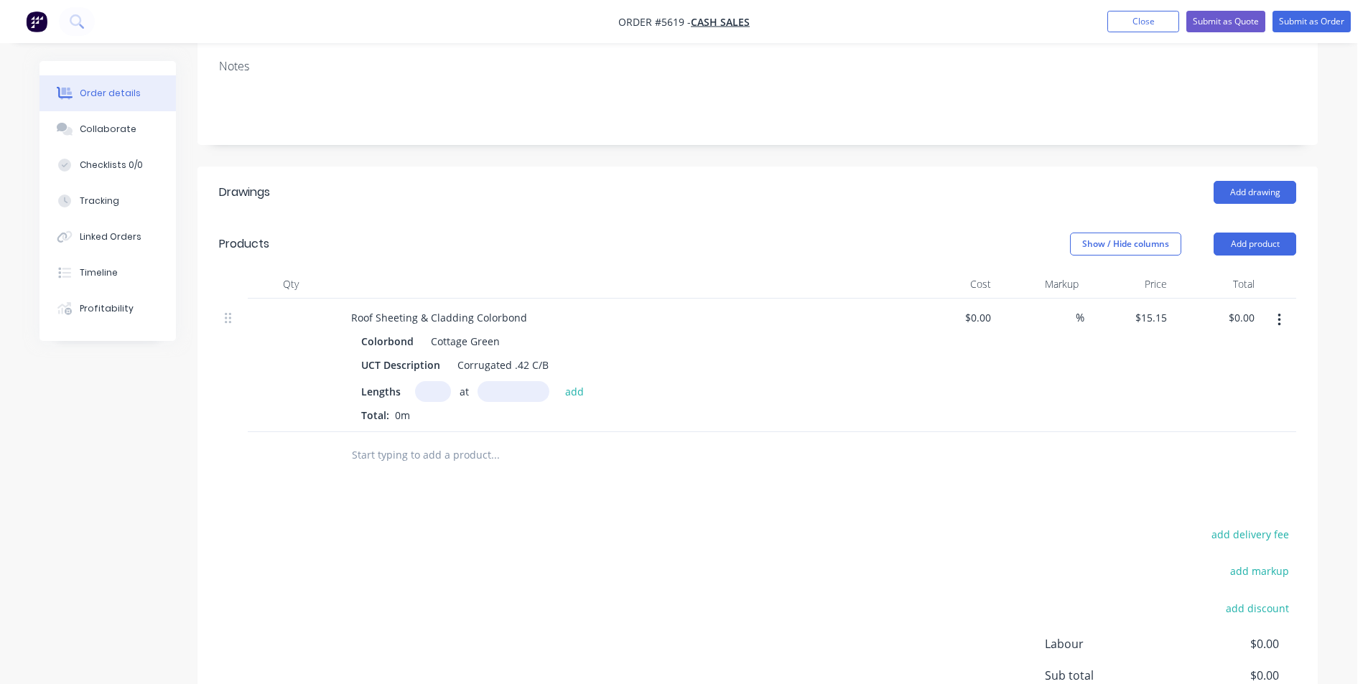
click at [421, 396] on input "text" at bounding box center [433, 391] width 36 height 21
type input "4"
type input "2100"
click at [558, 381] on button "add" at bounding box center [575, 390] width 34 height 19
type input "$127.26"
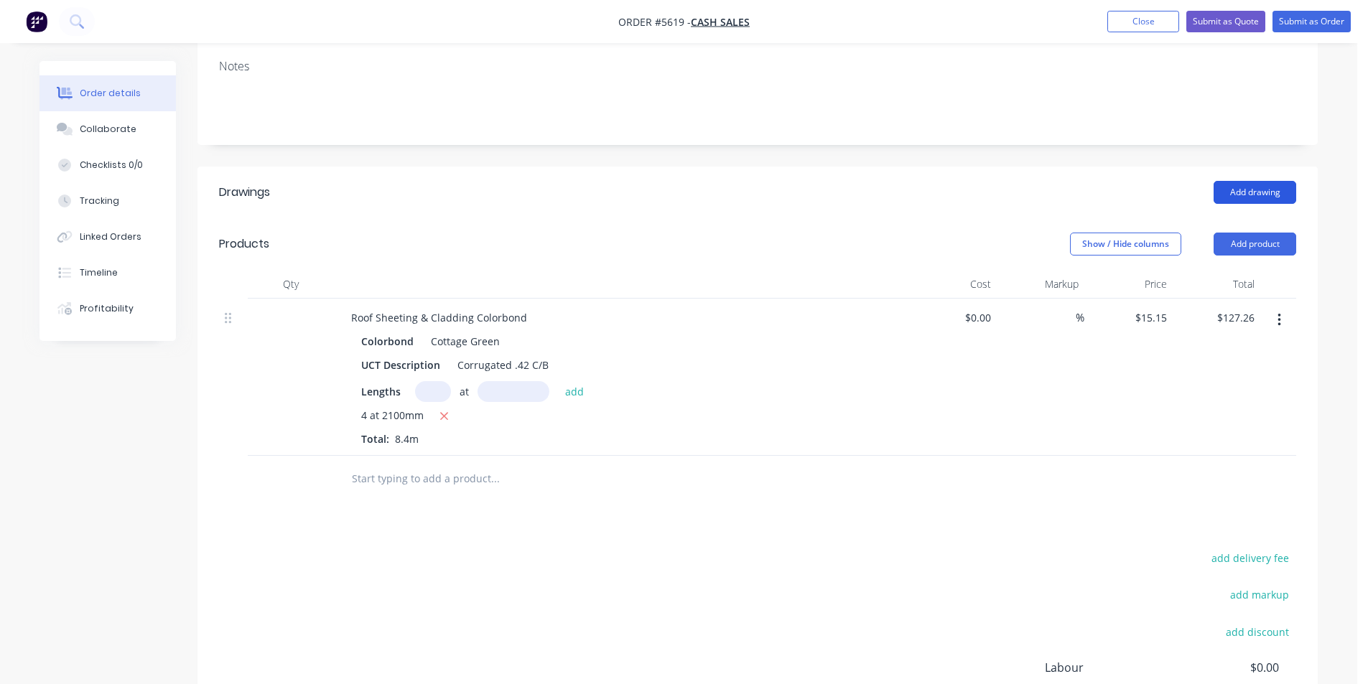
click at [1285, 192] on button "Add drawing" at bounding box center [1254, 192] width 83 height 23
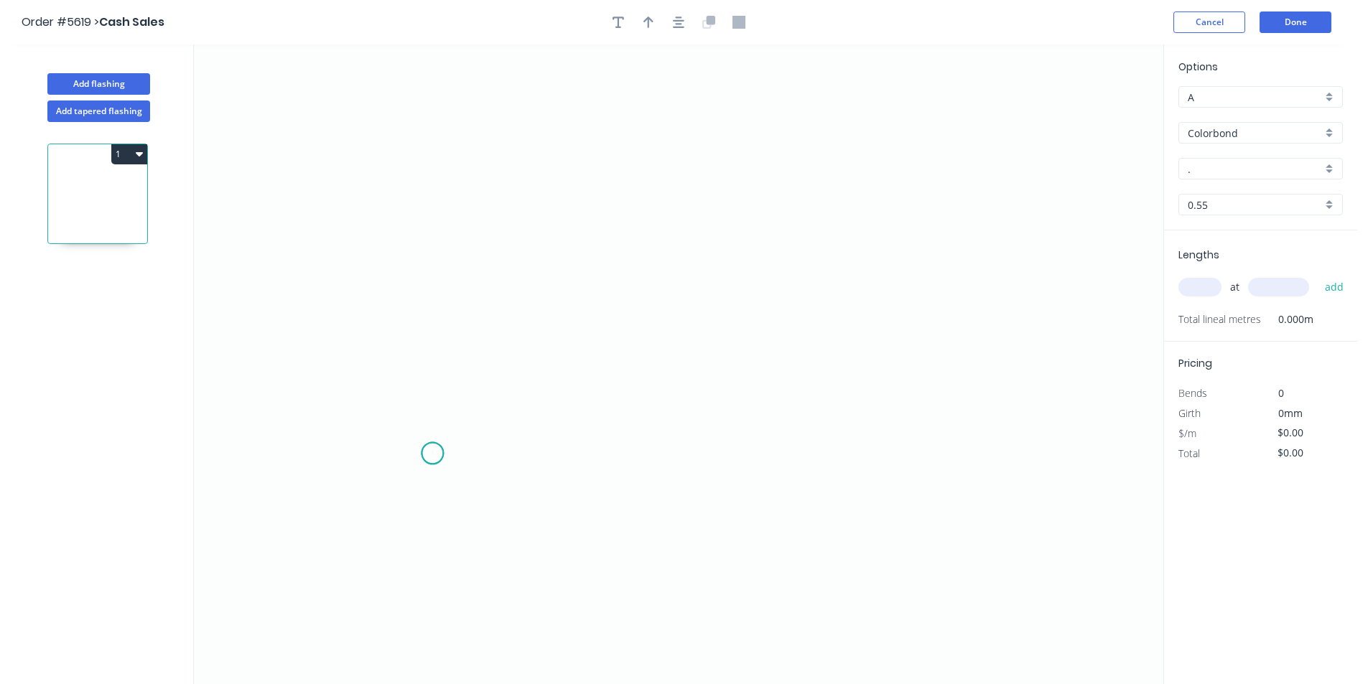
click at [432, 454] on icon "0" at bounding box center [678, 365] width 969 height 640
click at [431, 233] on icon "0" at bounding box center [678, 365] width 969 height 640
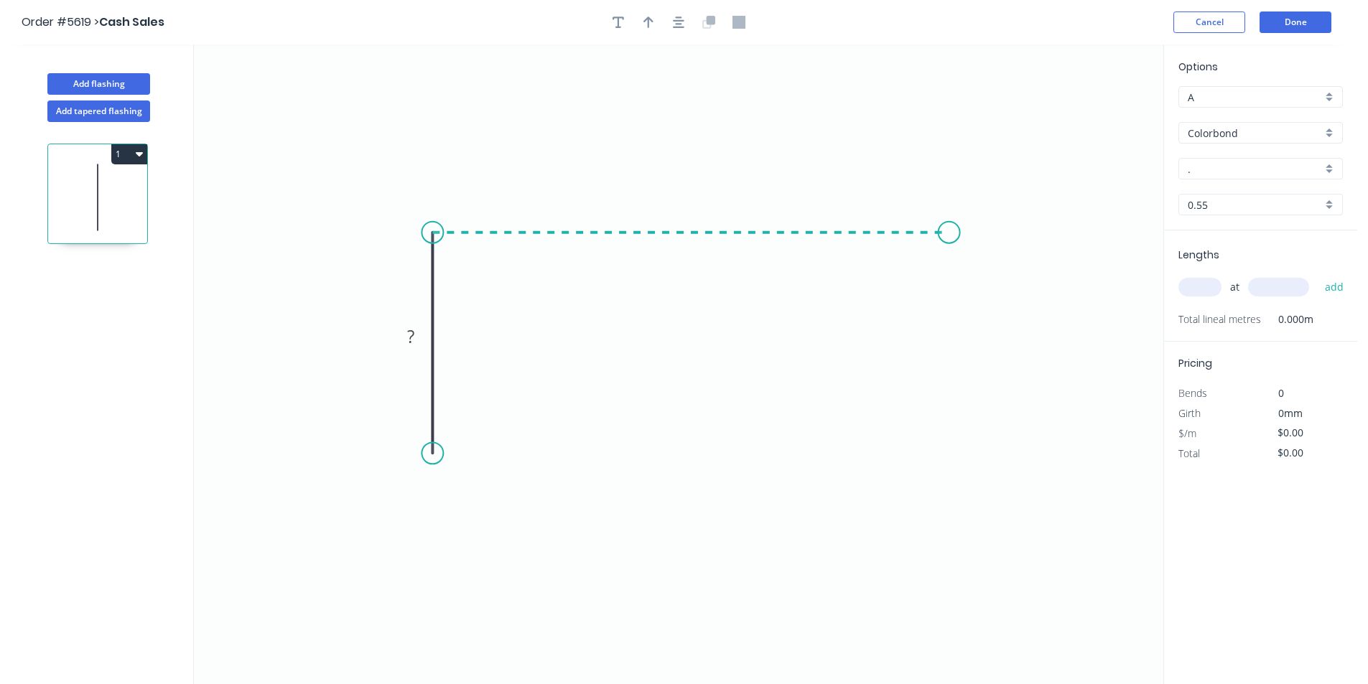
click at [949, 258] on icon "0 ?" at bounding box center [678, 365] width 969 height 640
click at [984, 267] on icon at bounding box center [966, 250] width 35 height 35
click at [985, 267] on circle at bounding box center [985, 269] width 22 height 22
click at [437, 452] on circle at bounding box center [432, 453] width 22 height 22
click at [452, 435] on icon "0 ? ? ?" at bounding box center [678, 365] width 969 height 640
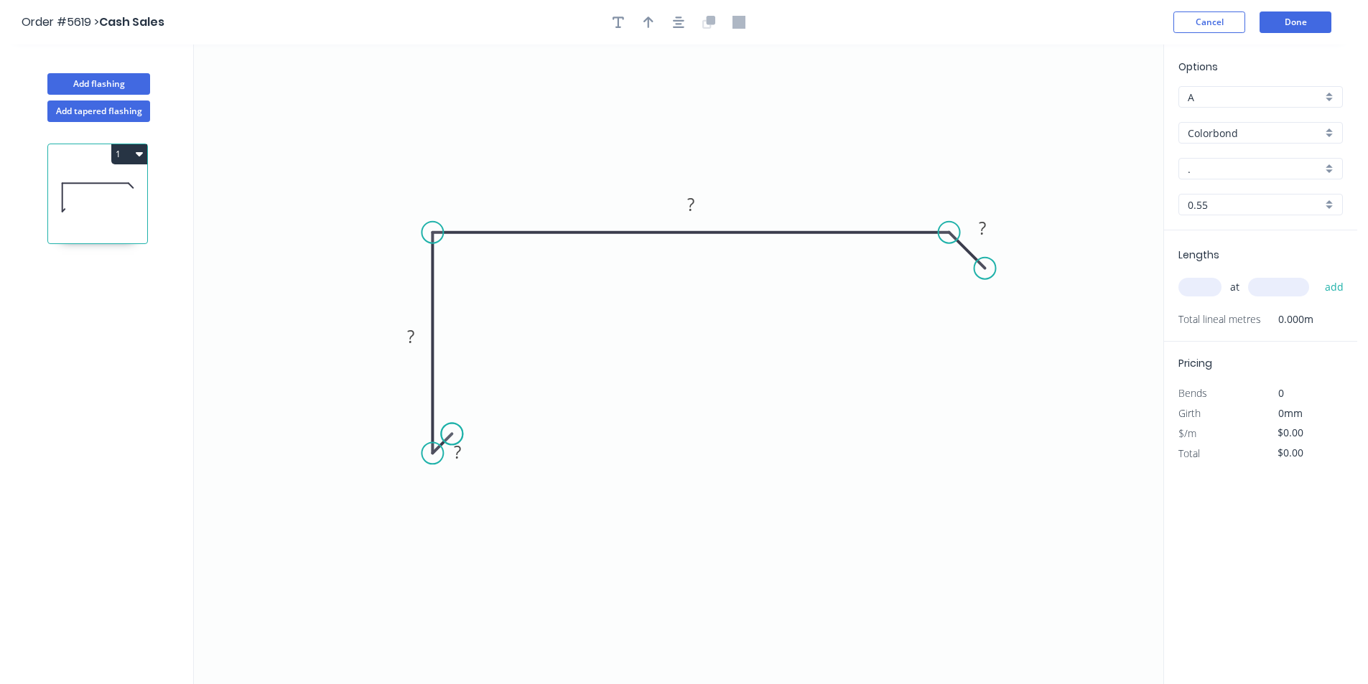
click at [452, 435] on circle at bounding box center [452, 434] width 22 height 22
click at [462, 456] on rect at bounding box center [457, 453] width 29 height 20
click at [653, 21] on icon "button" at bounding box center [648, 22] width 10 height 11
type input "$15.61"
click at [377, 195] on icon at bounding box center [383, 178] width 13 height 46
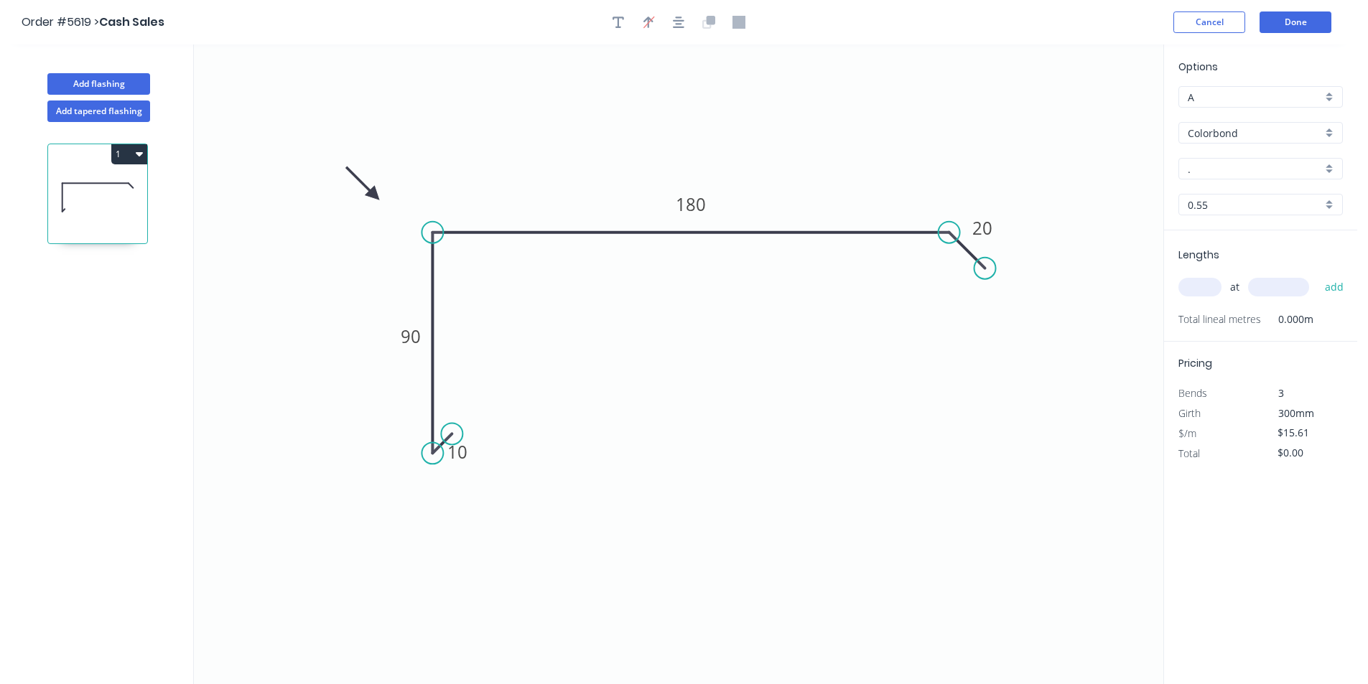
click at [1344, 104] on div "Options A A Colorbond Colorbond Colorbond Matt - Flat Sheet . . 0.55 0.55" at bounding box center [1260, 145] width 193 height 172
drag, startPoint x: 1337, startPoint y: 101, endPoint x: 1331, endPoint y: 108, distance: 8.6
click at [1336, 102] on div "A" at bounding box center [1260, 97] width 164 height 22
click at [1275, 148] on div "B" at bounding box center [1260, 149] width 163 height 25
type input "B"
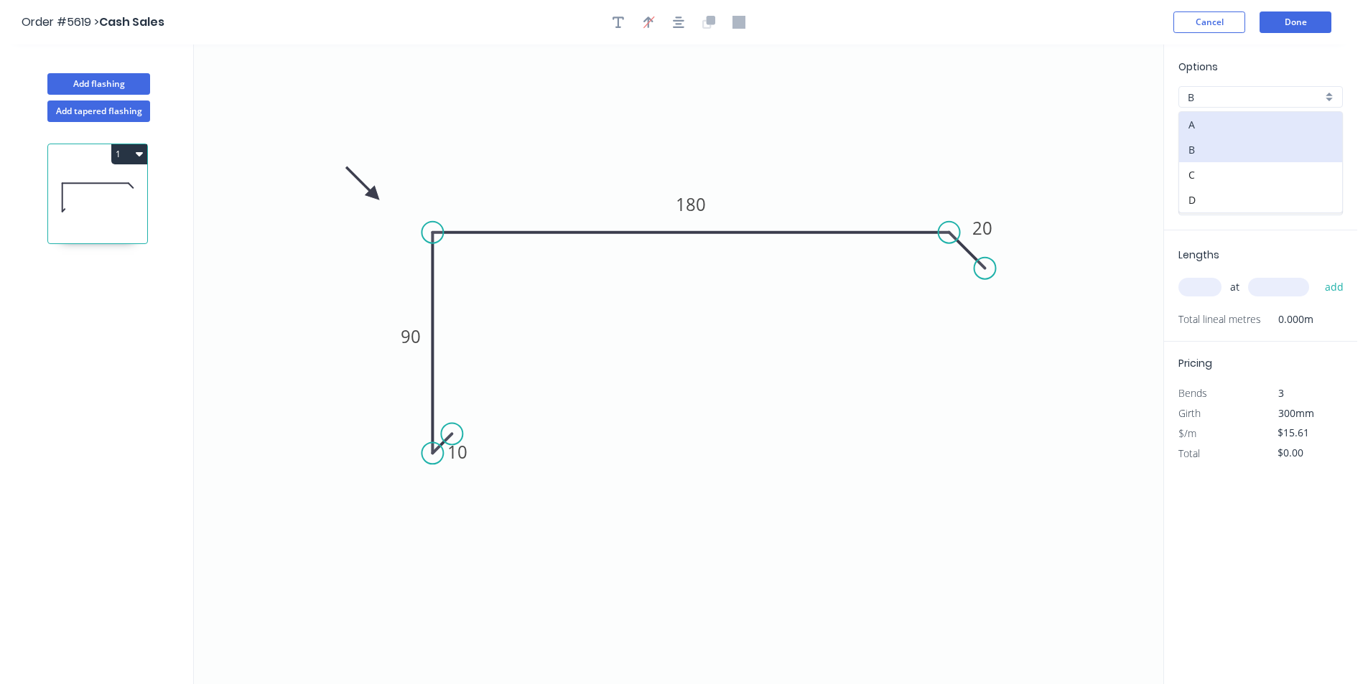
type input "$14.42"
click at [1244, 167] on input "." at bounding box center [1254, 169] width 134 height 15
click at [1253, 187] on div "Cottage Green" at bounding box center [1260, 196] width 163 height 25
type input "Cottage Green"
drag, startPoint x: 1209, startPoint y: 294, endPoint x: 1225, endPoint y: 302, distance: 18.6
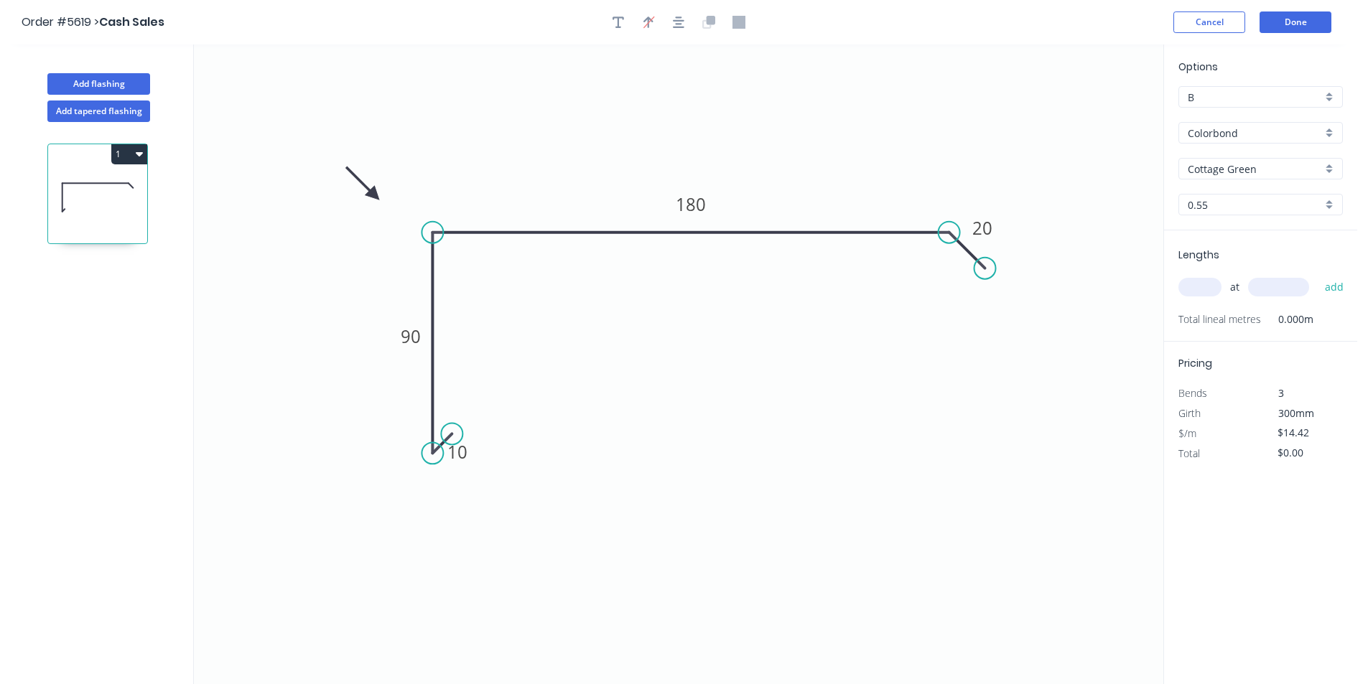
click at [1214, 295] on input "text" at bounding box center [1199, 287] width 43 height 19
type input "1"
type input "2200"
click at [1317, 275] on button "add" at bounding box center [1334, 287] width 34 height 24
type input "$31.72"
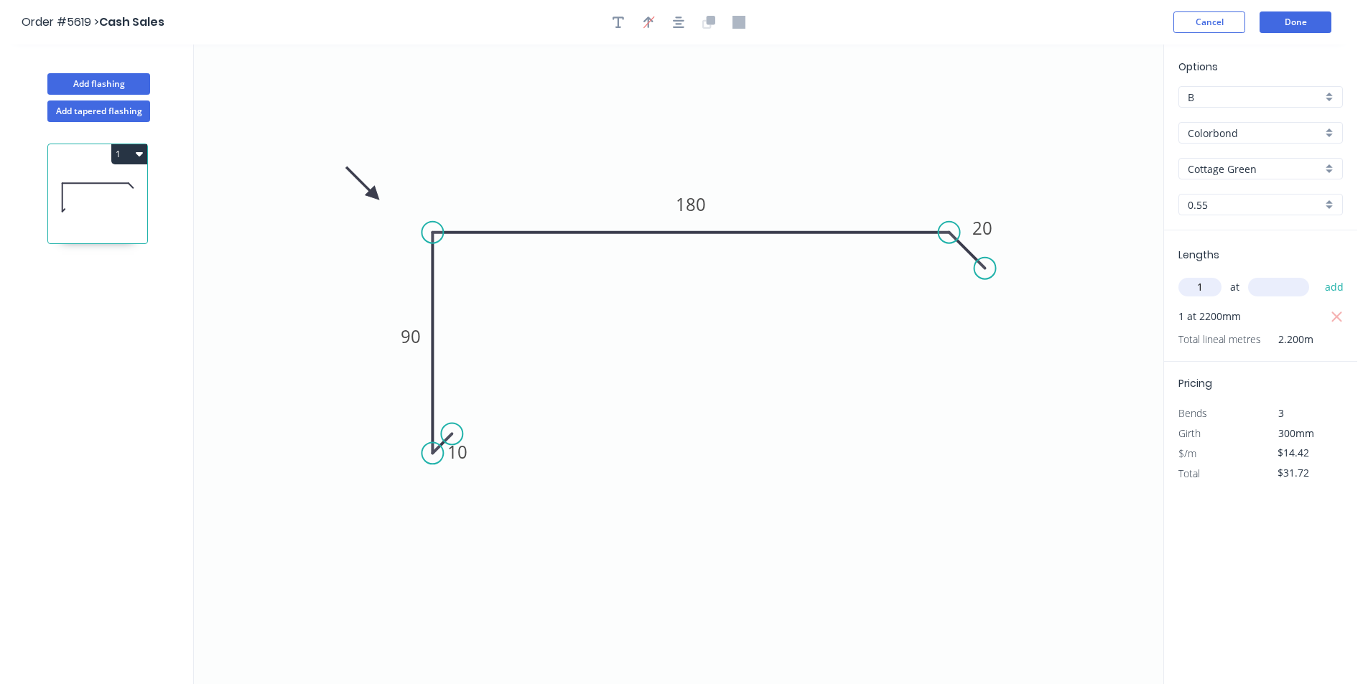
type input "1"
type input "3000"
click at [1317, 275] on button "add" at bounding box center [1334, 287] width 34 height 24
type input "$74.98"
click at [1307, 22] on button "Done" at bounding box center [1295, 22] width 72 height 22
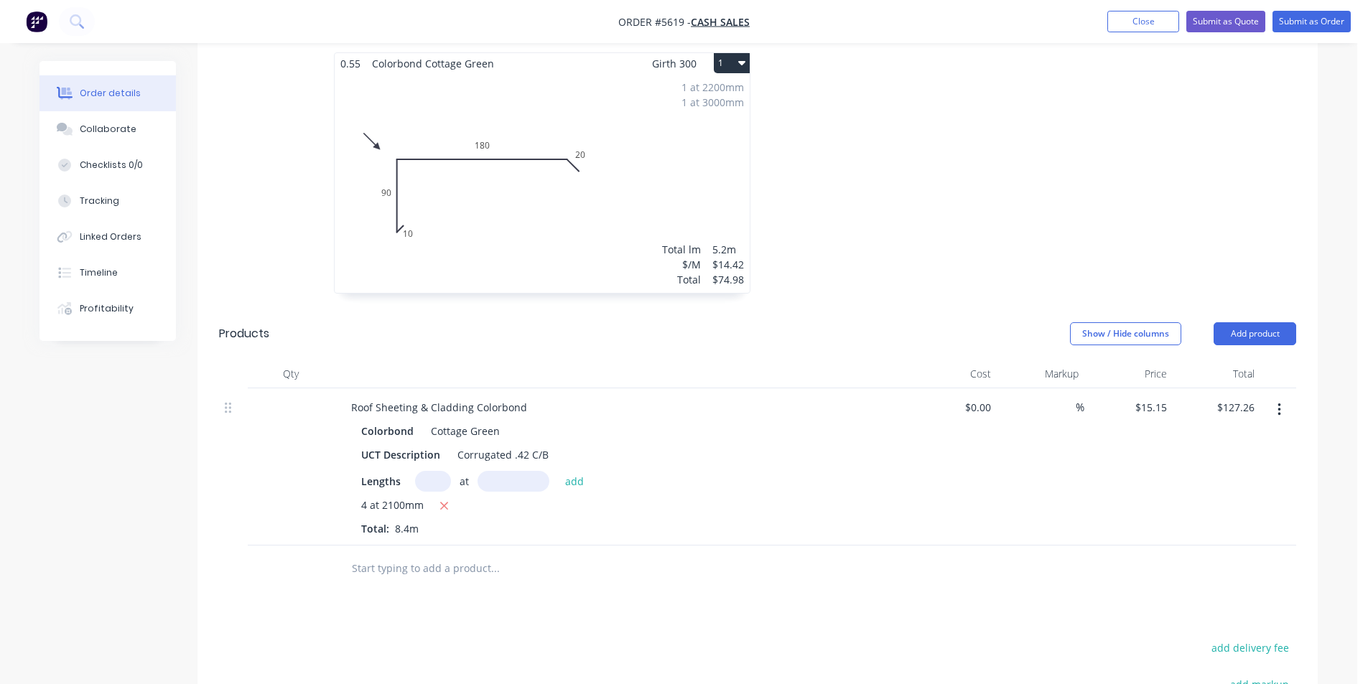
scroll to position [503, 0]
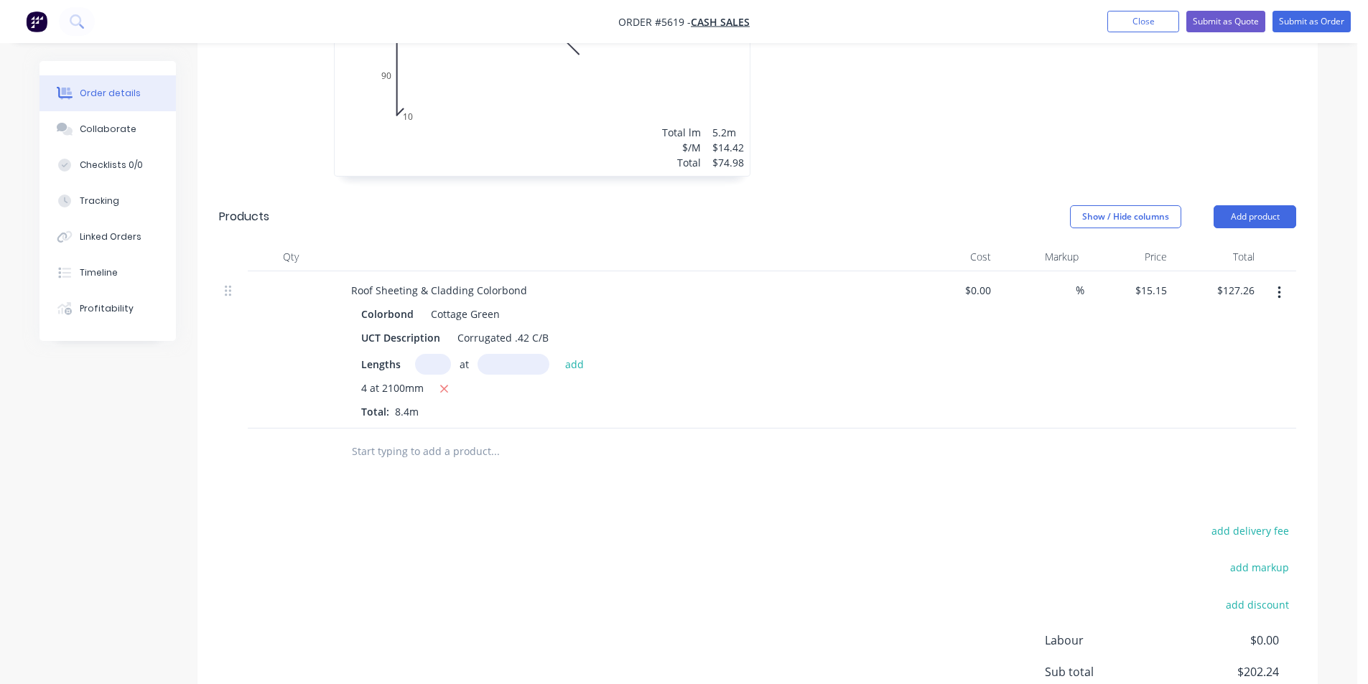
click at [379, 459] on input "text" at bounding box center [494, 451] width 287 height 29
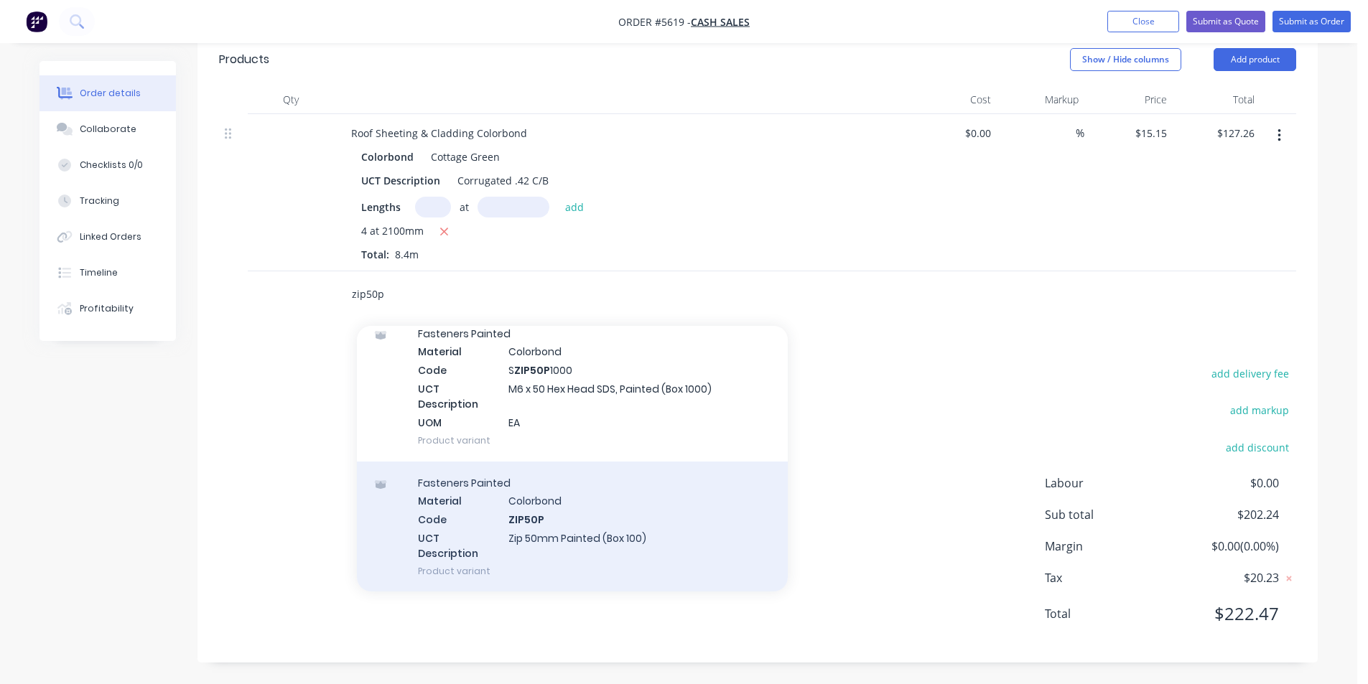
scroll to position [359, 0]
type input "zip50p"
click at [650, 532] on div "Fasteners Painted Material Colorbond Code ZIP50P UCT Description Zip 50mm Paint…" at bounding box center [572, 526] width 431 height 131
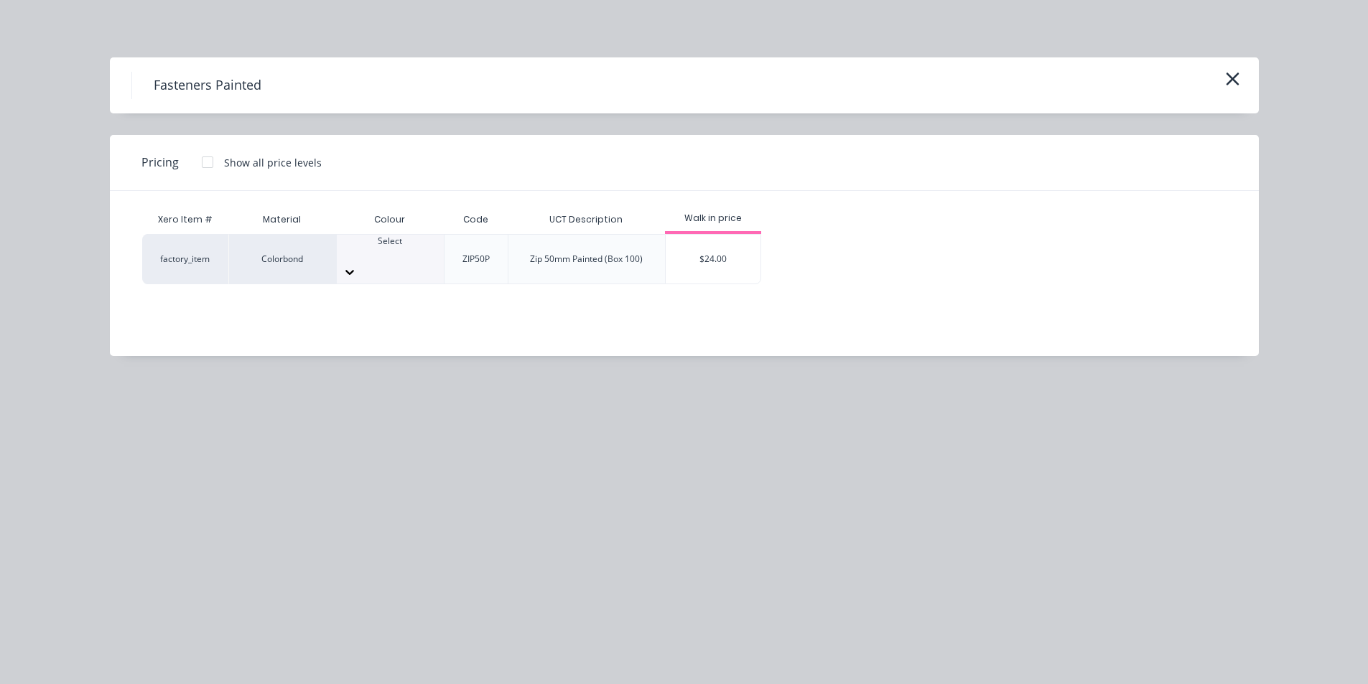
click at [425, 271] on div "Xero Item # Material Colour Code UCT Description Walk in price factory_item Col…" at bounding box center [673, 263] width 1127 height 144
click at [420, 264] on div at bounding box center [390, 272] width 107 height 23
type input "cot"
drag, startPoint x: 207, startPoint y: 159, endPoint x: 798, endPoint y: 252, distance: 597.3
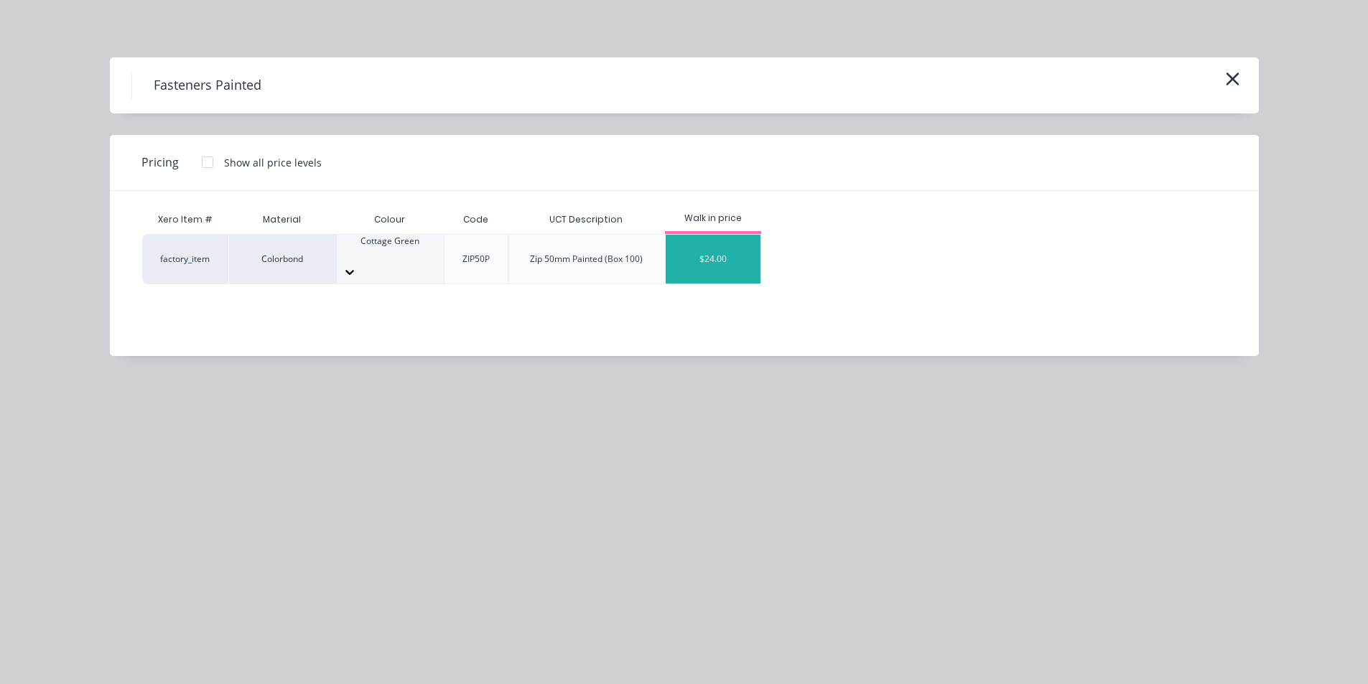
click at [212, 162] on div at bounding box center [207, 162] width 29 height 29
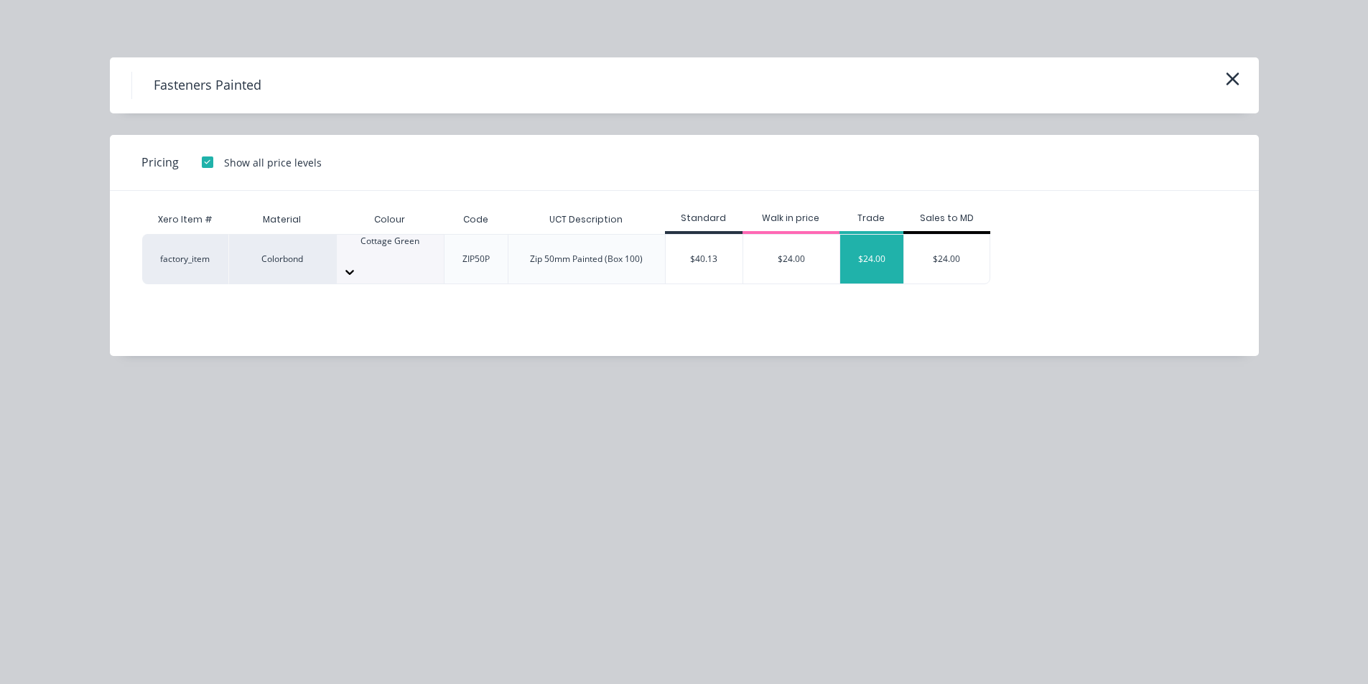
click at [877, 252] on div "$24.00" at bounding box center [871, 259] width 63 height 49
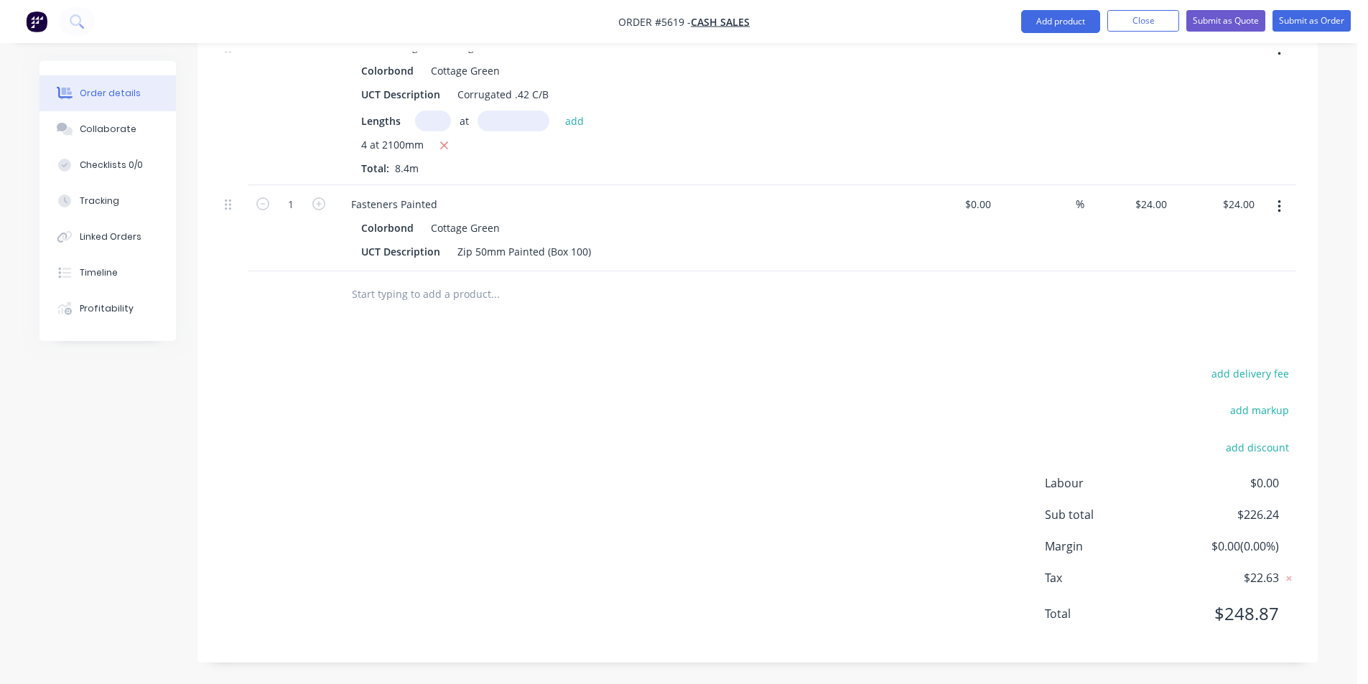
click at [477, 292] on input "text" at bounding box center [494, 294] width 287 height 29
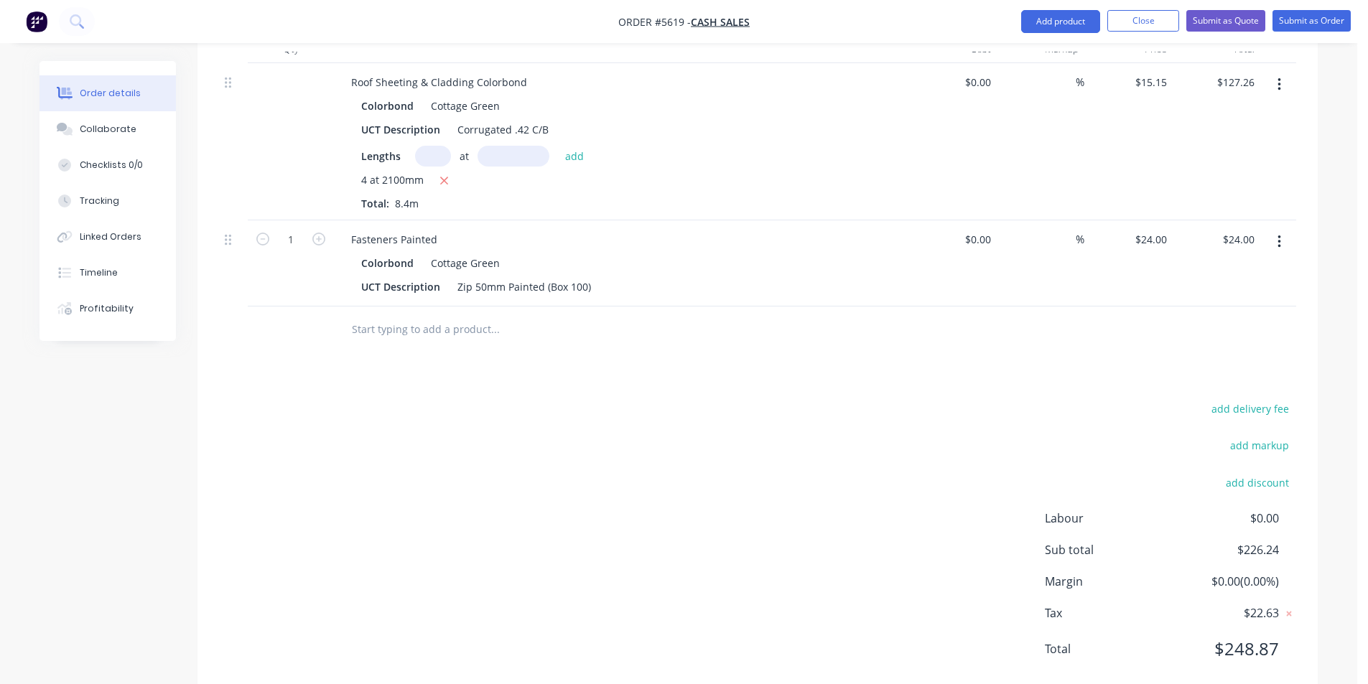
scroll to position [746, 0]
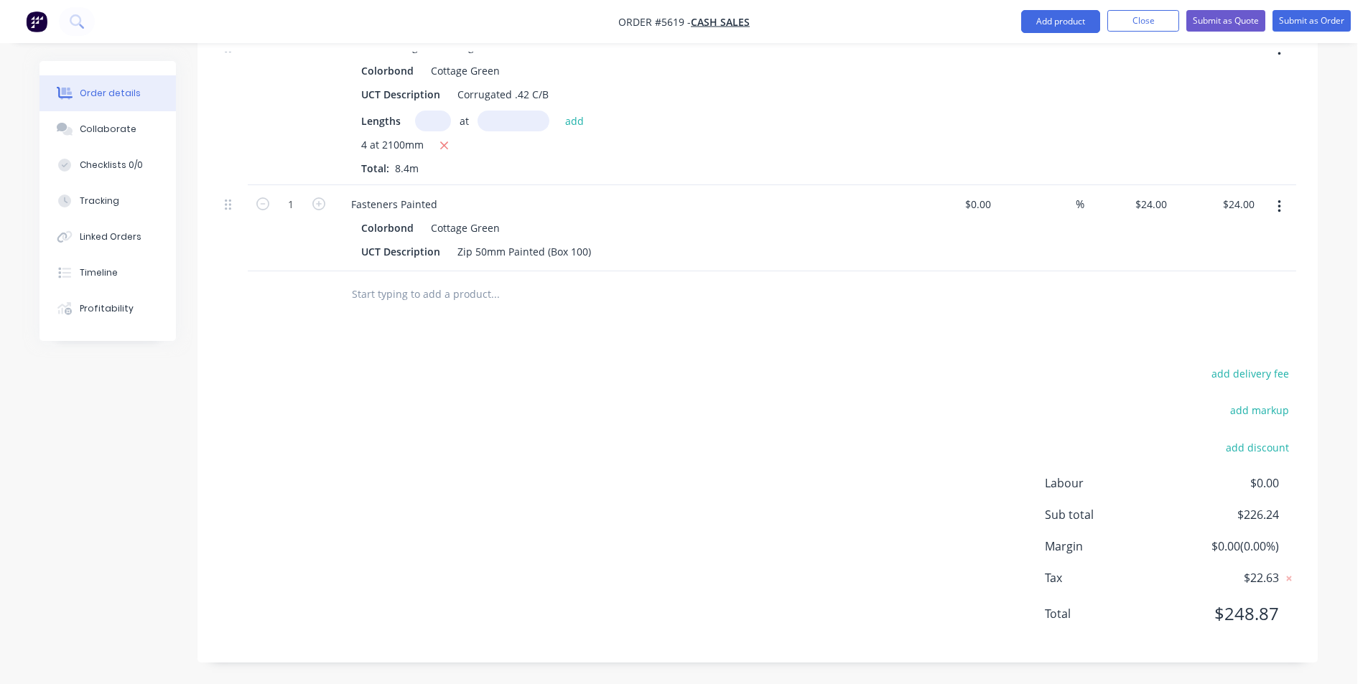
click at [438, 298] on input "text" at bounding box center [494, 294] width 287 height 29
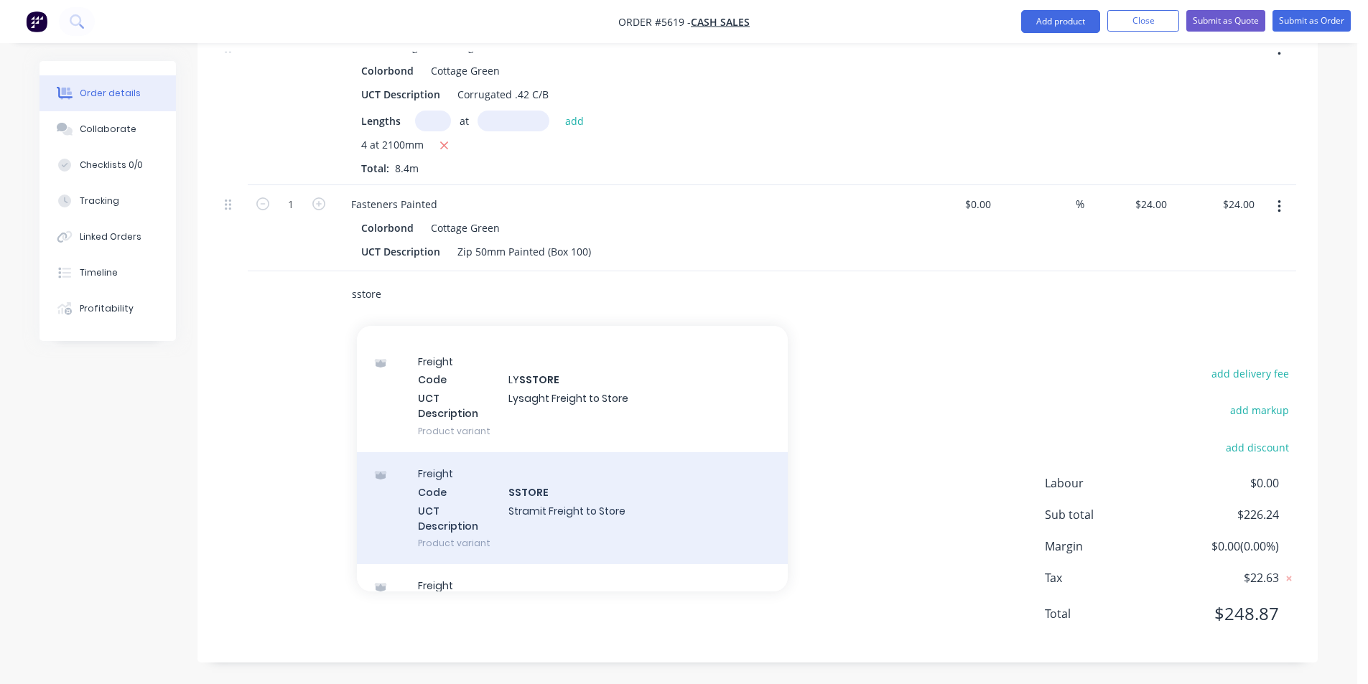
scroll to position [0, 0]
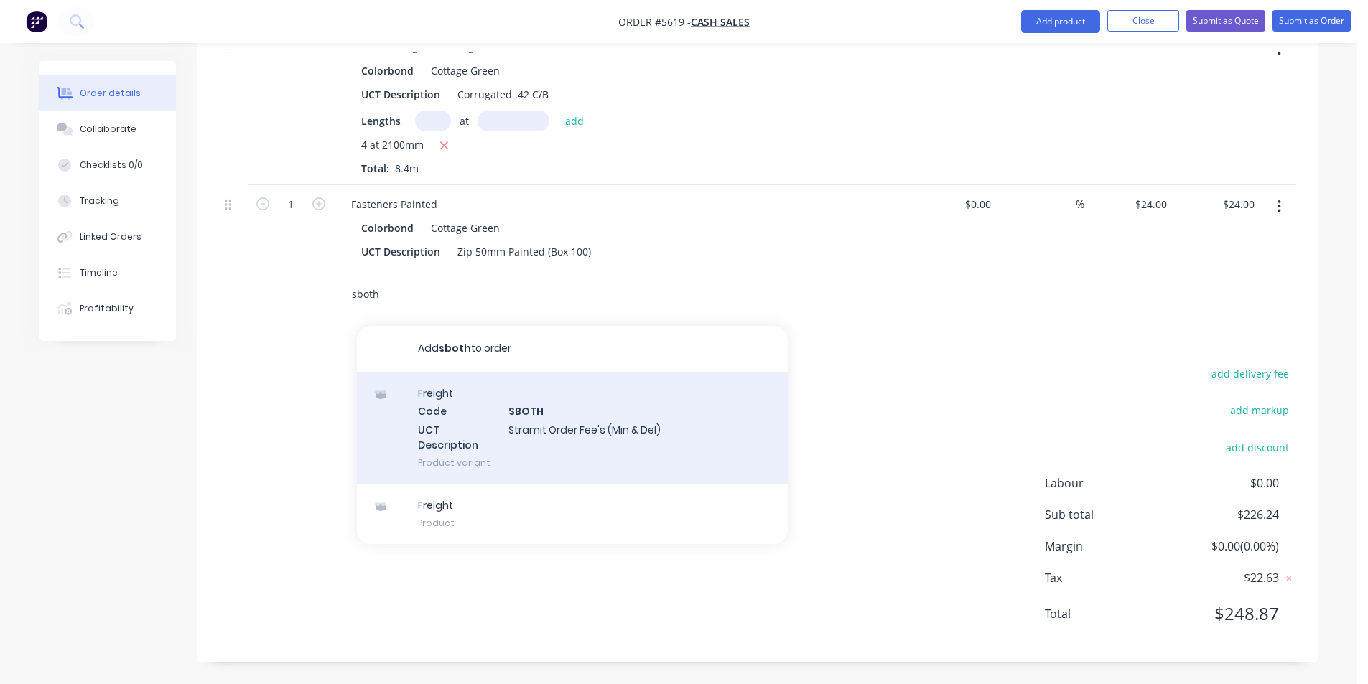
type input "sboth"
click at [649, 464] on div "Freight Code SBOTH UCT Description Stramit Order Fee's (Min & Del) Product vari…" at bounding box center [572, 428] width 431 height 112
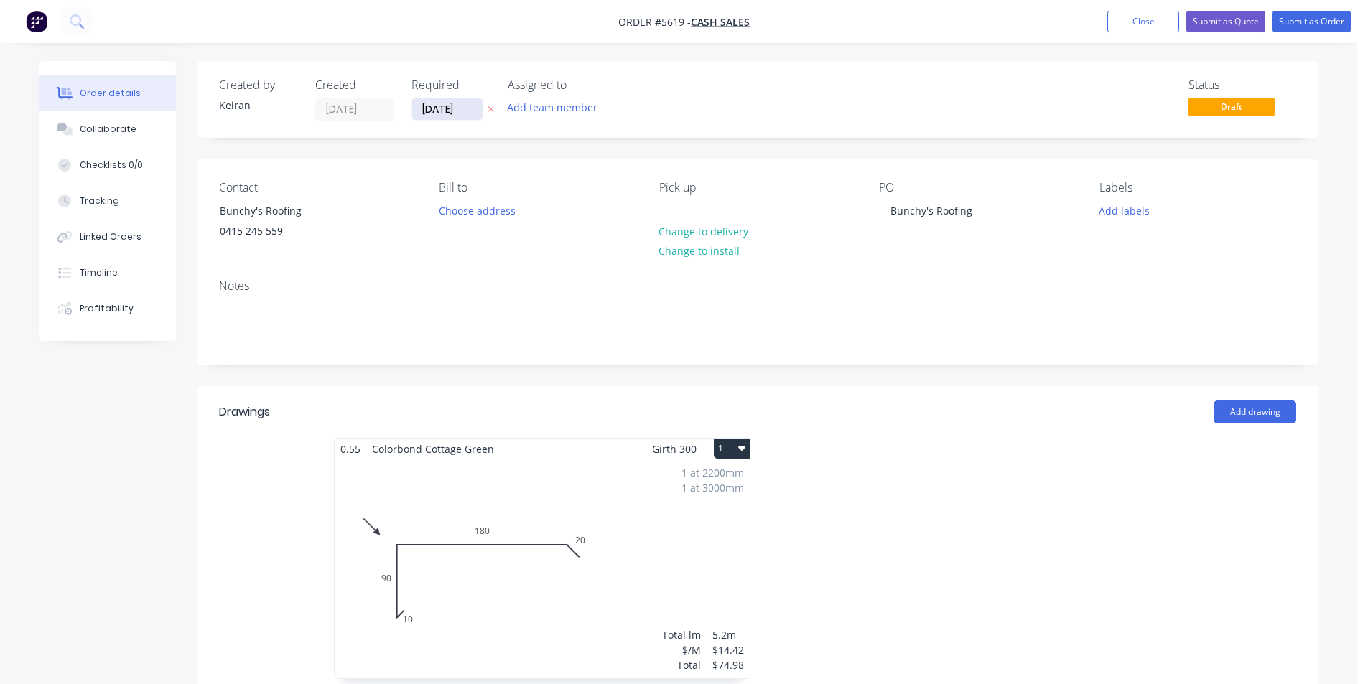
click at [443, 113] on input "[DATE]" at bounding box center [447, 109] width 70 height 22
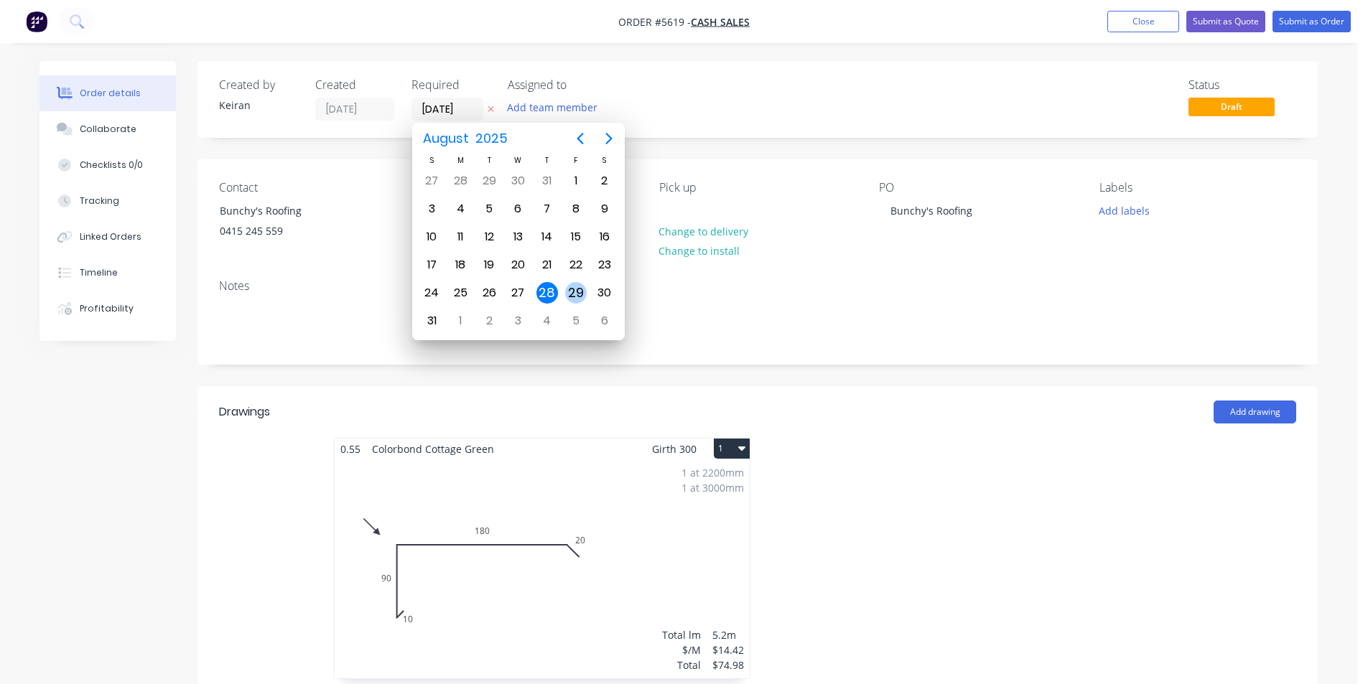
click at [572, 299] on div "29" at bounding box center [576, 293] width 22 height 22
type input "[DATE]"
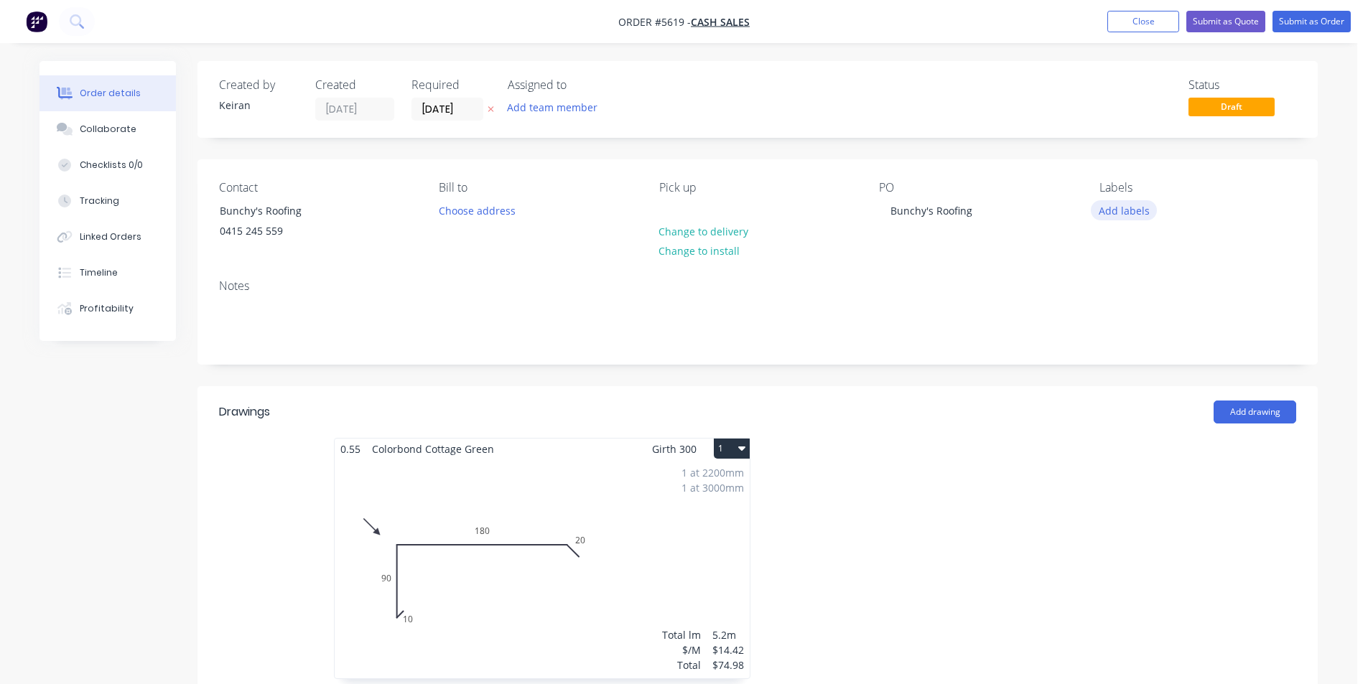
click at [1124, 219] on button "Add labels" at bounding box center [1123, 209] width 66 height 19
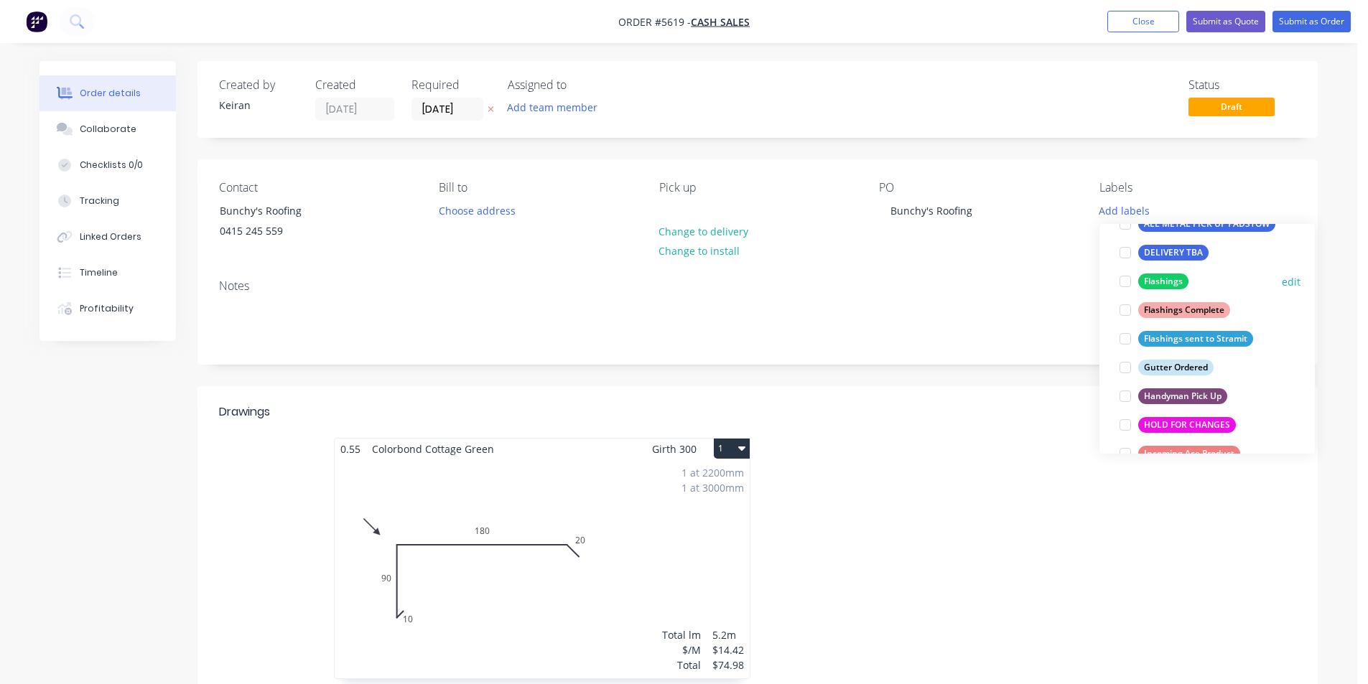
drag, startPoint x: 1121, startPoint y: 285, endPoint x: 1139, endPoint y: 348, distance: 65.7
click at [1124, 288] on div at bounding box center [1125, 281] width 29 height 29
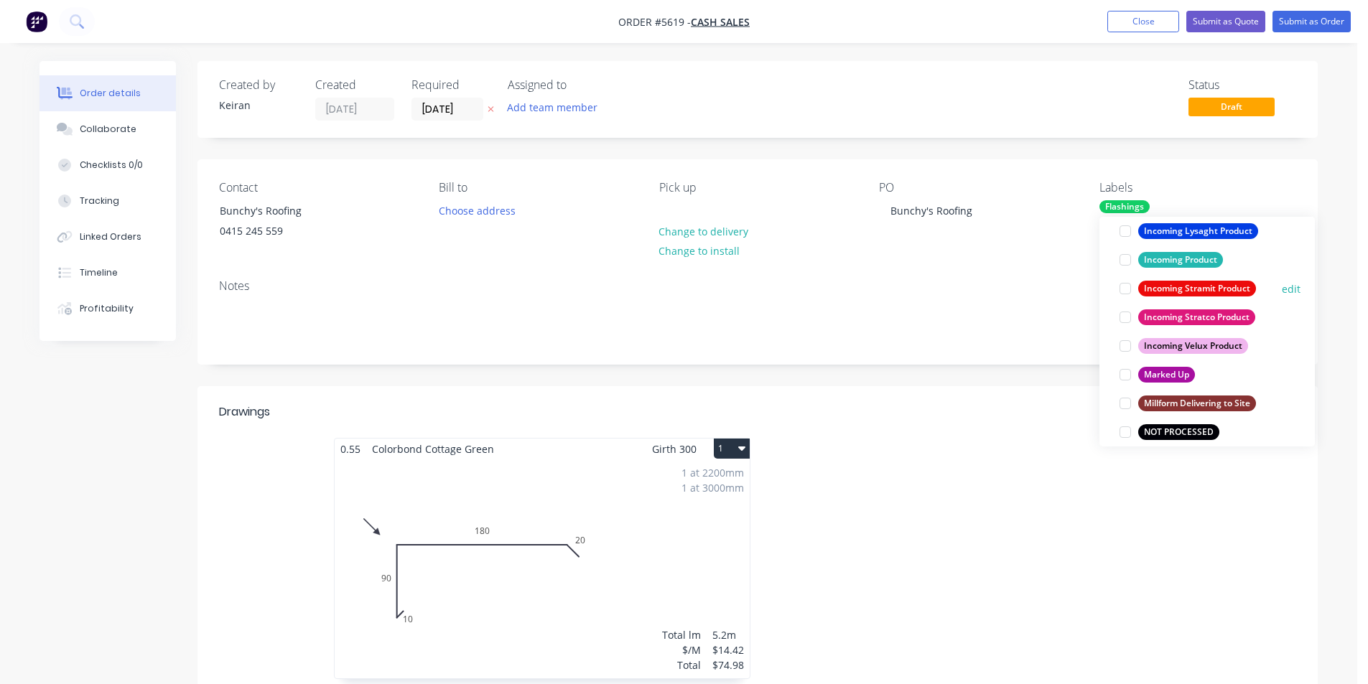
click at [1127, 286] on div at bounding box center [1125, 288] width 29 height 29
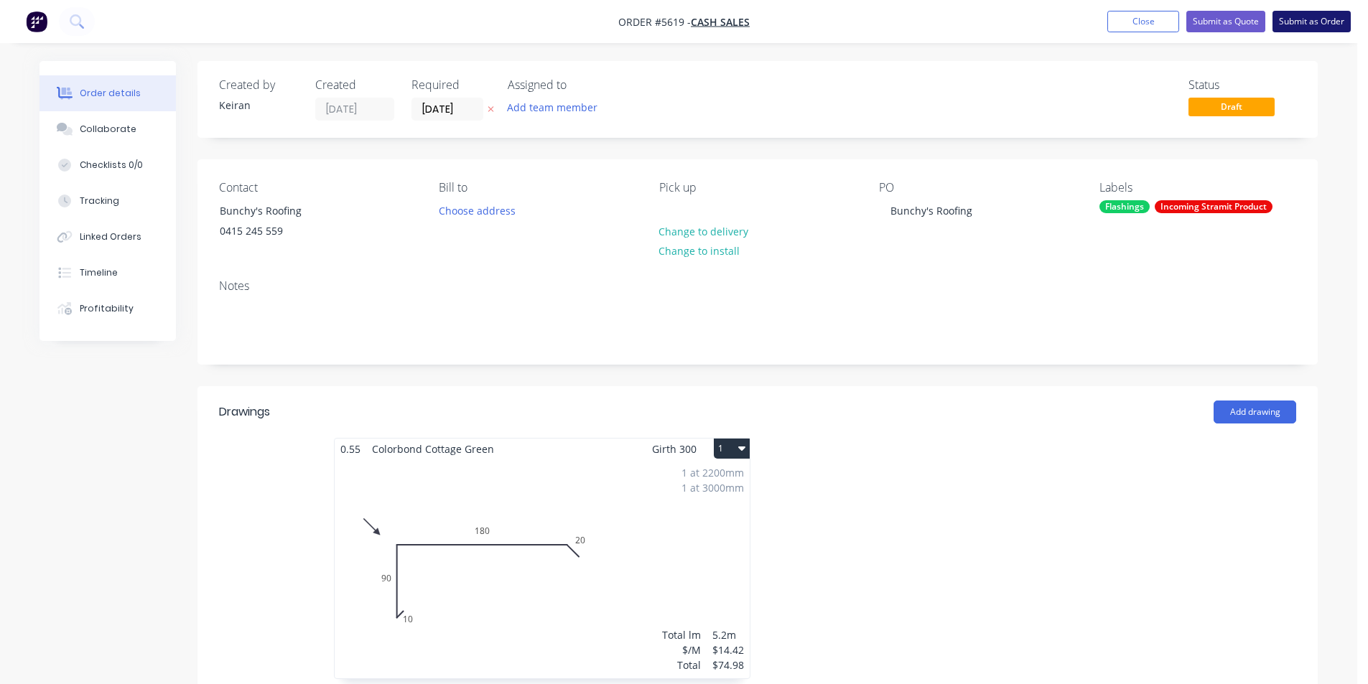
click at [1296, 23] on button "Submit as Order" at bounding box center [1311, 22] width 78 height 22
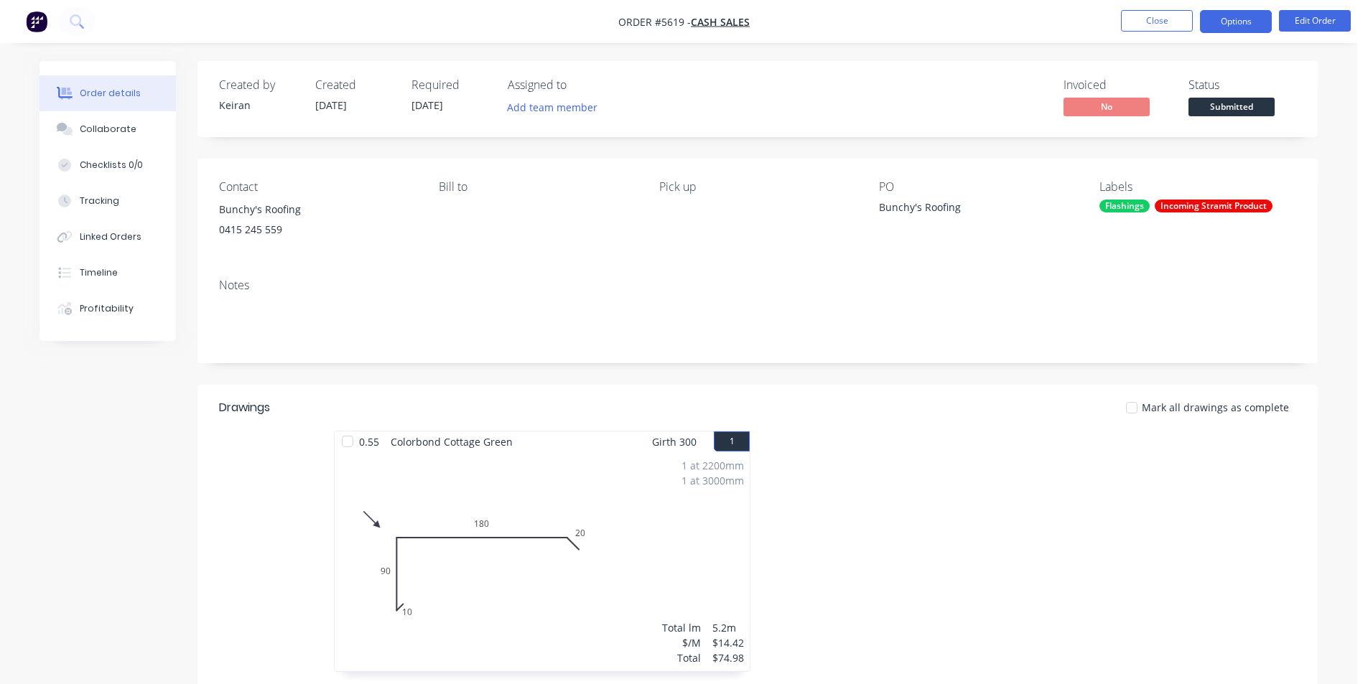
click at [1242, 26] on button "Options" at bounding box center [1236, 21] width 72 height 23
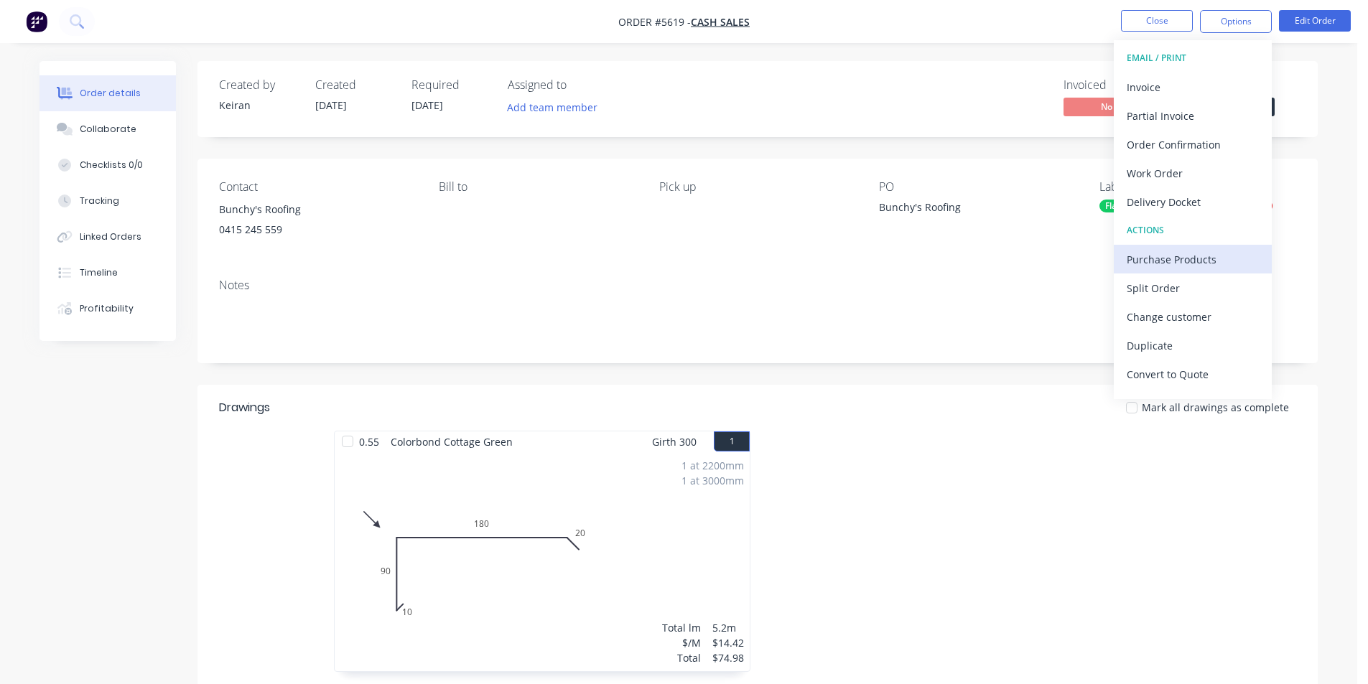
click at [1192, 252] on div "Purchase Products" at bounding box center [1192, 259] width 132 height 21
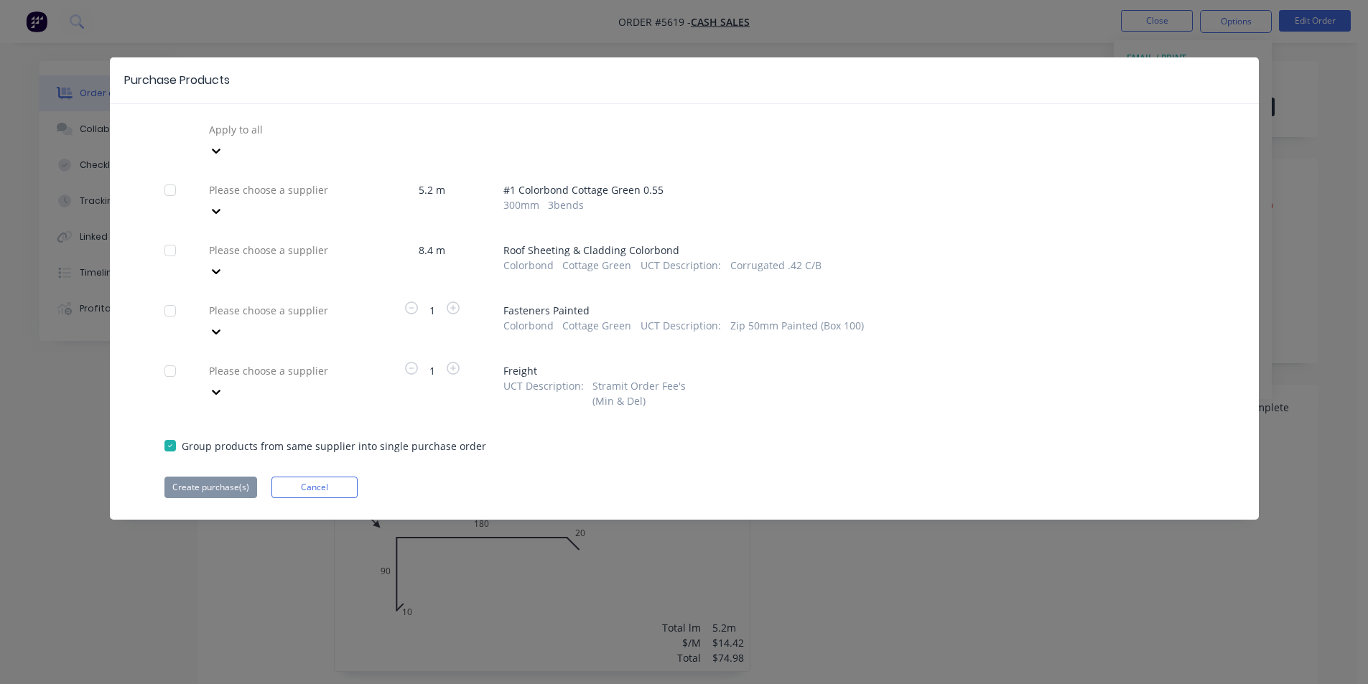
click at [346, 140] on div "Please choose a supplier" at bounding box center [310, 129] width 215 height 22
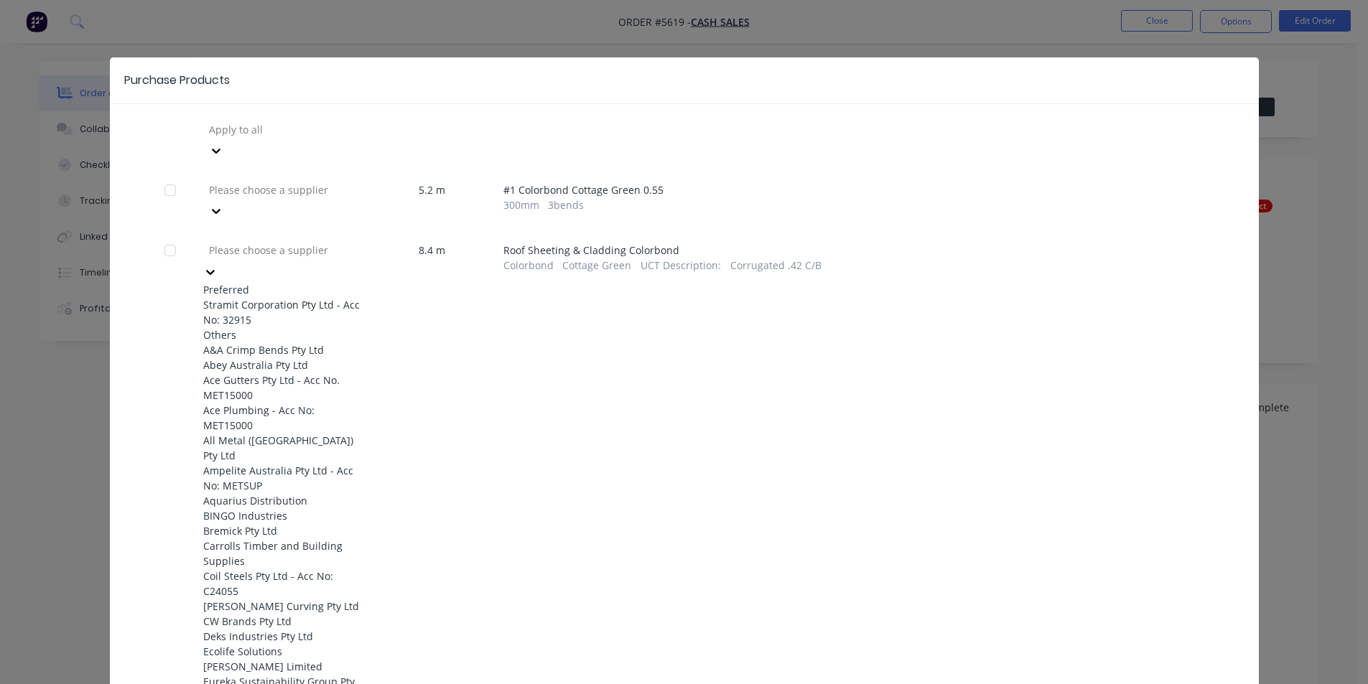
click at [334, 297] on div "Stramit Corporation Pty Ltd - Acc No: 32915" at bounding box center [282, 312] width 158 height 30
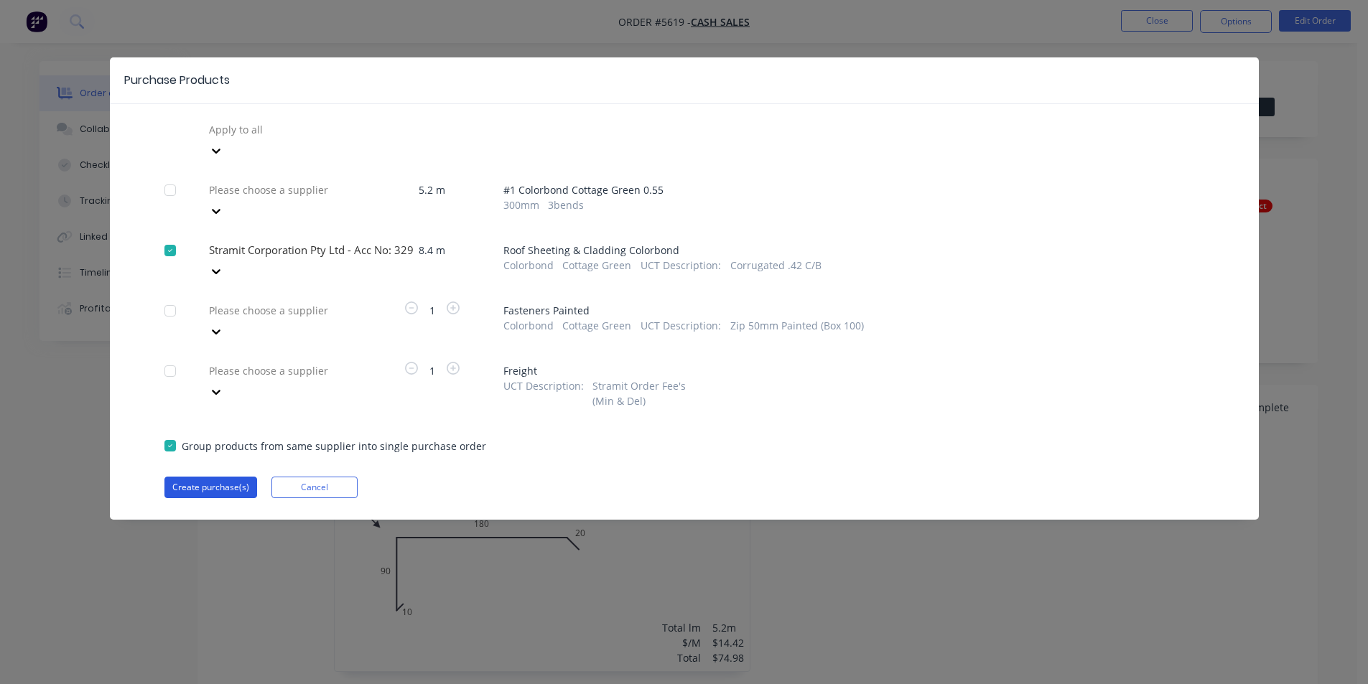
click at [233, 477] on button "Create purchase(s)" at bounding box center [210, 488] width 93 height 22
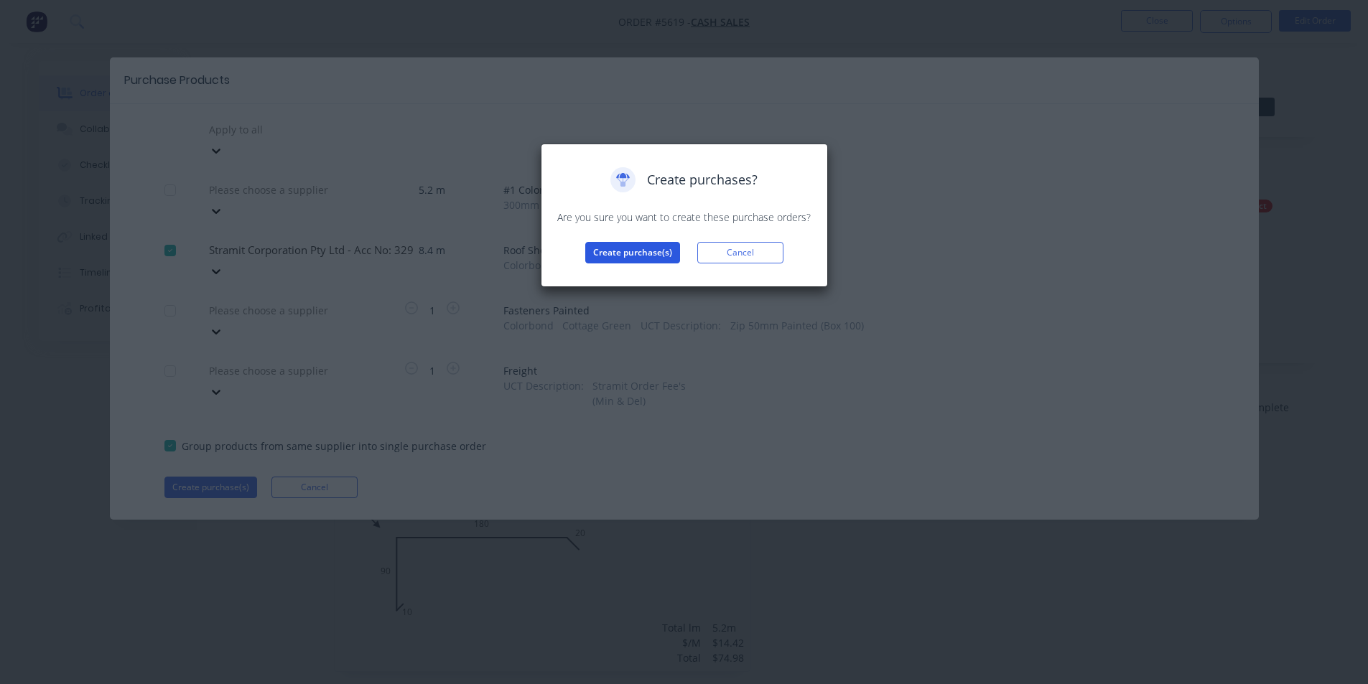
click at [614, 248] on button "Create purchase(s)" at bounding box center [632, 253] width 95 height 22
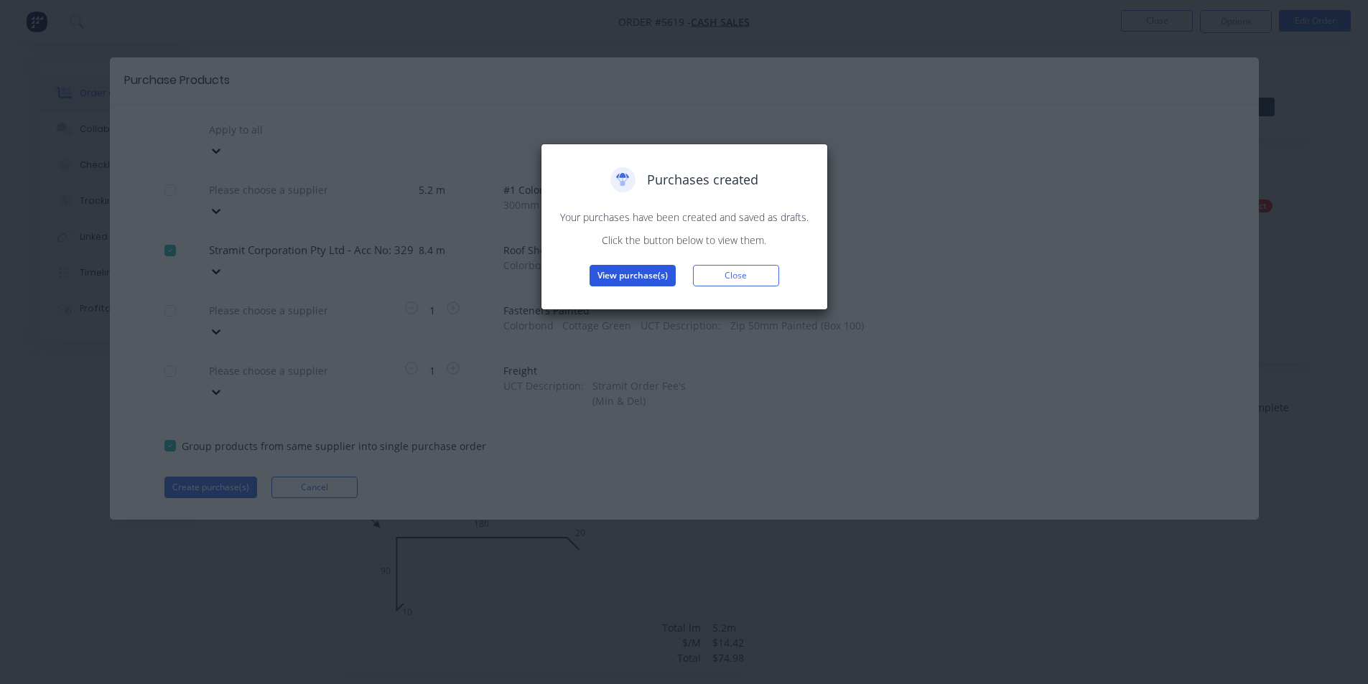
click at [653, 274] on button "View purchase(s)" at bounding box center [632, 276] width 86 height 22
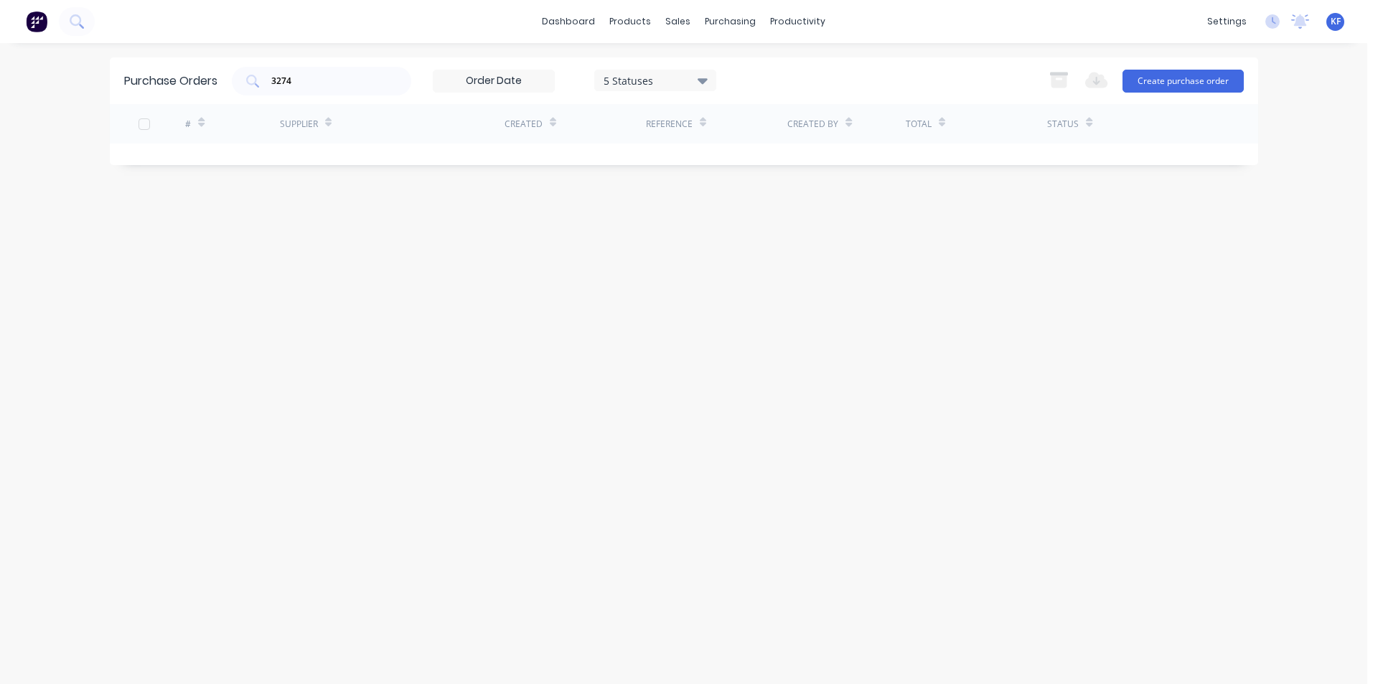
drag, startPoint x: 256, startPoint y: 73, endPoint x: 171, endPoint y: 43, distance: 90.6
click at [194, 54] on div "dashboard products sales purchasing productivity dashboard products Product Cat…" at bounding box center [684, 342] width 1368 height 684
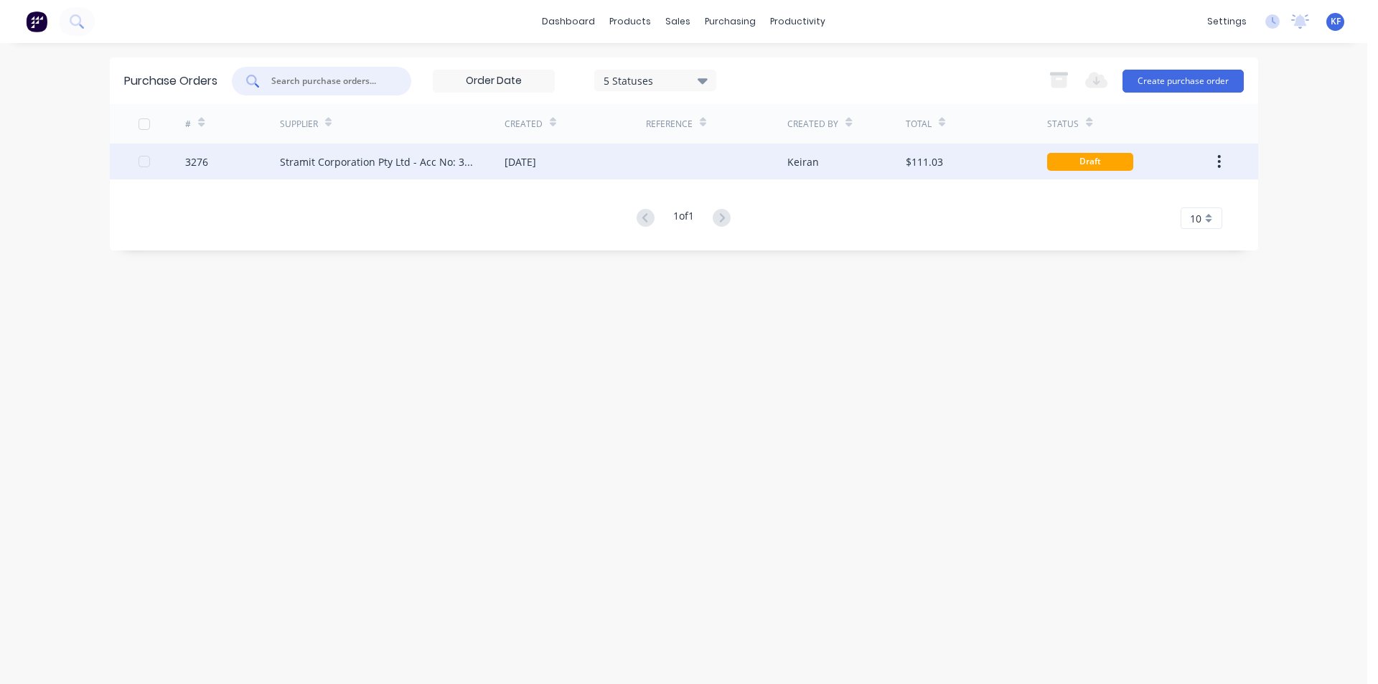
click at [625, 165] on div "[DATE]" at bounding box center [575, 162] width 141 height 36
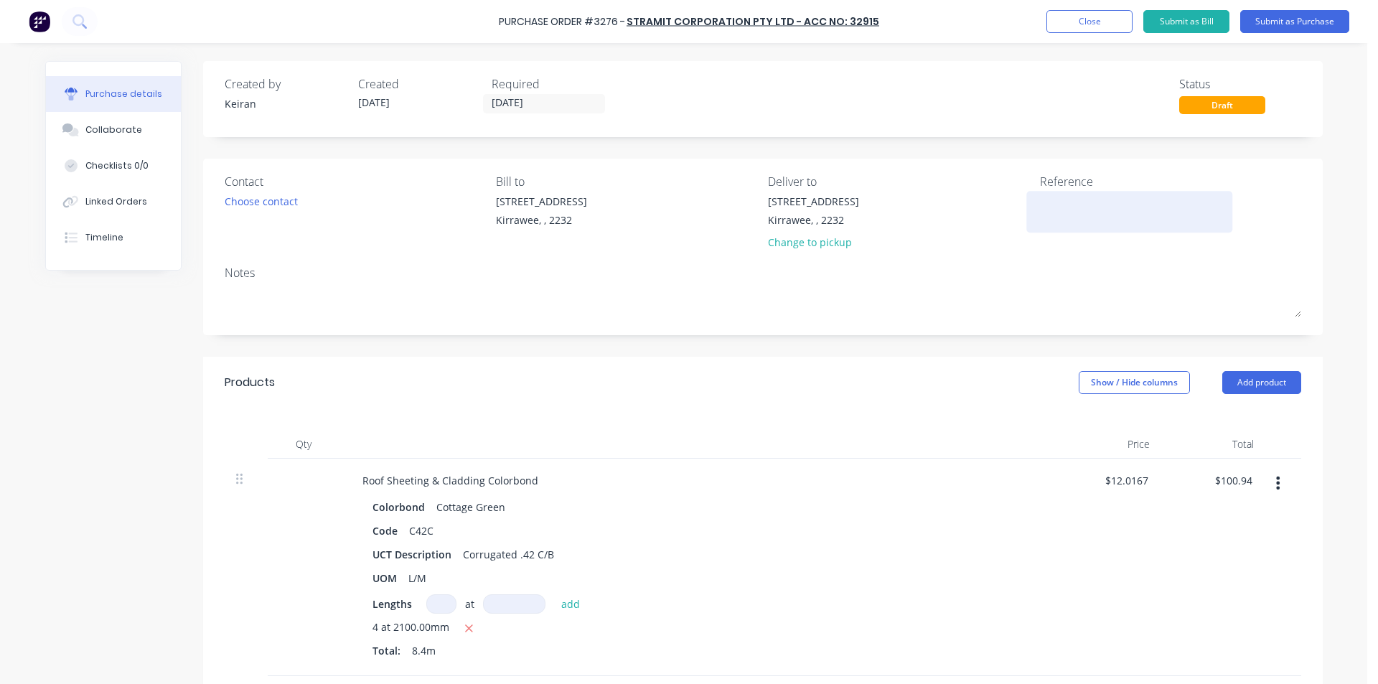
click at [1064, 213] on textarea at bounding box center [1129, 210] width 179 height 32
type textarea "Bunchy's Roofing"
click at [511, 117] on div "Created by [PERSON_NAME] Created [DATE] Required [DATE] Status Draft" at bounding box center [763, 99] width 1120 height 76
click at [519, 106] on input "[DATE]" at bounding box center [544, 104] width 121 height 18
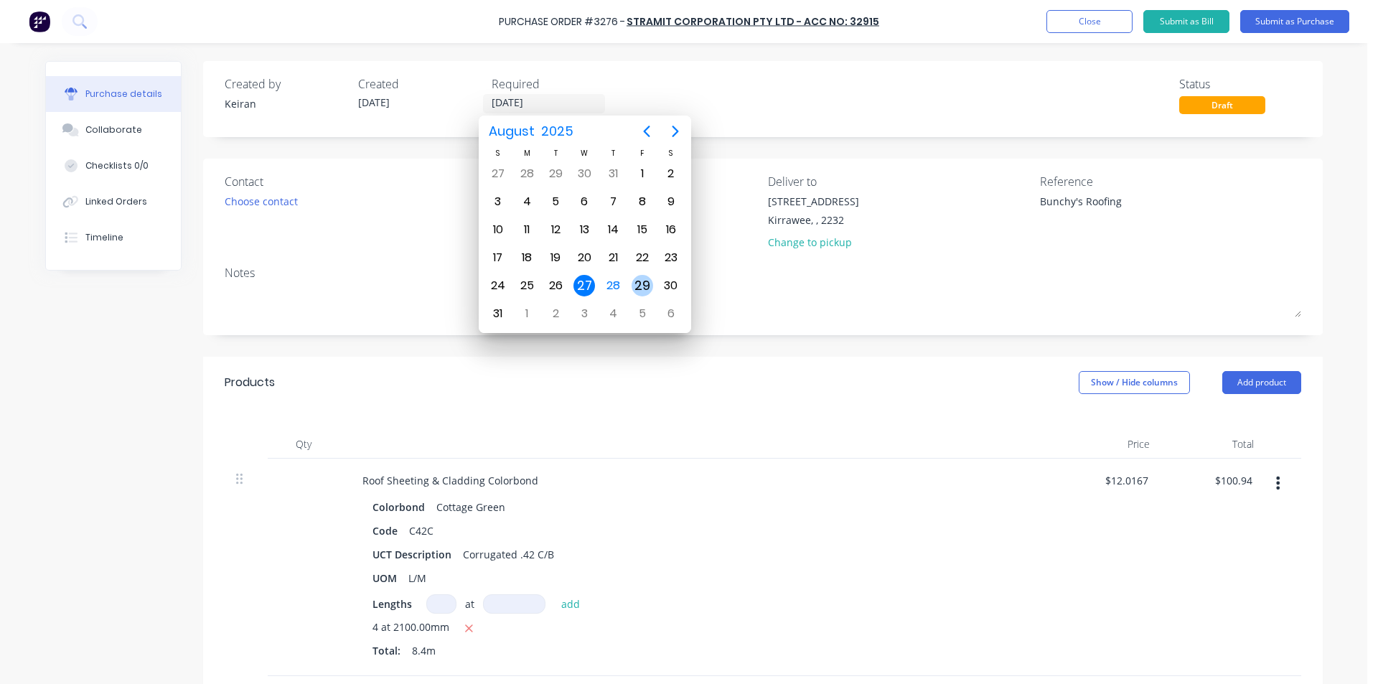
click at [630, 284] on div "29" at bounding box center [642, 285] width 29 height 27
type input "[DATE]"
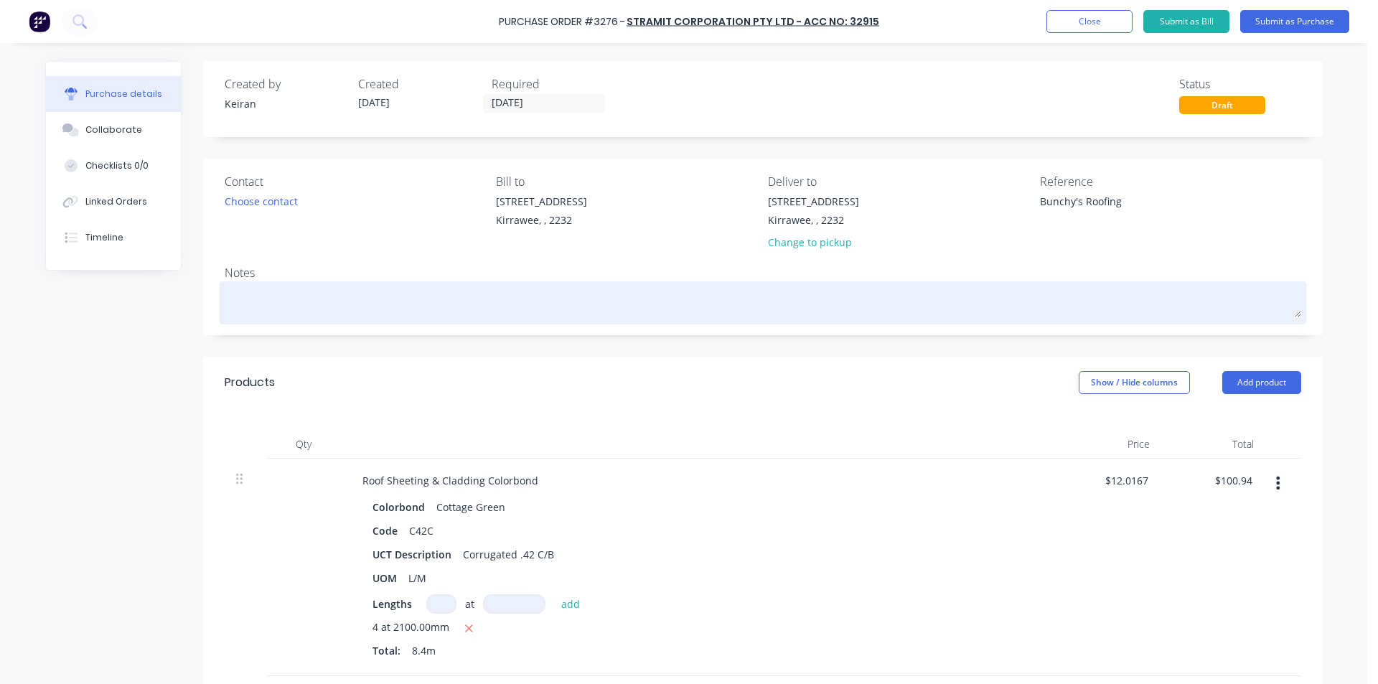
click at [379, 299] on textarea at bounding box center [763, 301] width 1077 height 32
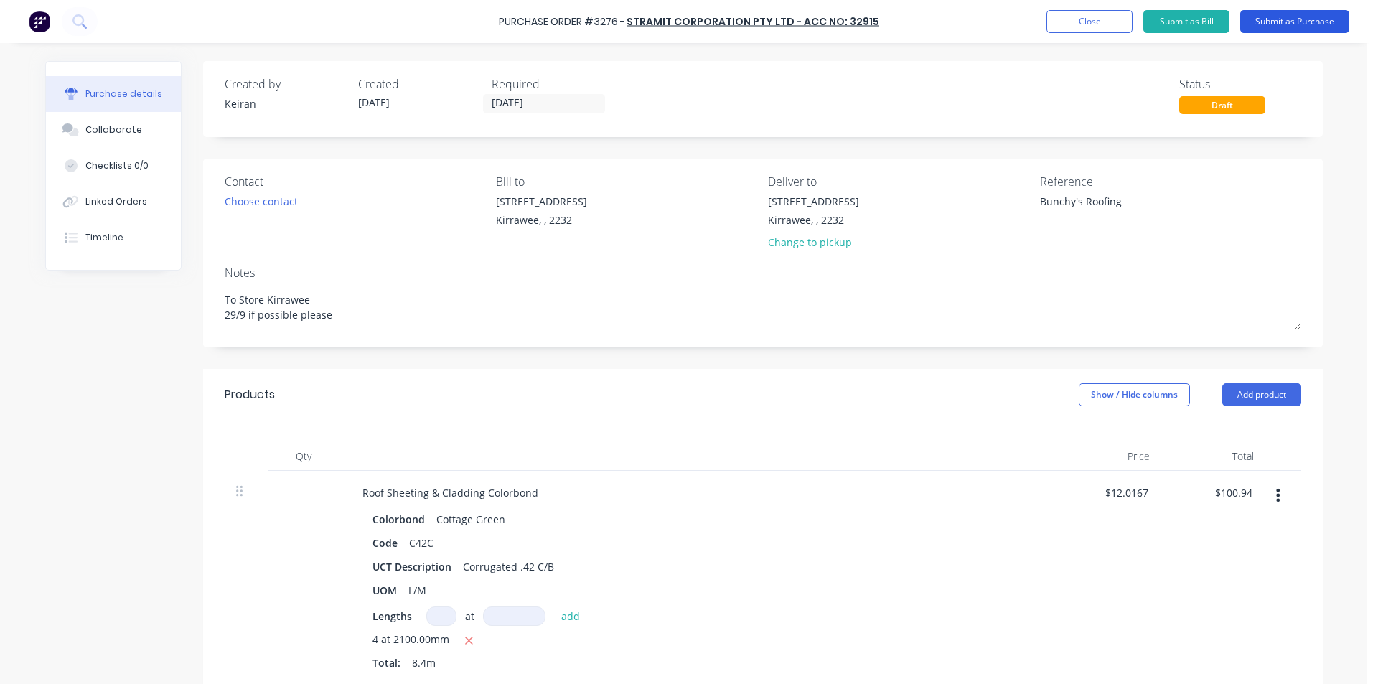
type textarea "To Store Kirrawee 29/9 if possible please"
click at [1278, 24] on button "Submit as Purchase" at bounding box center [1295, 21] width 109 height 23
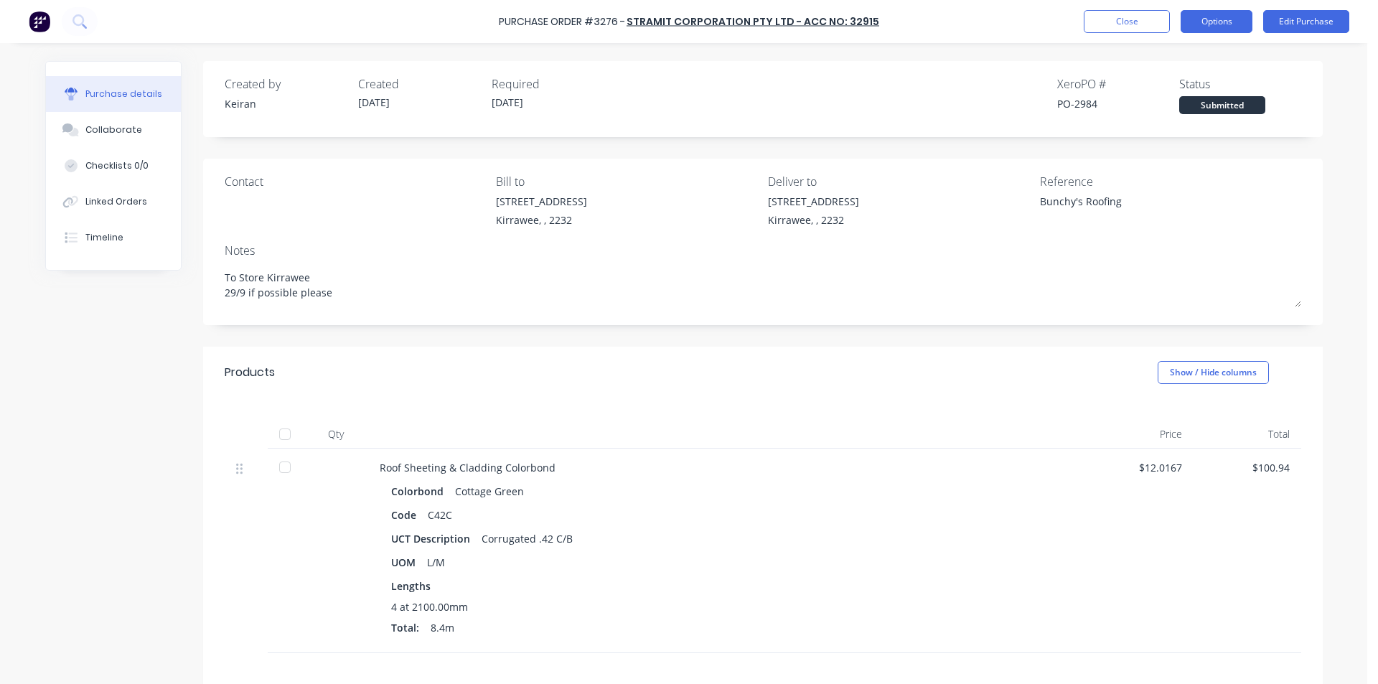
click at [1223, 20] on button "Options" at bounding box center [1217, 21] width 72 height 23
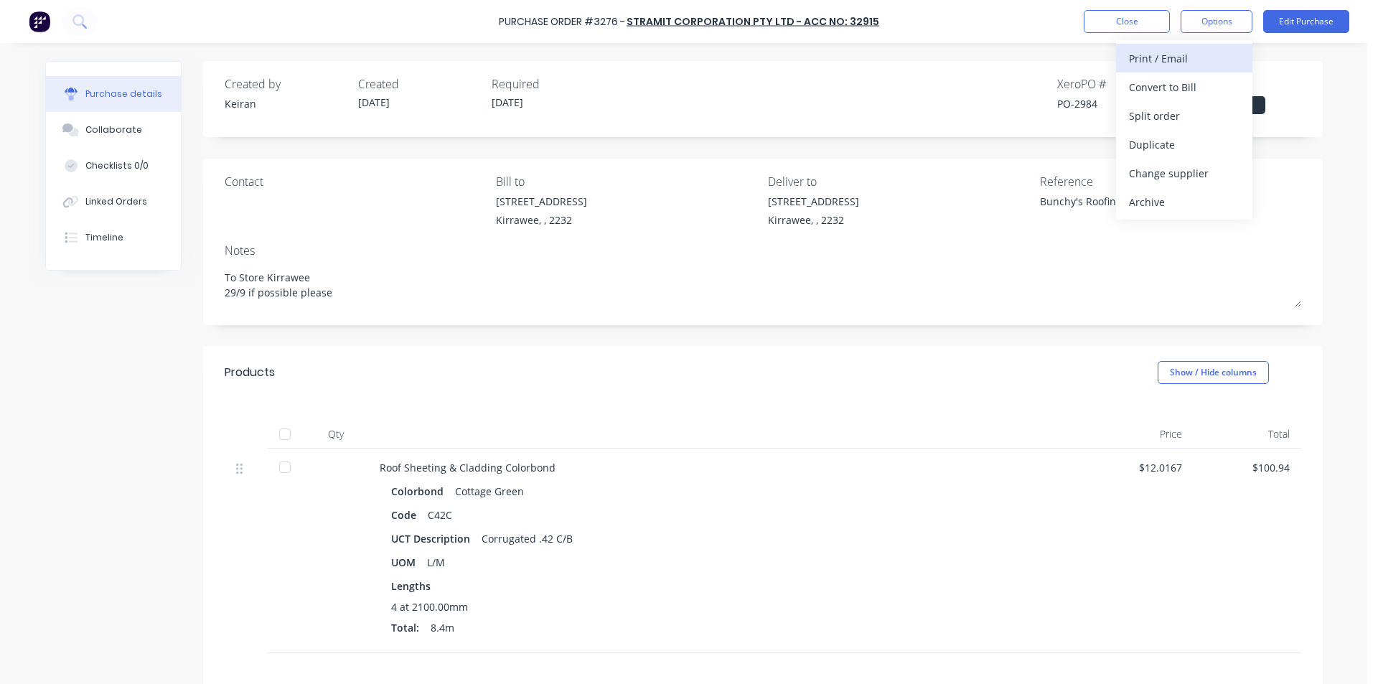
click at [1210, 46] on button "Print / Email" at bounding box center [1184, 58] width 136 height 29
click at [1179, 119] on div "Without pricing" at bounding box center [1184, 116] width 111 height 21
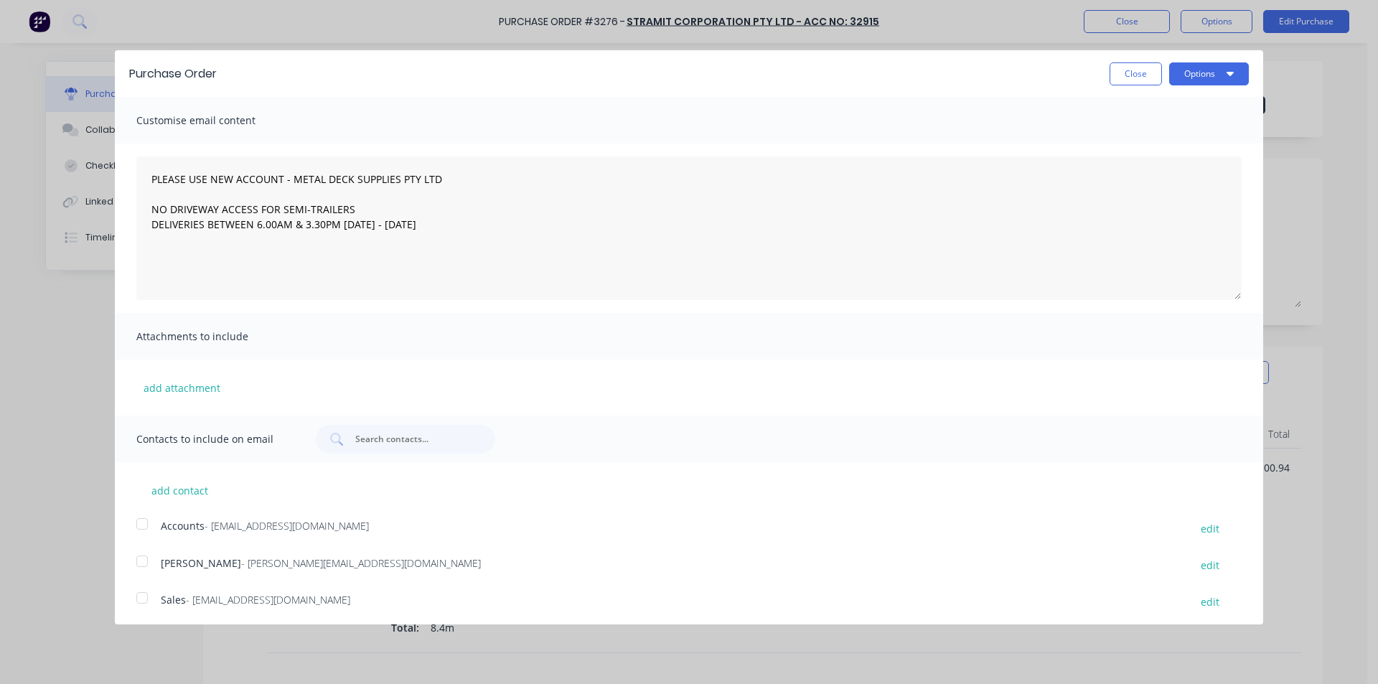
click at [149, 594] on div at bounding box center [142, 598] width 29 height 29
click at [1199, 75] on button "Options" at bounding box center [1209, 73] width 80 height 23
click at [1179, 146] on div "Email" at bounding box center [1181, 139] width 111 height 21
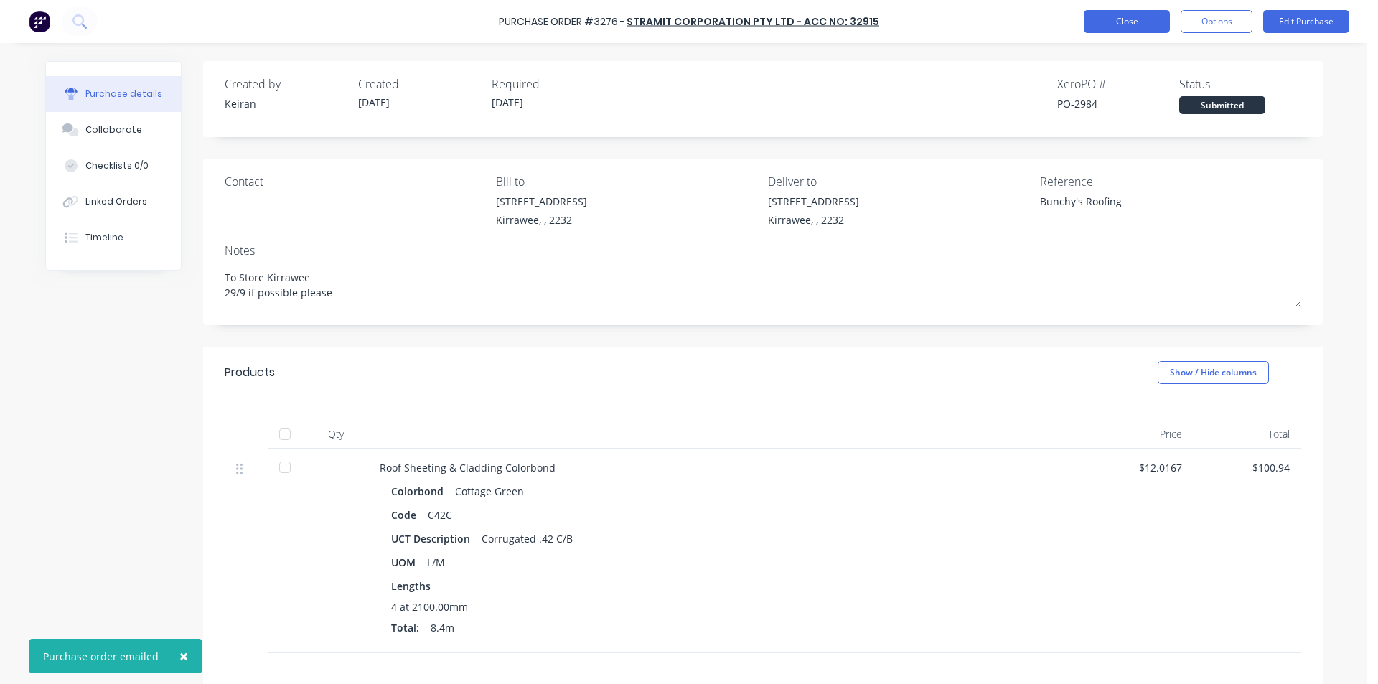
click at [1115, 29] on button "Close" at bounding box center [1127, 21] width 86 height 23
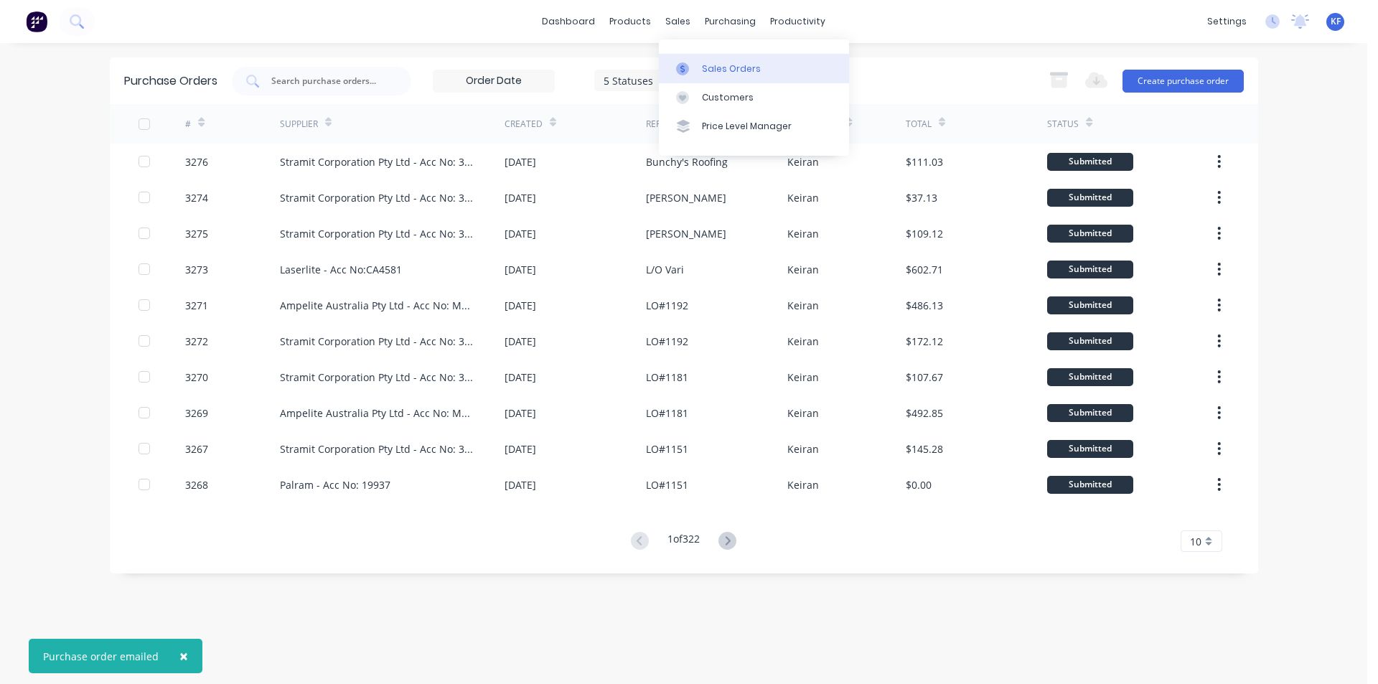
click at [706, 66] on div "Sales Orders" at bounding box center [731, 68] width 59 height 13
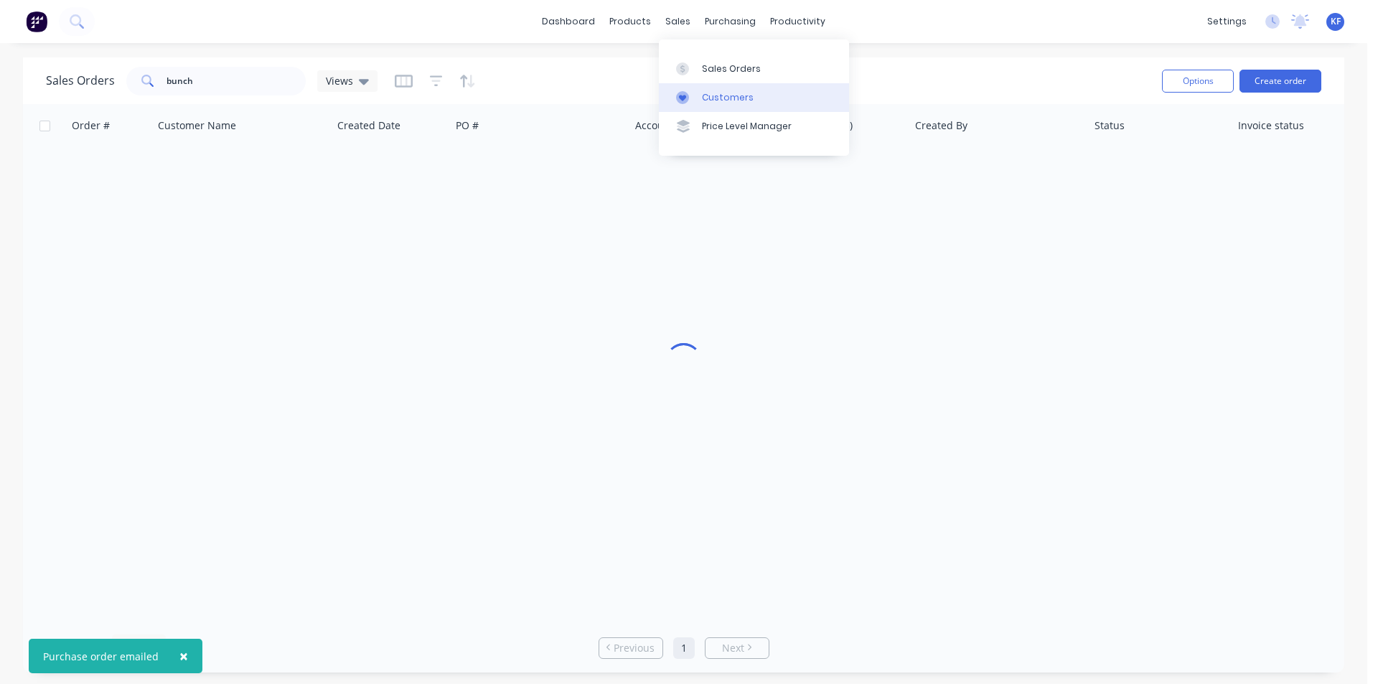
drag, startPoint x: 671, startPoint y: 26, endPoint x: 711, endPoint y: 110, distance: 93.1
click at [672, 26] on div "sales" at bounding box center [677, 22] width 39 height 22
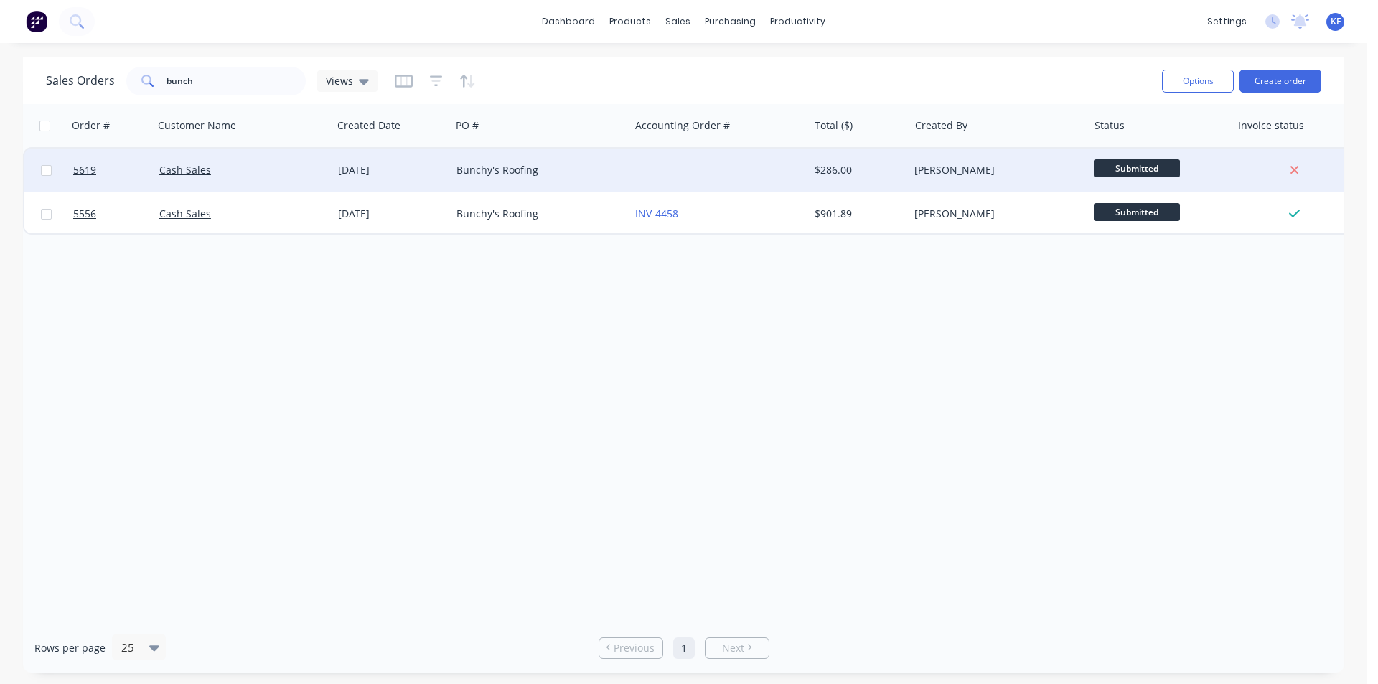
click at [519, 170] on div "Bunchy's Roofing" at bounding box center [536, 170] width 159 height 14
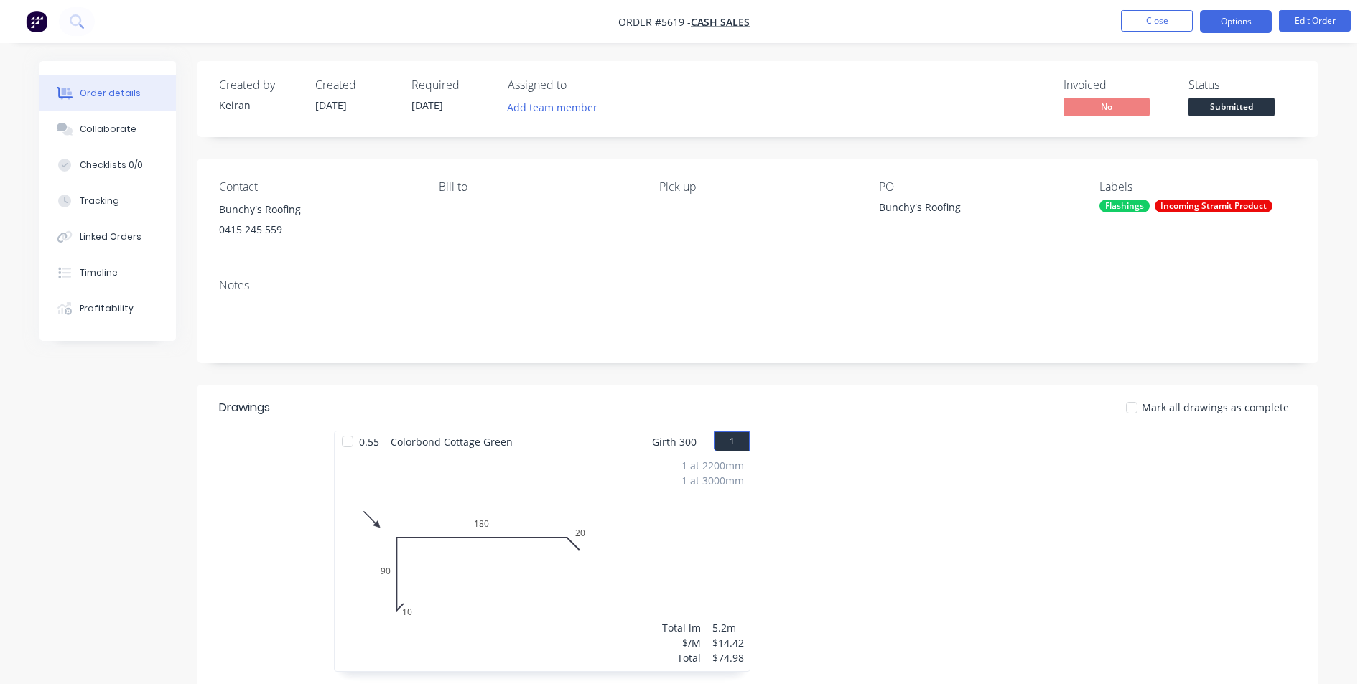
drag, startPoint x: 1249, startPoint y: 21, endPoint x: 1248, endPoint y: 29, distance: 8.6
click at [1249, 20] on button "Options" at bounding box center [1236, 21] width 72 height 23
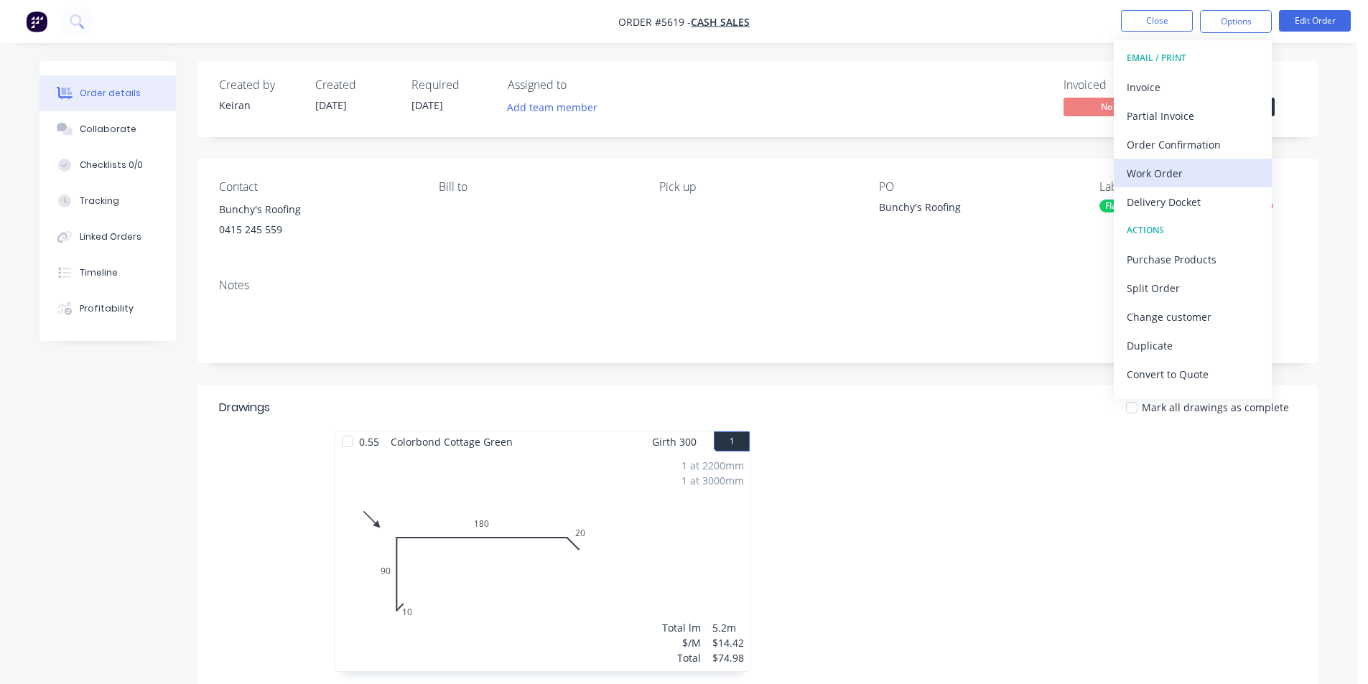
click at [1160, 181] on div "Work Order" at bounding box center [1192, 173] width 132 height 21
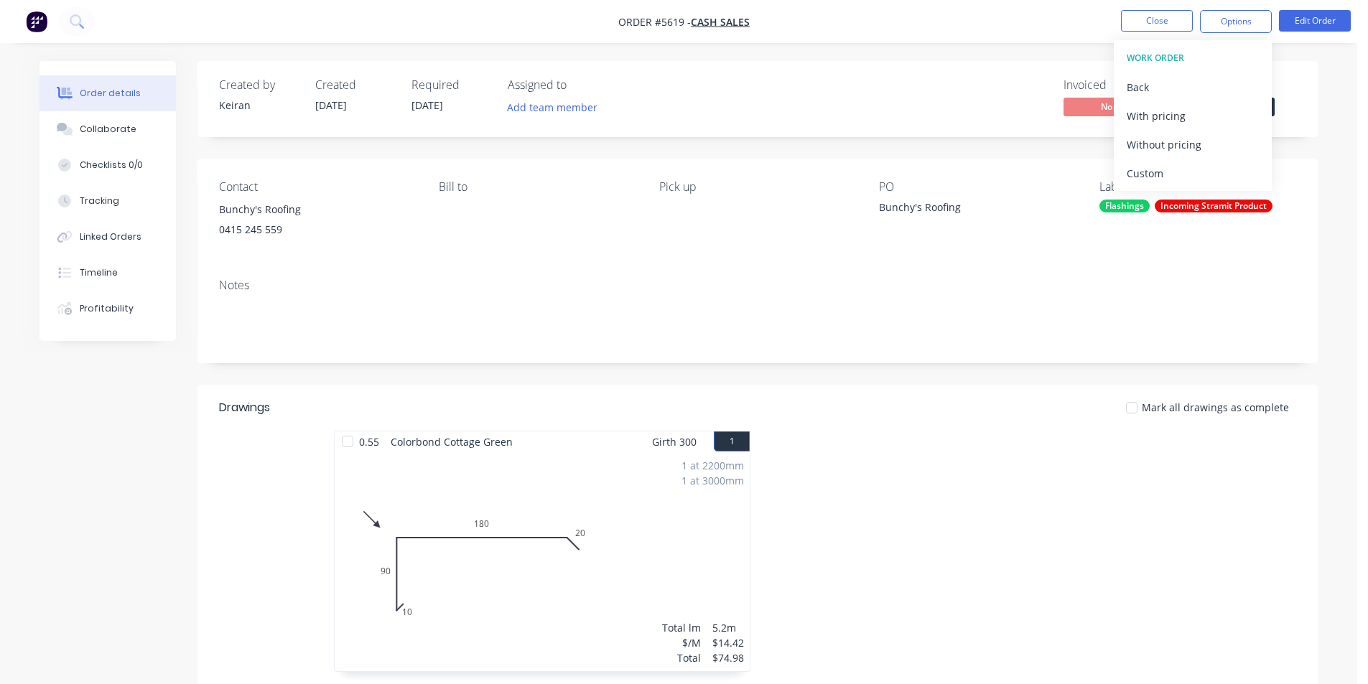
click at [1160, 181] on div "Custom" at bounding box center [1192, 173] width 132 height 21
click at [1162, 149] on div "Without pricing" at bounding box center [1192, 144] width 132 height 21
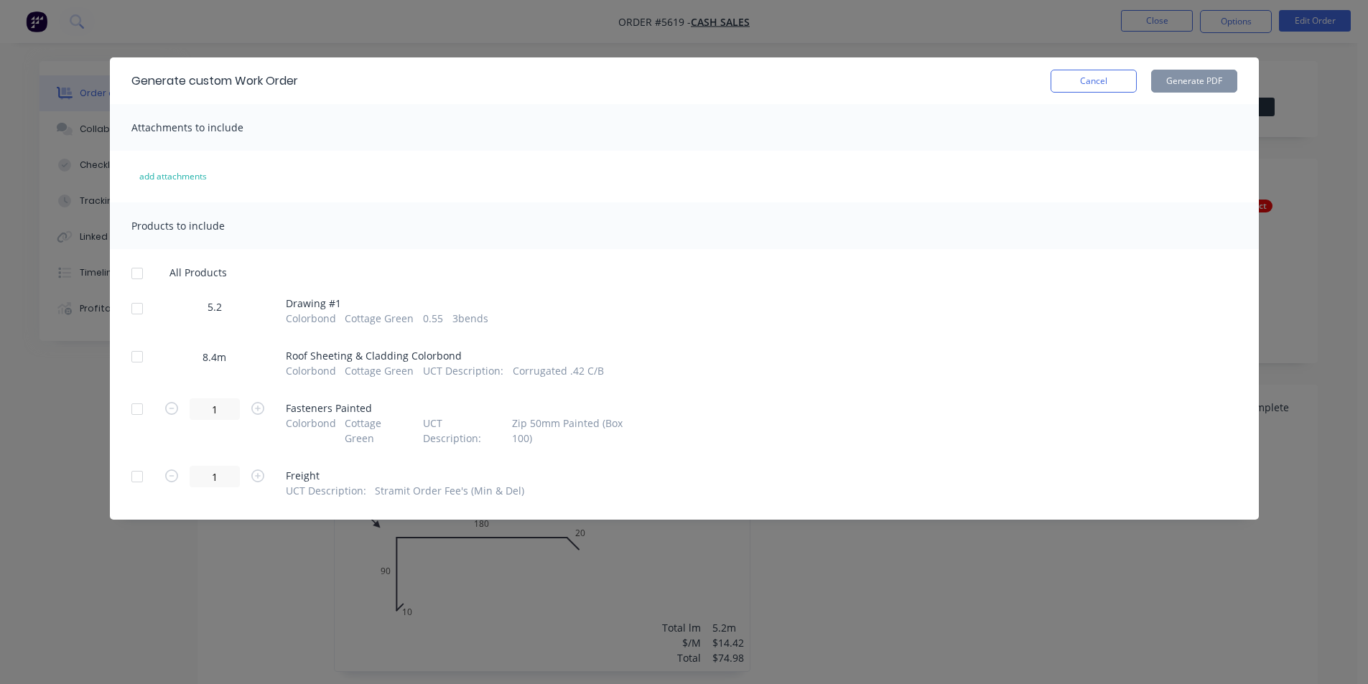
click at [169, 317] on div "5.2" at bounding box center [215, 312] width 108 height 27
click at [145, 309] on div at bounding box center [137, 308] width 29 height 29
click at [1179, 86] on button "Generate PDF" at bounding box center [1194, 81] width 86 height 23
click at [1121, 83] on button "Cancel" at bounding box center [1093, 81] width 86 height 23
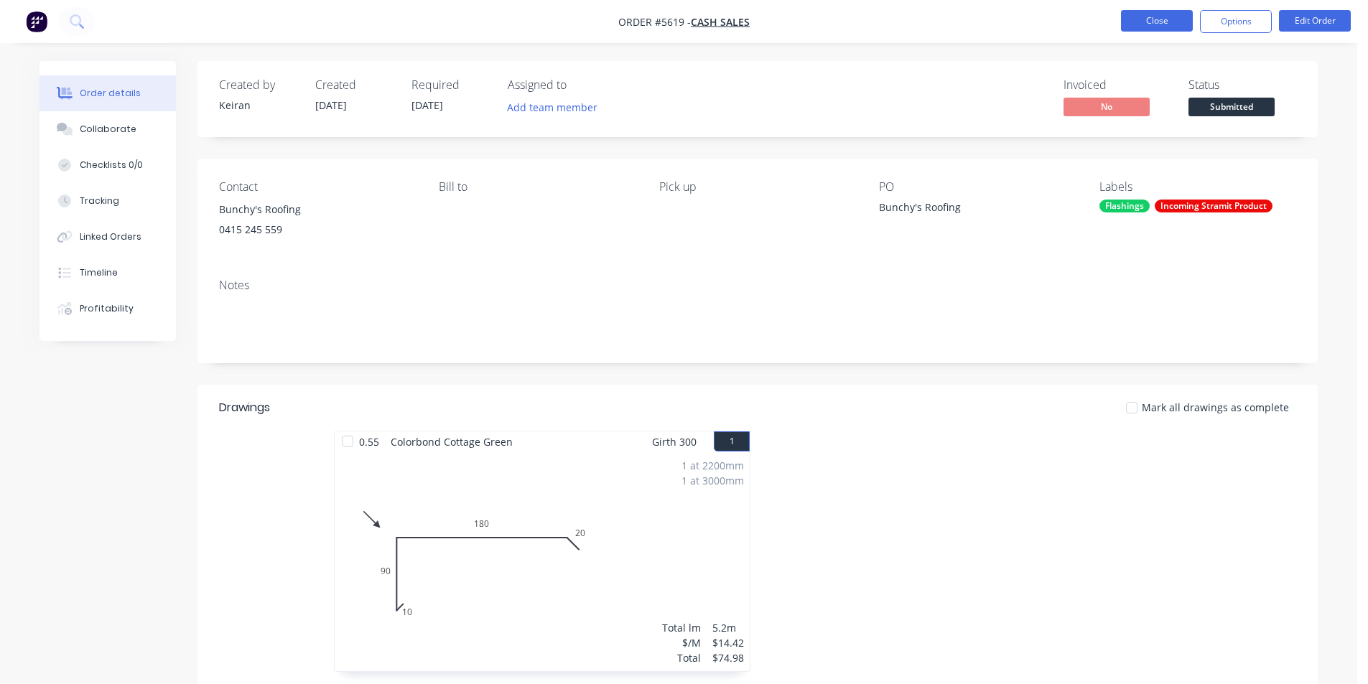
click at [1135, 24] on button "Close" at bounding box center [1157, 21] width 72 height 22
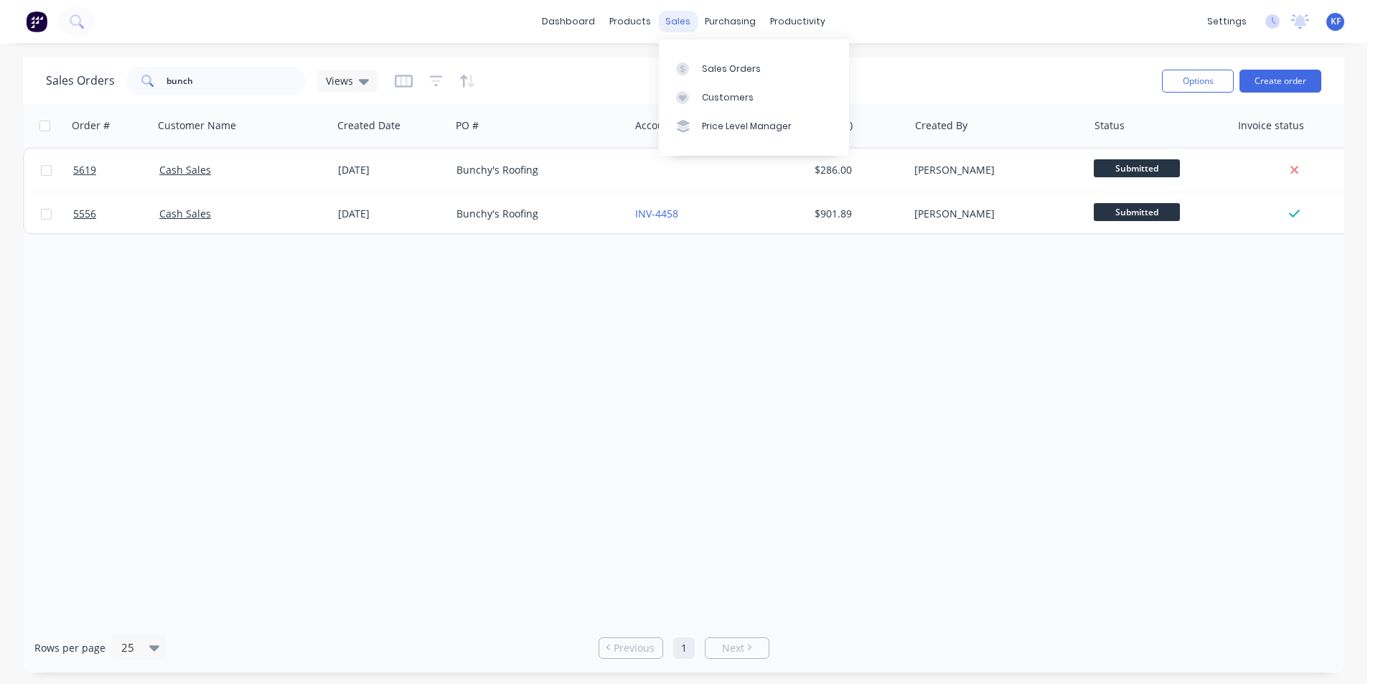
click at [673, 27] on div "sales" at bounding box center [677, 22] width 39 height 22
click at [717, 66] on div "Sales Orders" at bounding box center [731, 68] width 59 height 13
drag, startPoint x: 220, startPoint y: 75, endPoint x: 9, endPoint y: 42, distance: 212.8
click at [9, 42] on div "dashboard products sales purchasing productivity dashboard products Product Cat…" at bounding box center [684, 342] width 1368 height 684
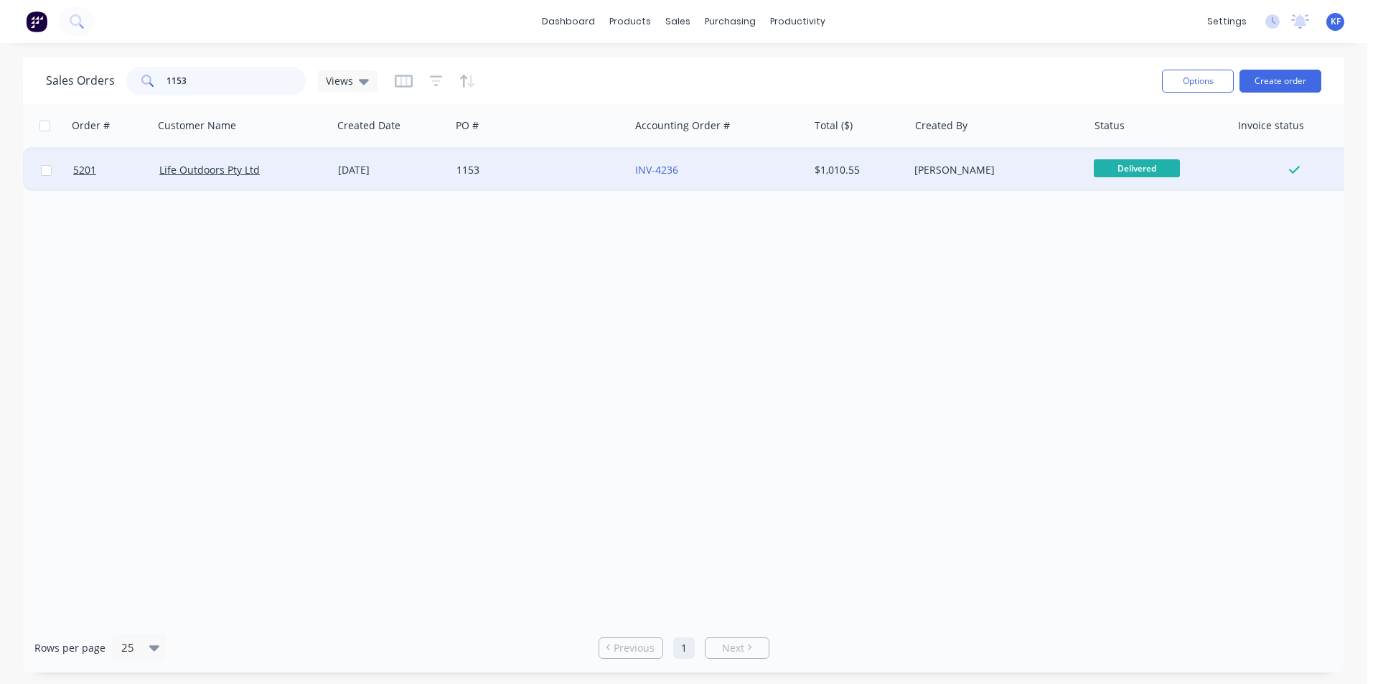
type input "1153"
click at [535, 169] on div "1153" at bounding box center [536, 170] width 159 height 14
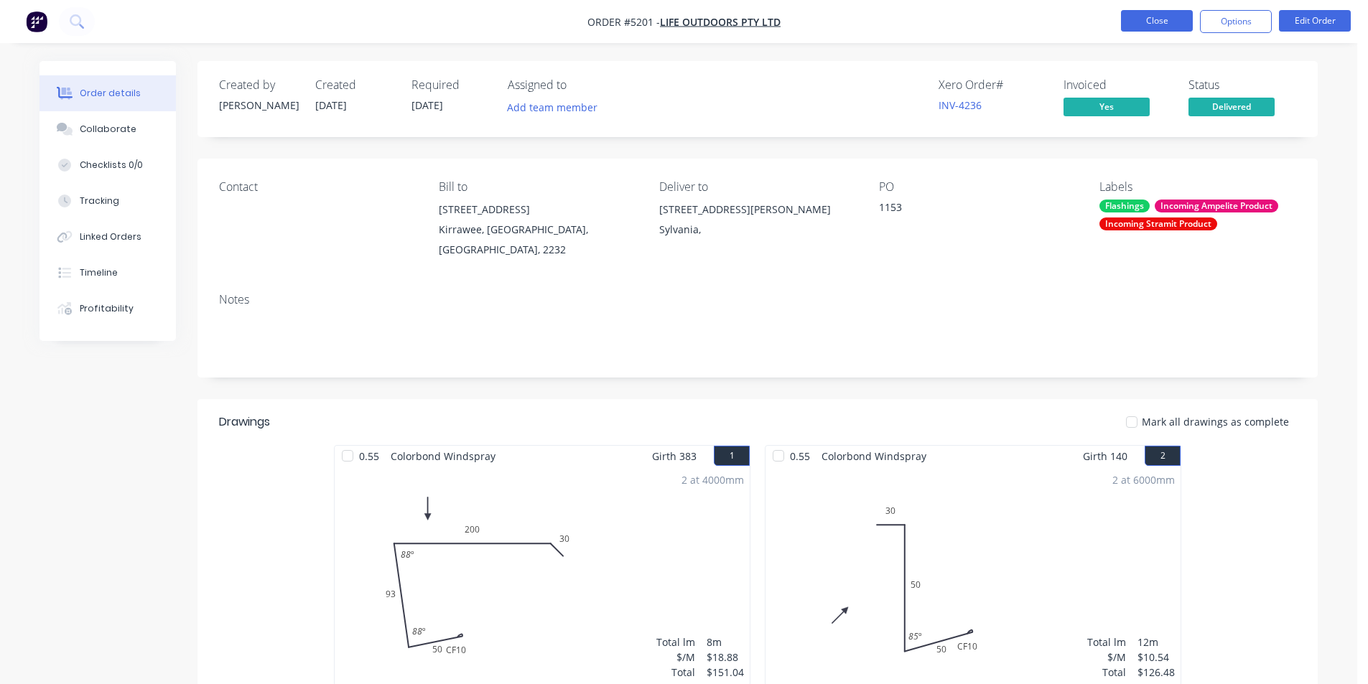
click at [1158, 27] on button "Close" at bounding box center [1157, 21] width 72 height 22
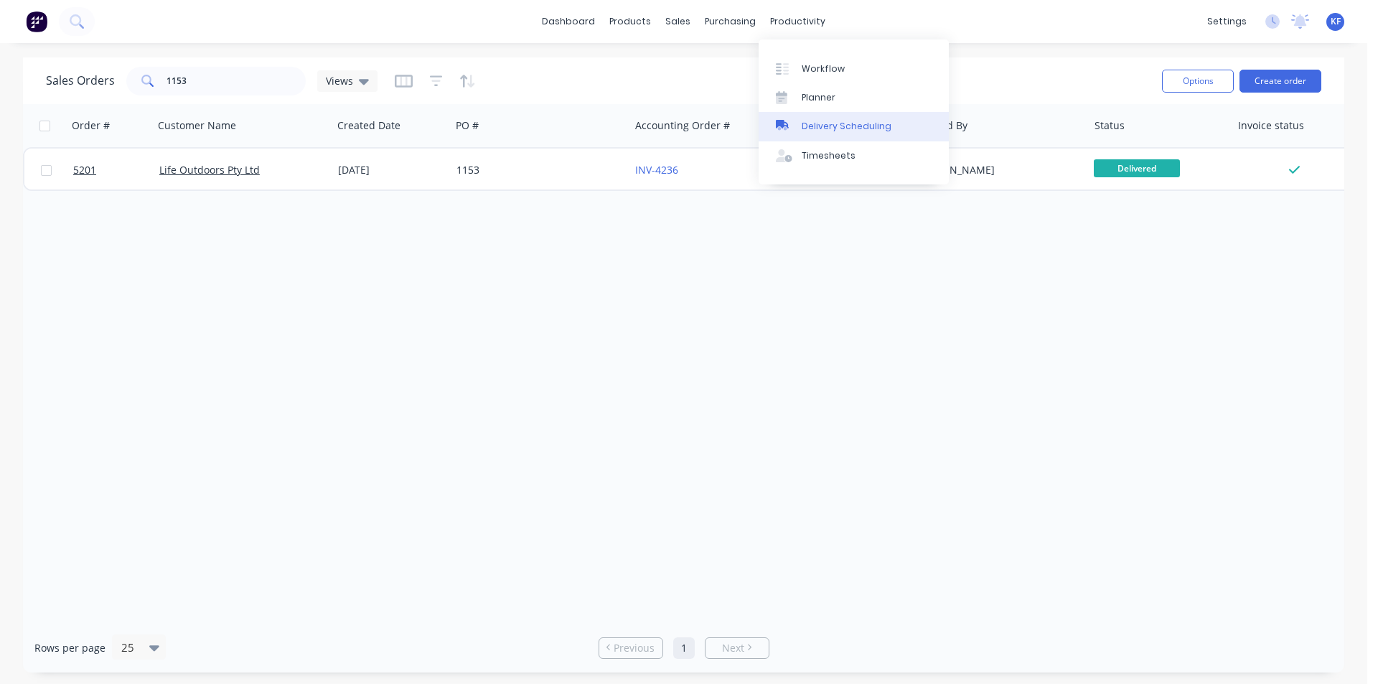
click at [838, 126] on div "Delivery Scheduling" at bounding box center [847, 126] width 90 height 13
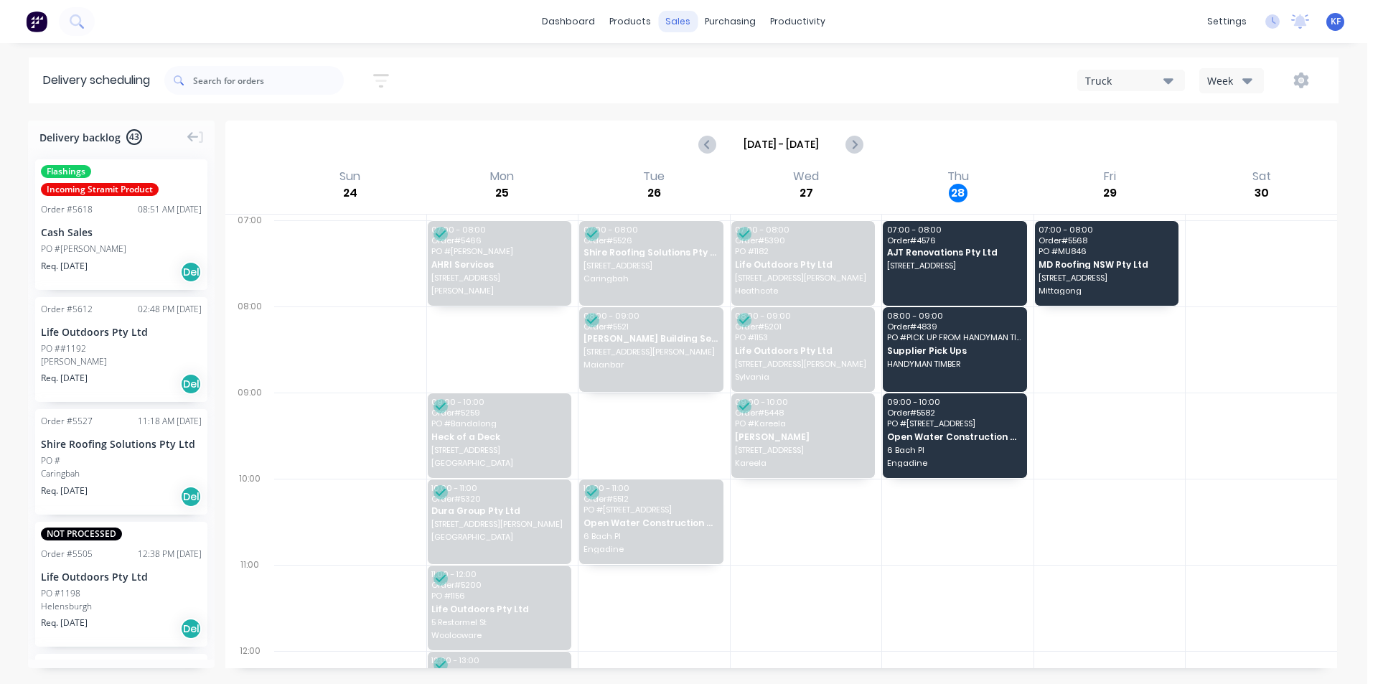
click at [675, 30] on div "sales" at bounding box center [677, 22] width 39 height 22
click at [702, 52] on div "Sales Orders Customers Price Level Manager" at bounding box center [754, 97] width 190 height 116
click at [230, 84] on input "text" at bounding box center [268, 80] width 151 height 29
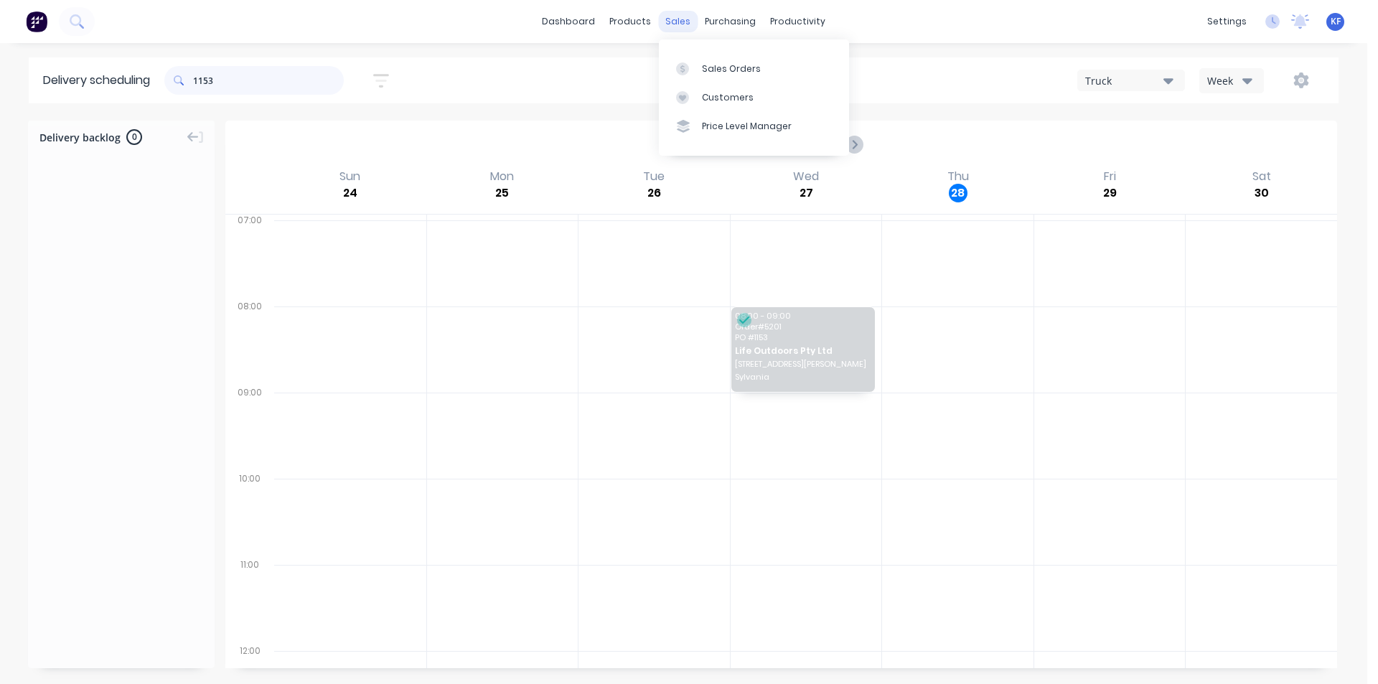
type input "1153"
click at [681, 24] on div "sales" at bounding box center [677, 22] width 39 height 22
click at [719, 99] on div "Customers" at bounding box center [728, 97] width 52 height 13
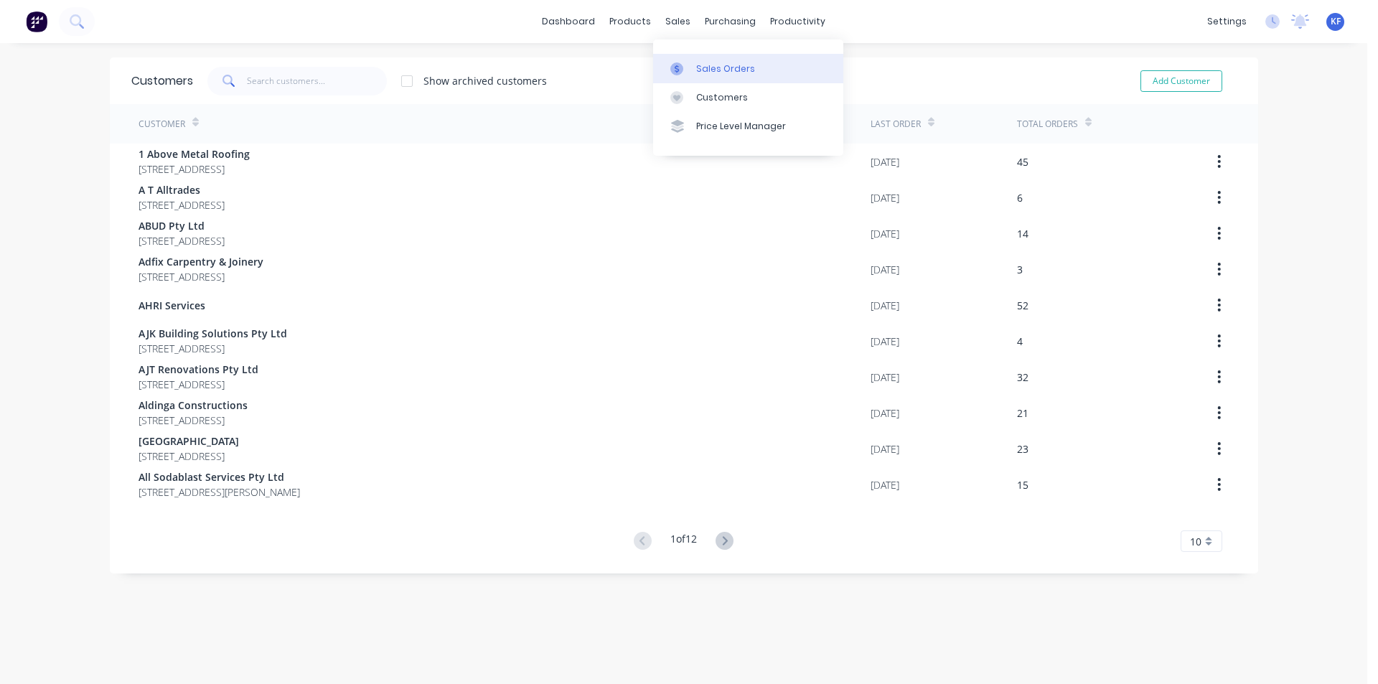
click at [699, 78] on link "Sales Orders" at bounding box center [748, 68] width 190 height 29
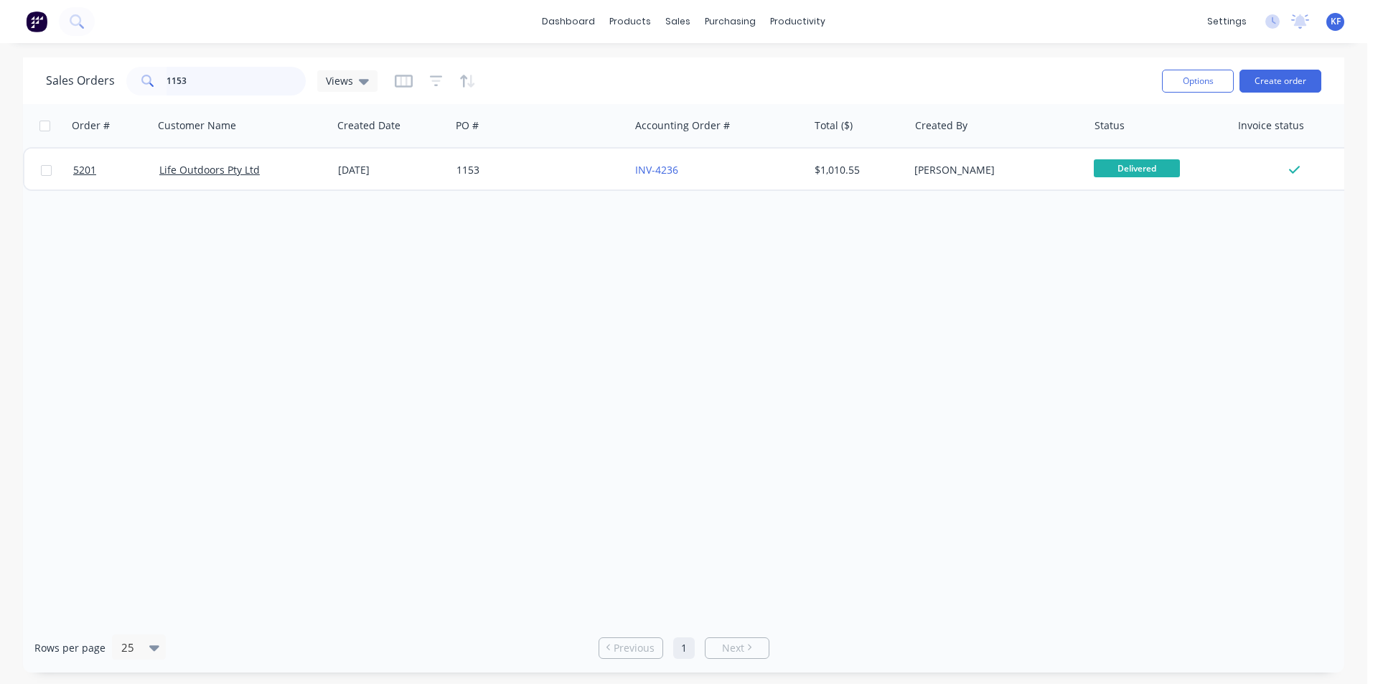
click at [151, 55] on div "dashboard products sales purchasing productivity dashboard products Product Cat…" at bounding box center [684, 342] width 1368 height 684
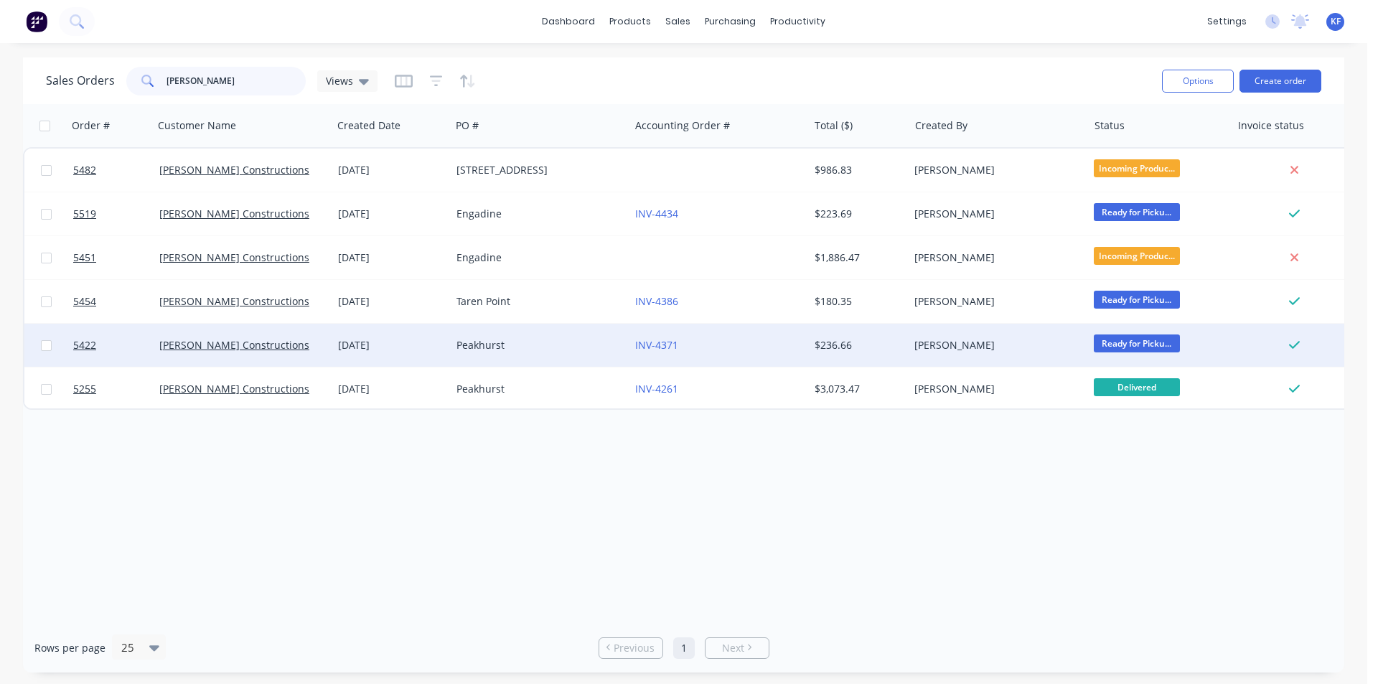
type input "[PERSON_NAME]"
click at [762, 352] on div "INV-4371" at bounding box center [719, 345] width 179 height 43
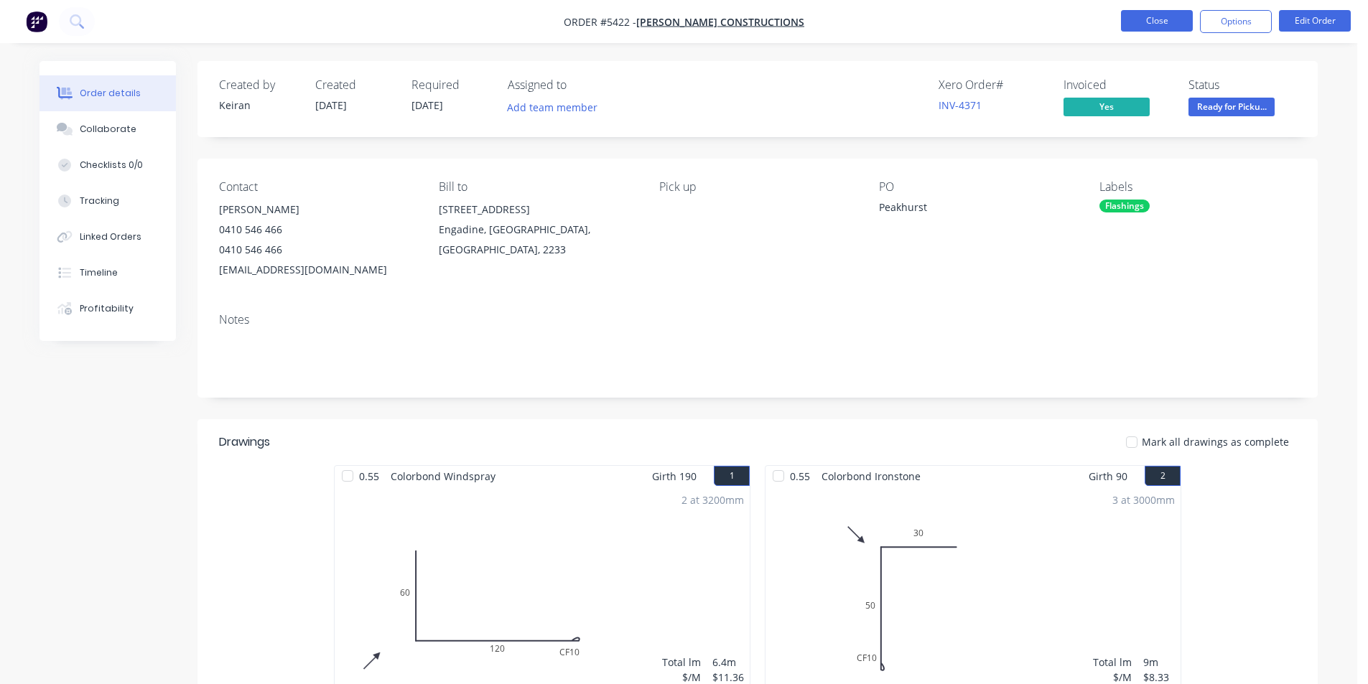
click at [1187, 12] on button "Close" at bounding box center [1157, 21] width 72 height 22
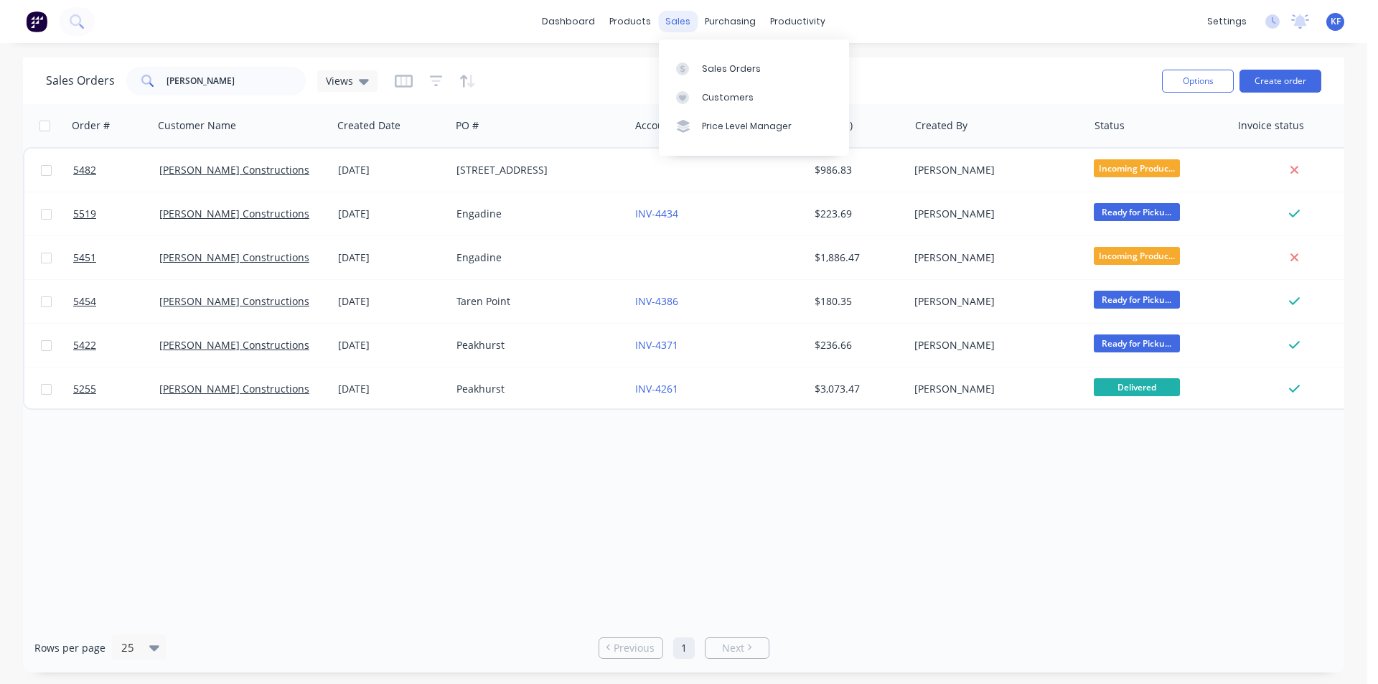
click at [674, 28] on div "sales" at bounding box center [677, 22] width 39 height 22
drag, startPoint x: 268, startPoint y: 69, endPoint x: 167, endPoint y: 61, distance: 101.5
click at [167, 61] on div "Sales Orders [PERSON_NAME] Views Options Create order" at bounding box center [684, 80] width 1322 height 47
type input "c"
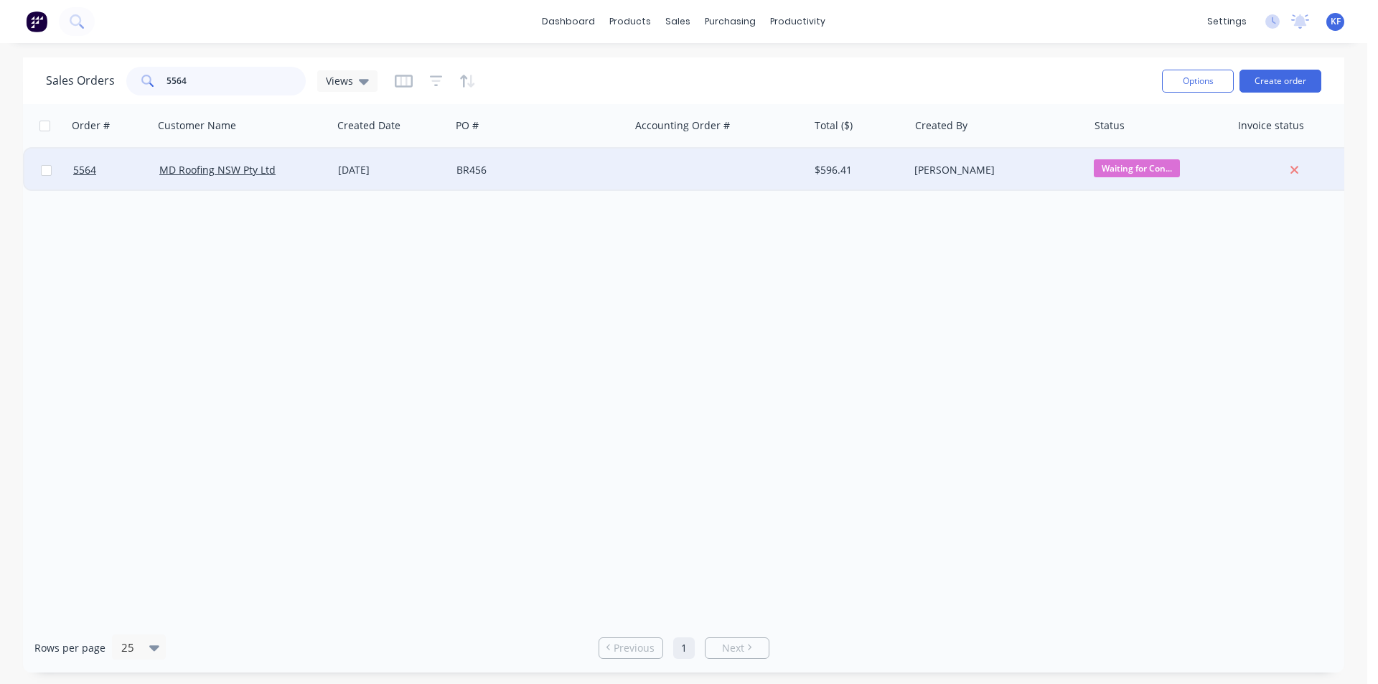
type input "5564"
click at [649, 177] on div at bounding box center [719, 170] width 179 height 43
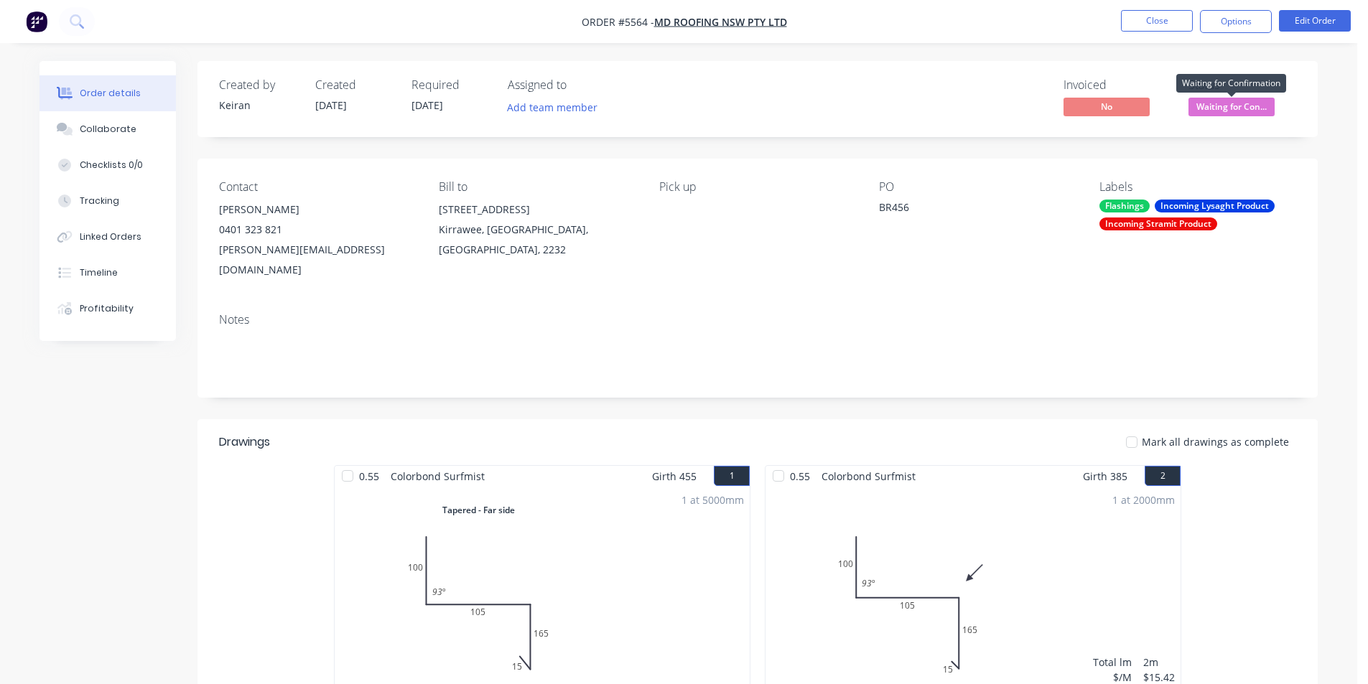
click at [1223, 111] on span "Waiting for Con..." at bounding box center [1231, 107] width 86 height 18
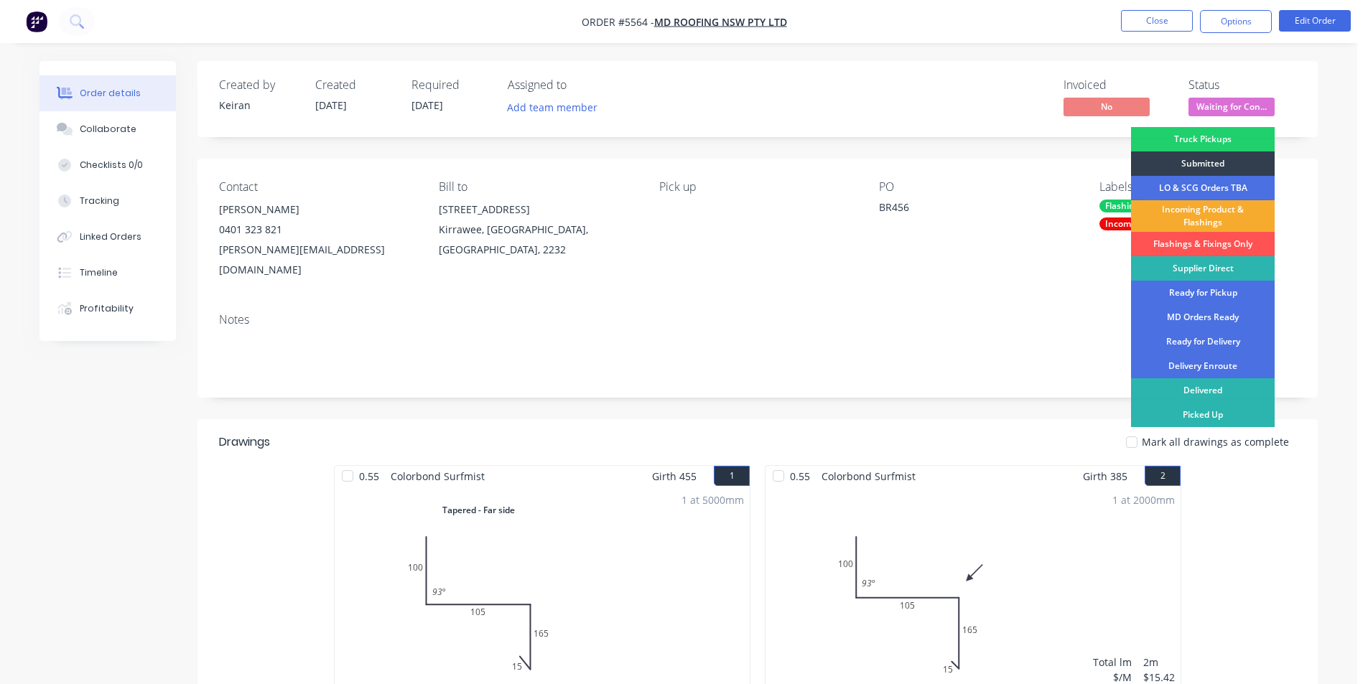
click at [1217, 220] on div "Incoming Product & Flashings" at bounding box center [1203, 216] width 144 height 32
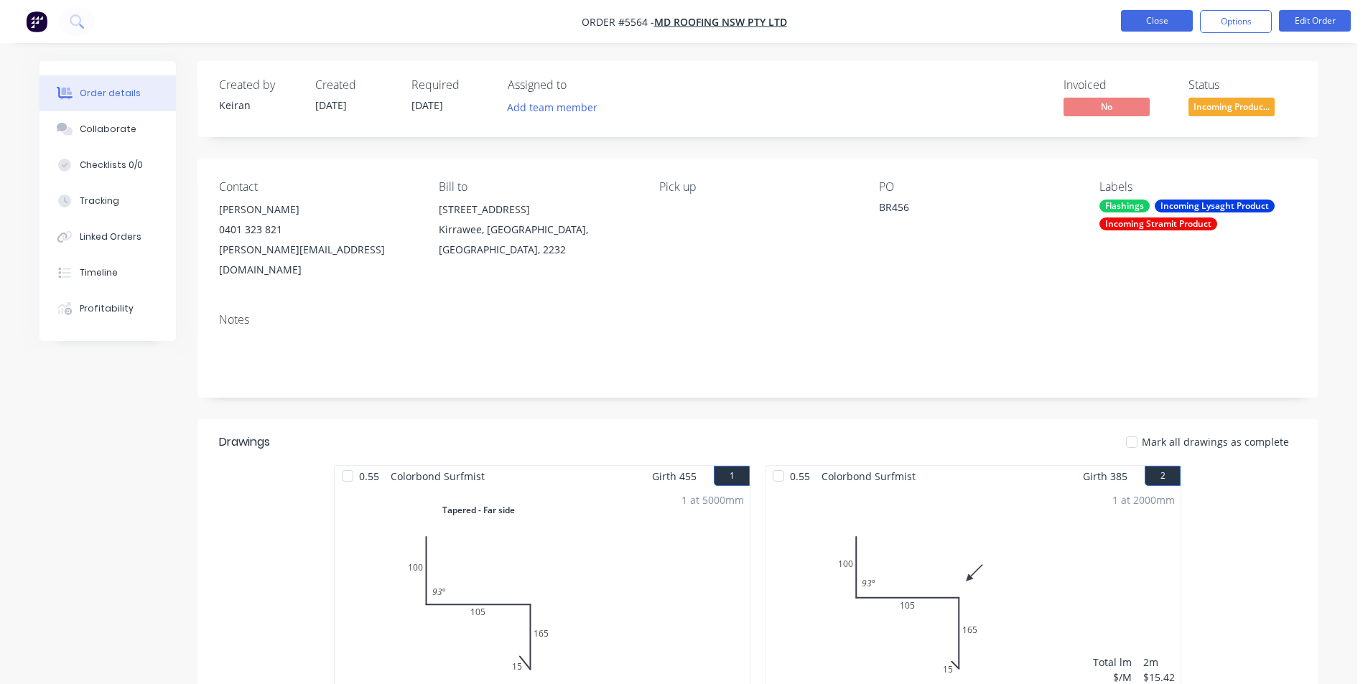
click at [1181, 17] on button "Close" at bounding box center [1157, 21] width 72 height 22
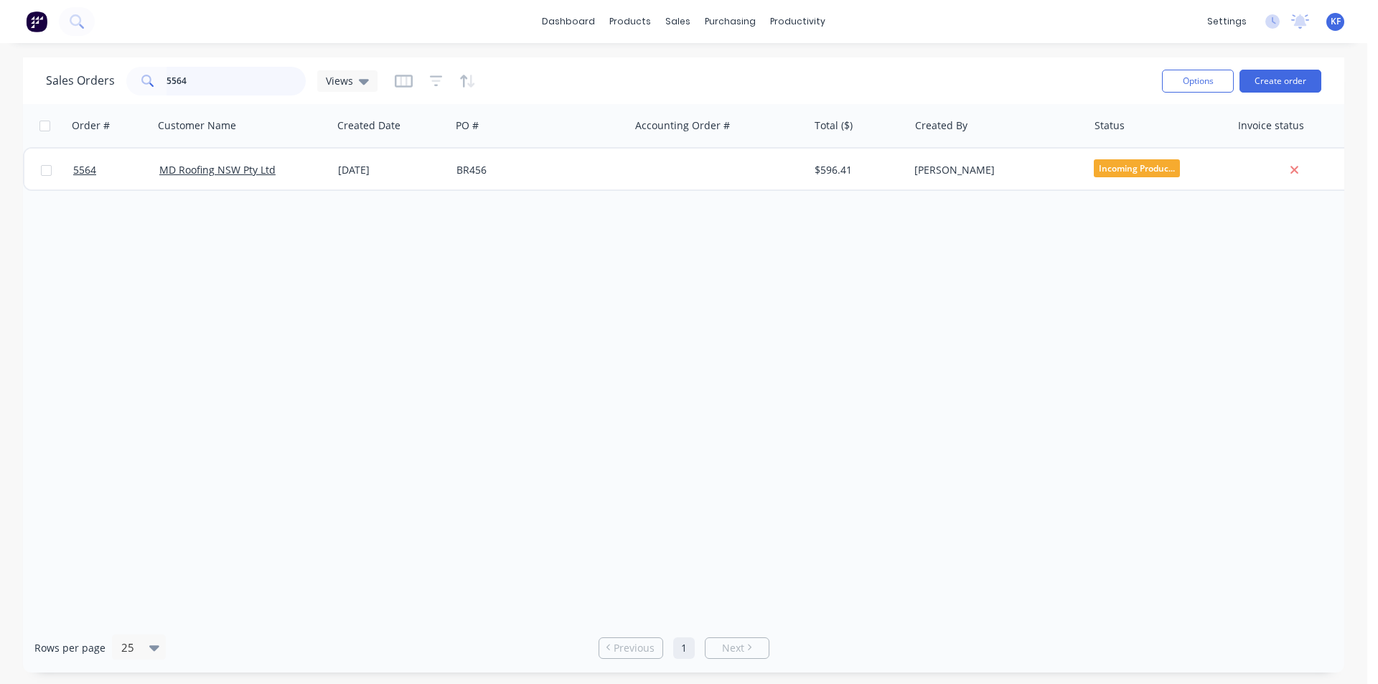
click at [36, 90] on div "Sales Orders 5564 Views Options Create order" at bounding box center [684, 80] width 1322 height 47
type input "5609"
click at [709, 196] on div "Order # Customer Name Created Date PO # Accounting Order # Total ($) Created By…" at bounding box center [684, 363] width 1322 height 519
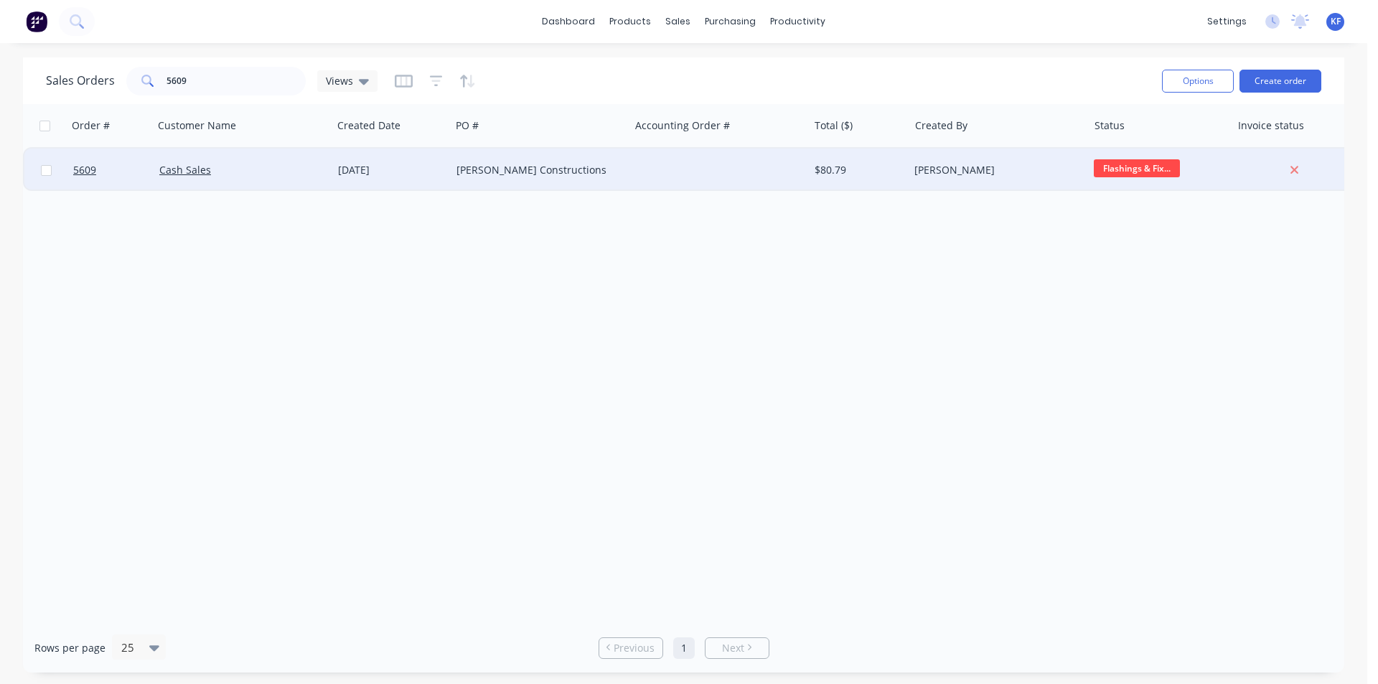
click at [704, 180] on div at bounding box center [719, 170] width 179 height 43
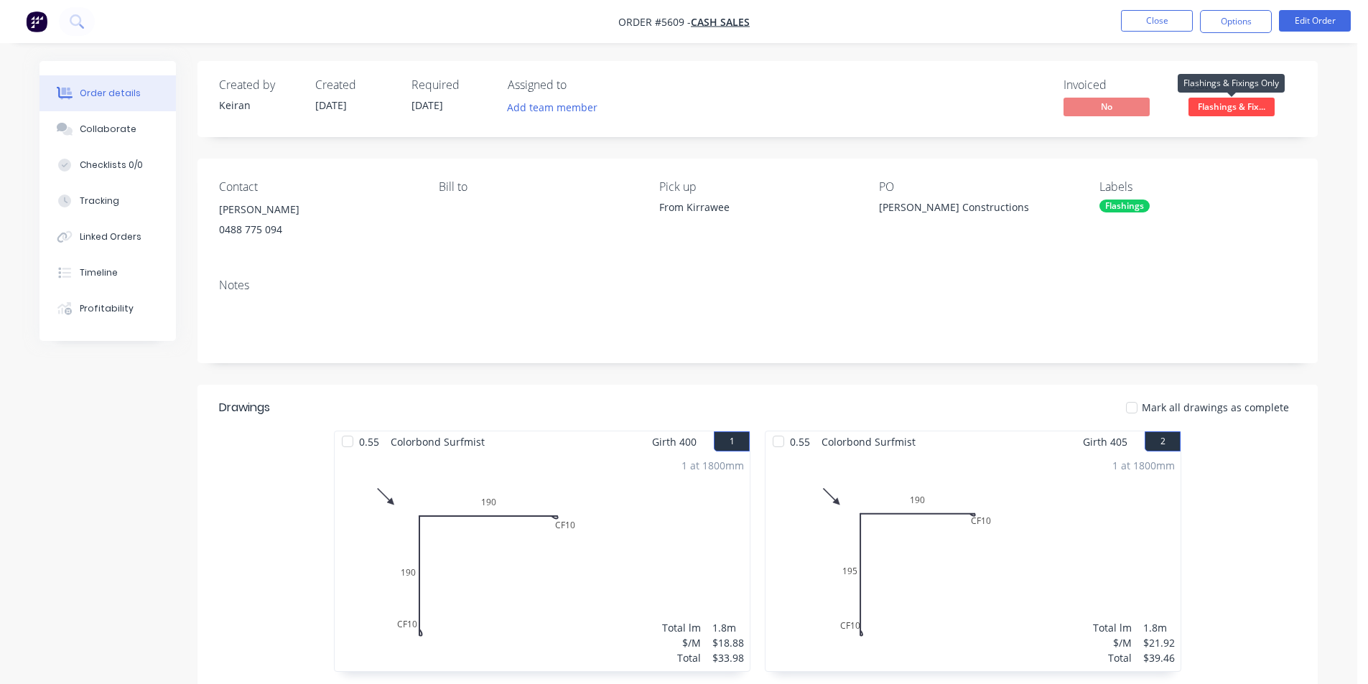
click at [1253, 110] on span "Flashings & Fix..." at bounding box center [1231, 107] width 86 height 18
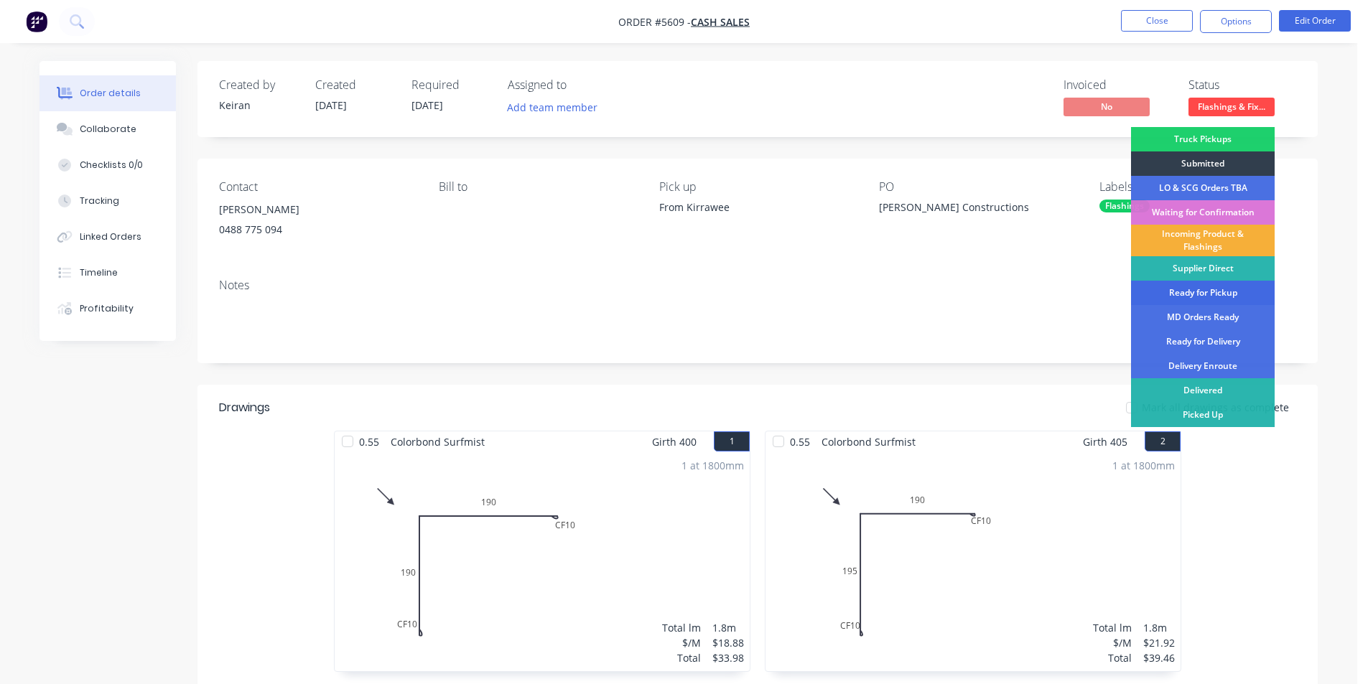
click at [1203, 297] on div "Ready for Pickup" at bounding box center [1203, 293] width 144 height 24
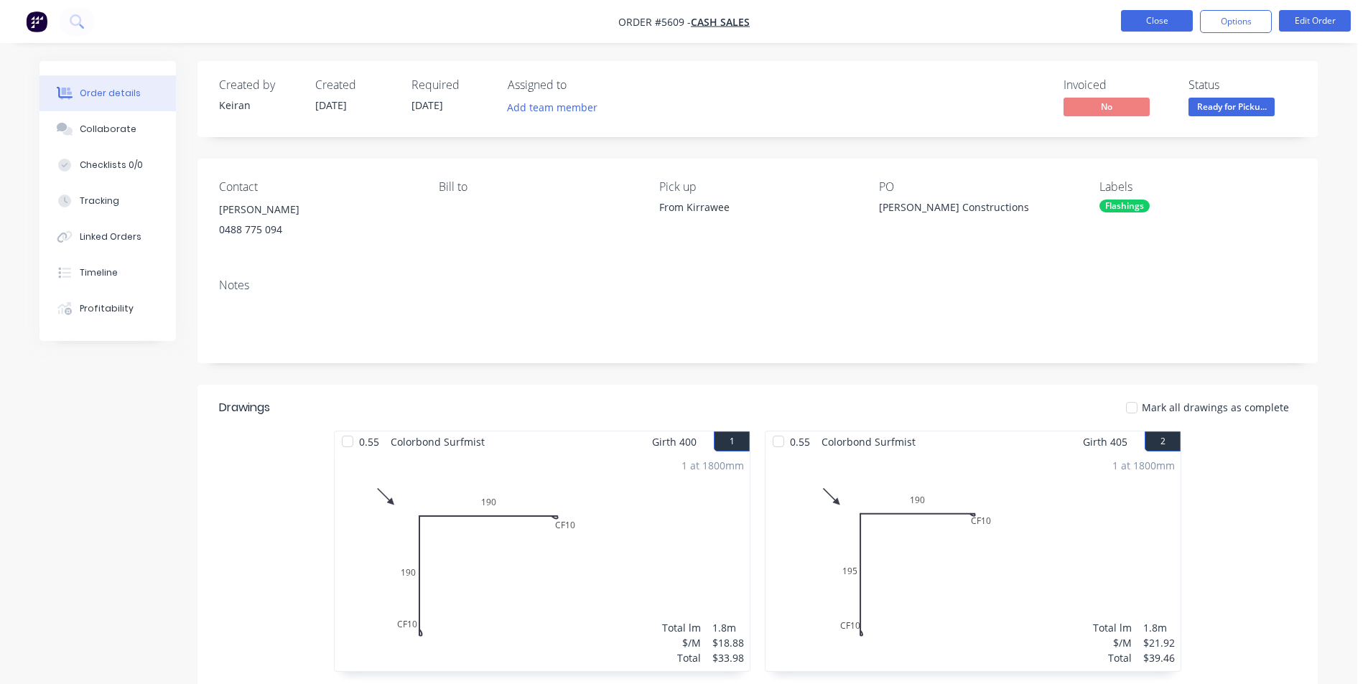
click at [1175, 23] on button "Close" at bounding box center [1157, 21] width 72 height 22
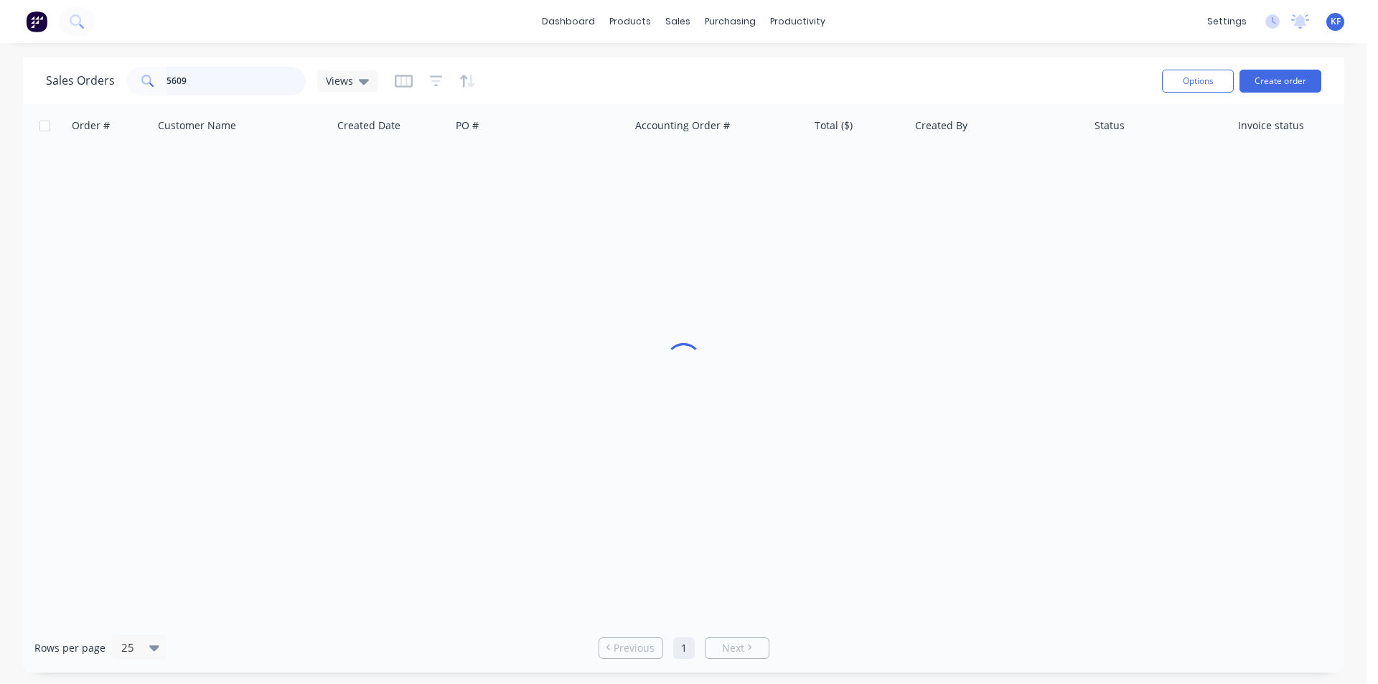
drag, startPoint x: 265, startPoint y: 80, endPoint x: 0, endPoint y: 67, distance: 265.2
click at [0, 69] on div "Sales Orders 5609 Views Options Create order Order # Customer Name Created Date…" at bounding box center [684, 364] width 1368 height 615
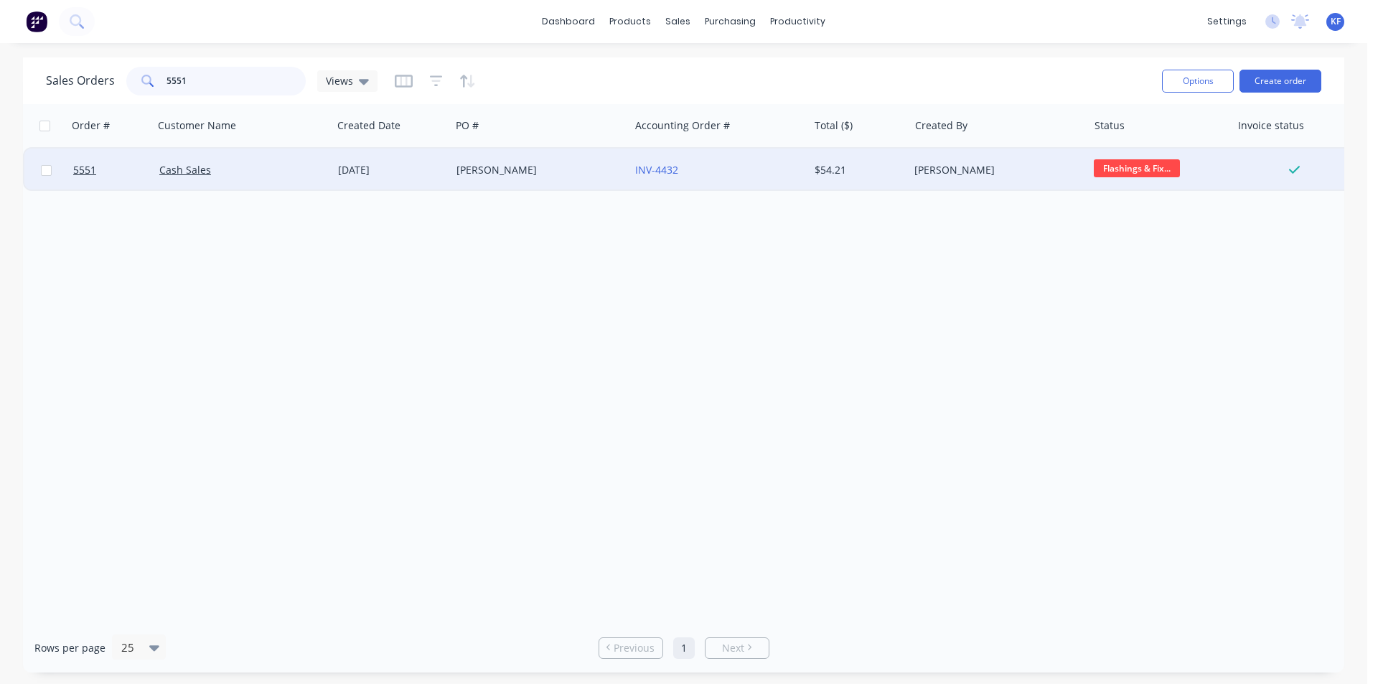
type input "5551"
click at [540, 183] on div "[PERSON_NAME]" at bounding box center [540, 170] width 179 height 43
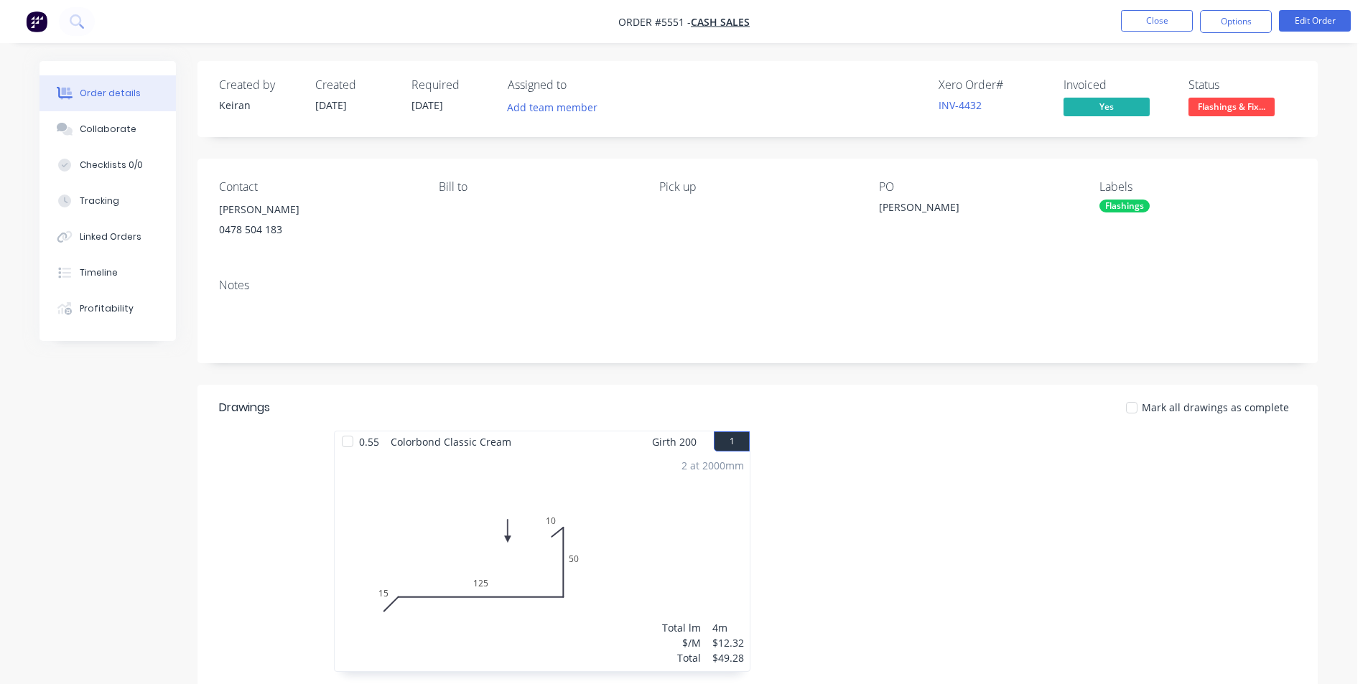
click at [1256, 118] on button "Flashings & Fix..." at bounding box center [1231, 109] width 86 height 22
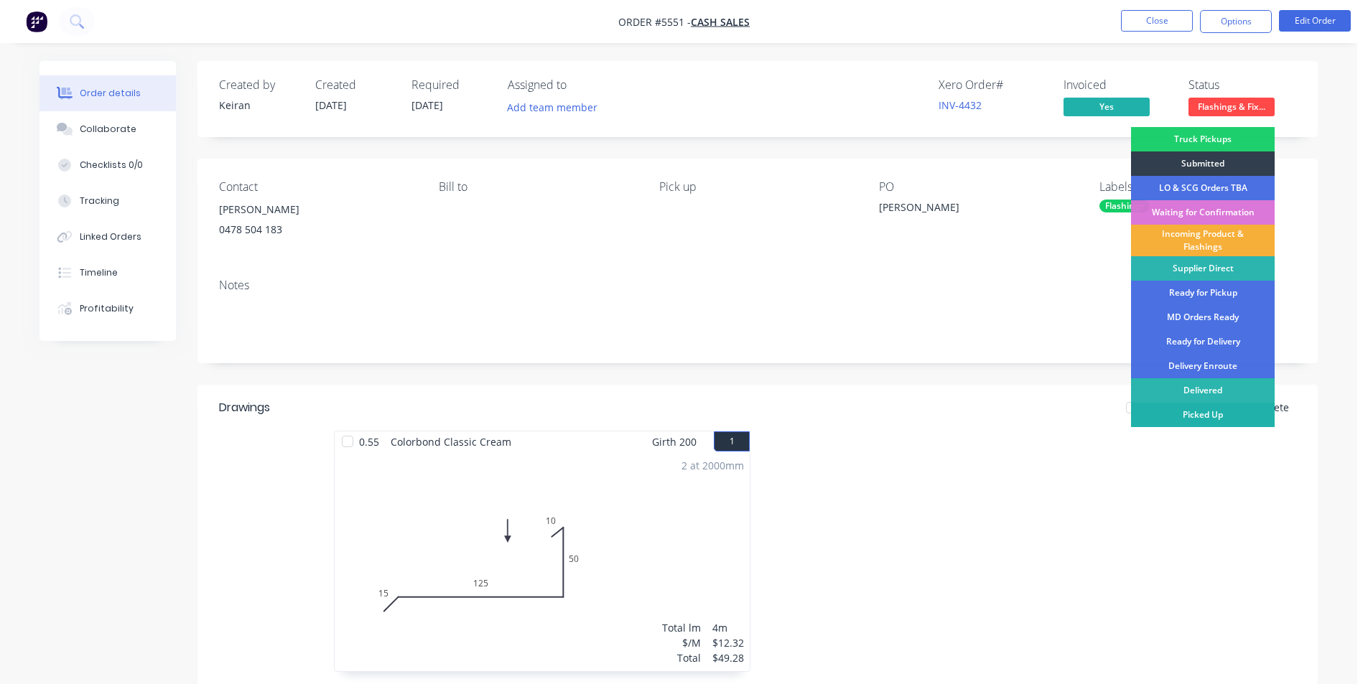
click at [1194, 416] on div "Picked Up" at bounding box center [1203, 415] width 144 height 24
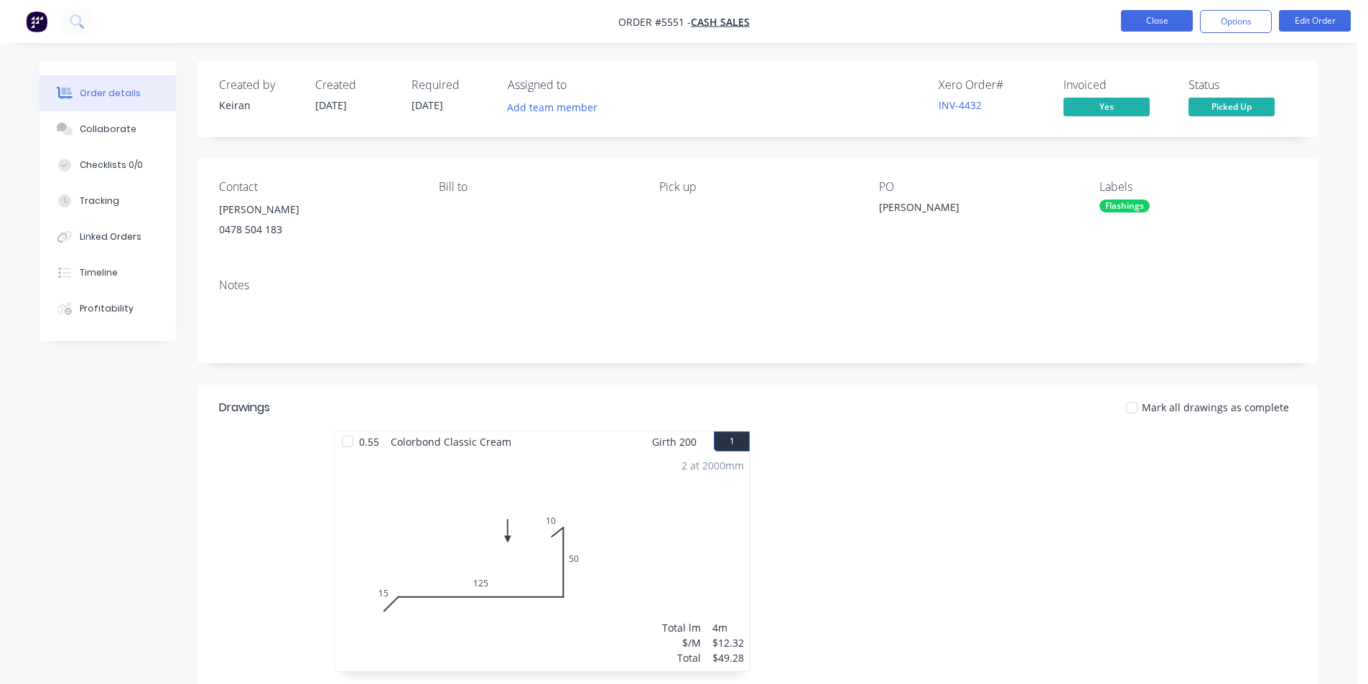
click at [1148, 19] on button "Close" at bounding box center [1157, 21] width 72 height 22
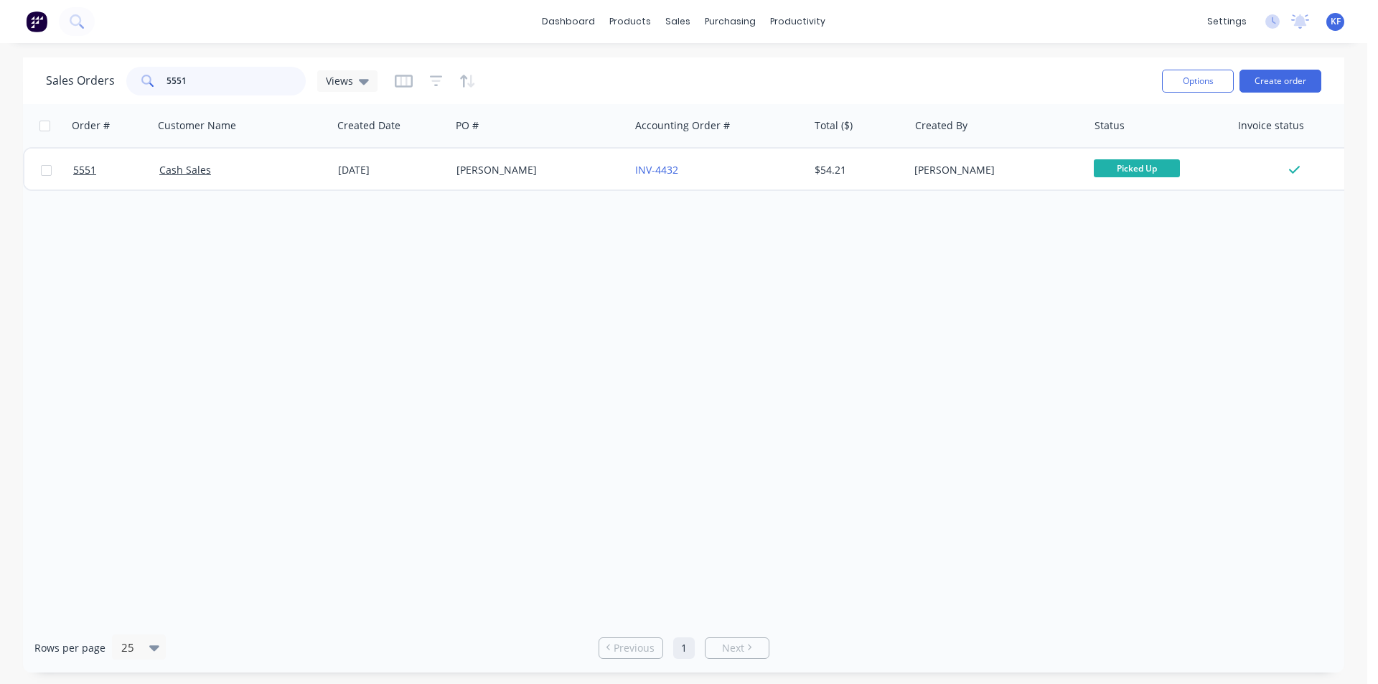
drag, startPoint x: 257, startPoint y: 82, endPoint x: 0, endPoint y: 76, distance: 257.1
click at [14, 80] on div "Sales Orders 5551 Views Options Create order Order # Customer Name Created Date…" at bounding box center [684, 364] width 1368 height 615
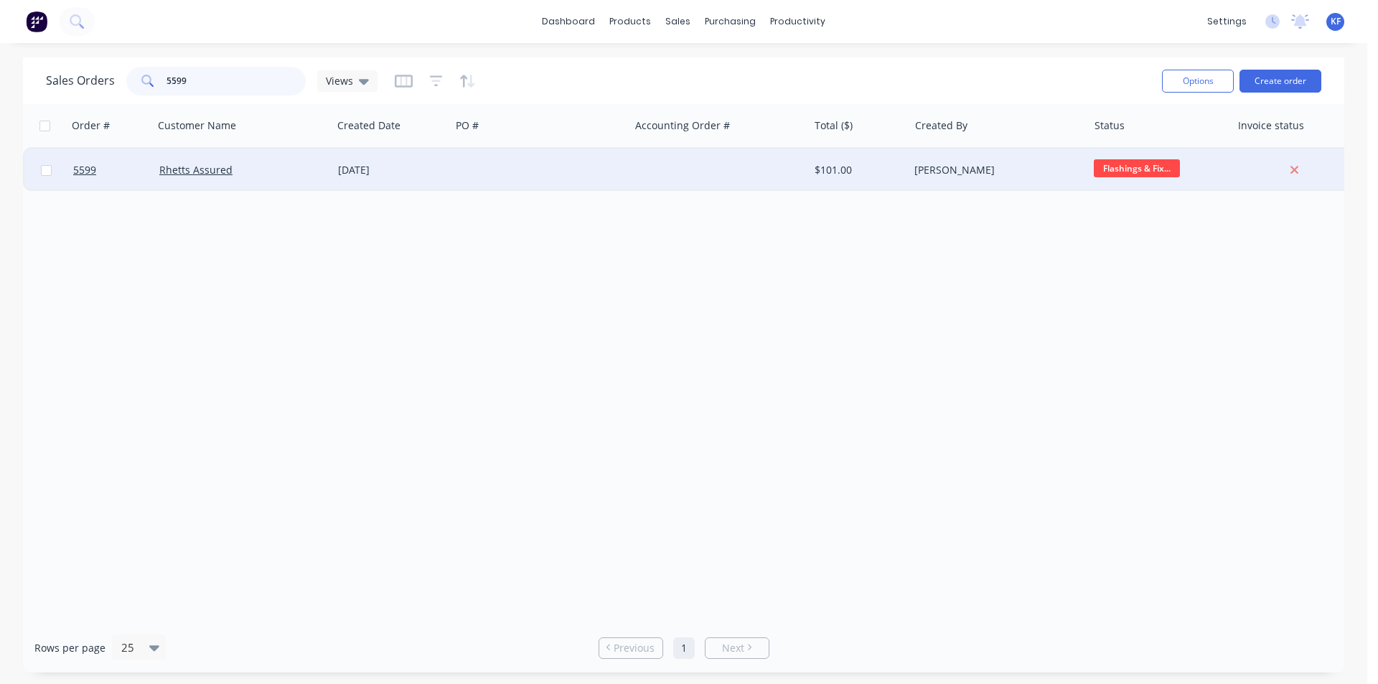
type input "5599"
click at [527, 180] on div at bounding box center [540, 170] width 179 height 43
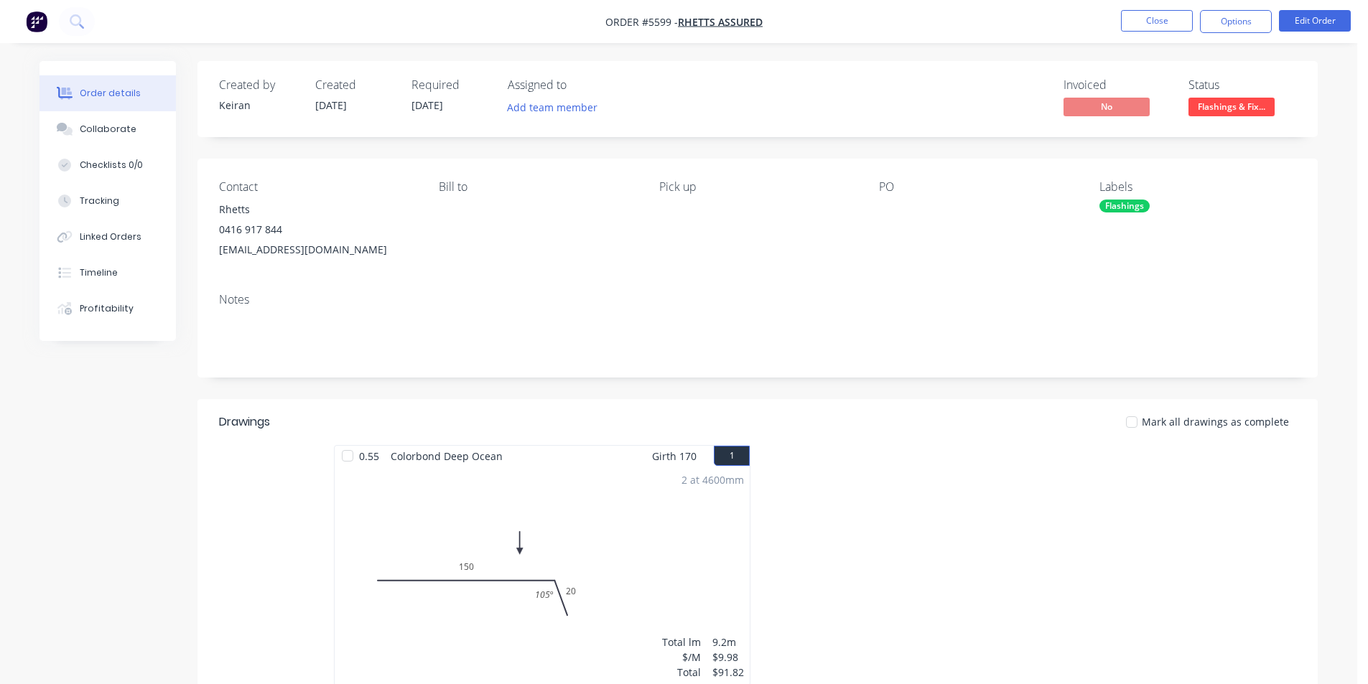
click at [1232, 98] on span "Flashings & Fix..." at bounding box center [1231, 107] width 86 height 18
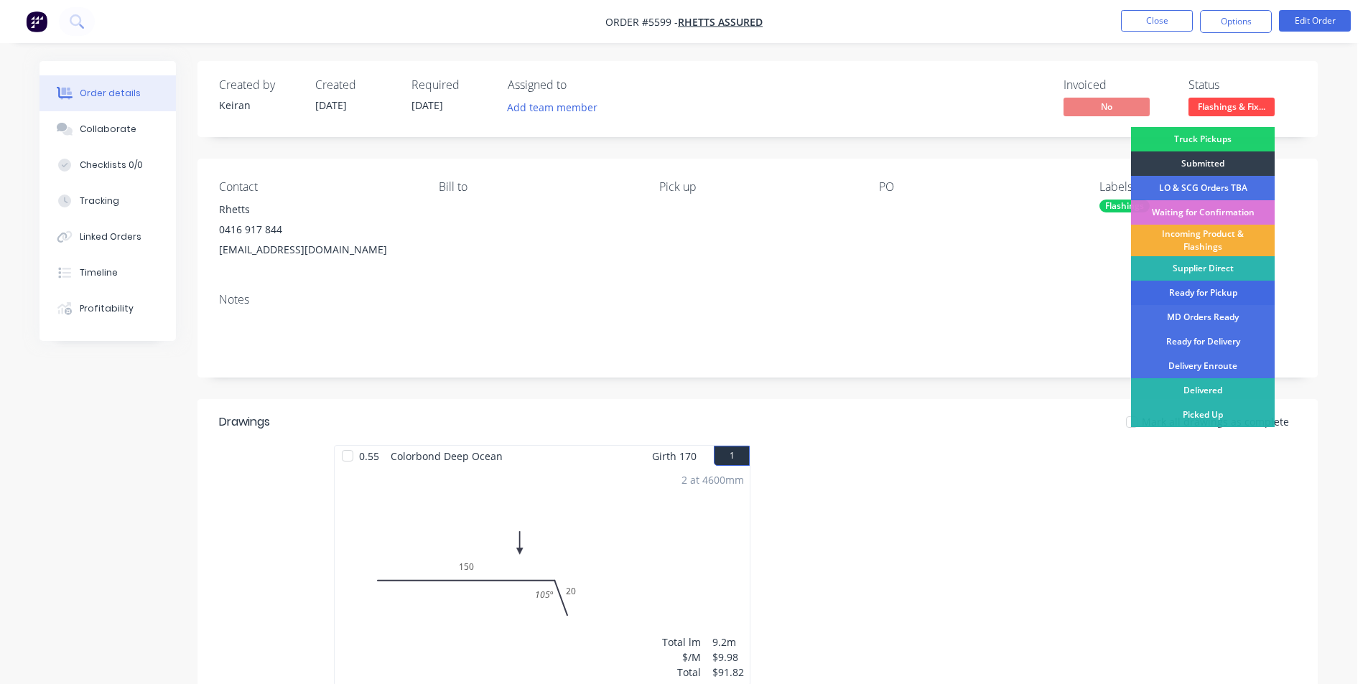
click at [1231, 291] on div "Ready for Pickup" at bounding box center [1203, 293] width 144 height 24
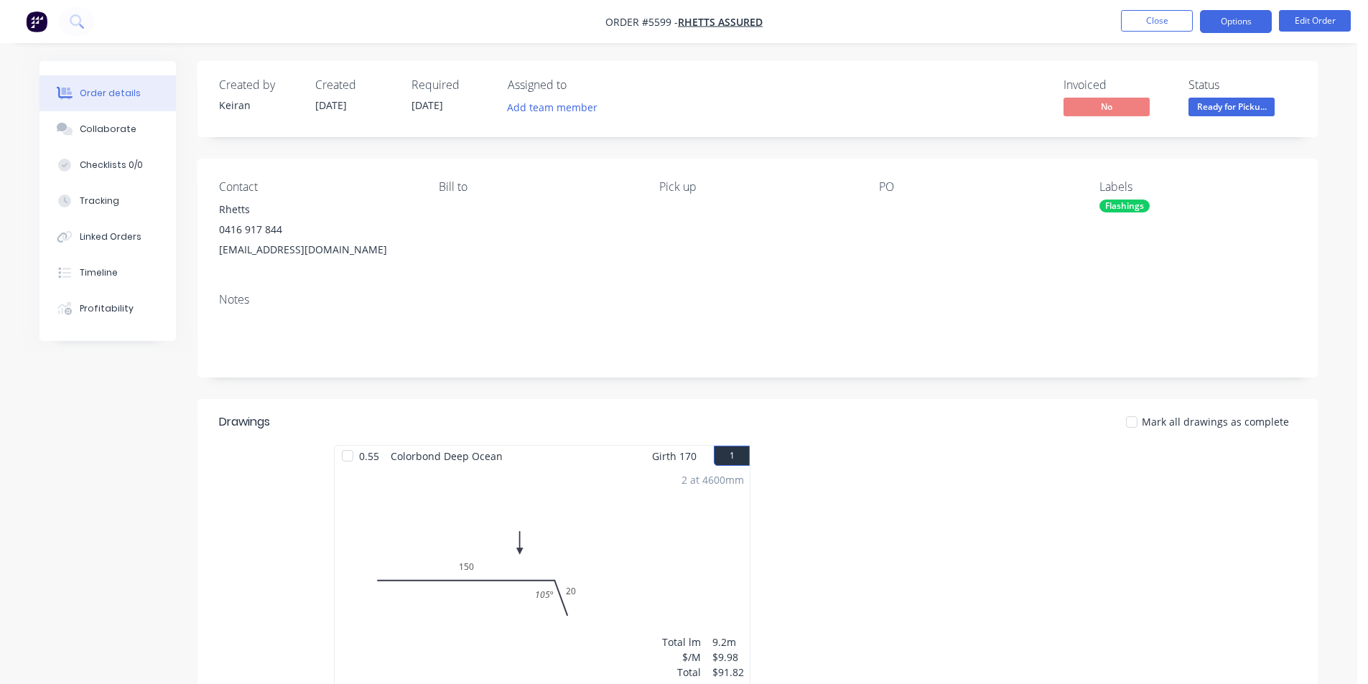
click at [1246, 22] on button "Options" at bounding box center [1236, 21] width 72 height 23
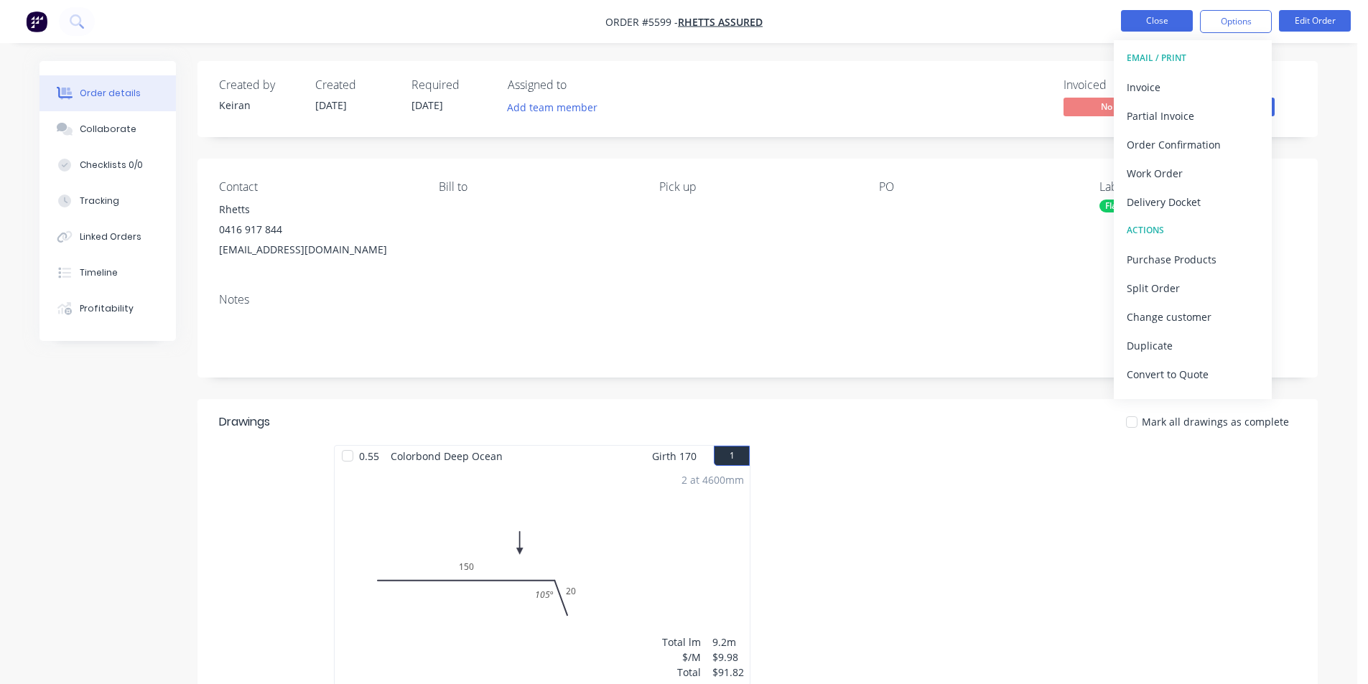
click at [1160, 14] on button "Close" at bounding box center [1157, 21] width 72 height 22
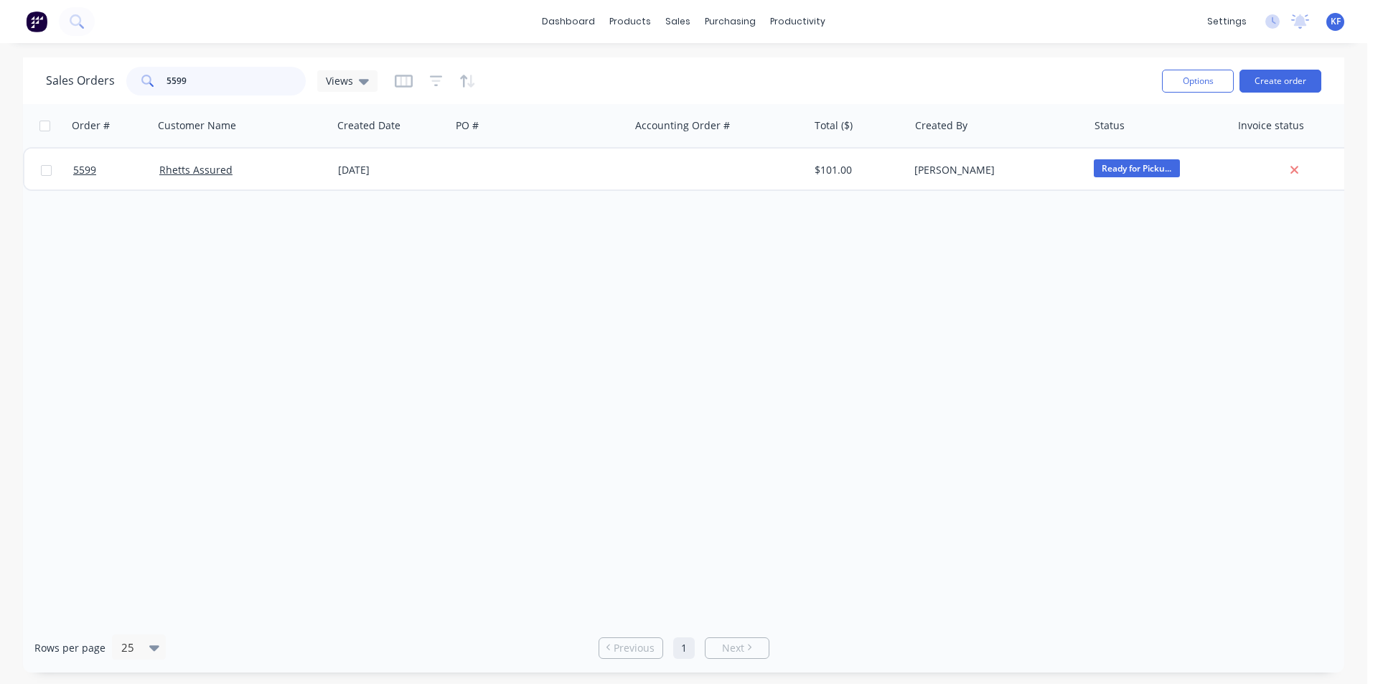
drag, startPoint x: 225, startPoint y: 85, endPoint x: 60, endPoint y: 54, distance: 168.7
click at [75, 70] on div "Sales Orders 5599 Views" at bounding box center [212, 81] width 332 height 29
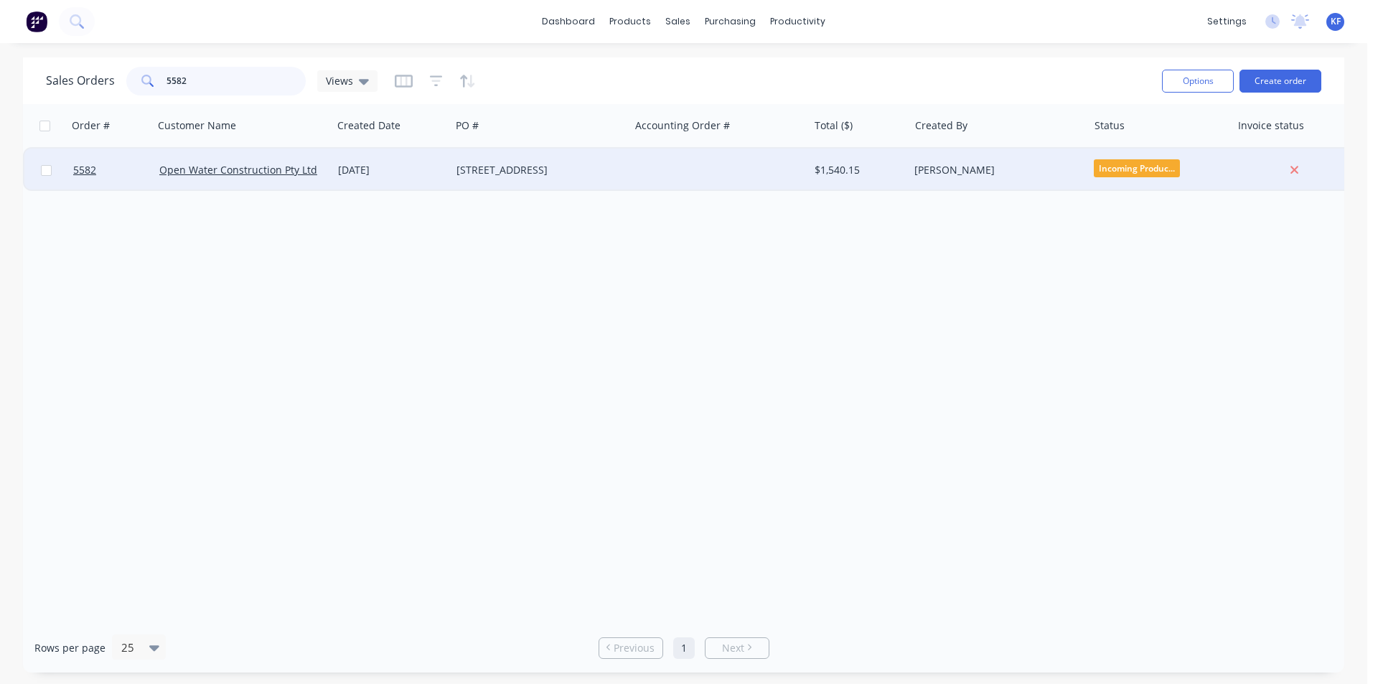
type input "5582"
click at [724, 150] on div at bounding box center [719, 170] width 179 height 43
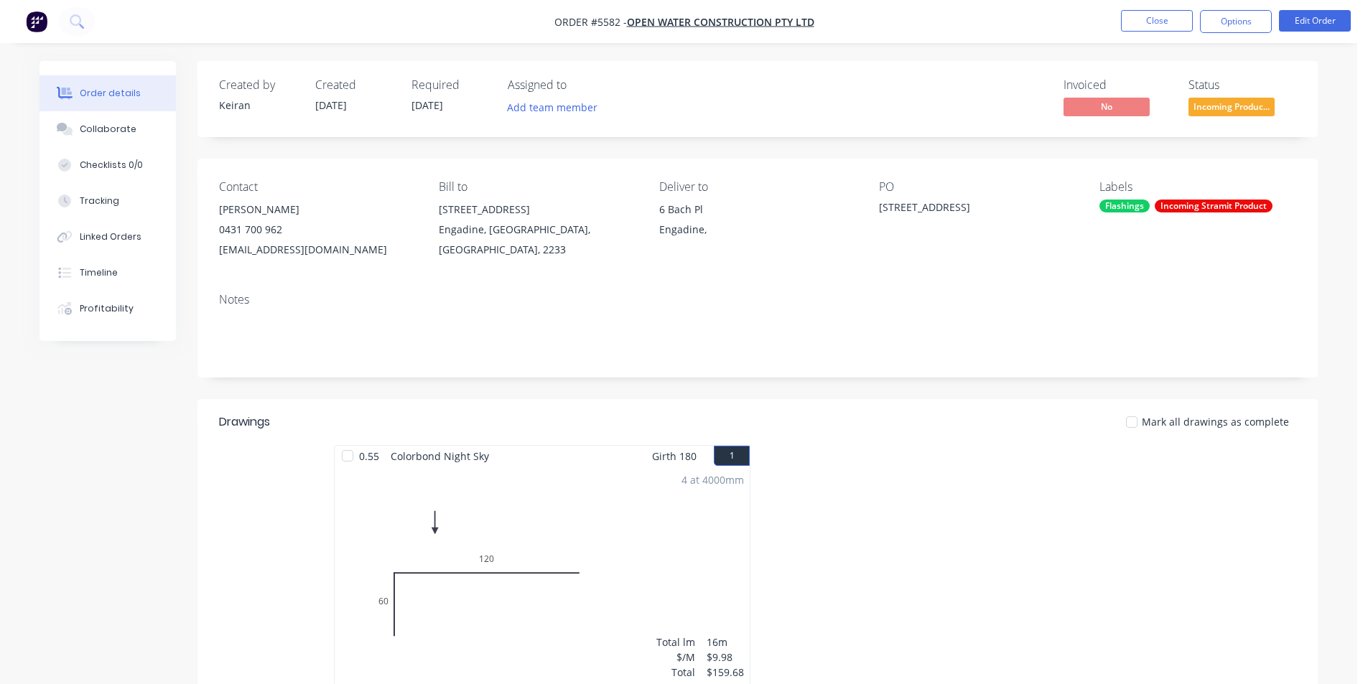
click at [1260, 105] on span "Incoming Produc..." at bounding box center [1231, 107] width 86 height 18
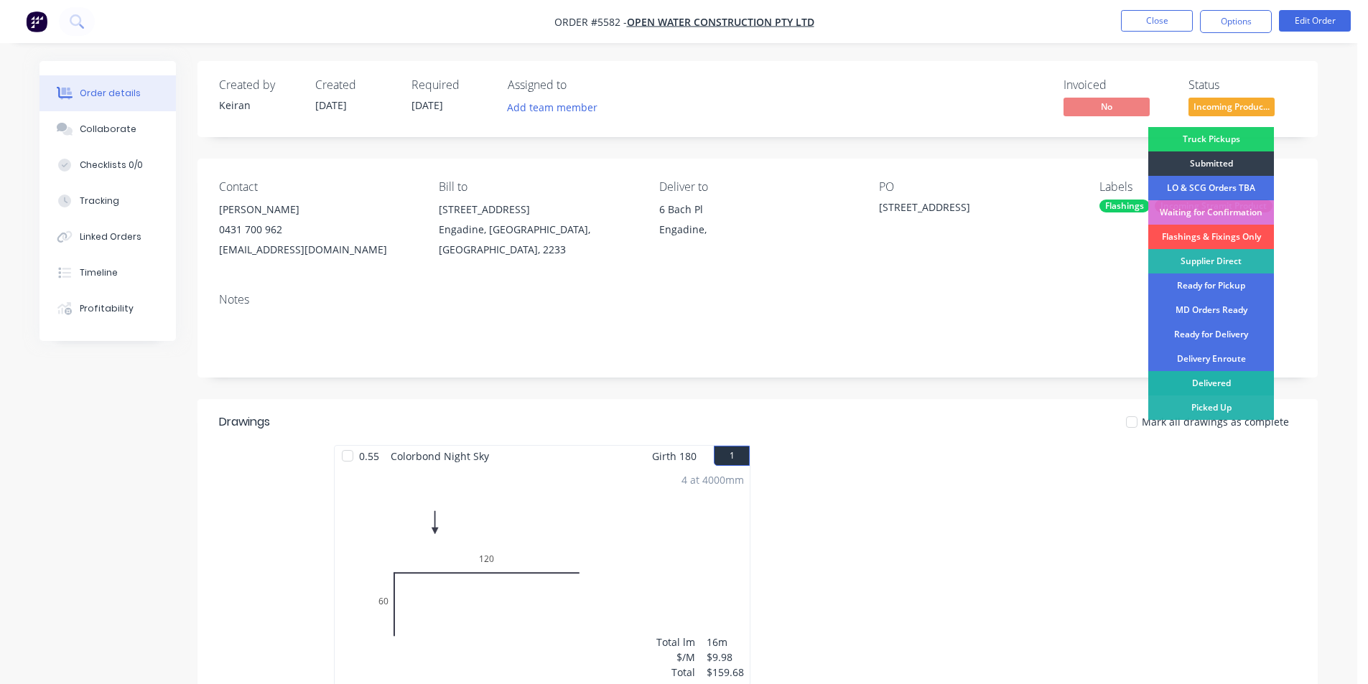
click at [1224, 384] on div "Delivered" at bounding box center [1211, 383] width 126 height 24
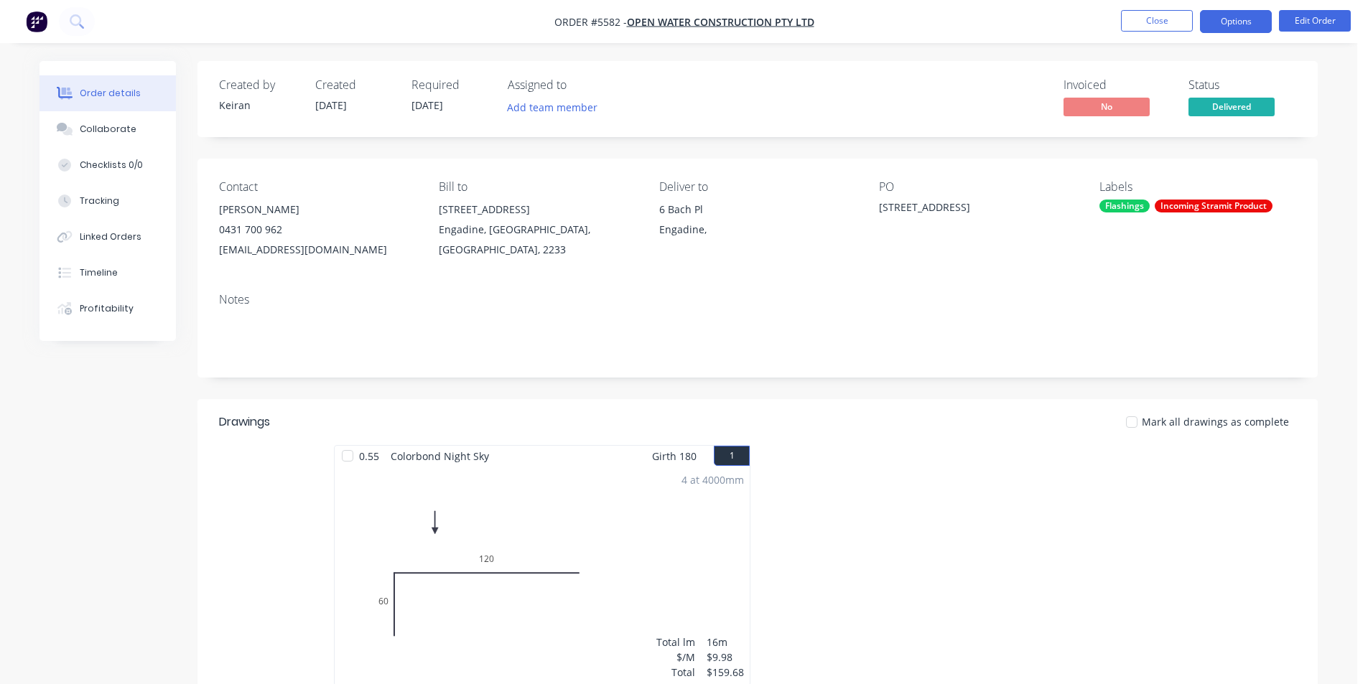
click at [1238, 19] on button "Options" at bounding box center [1236, 21] width 72 height 23
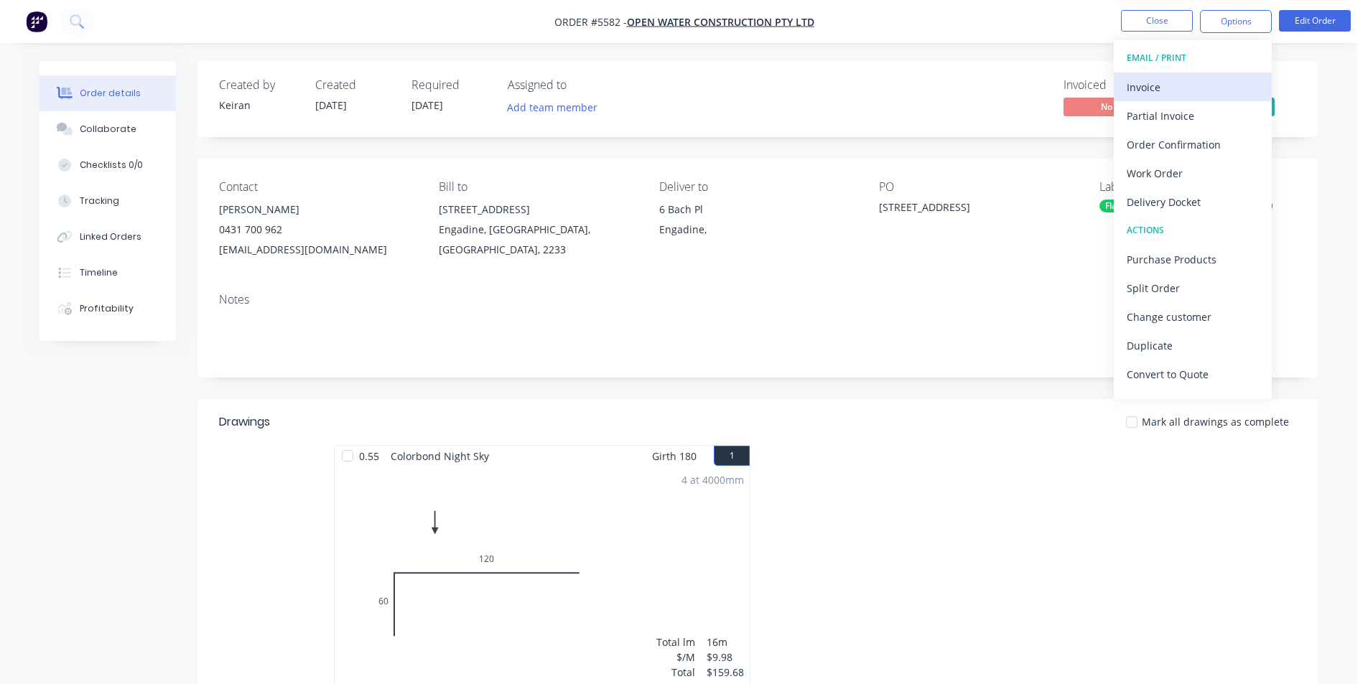
click at [1185, 93] on div "Invoice" at bounding box center [1192, 87] width 132 height 21
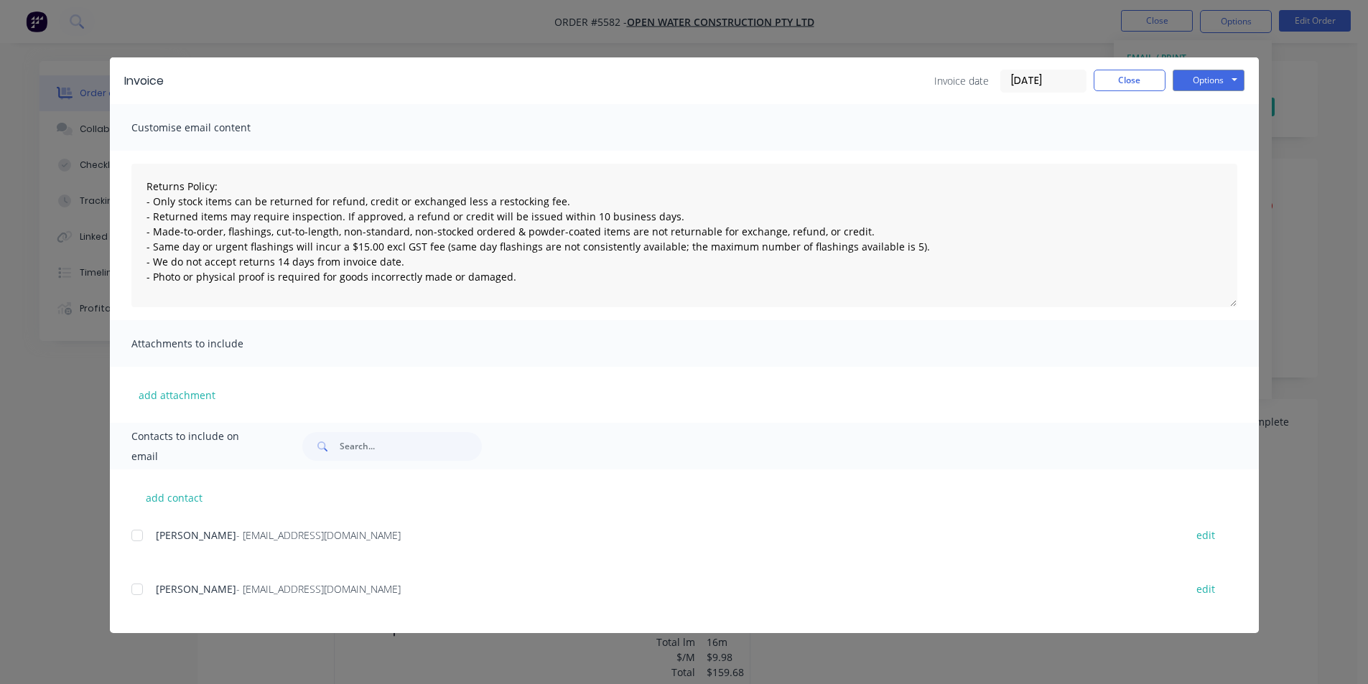
drag, startPoint x: 122, startPoint y: 540, endPoint x: 200, endPoint y: 535, distance: 78.4
click at [123, 540] on div "add contact [PERSON_NAME] - [EMAIL_ADDRESS][DOMAIN_NAME] edit [PERSON_NAME] - […" at bounding box center [684, 551] width 1149 height 164
click at [144, 528] on div at bounding box center [137, 535] width 29 height 29
click at [1238, 79] on button "Options" at bounding box center [1208, 81] width 72 height 22
click at [1215, 151] on button "Email" at bounding box center [1218, 153] width 92 height 24
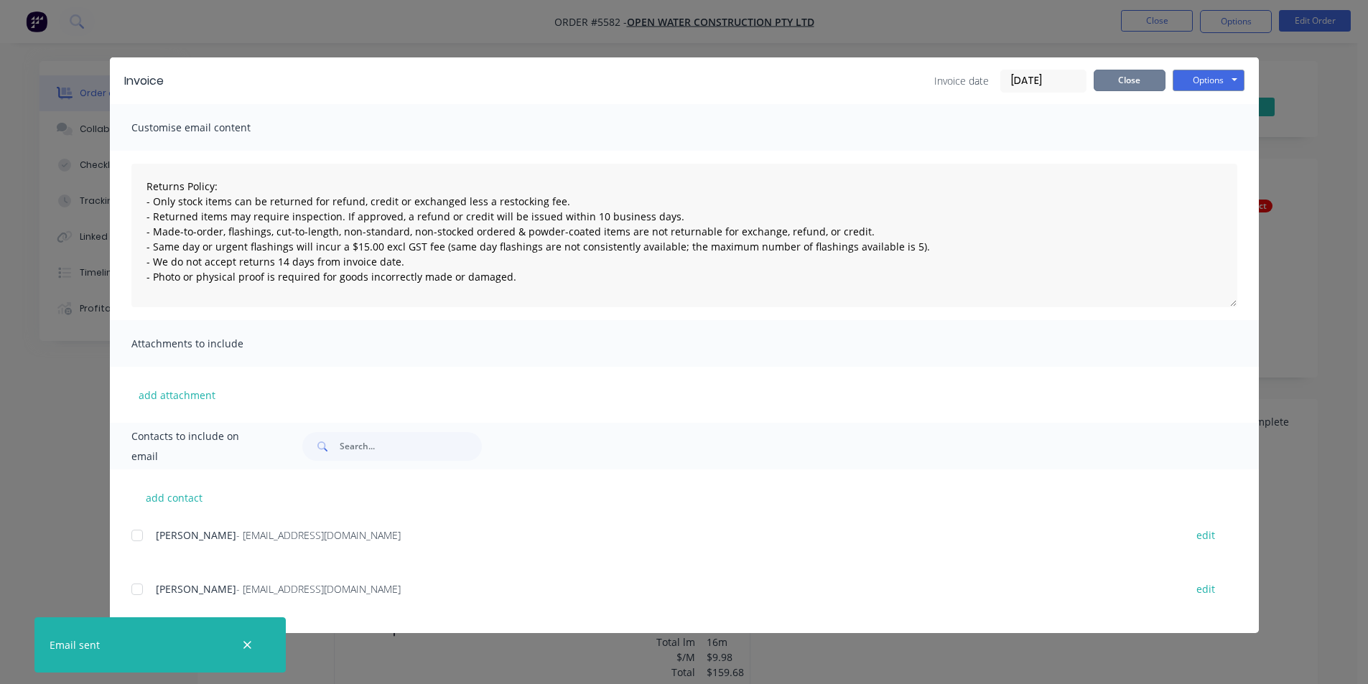
click at [1136, 79] on button "Close" at bounding box center [1129, 81] width 72 height 22
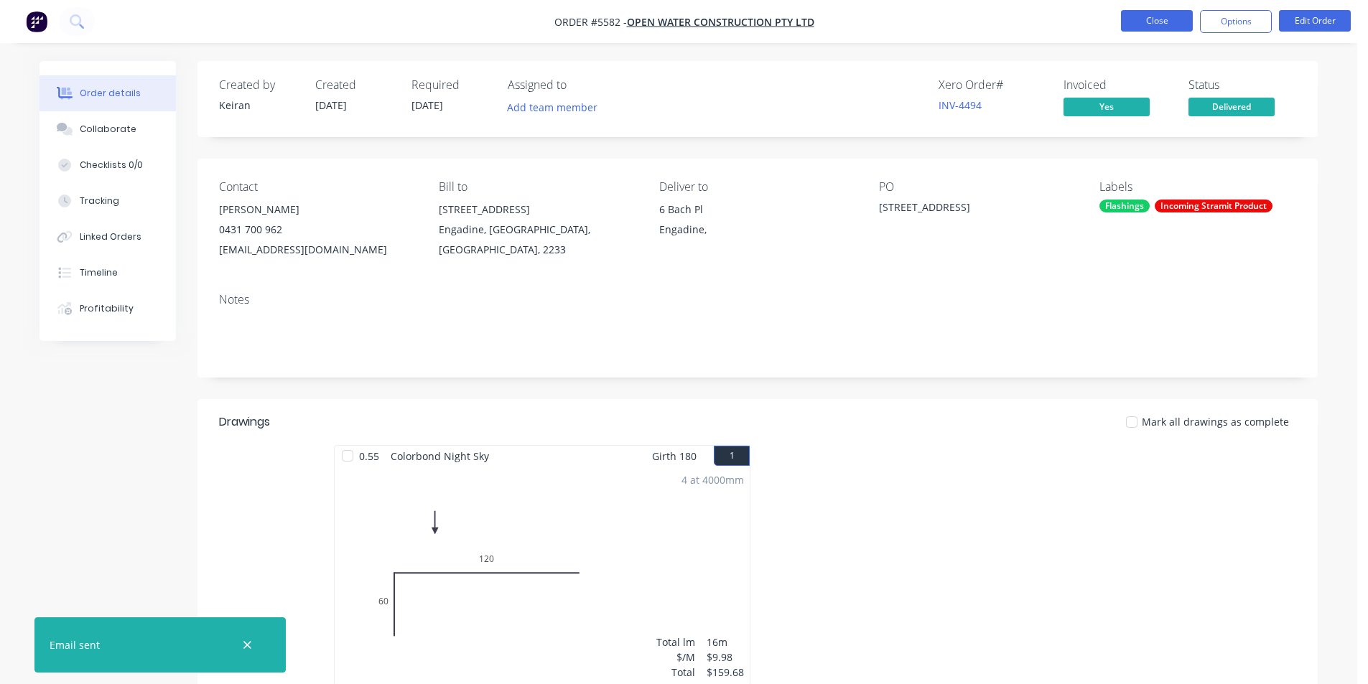
click at [1146, 24] on button "Close" at bounding box center [1157, 21] width 72 height 22
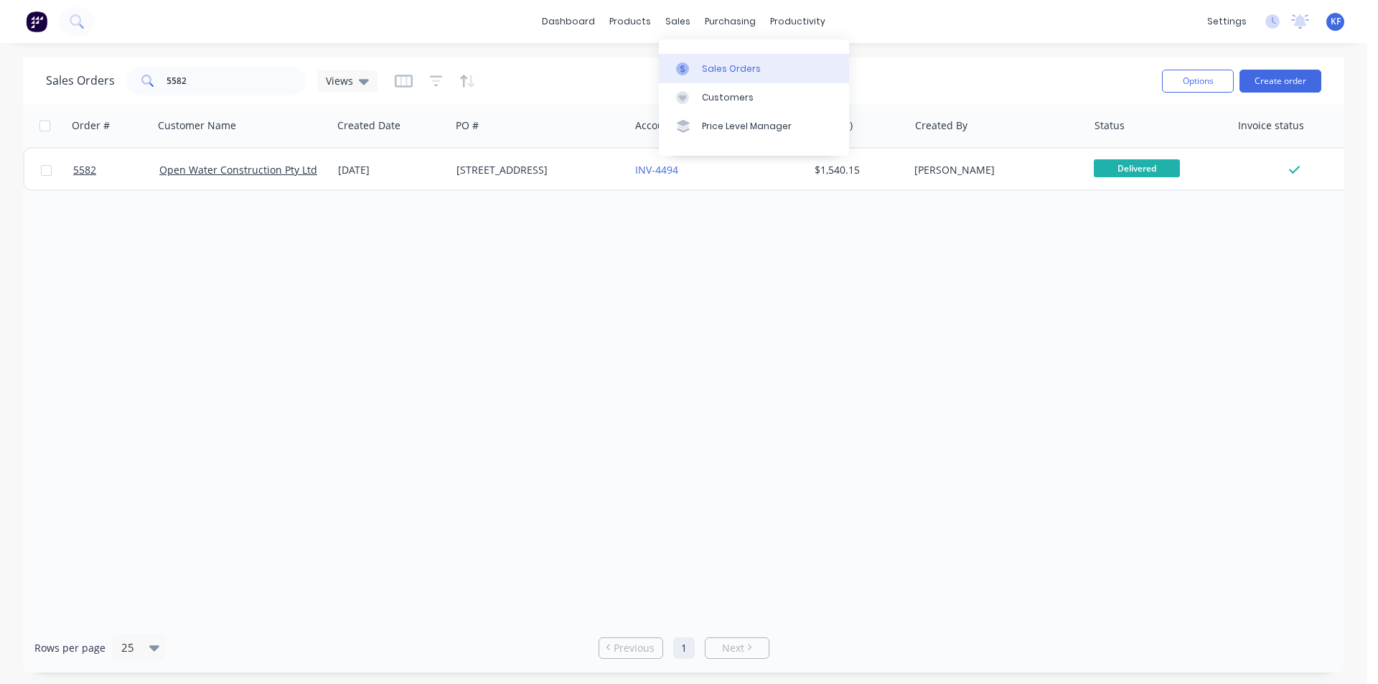
click at [711, 62] on div "Sales Orders" at bounding box center [731, 68] width 59 height 13
drag, startPoint x: 207, startPoint y: 70, endPoint x: 136, endPoint y: 65, distance: 71.3
click at [146, 62] on div "Sales Orders 5582 Views Options Create order" at bounding box center [684, 80] width 1322 height 47
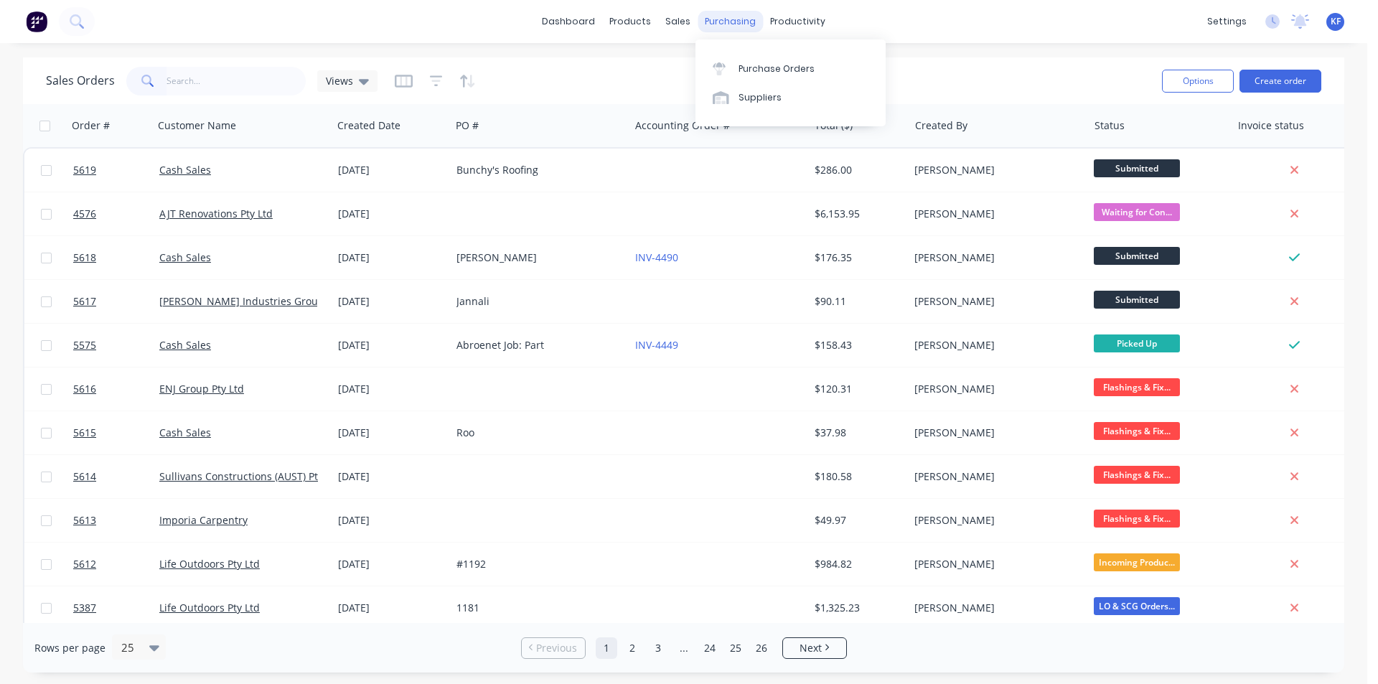
click at [724, 15] on div "purchasing" at bounding box center [730, 22] width 65 height 22
click at [757, 67] on div "Purchase Orders" at bounding box center [777, 68] width 76 height 13
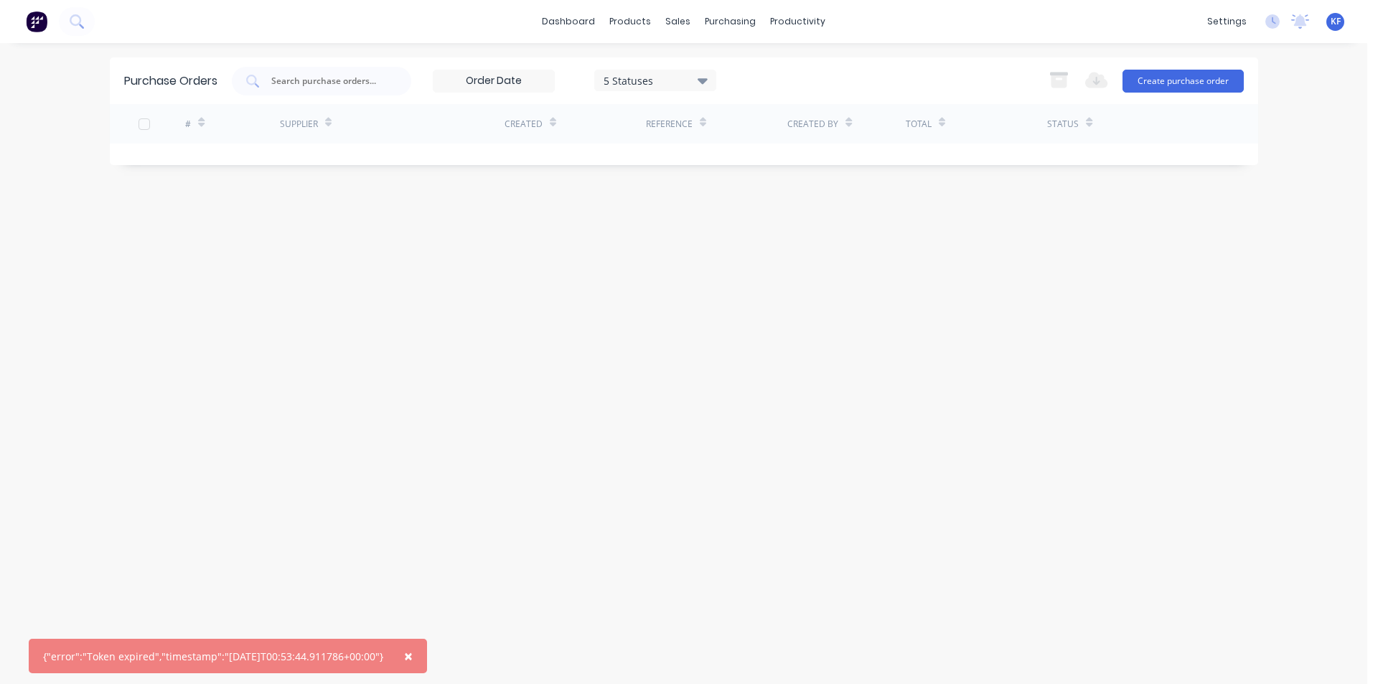
drag, startPoint x: 432, startPoint y: 653, endPoint x: 616, endPoint y: 39, distance: 640.7
click at [427, 652] on button "×" at bounding box center [408, 656] width 37 height 34
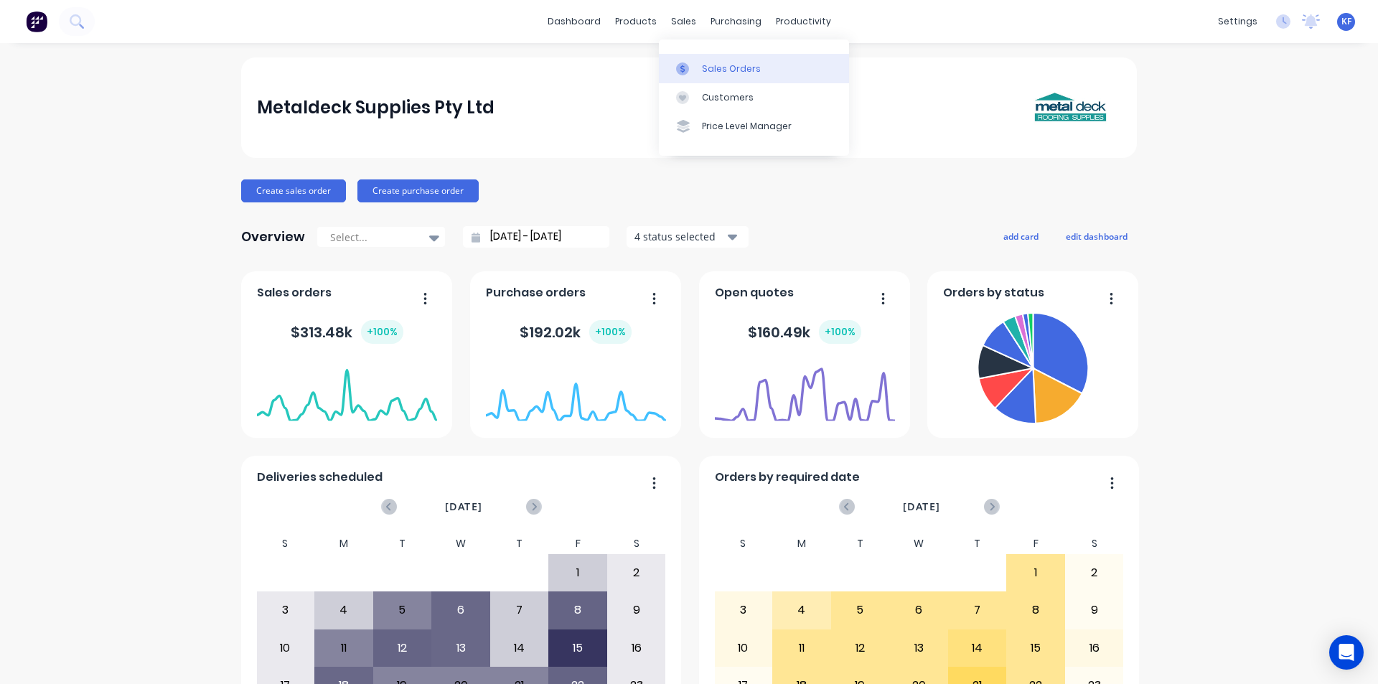
click at [712, 78] on link "Sales Orders" at bounding box center [754, 68] width 190 height 29
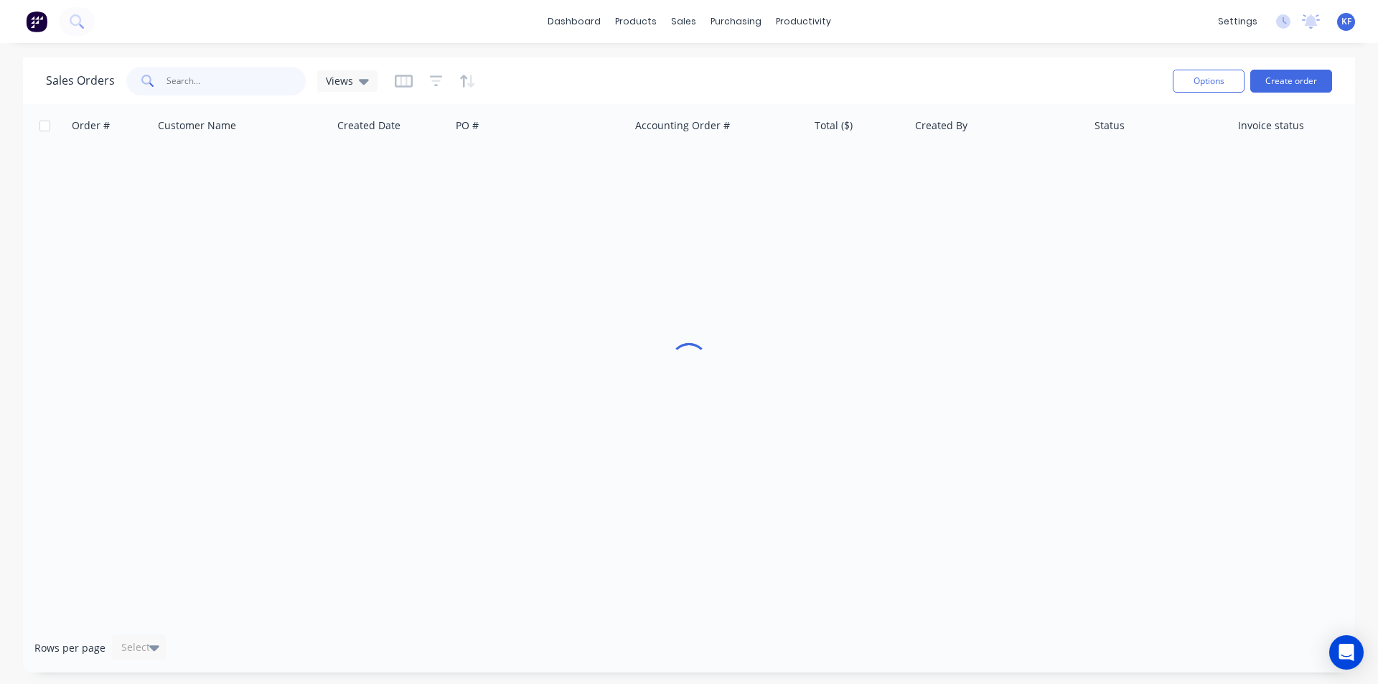
click at [236, 83] on input "text" at bounding box center [237, 81] width 140 height 29
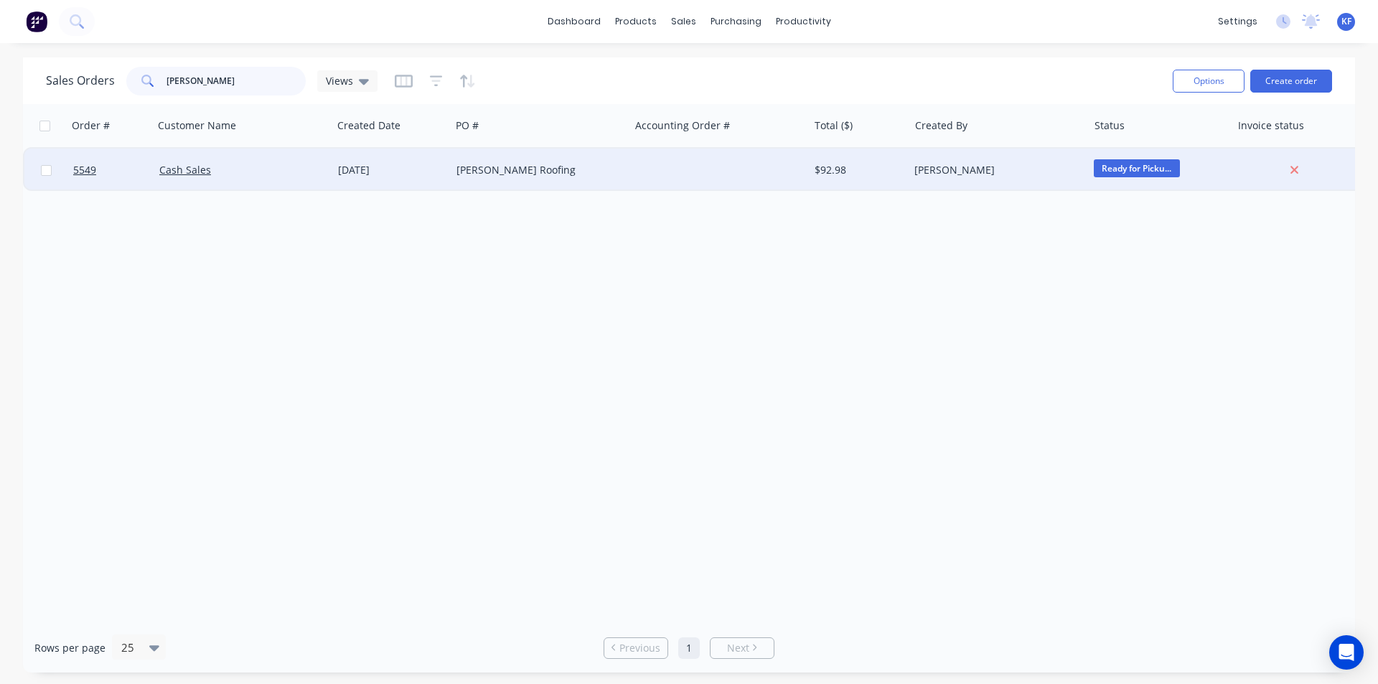
type input "williams"
click at [492, 169] on div "Williams Roofing" at bounding box center [536, 170] width 159 height 14
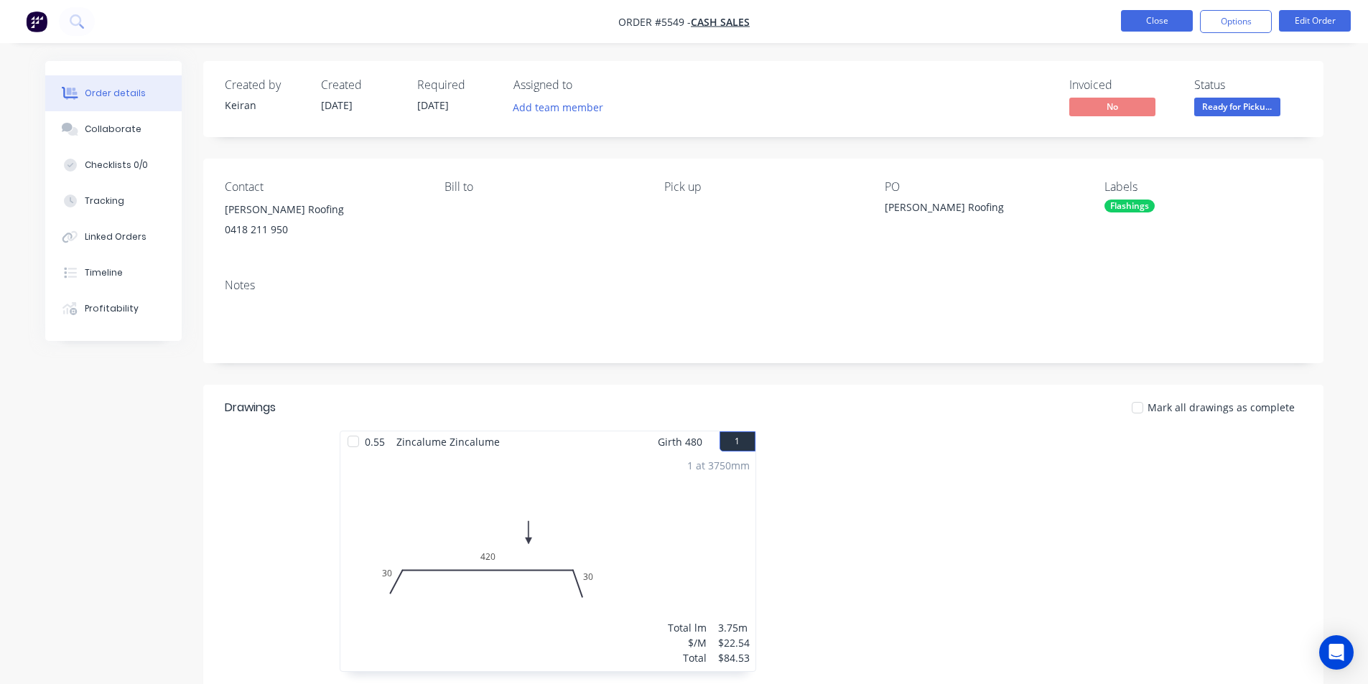
click at [1138, 22] on button "Close" at bounding box center [1157, 21] width 72 height 22
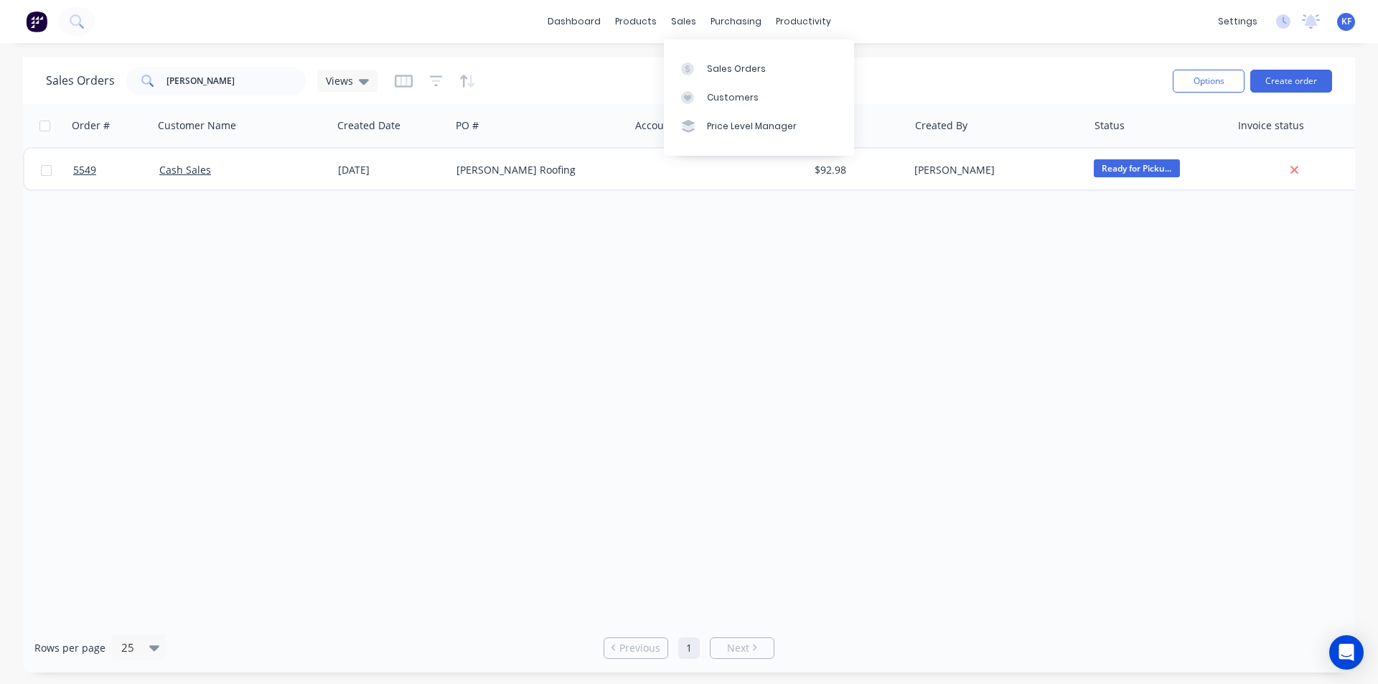
click at [686, 22] on div "sales" at bounding box center [683, 22] width 39 height 22
click at [726, 99] on div "Customers" at bounding box center [733, 97] width 52 height 13
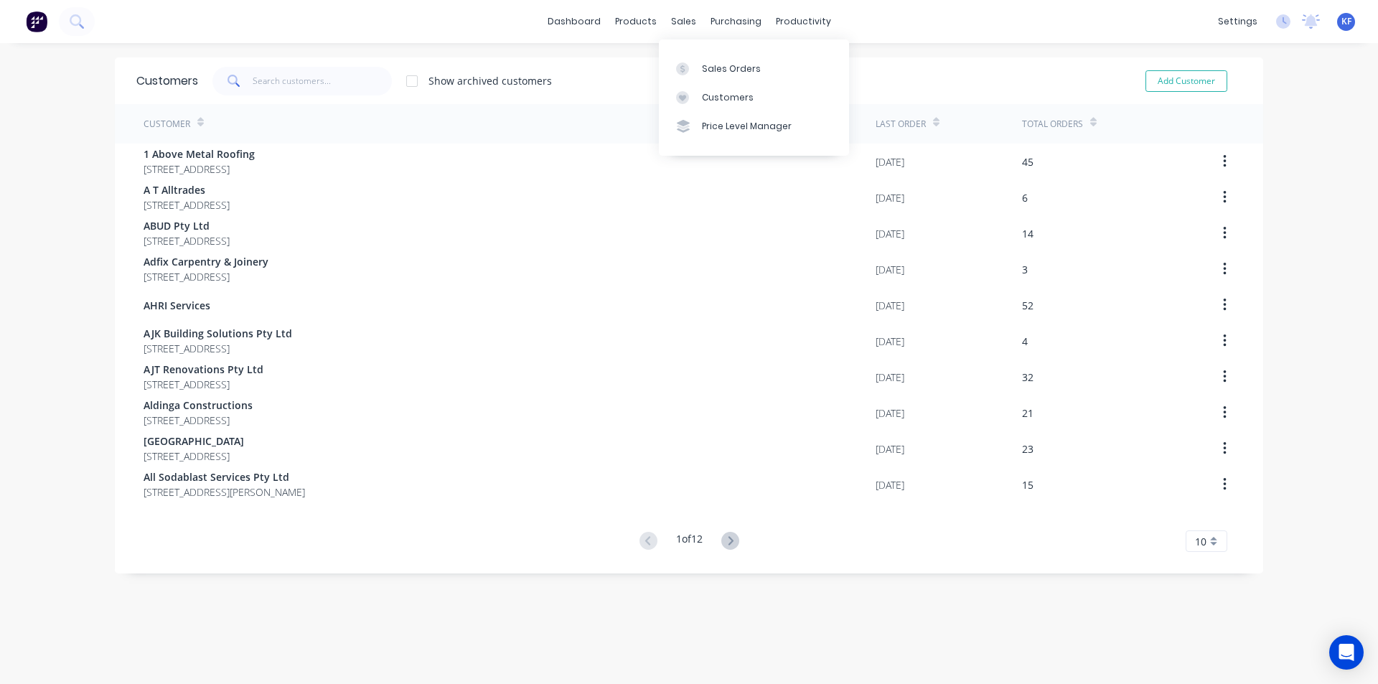
click at [687, 27] on div "sales" at bounding box center [683, 22] width 39 height 22
click at [711, 65] on div "Sales Orders" at bounding box center [731, 68] width 59 height 13
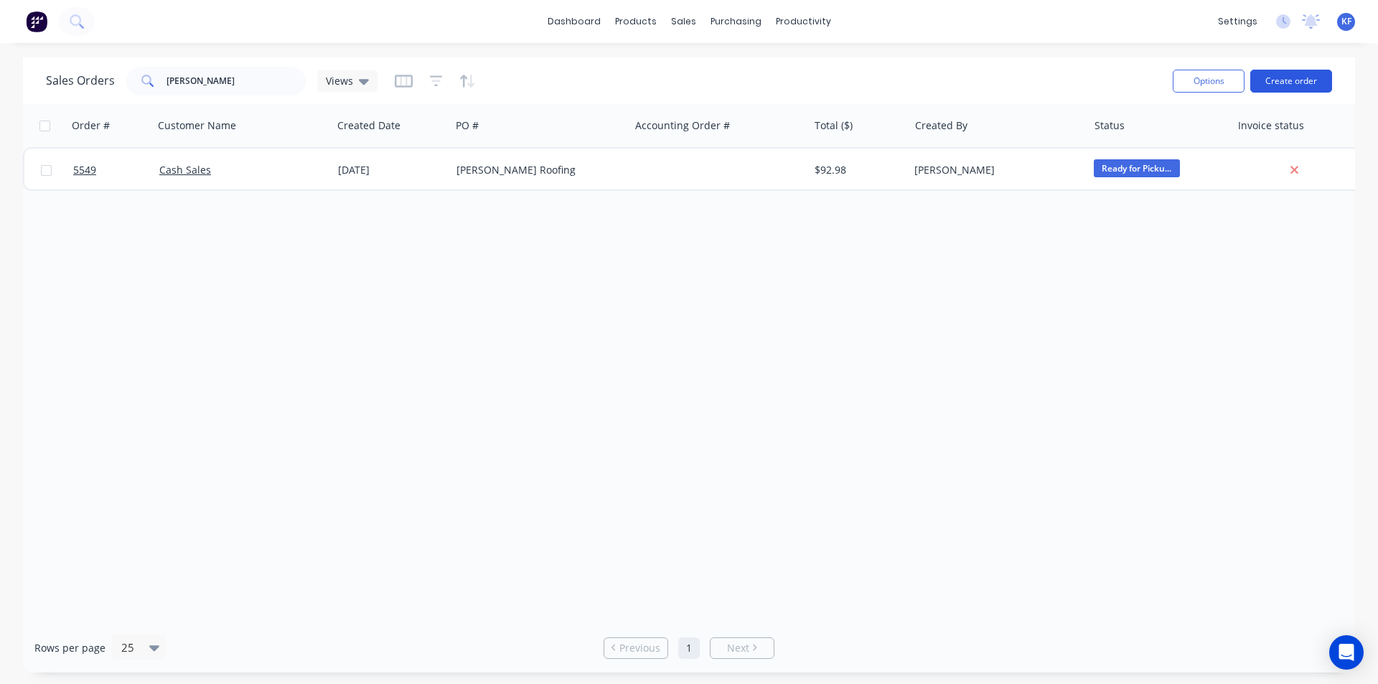
click at [1282, 83] on button "Create order" at bounding box center [1292, 81] width 82 height 23
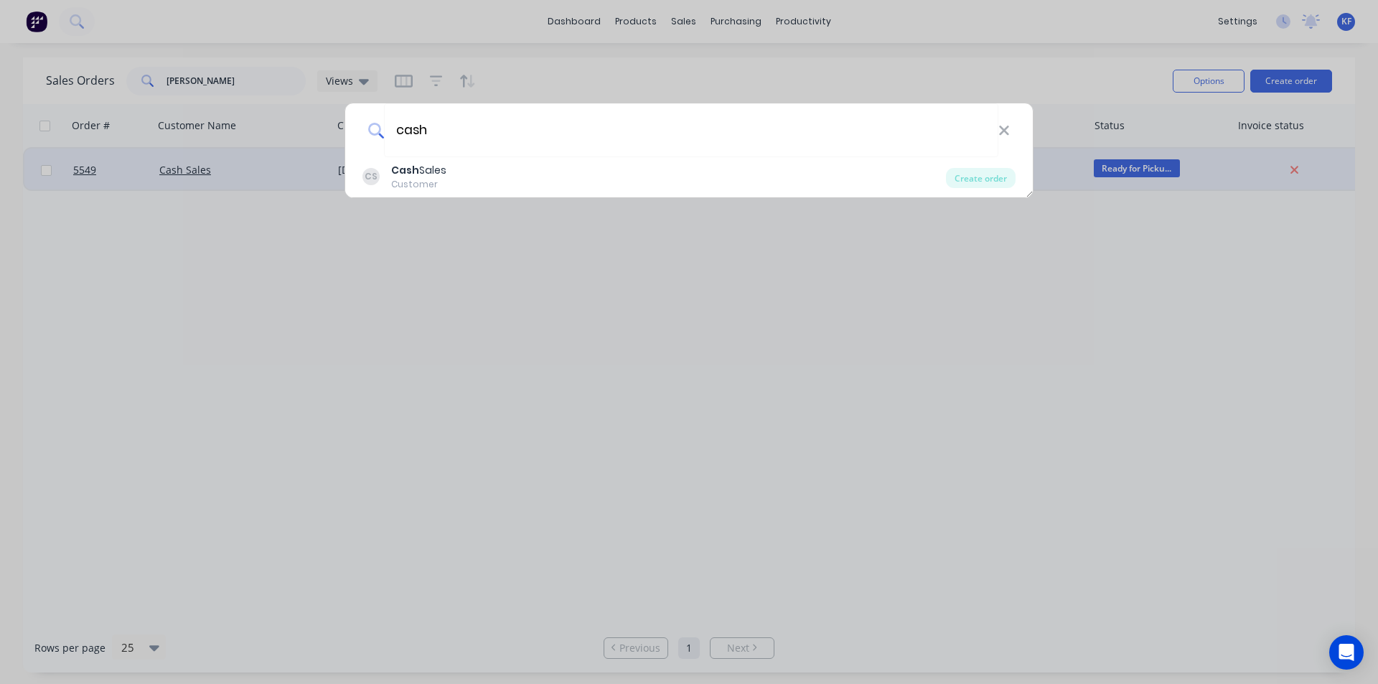
type input "cash"
click at [996, 181] on div "Create order" at bounding box center [981, 178] width 70 height 20
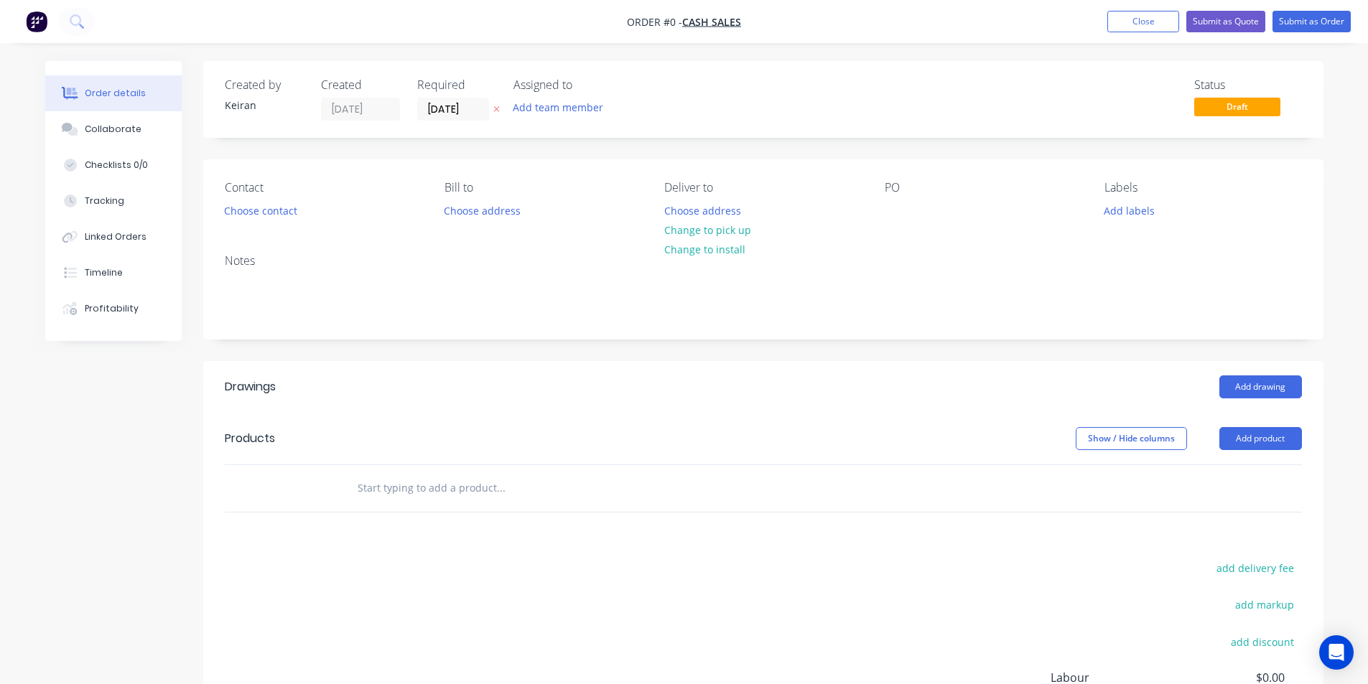
click at [425, 494] on input "text" at bounding box center [500, 488] width 287 height 29
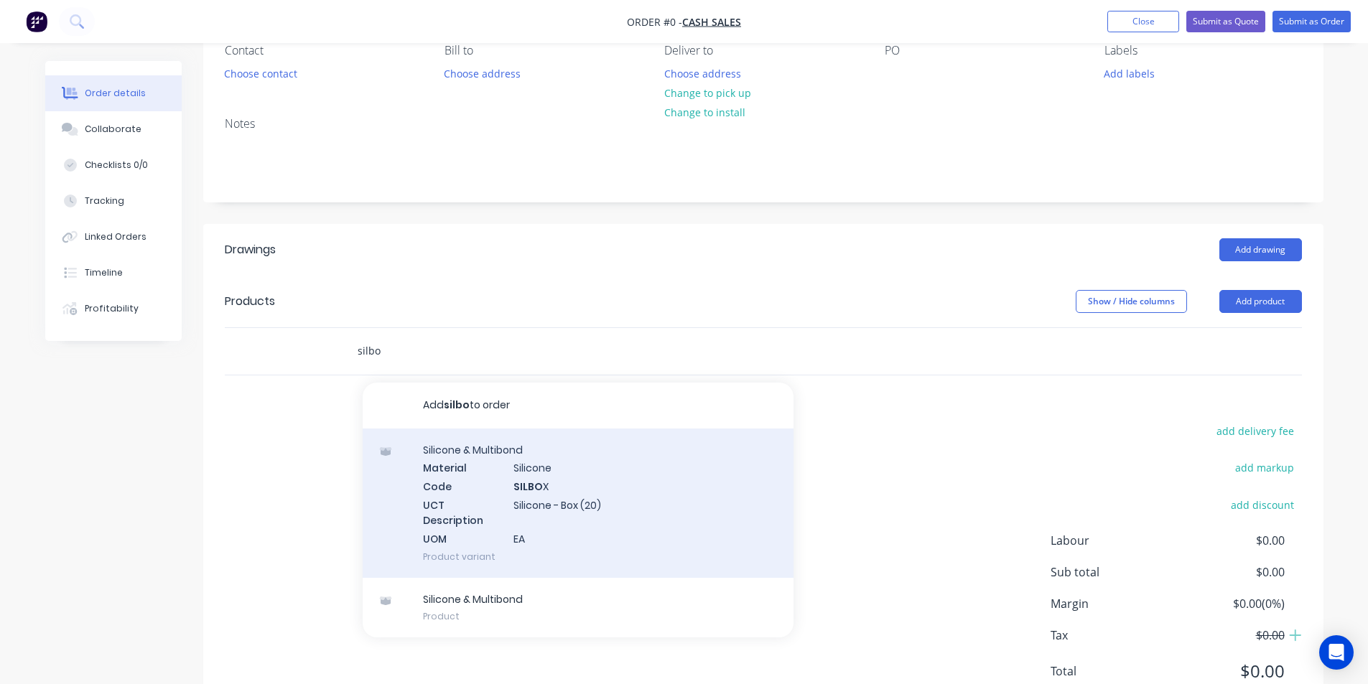
scroll to position [195, 0]
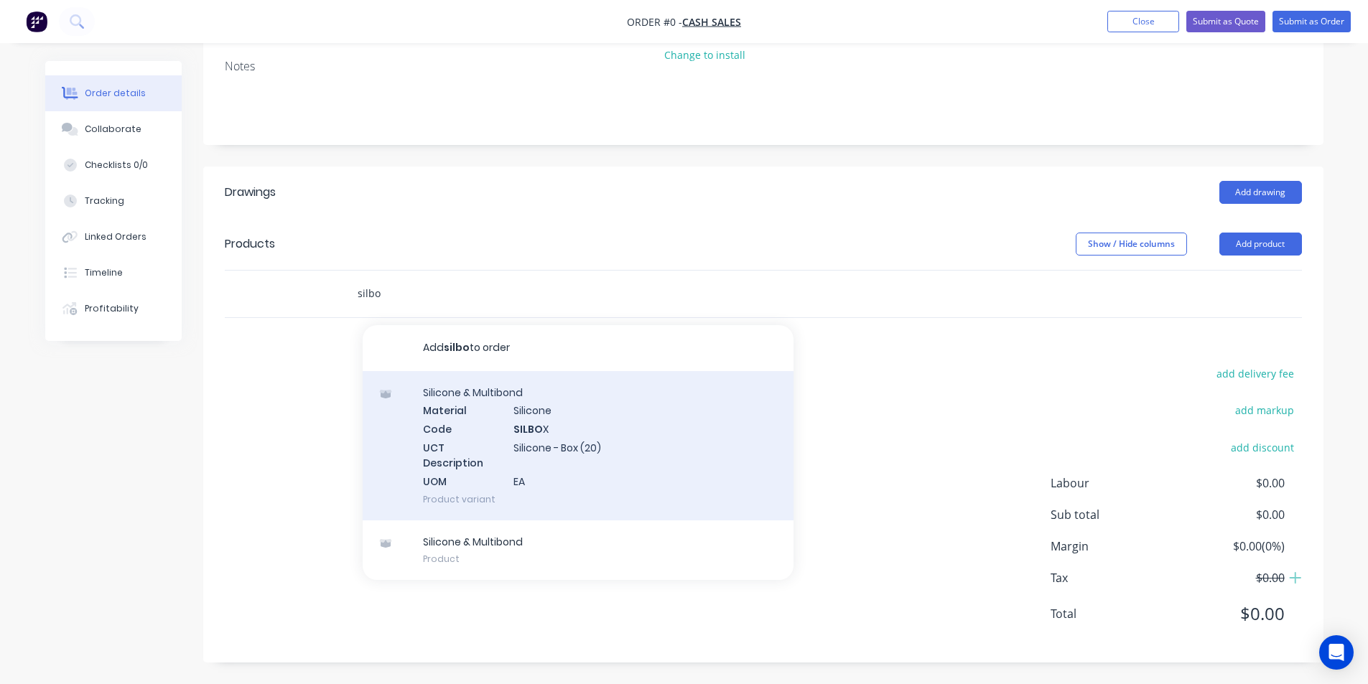
type input "silbo"
click at [635, 460] on div "Silicone & Multibond Material Silicone Code SILBO X UCT Description Silicone - …" at bounding box center [578, 445] width 431 height 149
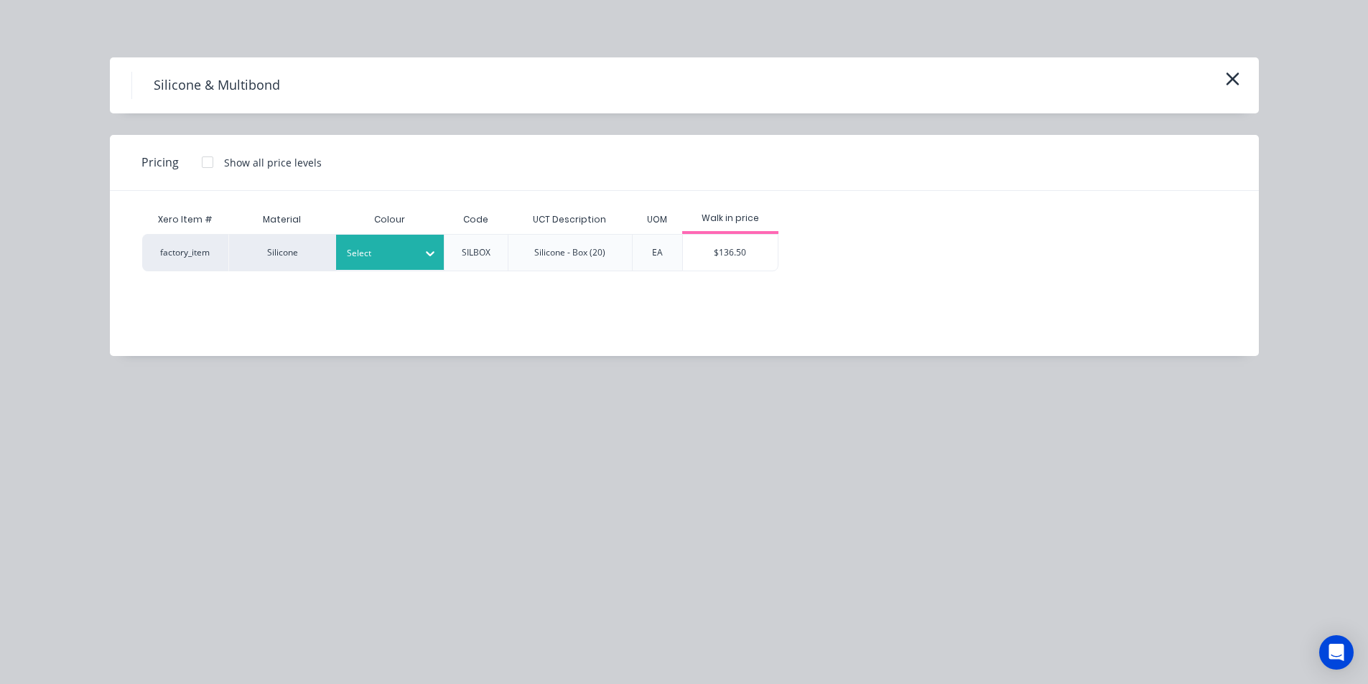
click at [411, 247] on div "Select" at bounding box center [377, 253] width 80 height 19
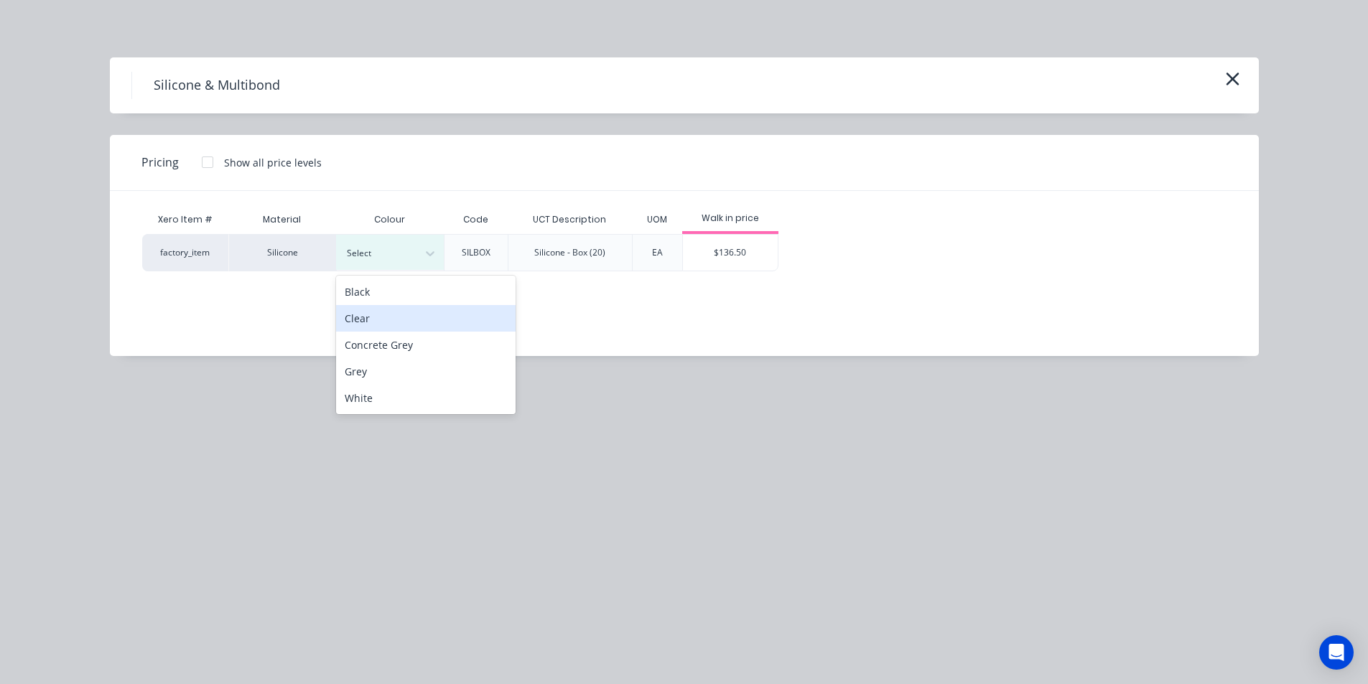
click at [411, 322] on div "Clear" at bounding box center [425, 318] width 179 height 27
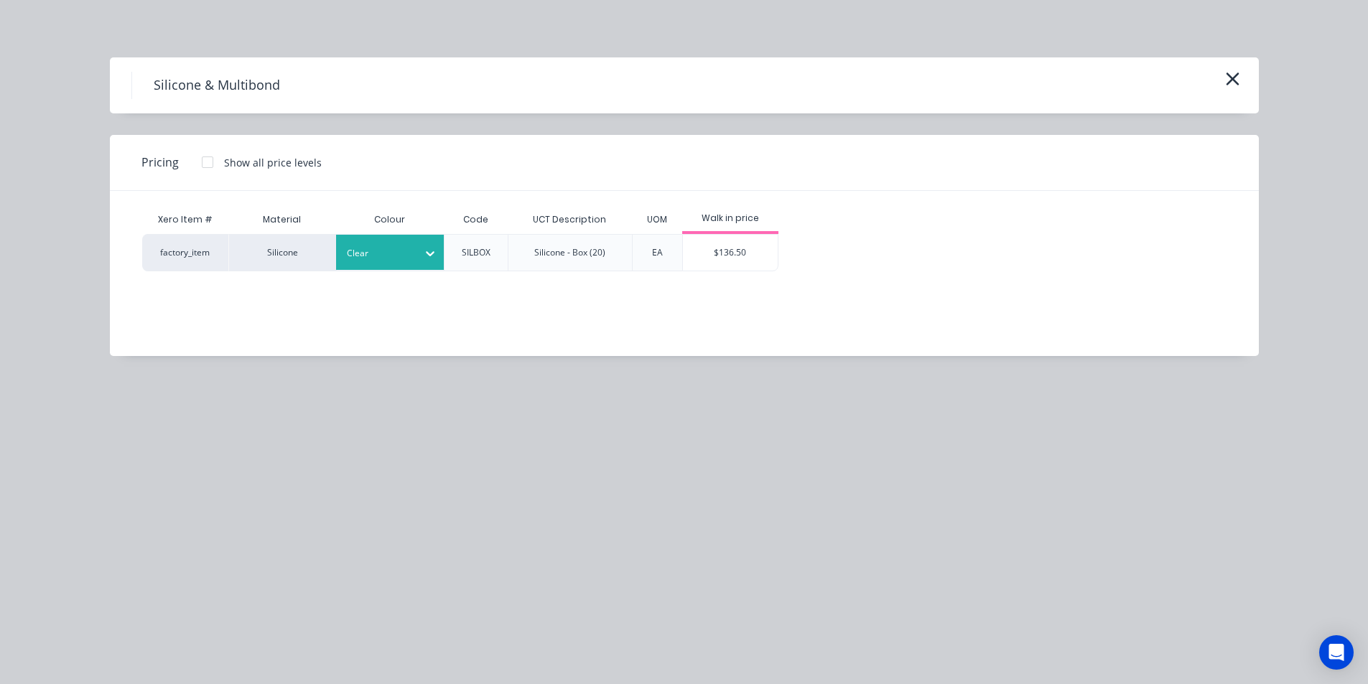
click at [757, 258] on div "$136.50" at bounding box center [730, 253] width 95 height 36
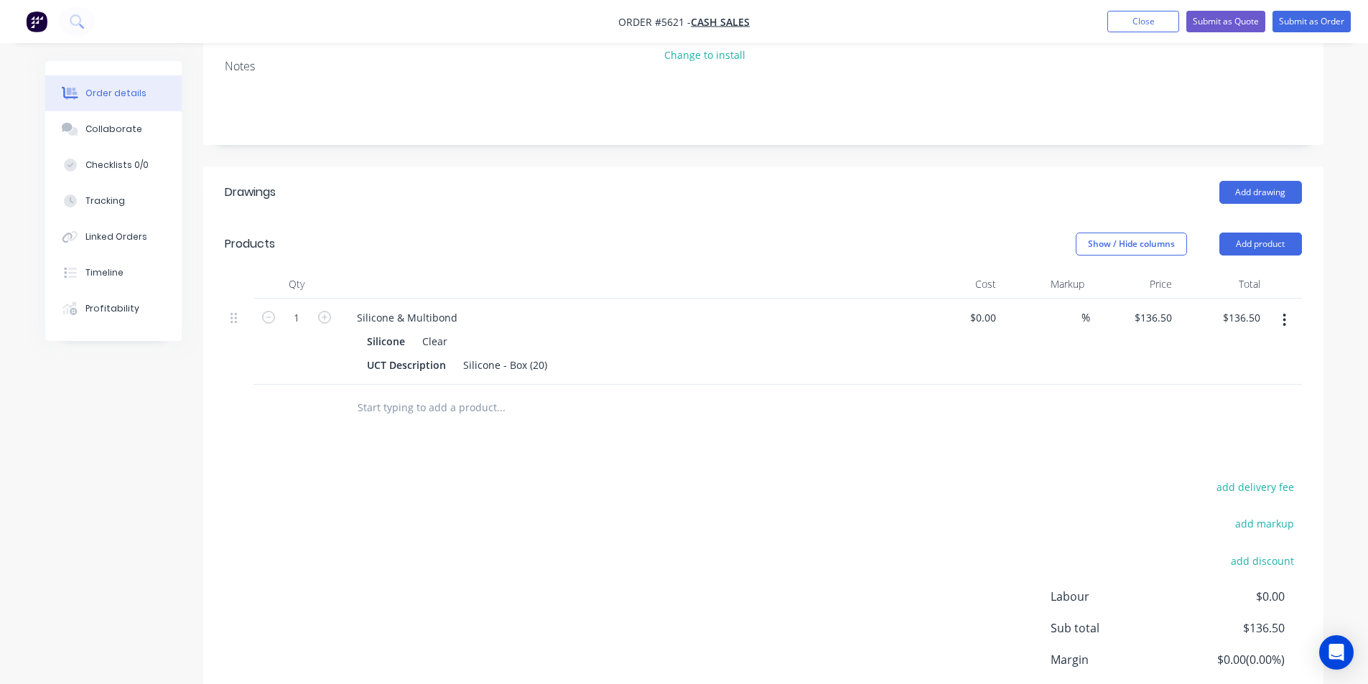
click at [434, 398] on input "text" at bounding box center [500, 407] width 287 height 29
click at [439, 408] on input "text" at bounding box center [500, 407] width 287 height 29
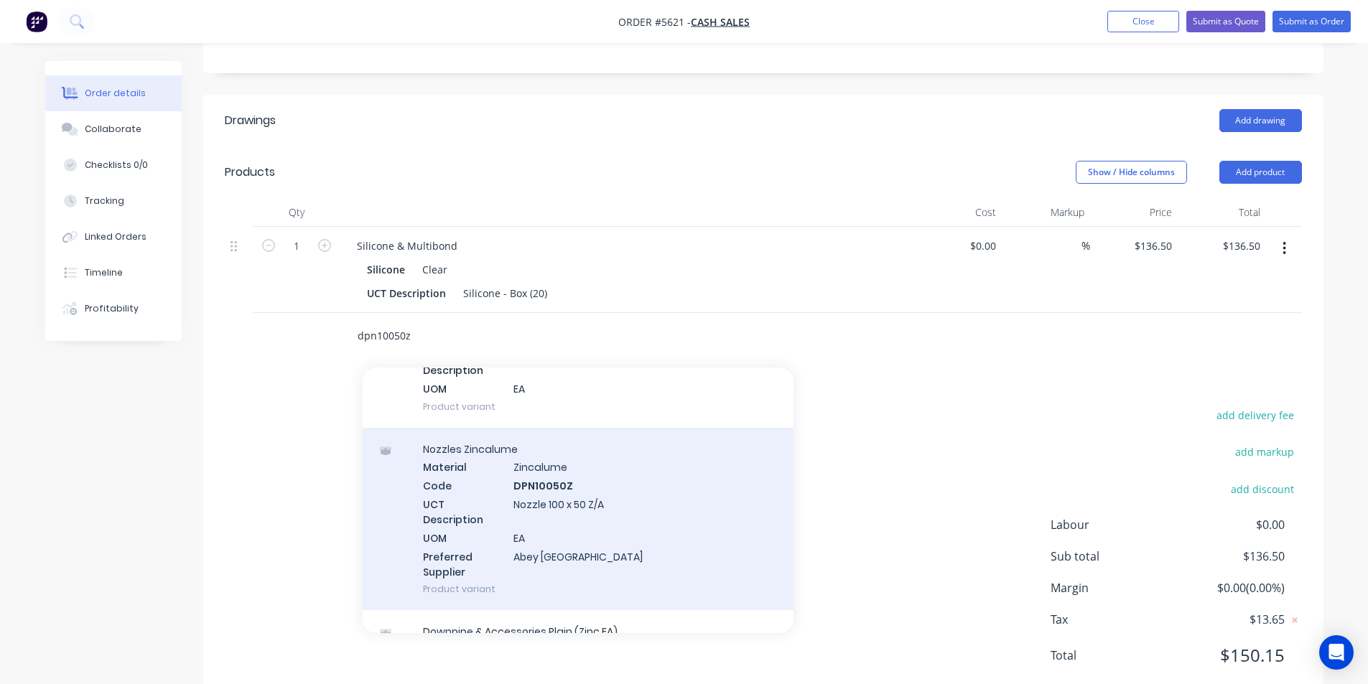
scroll to position [144, 0]
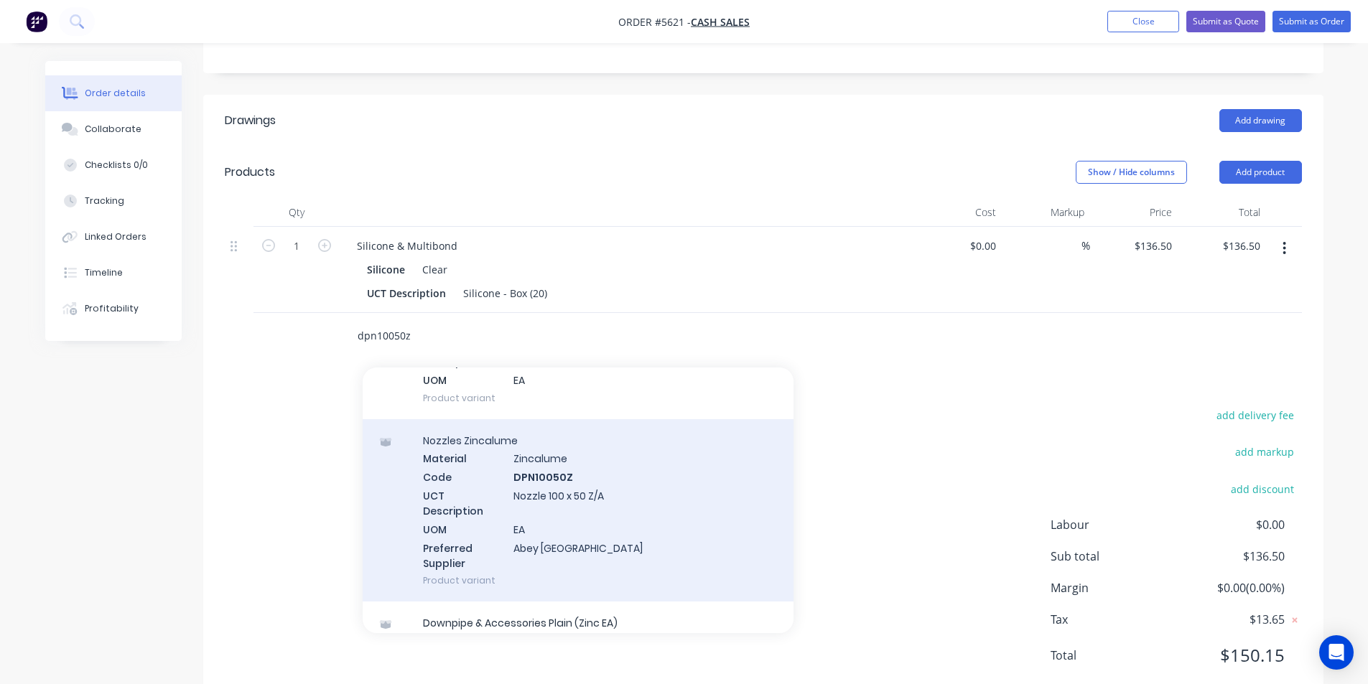
type input "dpn10050z"
click at [650, 505] on div "Nozzles Zincalume Material Zincalume Code DPN10050Z UCT Description Nozzle 100 …" at bounding box center [578, 510] width 431 height 183
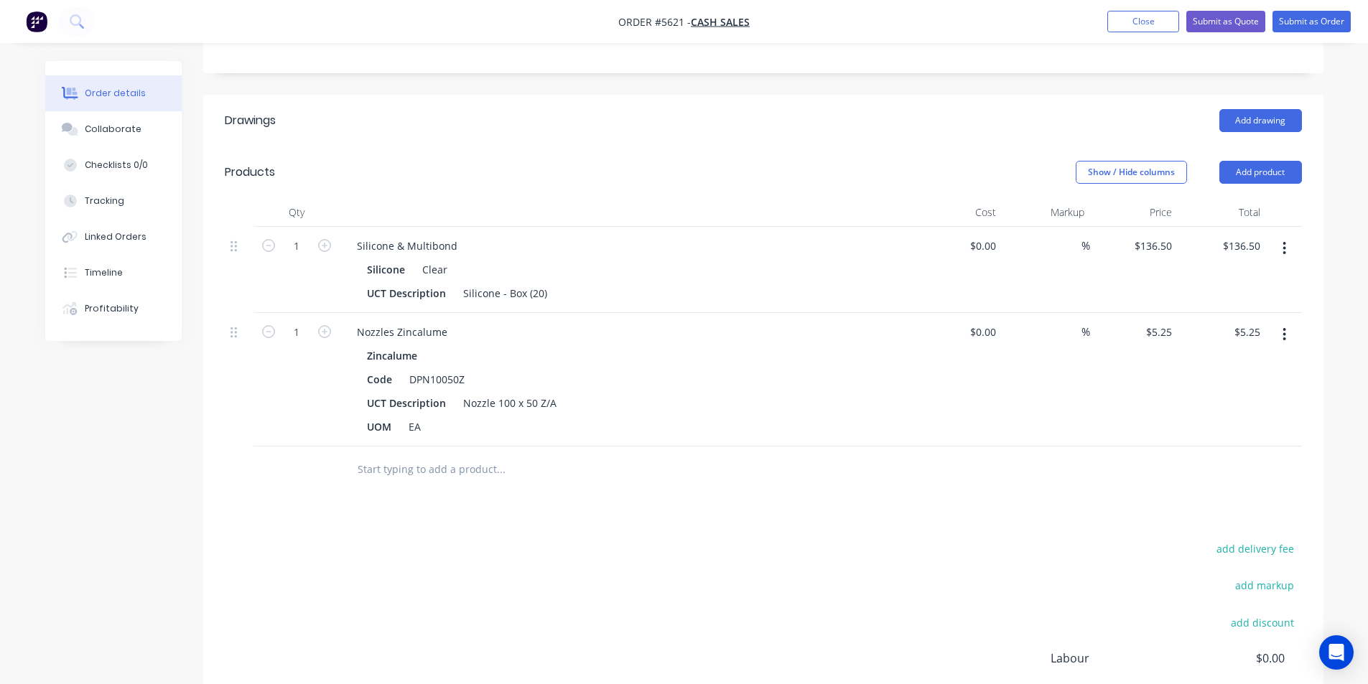
scroll to position [0, 0]
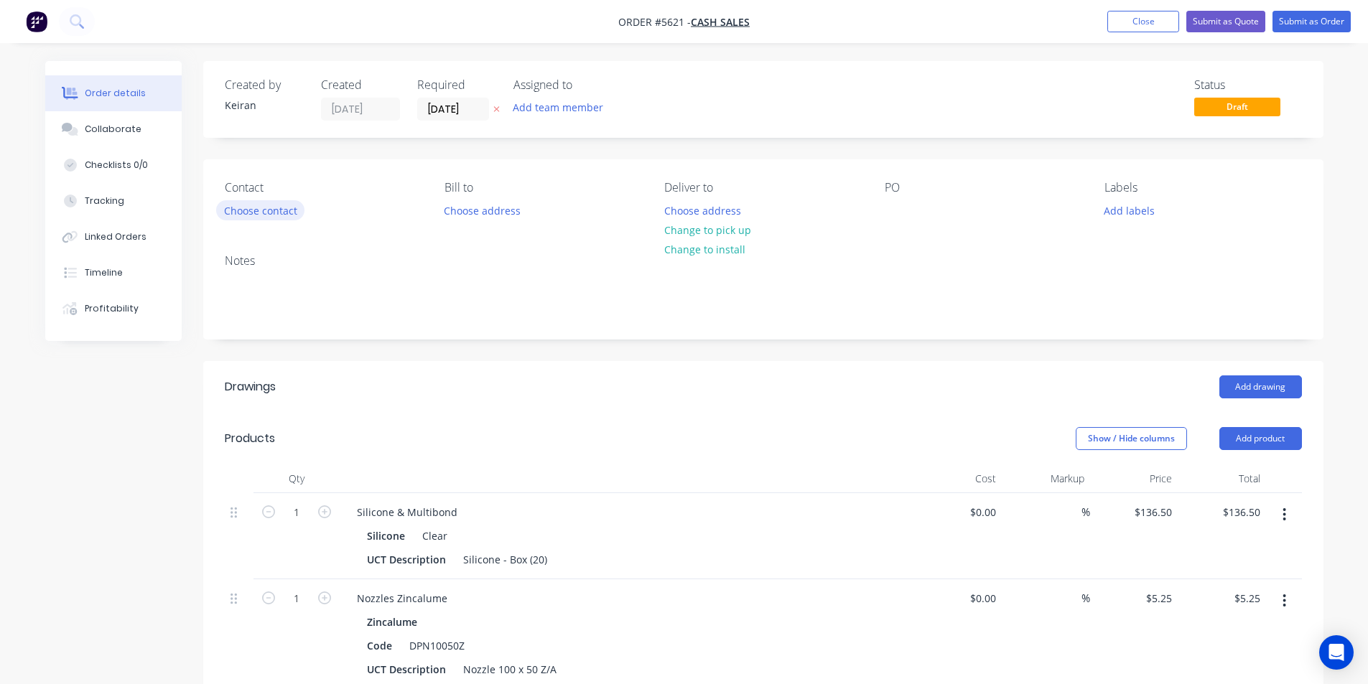
click at [299, 206] on button "Choose contact" at bounding box center [260, 209] width 88 height 19
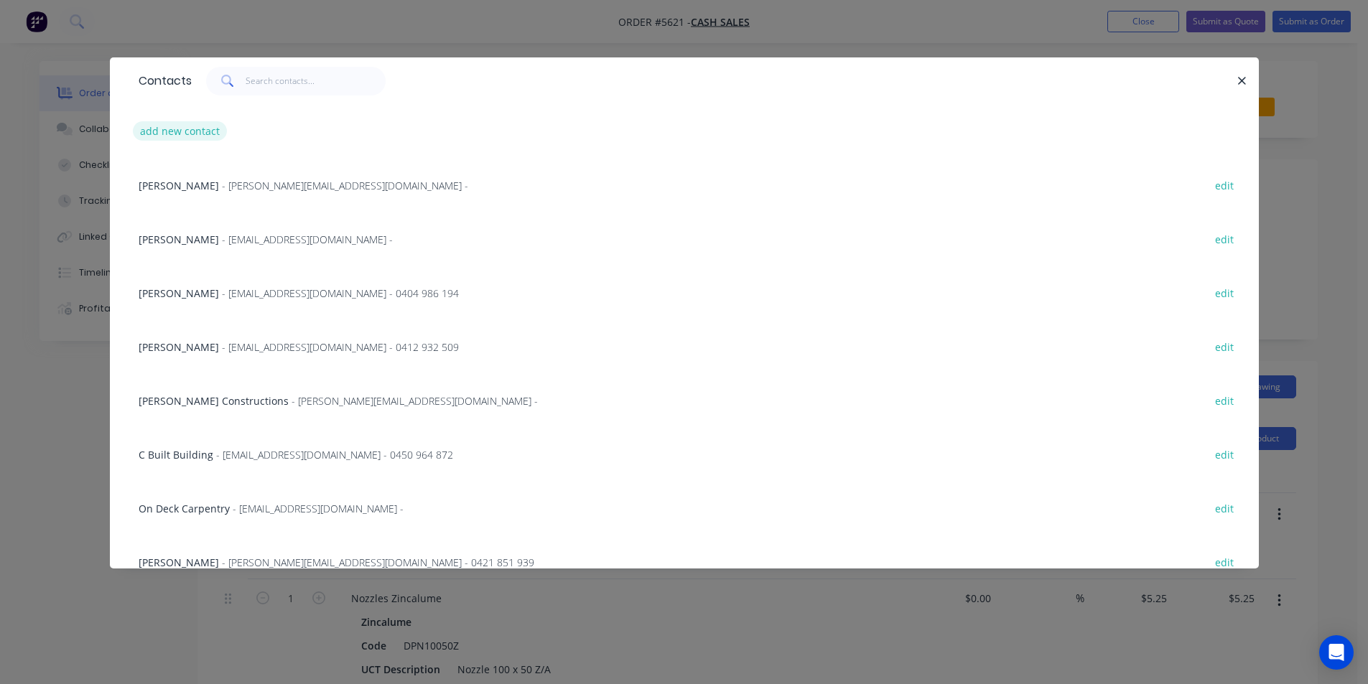
click at [196, 134] on button "add new contact" at bounding box center [180, 130] width 95 height 19
select select "AU"
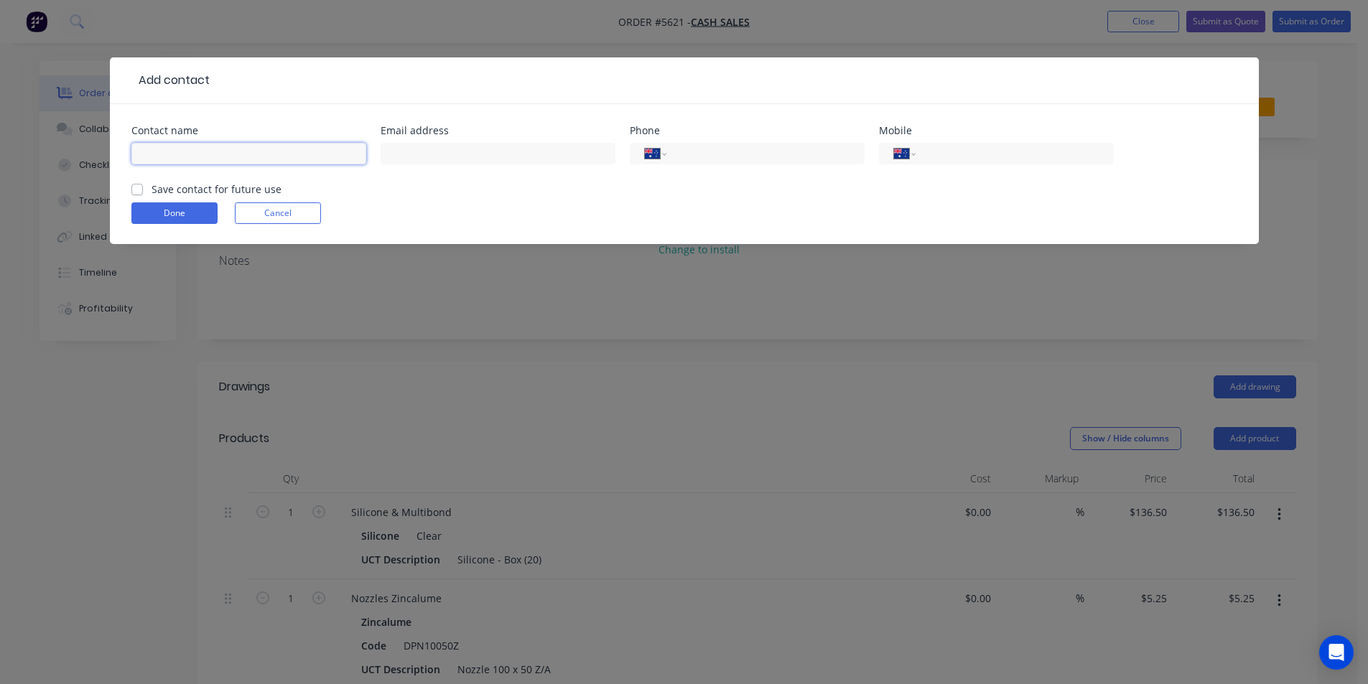
click at [202, 156] on input "text" at bounding box center [248, 154] width 235 height 22
type input "Richmond Roofing"
click at [146, 220] on button "Done" at bounding box center [174, 213] width 86 height 22
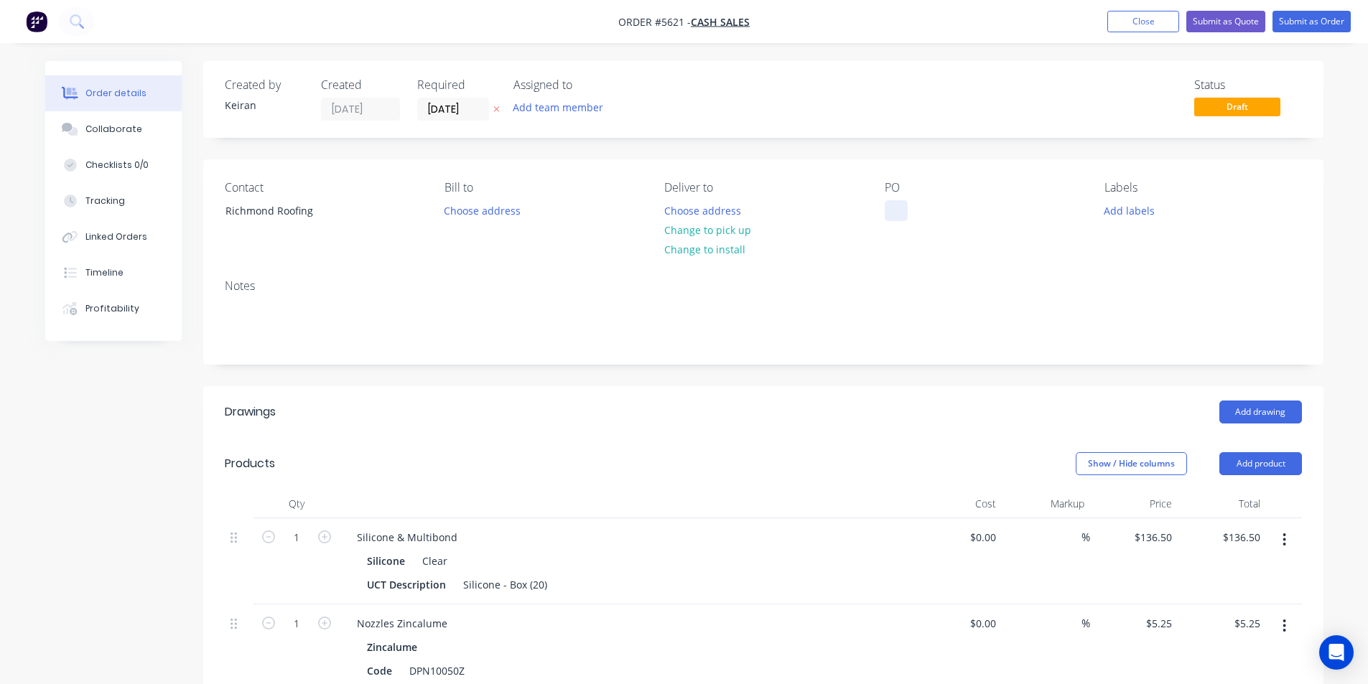
click at [886, 202] on div at bounding box center [895, 210] width 23 height 21
click at [738, 231] on button "Change to pick up" at bounding box center [707, 229] width 102 height 19
click at [1312, 19] on button "Submit as Order" at bounding box center [1311, 22] width 78 height 22
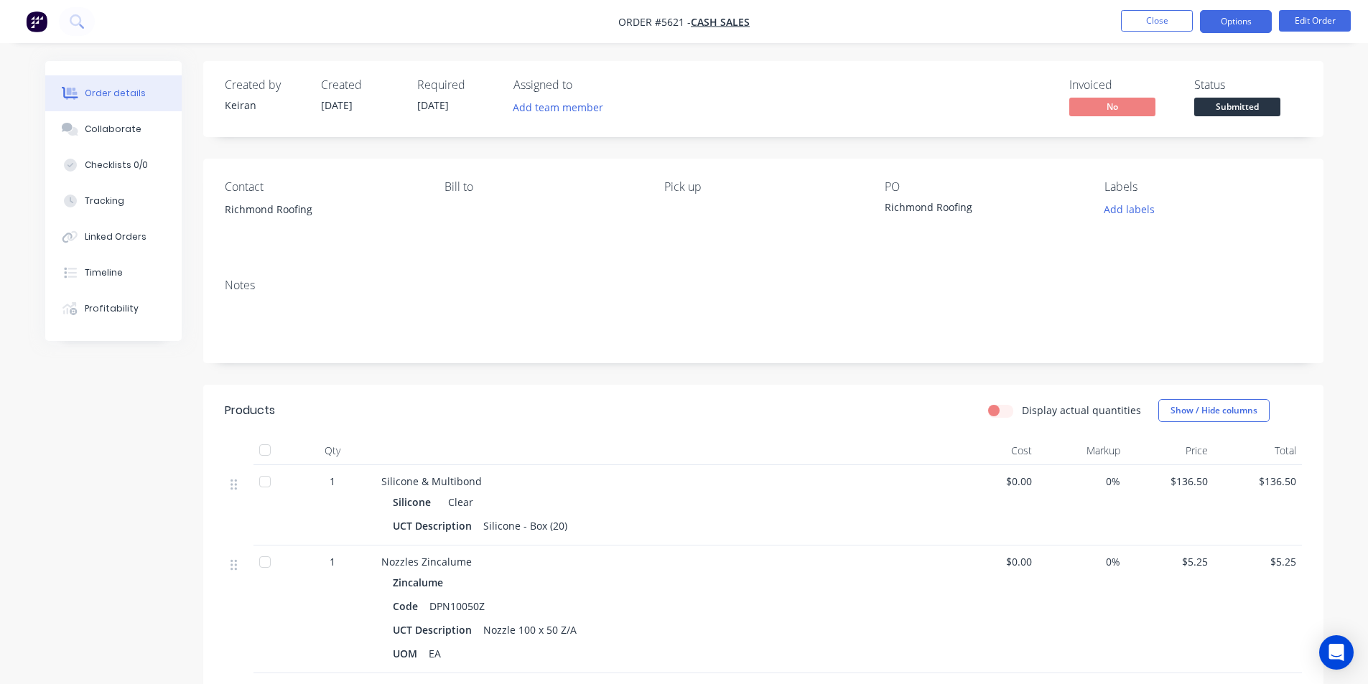
click at [1251, 28] on button "Options" at bounding box center [1236, 21] width 72 height 23
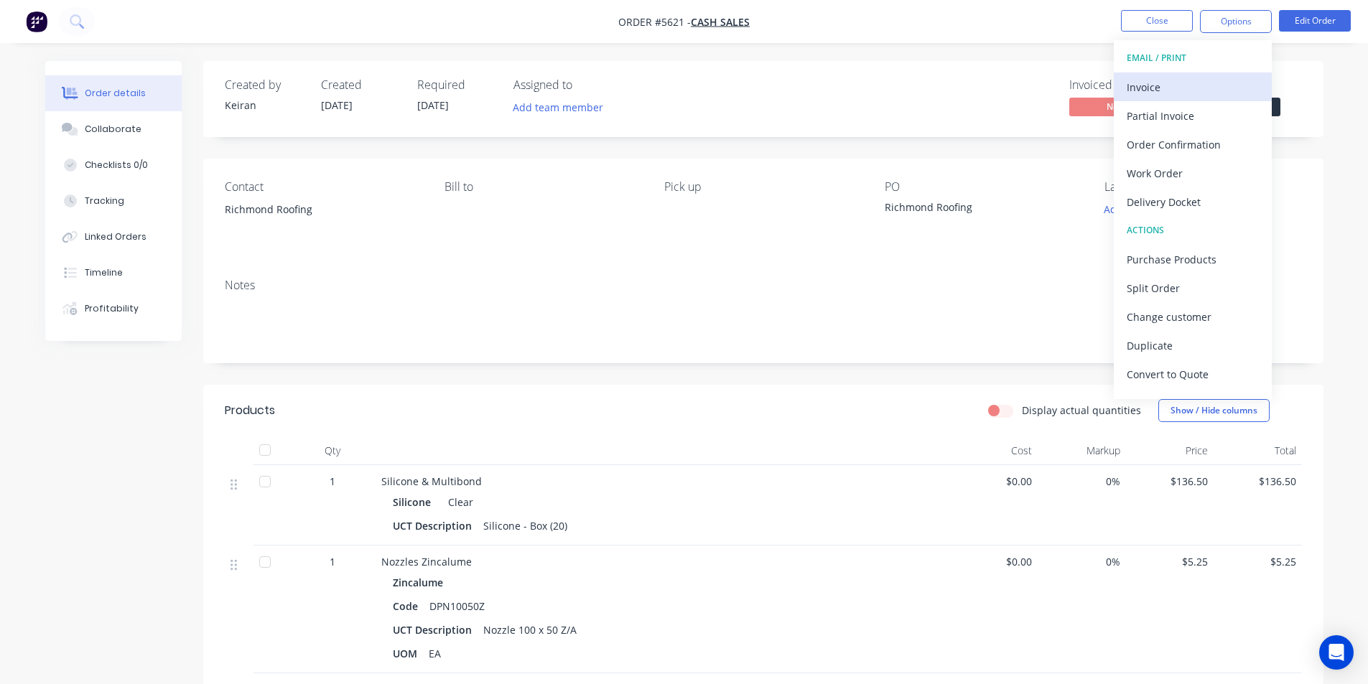
click at [1228, 81] on div "Invoice" at bounding box center [1192, 87] width 132 height 21
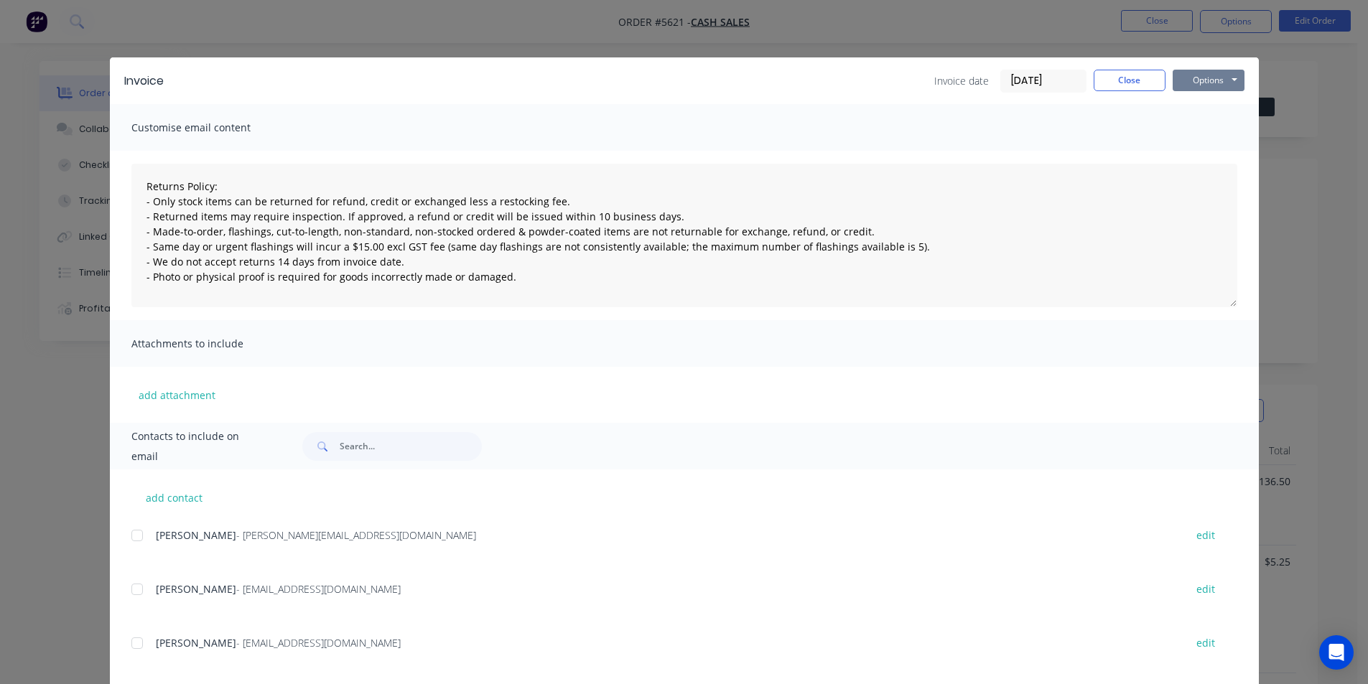
click at [1230, 78] on button "Options" at bounding box center [1208, 81] width 72 height 22
drag, startPoint x: 1212, startPoint y: 141, endPoint x: 1211, endPoint y: 134, distance: 7.2
click at [1211, 134] on div "Preview Print Email" at bounding box center [1218, 129] width 92 height 71
click at [1211, 134] on button "Print" at bounding box center [1218, 130] width 92 height 24
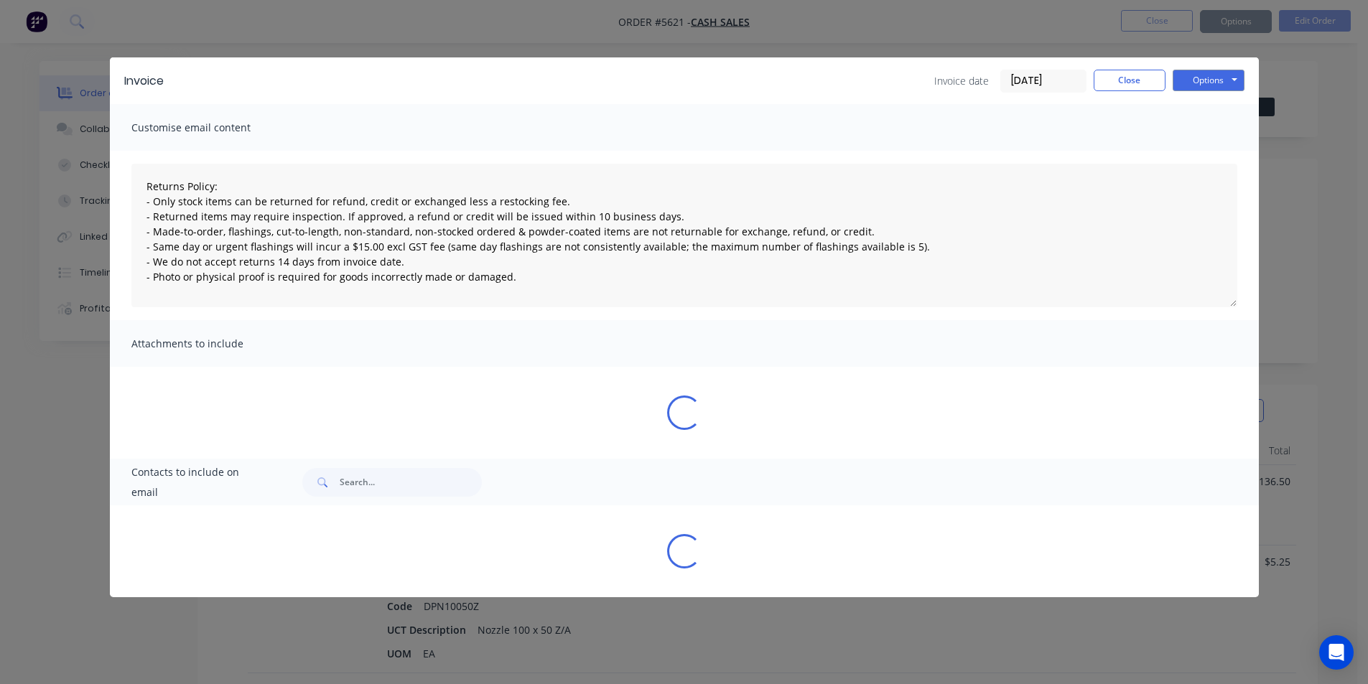
type textarea "Returns Policy: - Only stock items can be returned for refund, credit or exchan…"
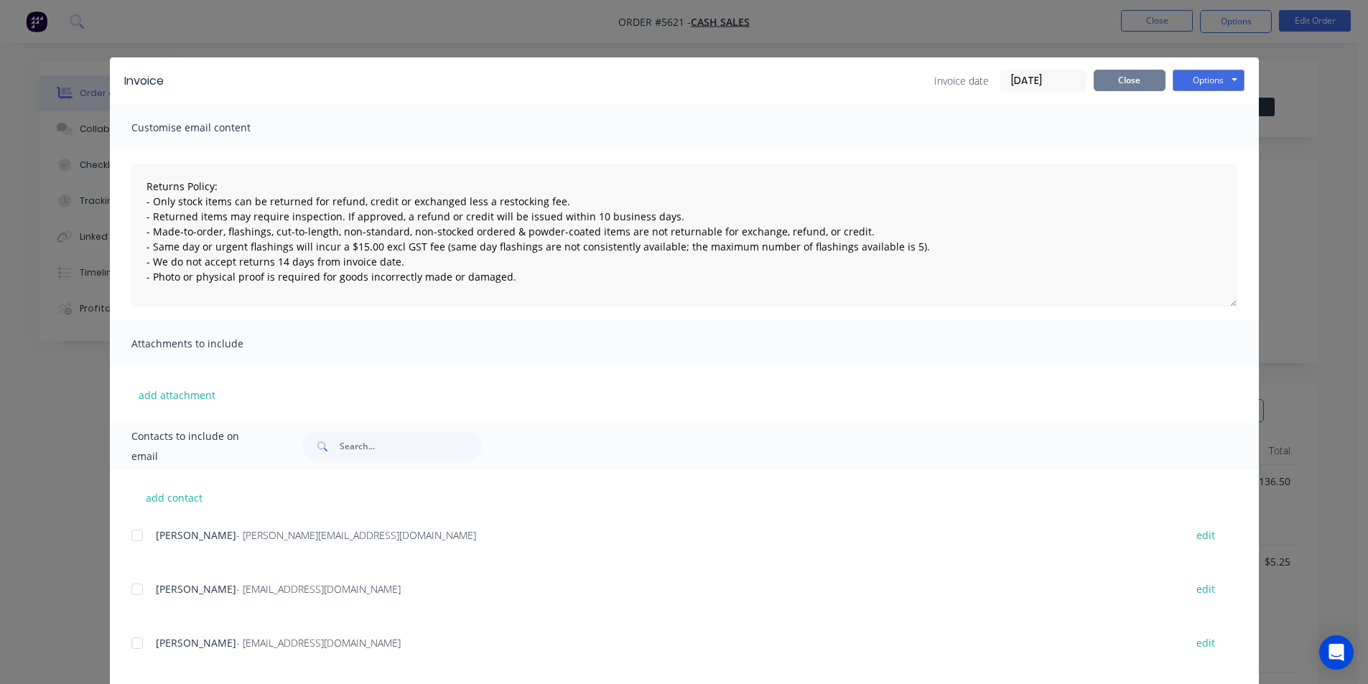
click at [1110, 83] on button "Close" at bounding box center [1129, 81] width 72 height 22
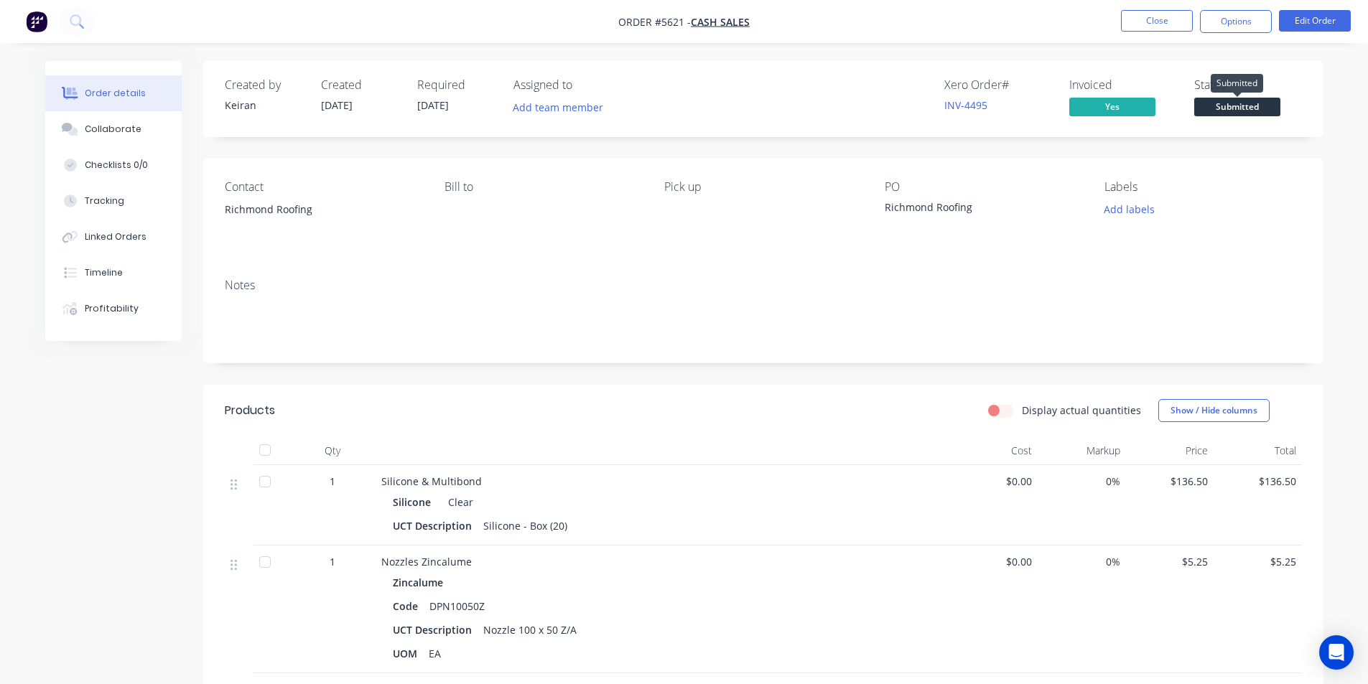
click at [1234, 106] on span "Submitted" at bounding box center [1237, 107] width 86 height 18
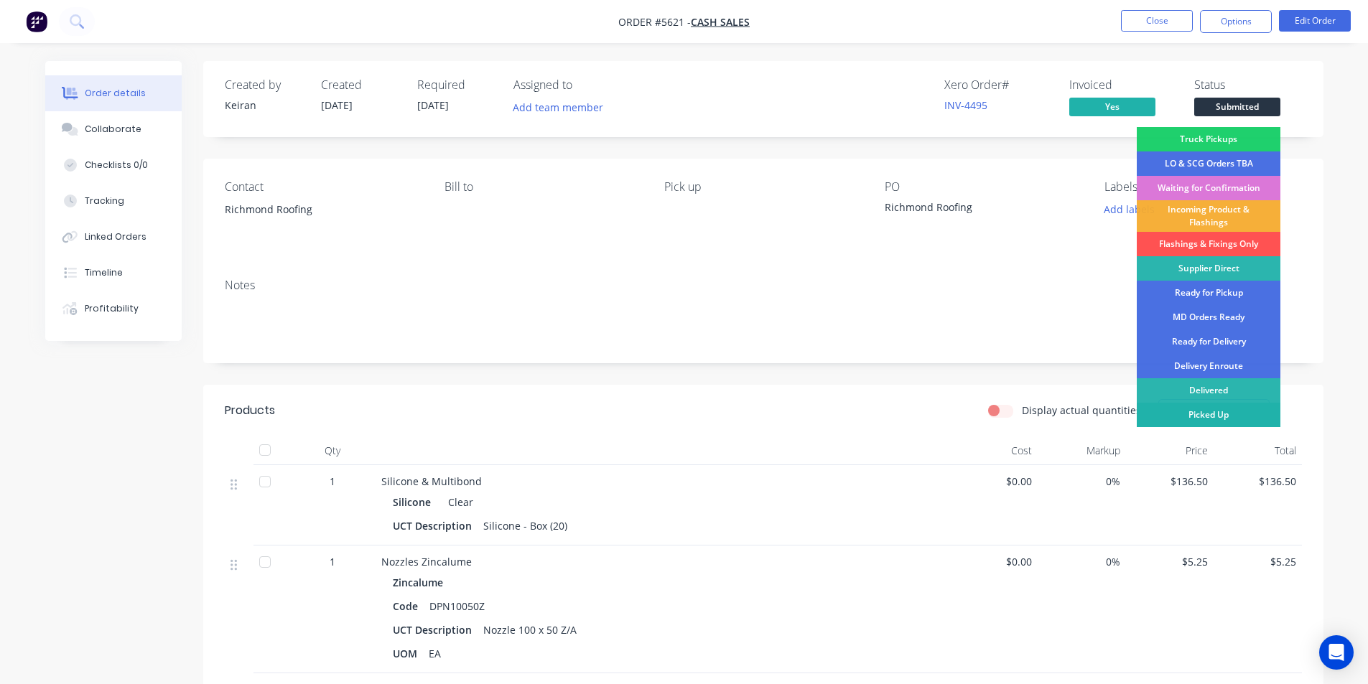
click at [1235, 409] on div "Picked Up" at bounding box center [1208, 415] width 144 height 24
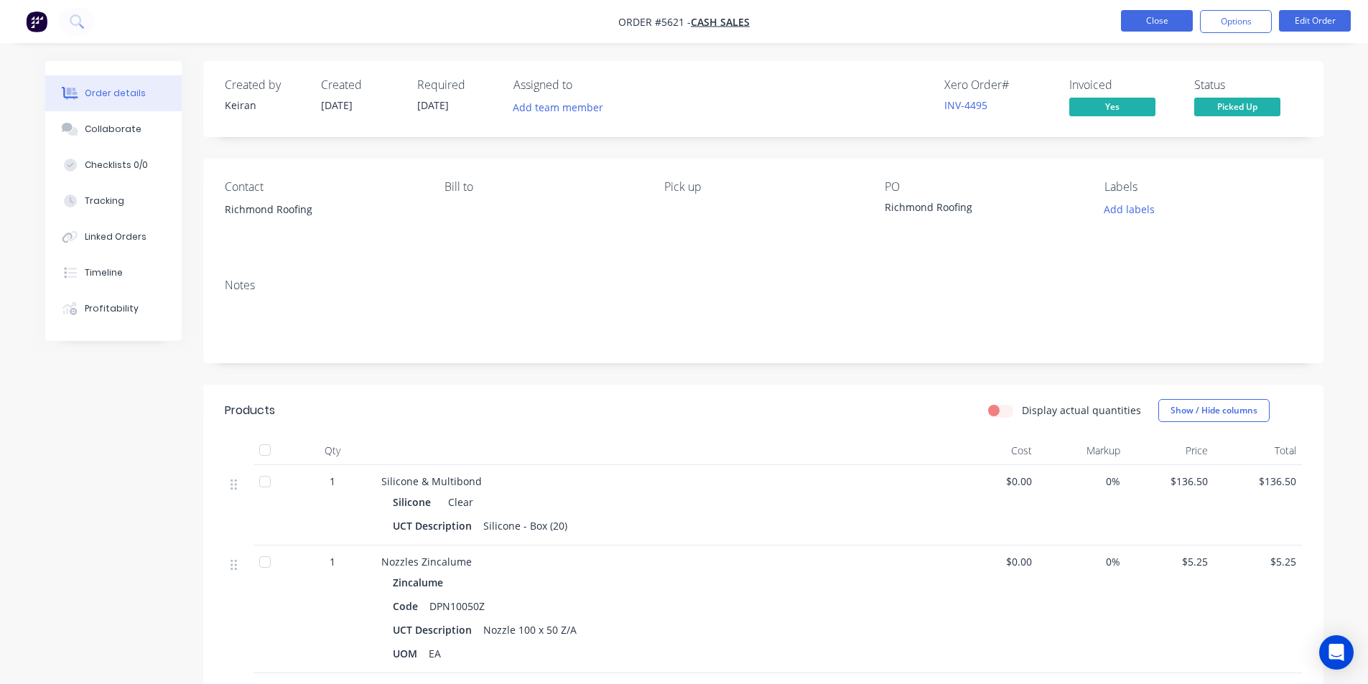
click at [1172, 27] on button "Close" at bounding box center [1157, 21] width 72 height 22
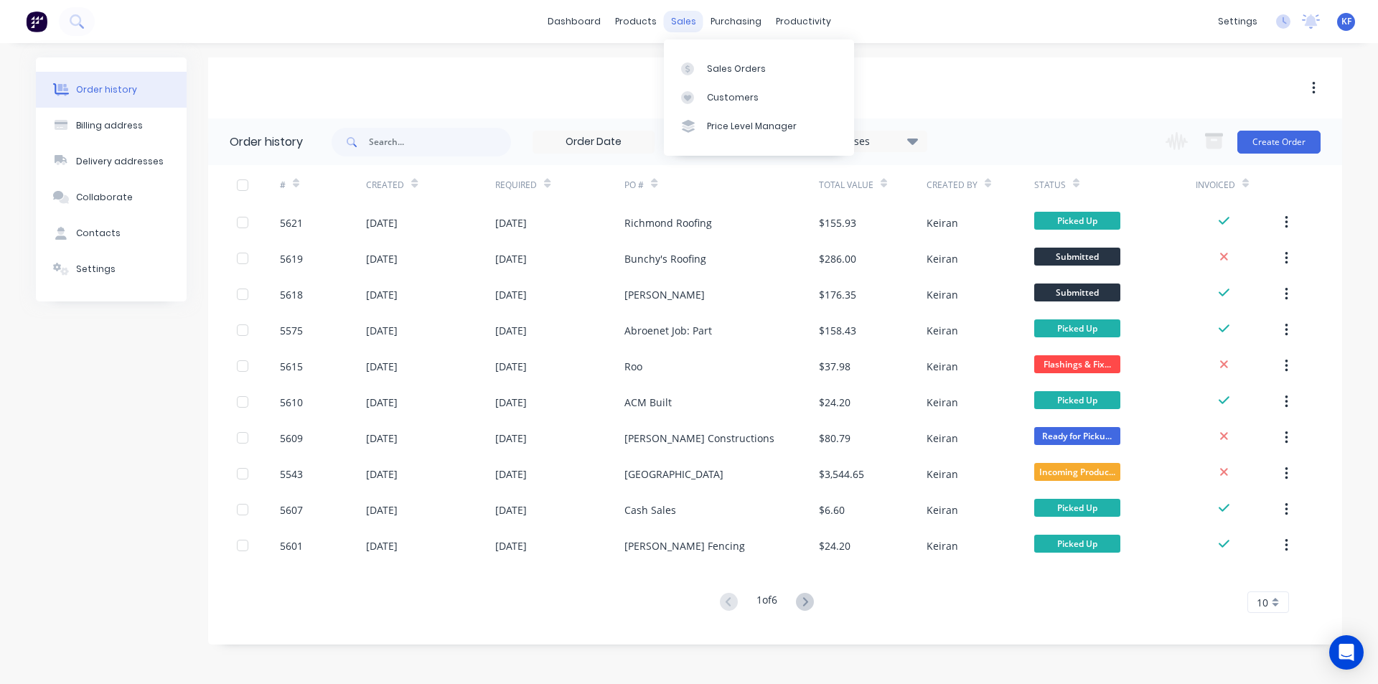
click at [681, 24] on div "sales" at bounding box center [683, 22] width 39 height 22
click at [728, 75] on link "Sales Orders" at bounding box center [759, 68] width 190 height 29
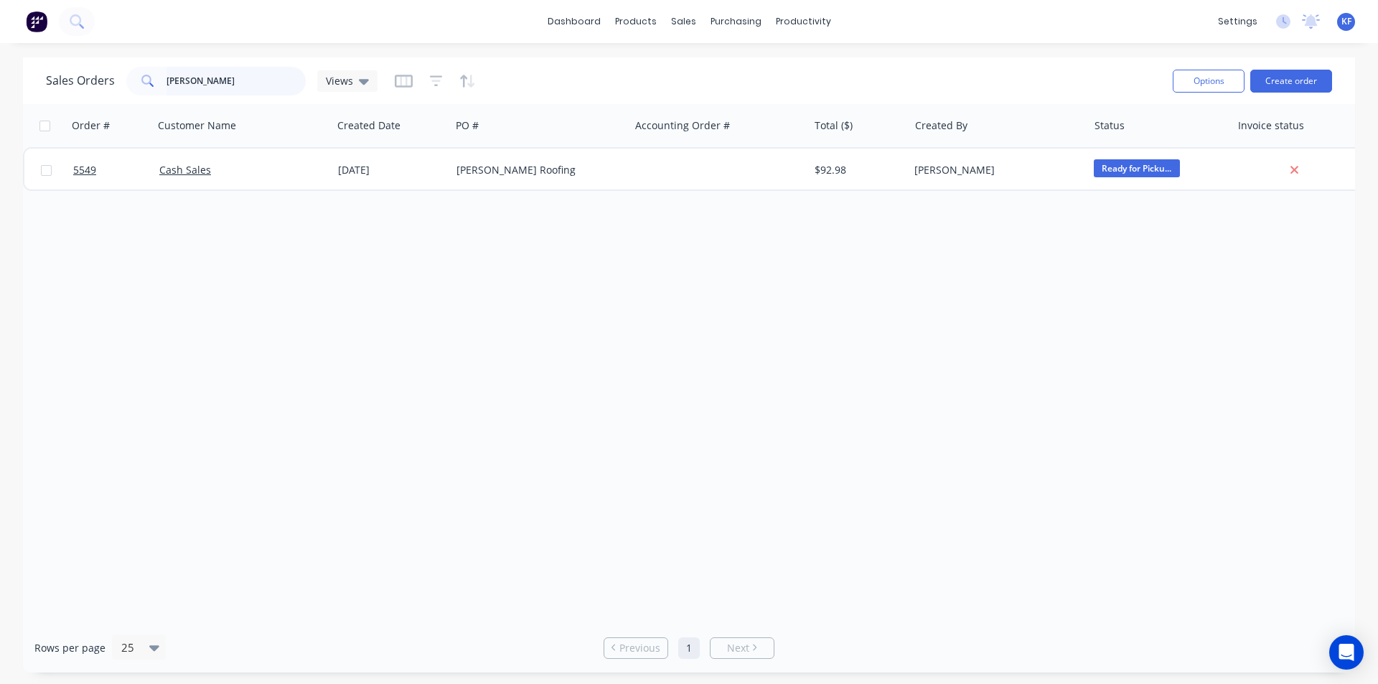
click at [4, 79] on div "Sales Orders williams Views Options Create order Order # Customer Name Created …" at bounding box center [689, 364] width 1378 height 615
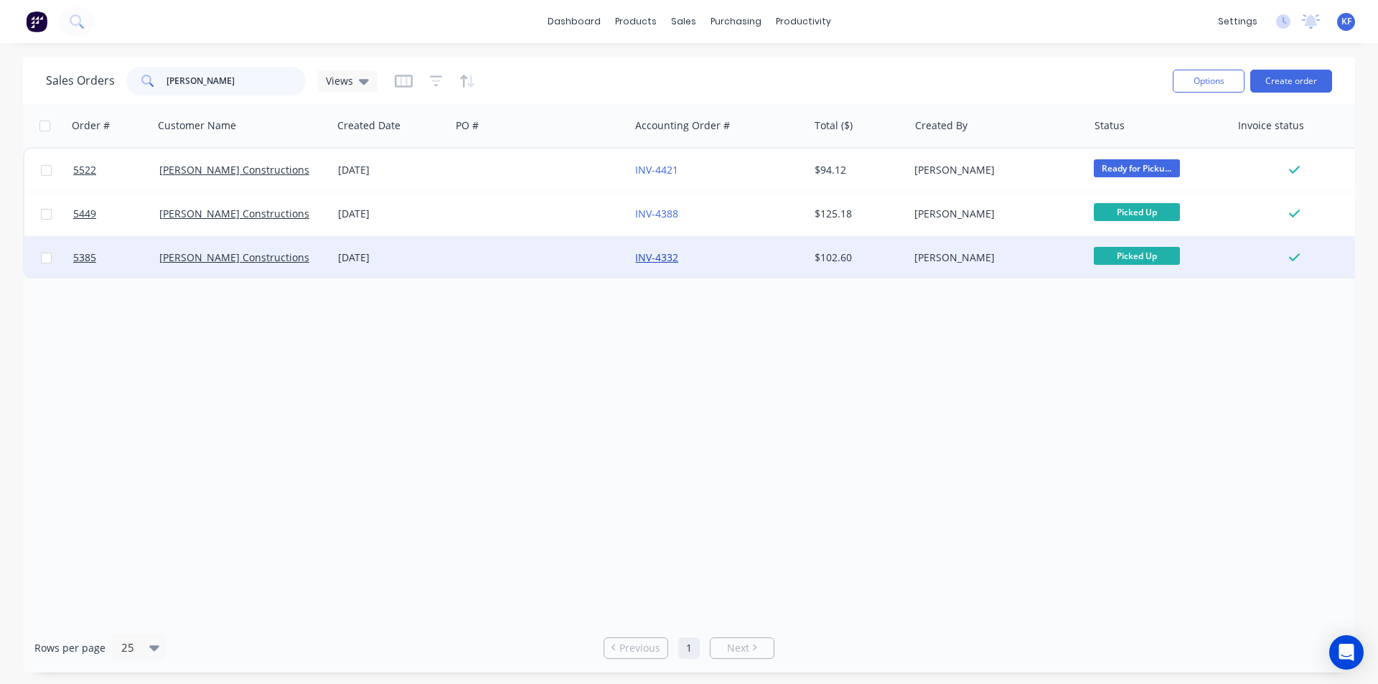
type input "oliver"
click at [645, 258] on link "INV-4332" at bounding box center [656, 258] width 43 height 14
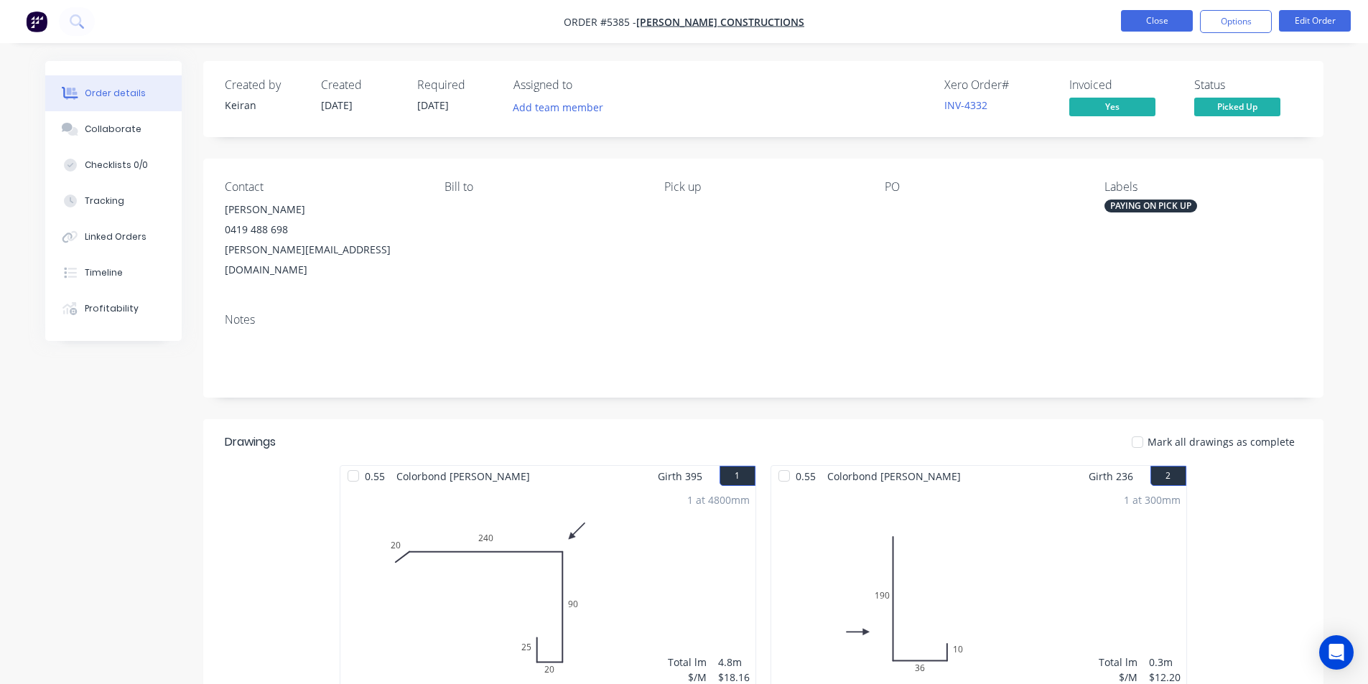
click at [1137, 25] on button "Close" at bounding box center [1157, 21] width 72 height 22
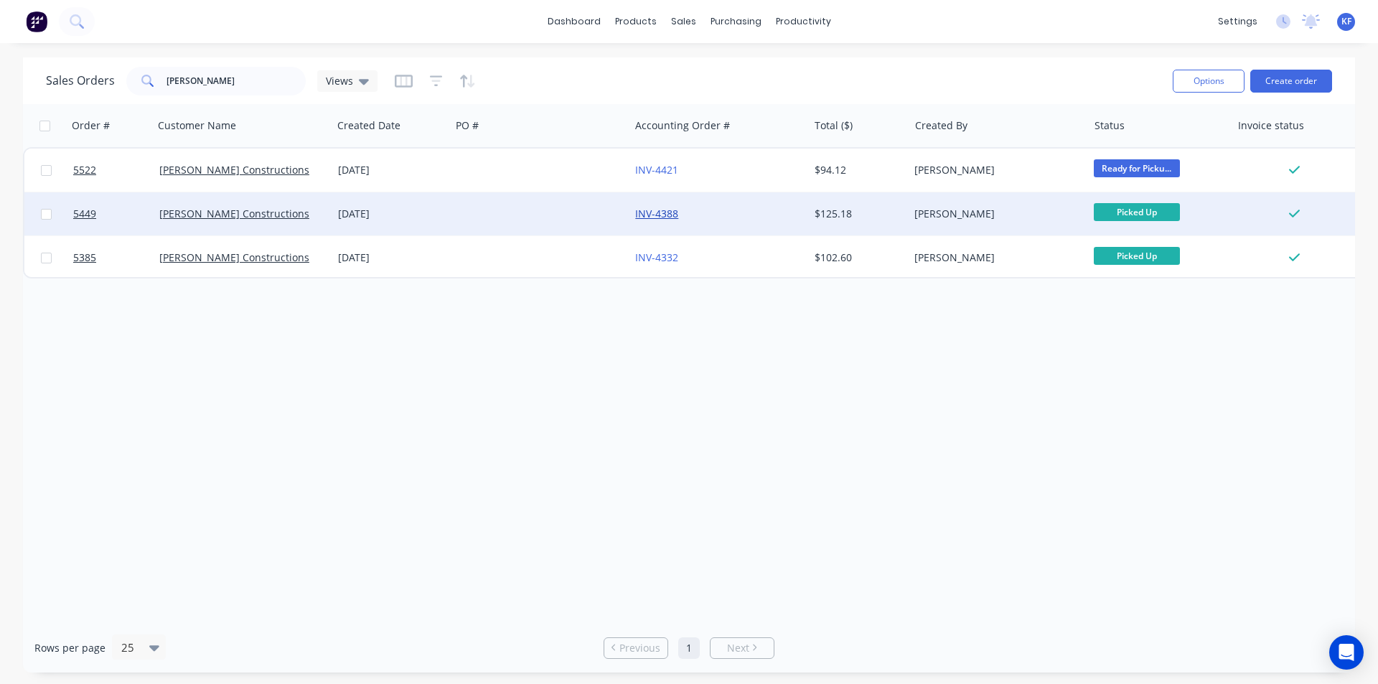
click at [665, 210] on link "INV-4388" at bounding box center [656, 214] width 43 height 14
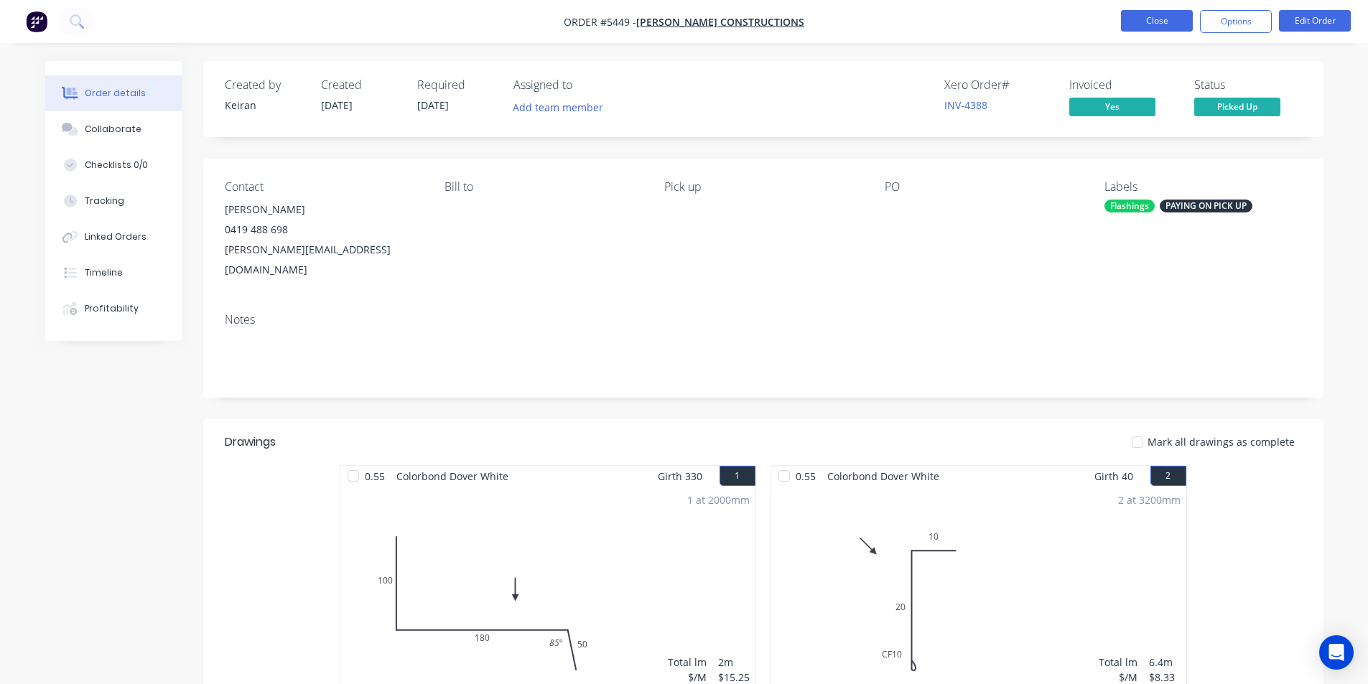
click at [1147, 22] on button "Close" at bounding box center [1157, 21] width 72 height 22
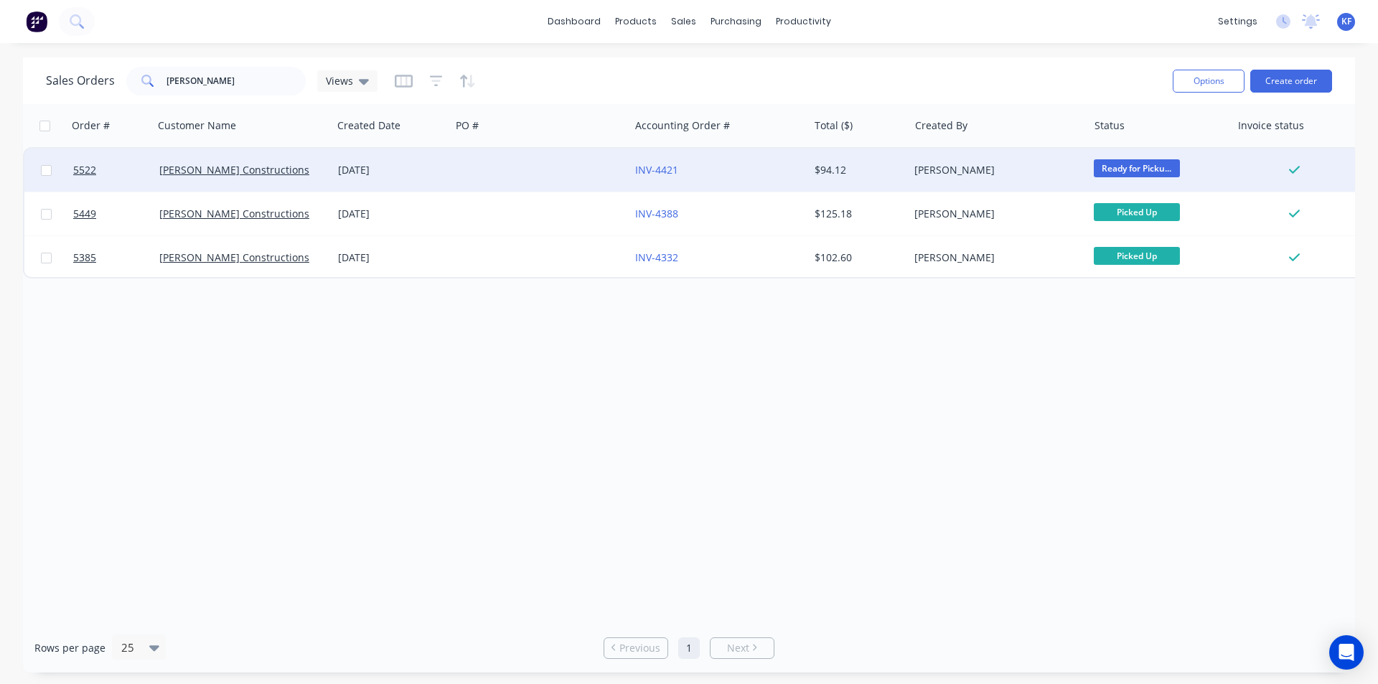
click at [971, 178] on div "[PERSON_NAME]" at bounding box center [998, 170] width 179 height 43
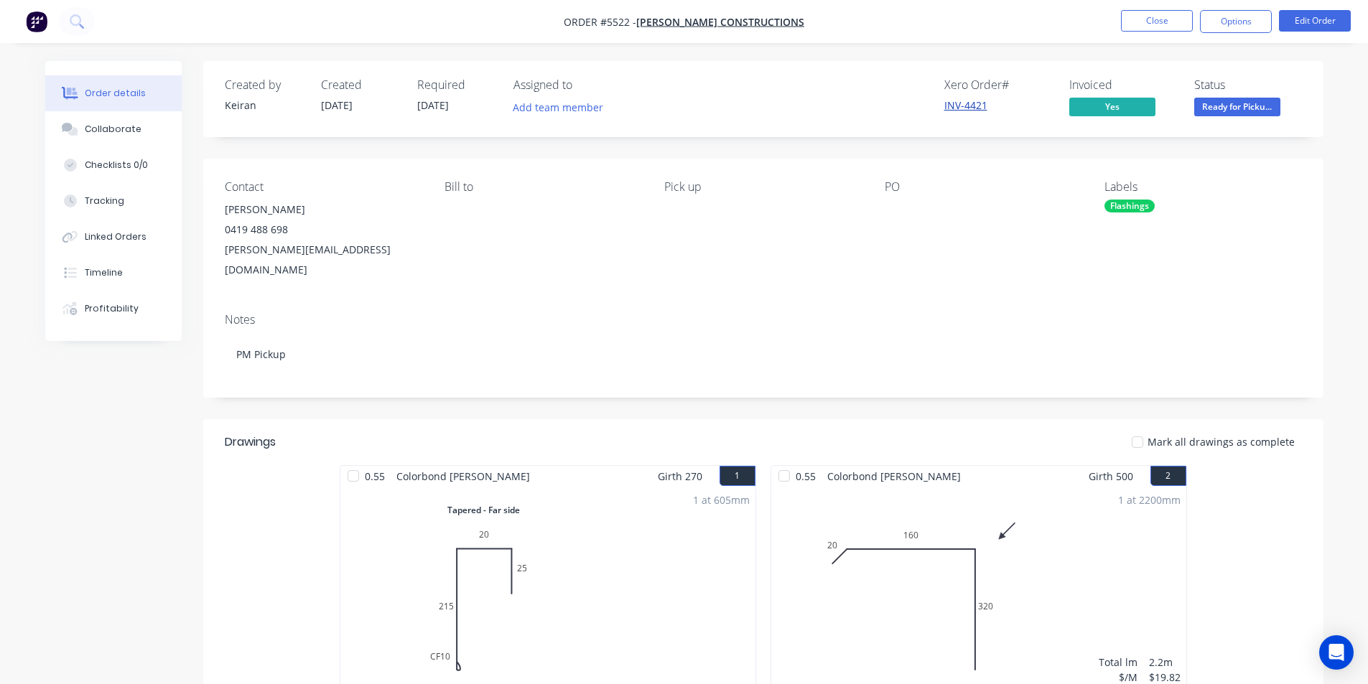
click at [967, 107] on link "INV-4421" at bounding box center [965, 105] width 43 height 14
click at [1315, 27] on button "Edit Order" at bounding box center [1315, 21] width 72 height 22
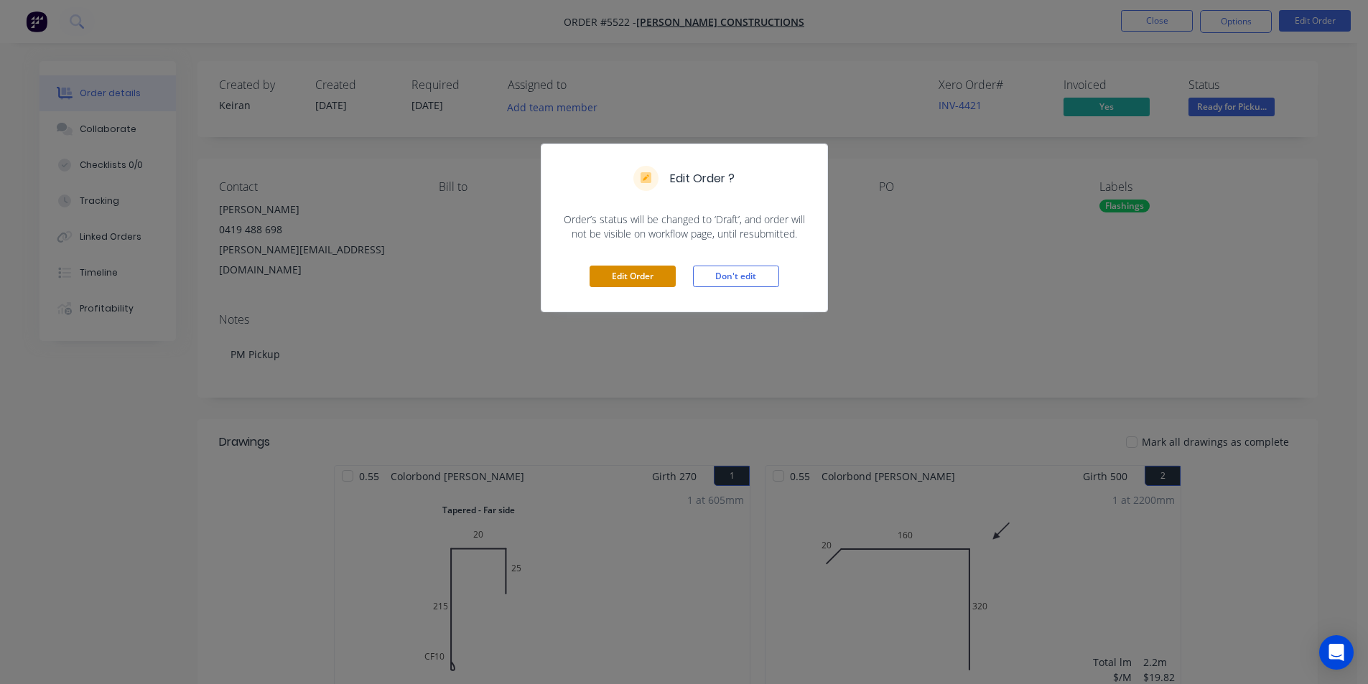
click at [618, 279] on button "Edit Order" at bounding box center [632, 277] width 86 height 22
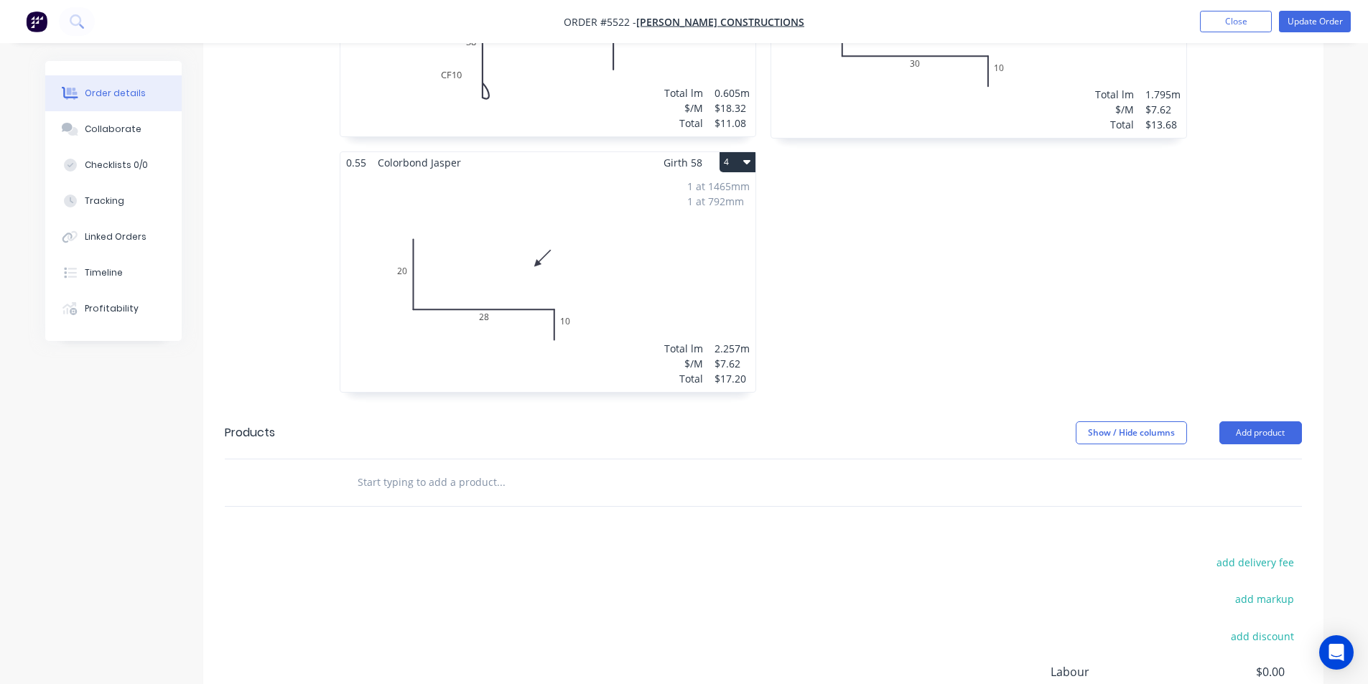
scroll to position [1001, 0]
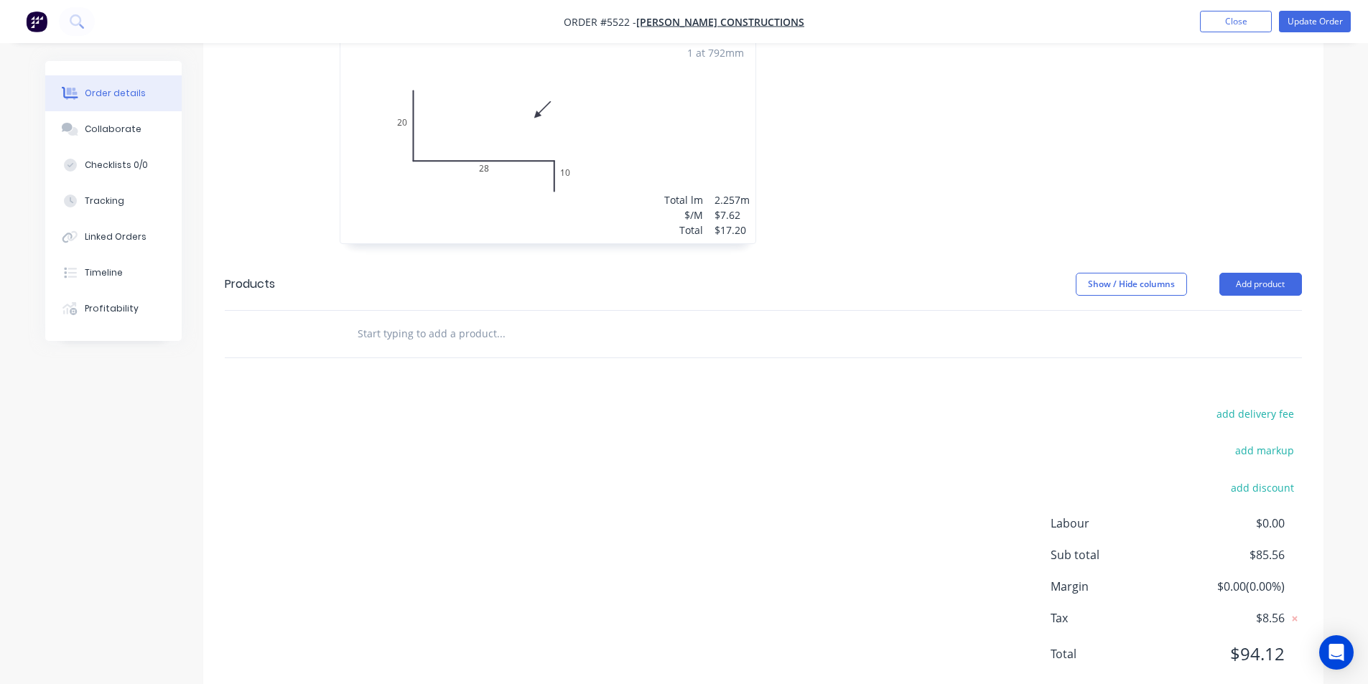
click at [495, 319] on input "text" at bounding box center [500, 333] width 287 height 29
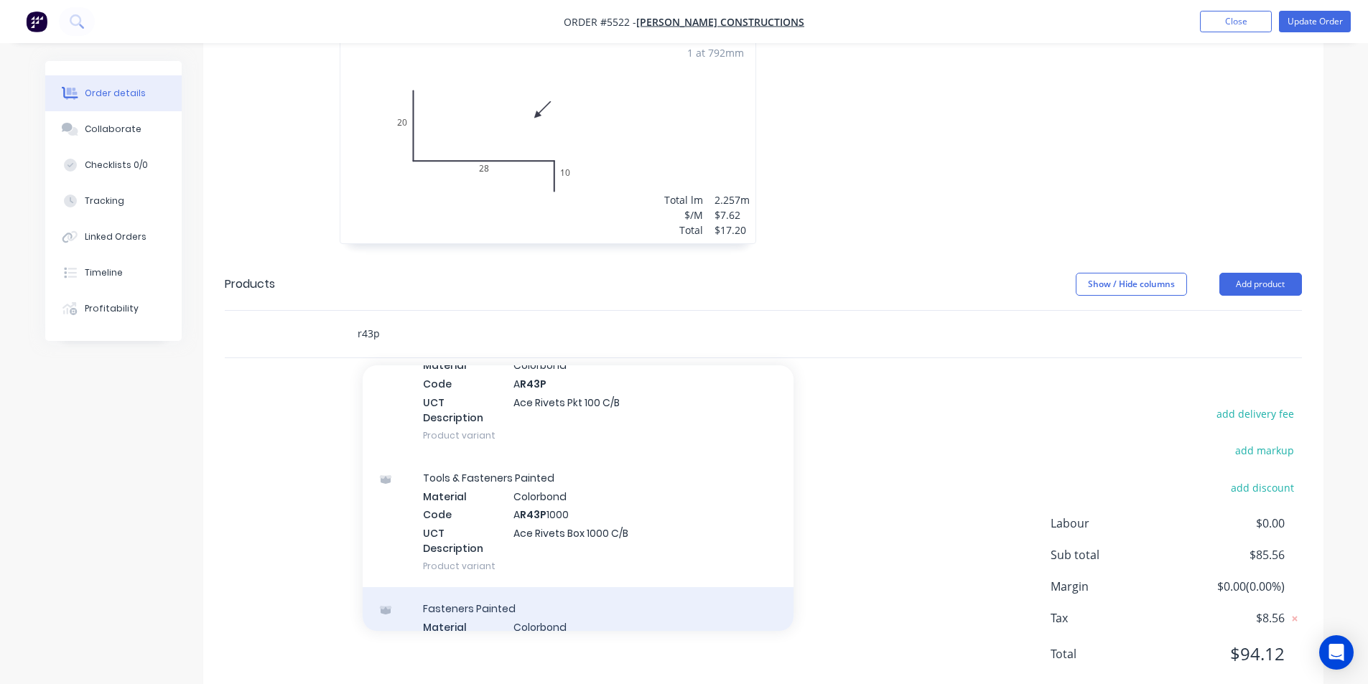
scroll to position [359, 0]
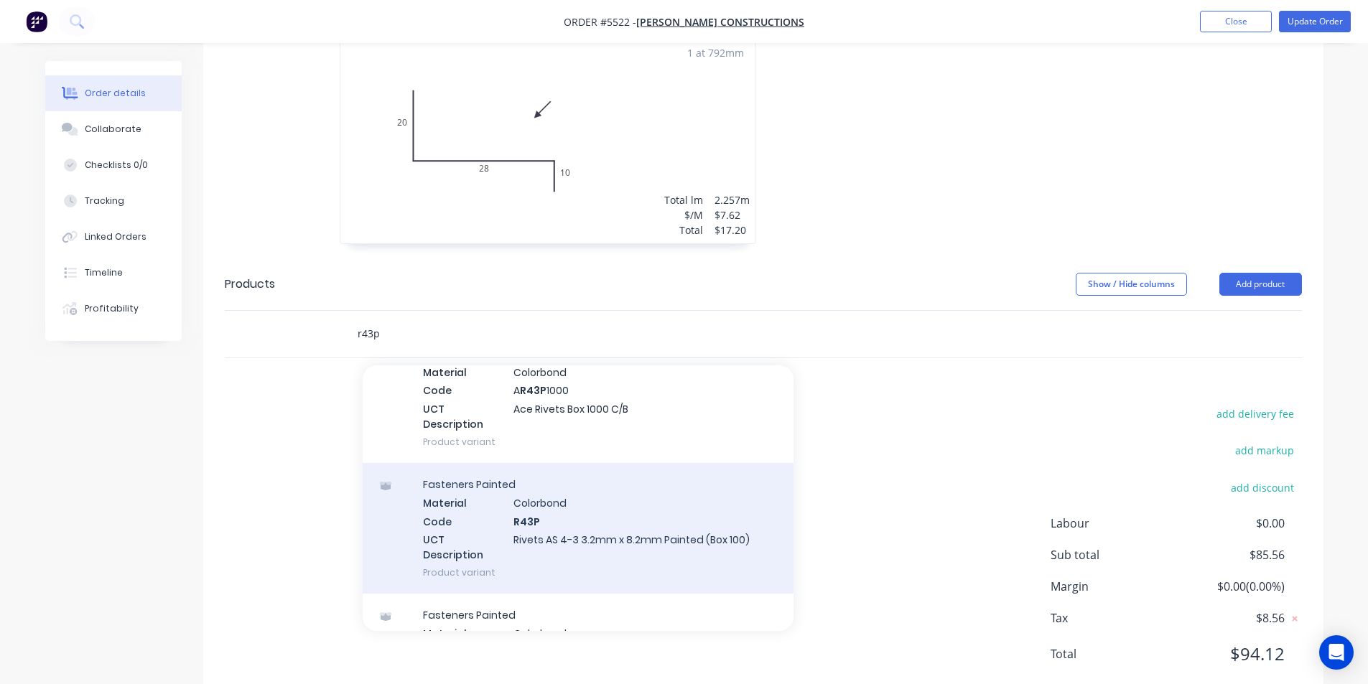
type input "r43p"
click at [650, 502] on div "Fasteners Painted Material Colorbond Code R43P UCT Description Rivets AS 4-3 3.…" at bounding box center [578, 528] width 431 height 131
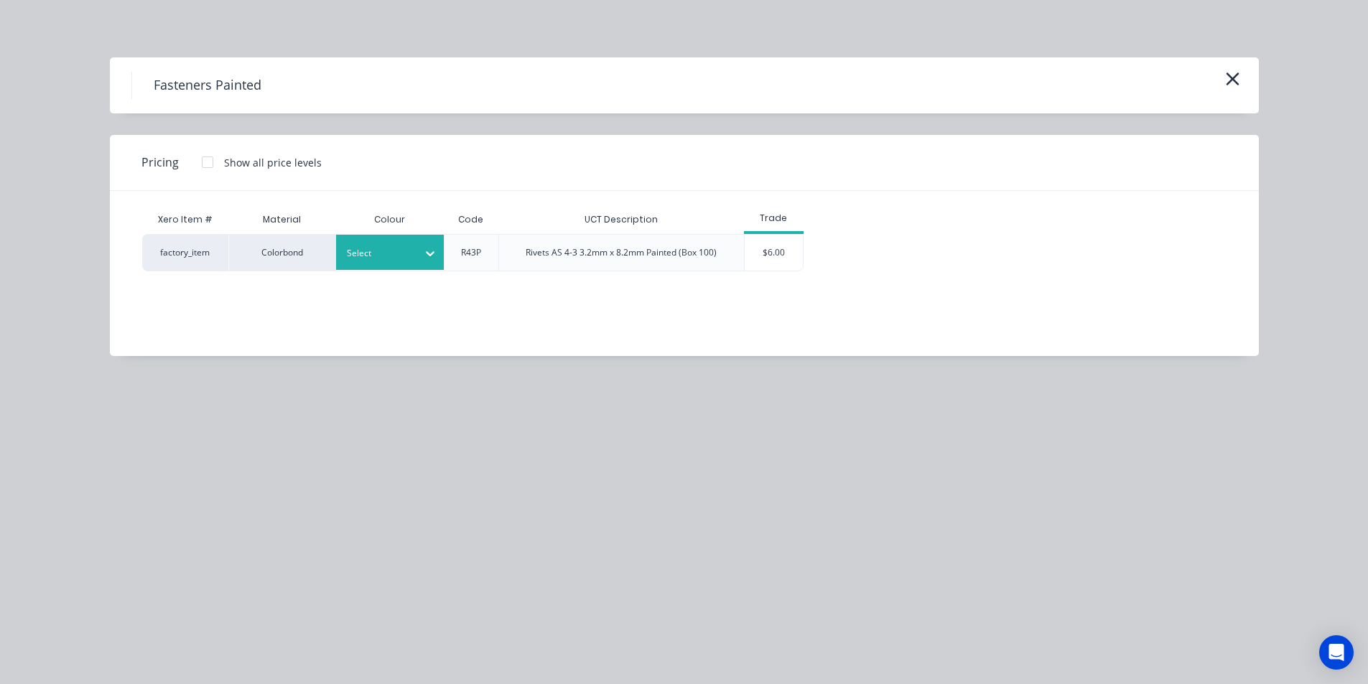
click at [393, 260] on div at bounding box center [379, 254] width 65 height 16
type input "shale"
drag, startPoint x: 415, startPoint y: 292, endPoint x: 423, endPoint y: 292, distance: 7.9
click at [416, 292] on div "[PERSON_NAME]" at bounding box center [425, 292] width 179 height 27
click at [770, 263] on div "$6.00" at bounding box center [773, 253] width 58 height 36
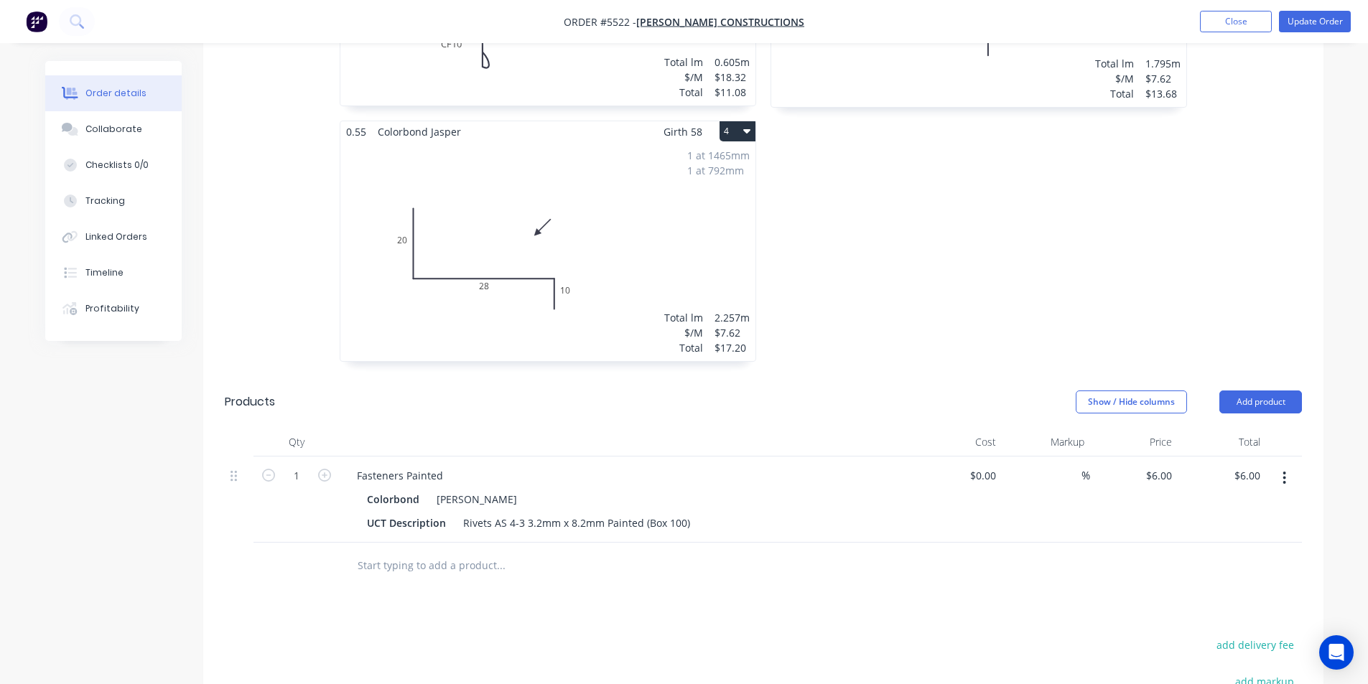
scroll to position [857, 0]
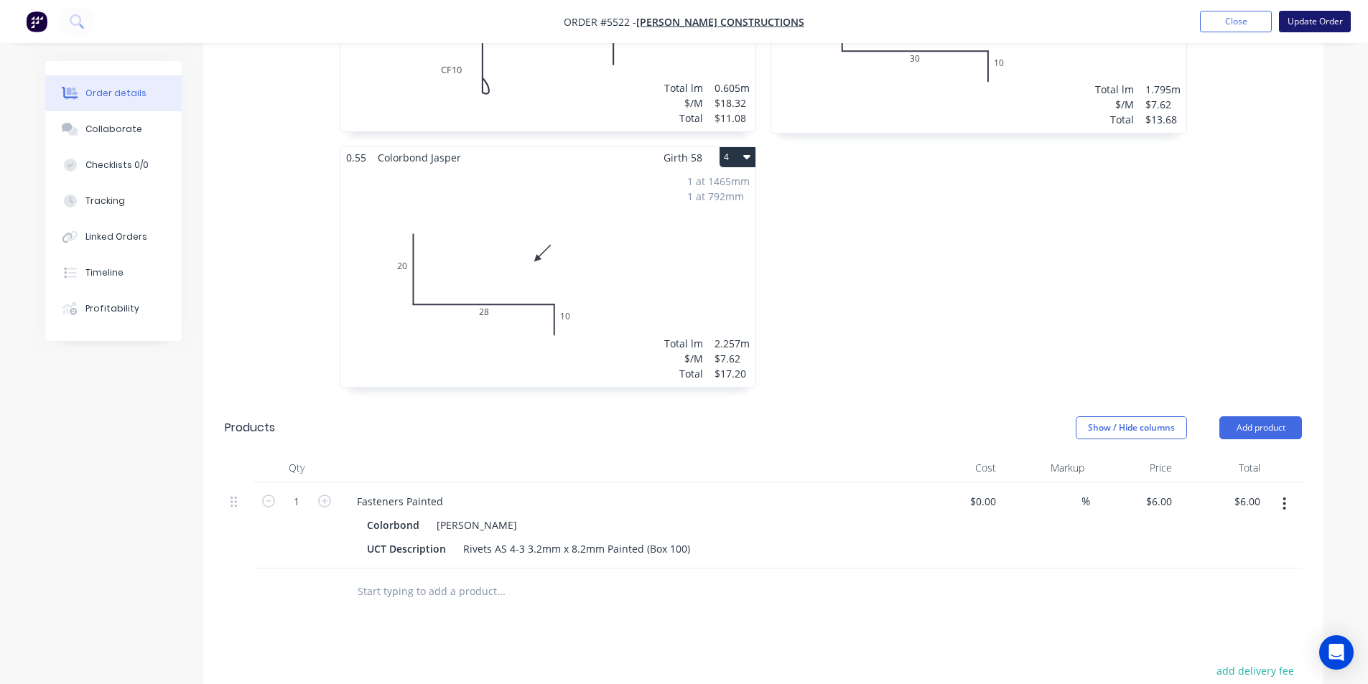
click at [1314, 24] on button "Update Order" at bounding box center [1315, 22] width 72 height 22
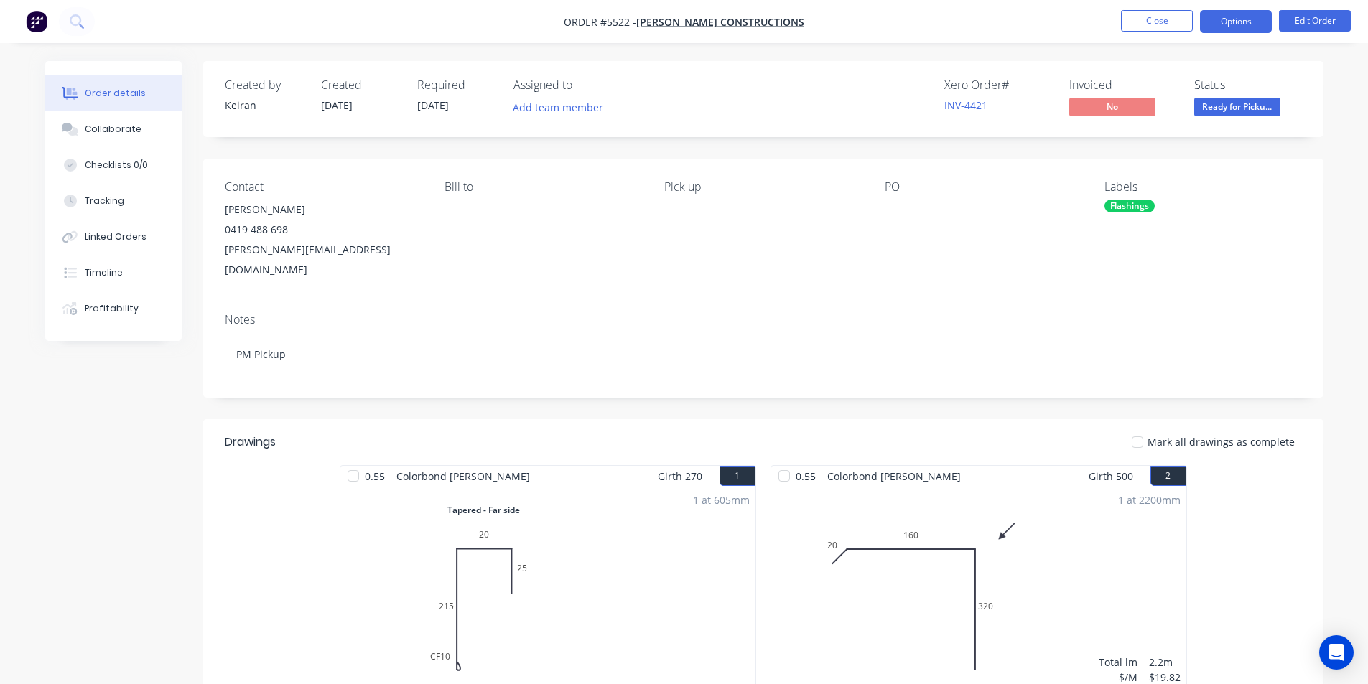
click at [1252, 28] on button "Options" at bounding box center [1236, 21] width 72 height 23
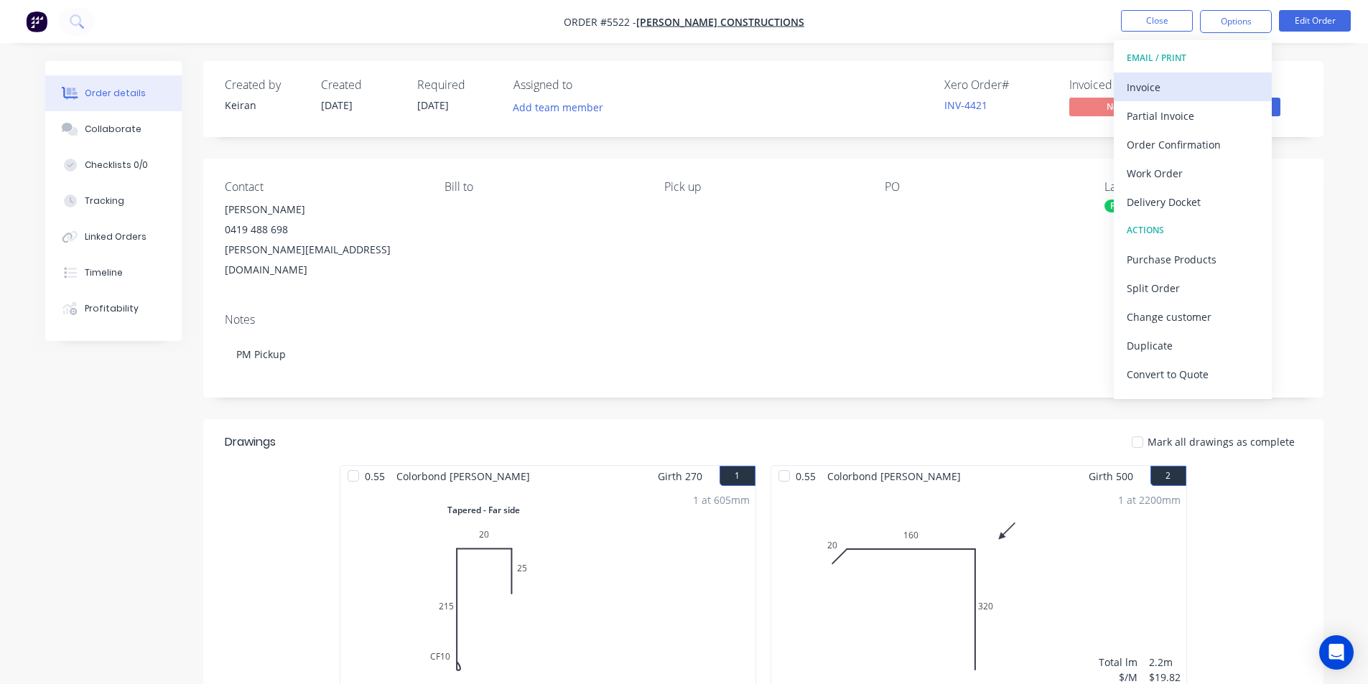
click at [1138, 80] on div "Invoice" at bounding box center [1192, 87] width 132 height 21
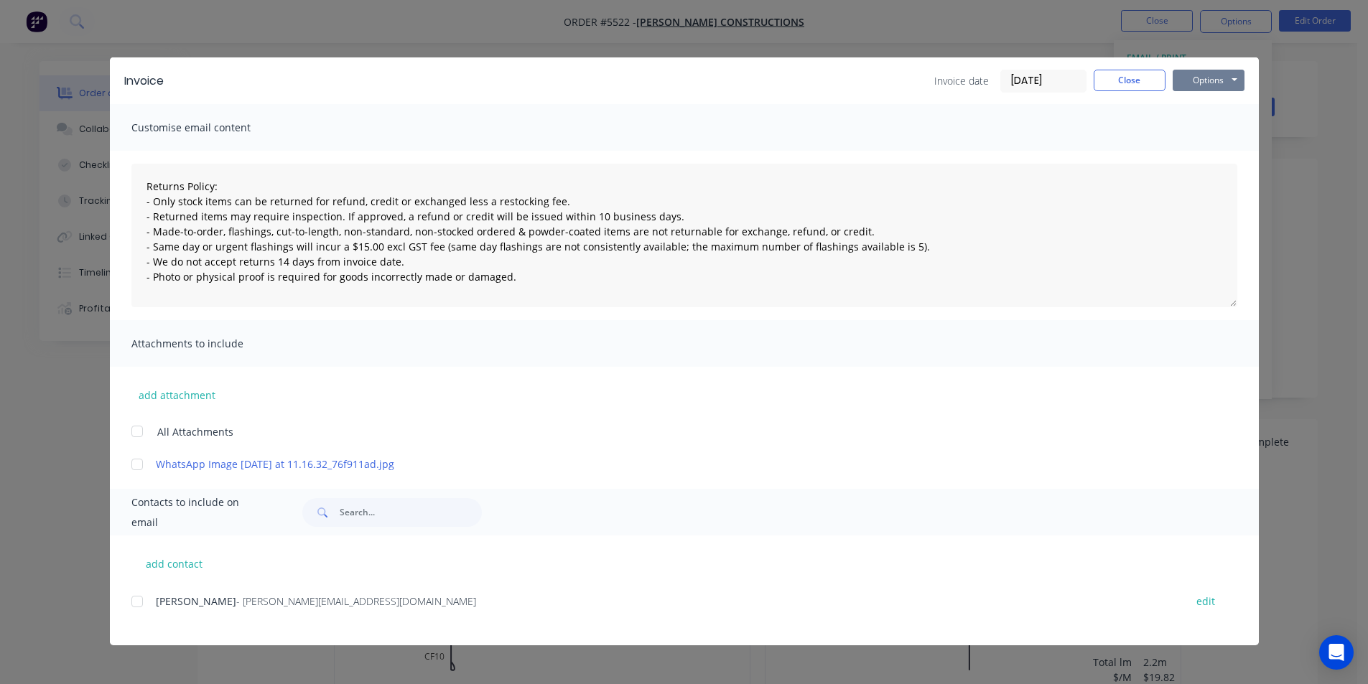
click at [1204, 74] on button "Options" at bounding box center [1208, 81] width 72 height 22
click at [1215, 137] on button "Print" at bounding box center [1218, 130] width 92 height 24
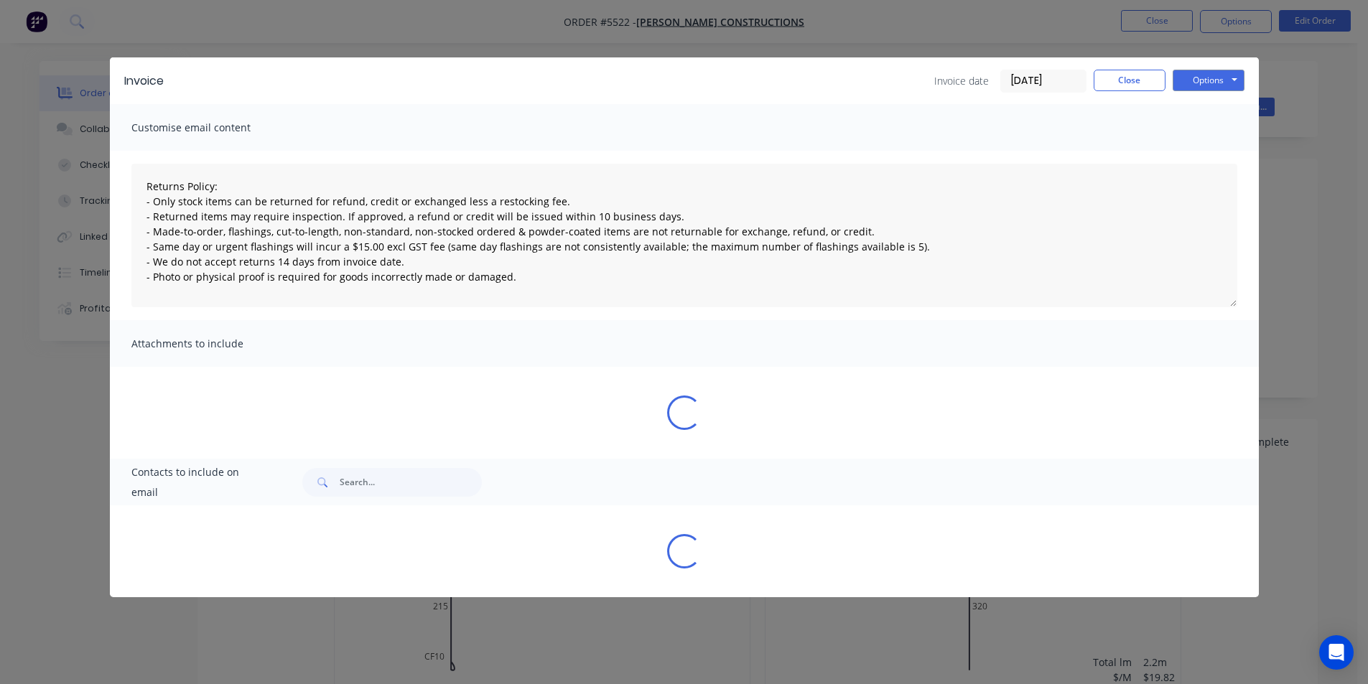
type textarea "Returns Policy: - Only stock items can be returned for refund, credit or exchan…"
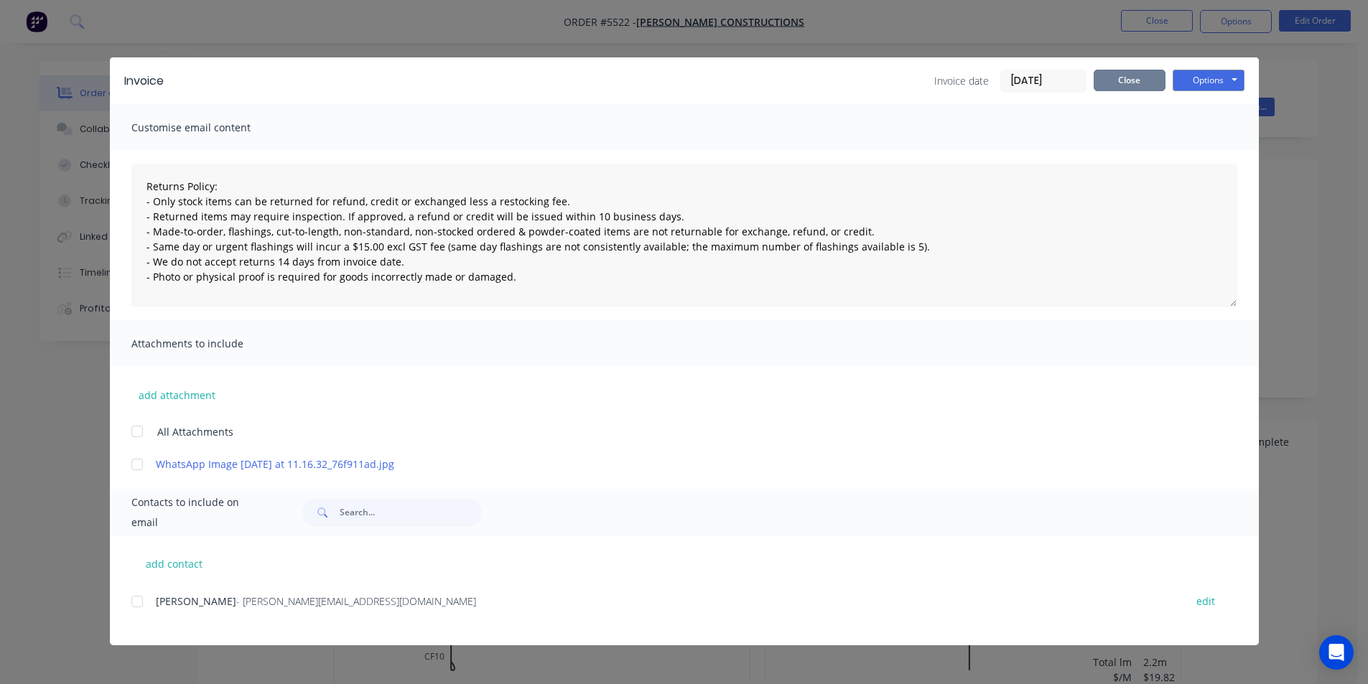
click at [1155, 83] on button "Close" at bounding box center [1129, 81] width 72 height 22
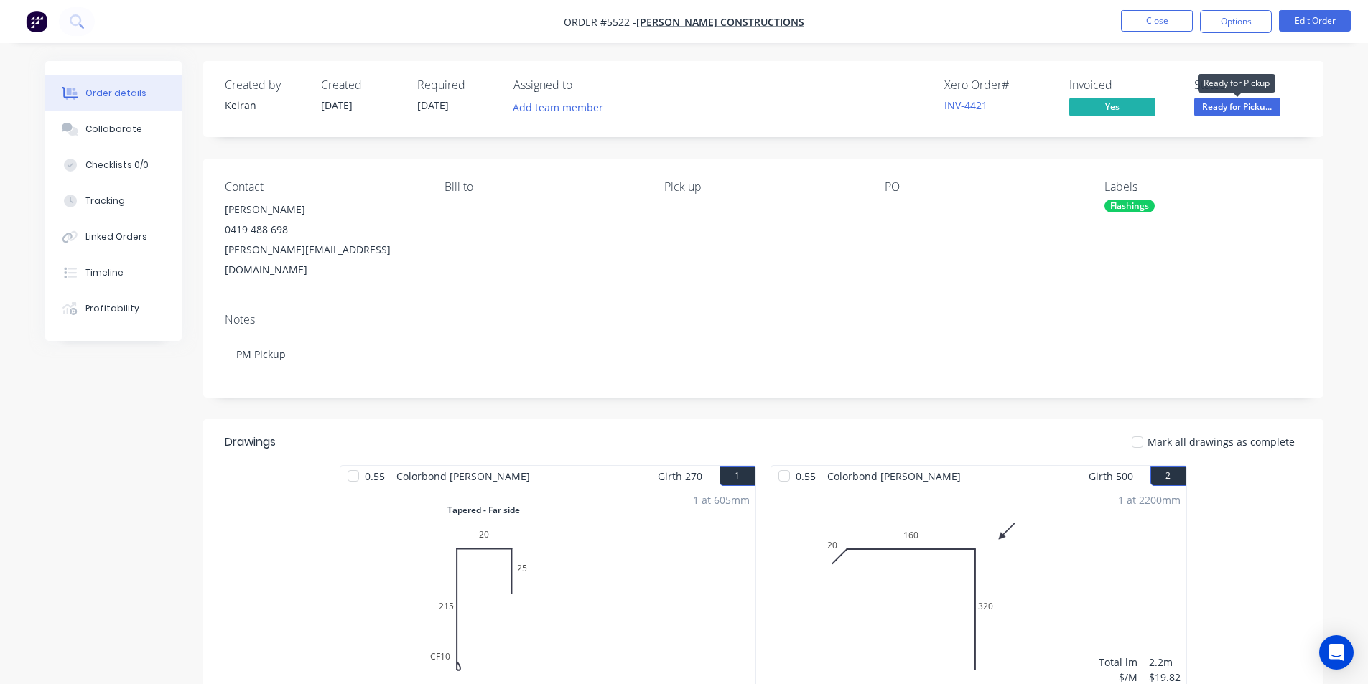
click at [1215, 103] on span "Ready for Picku..." at bounding box center [1237, 107] width 86 height 18
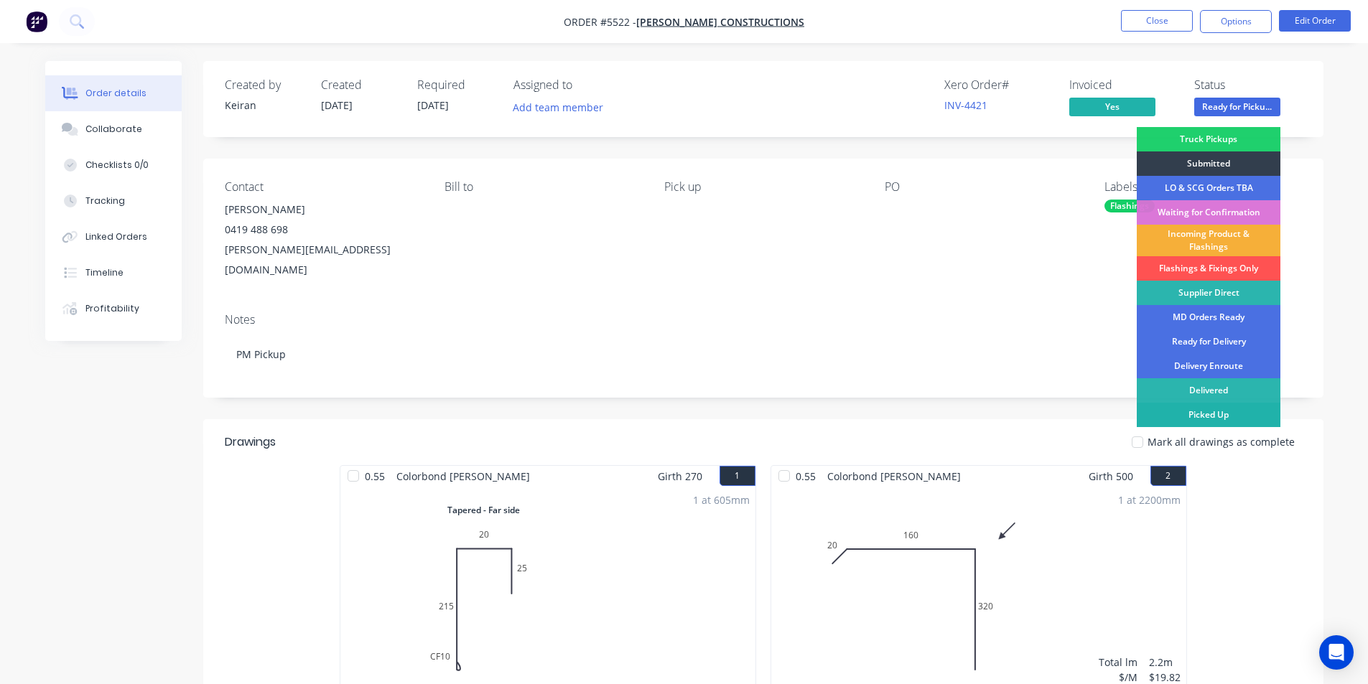
click at [1227, 421] on div "Picked Up" at bounding box center [1208, 415] width 144 height 24
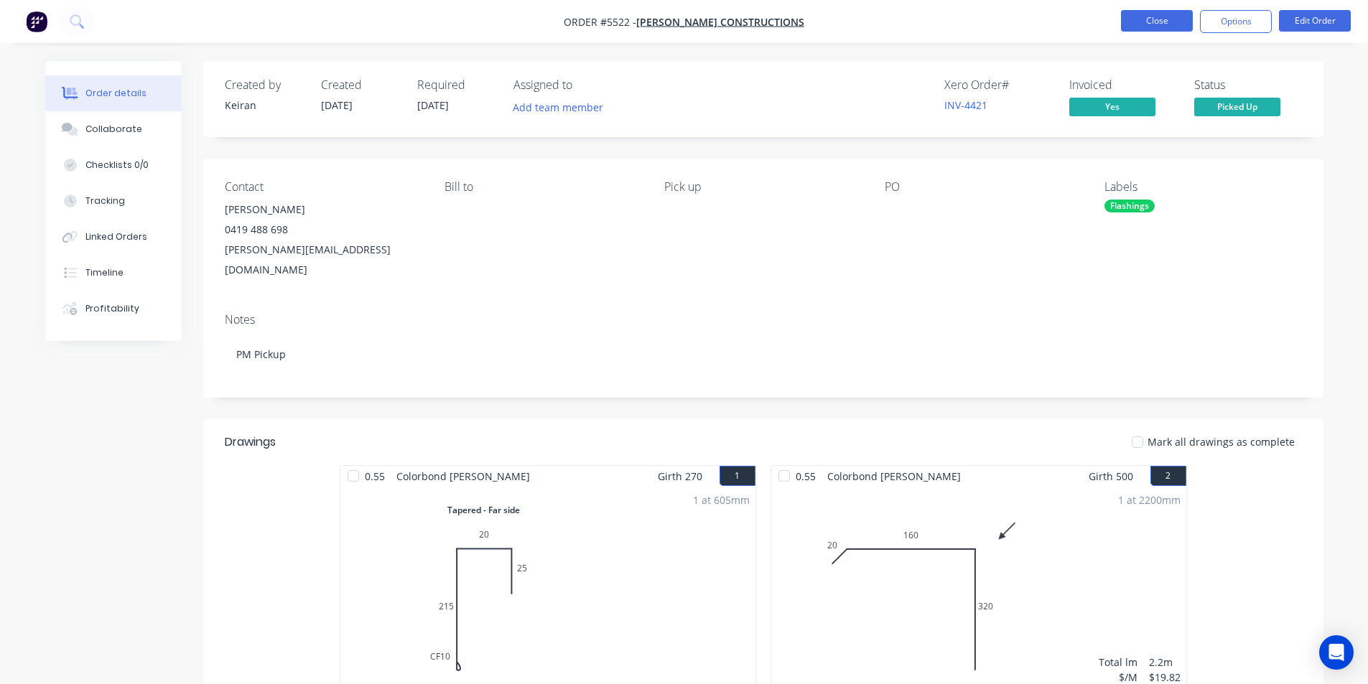
click at [1143, 30] on button "Close" at bounding box center [1157, 21] width 72 height 22
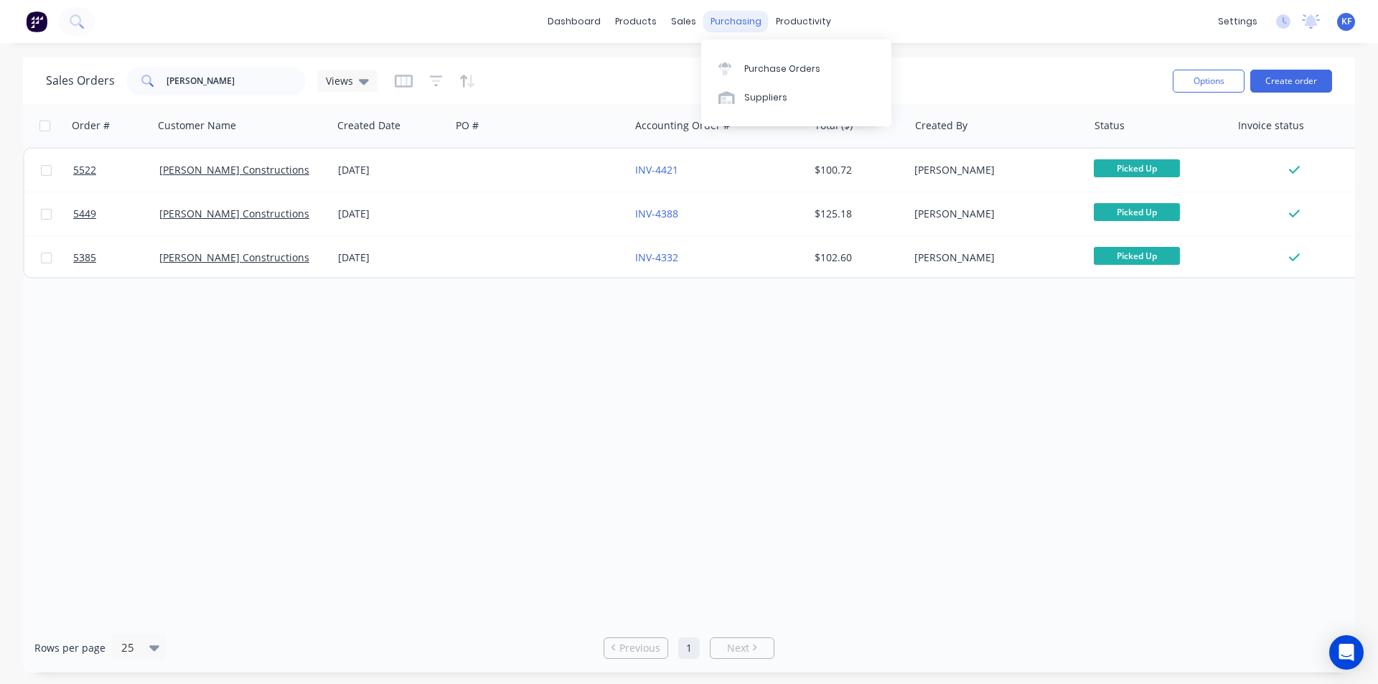
click at [727, 16] on div "purchasing" at bounding box center [736, 22] width 65 height 22
click at [768, 66] on div "Purchase Orders" at bounding box center [782, 68] width 76 height 13
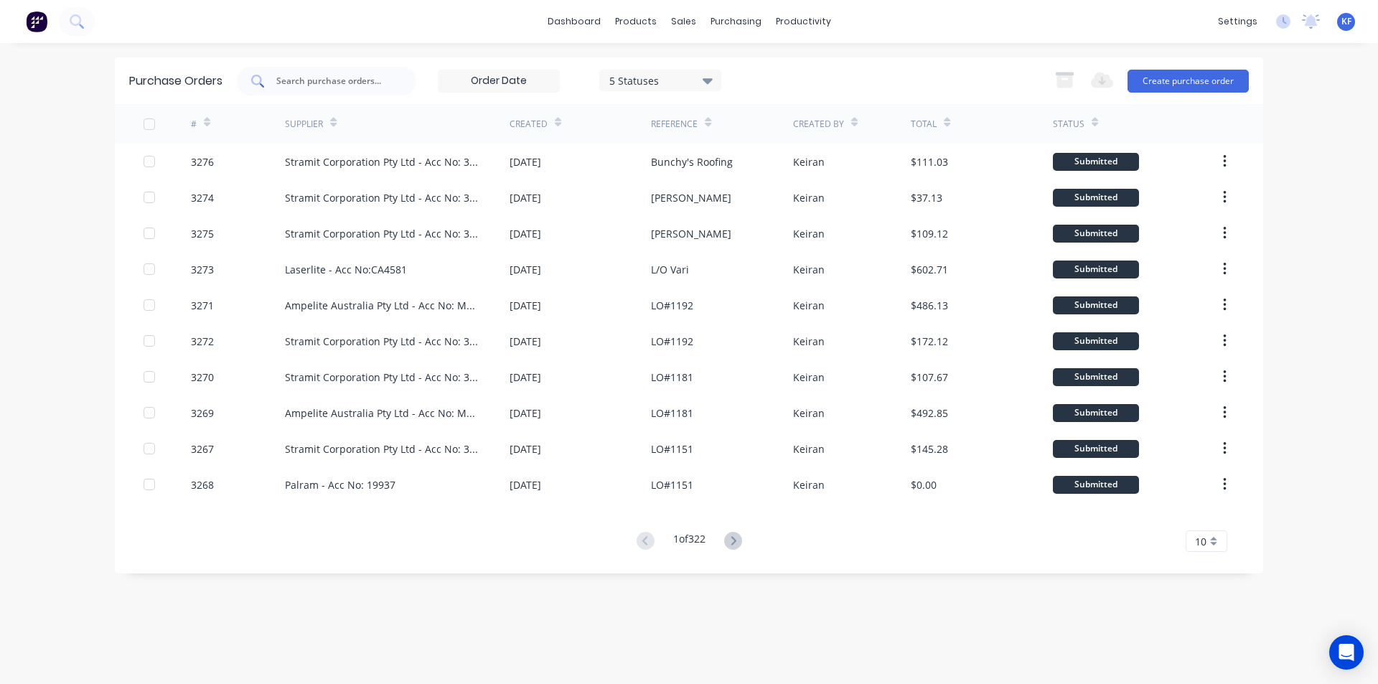
click at [321, 85] on input "text" at bounding box center [334, 81] width 119 height 14
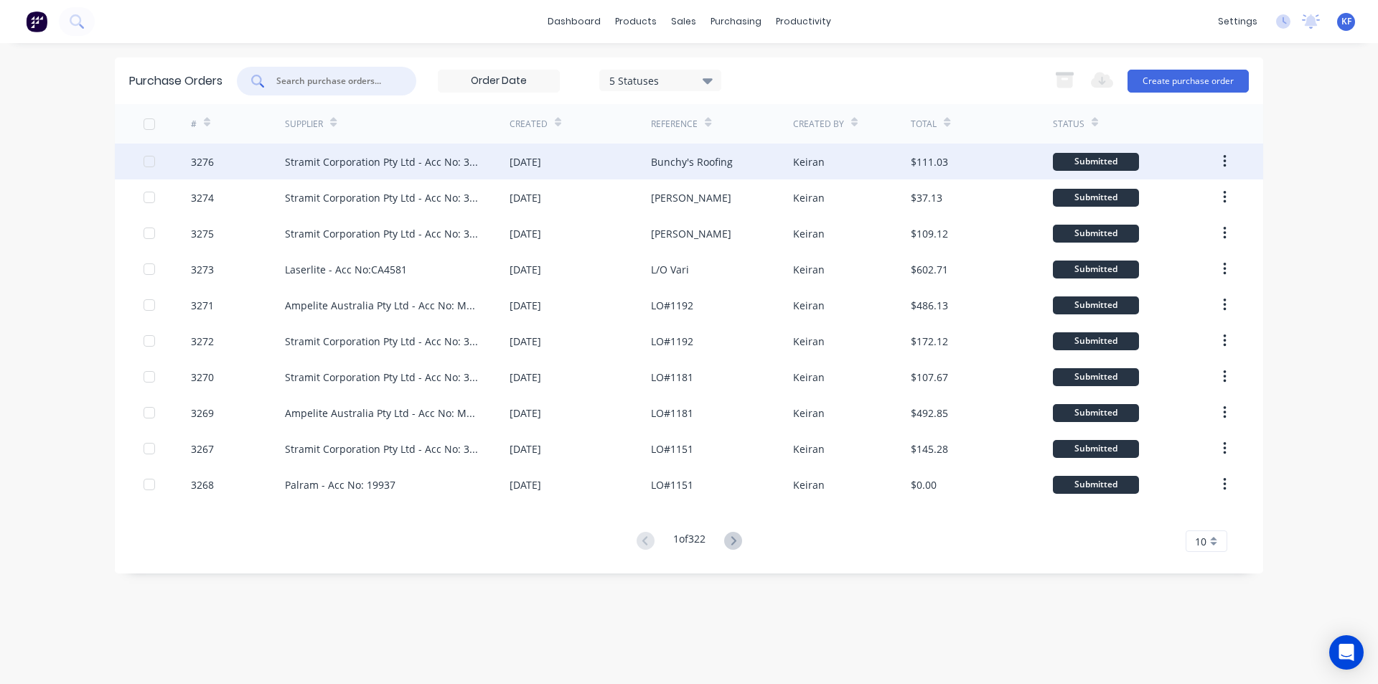
click at [510, 164] on div "[DATE]" at bounding box center [526, 161] width 32 height 15
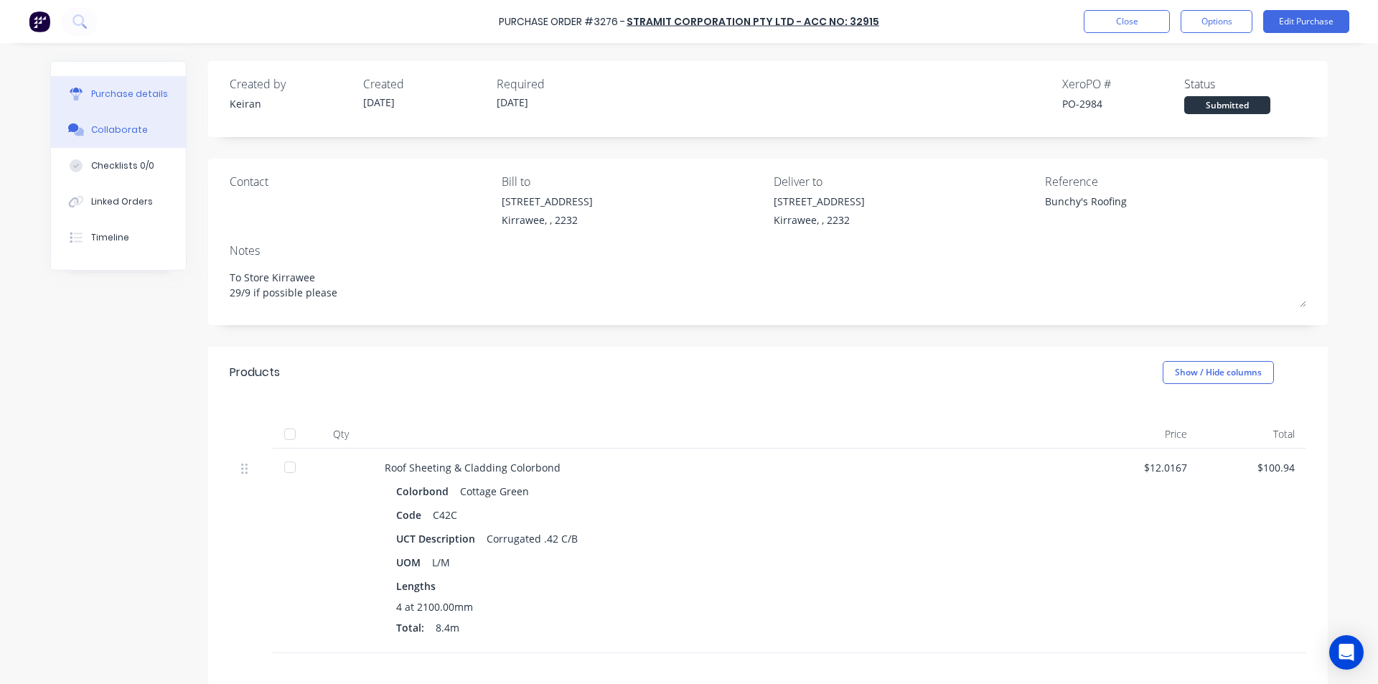
click at [136, 130] on div "Collaborate" at bounding box center [119, 129] width 57 height 13
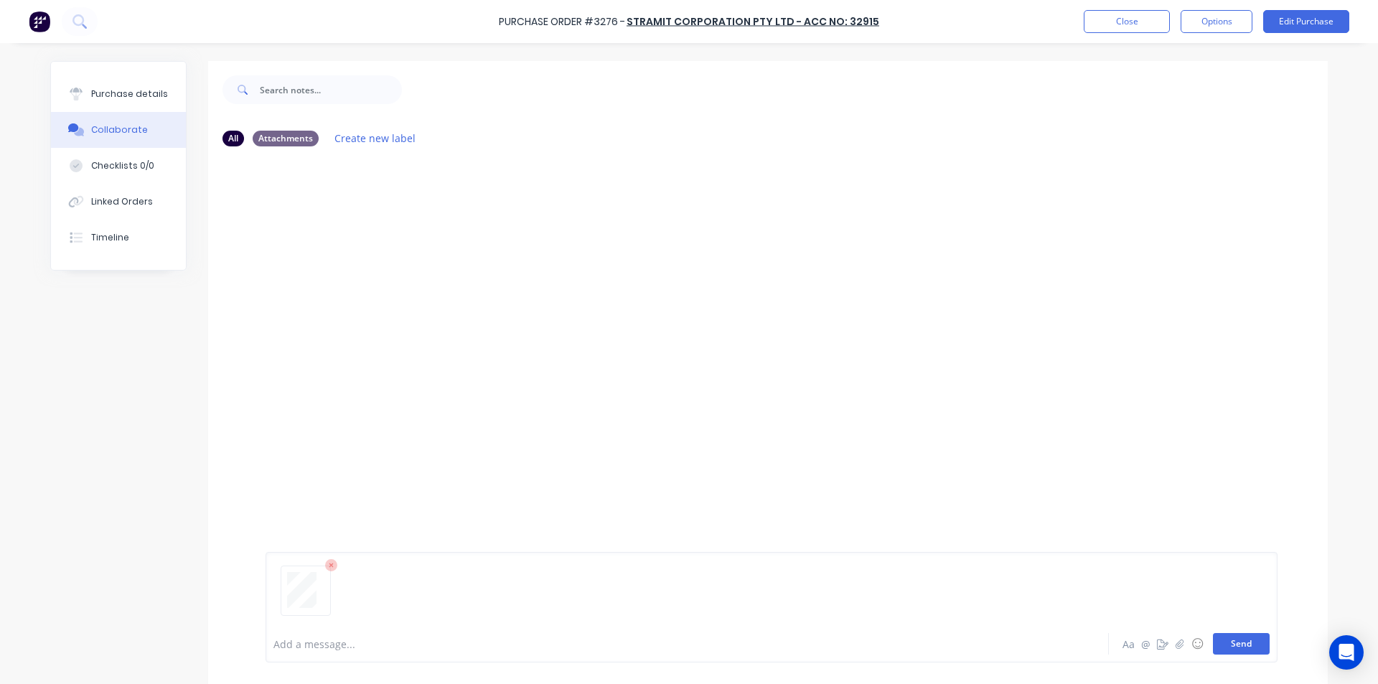
click at [1250, 645] on button "Send" at bounding box center [1241, 644] width 57 height 22
click at [1157, 19] on button "Close" at bounding box center [1127, 21] width 86 height 23
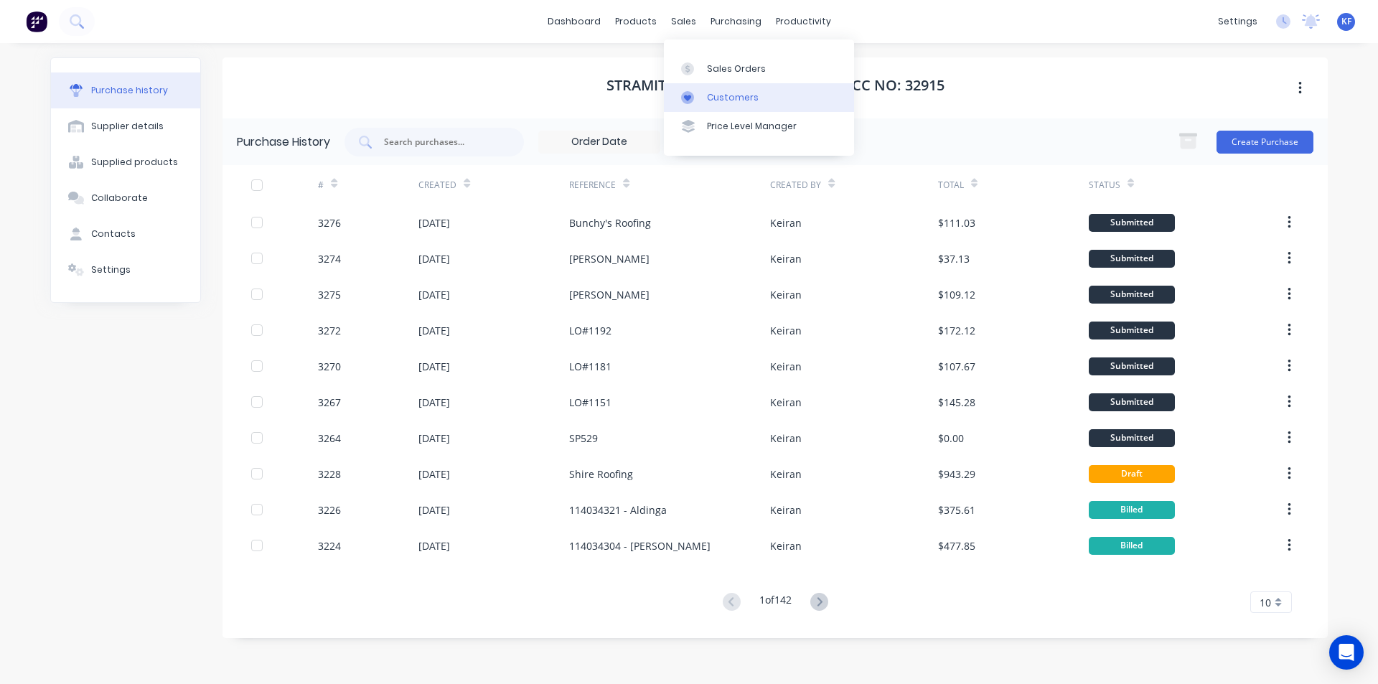
click at [732, 91] on div "Customers" at bounding box center [733, 97] width 52 height 13
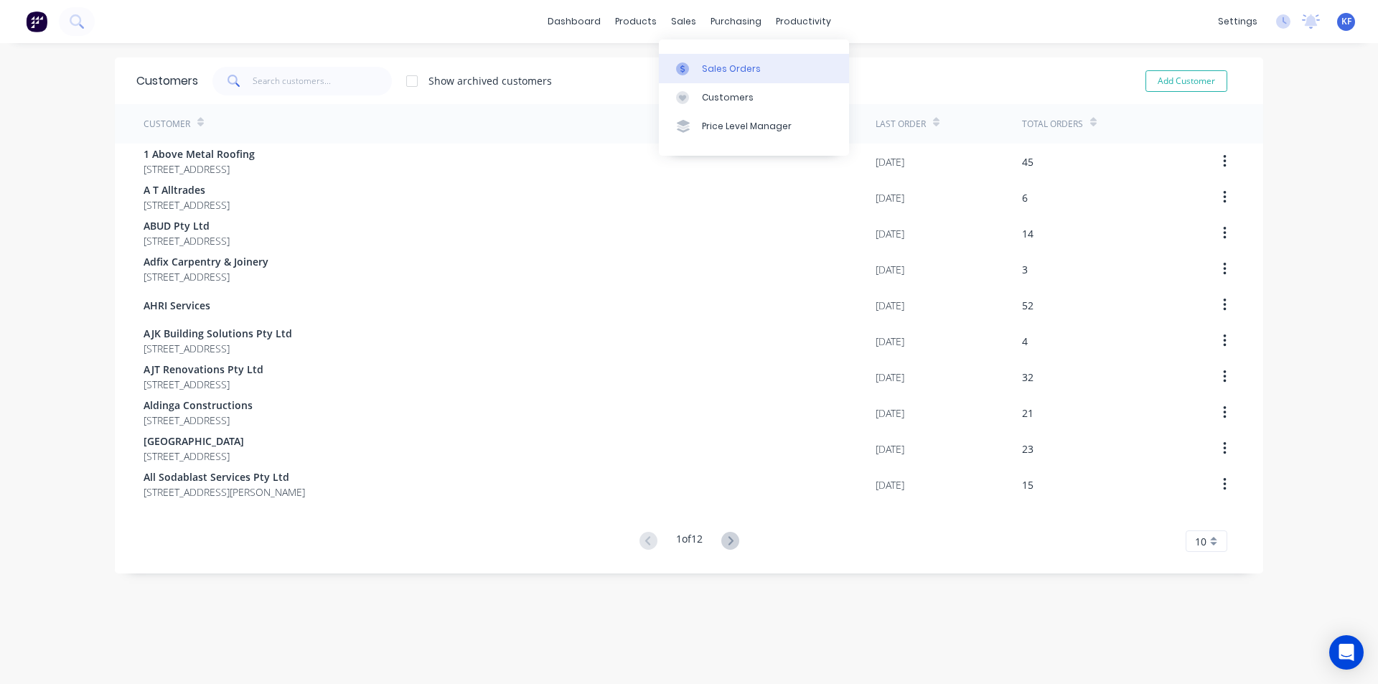
click at [726, 73] on div "Sales Orders" at bounding box center [731, 68] width 59 height 13
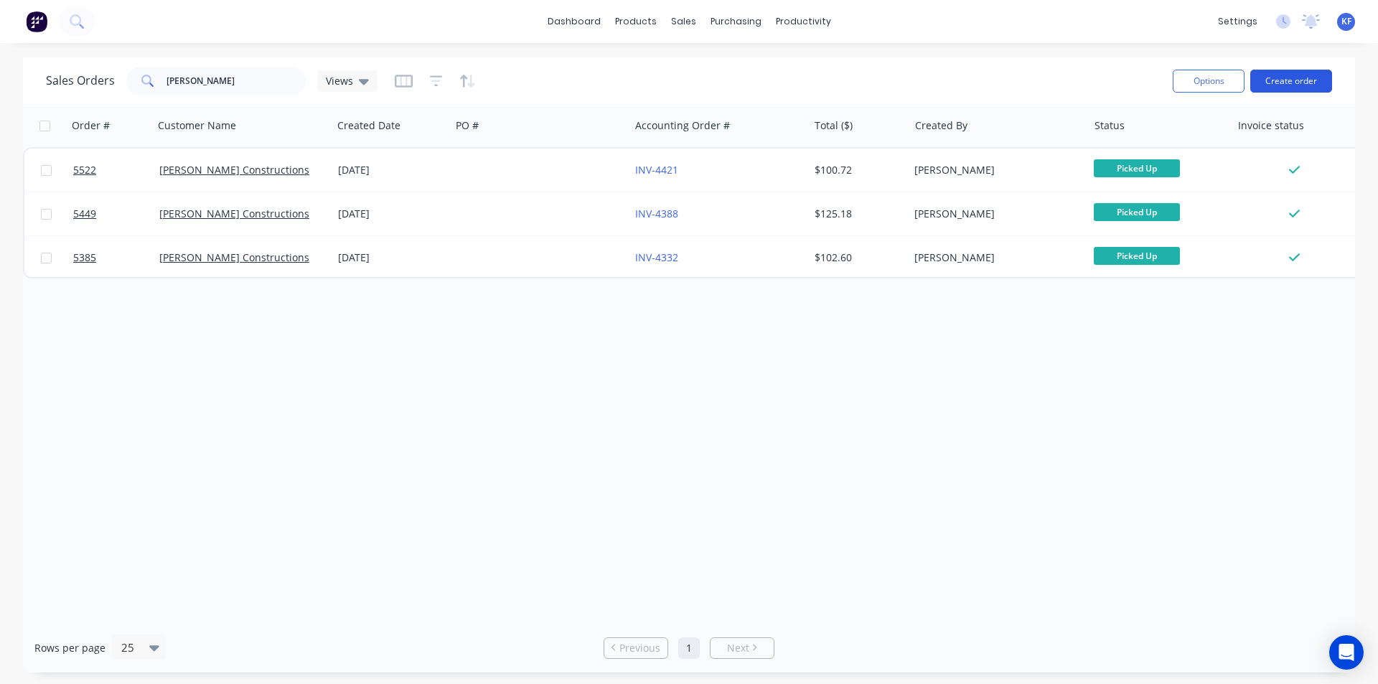
click at [1312, 76] on button "Create order" at bounding box center [1292, 81] width 82 height 23
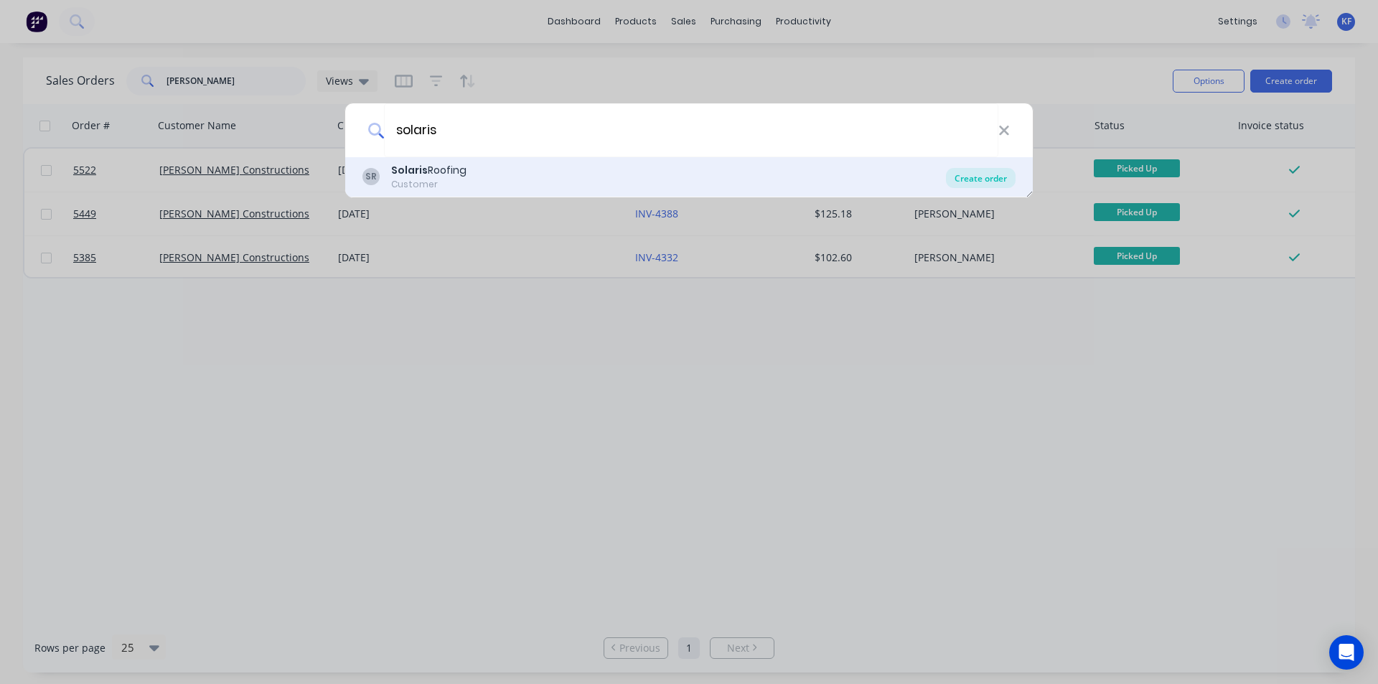
type input "solaris"
click at [977, 174] on div "Create order" at bounding box center [981, 178] width 70 height 20
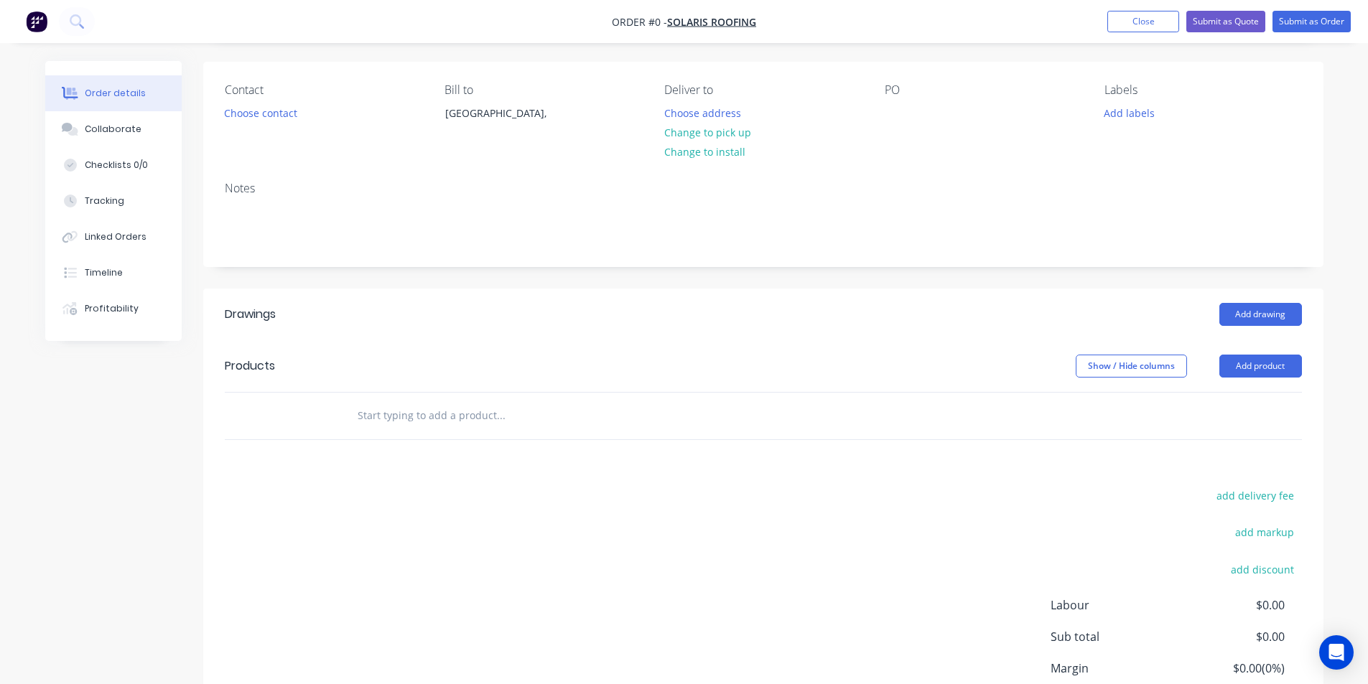
scroll to position [215, 0]
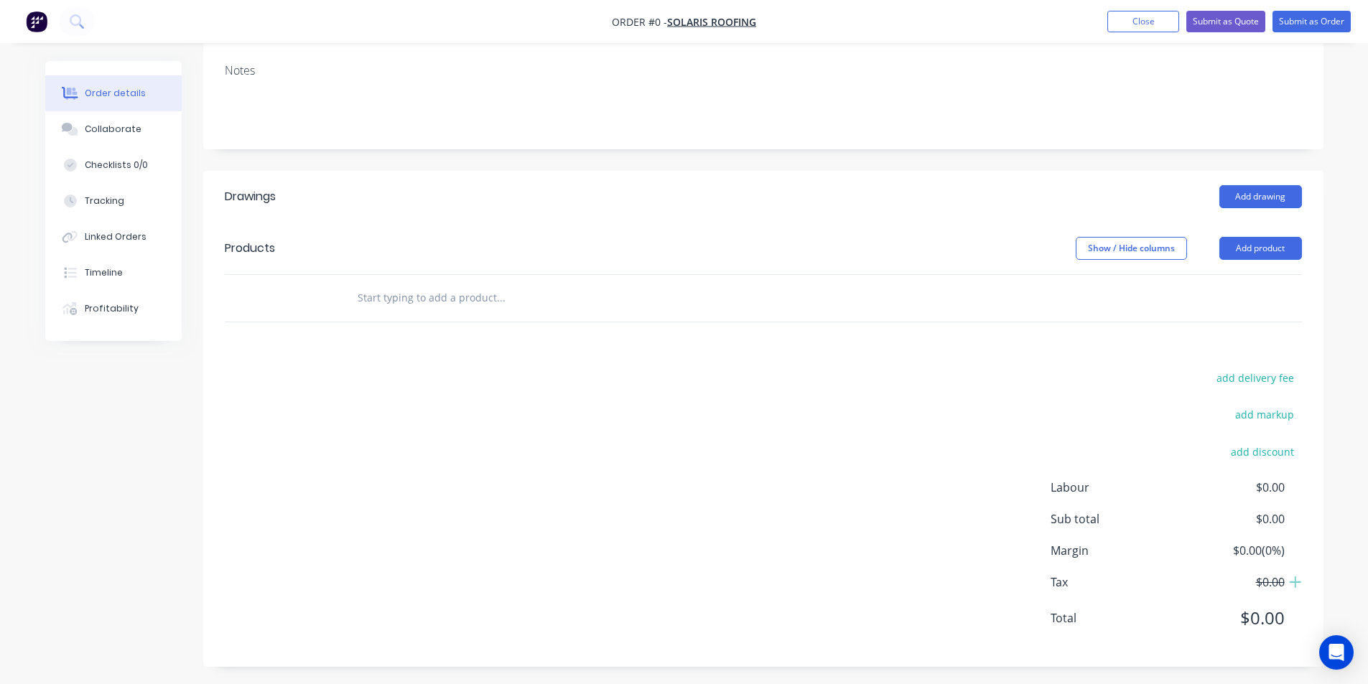
click at [498, 289] on input "text" at bounding box center [500, 298] width 287 height 29
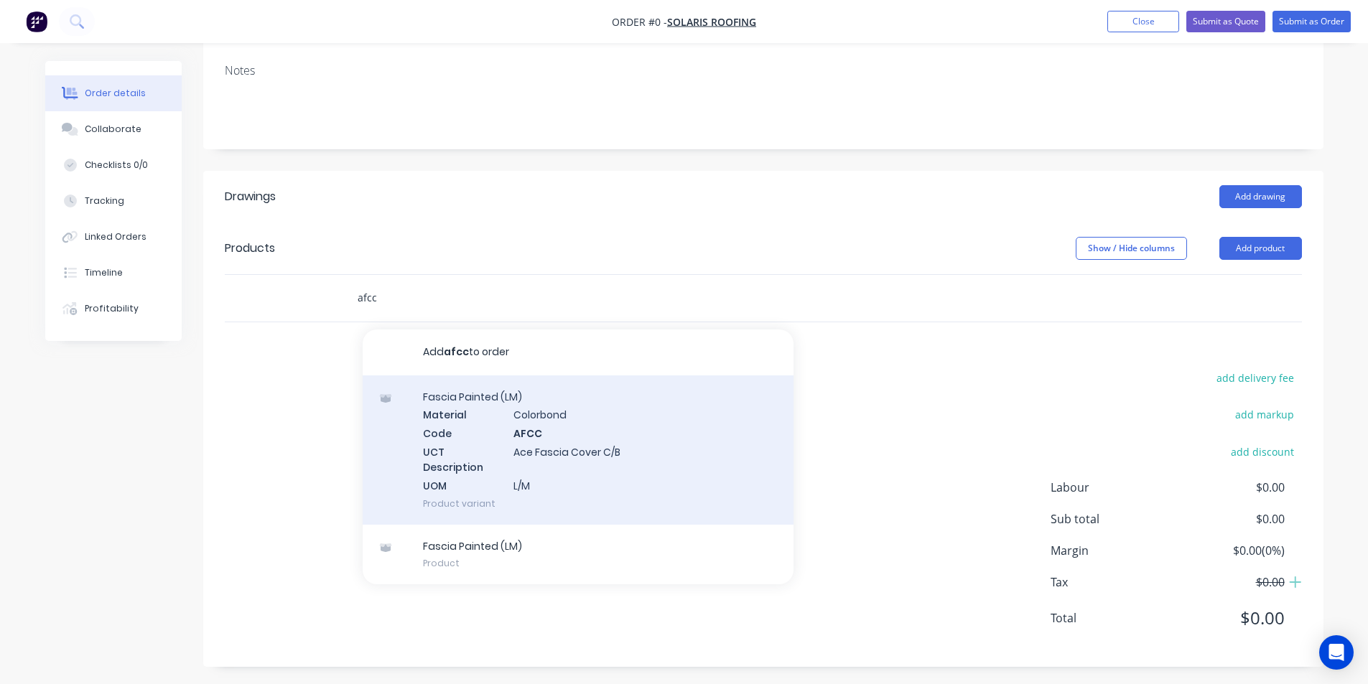
type input "afcc"
click at [674, 505] on div "Fascia Painted (LM) Material Colorbond Code AFCC UCT Description Ace Fascia Cov…" at bounding box center [578, 449] width 431 height 149
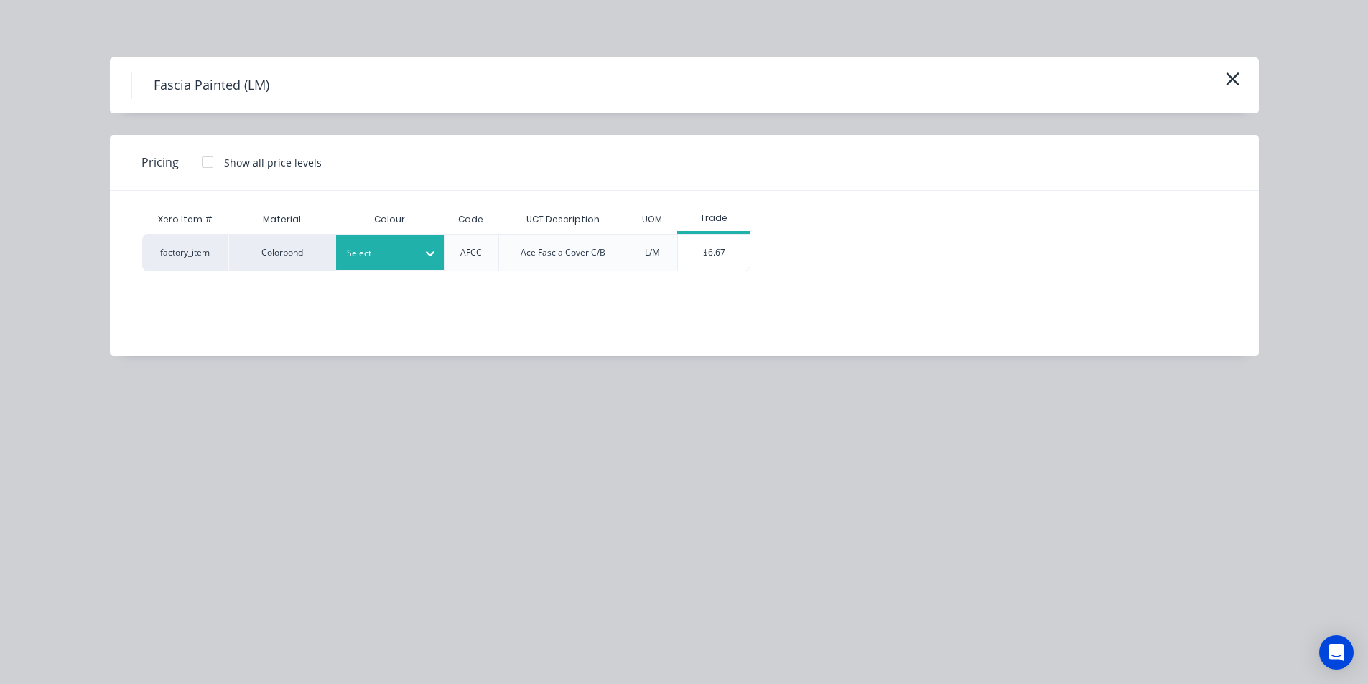
click at [375, 249] on div at bounding box center [379, 254] width 65 height 16
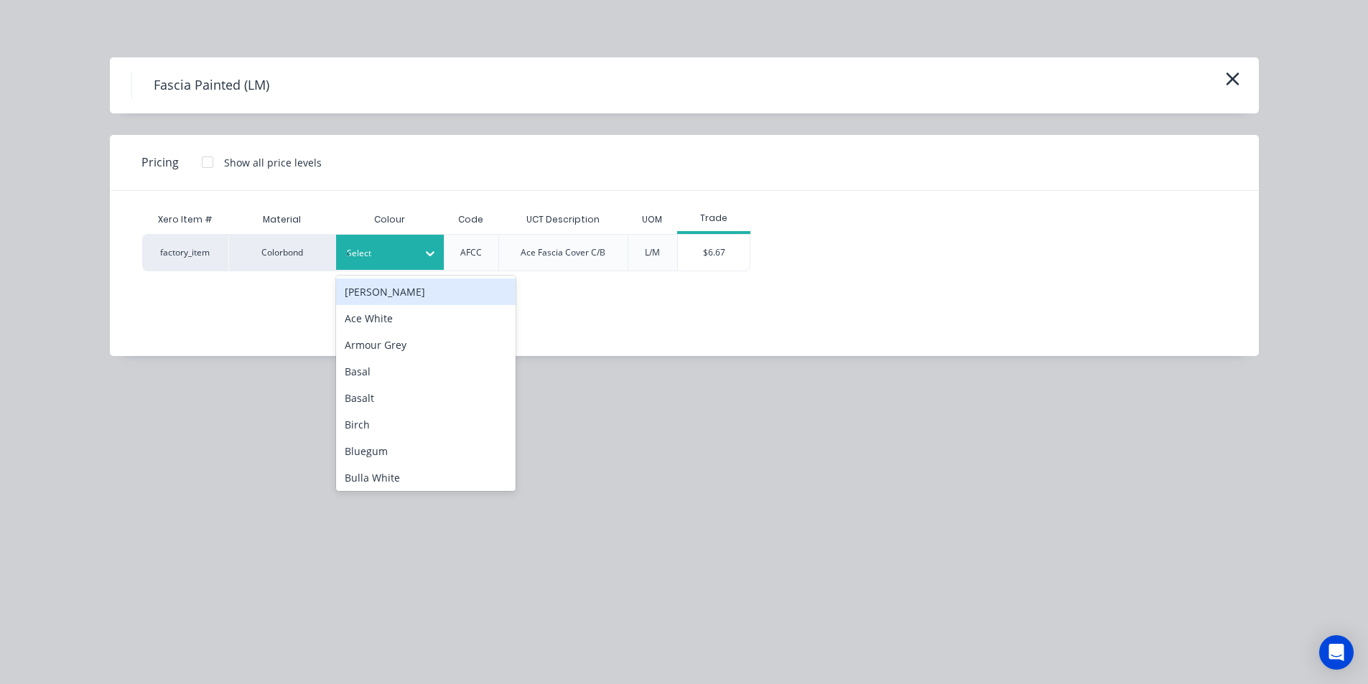
type input "cl"
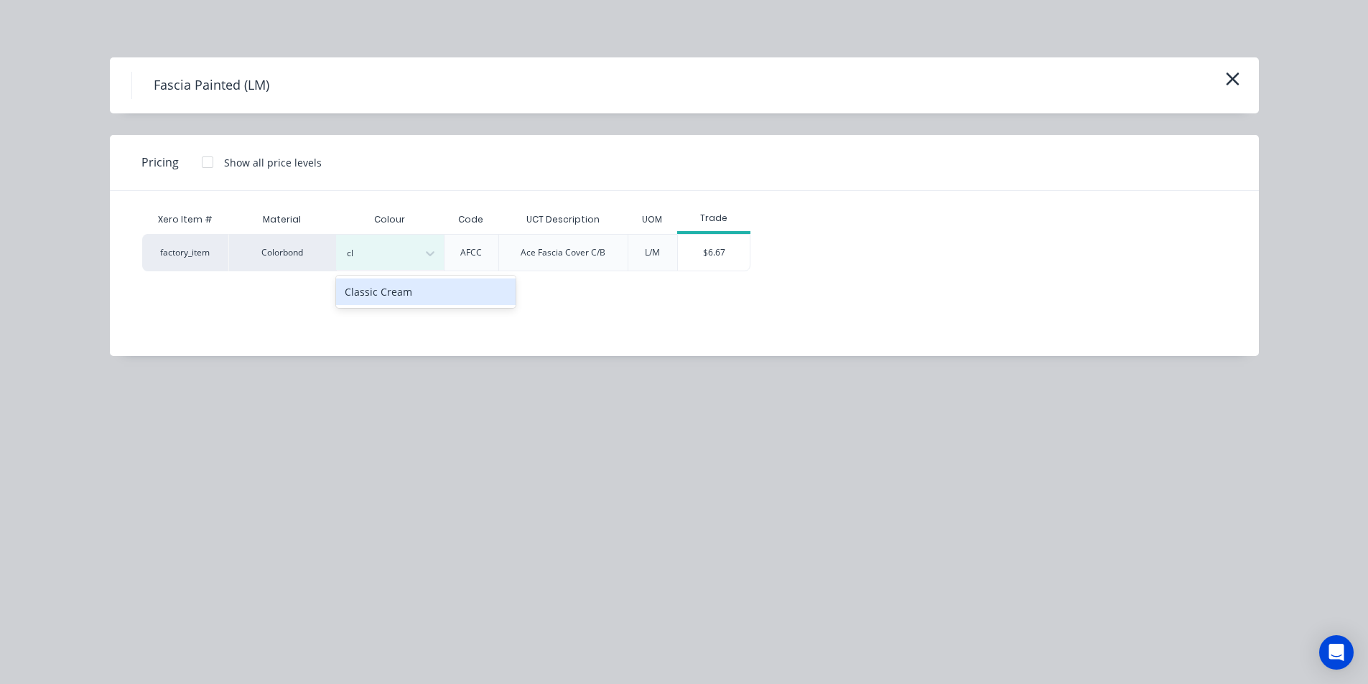
click at [405, 289] on div "Classic Cream" at bounding box center [425, 292] width 179 height 27
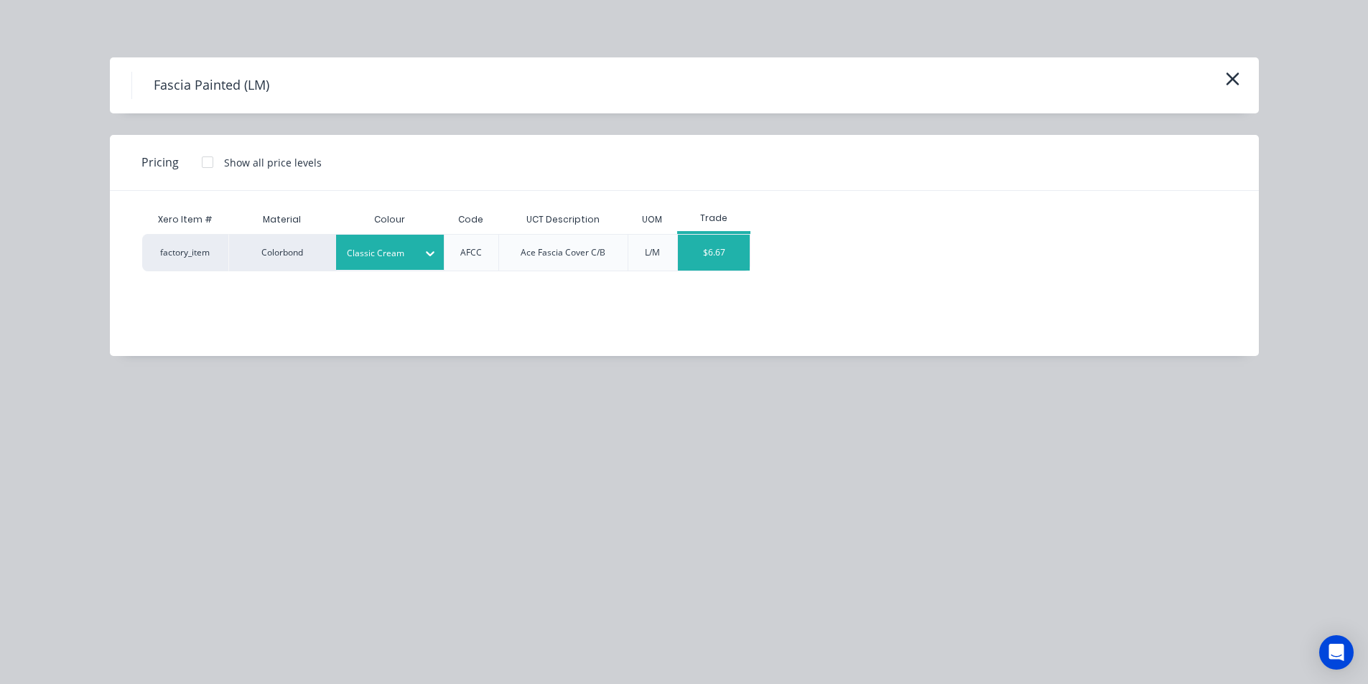
click at [721, 258] on div "$6.67" at bounding box center [714, 253] width 72 height 36
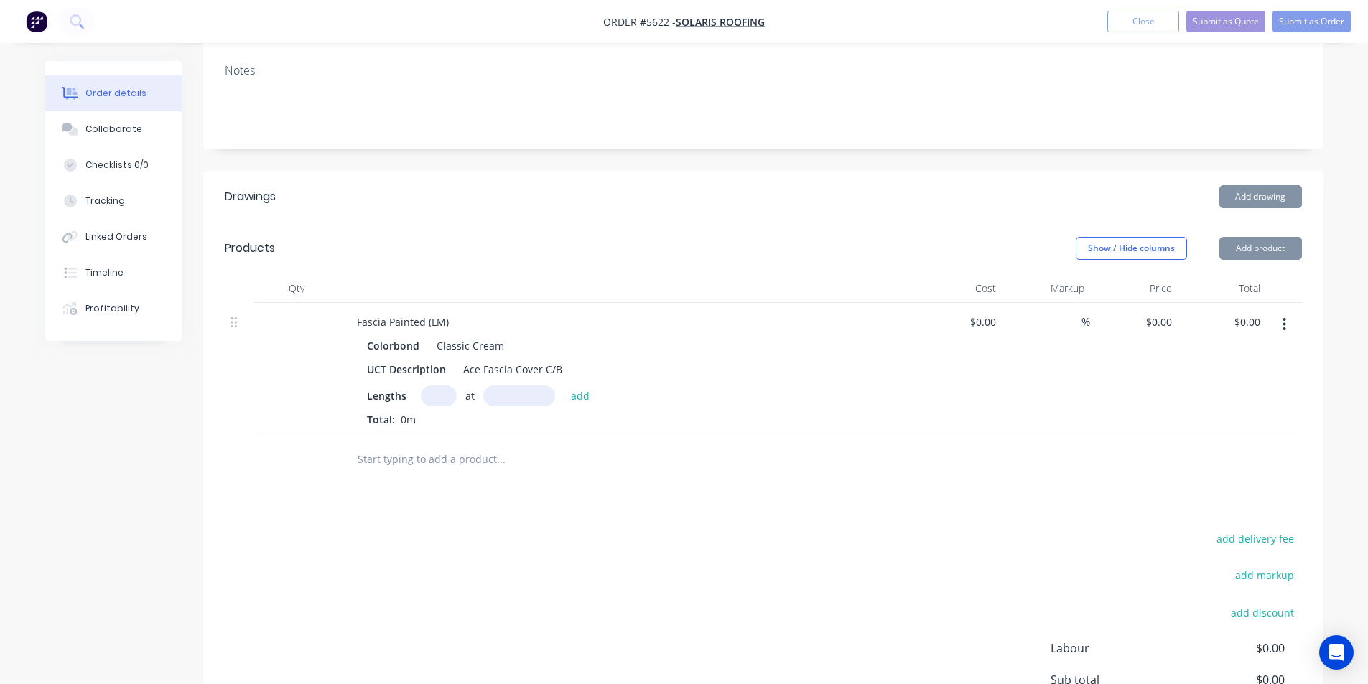
type input "$6.67"
click at [435, 391] on input "text" at bounding box center [439, 396] width 36 height 21
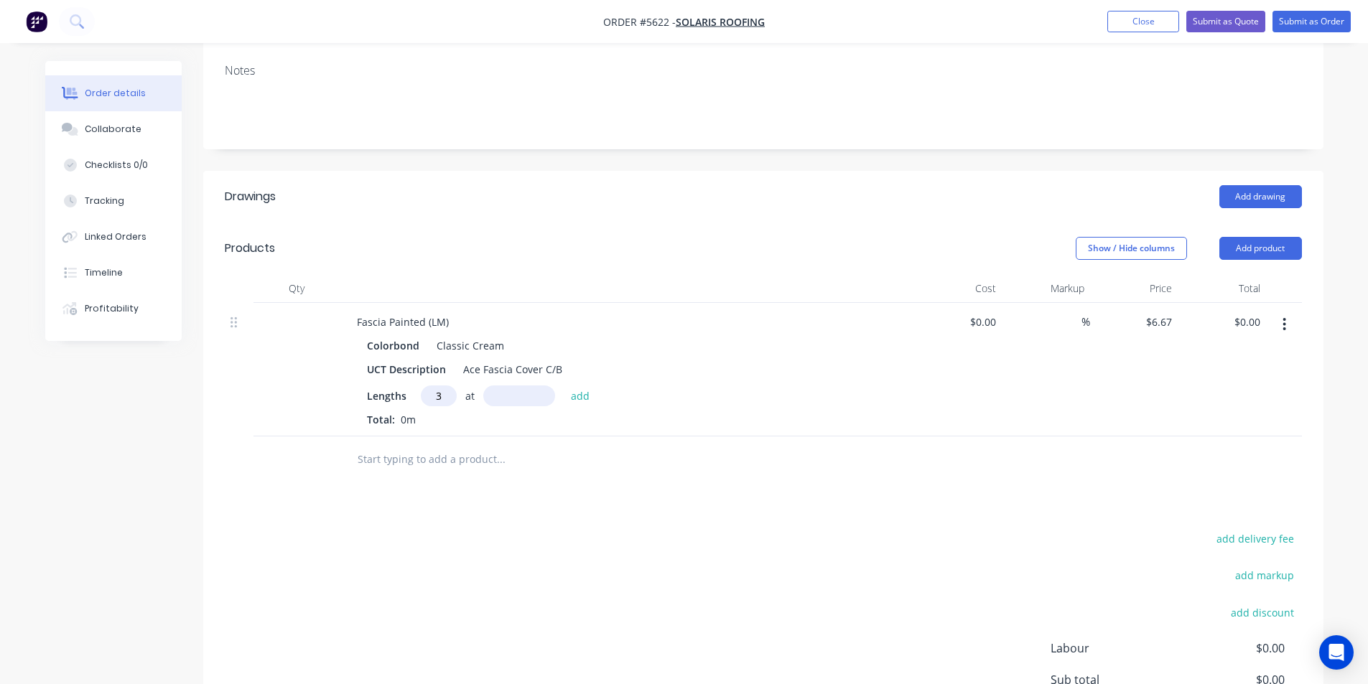
click at [421, 393] on input "3" at bounding box center [439, 396] width 36 height 21
type input "7"
click at [545, 397] on input "text" at bounding box center [519, 396] width 72 height 21
type input "3000"
click at [564, 386] on button "add" at bounding box center [581, 395] width 34 height 19
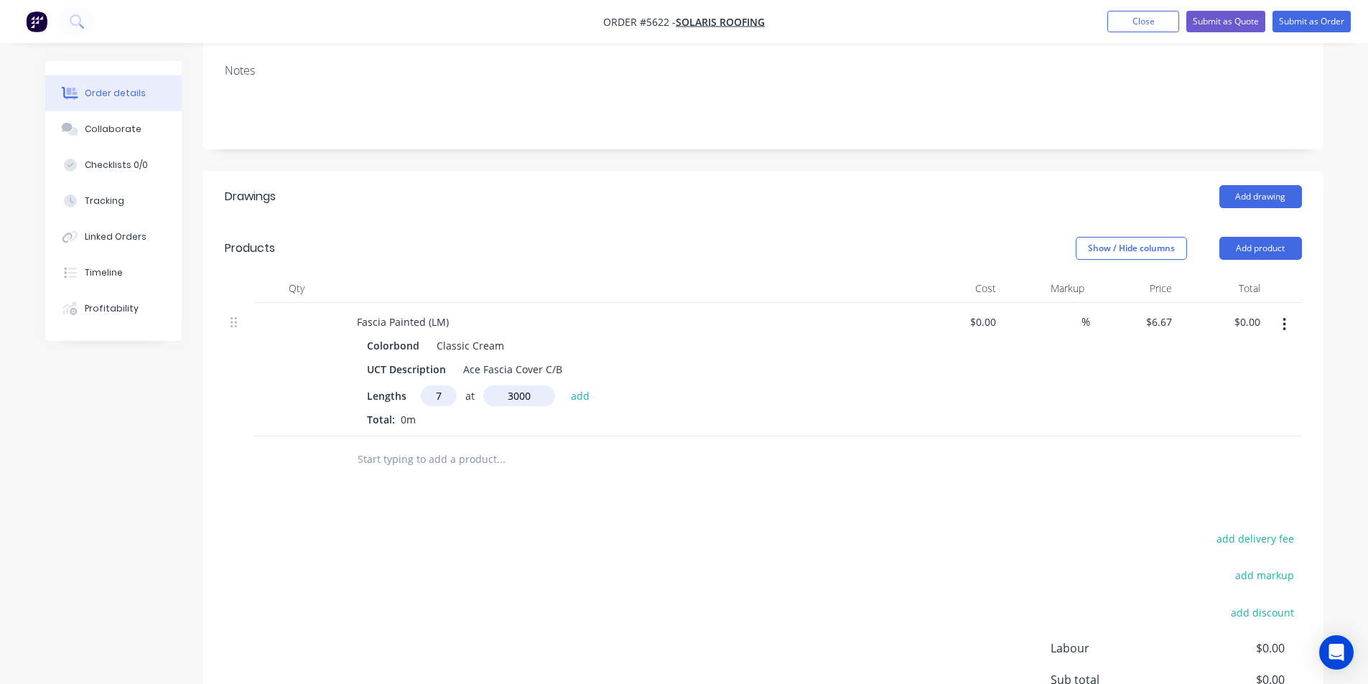
type input "$140.07"
type input "31"
type input "4000"
click at [564, 386] on button "add" at bounding box center [581, 395] width 34 height 19
type input "$967.15"
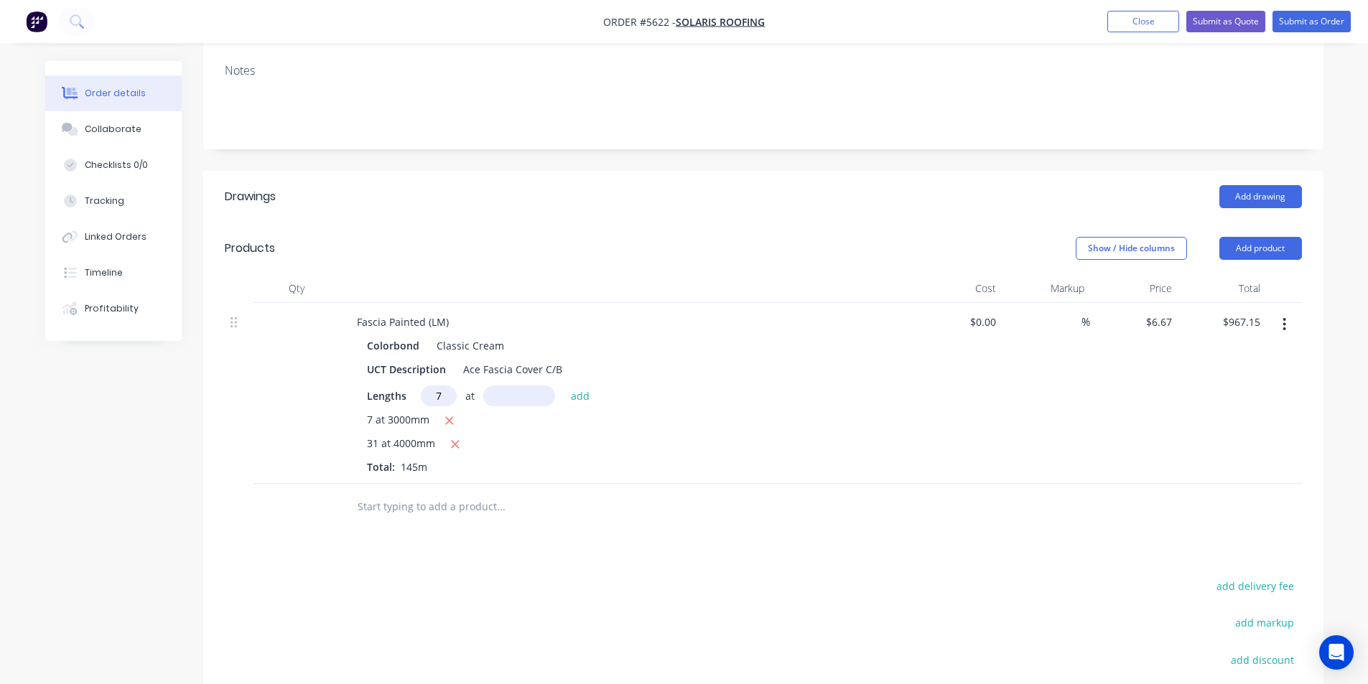
type input "7"
type input "5000"
click at [564, 386] on button "add" at bounding box center [581, 395] width 34 height 19
type input "$1,200.60"
type input "5"
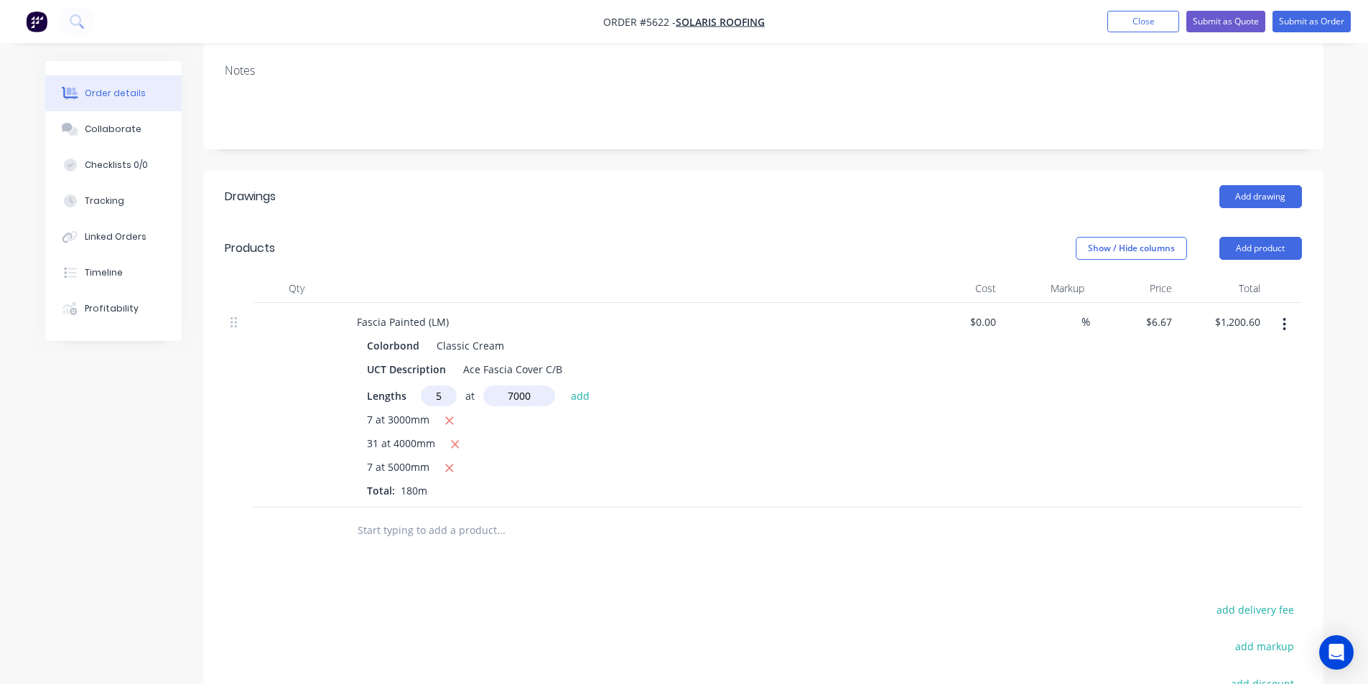
type input "7000"
click at [564, 386] on button "add" at bounding box center [581, 395] width 34 height 19
type input "$1,434.05"
click at [482, 547] on input "text" at bounding box center [500, 554] width 287 height 29
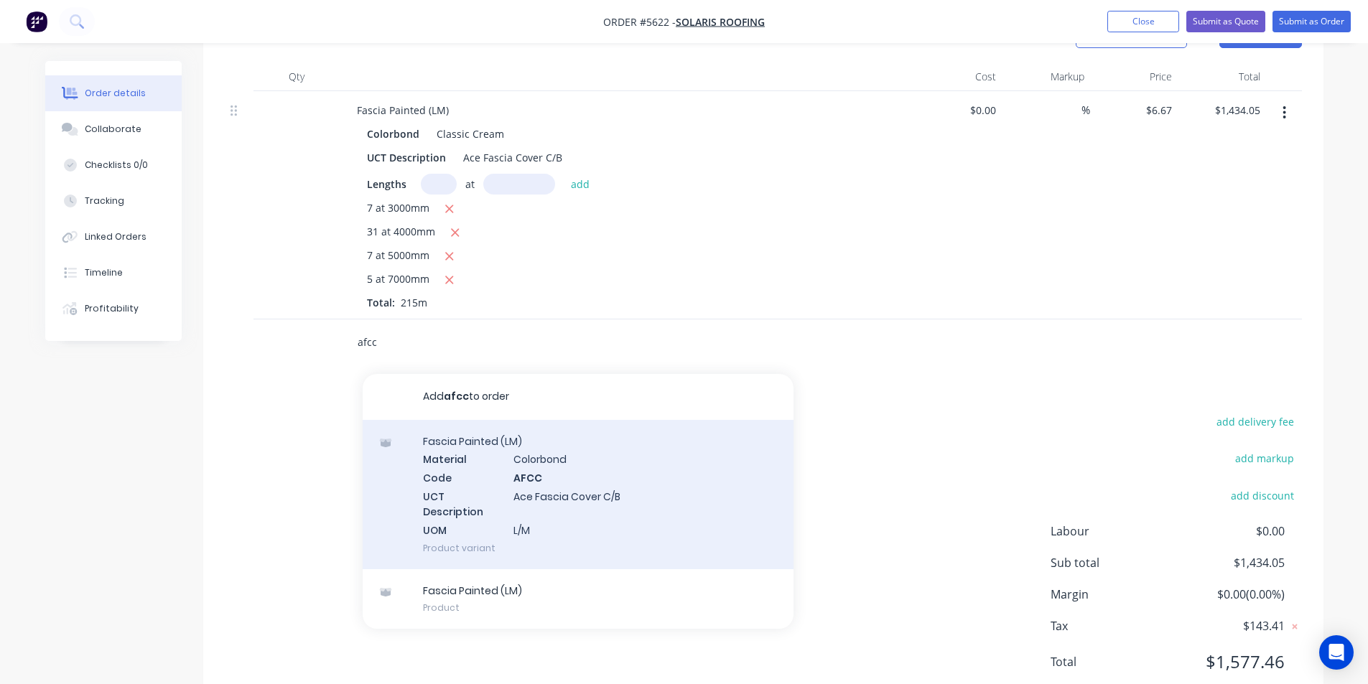
scroll to position [431, 0]
type input "afcc"
click at [588, 515] on div "Fascia Painted (LM) Material Colorbond Code AFCC UCT Description Ace Fascia Cov…" at bounding box center [578, 490] width 431 height 149
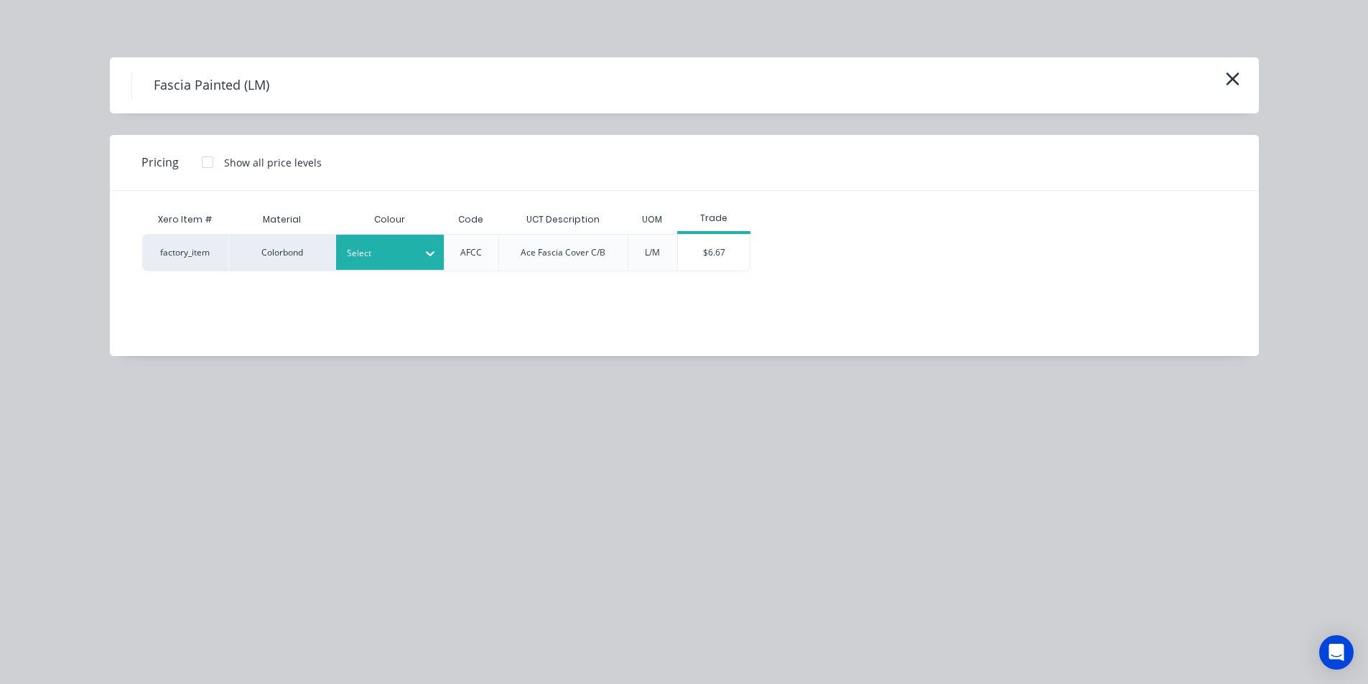
click at [401, 255] on div at bounding box center [379, 254] width 65 height 16
type input "cot"
click at [480, 289] on div "Cottage Green" at bounding box center [425, 292] width 179 height 27
click at [1235, 81] on icon "button" at bounding box center [1232, 79] width 15 height 20
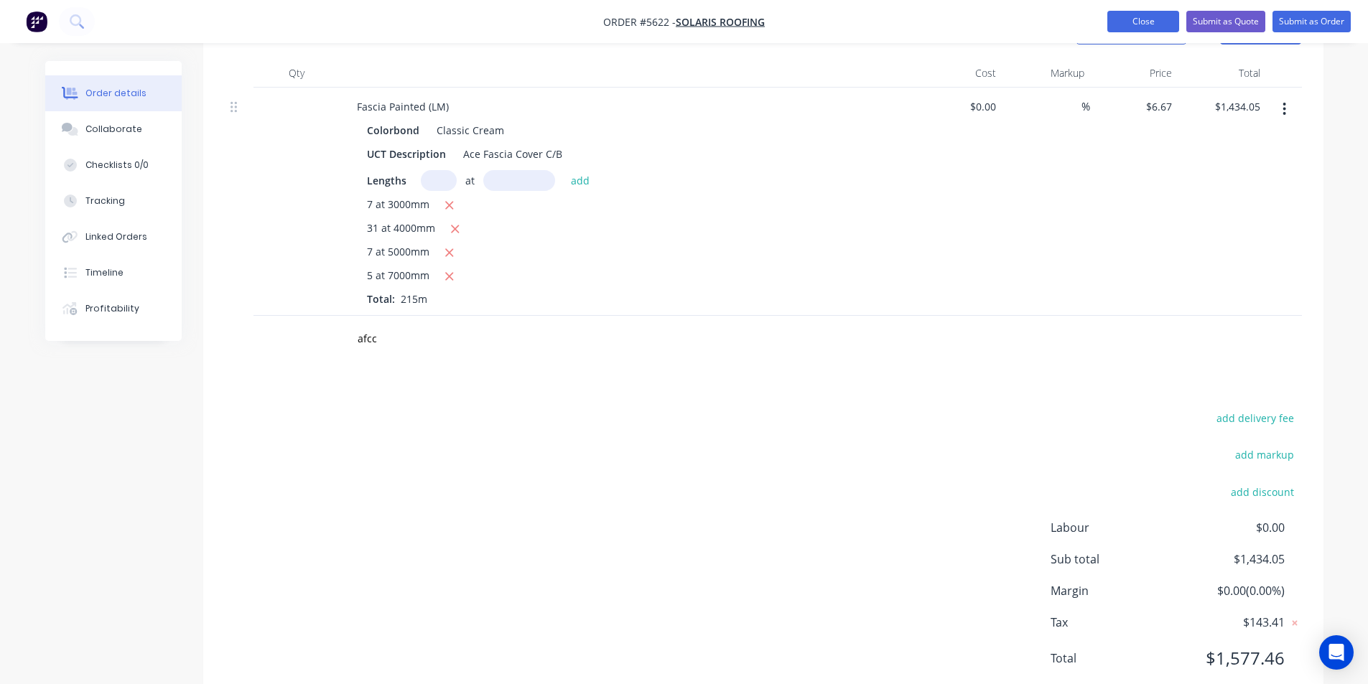
click at [1125, 29] on button "Close" at bounding box center [1143, 22] width 72 height 22
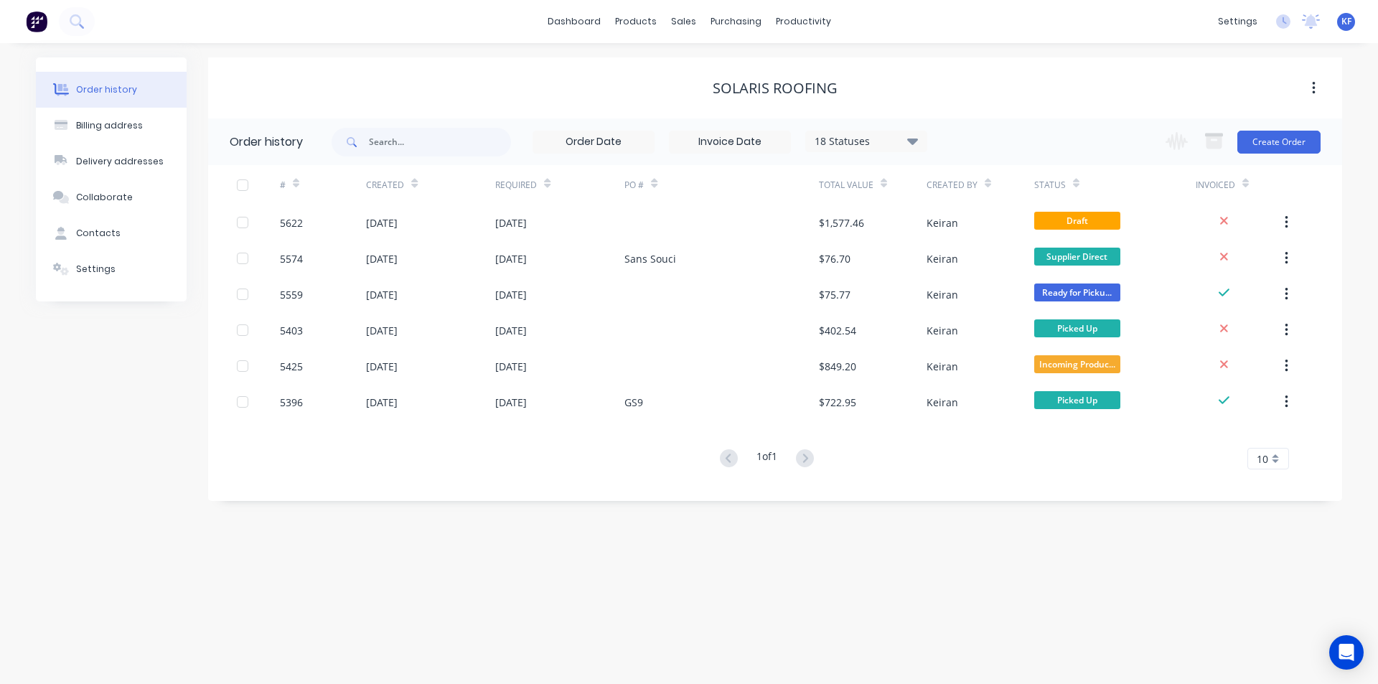
click at [915, 135] on icon at bounding box center [912, 140] width 11 height 17
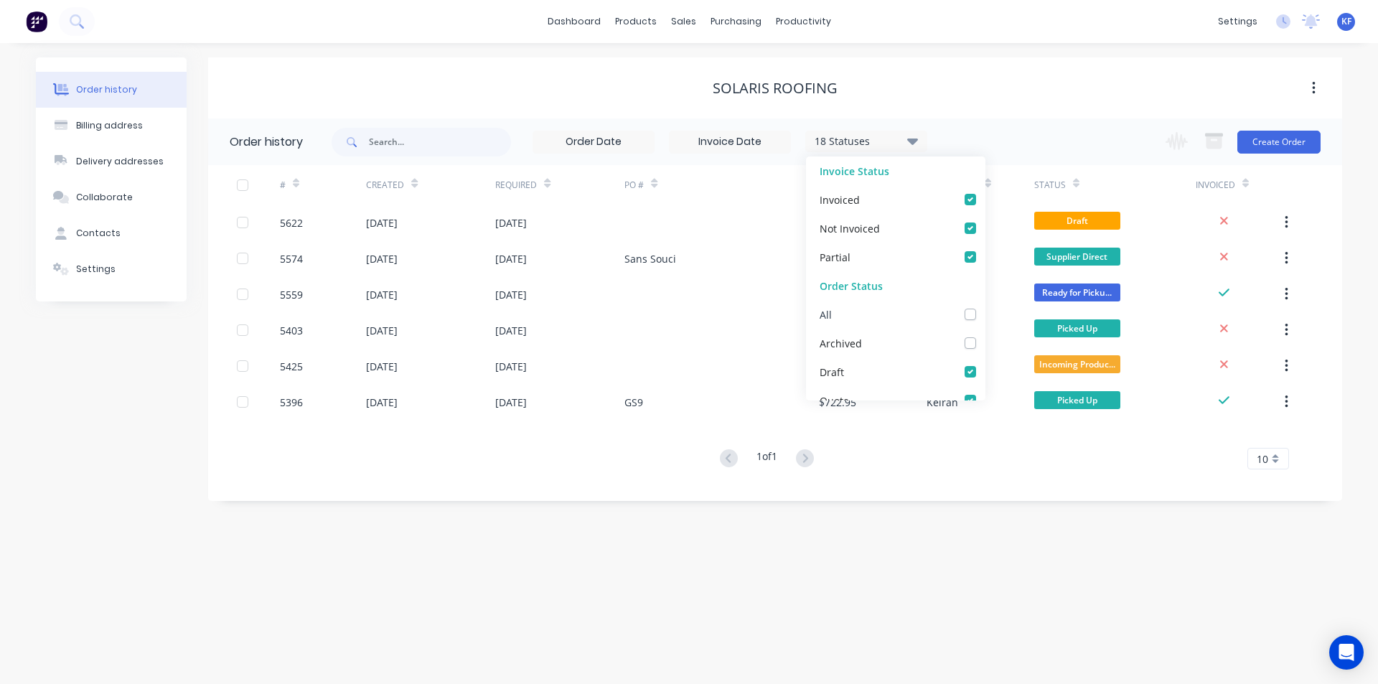
click at [985, 307] on label at bounding box center [985, 307] width 0 height 0
click at [985, 317] on input "checkbox" at bounding box center [990, 314] width 11 height 14
checkbox input "true"
click at [968, 497] on div "Order history 19 Statuses Invoice Status Invoiced Not Invoiced Partial Order St…" at bounding box center [775, 309] width 1134 height 383
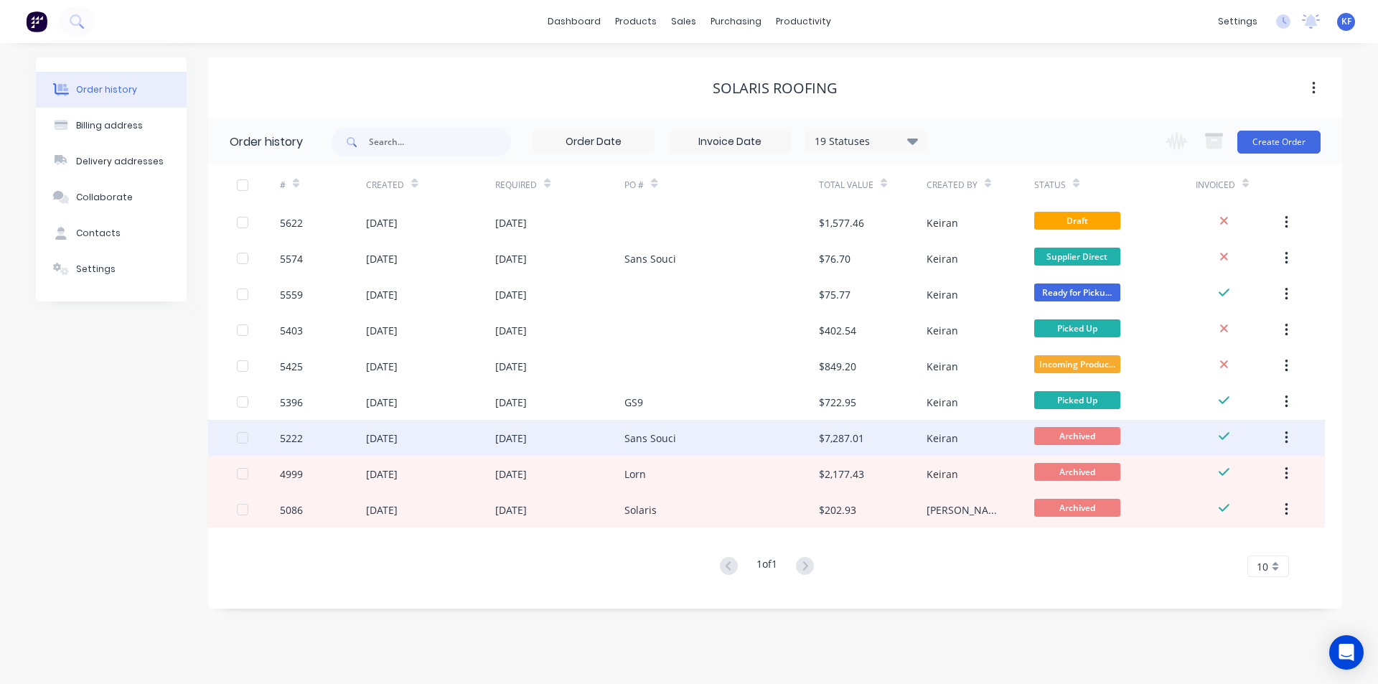
click at [729, 444] on div "Sans Souci" at bounding box center [722, 438] width 194 height 36
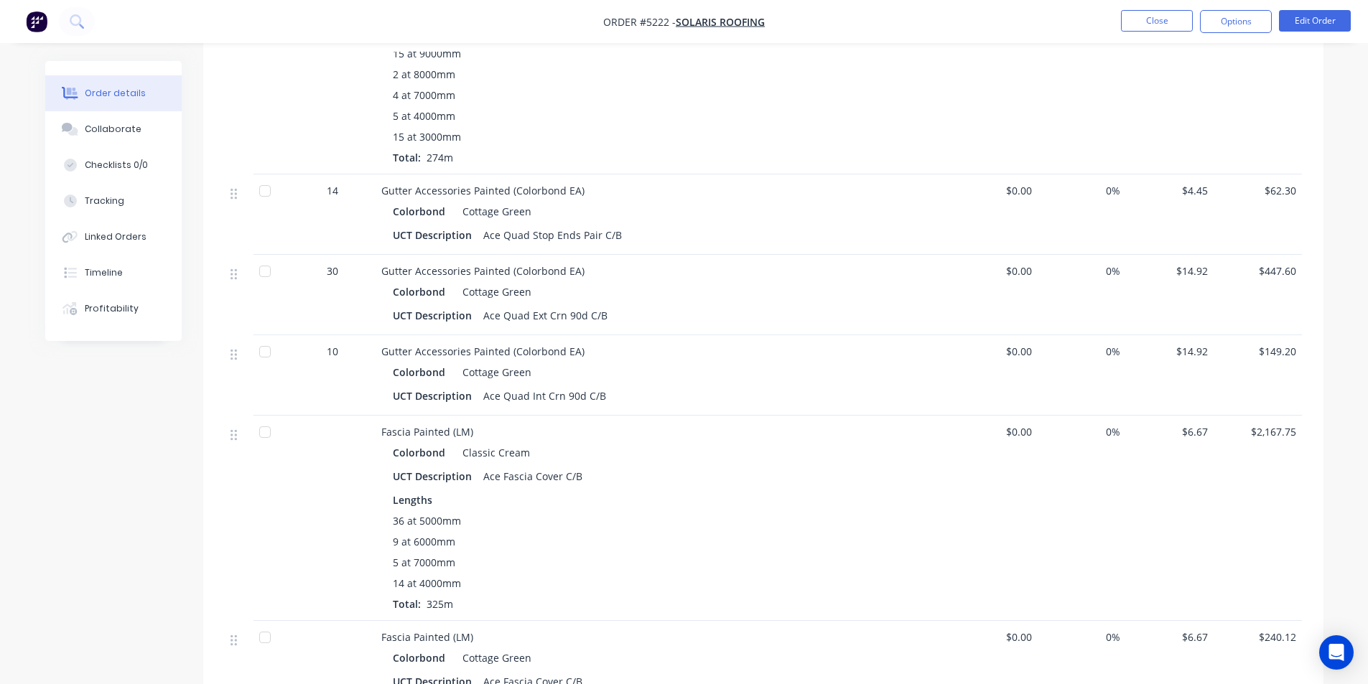
scroll to position [574, 0]
click at [1128, 17] on button "Close" at bounding box center [1157, 21] width 72 height 22
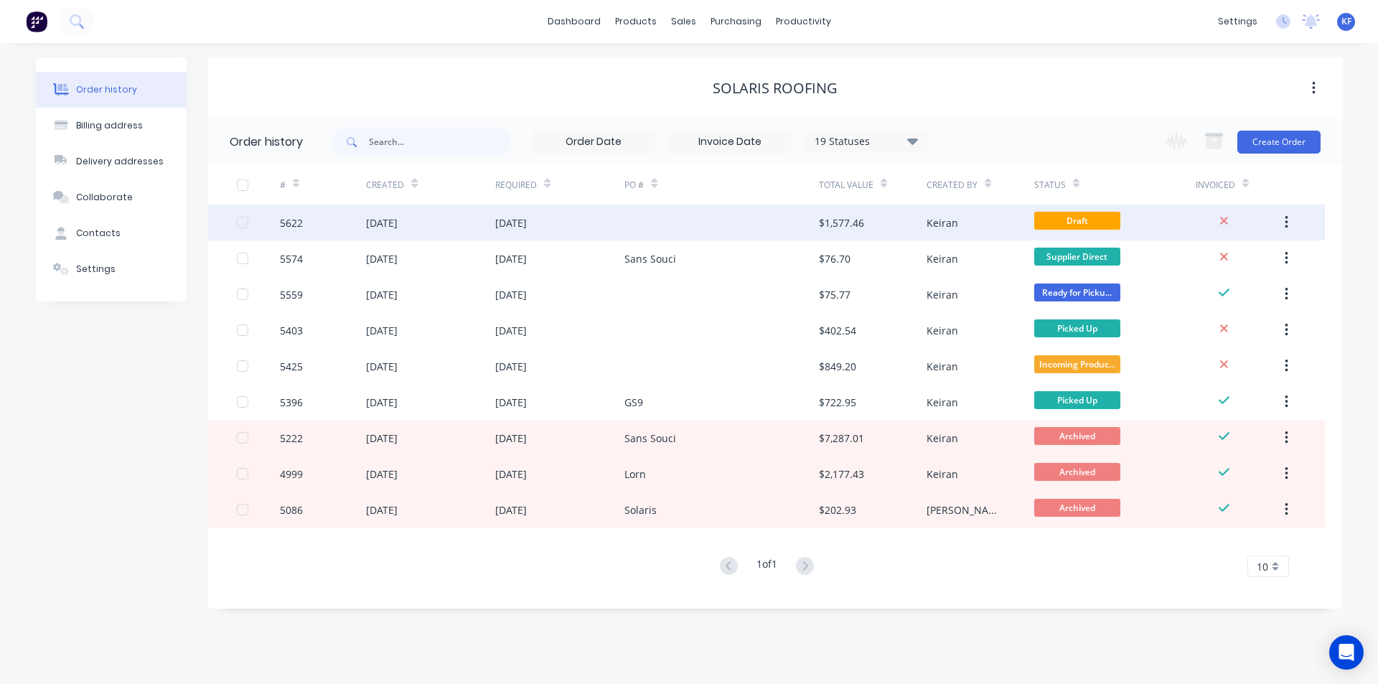
click at [704, 230] on div at bounding box center [722, 223] width 194 height 36
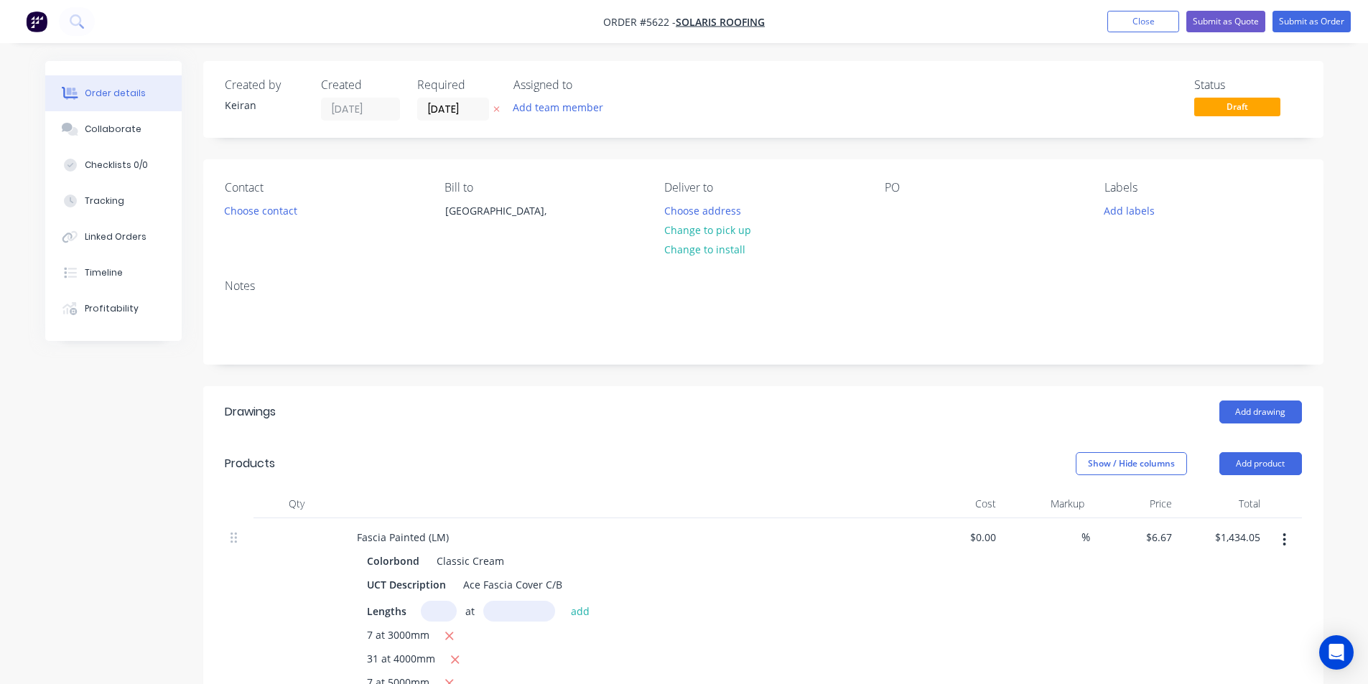
click at [910, 202] on div "PO" at bounding box center [982, 213] width 197 height 65
click at [882, 215] on div "Contact Choose contact Bill to Australia, Deliver to Choose address Change to p…" at bounding box center [763, 213] width 1120 height 108
click at [892, 212] on div at bounding box center [895, 210] width 23 height 21
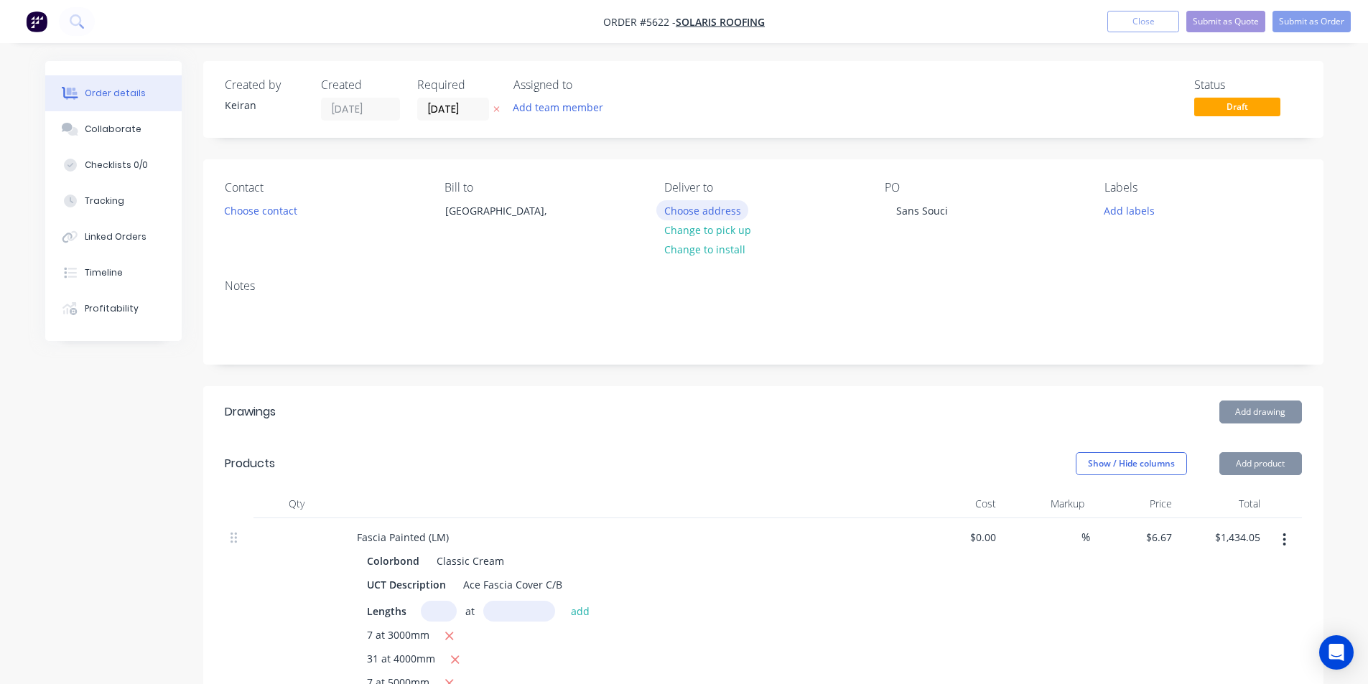
click at [701, 211] on button "Choose address" at bounding box center [702, 209] width 92 height 19
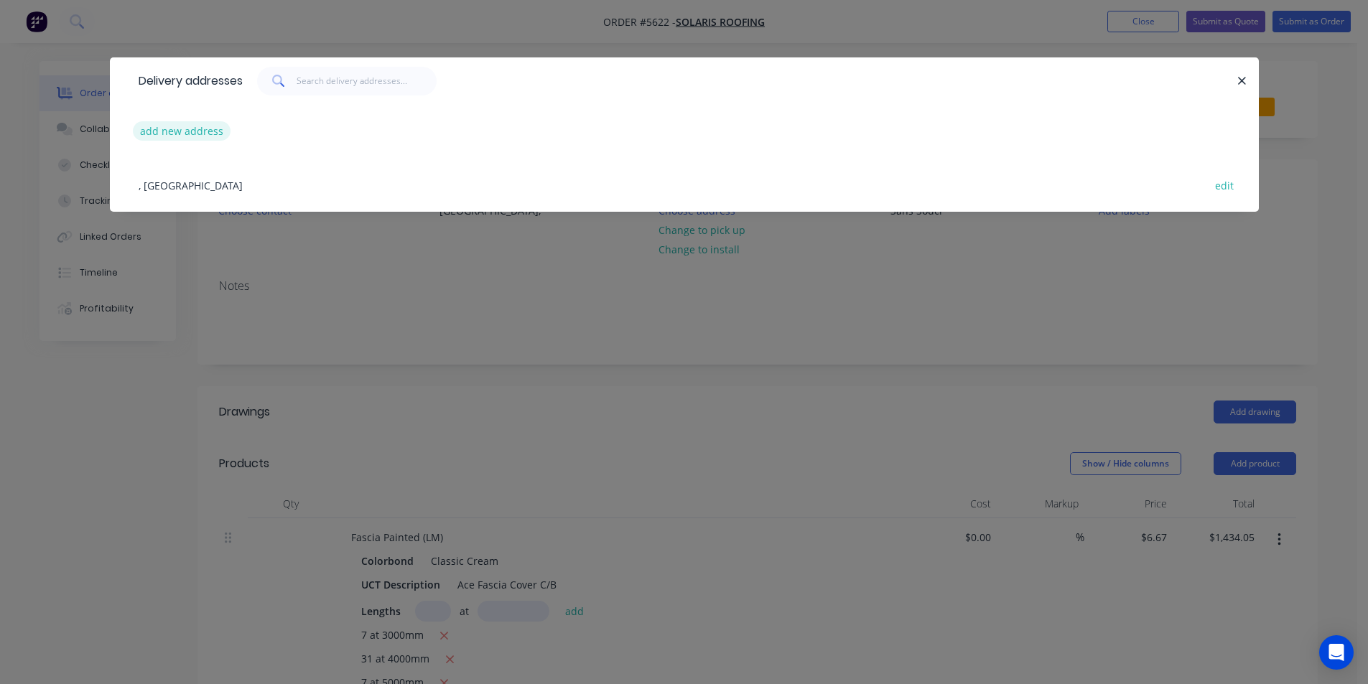
click at [188, 133] on button "add new address" at bounding box center [182, 130] width 98 height 19
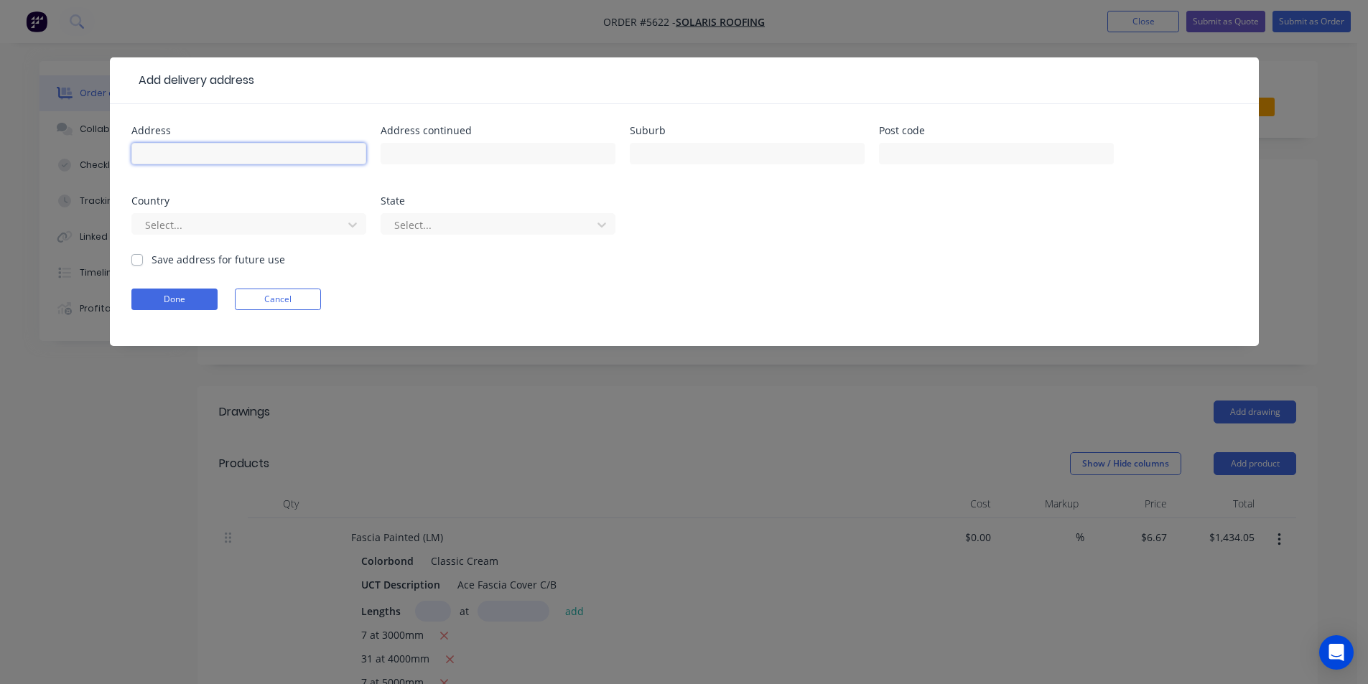
click at [167, 151] on input "text" at bounding box center [248, 154] width 235 height 22
type input "27-37 Ida St"
type input "Sans Souci"
click at [162, 284] on form "Address 27-37 Ida St Address continued Suburb Sans Souci Post code Country Sele…" at bounding box center [684, 236] width 1106 height 220
click at [167, 289] on button "Done" at bounding box center [174, 300] width 86 height 22
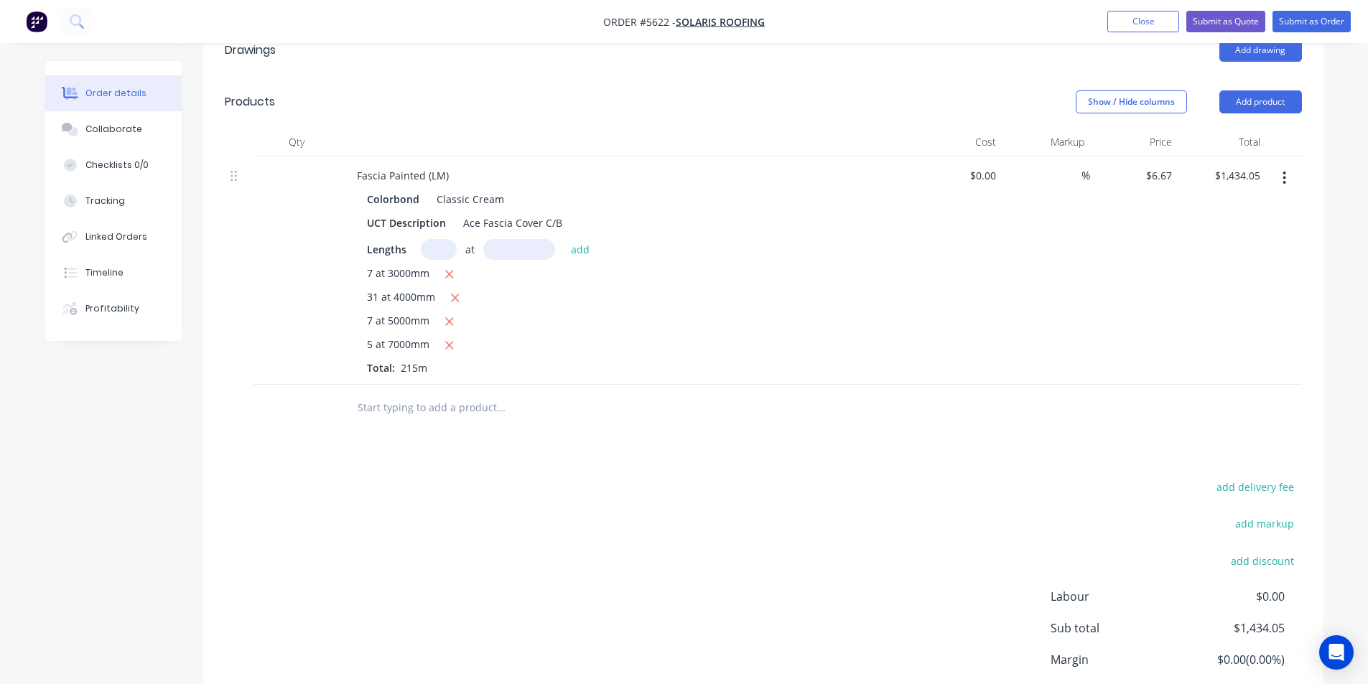
scroll to position [475, 0]
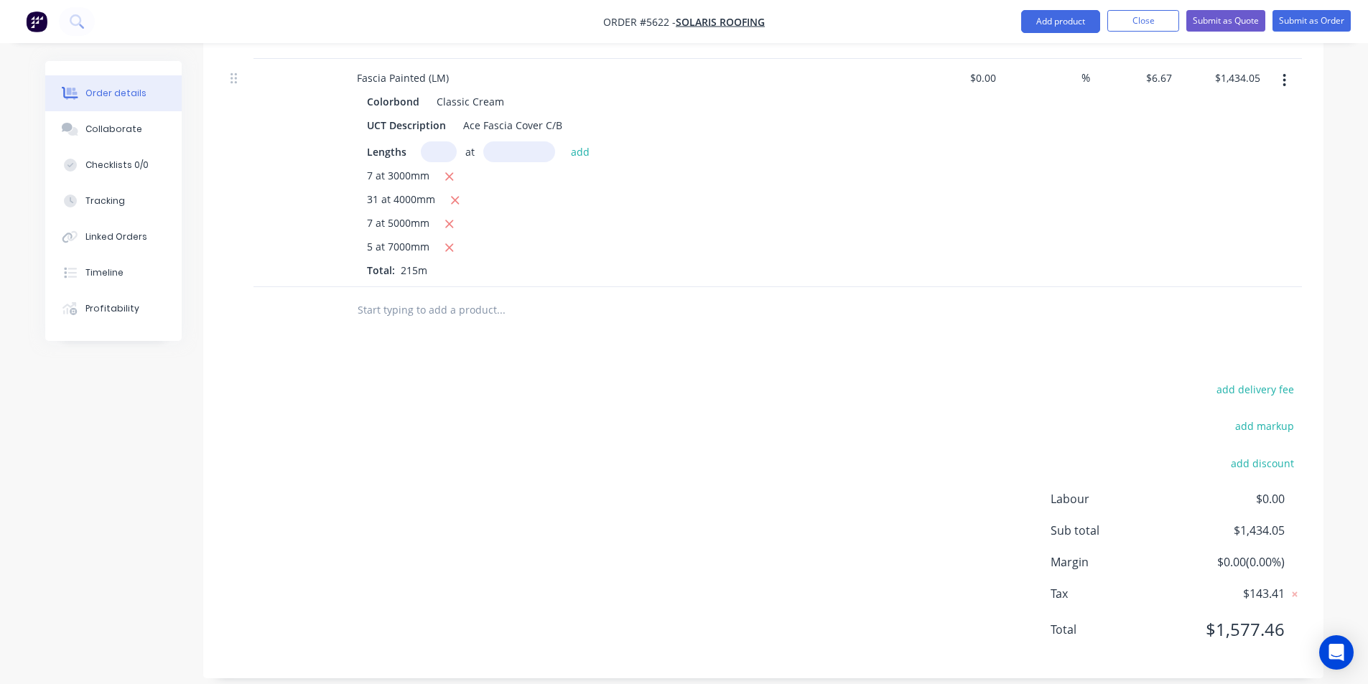
click at [421, 296] on input "text" at bounding box center [500, 310] width 287 height 29
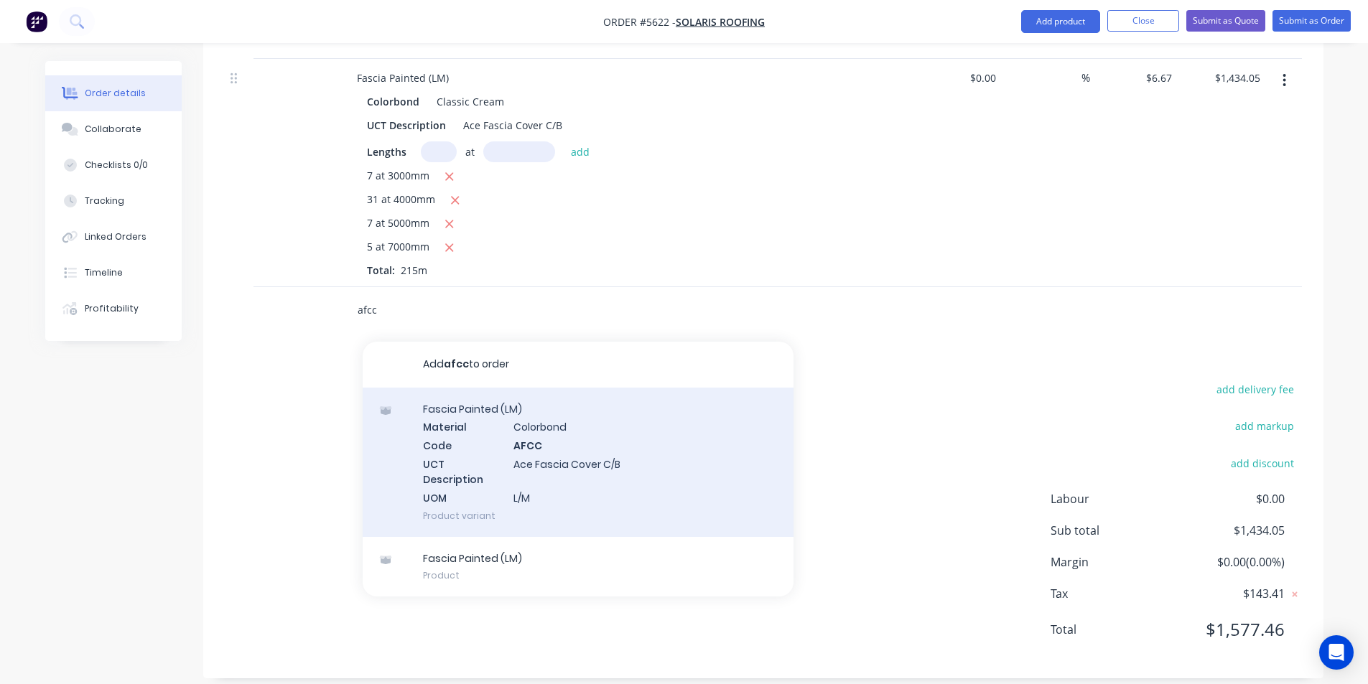
type input "afcc"
click at [601, 454] on div "Fascia Painted (LM) Material Colorbond Code AFCC UCT Description Ace Fascia Cov…" at bounding box center [578, 462] width 431 height 149
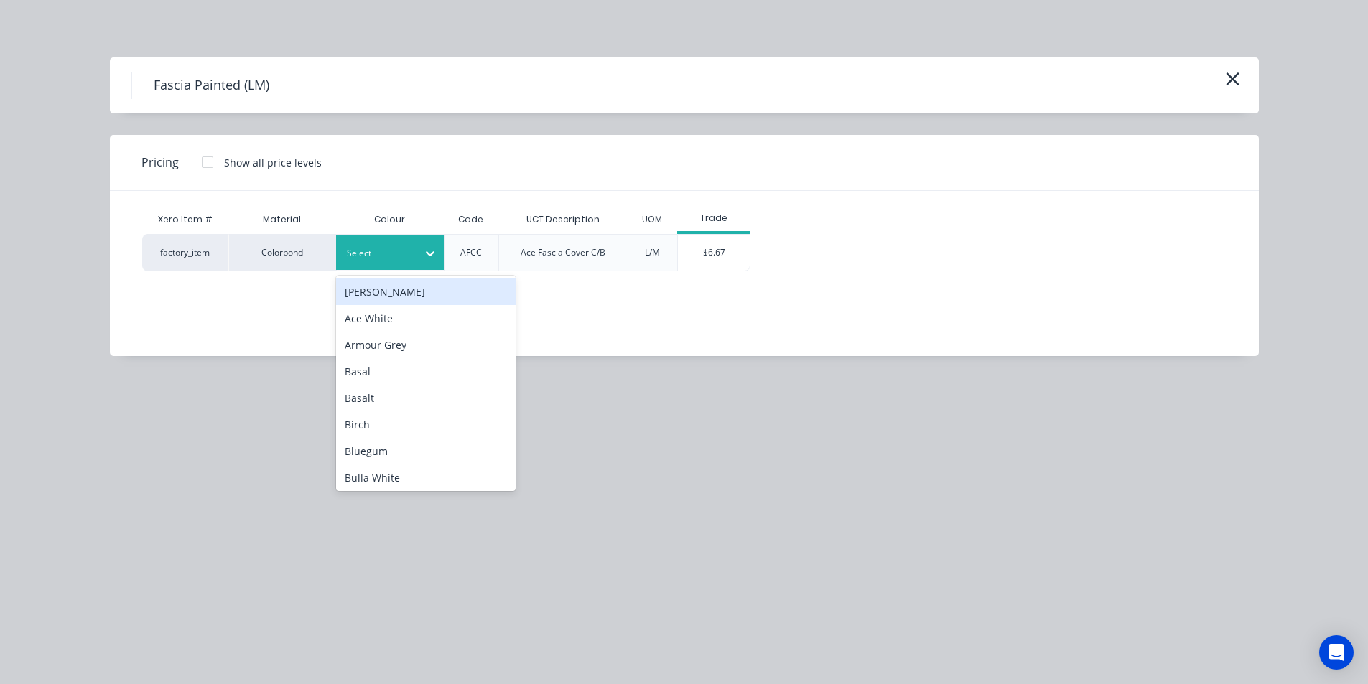
click at [413, 255] on div "Select" at bounding box center [377, 253] width 80 height 19
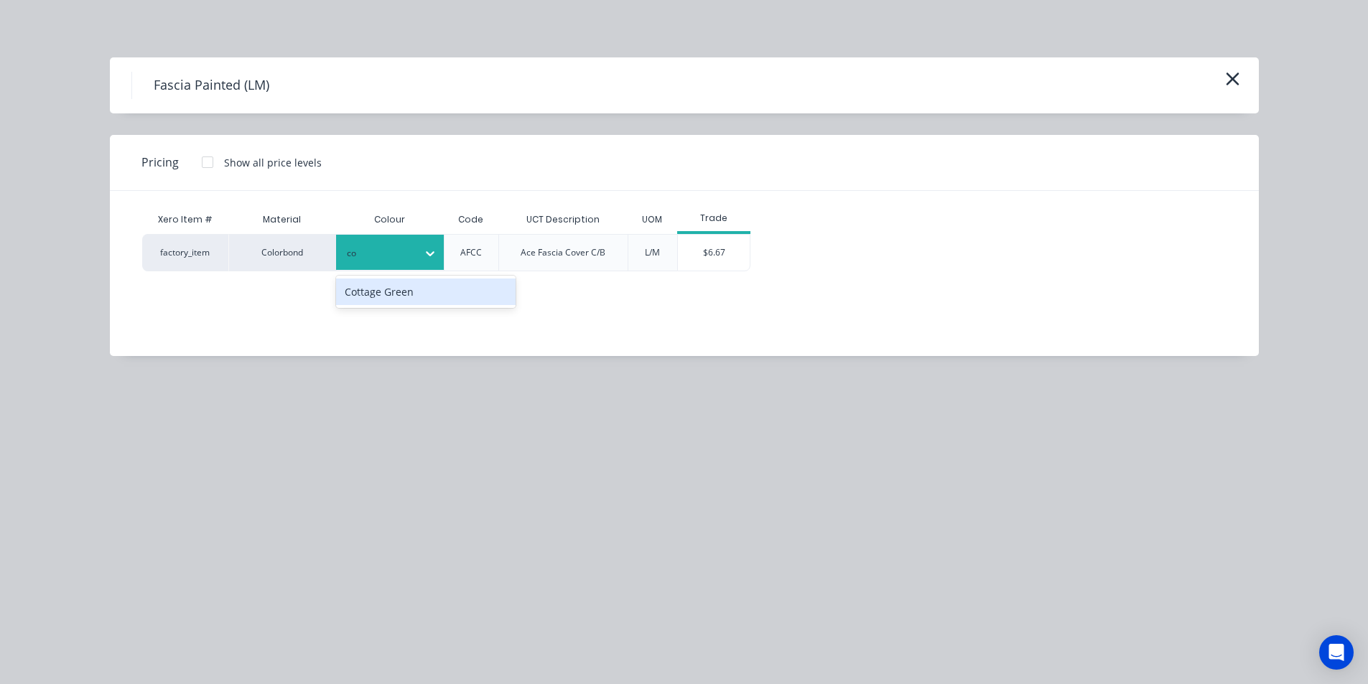
type input "cot"
click at [417, 292] on div "Cottage Green" at bounding box center [425, 292] width 179 height 27
drag, startPoint x: 704, startPoint y: 253, endPoint x: 685, endPoint y: 281, distance: 33.5
click at [705, 253] on div "$6.67" at bounding box center [714, 253] width 72 height 36
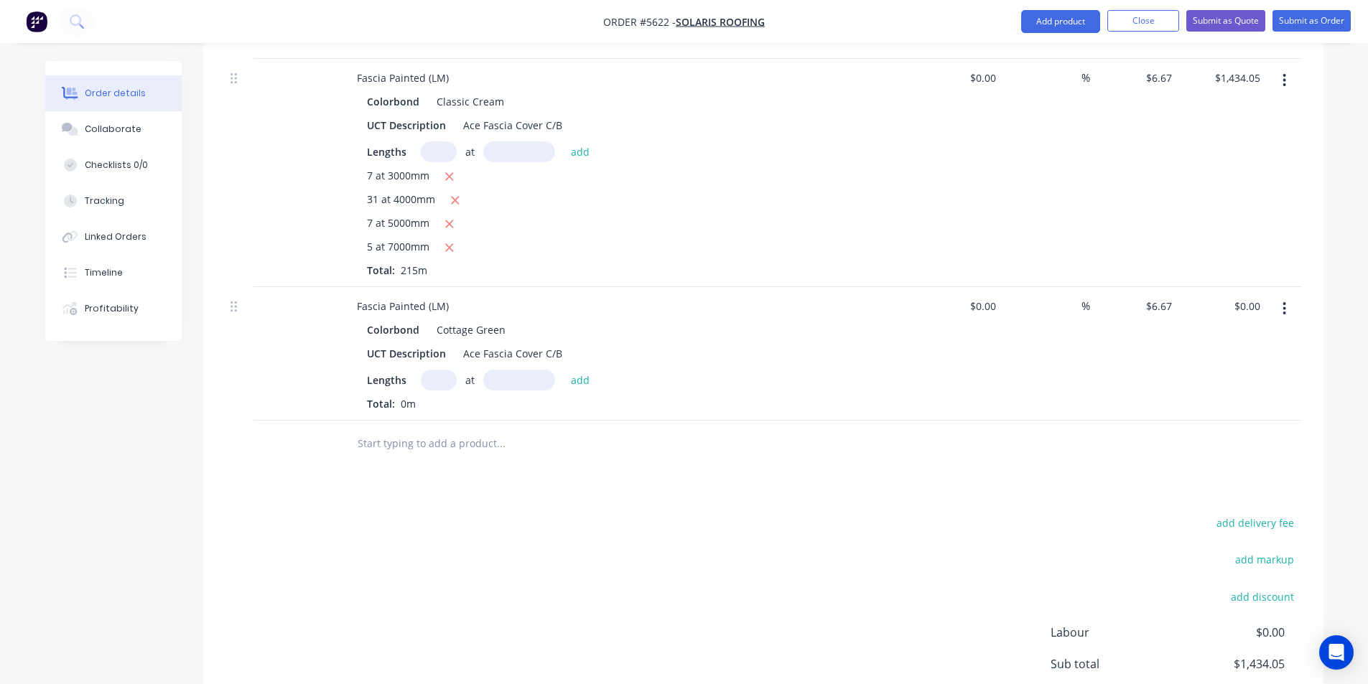
click at [434, 370] on input "text" at bounding box center [439, 380] width 36 height 21
type input "12"
type input "6000"
click at [564, 370] on button "add" at bounding box center [581, 379] width 34 height 19
type input "$480.24"
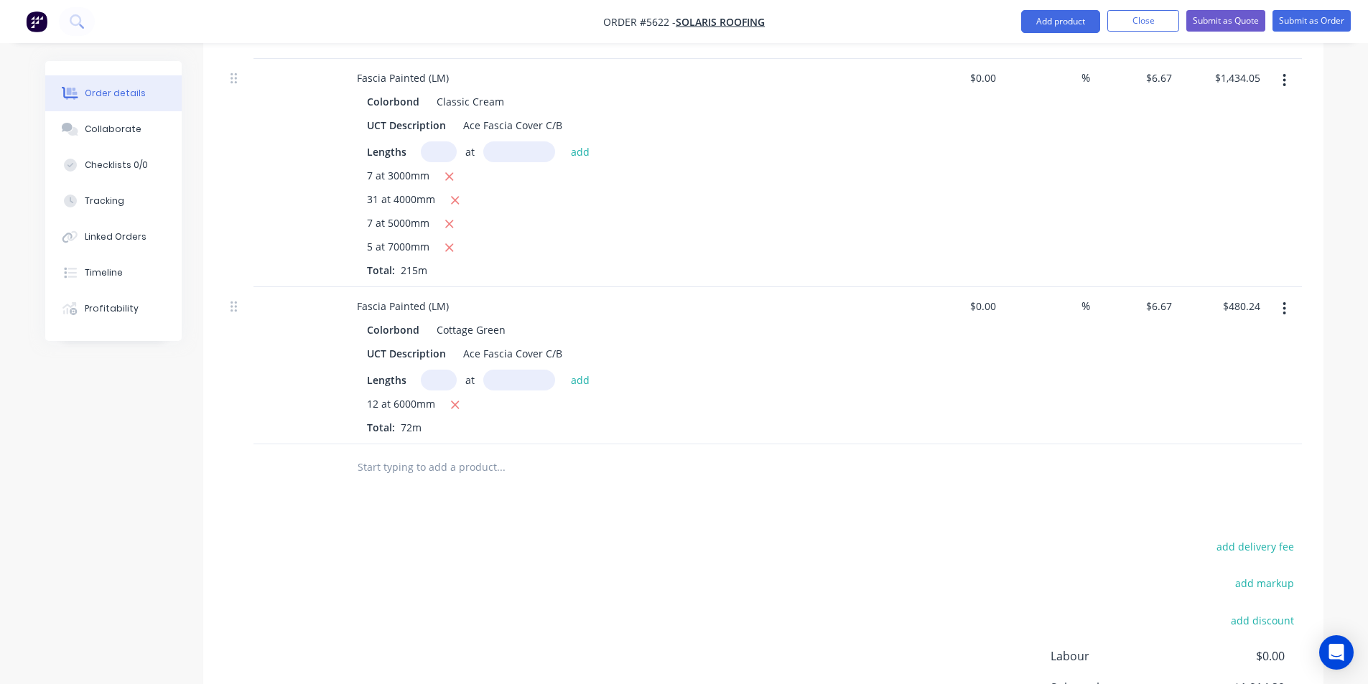
click at [532, 457] on input "text" at bounding box center [500, 467] width 287 height 29
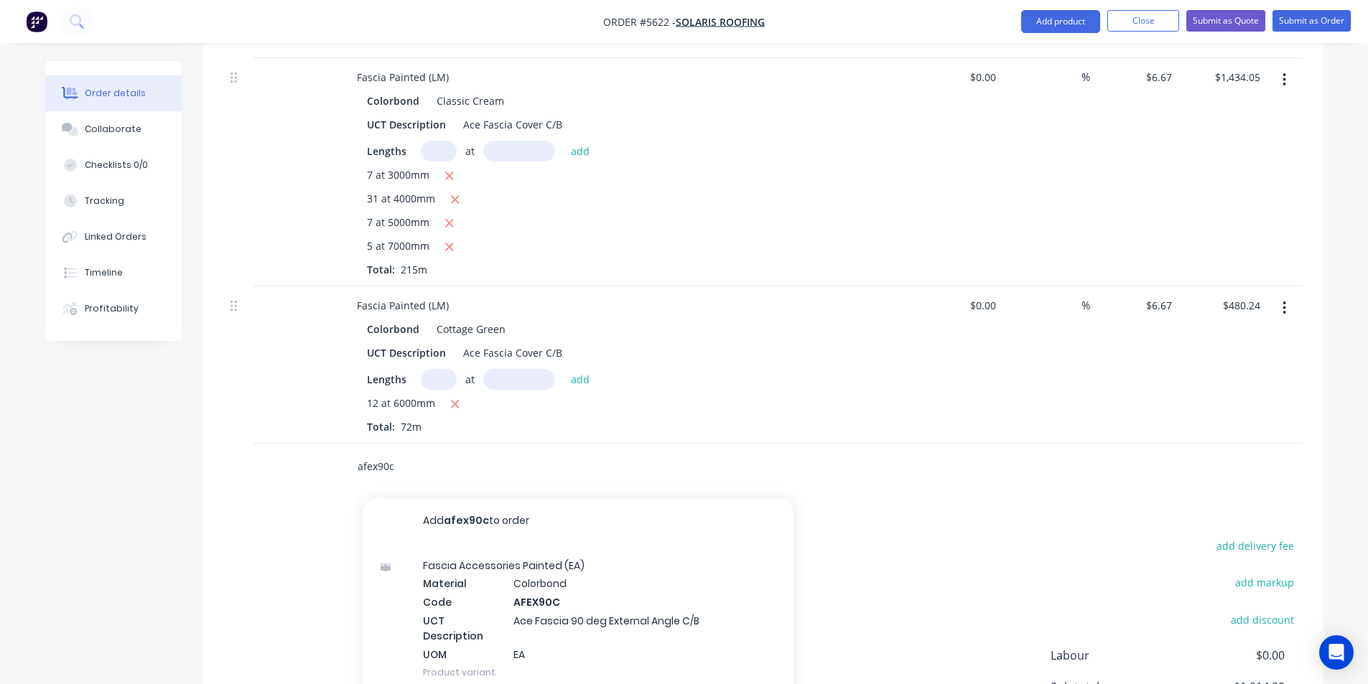
scroll to position [547, 0]
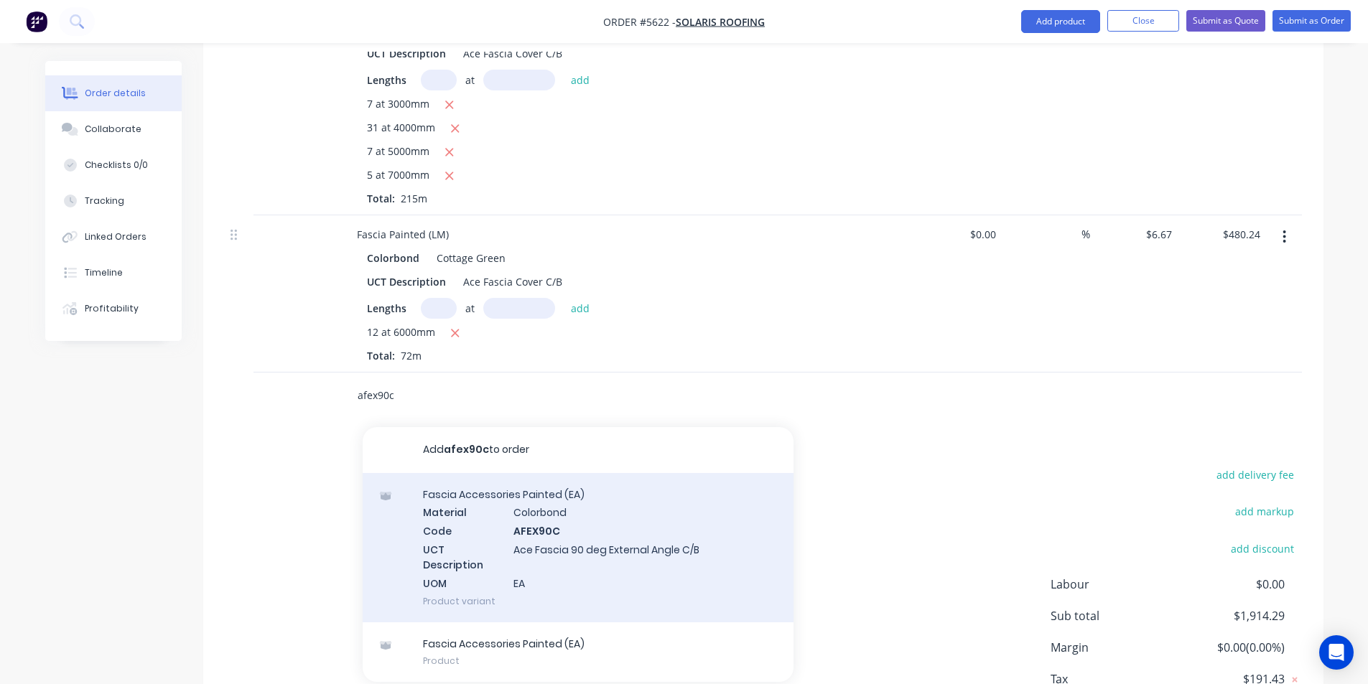
type input "afex90c"
click at [652, 544] on div "Fascia Accessories Painted (EA) Material Colorbond Code AFEX90C UCT Description…" at bounding box center [578, 547] width 431 height 149
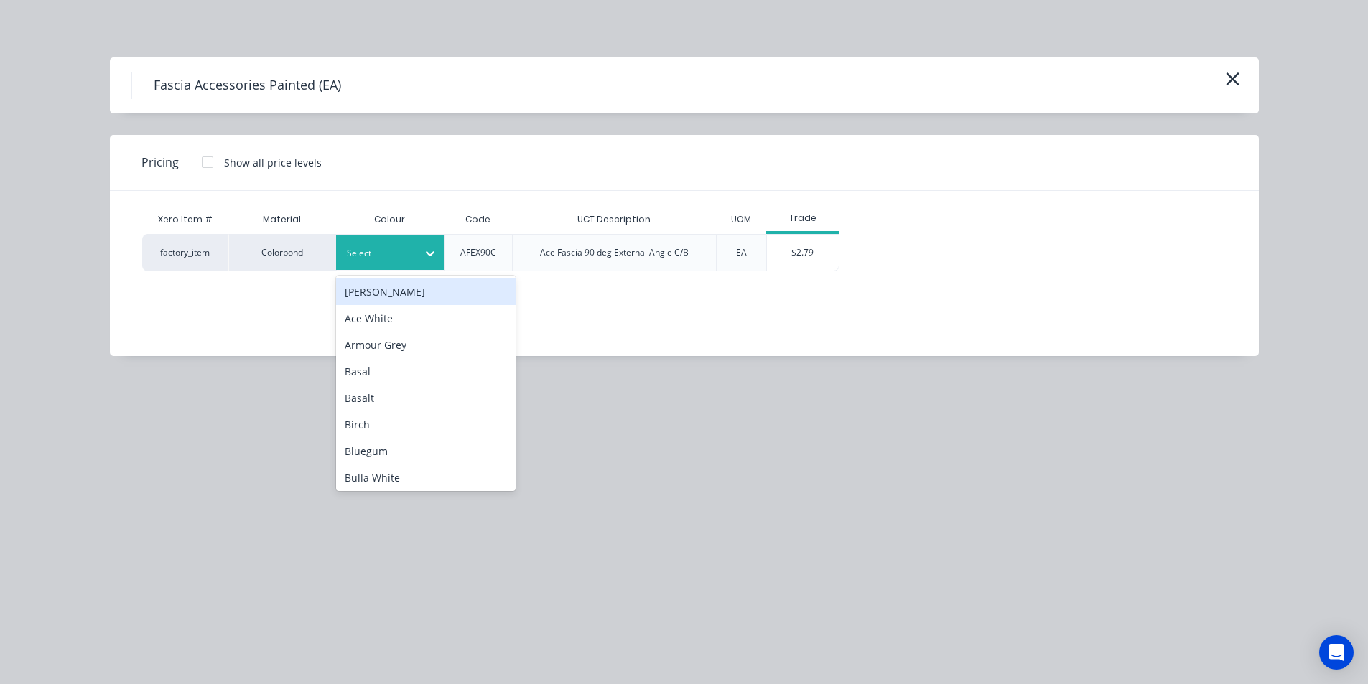
click at [410, 251] on div at bounding box center [379, 254] width 65 height 16
type input "cl"
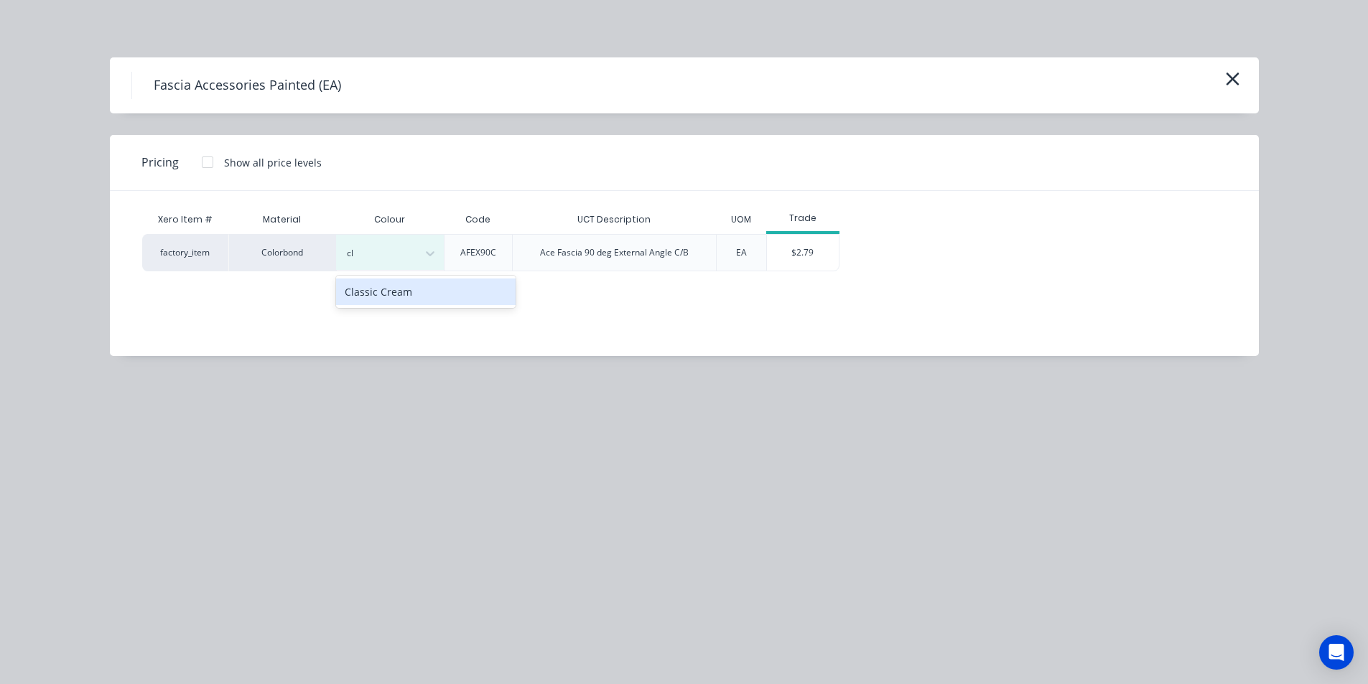
click at [397, 302] on div "Classic Cream" at bounding box center [425, 292] width 179 height 27
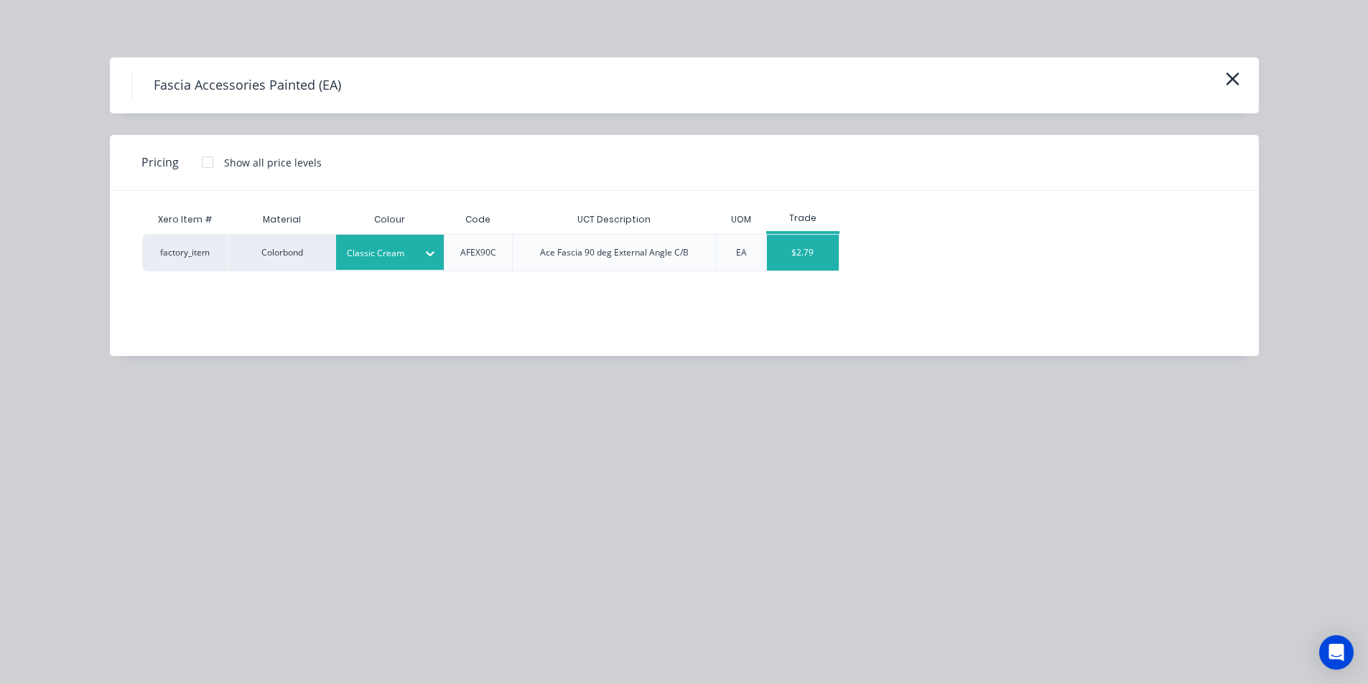
click at [831, 257] on div "$2.79" at bounding box center [803, 253] width 72 height 36
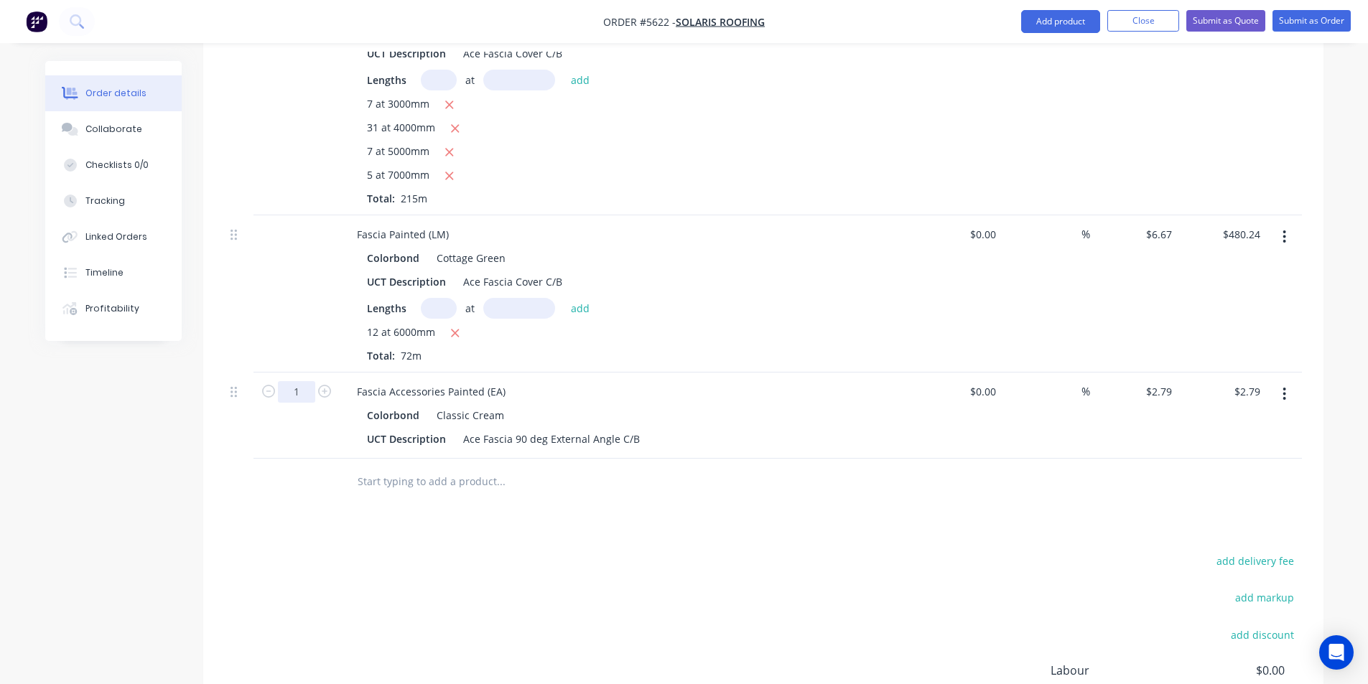
click at [306, 381] on input "1" at bounding box center [296, 392] width 37 height 22
type input "30"
type input "$83.70"
click at [443, 474] on input "text" at bounding box center [500, 481] width 287 height 29
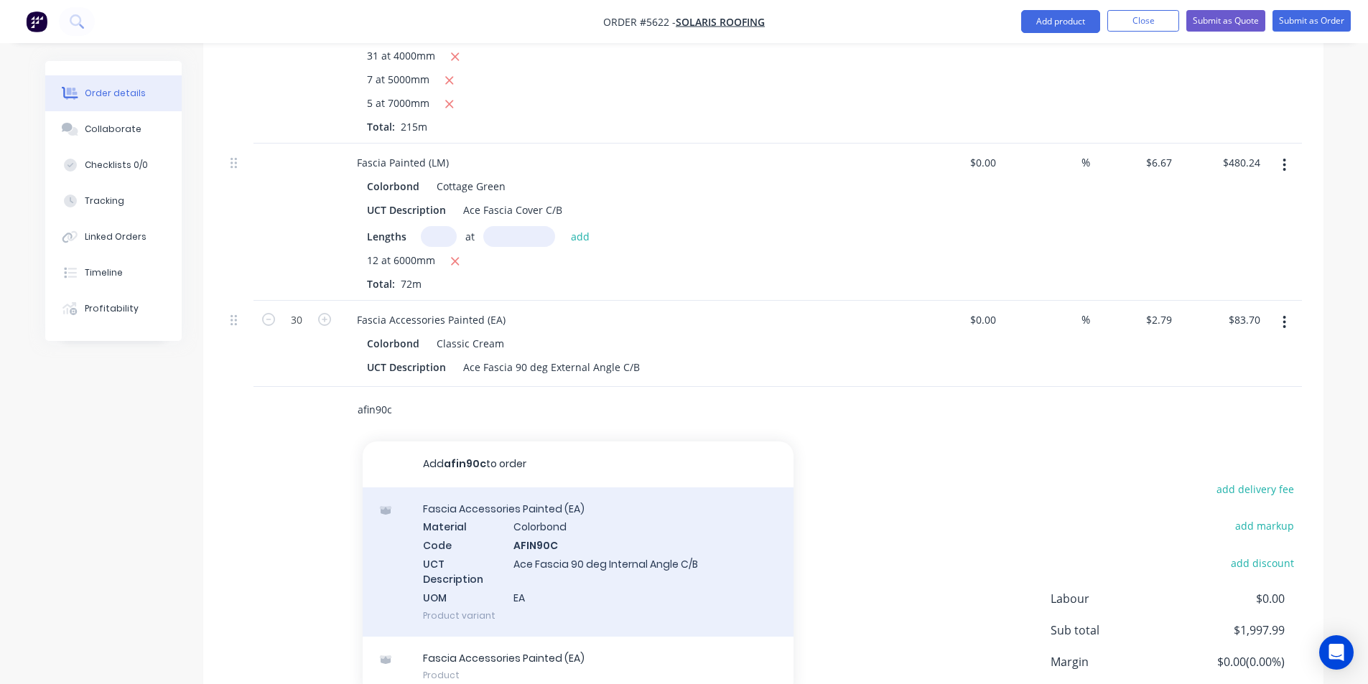
scroll to position [691, 0]
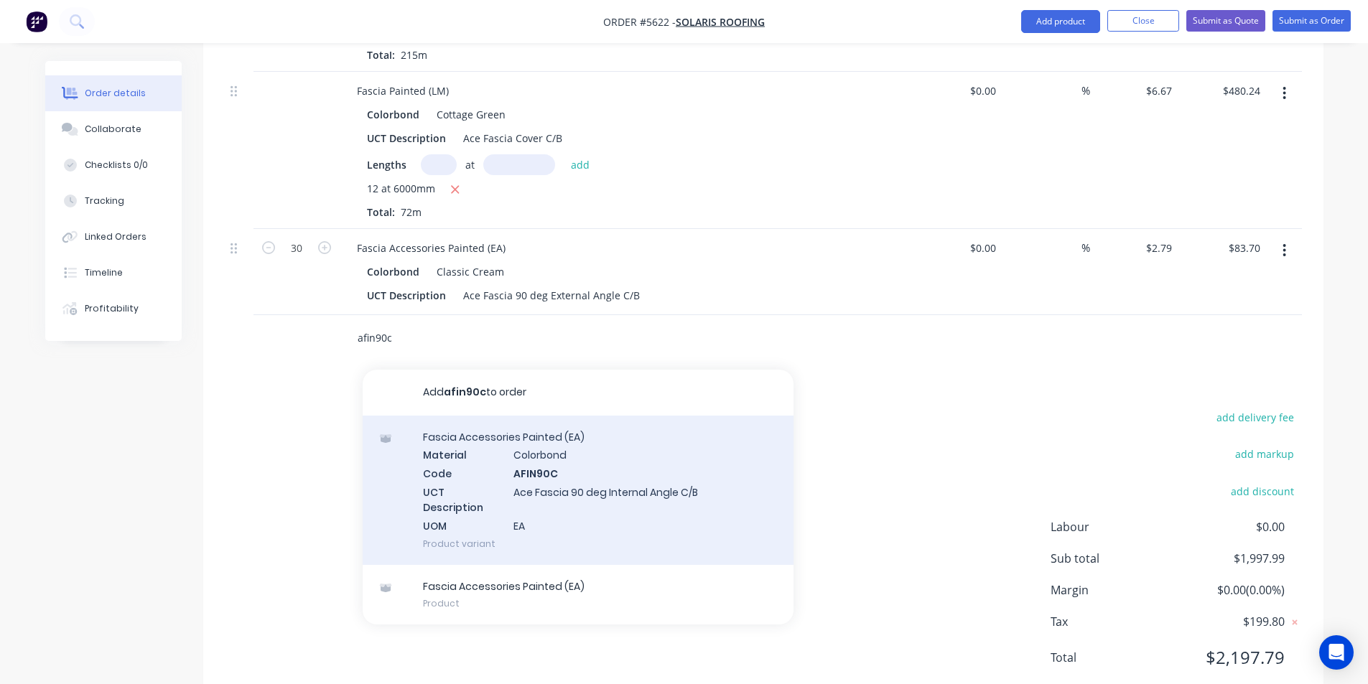
type input "afin90c"
click at [556, 480] on div "Fascia Accessories Painted (EA) Material Colorbond Code AFIN90C UCT Description…" at bounding box center [578, 490] width 431 height 149
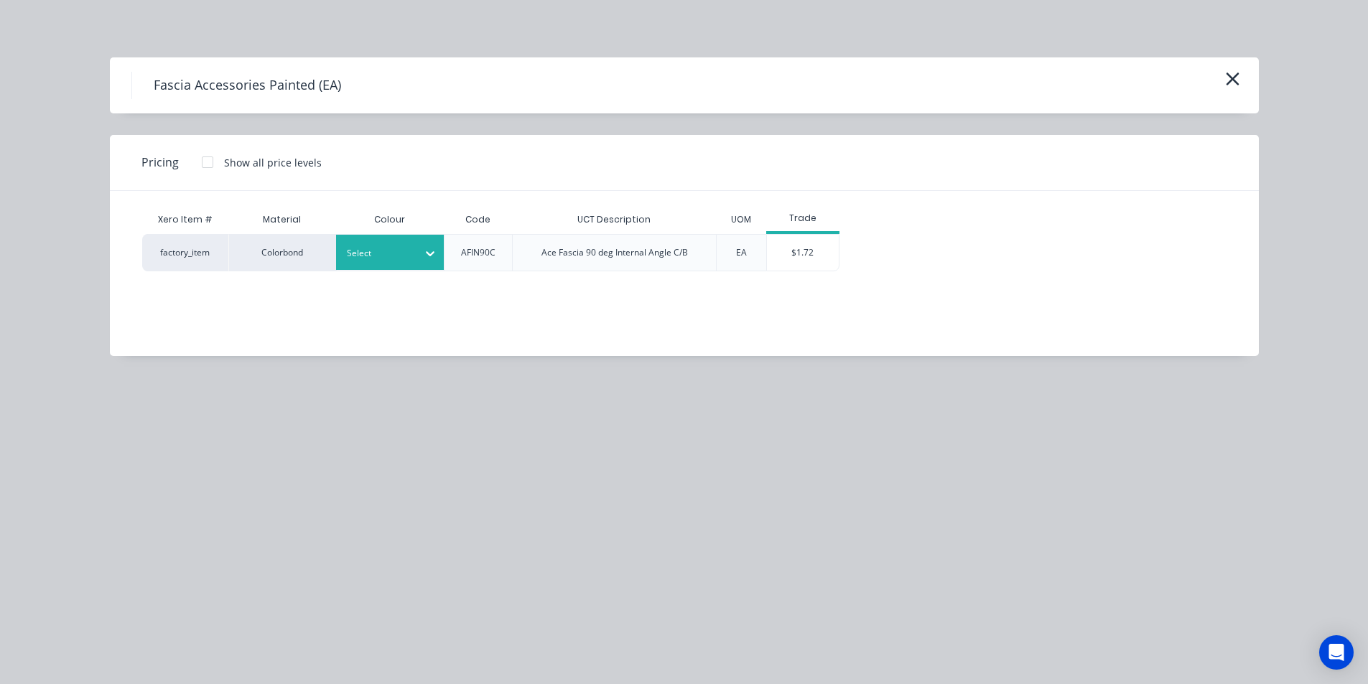
click at [404, 252] on div at bounding box center [379, 254] width 65 height 16
type input "clas"
click at [447, 280] on div "Classic Cream" at bounding box center [425, 292] width 179 height 27
click at [784, 266] on div "$1.72" at bounding box center [803, 253] width 72 height 36
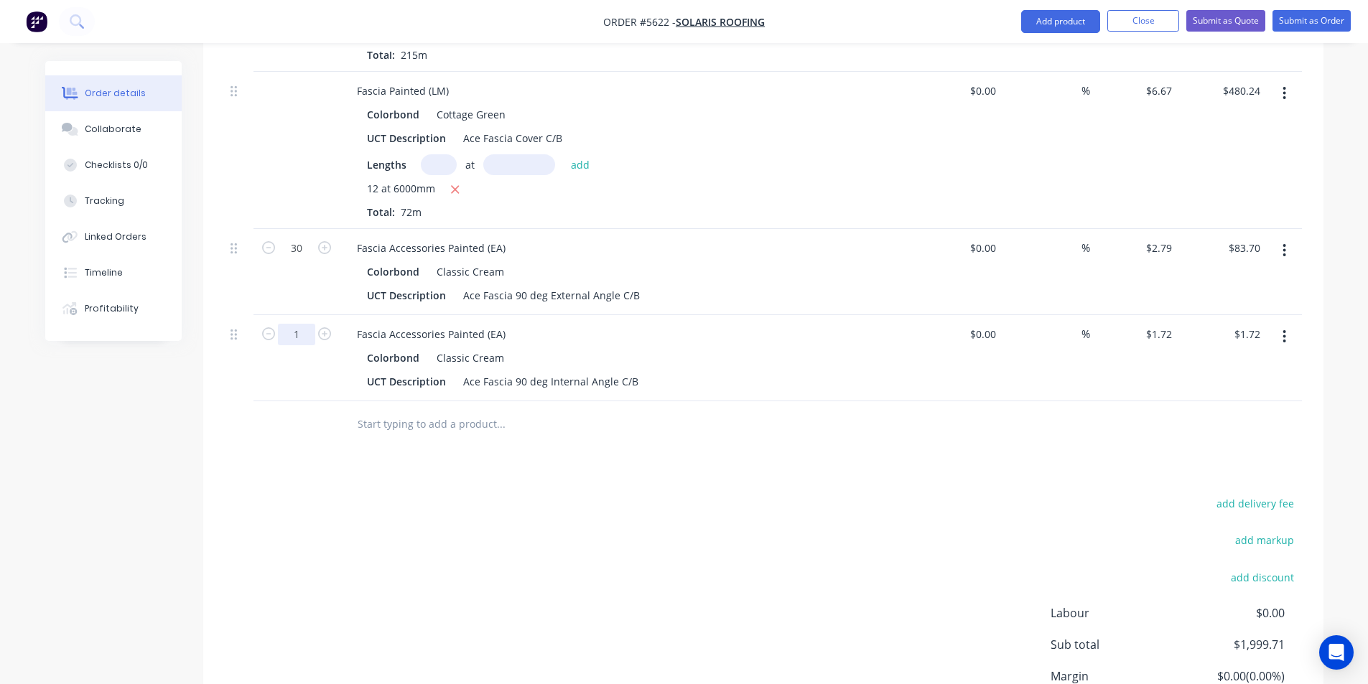
click at [314, 259] on input "1" at bounding box center [296, 249] width 37 height 22
type input "22"
type input "$37.84"
click at [543, 415] on input "text" at bounding box center [500, 424] width 287 height 29
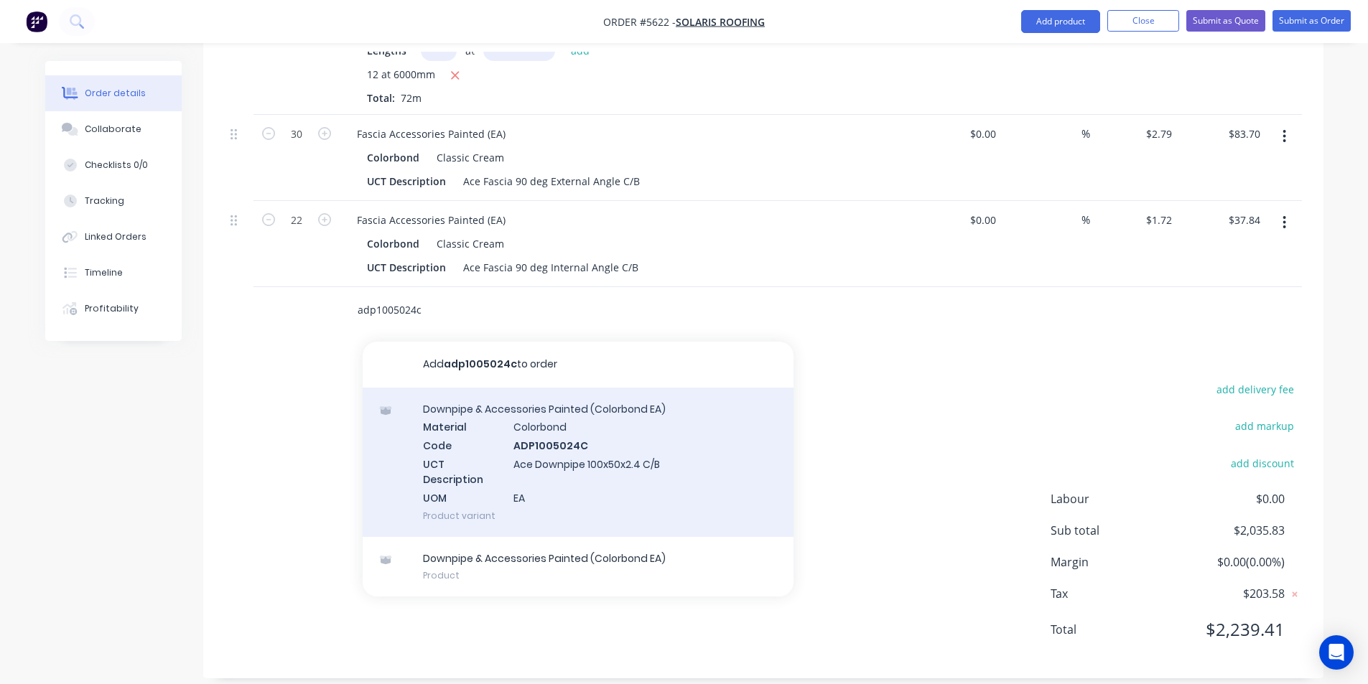
type input "adp1005024c"
click at [705, 460] on div "Downpipe & Accessories Painted (Colorbond EA) Material Colorbond Code ADP100502…" at bounding box center [578, 462] width 431 height 149
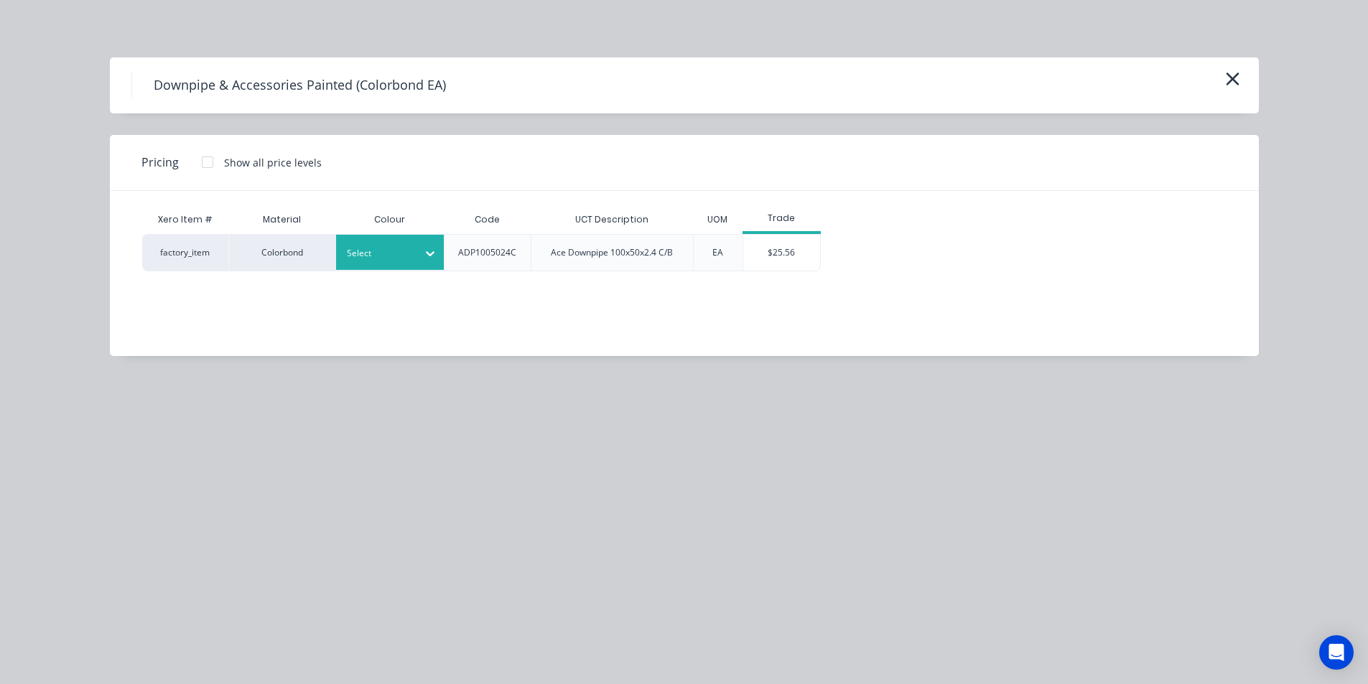
click at [416, 253] on div "Select" at bounding box center [390, 252] width 108 height 35
type input "cl"
click at [419, 309] on div "Xero Item # Material Colour Code UCT Description UOM Trade factory_item Colorbo…" at bounding box center [673, 263] width 1127 height 144
click at [401, 253] on div at bounding box center [379, 254] width 65 height 16
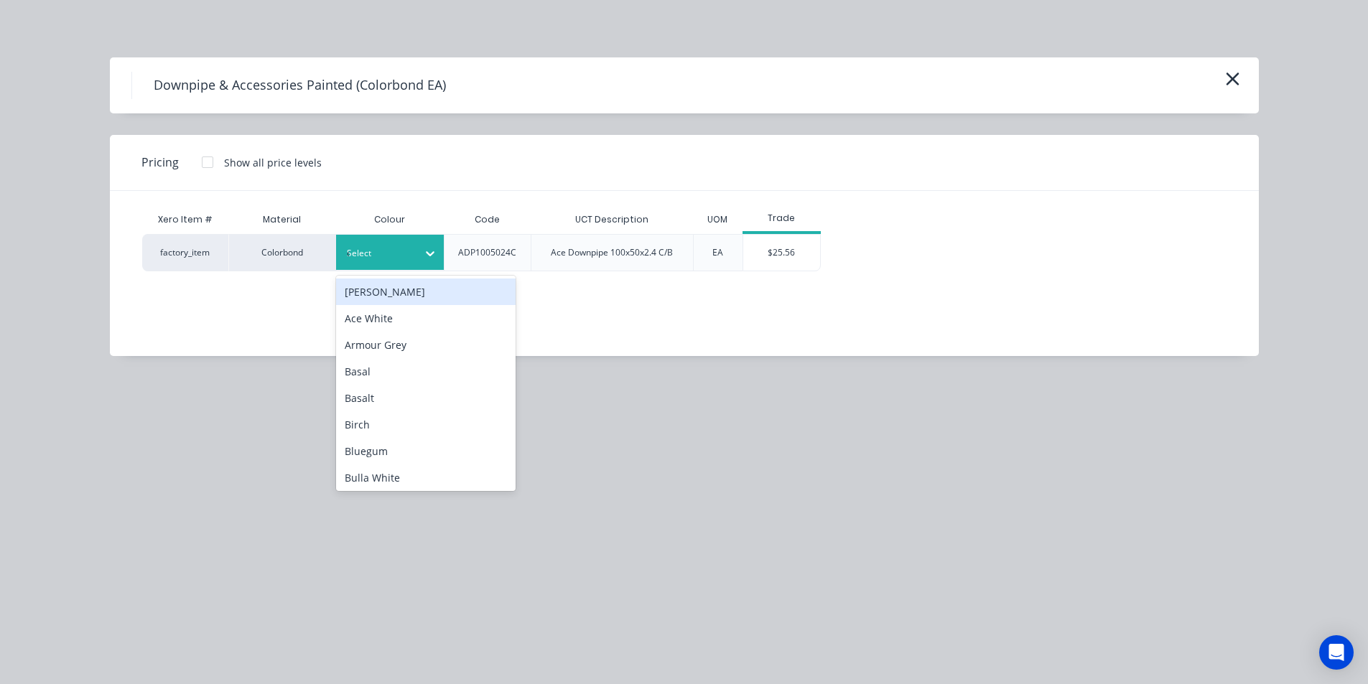
type input "cl"
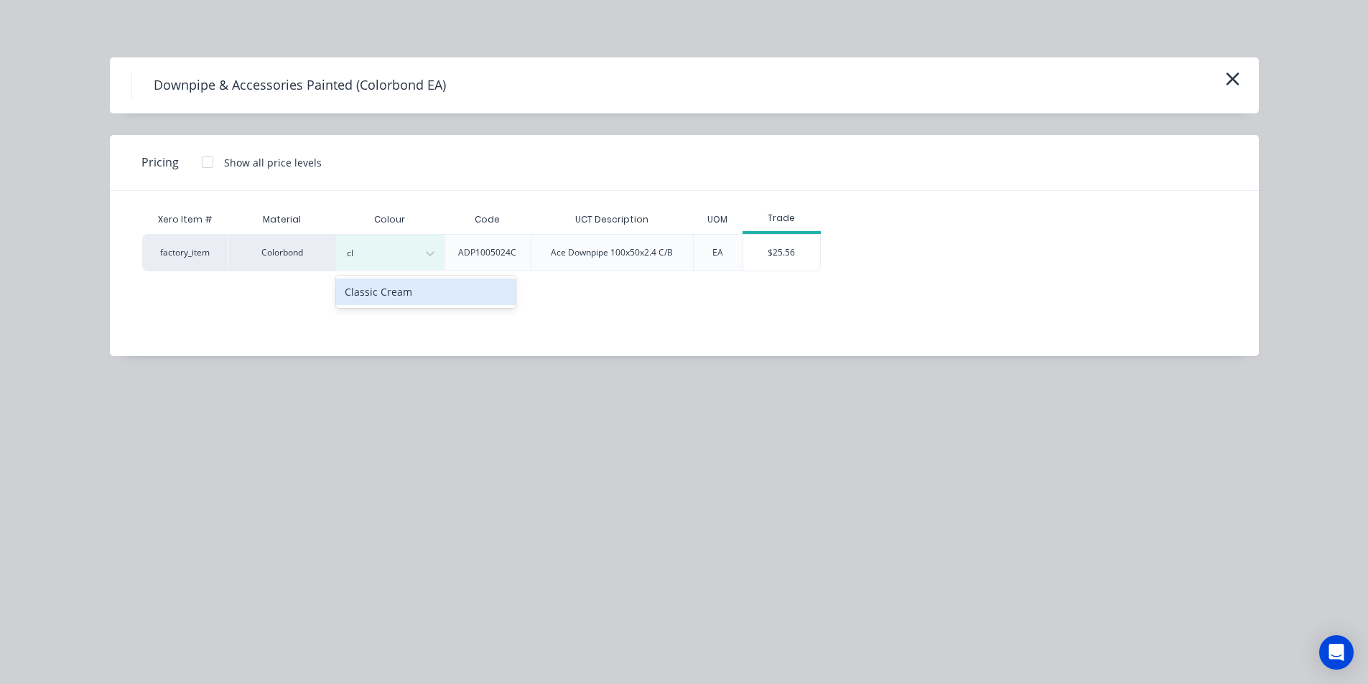
drag, startPoint x: 424, startPoint y: 297, endPoint x: 437, endPoint y: 294, distance: 13.4
click at [426, 297] on div "Classic Cream" at bounding box center [425, 292] width 179 height 27
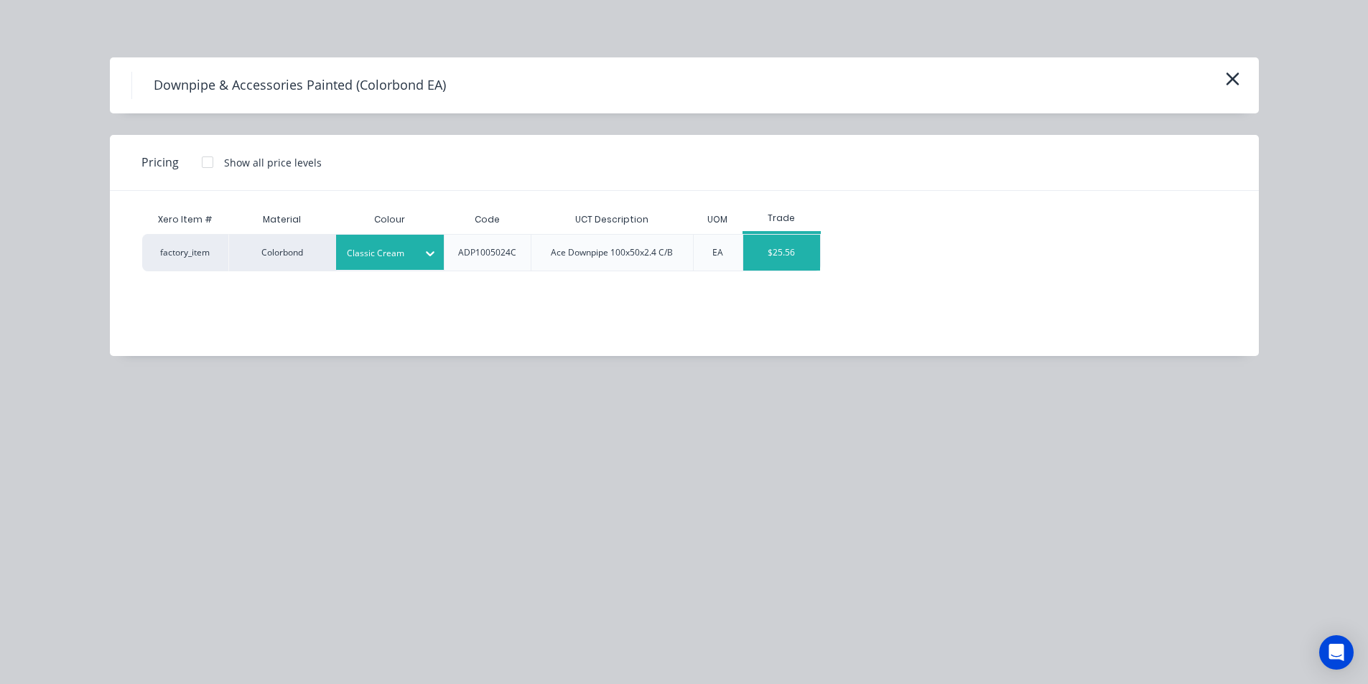
click at [765, 255] on div "$25.56" at bounding box center [781, 253] width 77 height 36
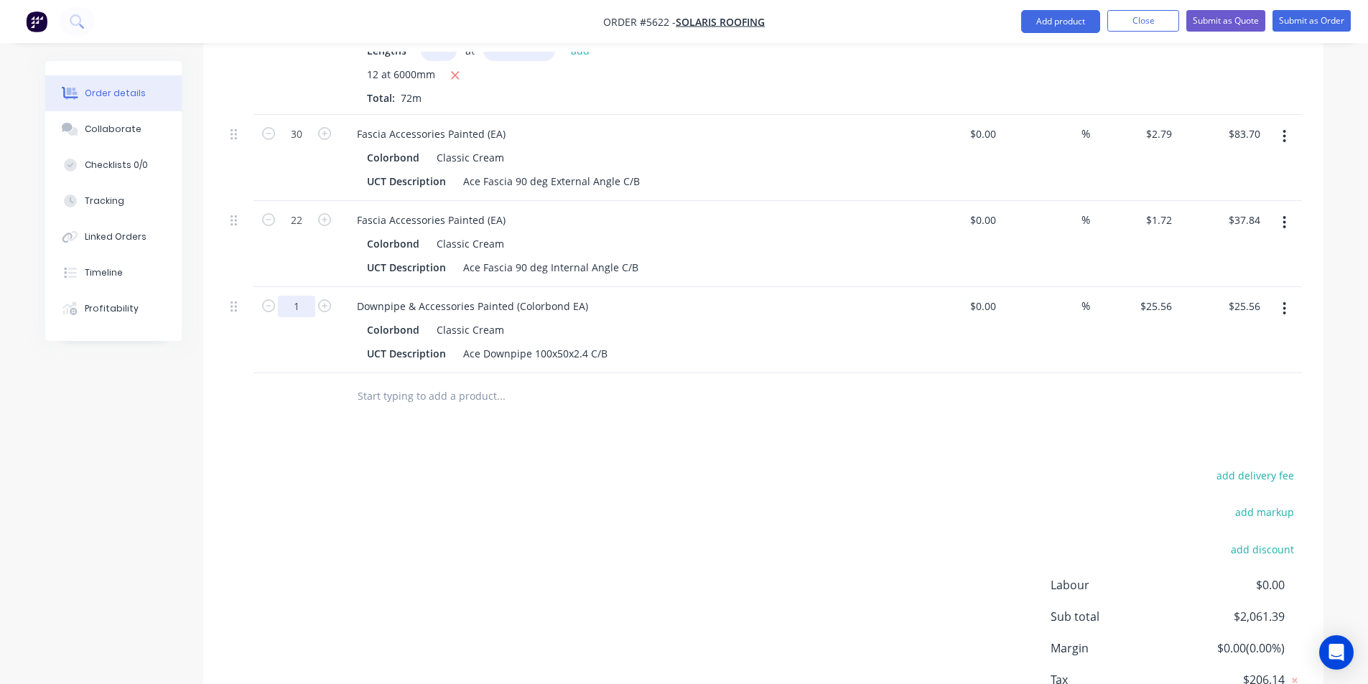
click at [300, 145] on input "1" at bounding box center [296, 134] width 37 height 22
type input "10"
type input "$255.60"
click at [630, 386] on input "text" at bounding box center [500, 396] width 287 height 29
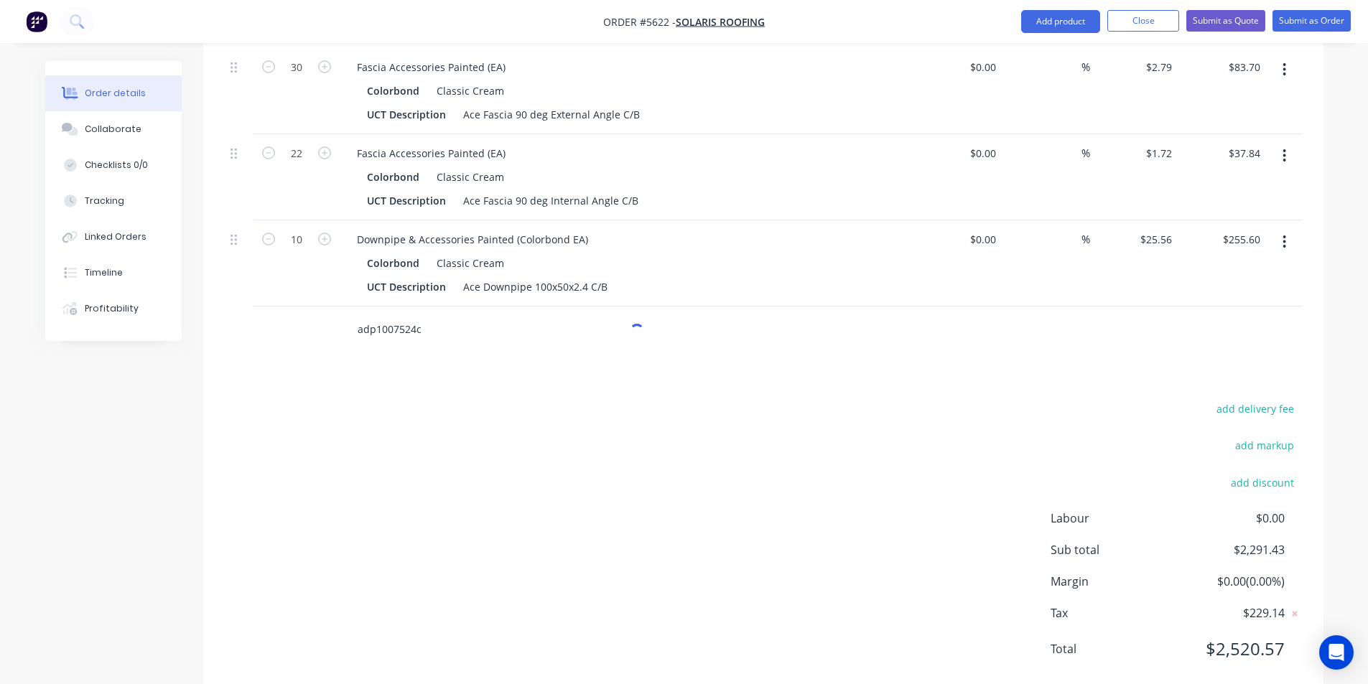
scroll to position [891, 0]
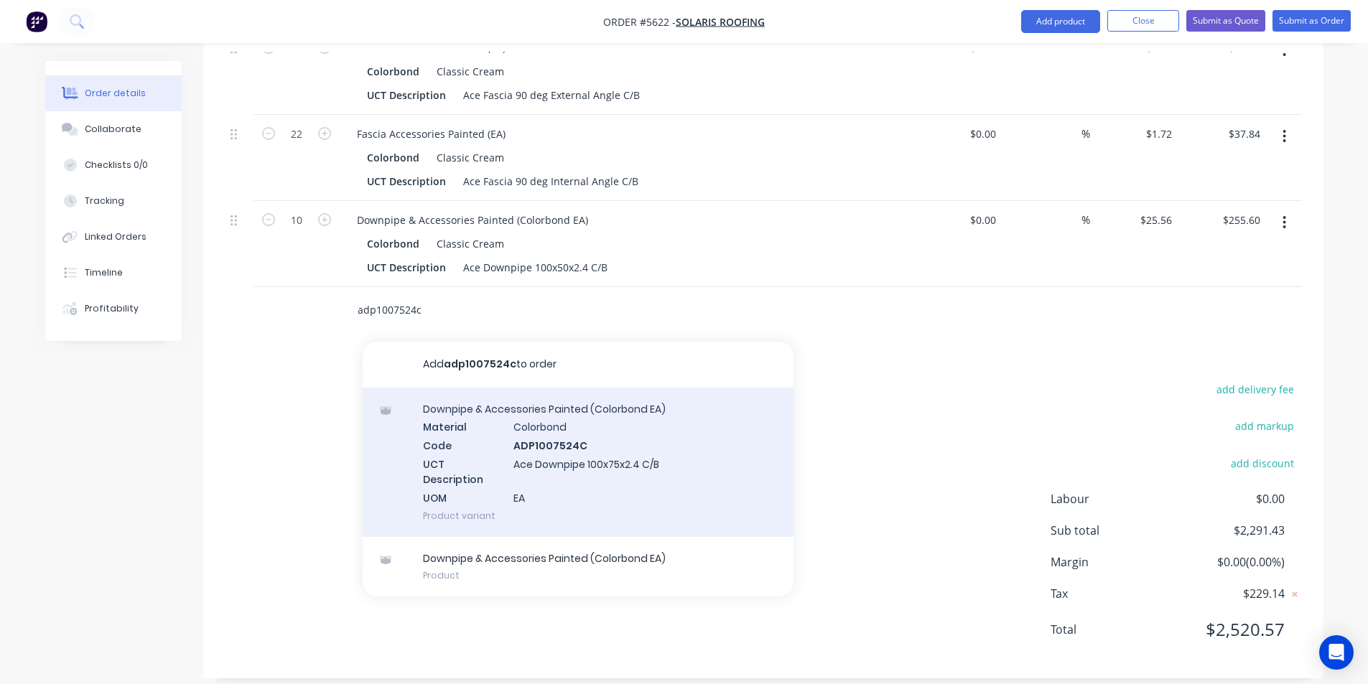
type input "adp1007524c"
click at [630, 457] on div "Downpipe & Accessories Painted (Colorbond EA) Material Colorbond Code ADP100752…" at bounding box center [578, 462] width 431 height 149
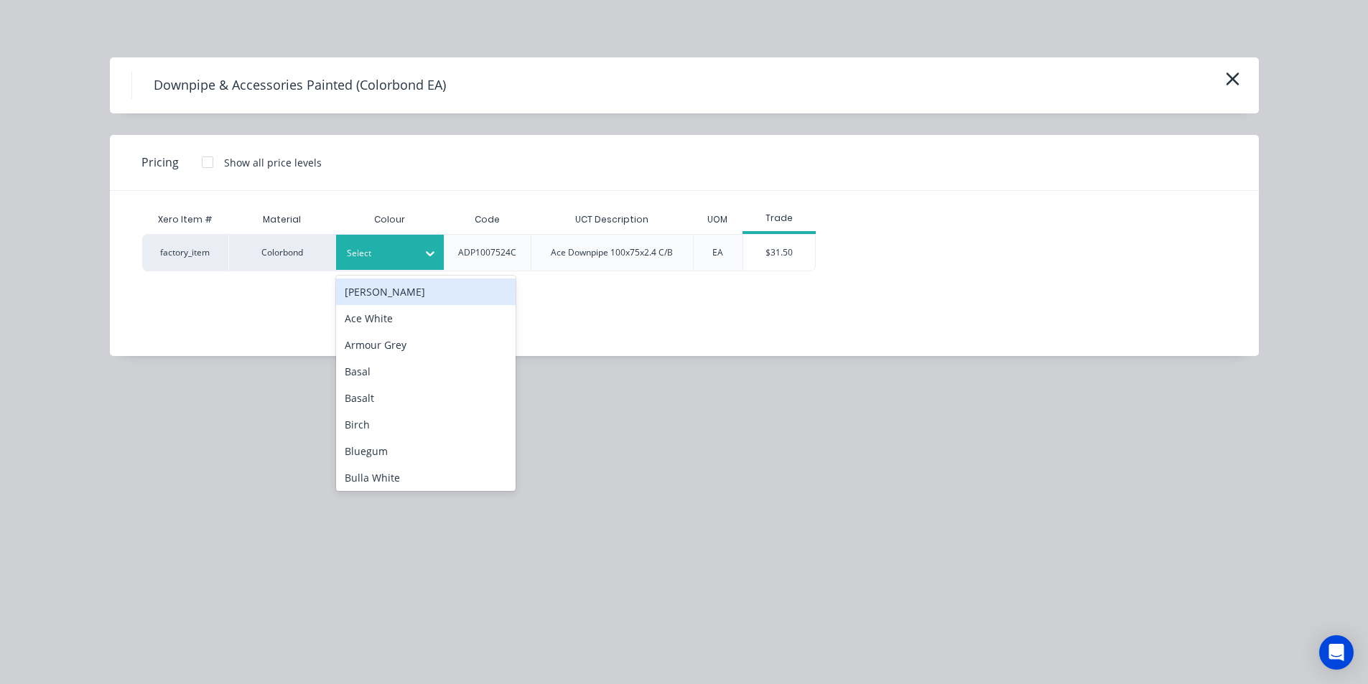
click at [417, 263] on div at bounding box center [430, 253] width 26 height 23
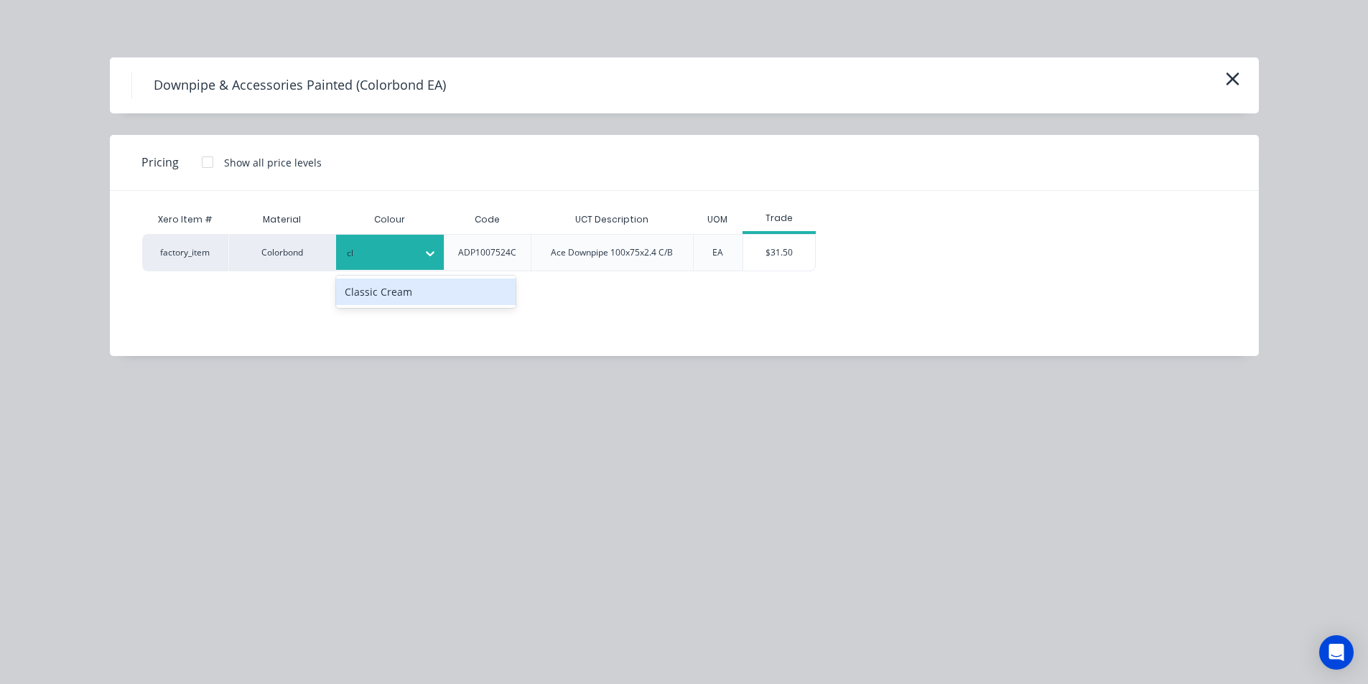
type input "cla"
drag, startPoint x: 452, startPoint y: 299, endPoint x: 472, endPoint y: 305, distance: 21.6
click at [454, 299] on div "Classic Cream" at bounding box center [425, 292] width 179 height 27
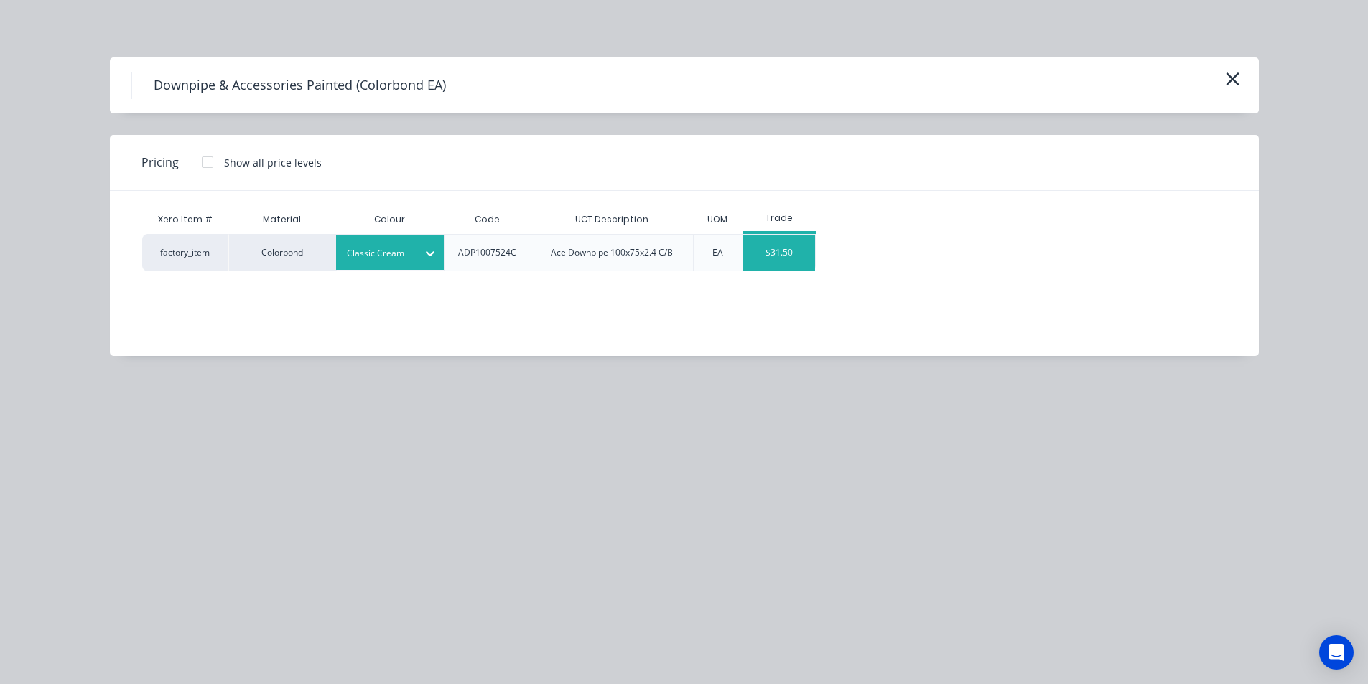
click at [798, 264] on div "$31.50" at bounding box center [779, 253] width 72 height 36
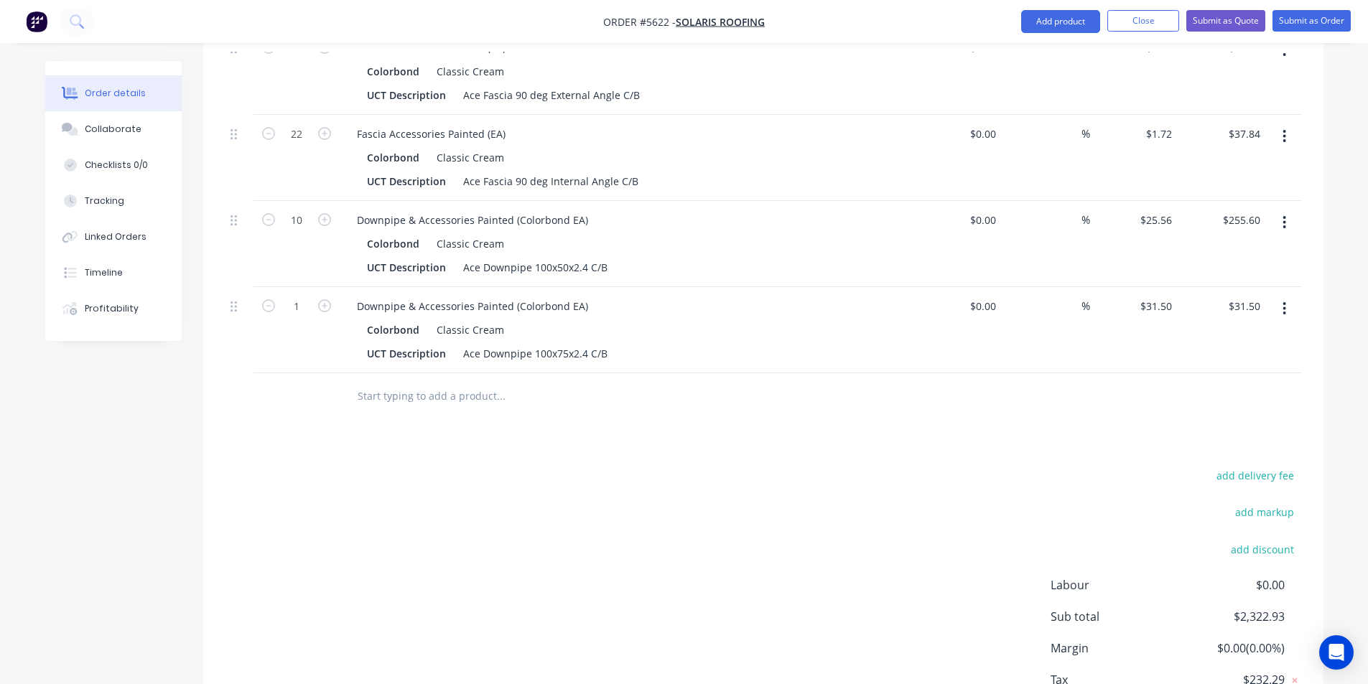
click at [536, 409] on div "Drawings Add drawing Products Show / Hide columns Add product Qty Cost Markup P…" at bounding box center [763, 137] width 1120 height 1253
click at [495, 383] on input "text" at bounding box center [500, 396] width 287 height 29
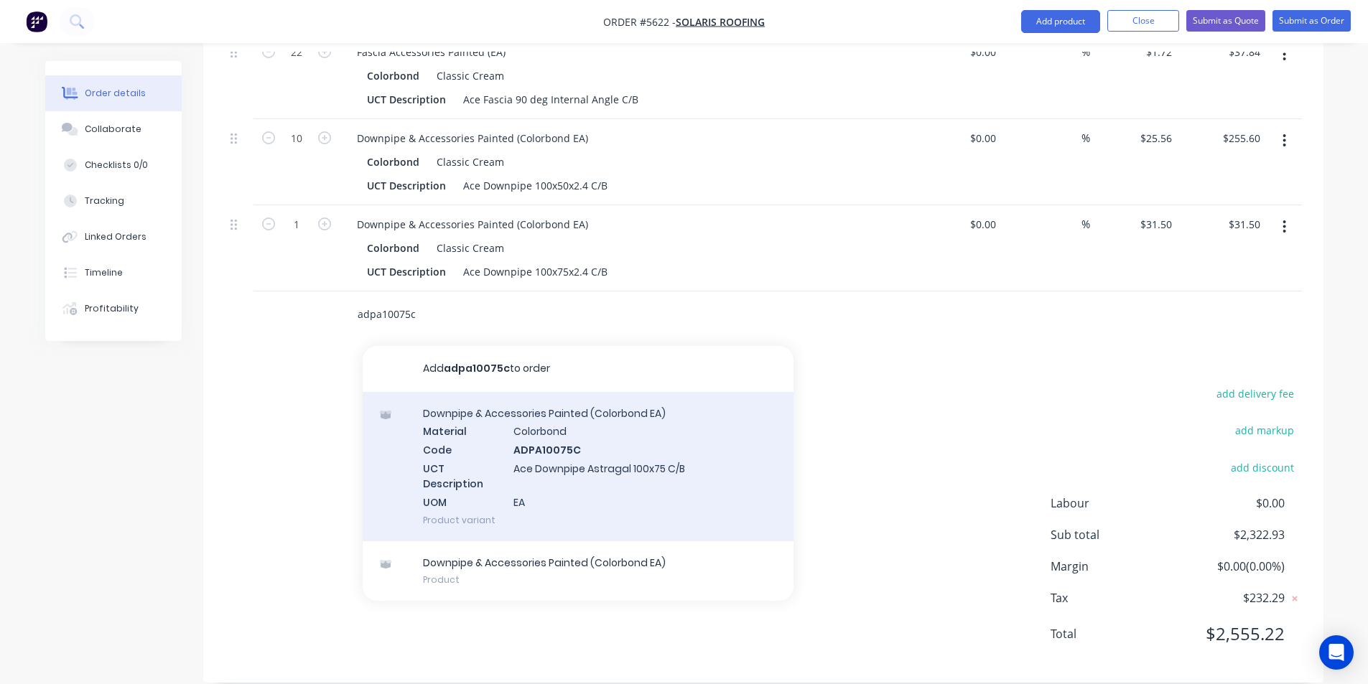
scroll to position [977, 0]
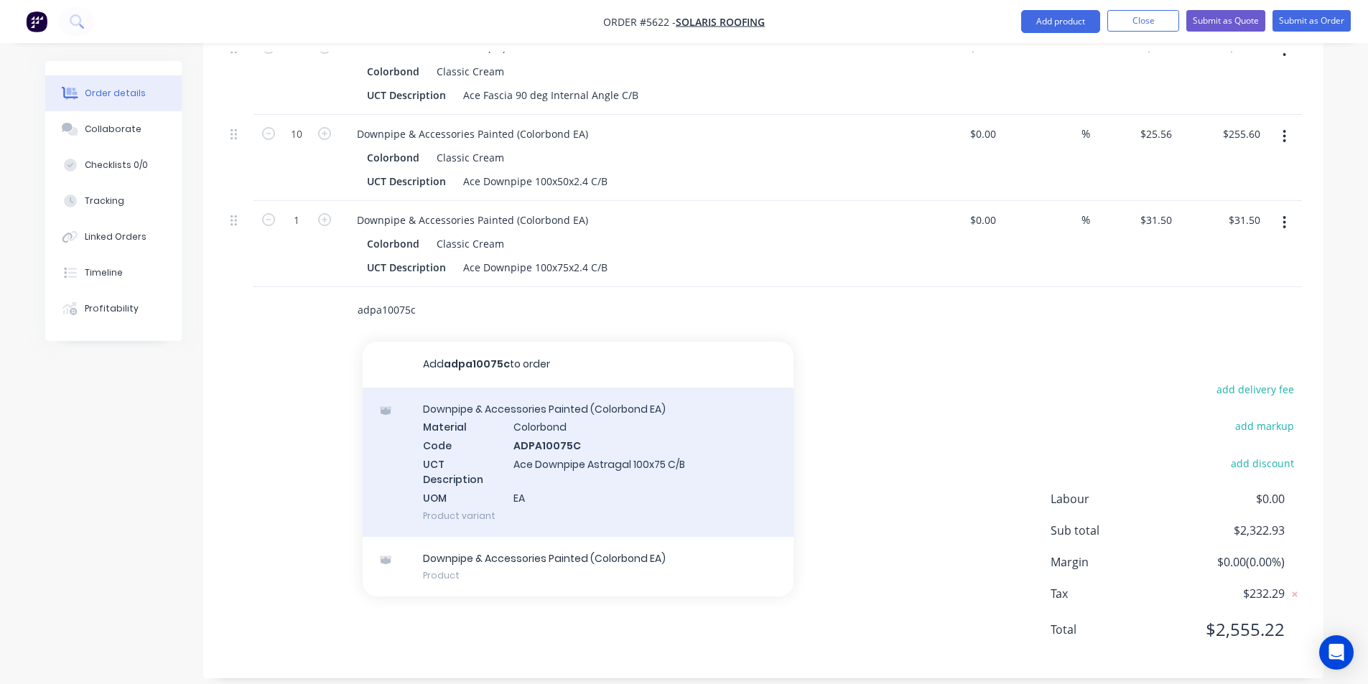
type input "adpa10075c"
click at [540, 439] on div "Downpipe & Accessories Painted (Colorbond EA) Material Colorbond Code ADPA10075…" at bounding box center [578, 462] width 431 height 149
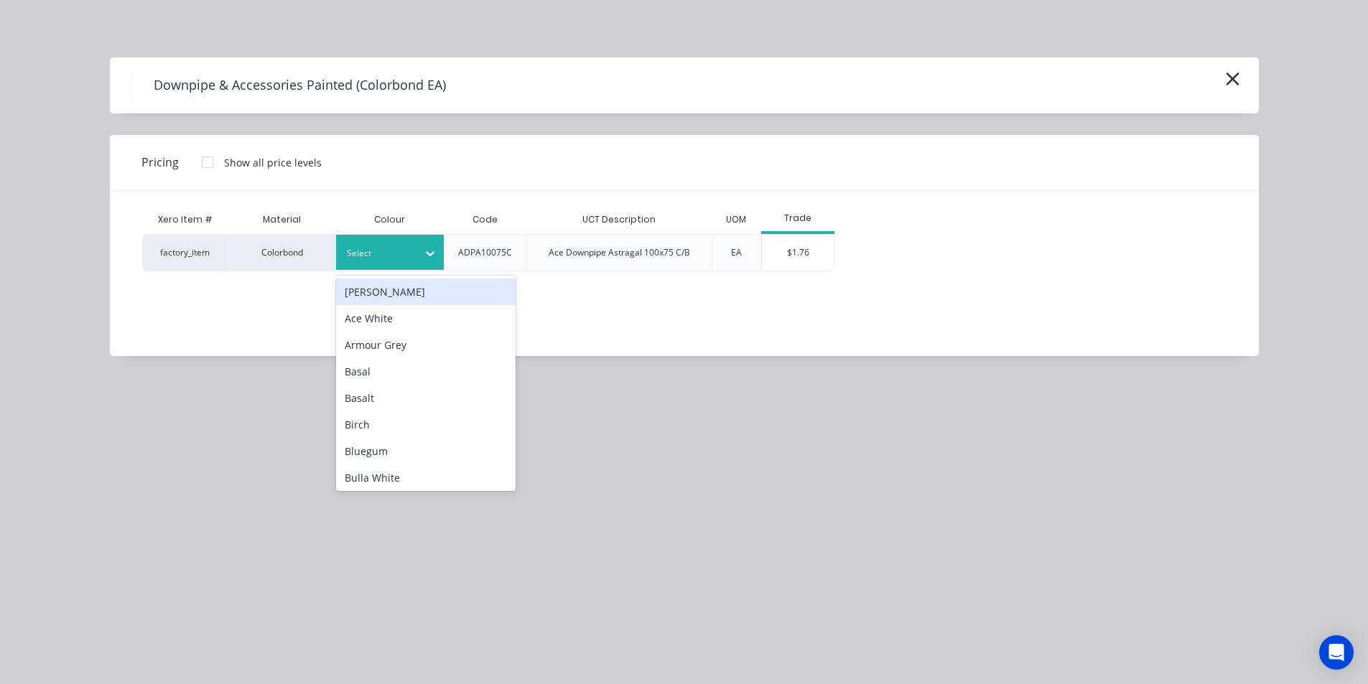
click at [416, 244] on div "Select" at bounding box center [377, 253] width 80 height 19
type input "cl"
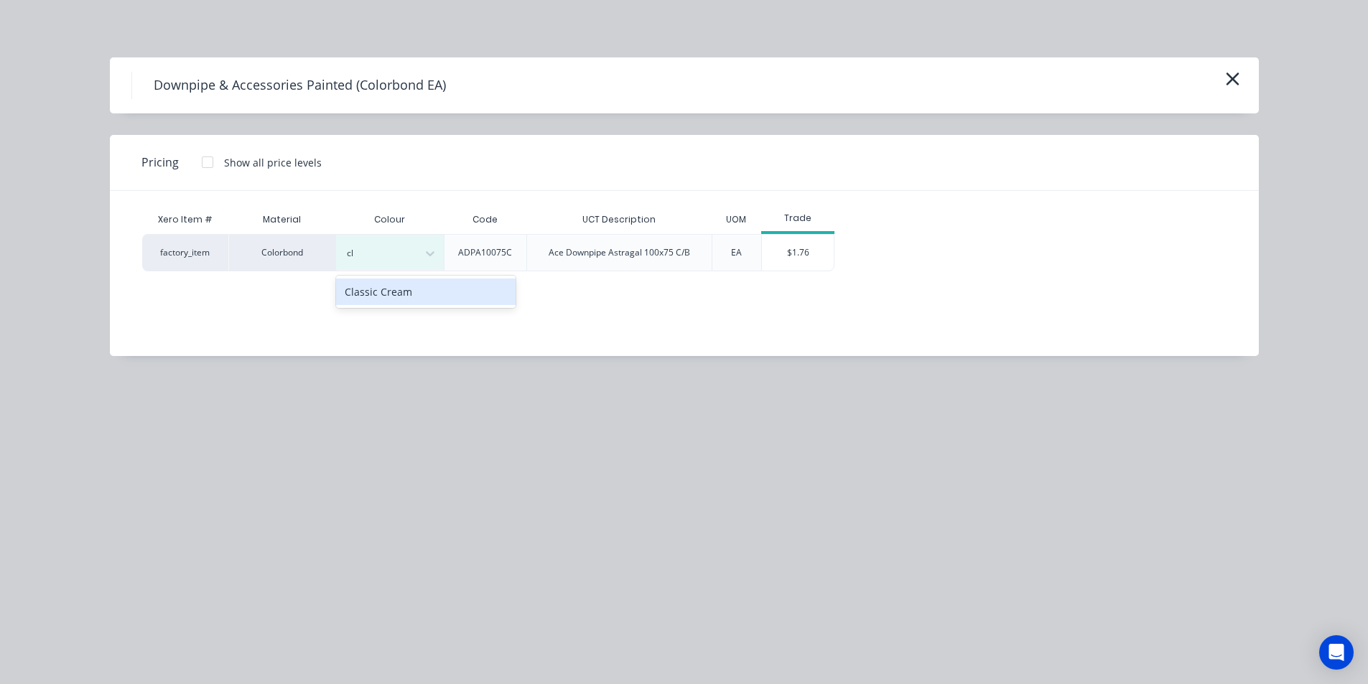
click at [399, 290] on div "Classic Cream" at bounding box center [425, 292] width 179 height 27
drag, startPoint x: 795, startPoint y: 259, endPoint x: 726, endPoint y: 294, distance: 77.4
click at [790, 261] on div "$1.76" at bounding box center [798, 253] width 72 height 36
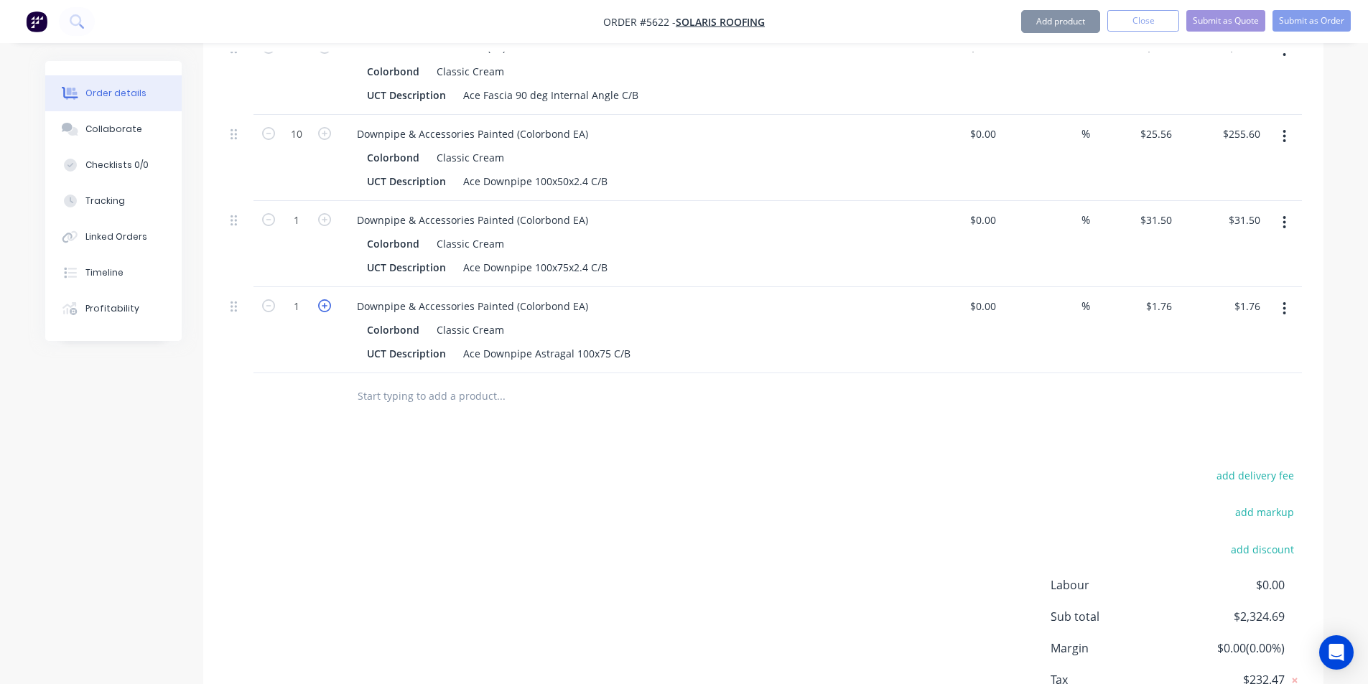
click at [322, 299] on icon "button" at bounding box center [324, 305] width 13 height 13
type input "2"
type input "$3.52"
click at [396, 383] on input "text" at bounding box center [500, 396] width 287 height 29
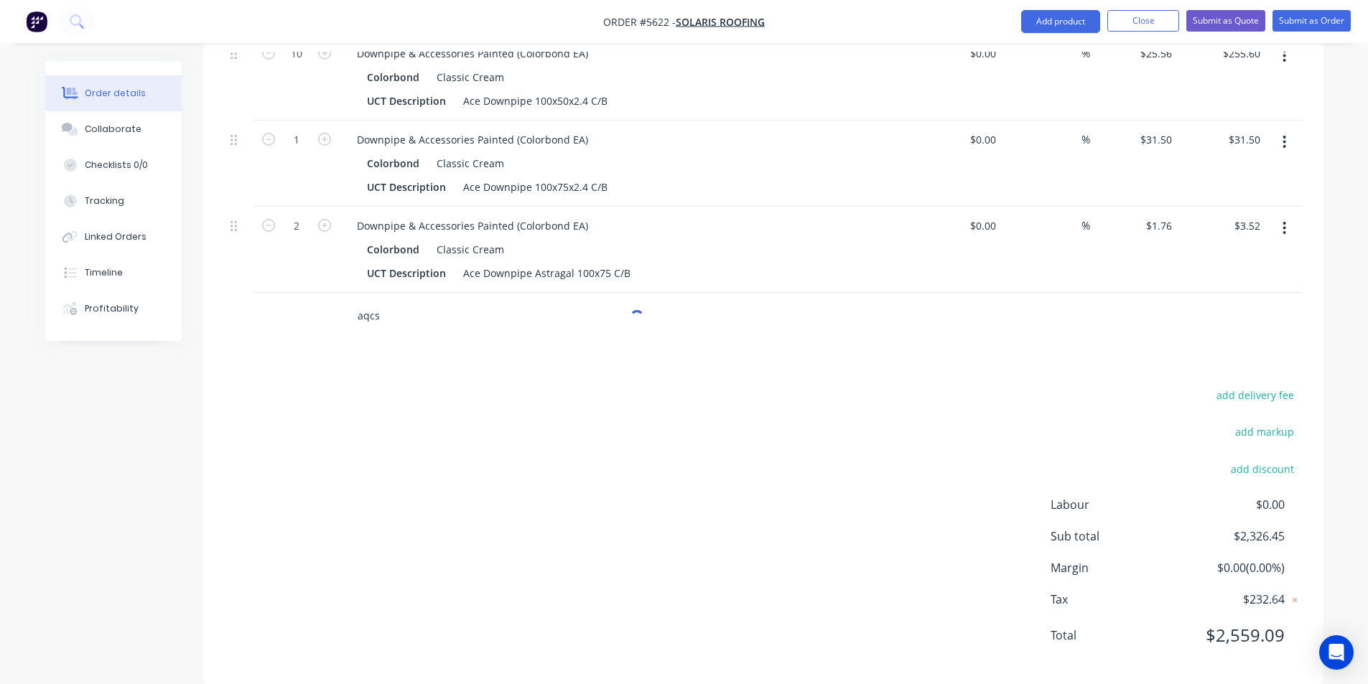
scroll to position [1063, 0]
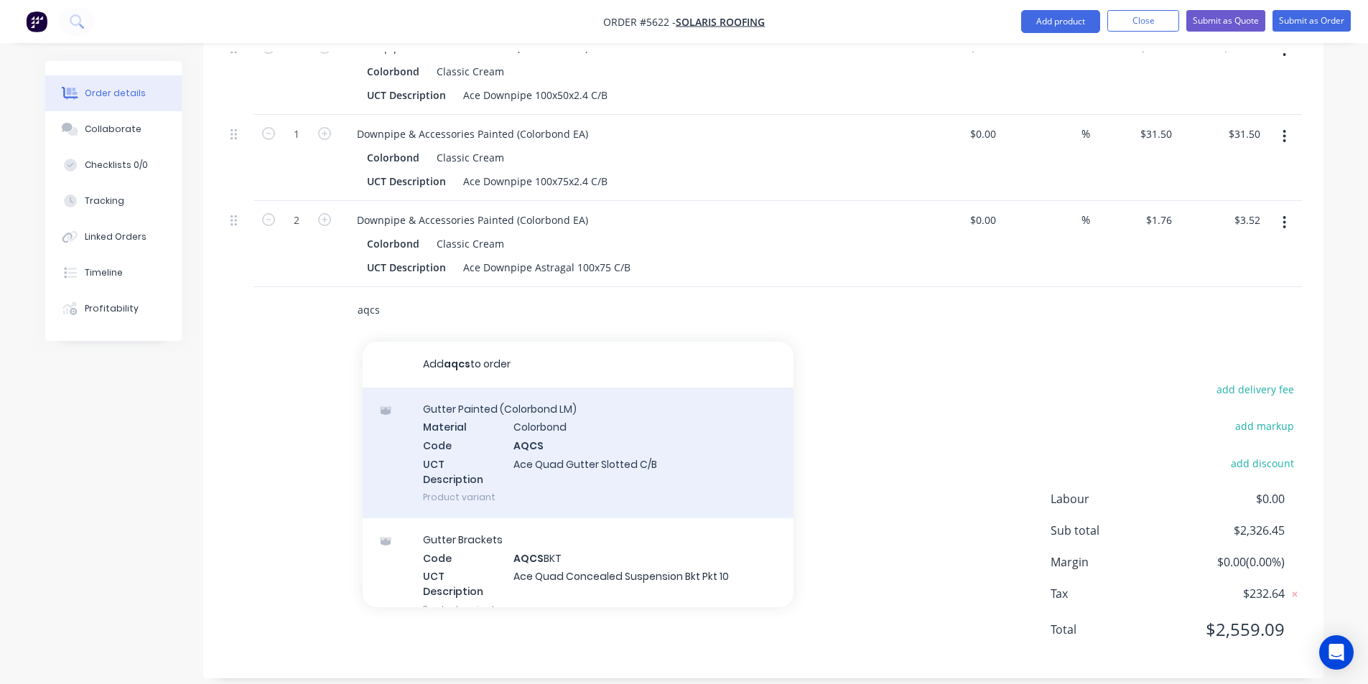
type input "aqcs"
click at [513, 419] on div "Gutter Painted (Colorbond LM) Material Colorbond Code AQCS UCT Description Ace …" at bounding box center [578, 453] width 431 height 131
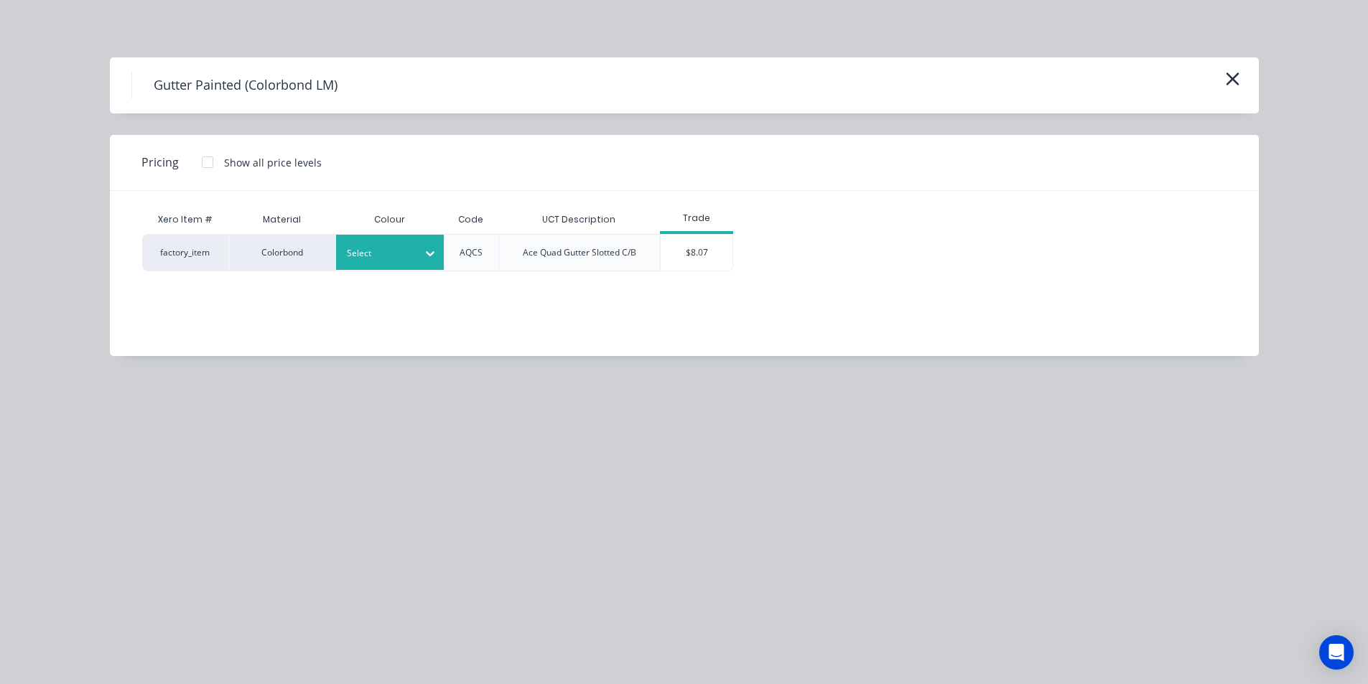
click at [403, 251] on div at bounding box center [379, 254] width 65 height 16
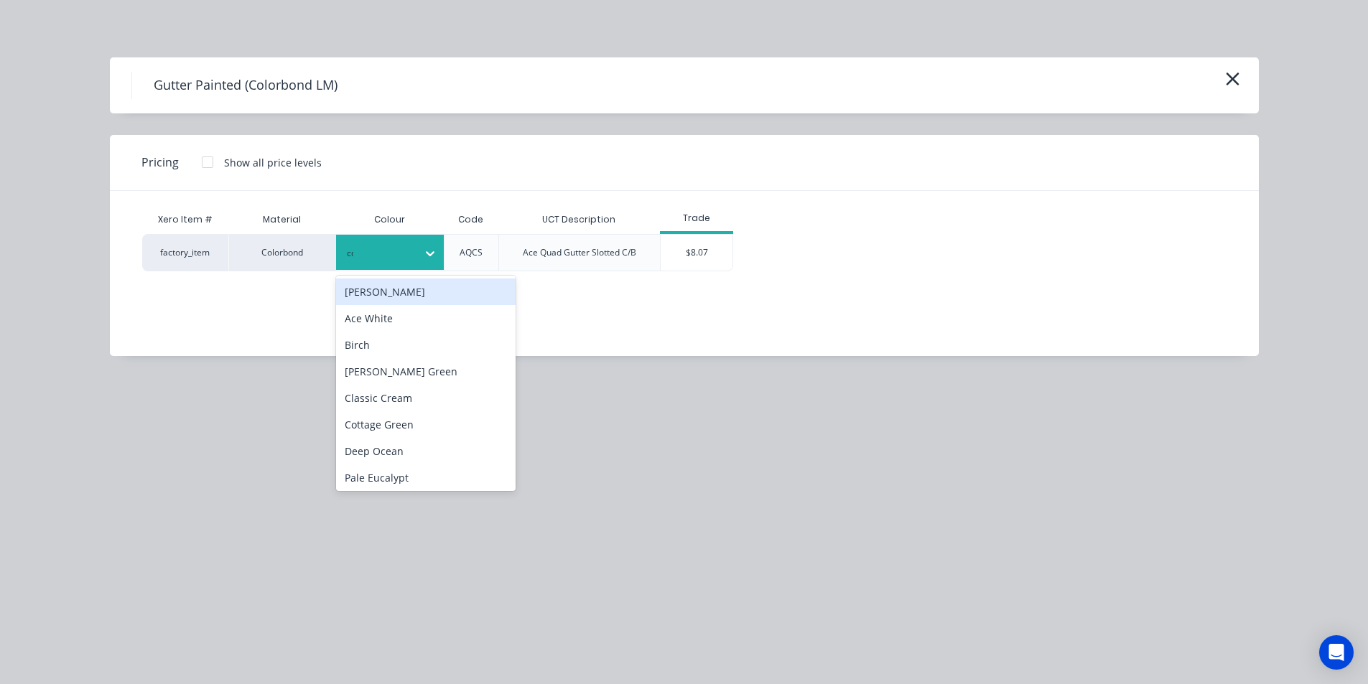
type input "cot"
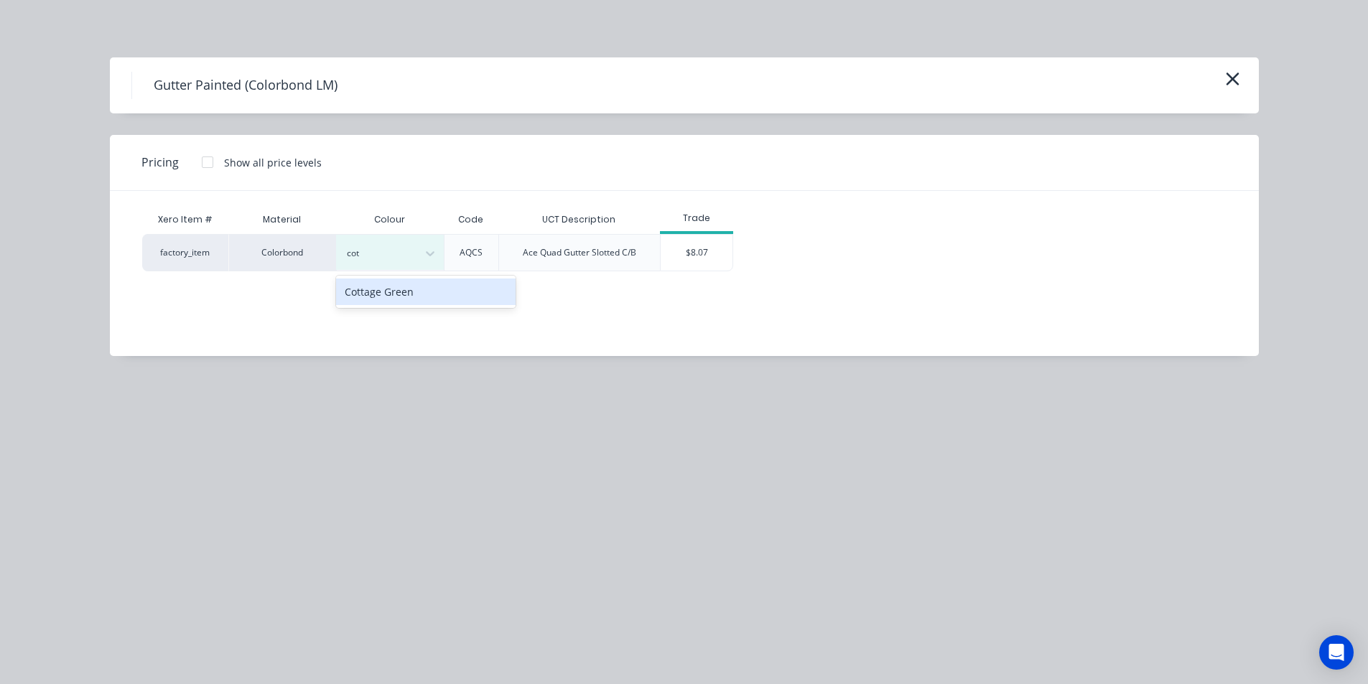
click at [424, 289] on div "Cottage Green" at bounding box center [425, 292] width 179 height 27
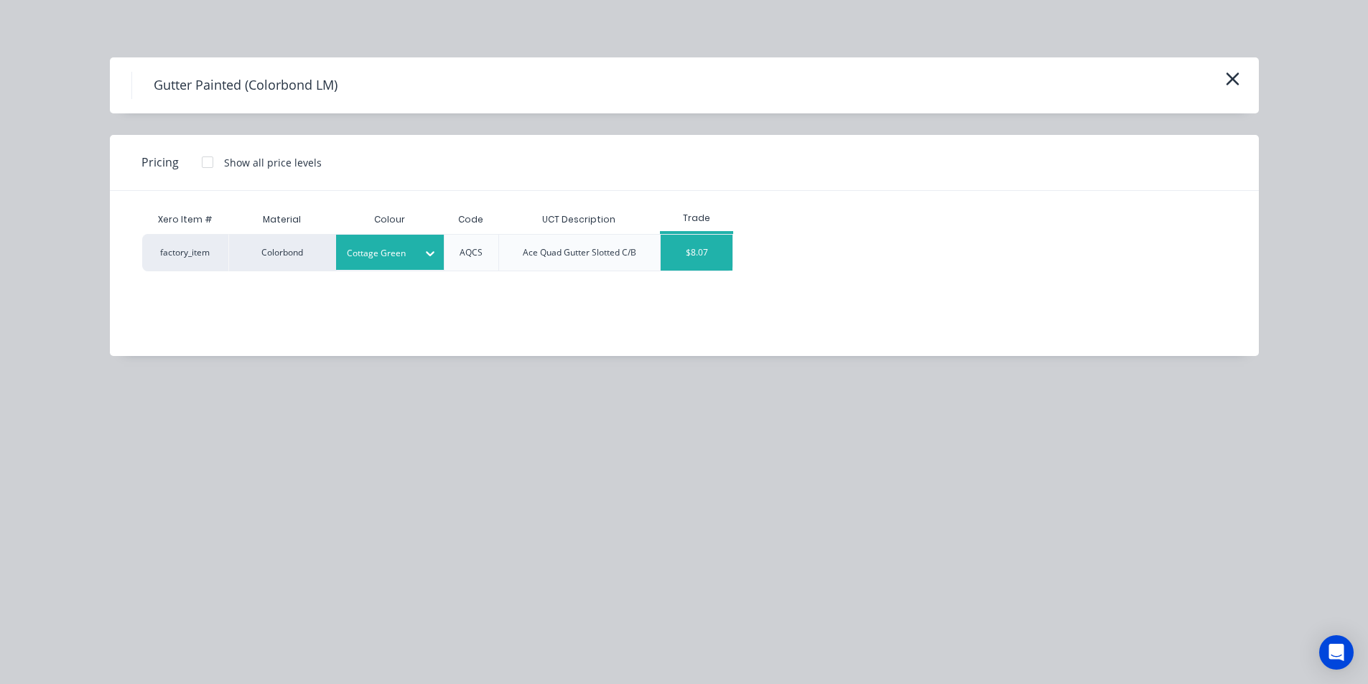
click at [693, 257] on div "$8.07" at bounding box center [696, 253] width 72 height 36
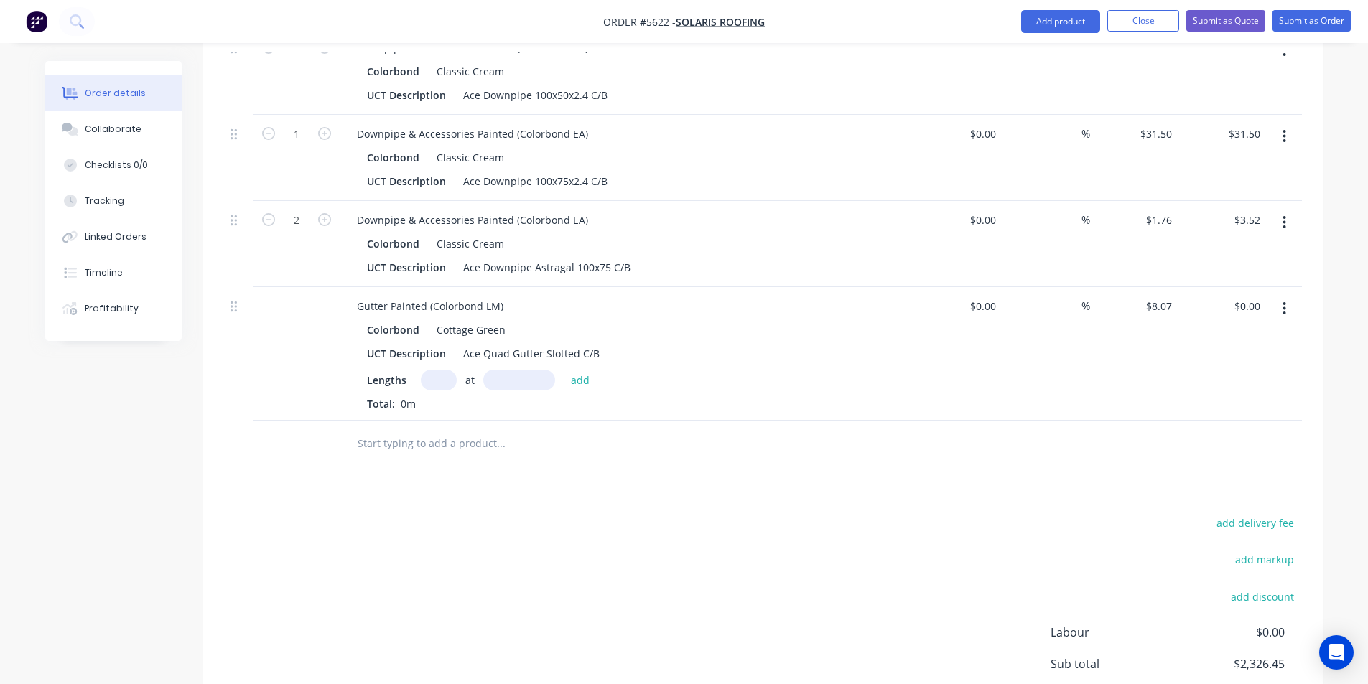
click at [436, 370] on input "text" at bounding box center [439, 380] width 36 height 21
type input "8"
type input "3000"
click at [564, 370] on button "add" at bounding box center [581, 379] width 34 height 19
type input "$193.68"
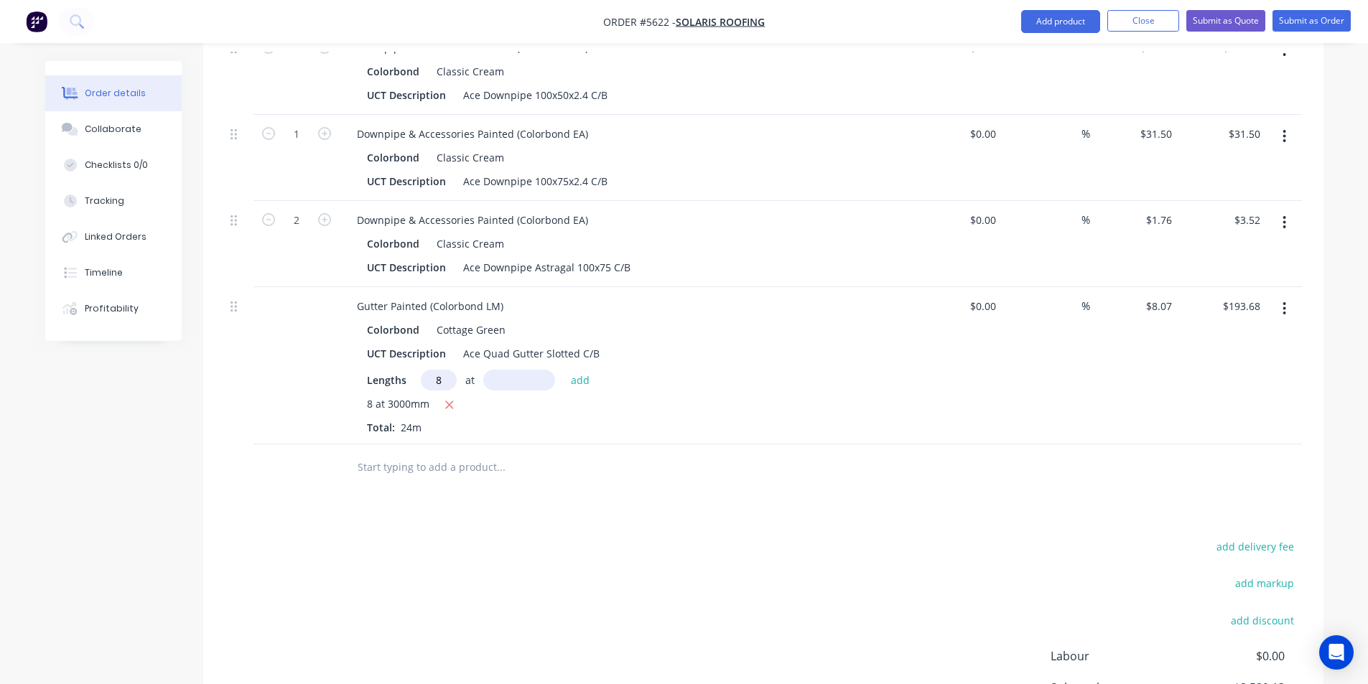
type input "8"
type input "4000"
click at [564, 370] on button "add" at bounding box center [581, 379] width 34 height 19
type input "$451.92"
type input "6"
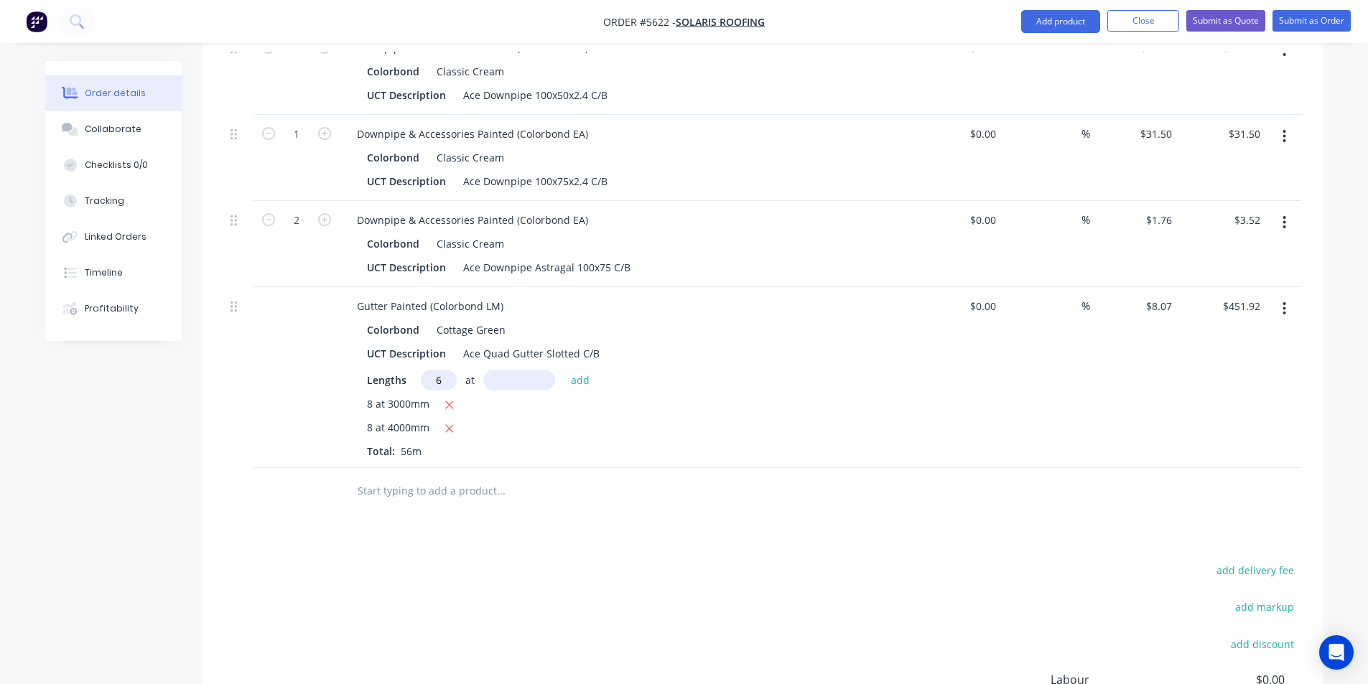
click at [438, 370] on input "6" at bounding box center [439, 380] width 36 height 21
type input "1"
type input "6000"
click at [564, 370] on button "add" at bounding box center [581, 379] width 34 height 19
type input "$500.34"
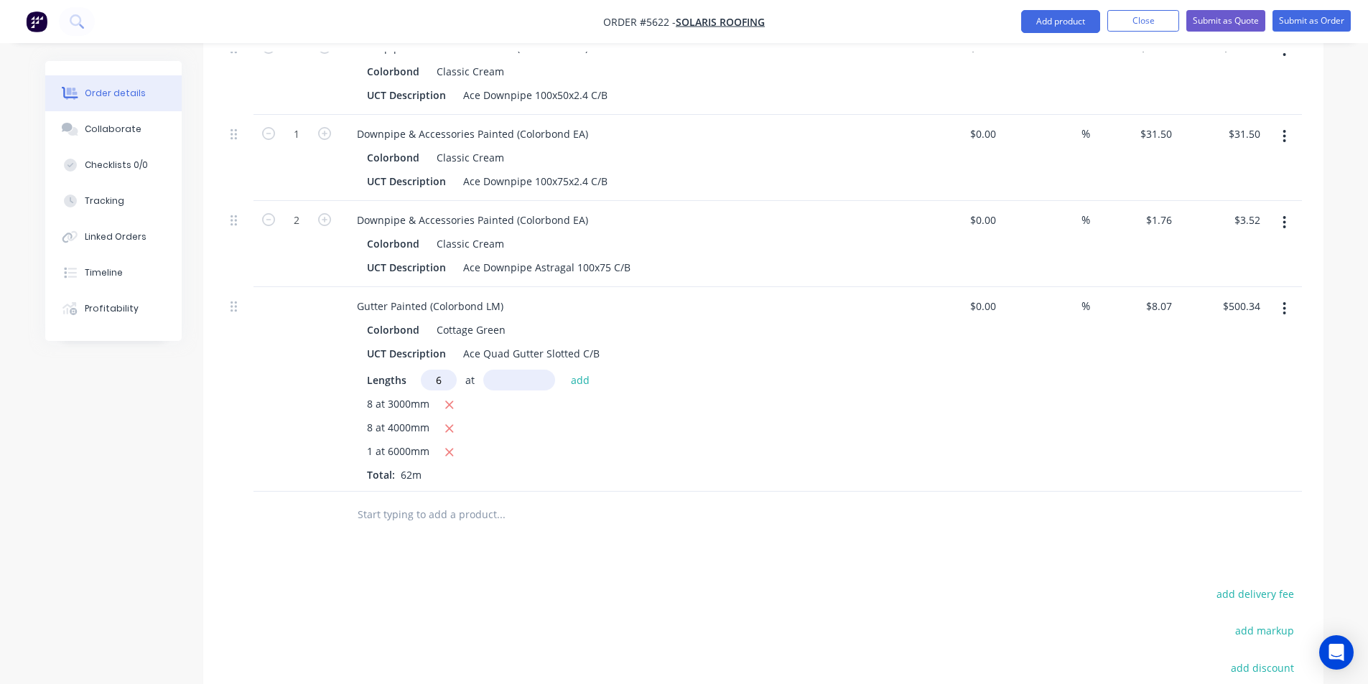
type input "6"
type input "7000"
click at [564, 370] on button "add" at bounding box center [581, 379] width 34 height 19
type input "$839.28"
type input "2"
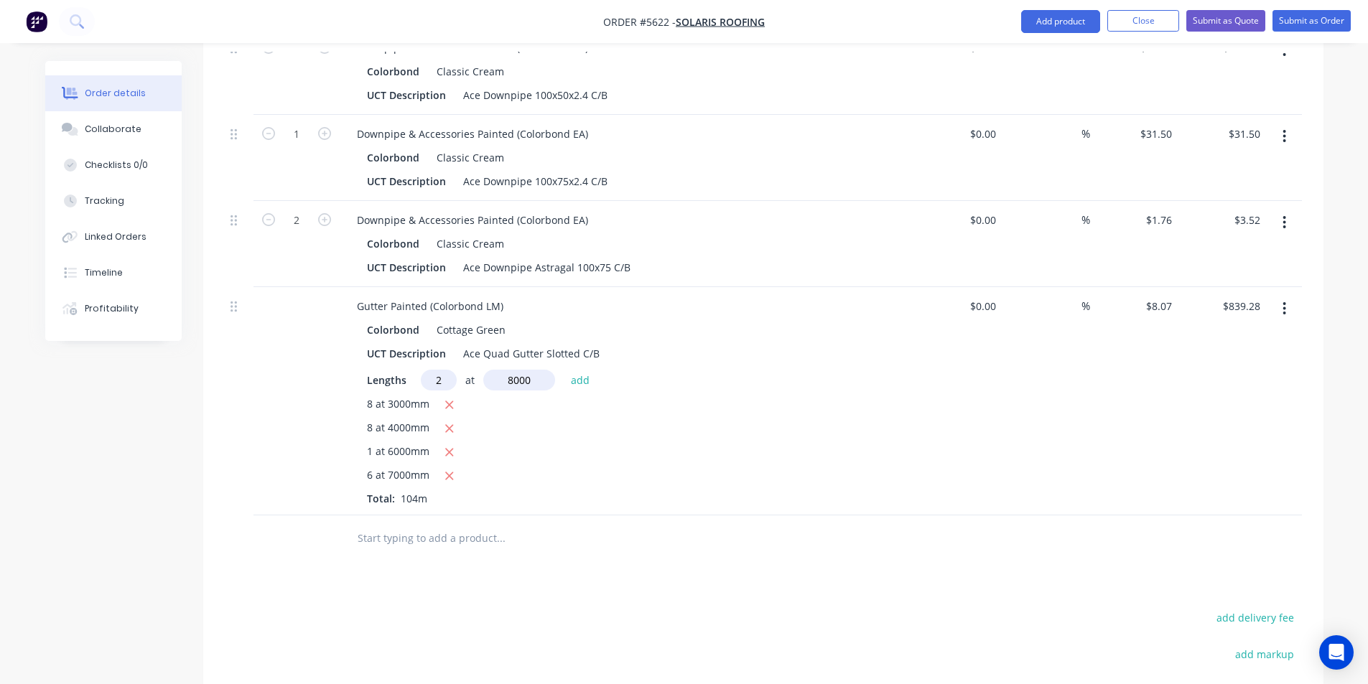
type input "8000"
click at [564, 370] on button "add" at bounding box center [581, 379] width 34 height 19
type input "$968.40"
type input "17"
type input "9000"
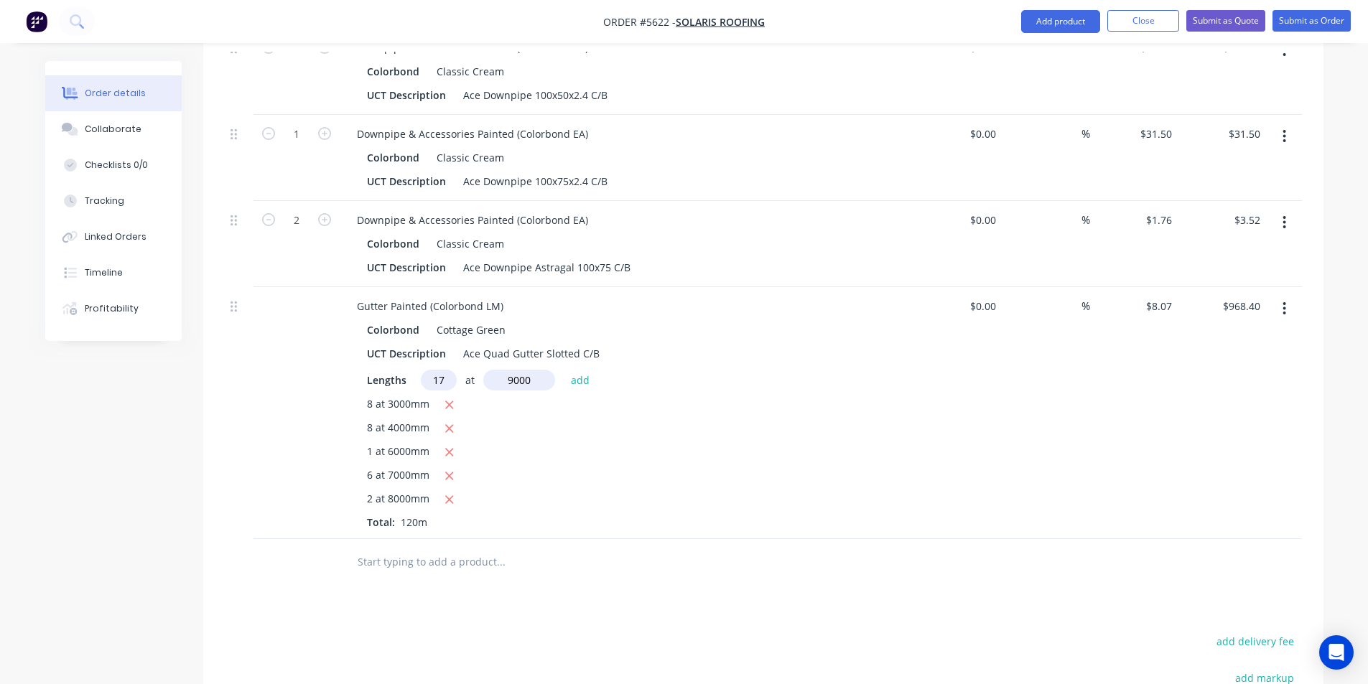
click at [564, 370] on button "add" at bounding box center [581, 379] width 34 height 19
type input "$2,203.11"
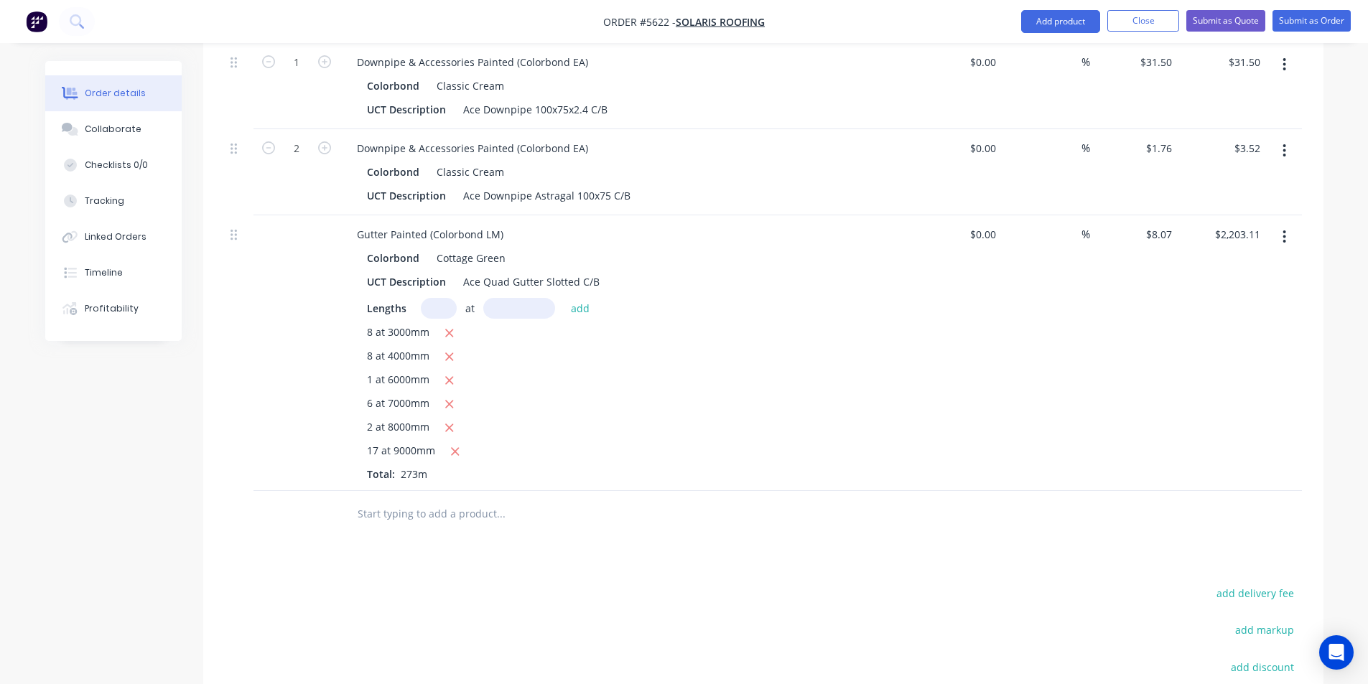
click at [651, 491] on div at bounding box center [598, 514] width 517 height 47
drag, startPoint x: 631, startPoint y: 490, endPoint x: 612, endPoint y: 497, distance: 20.3
click at [627, 500] on input "text" at bounding box center [500, 514] width 287 height 29
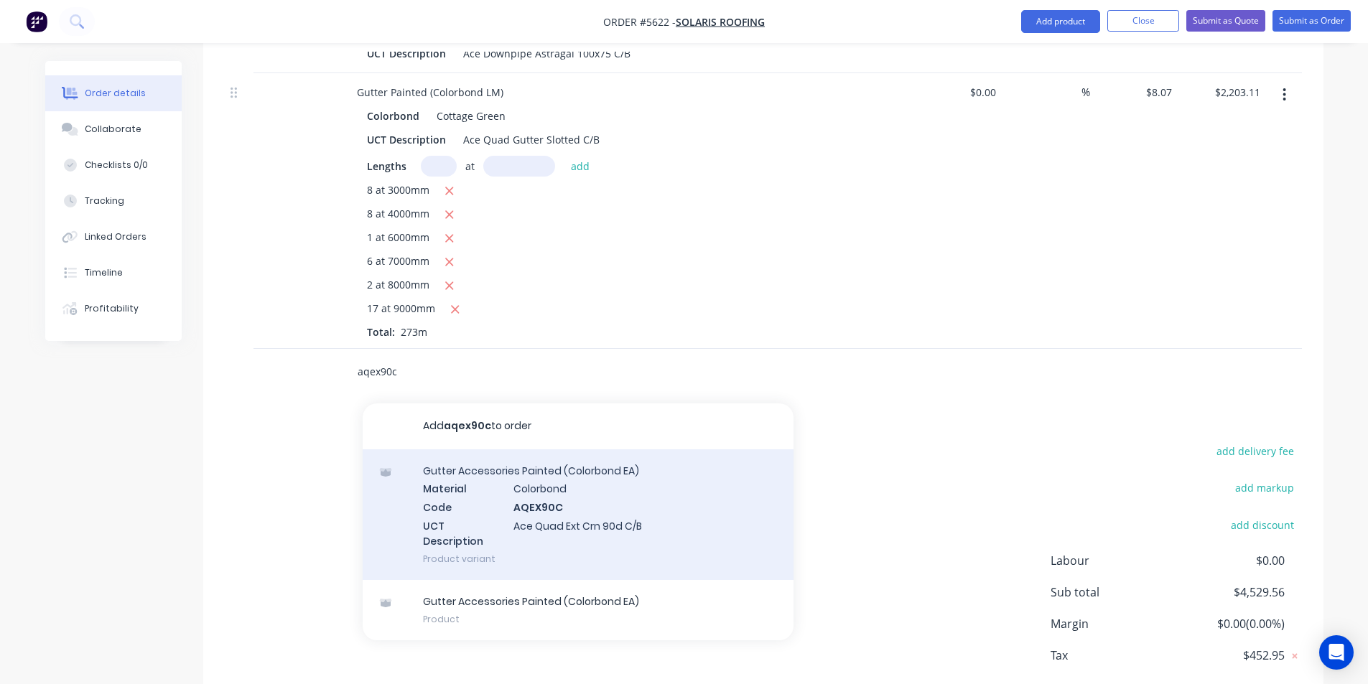
scroll to position [1279, 0]
type input "aqex90c"
click at [728, 522] on div "Gutter Accessories Painted (Colorbond EA) Material Colorbond Code AQEX90C UCT D…" at bounding box center [578, 513] width 431 height 131
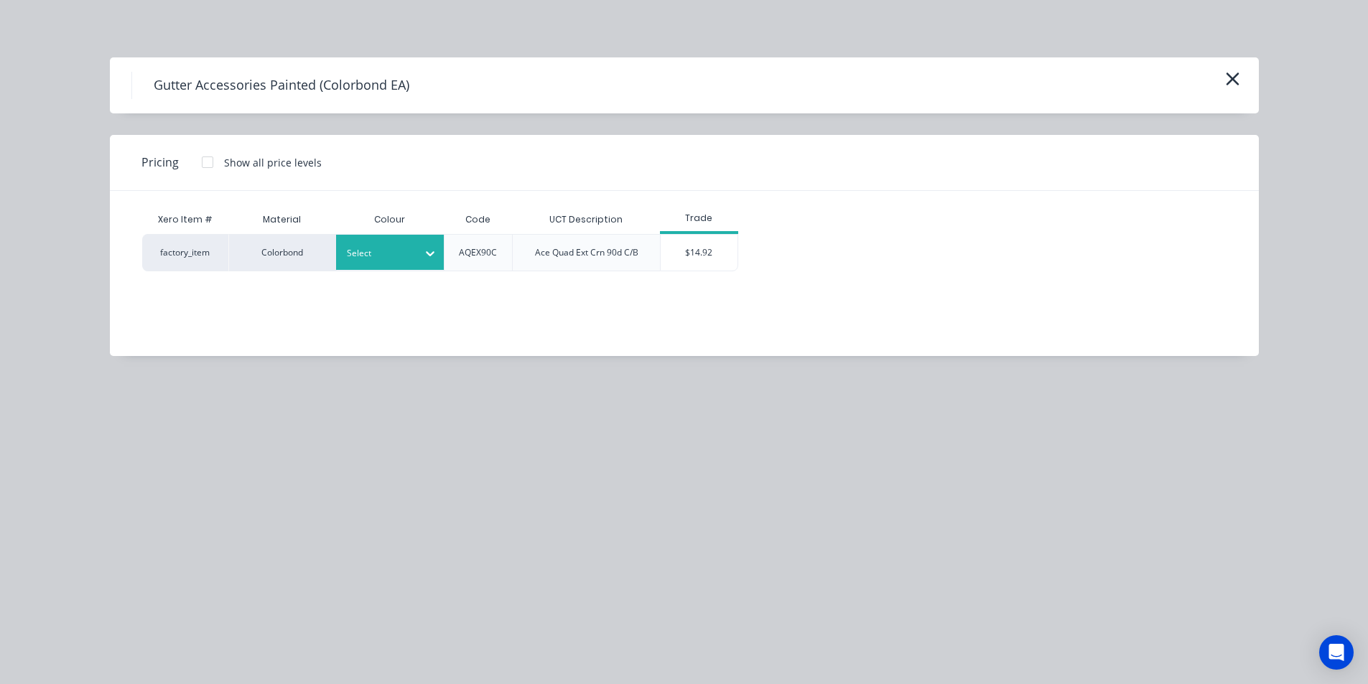
click at [435, 256] on icon at bounding box center [430, 253] width 14 height 14
type input "cot"
click at [453, 291] on div "Cottage Green" at bounding box center [425, 292] width 179 height 27
click at [693, 248] on div "$14.92" at bounding box center [698, 253] width 77 height 36
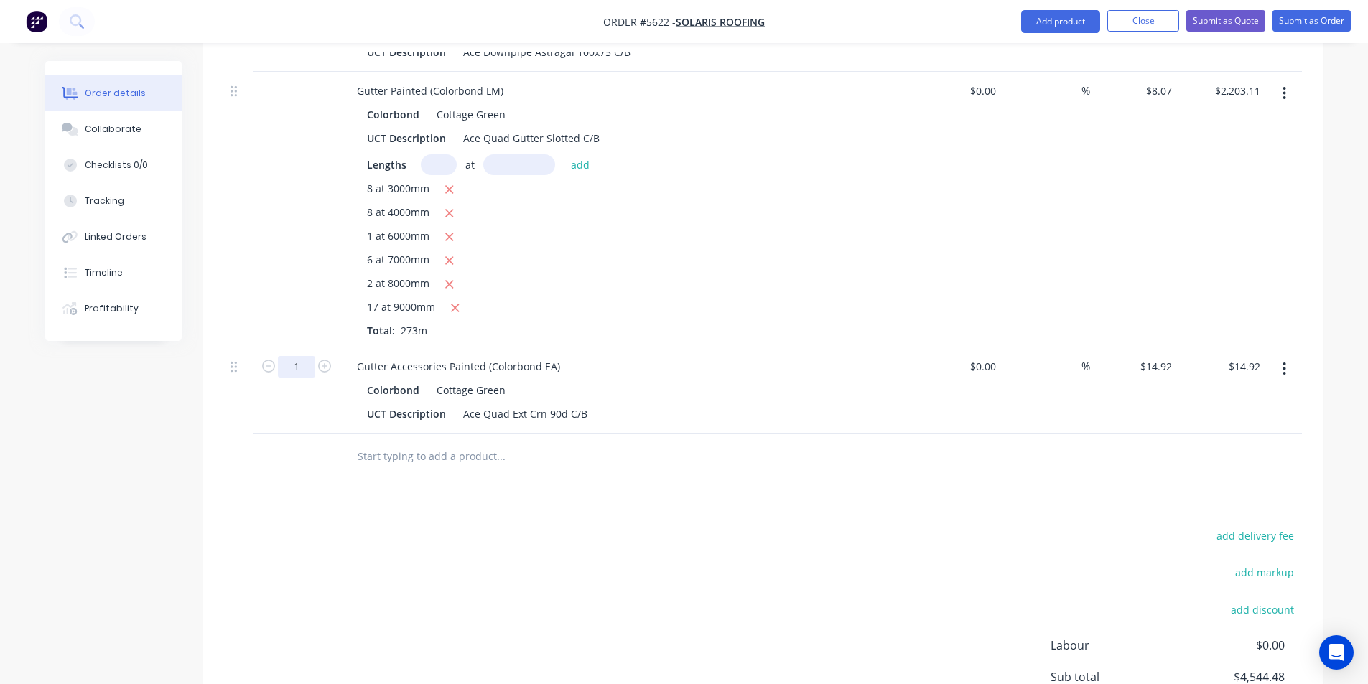
type input "26"
type input "$387.92"
drag, startPoint x: 414, startPoint y: 438, endPoint x: 432, endPoint y: 439, distance: 18.7
click at [421, 442] on input "text" at bounding box center [500, 456] width 287 height 29
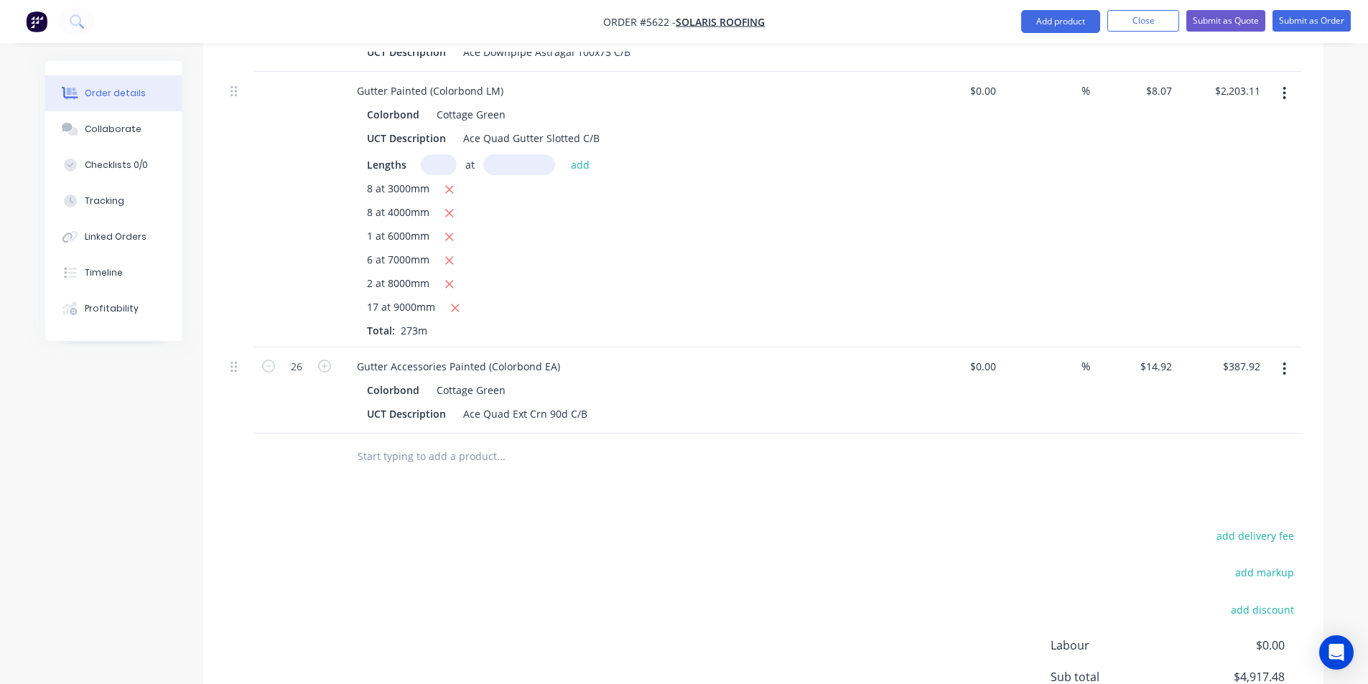
click at [462, 442] on input "text" at bounding box center [500, 456] width 287 height 29
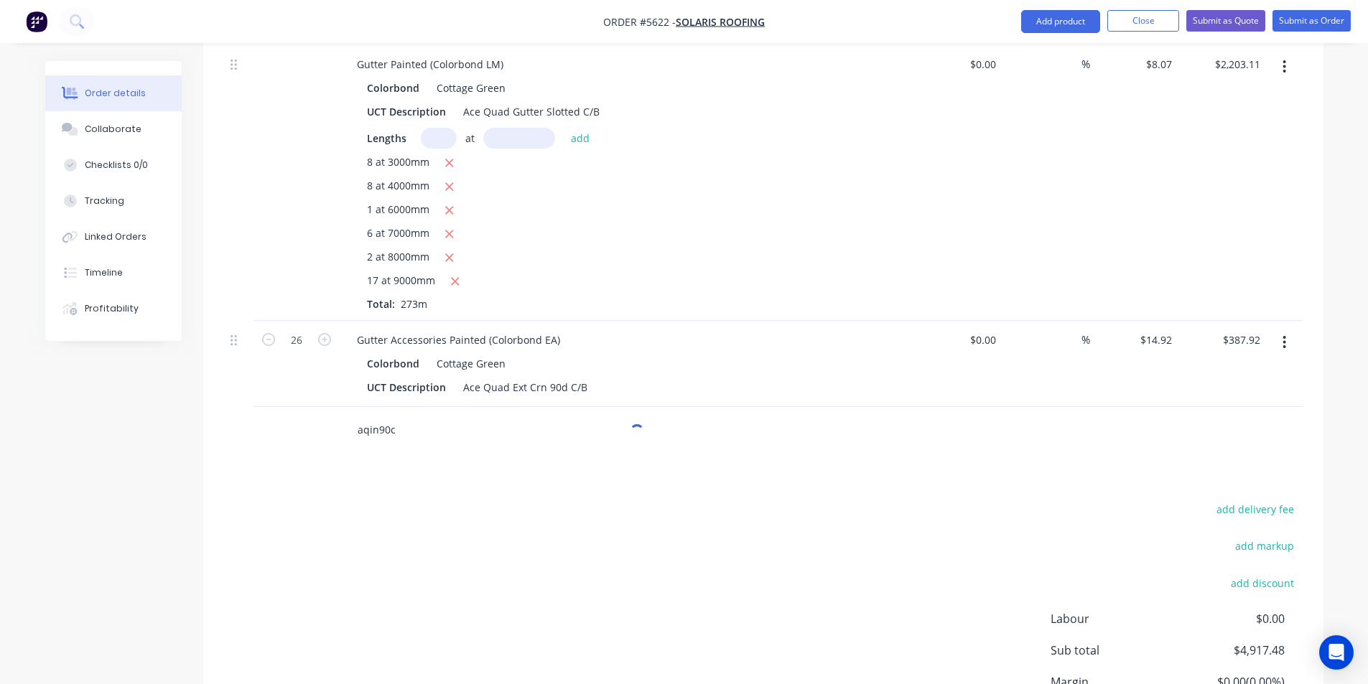
scroll to position [1422, 0]
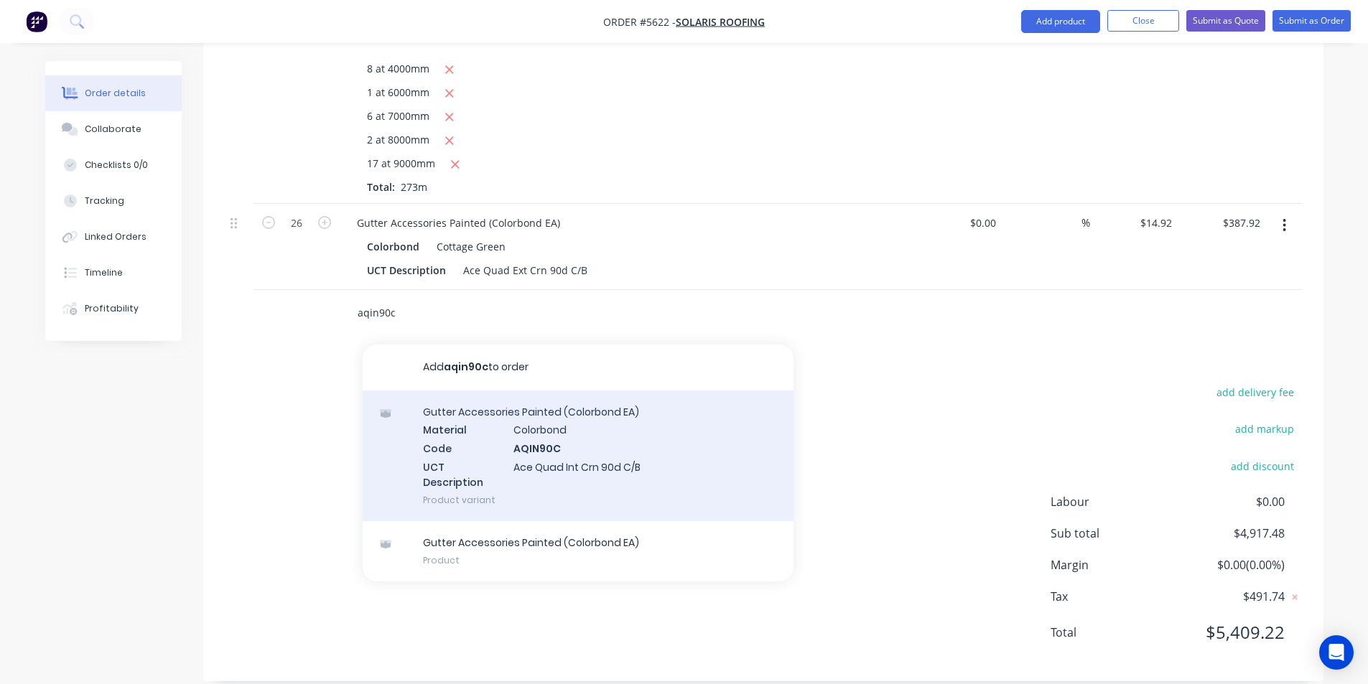
type input "aqin90c"
click at [552, 462] on div "Gutter Accessories Painted (Colorbond EA) Material Colorbond Code AQIN90C UCT D…" at bounding box center [578, 456] width 431 height 131
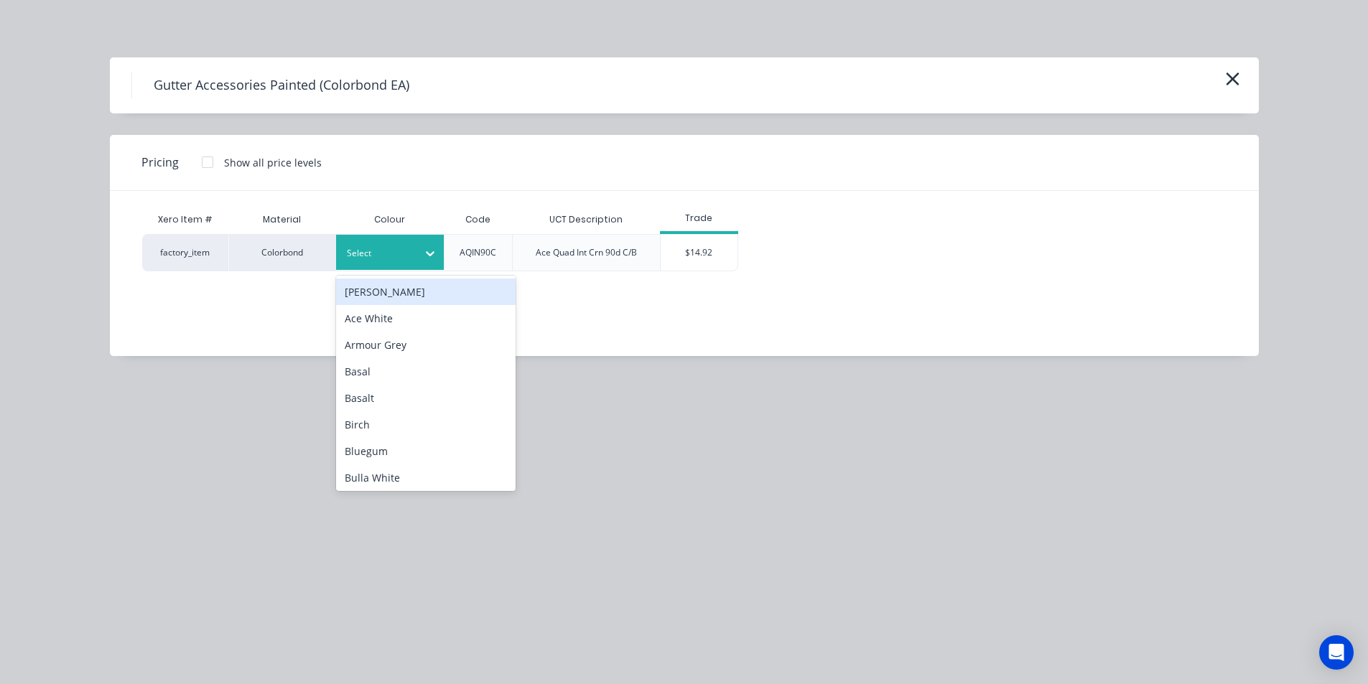
click at [394, 251] on div at bounding box center [379, 254] width 65 height 16
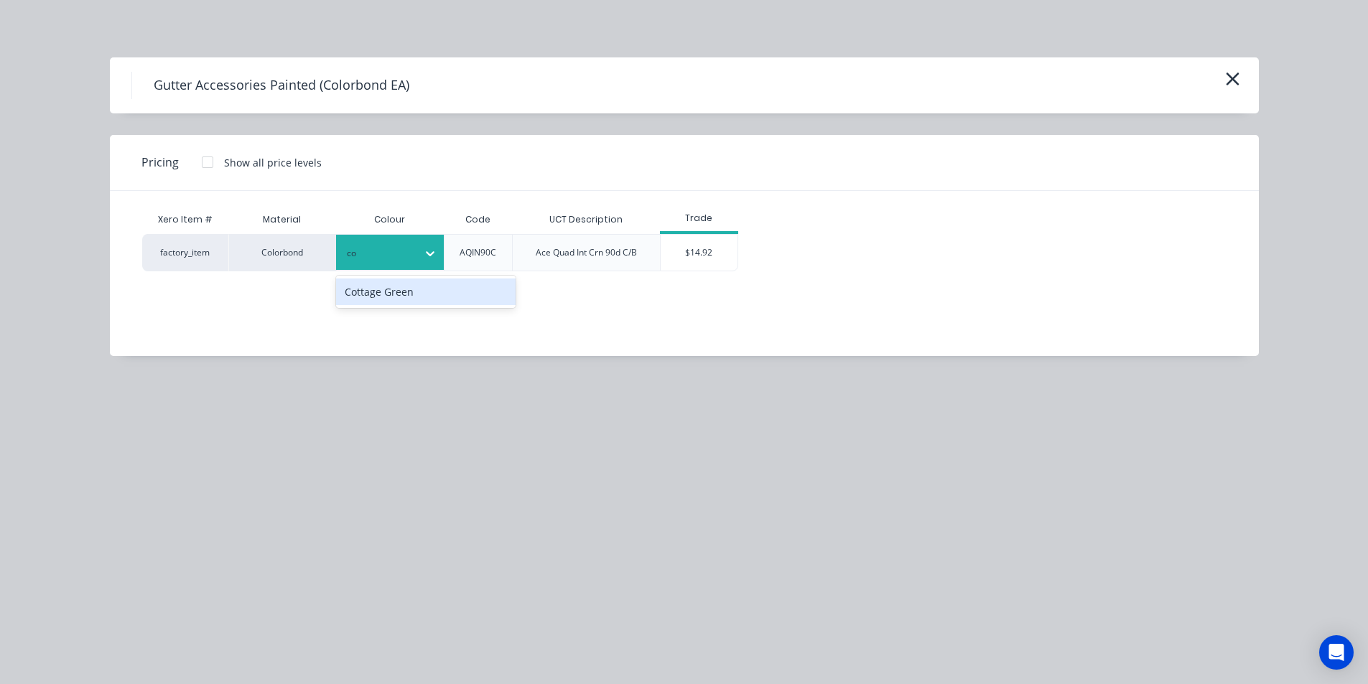
type input "cot"
drag, startPoint x: 417, startPoint y: 290, endPoint x: 669, endPoint y: 257, distance: 254.1
click at [418, 290] on div "Cottage Green" at bounding box center [425, 292] width 179 height 27
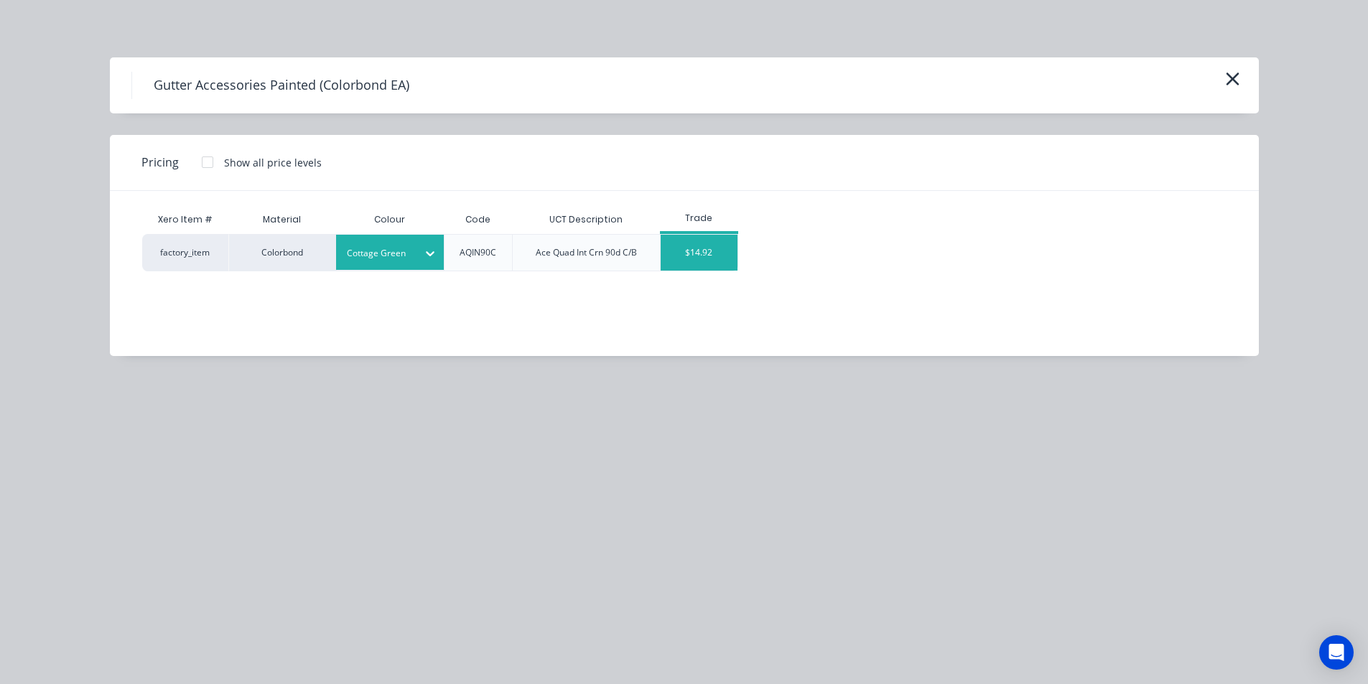
click at [676, 255] on div "$14.92" at bounding box center [698, 253] width 77 height 36
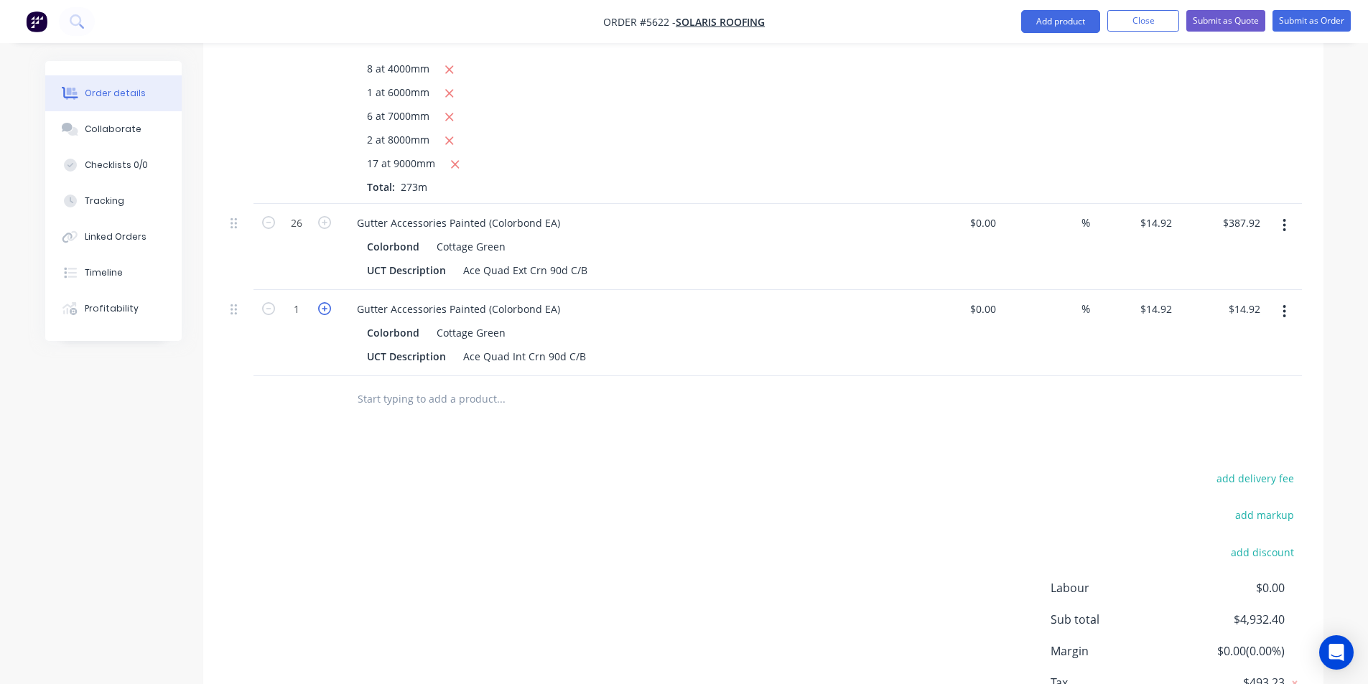
click at [324, 302] on icon "button" at bounding box center [324, 308] width 13 height 13
type input "2"
type input "$29.84"
click at [324, 302] on icon "button" at bounding box center [324, 308] width 13 height 13
type input "3"
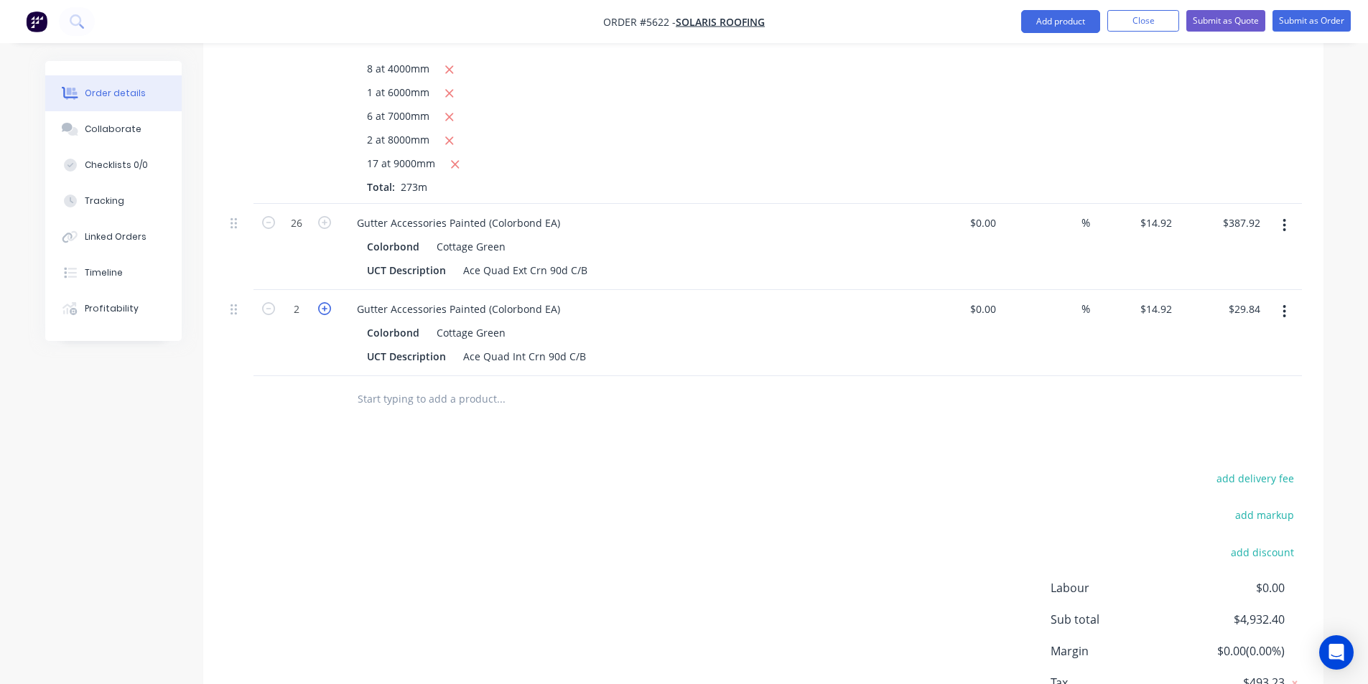
type input "$44.76"
click at [324, 302] on icon "button" at bounding box center [324, 308] width 13 height 13
type input "4"
type input "$59.68"
click at [325, 302] on icon "button" at bounding box center [324, 308] width 13 height 13
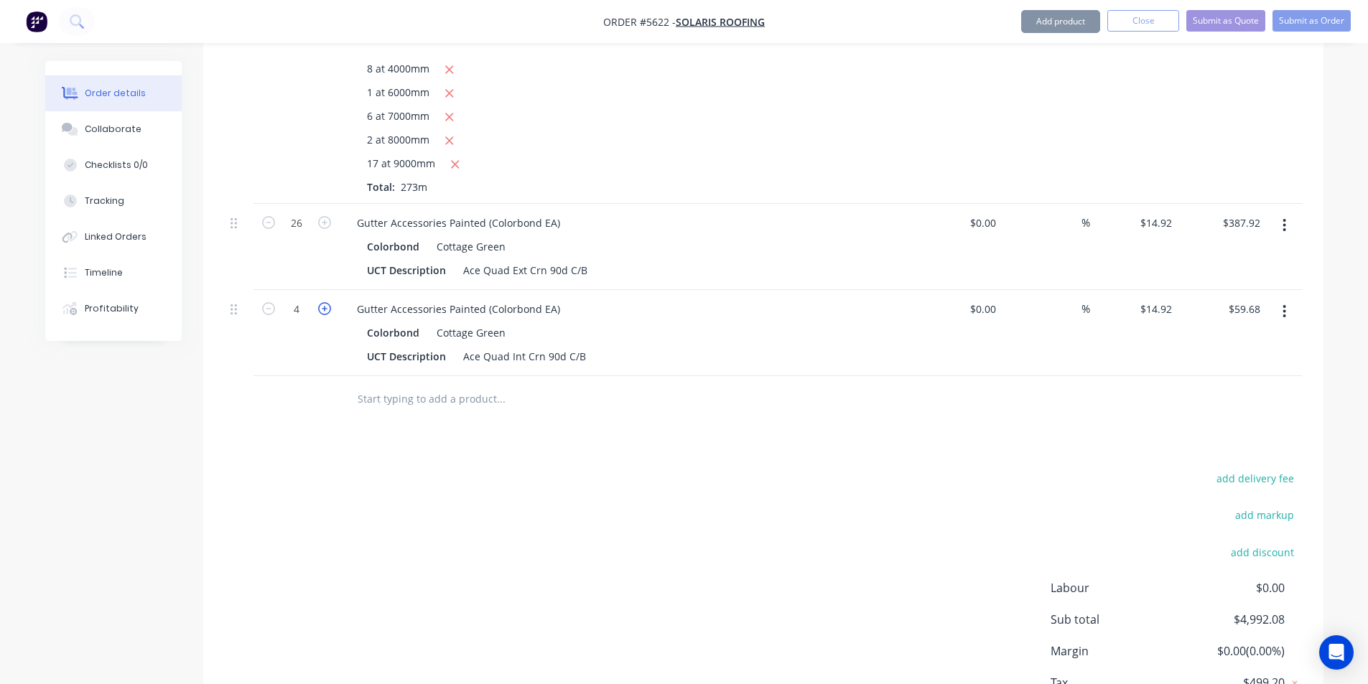
type input "5"
type input "$74.60"
click at [325, 302] on icon "button" at bounding box center [324, 308] width 13 height 13
type input "6"
type input "$89.52"
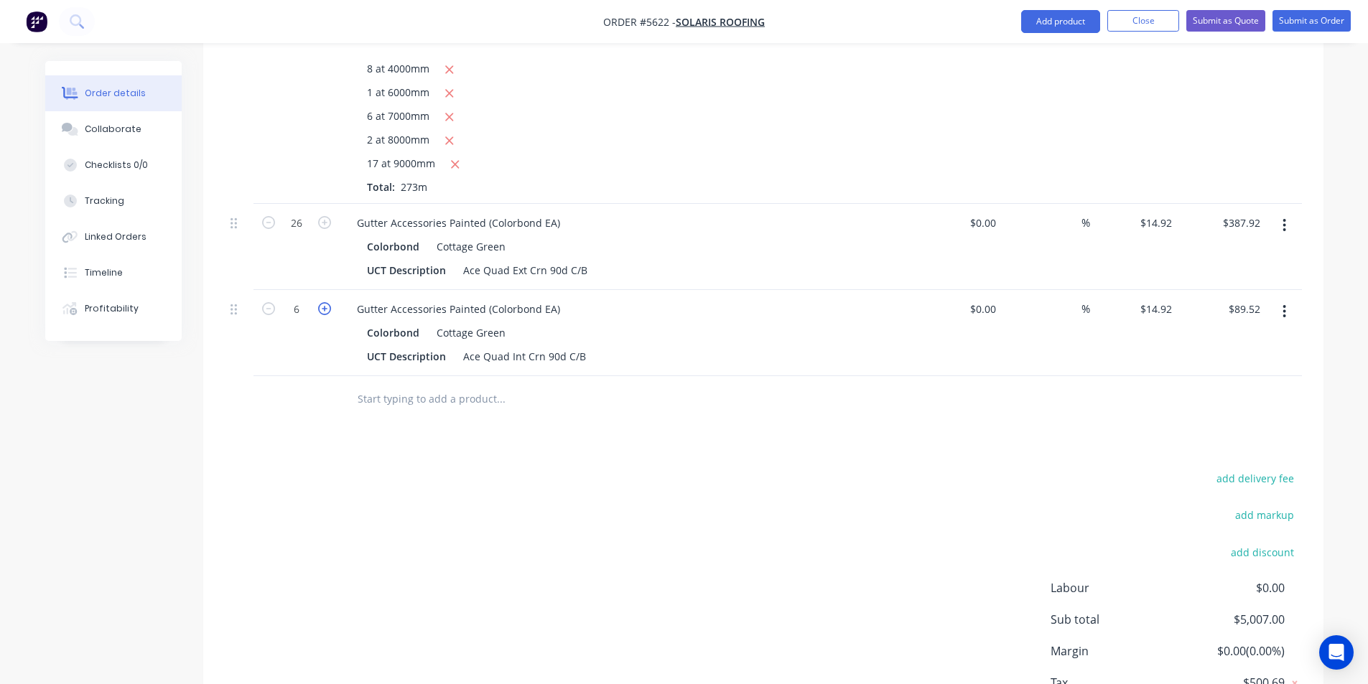
click at [325, 302] on icon "button" at bounding box center [324, 308] width 13 height 13
type input "7"
type input "$104.44"
click at [325, 302] on icon "button" at bounding box center [324, 308] width 13 height 13
type input "8"
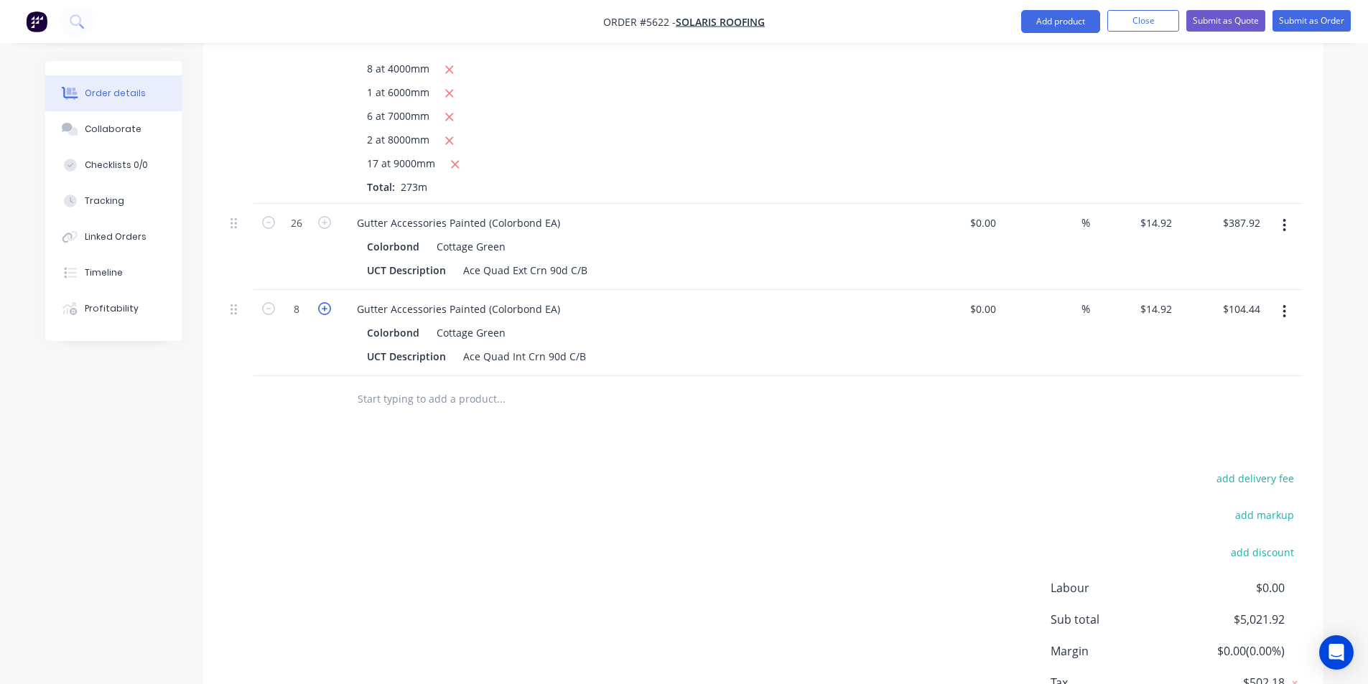
type input "$119.36"
click at [432, 385] on input "text" at bounding box center [500, 399] width 287 height 29
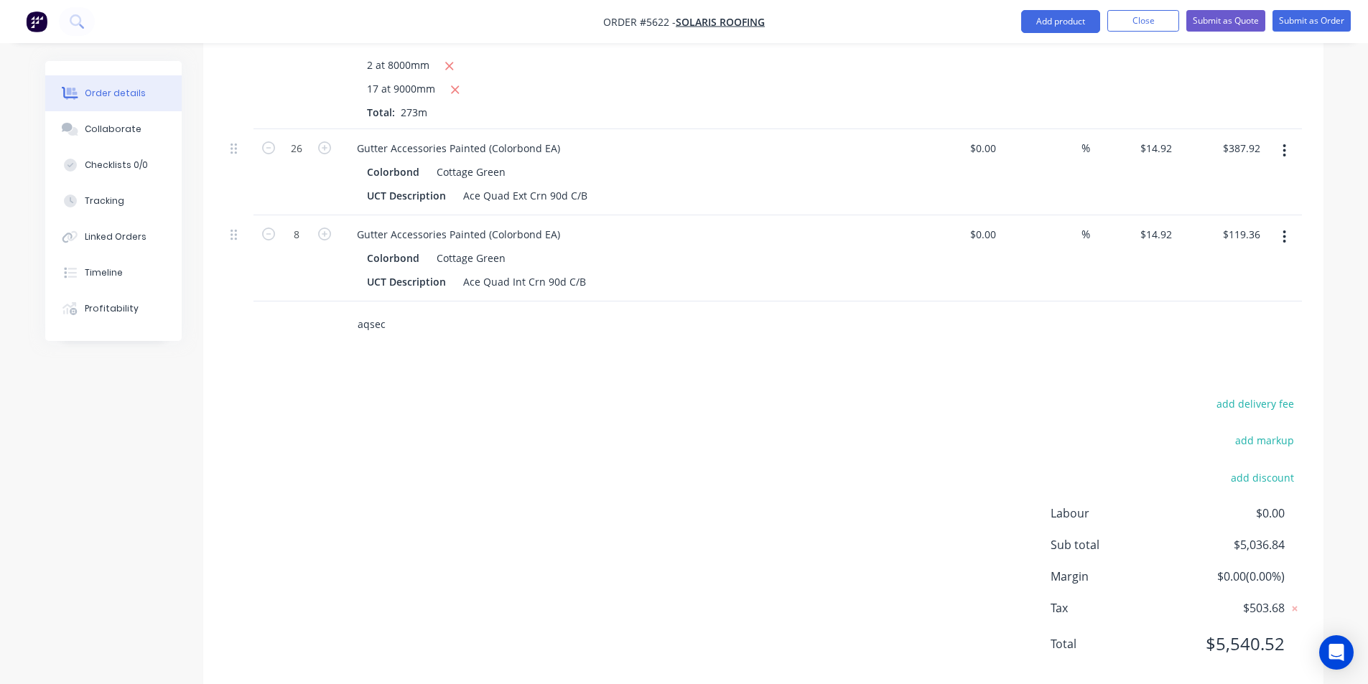
scroll to position [1511, 0]
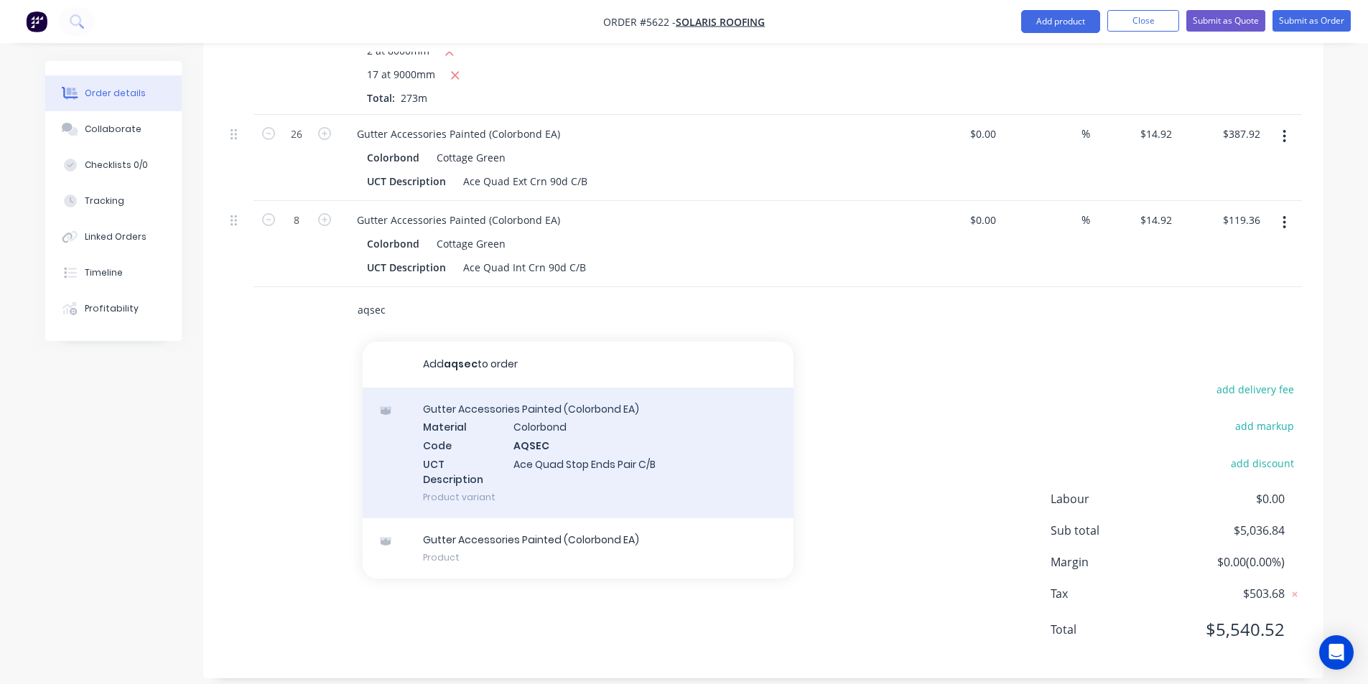
type input "aqsec"
click at [554, 421] on div "Gutter Accessories Painted (Colorbond EA) Material Colorbond Code AQSEC UCT Des…" at bounding box center [578, 453] width 431 height 131
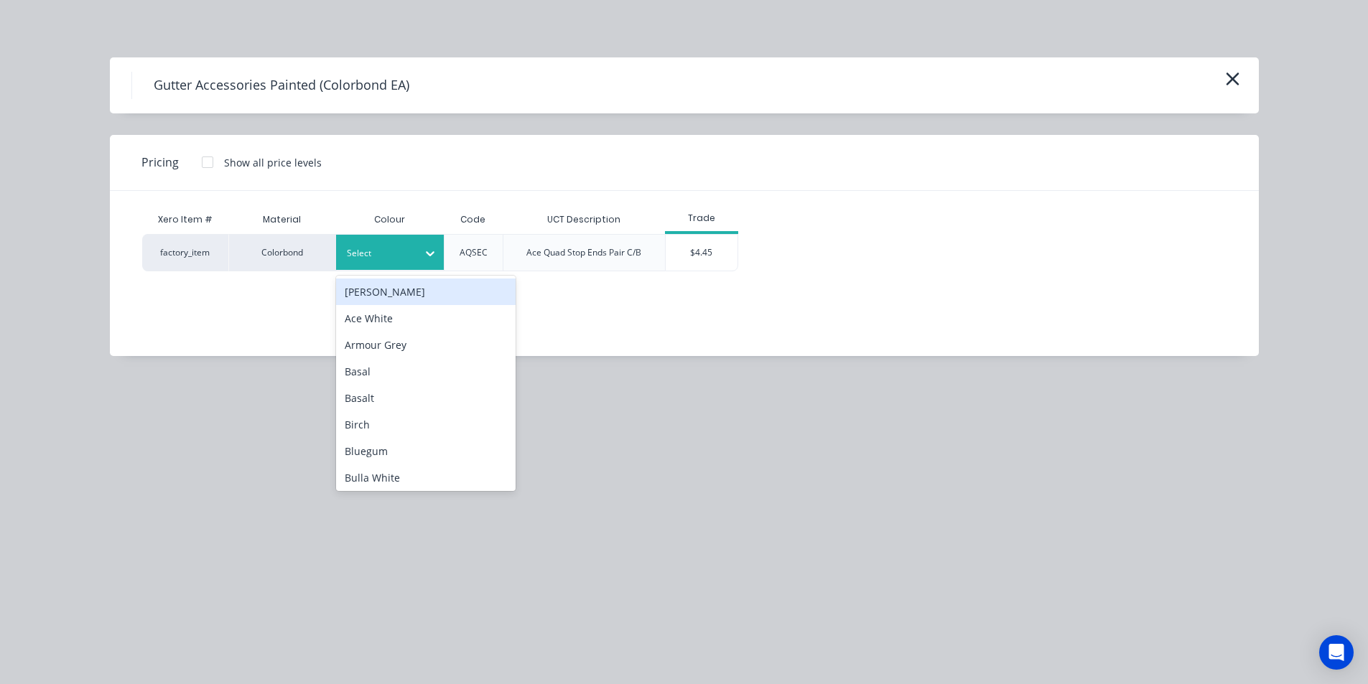
click at [411, 258] on div at bounding box center [379, 254] width 65 height 16
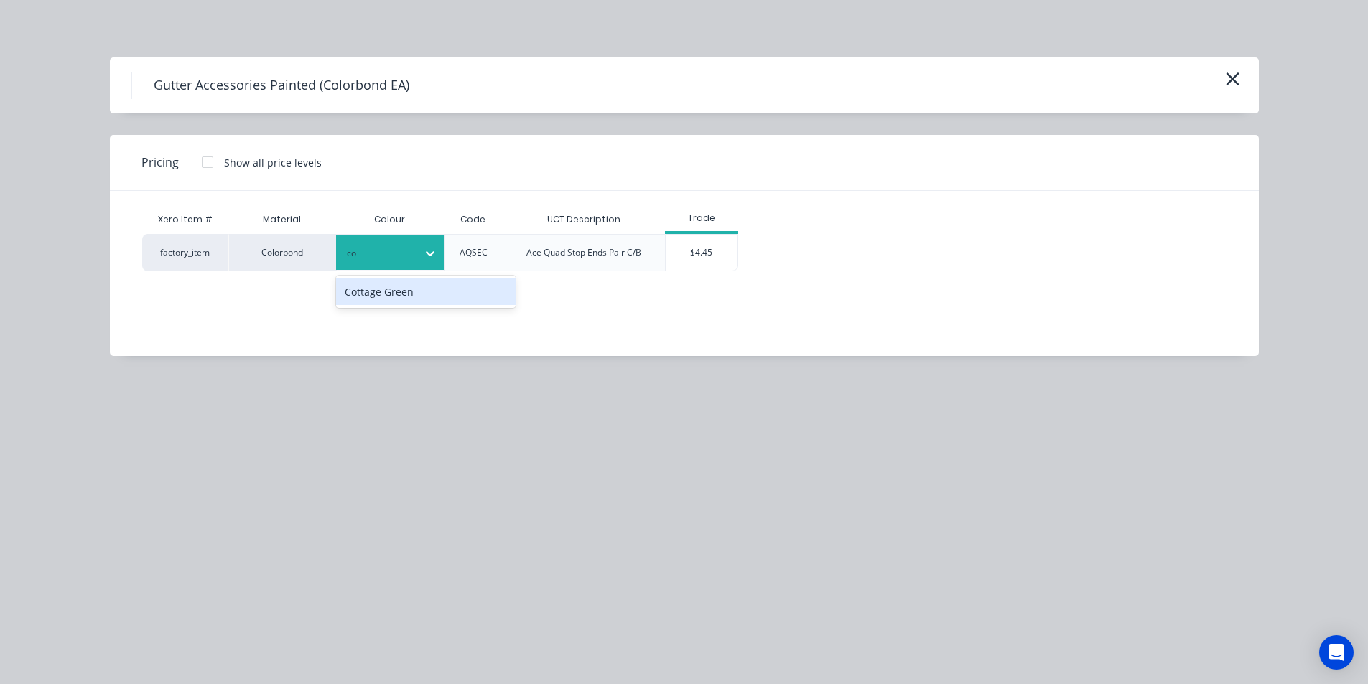
type input "cot"
click at [429, 283] on div "Cottage Green" at bounding box center [425, 292] width 179 height 27
click at [729, 273] on div "Xero Item # Material Colour Code UCT Description Trade factory_item Colorbond C…" at bounding box center [673, 263] width 1127 height 144
drag, startPoint x: 721, startPoint y: 265, endPoint x: 706, endPoint y: 272, distance: 16.7
click at [721, 265] on div "$4.45" at bounding box center [701, 253] width 72 height 36
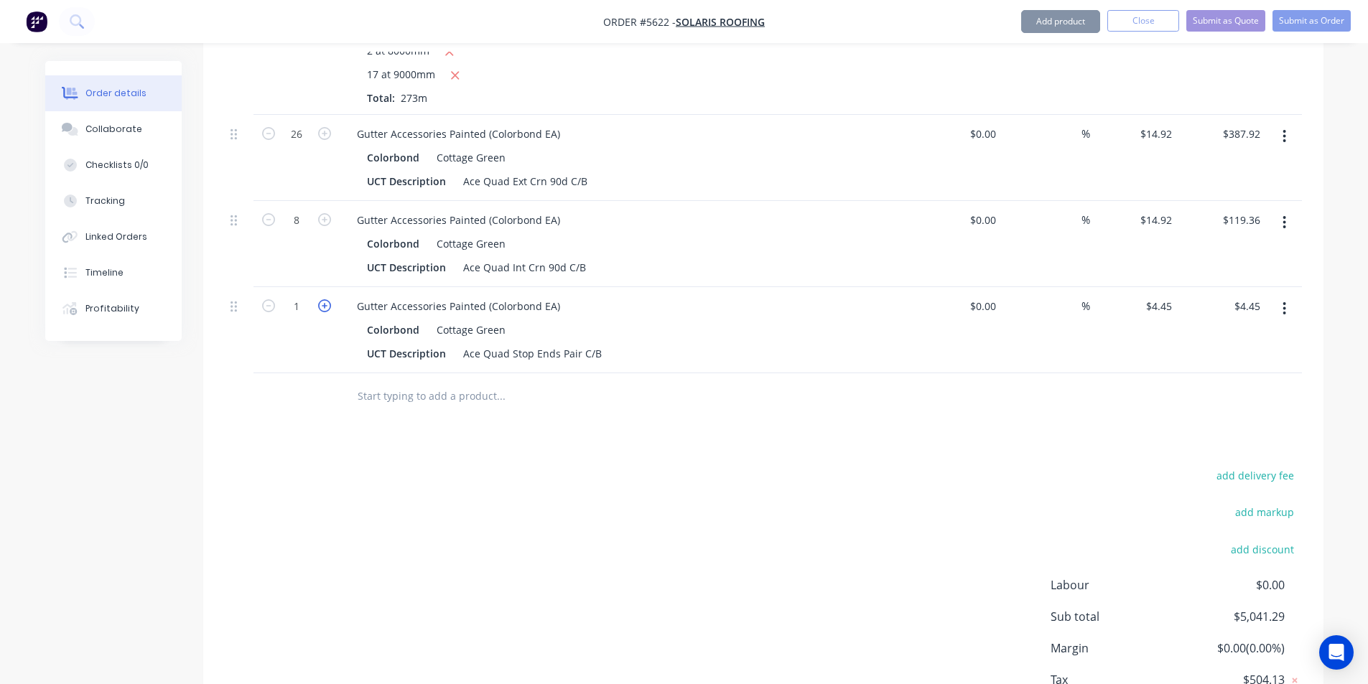
click at [326, 299] on icon "button" at bounding box center [324, 305] width 13 height 13
type input "2"
type input "$8.90"
click at [326, 299] on icon "button" at bounding box center [324, 305] width 13 height 13
type input "3"
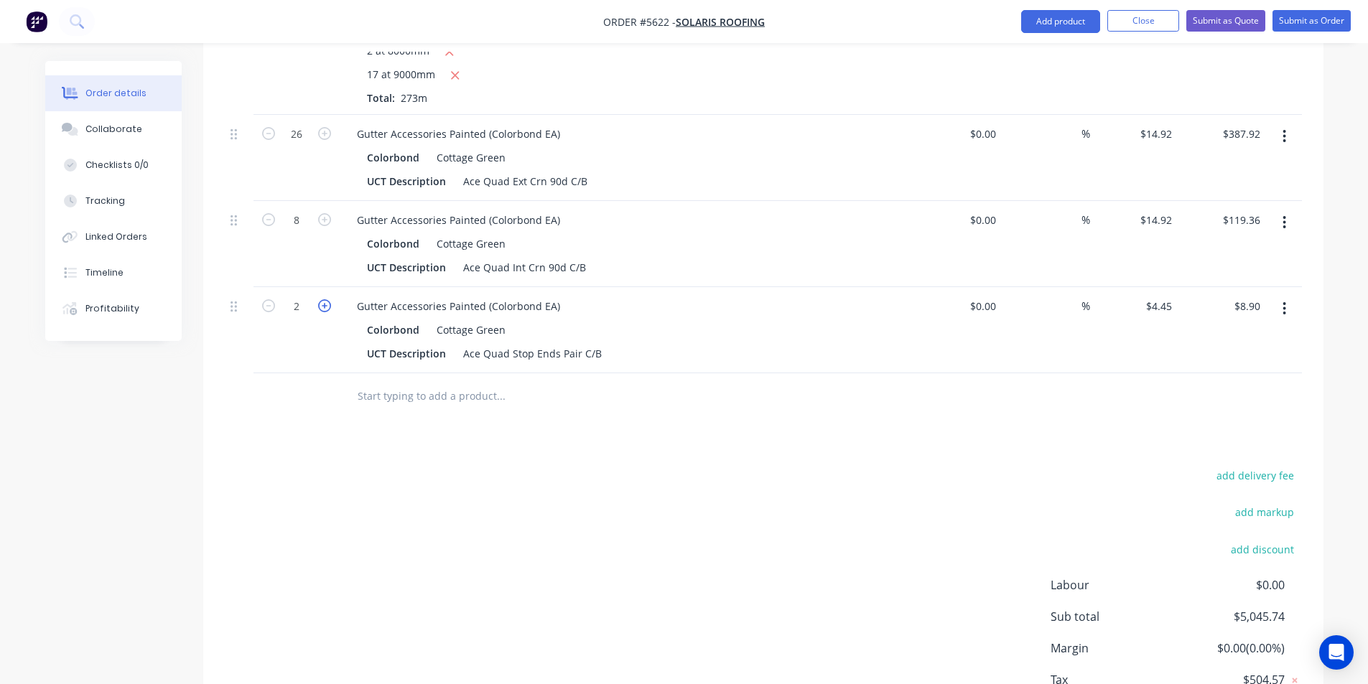
type input "$13.35"
click at [497, 382] on input "text" at bounding box center [500, 396] width 287 height 29
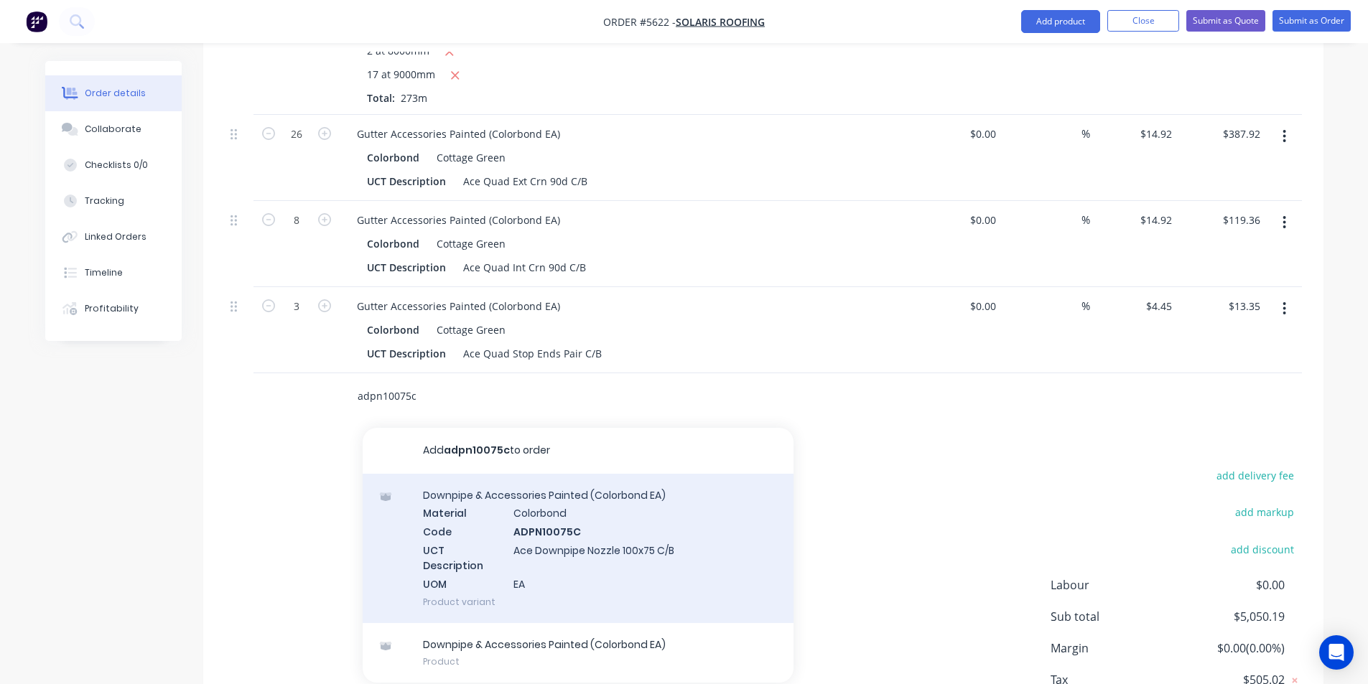
type input "adpn10075c"
click at [492, 527] on div "Downpipe & Accessories Painted (Colorbond EA) Material Colorbond Code ADPN10075…" at bounding box center [578, 548] width 431 height 149
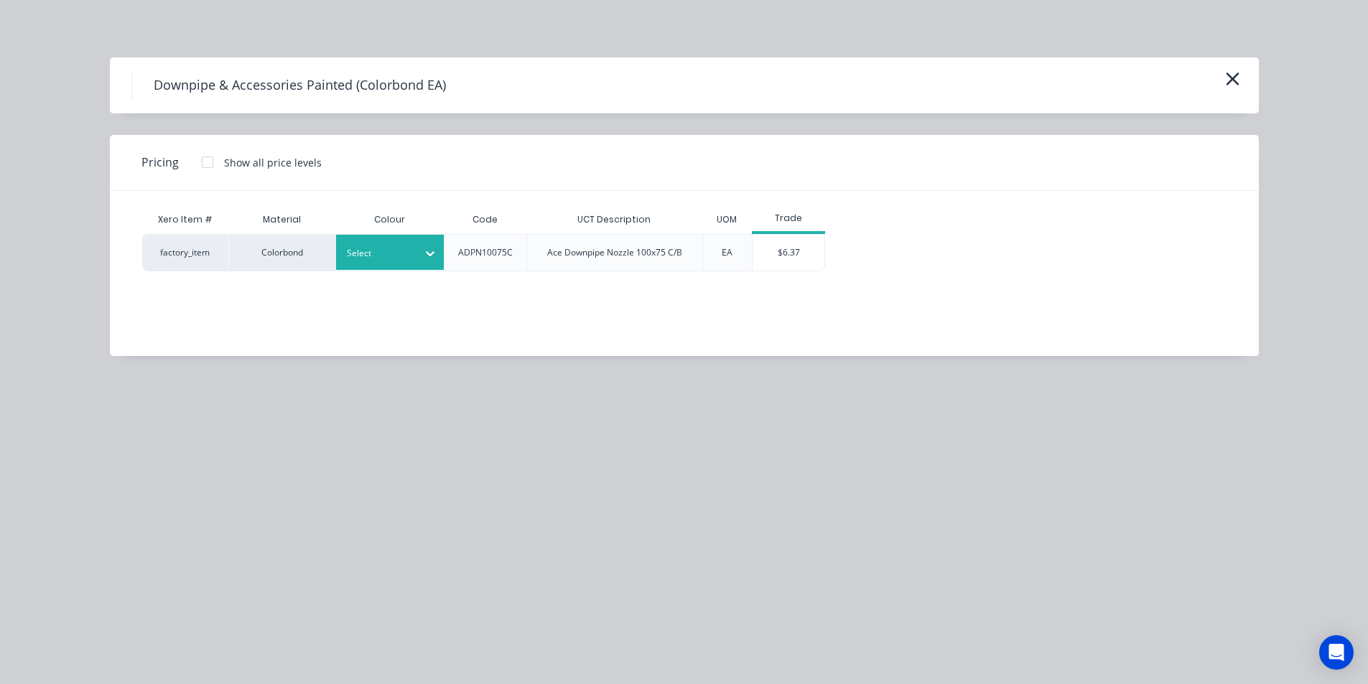
click at [379, 255] on div at bounding box center [379, 254] width 65 height 16
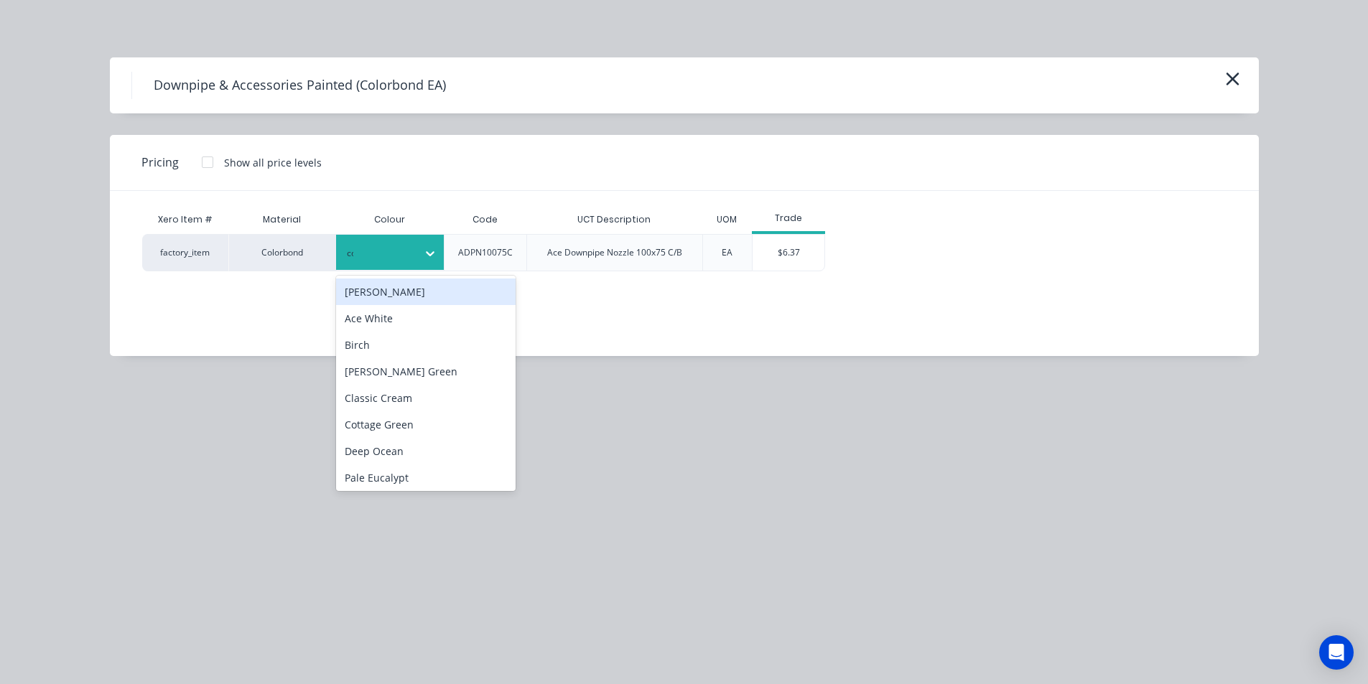
type input "cot"
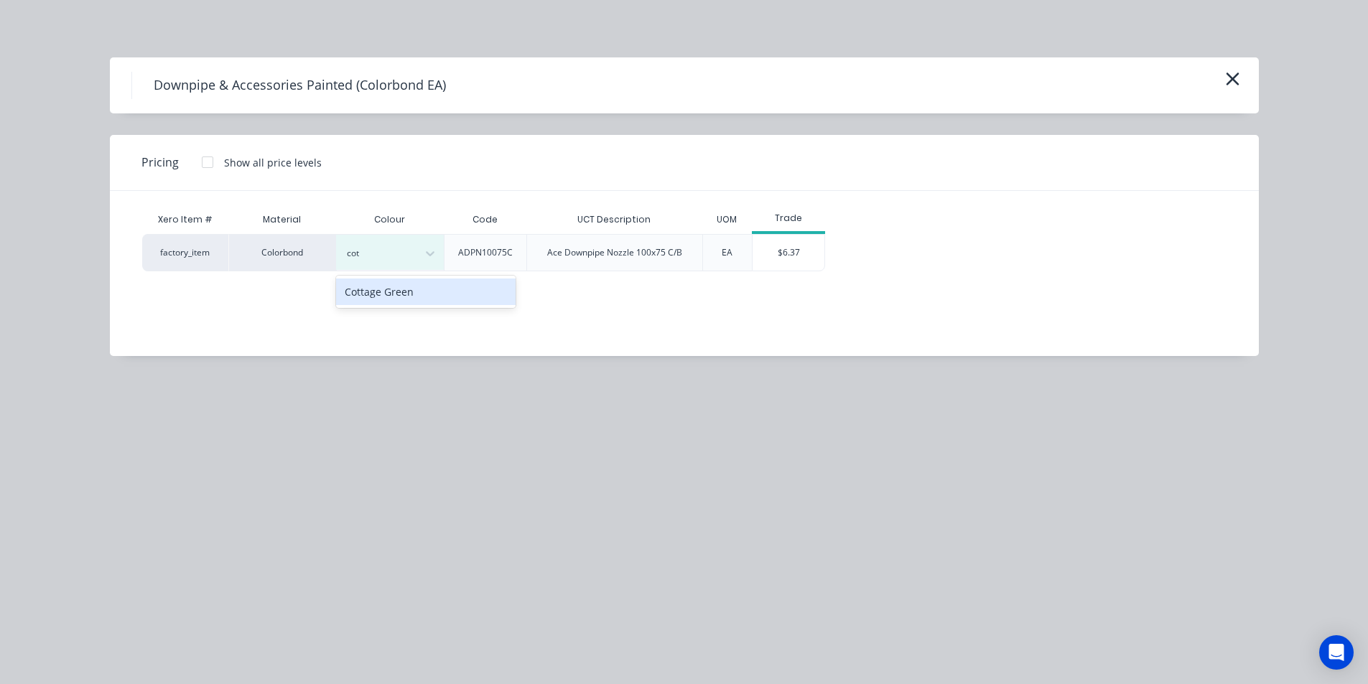
click at [404, 301] on div "Cottage Green" at bounding box center [425, 292] width 179 height 27
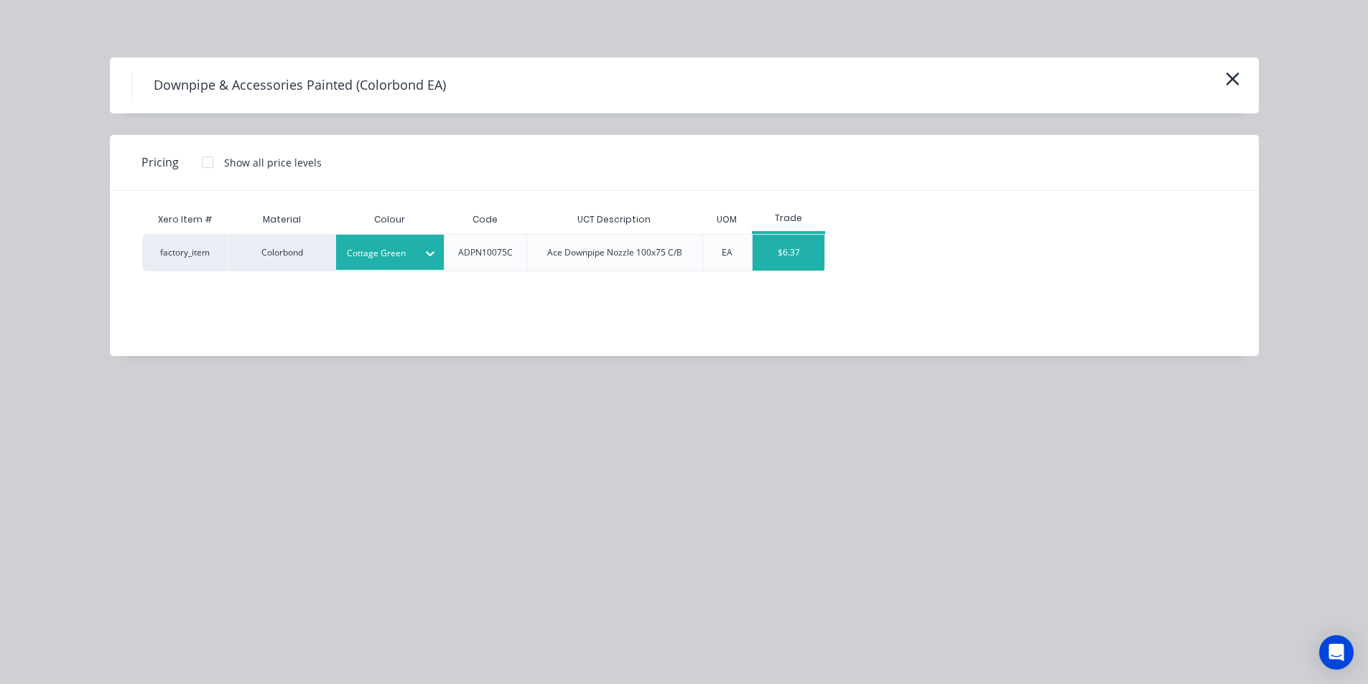
click at [776, 248] on div "$6.37" at bounding box center [788, 253] width 72 height 36
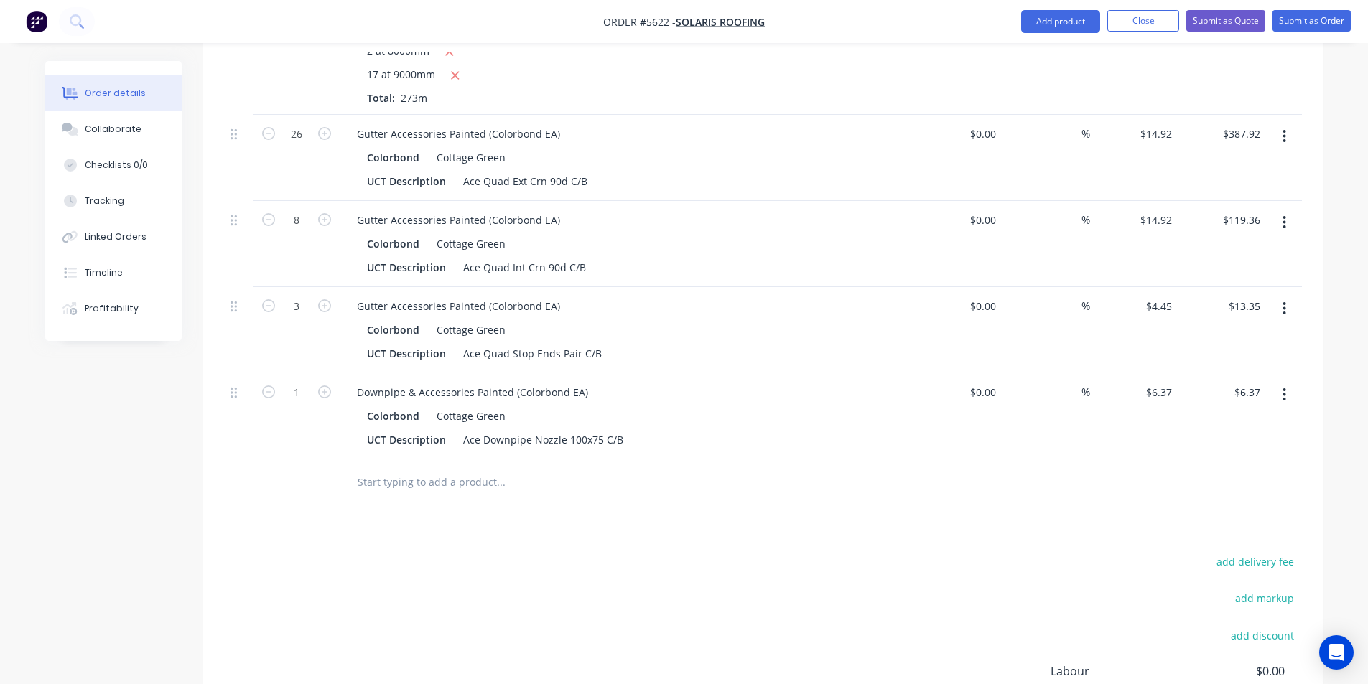
click at [477, 468] on input "text" at bounding box center [500, 482] width 287 height 29
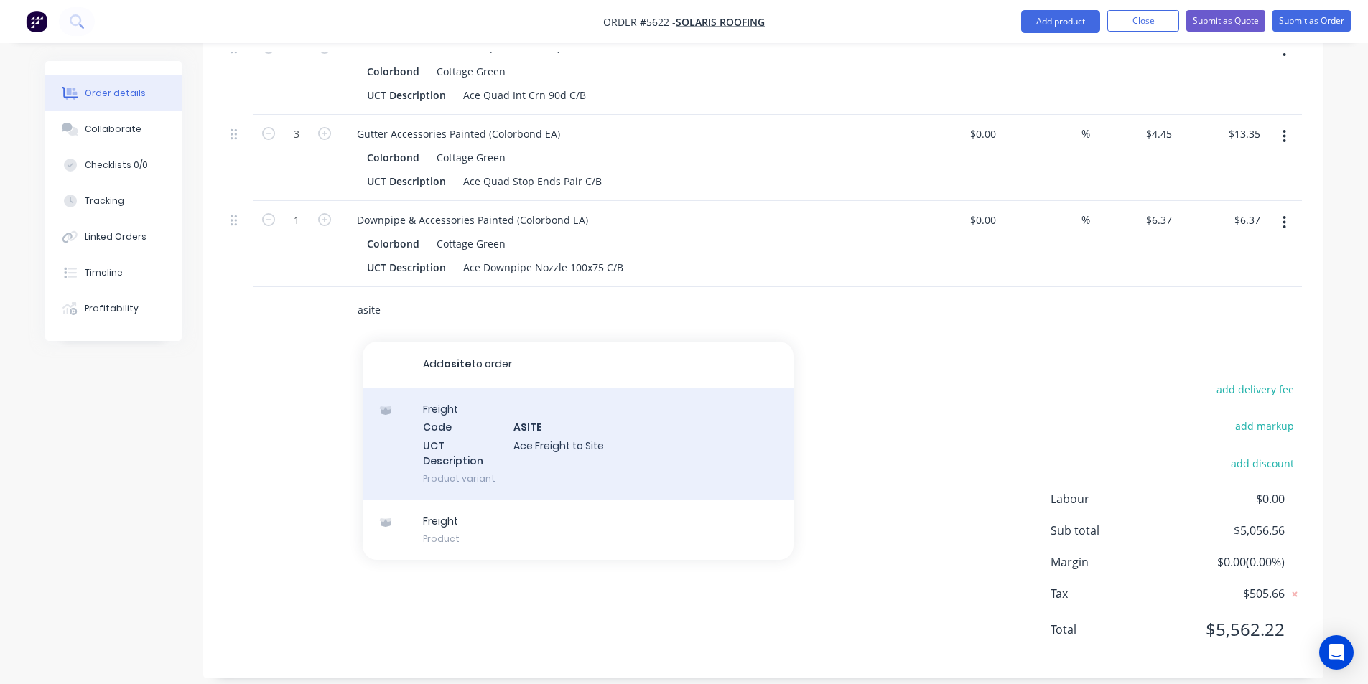
type input "asite"
click at [640, 444] on div "Freight Code ASITE UCT Description Ace Freight to Site Product variant" at bounding box center [578, 444] width 431 height 112
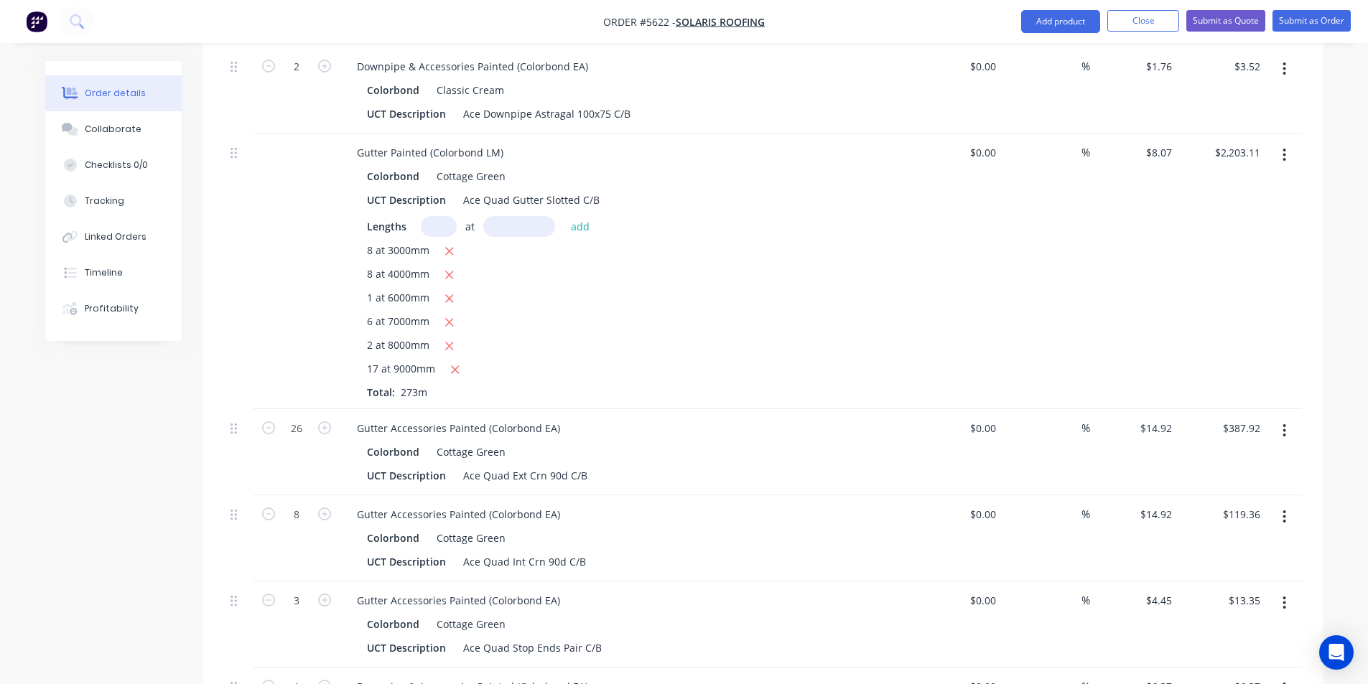
scroll to position [1103, 0]
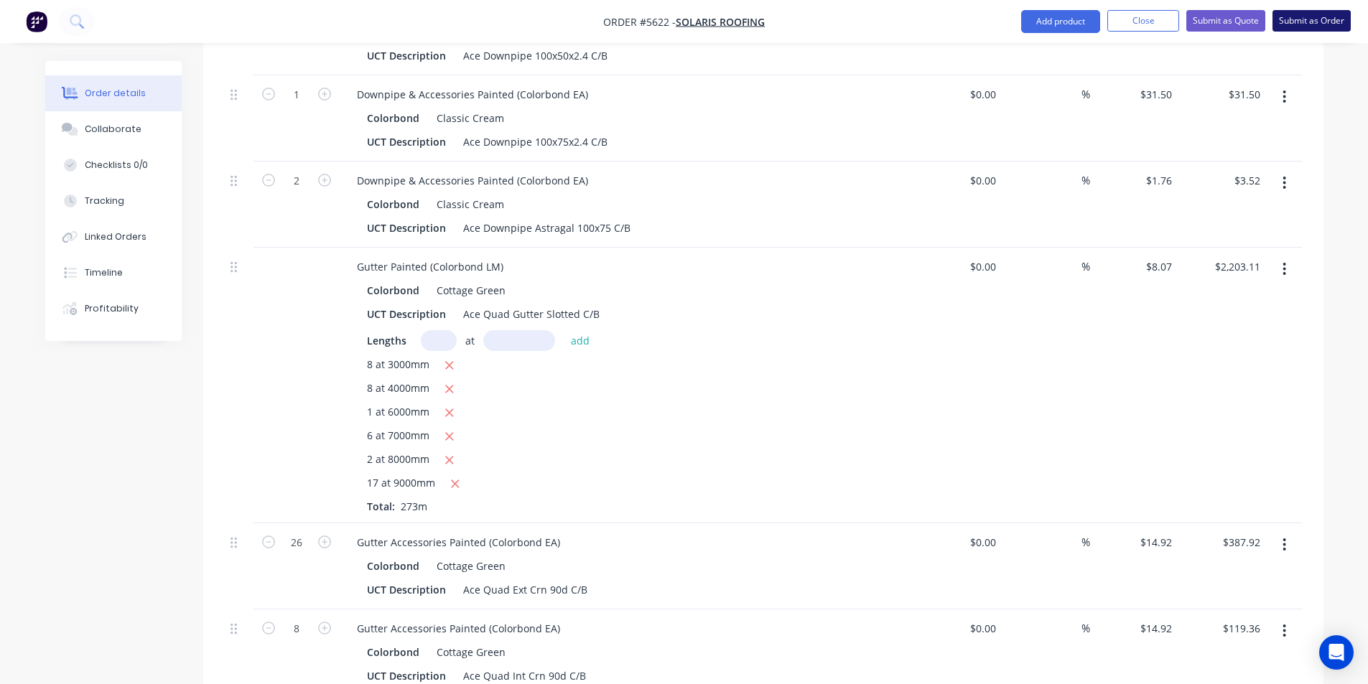
click at [1299, 26] on button "Submit as Order" at bounding box center [1311, 21] width 78 height 22
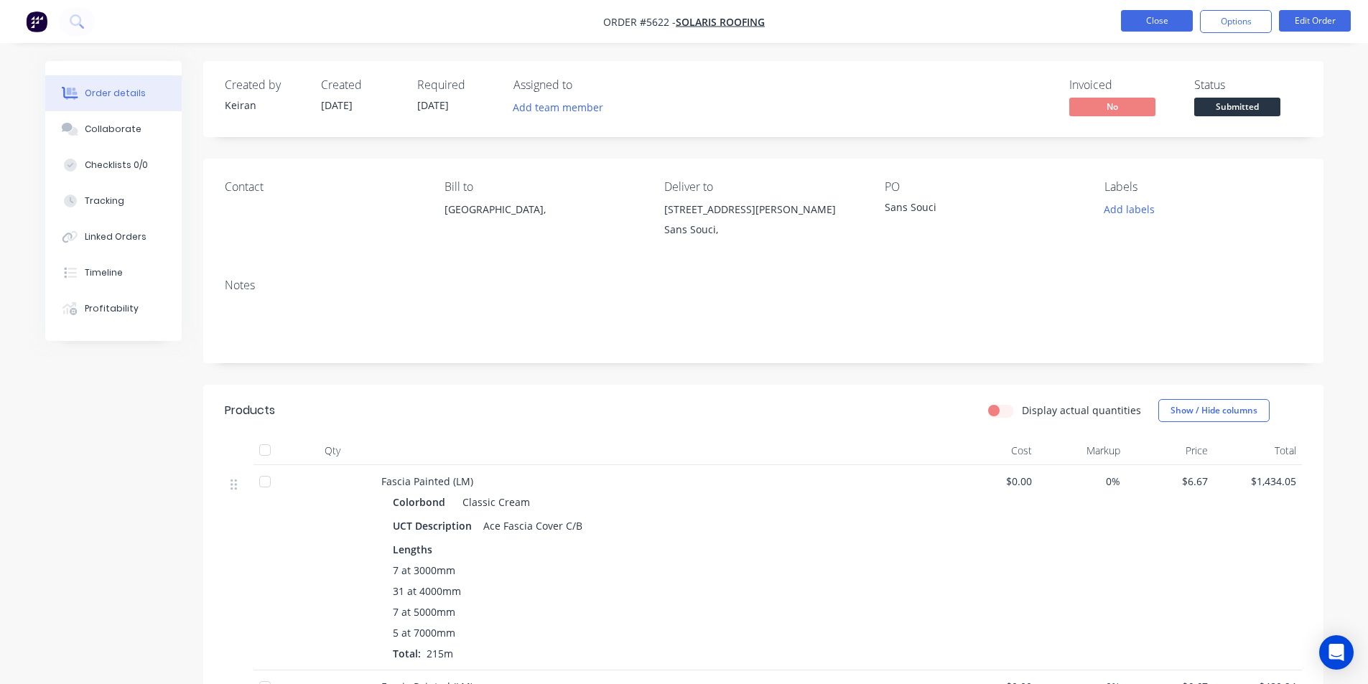
click at [1157, 26] on button "Close" at bounding box center [1157, 21] width 72 height 22
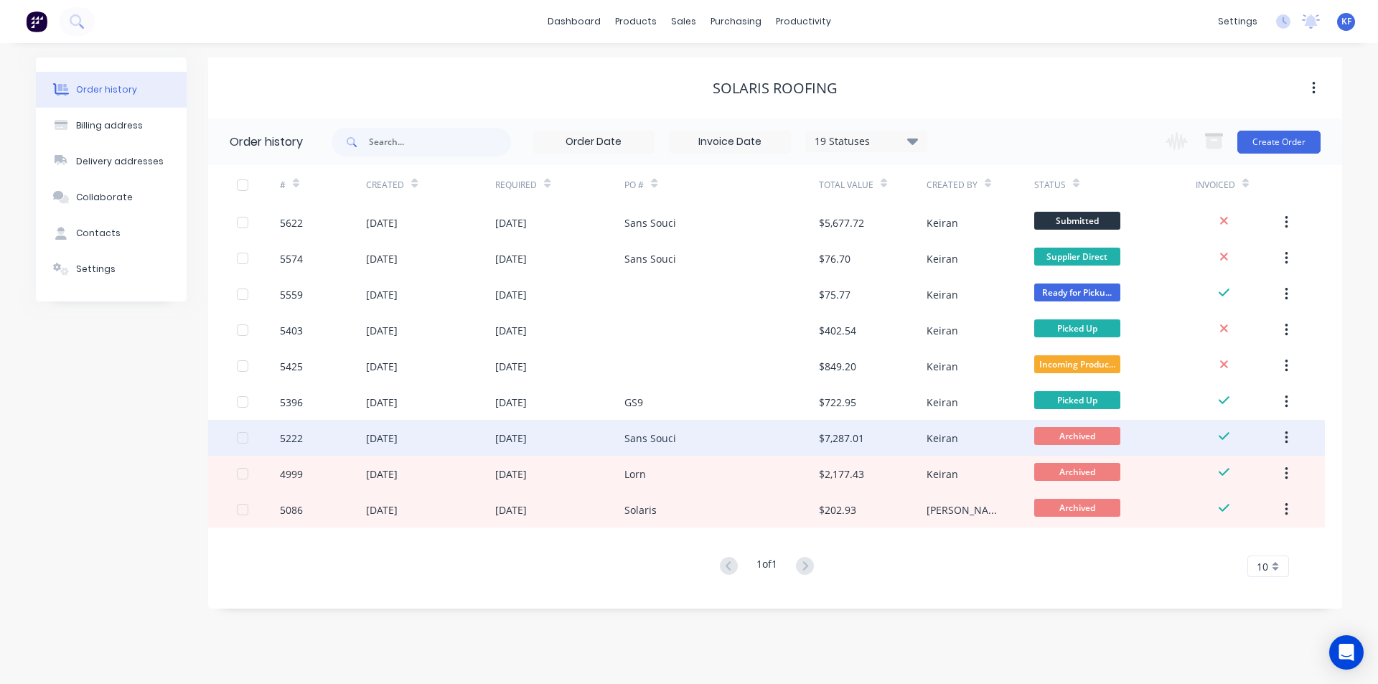
click at [740, 443] on div "Sans Souci" at bounding box center [722, 438] width 194 height 36
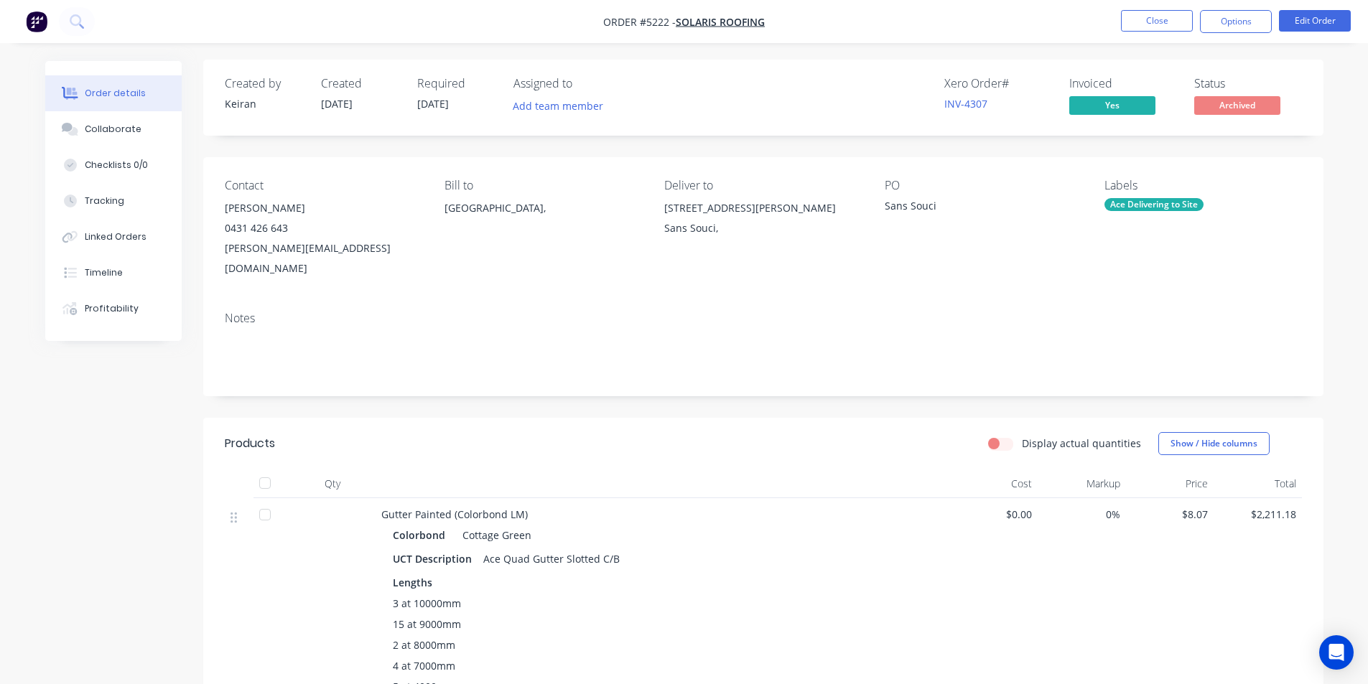
scroll to position [287, 0]
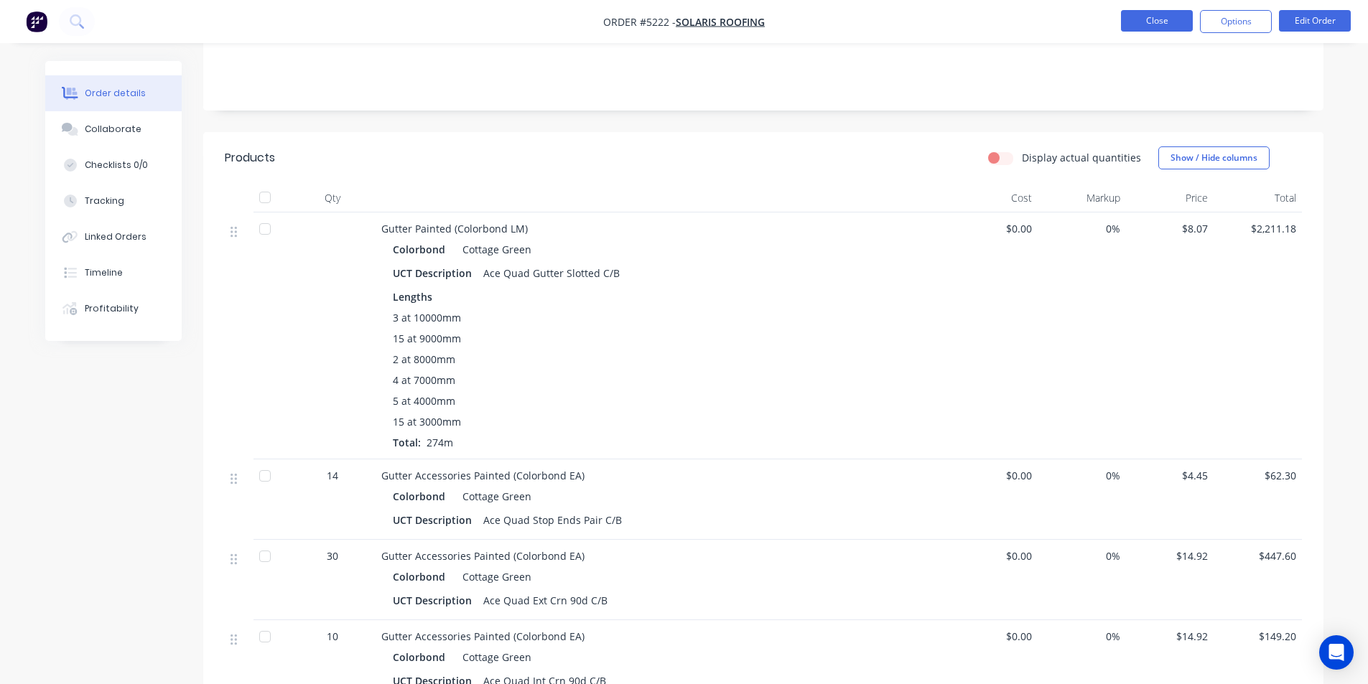
click at [1141, 27] on button "Close" at bounding box center [1157, 21] width 72 height 22
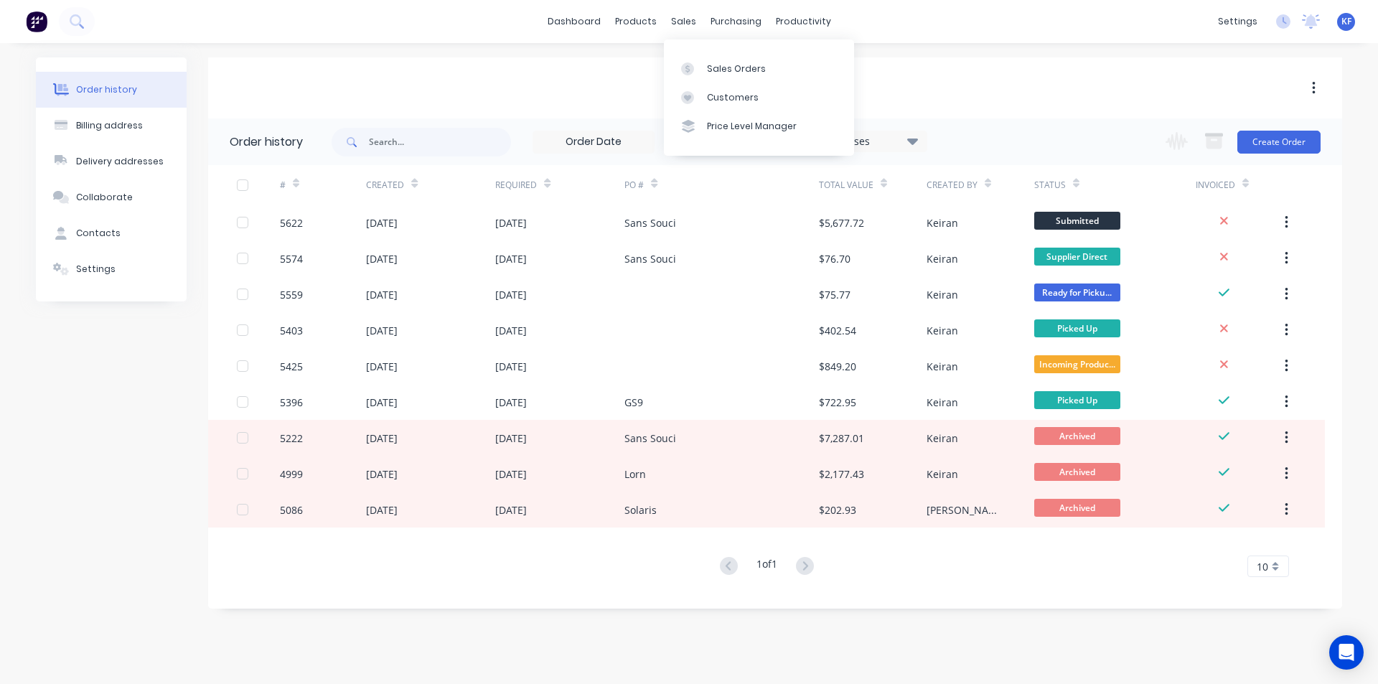
click at [694, 33] on div "dashboard products sales purchasing productivity dashboard products Product Cat…" at bounding box center [689, 21] width 1378 height 43
click at [726, 95] on div "Customers" at bounding box center [733, 97] width 52 height 13
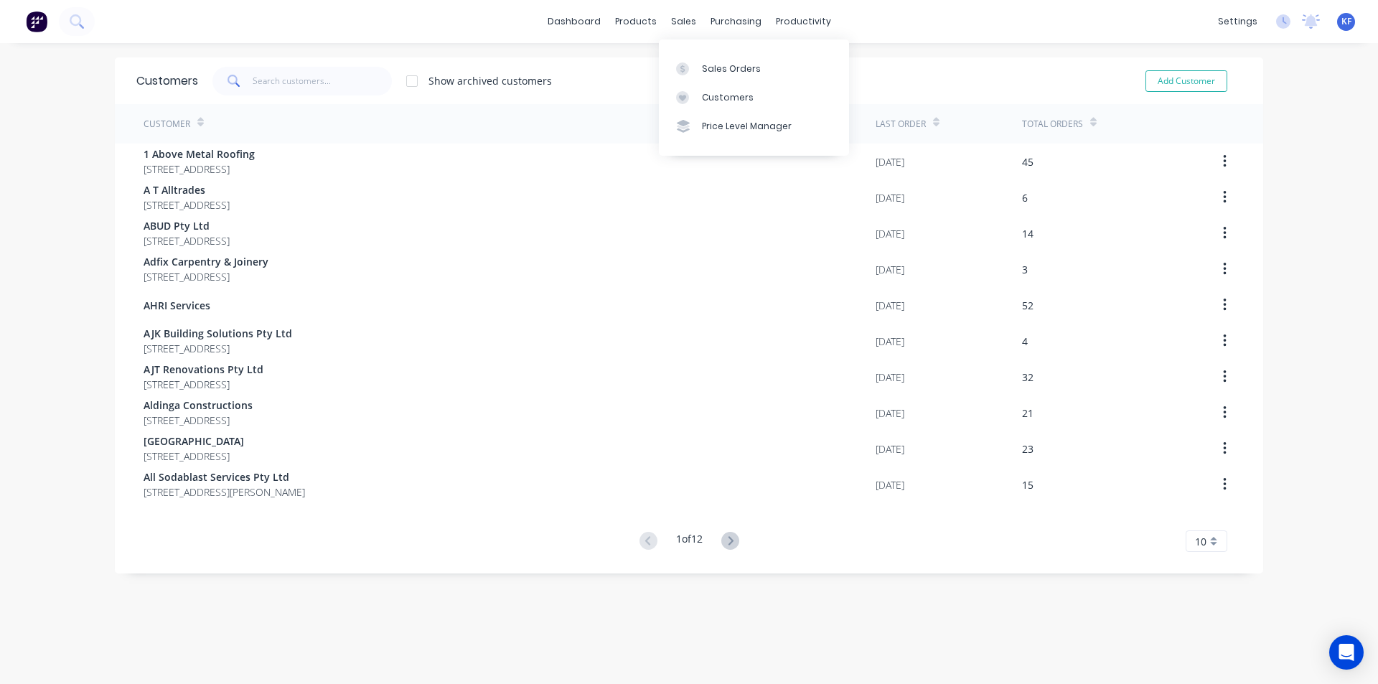
click at [664, 31] on div "sales" at bounding box center [683, 22] width 39 height 22
click at [310, 84] on input "text" at bounding box center [323, 81] width 140 height 29
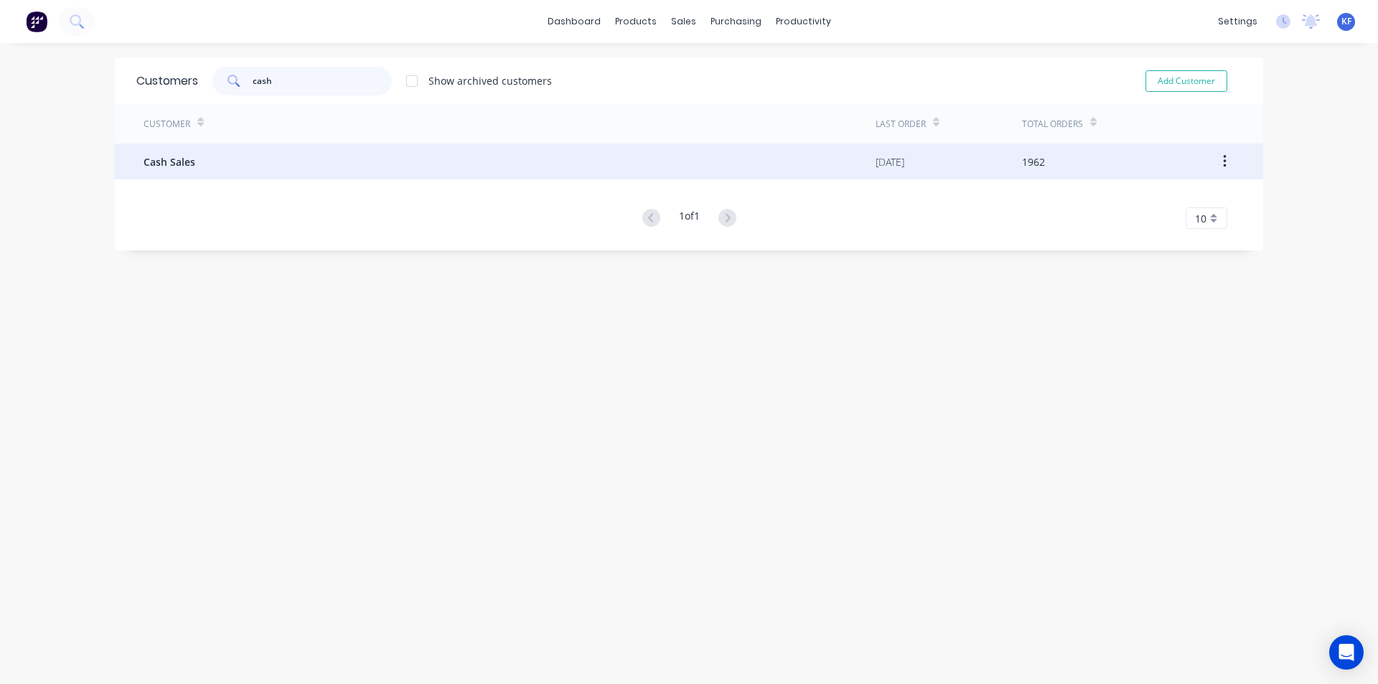
type input "cash"
click at [441, 174] on div "Cash Sales" at bounding box center [510, 162] width 732 height 36
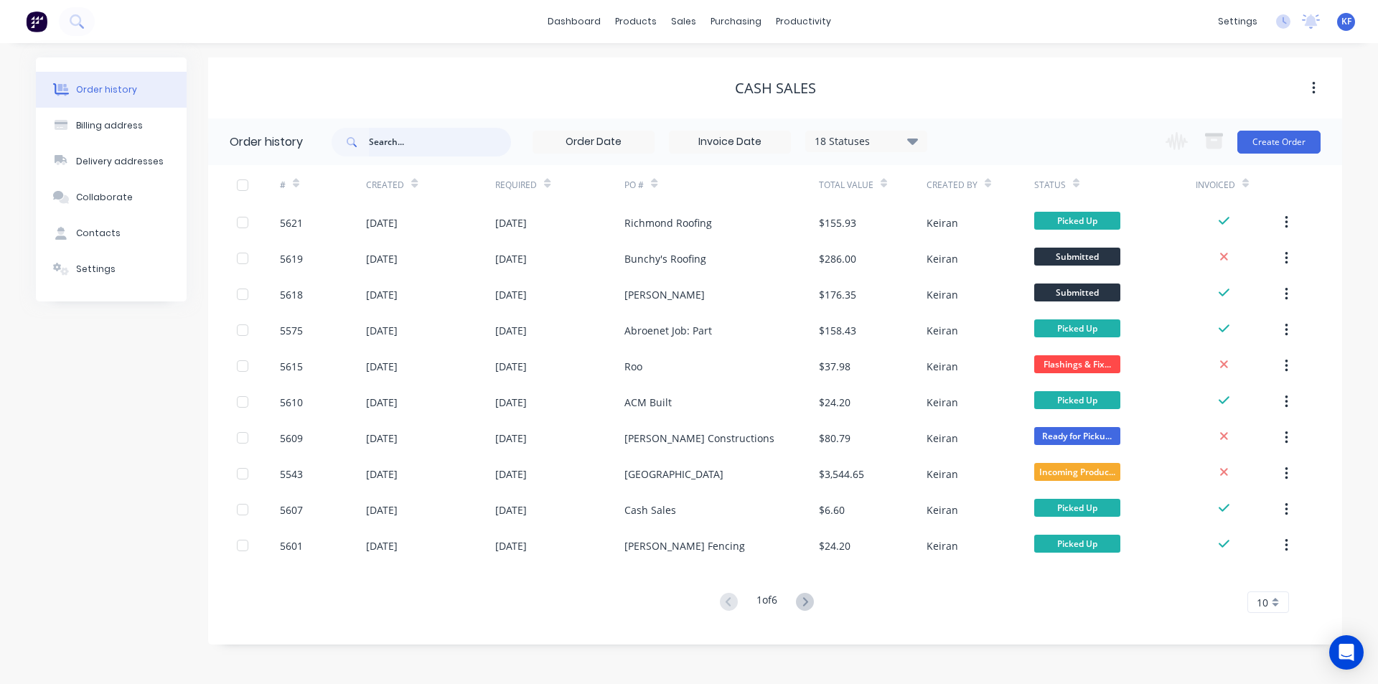
click at [415, 148] on input "text" at bounding box center [440, 142] width 142 height 29
type input "sprint"
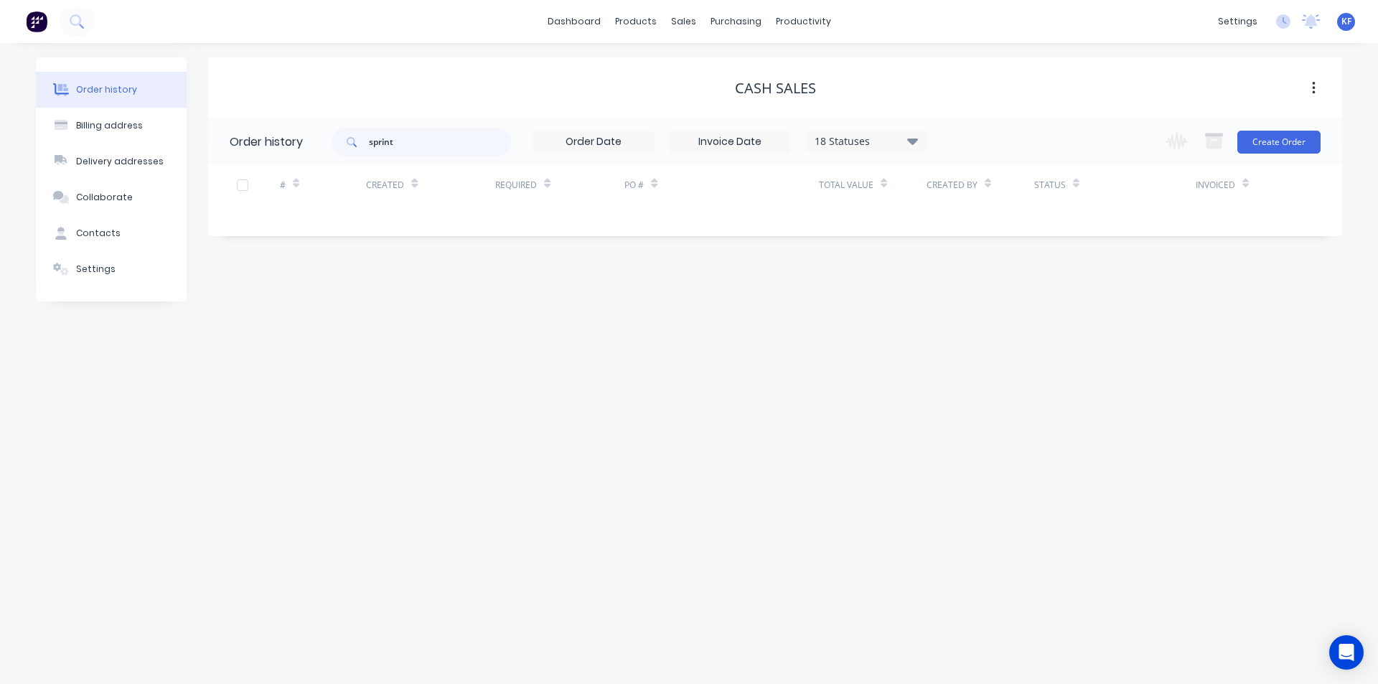
click at [909, 141] on icon at bounding box center [912, 140] width 11 height 17
drag, startPoint x: 960, startPoint y: 312, endPoint x: 982, endPoint y: 388, distance: 78.6
click at [985, 307] on label at bounding box center [985, 307] width 0 height 0
click at [985, 314] on input "checkbox" at bounding box center [990, 314] width 11 height 14
checkbox input "true"
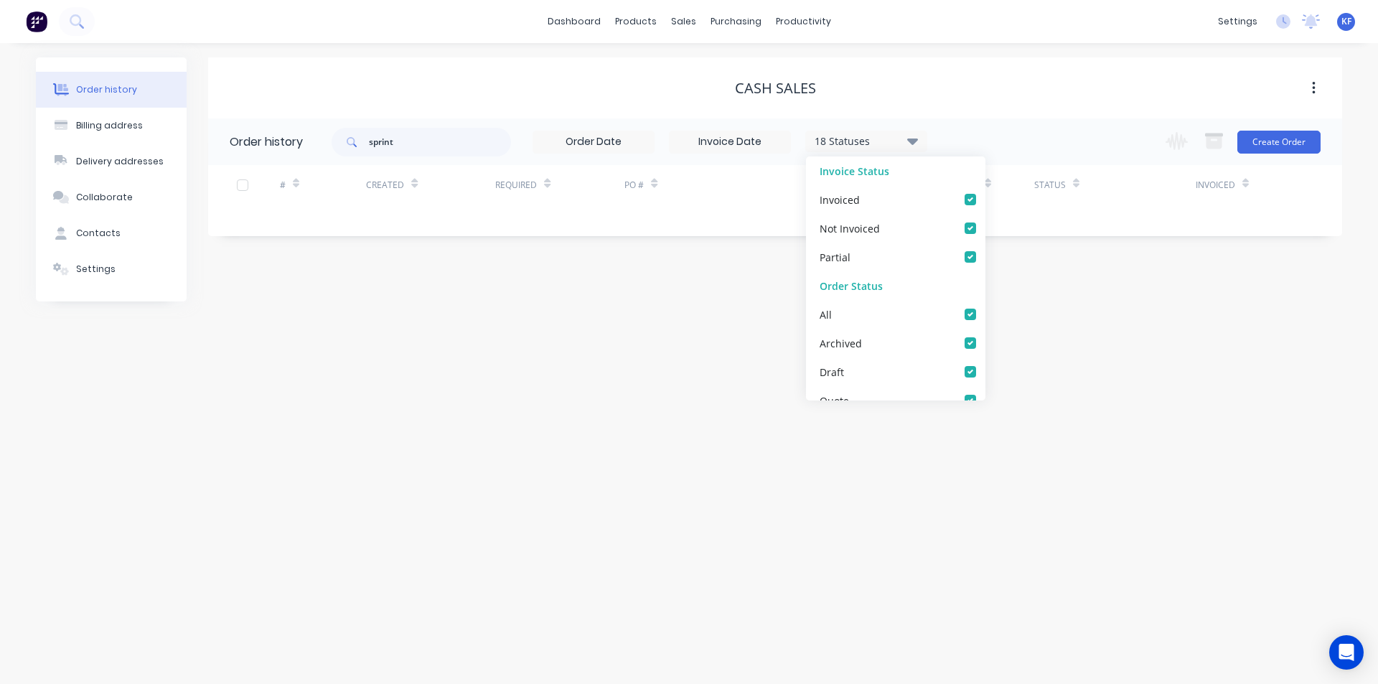
checkbox input "true"
click at [1013, 467] on div "Order history Billing address Delivery addresses Collaborate Contacts Settings …" at bounding box center [689, 363] width 1378 height 641
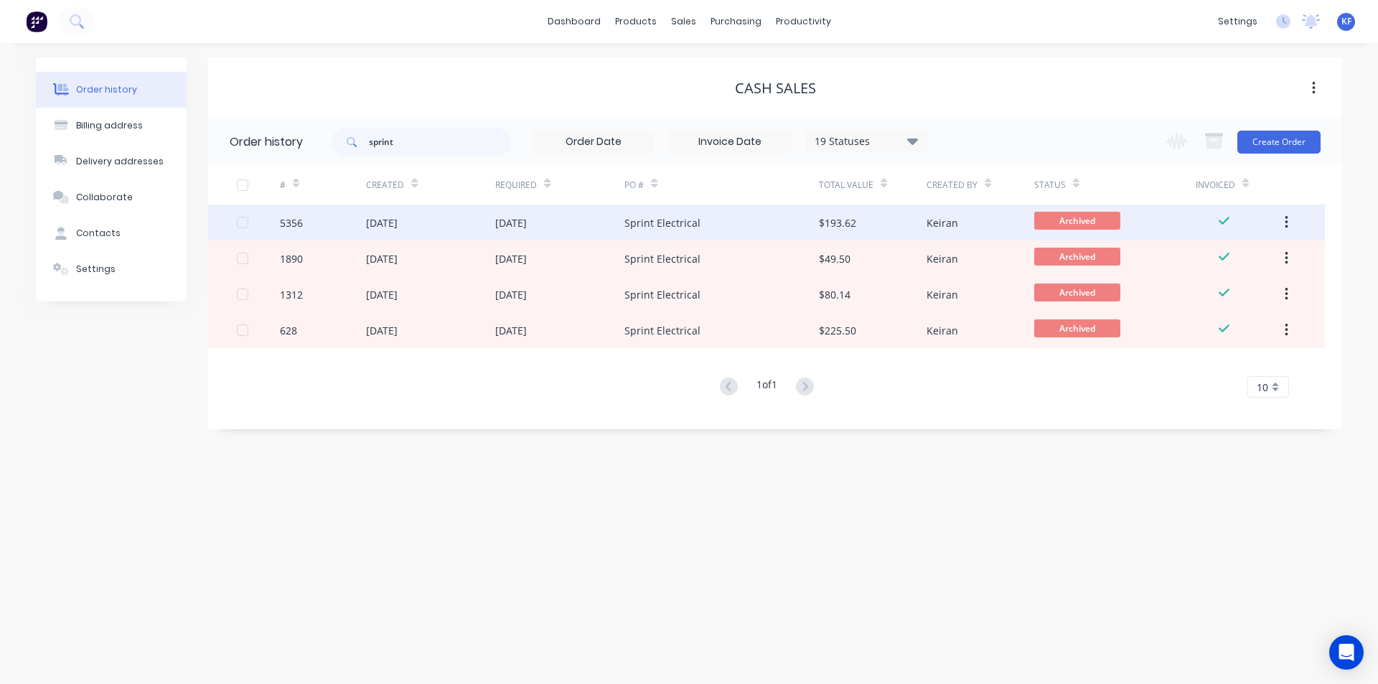
click at [706, 222] on div "Sprint Electrical" at bounding box center [722, 223] width 194 height 36
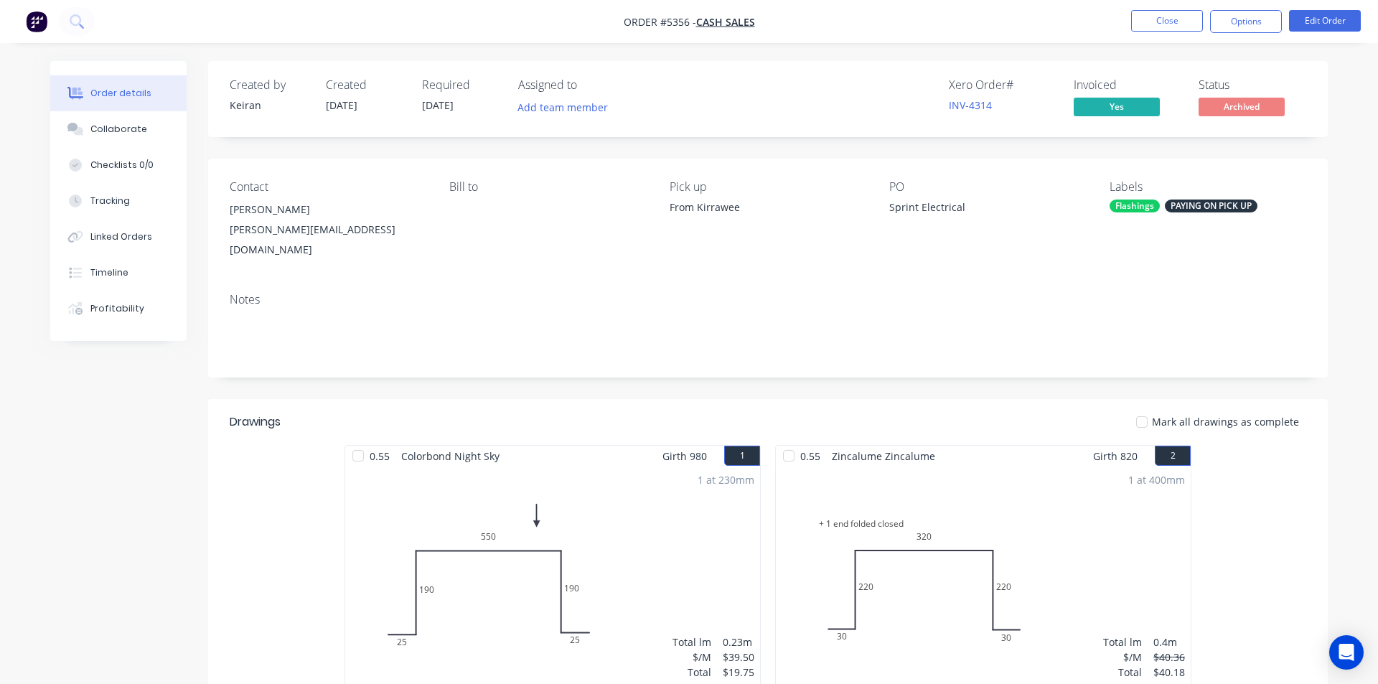
click at [1248, 31] on button "Options" at bounding box center [1246, 21] width 72 height 23
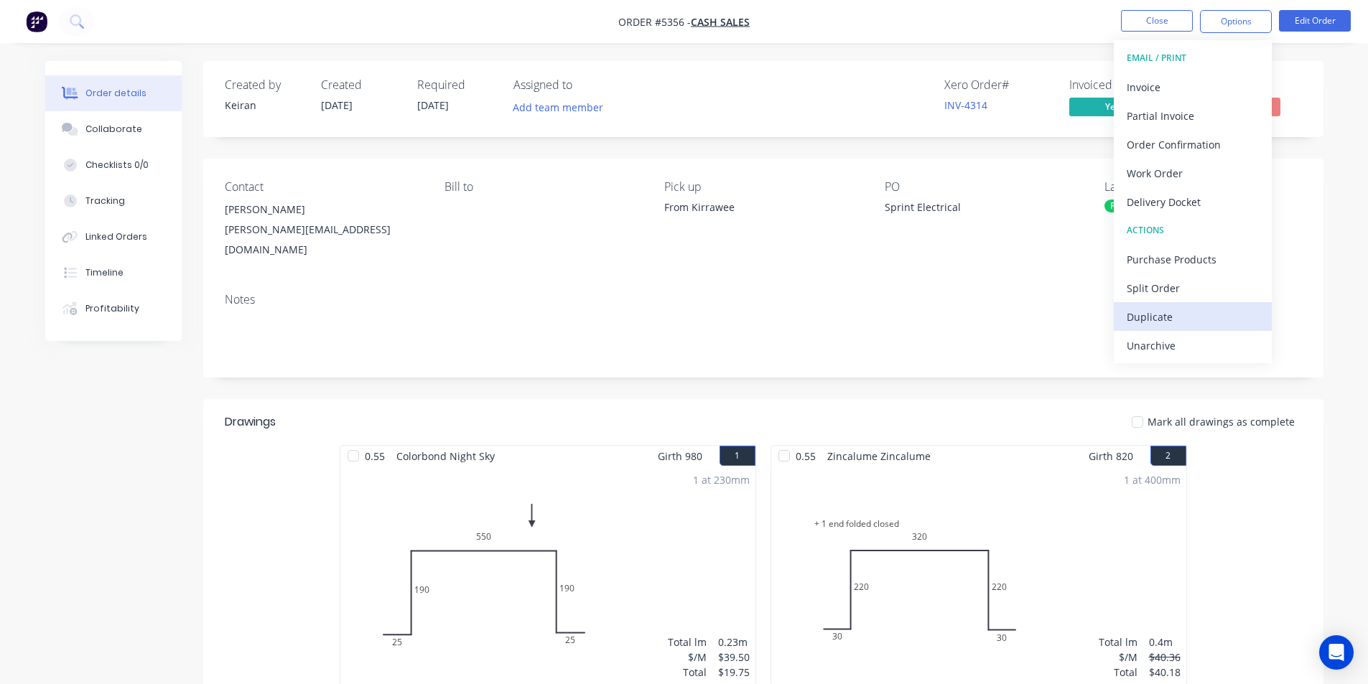
click at [1192, 311] on div "Duplicate" at bounding box center [1192, 317] width 132 height 21
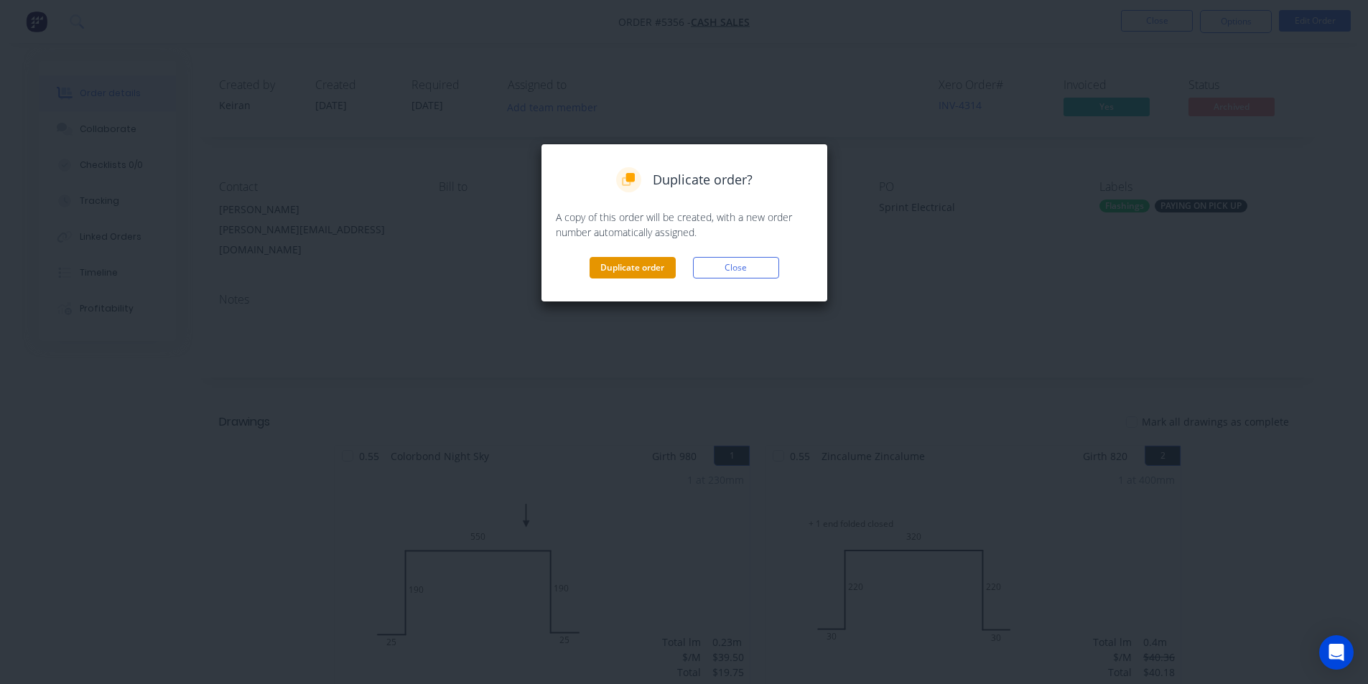
click at [627, 268] on button "Duplicate order" at bounding box center [632, 268] width 86 height 22
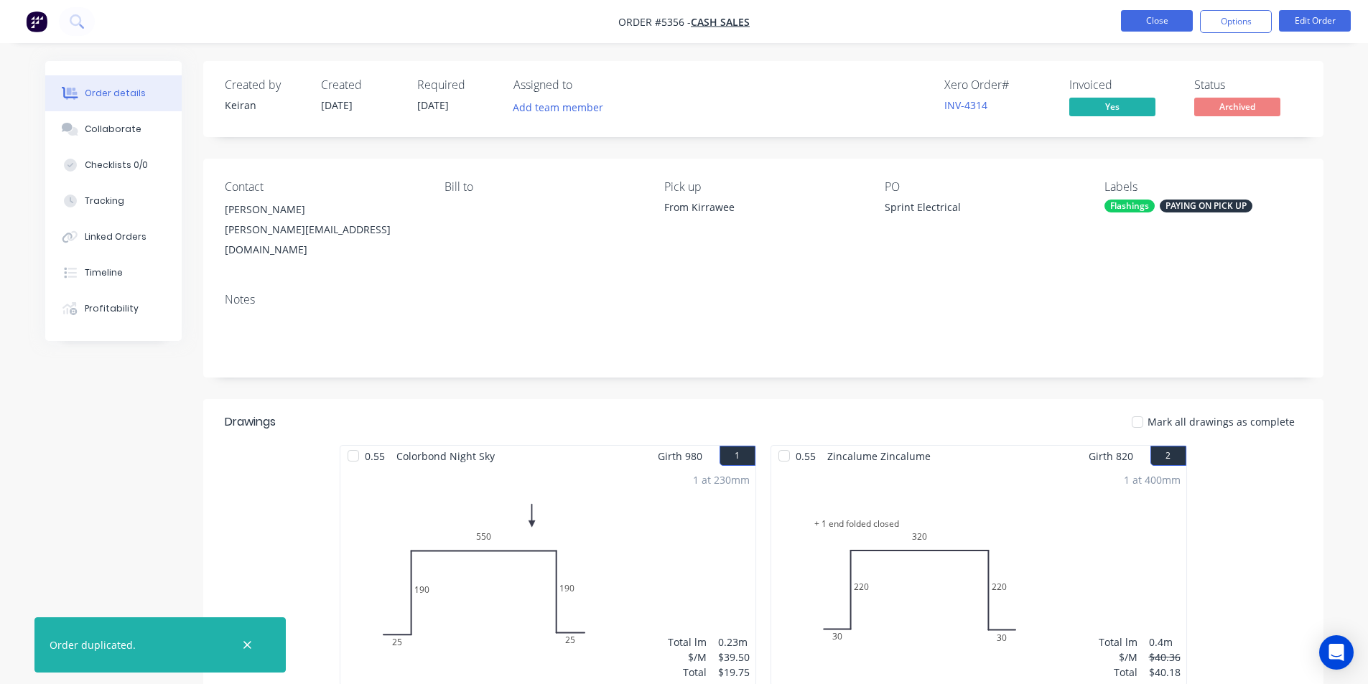
click at [1137, 22] on button "Close" at bounding box center [1157, 21] width 72 height 22
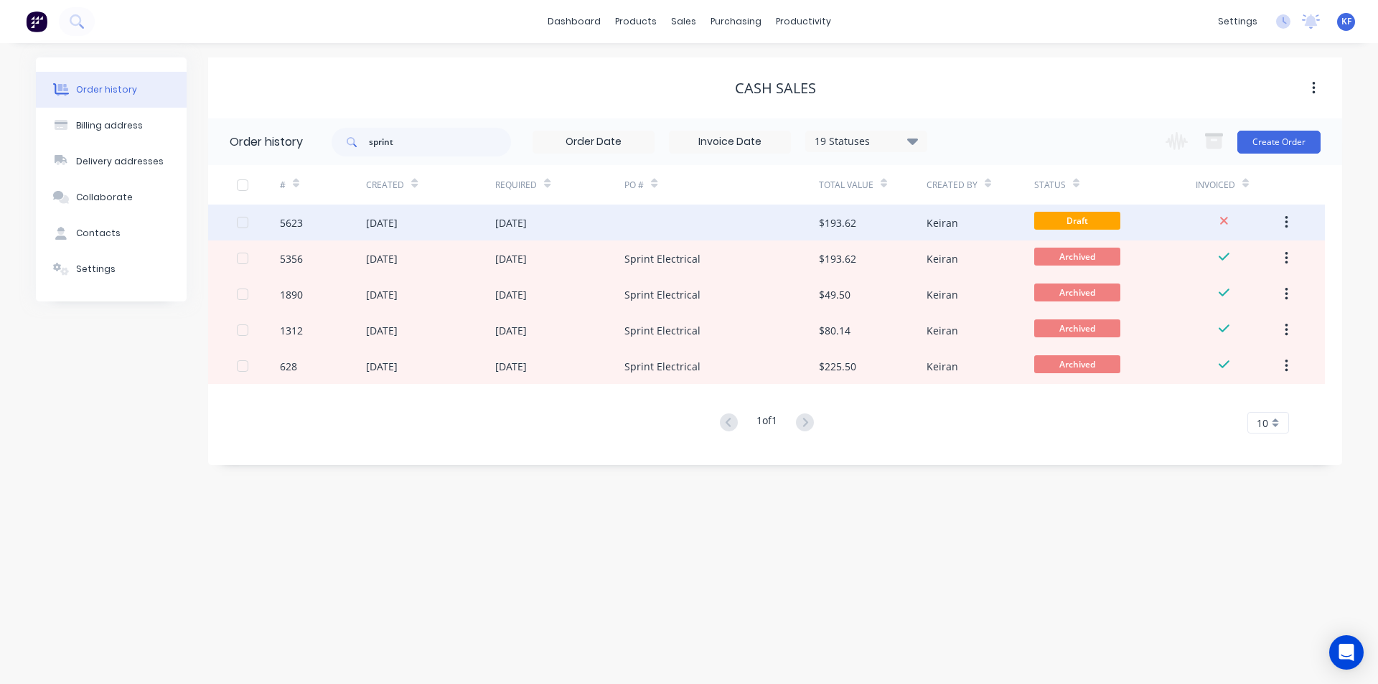
click at [827, 236] on div "$193.62" at bounding box center [873, 223] width 108 height 36
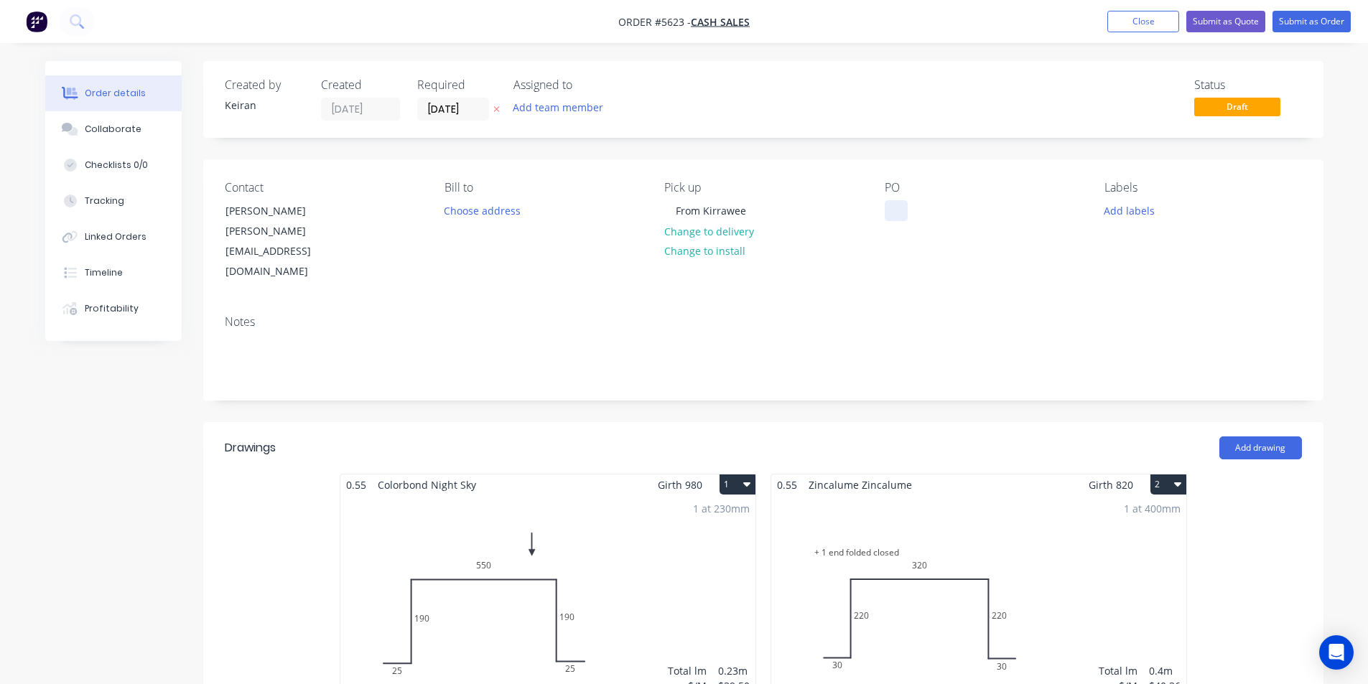
click at [887, 218] on div at bounding box center [895, 210] width 23 height 21
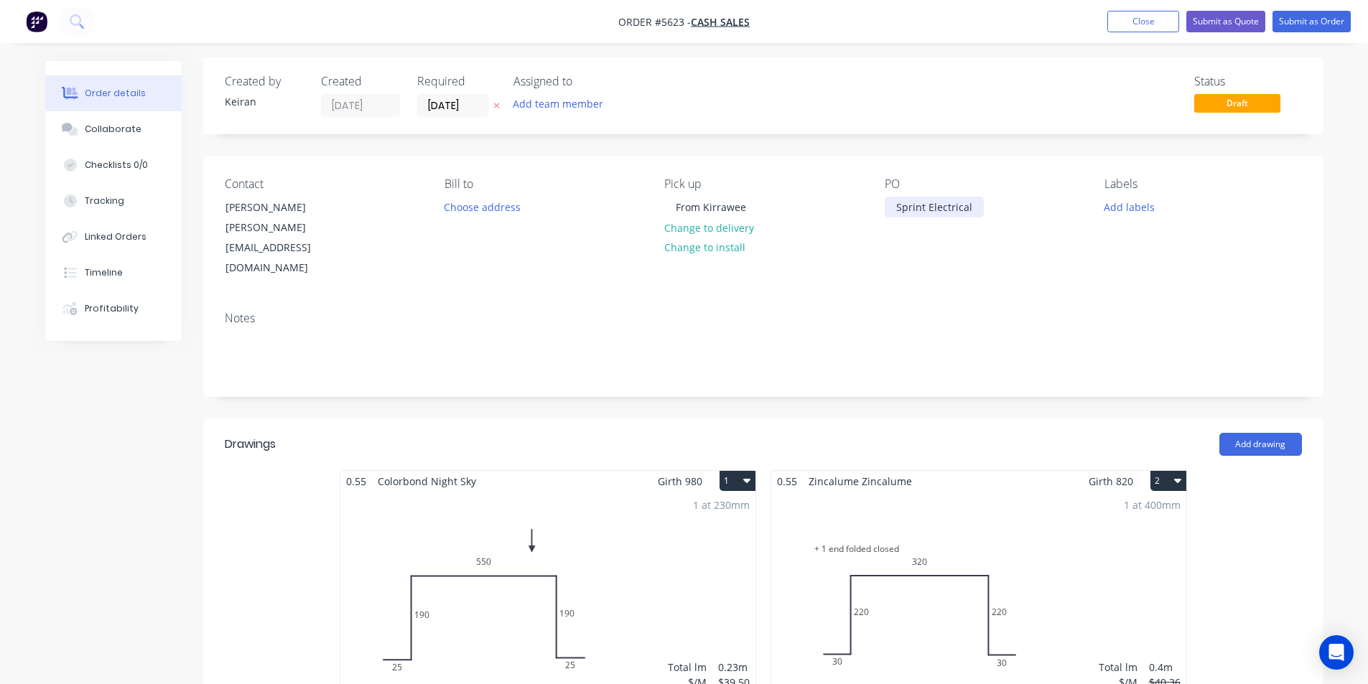
scroll to position [215, 0]
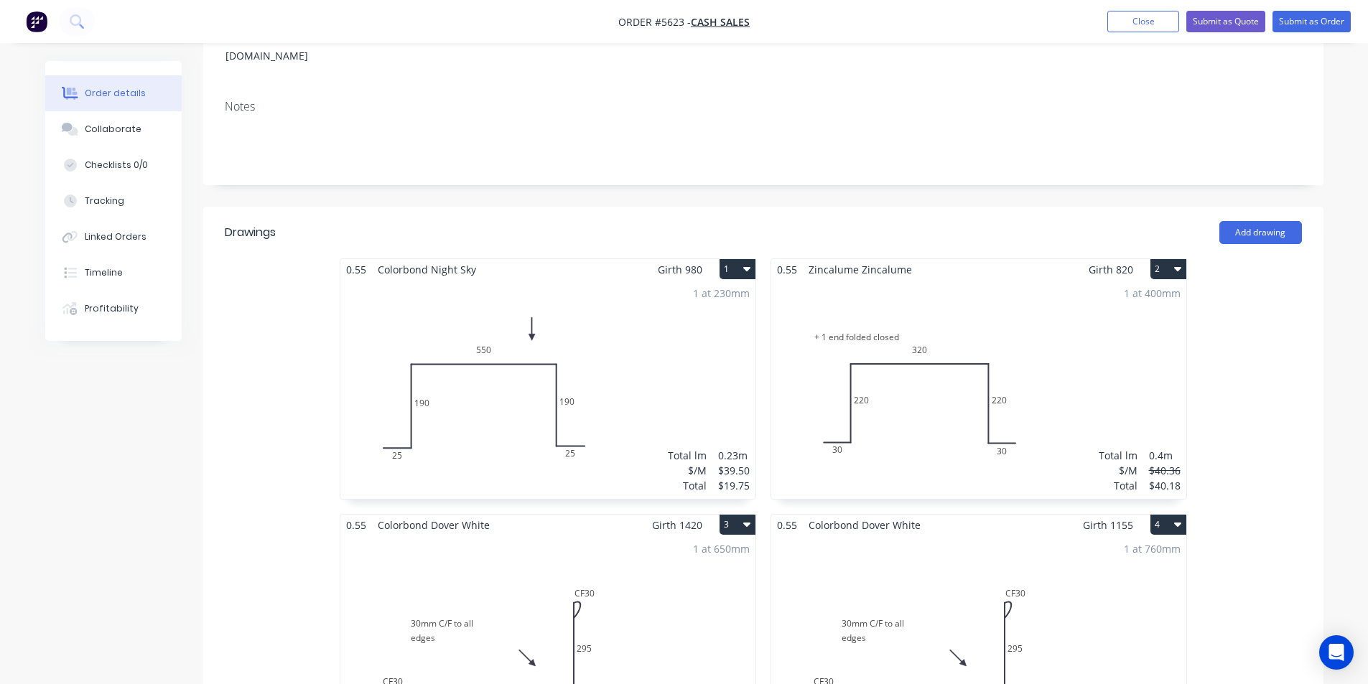
click at [739, 259] on button "1" at bounding box center [737, 269] width 36 height 20
click at [695, 351] on div "Delete" at bounding box center [687, 361] width 111 height 21
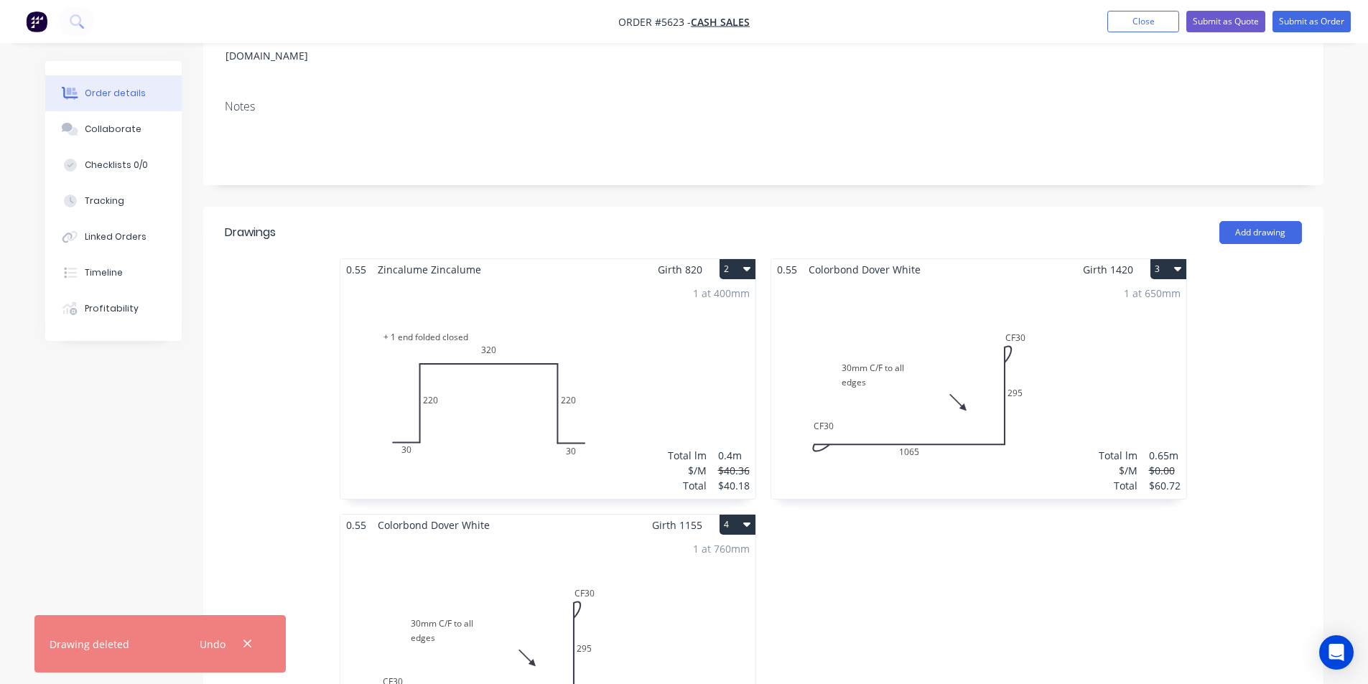
click at [1167, 259] on button "3" at bounding box center [1168, 269] width 36 height 20
click at [1138, 351] on div "Delete" at bounding box center [1117, 361] width 111 height 21
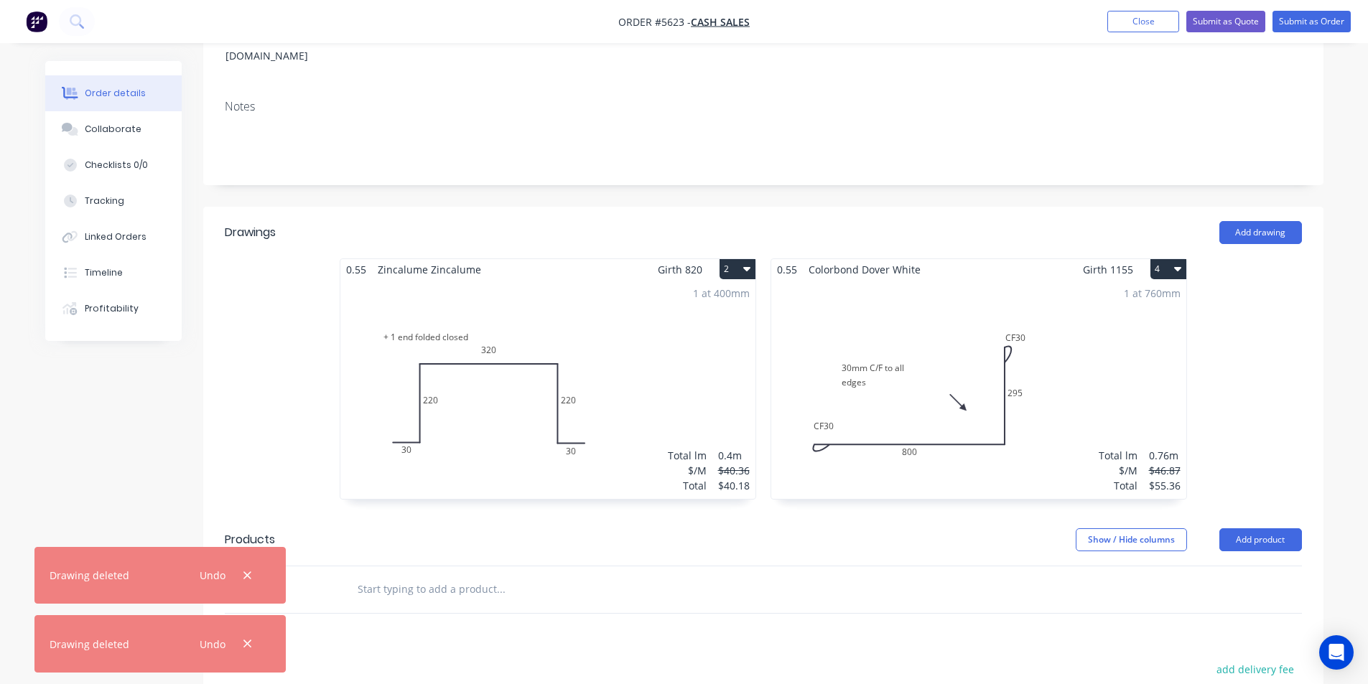
drag, startPoint x: 744, startPoint y: 232, endPoint x: 739, endPoint y: 248, distance: 16.6
click at [744, 263] on icon "button" at bounding box center [746, 268] width 7 height 11
click at [704, 351] on div "Delete" at bounding box center [687, 361] width 111 height 21
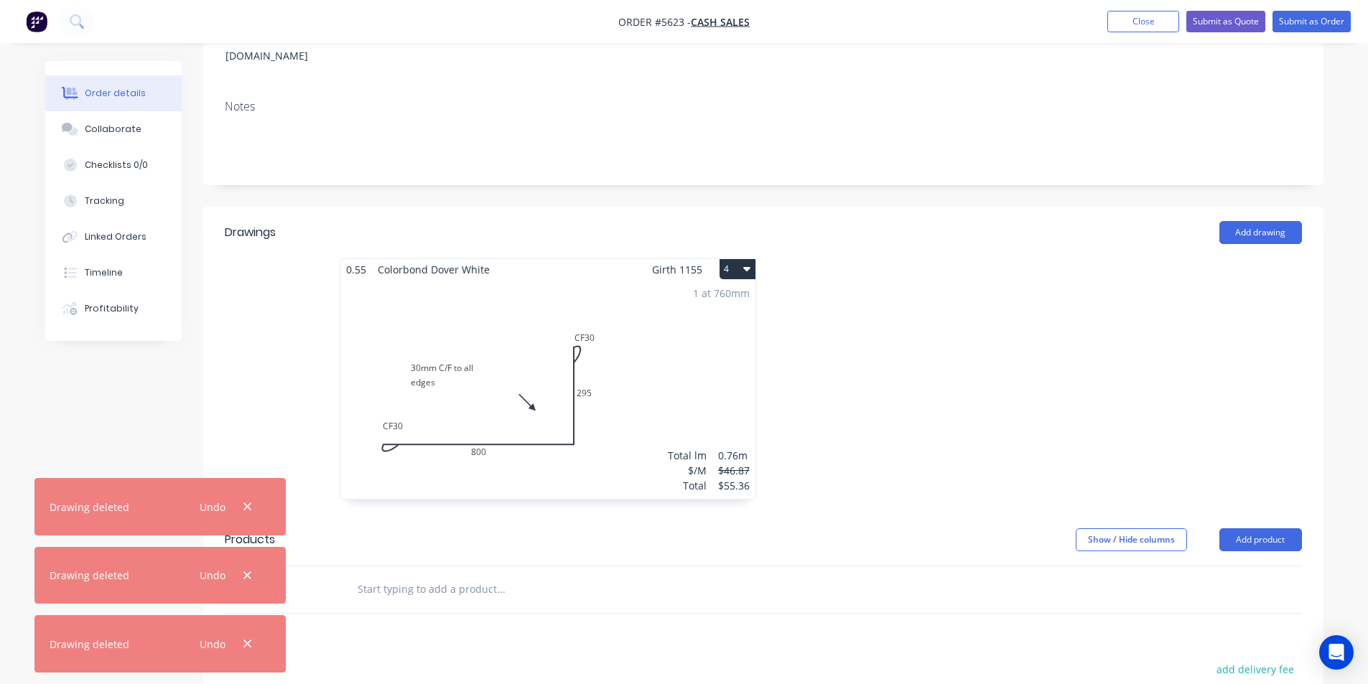
click at [754, 259] on button "4" at bounding box center [737, 269] width 36 height 20
click at [732, 351] on div "Delete" at bounding box center [687, 361] width 111 height 21
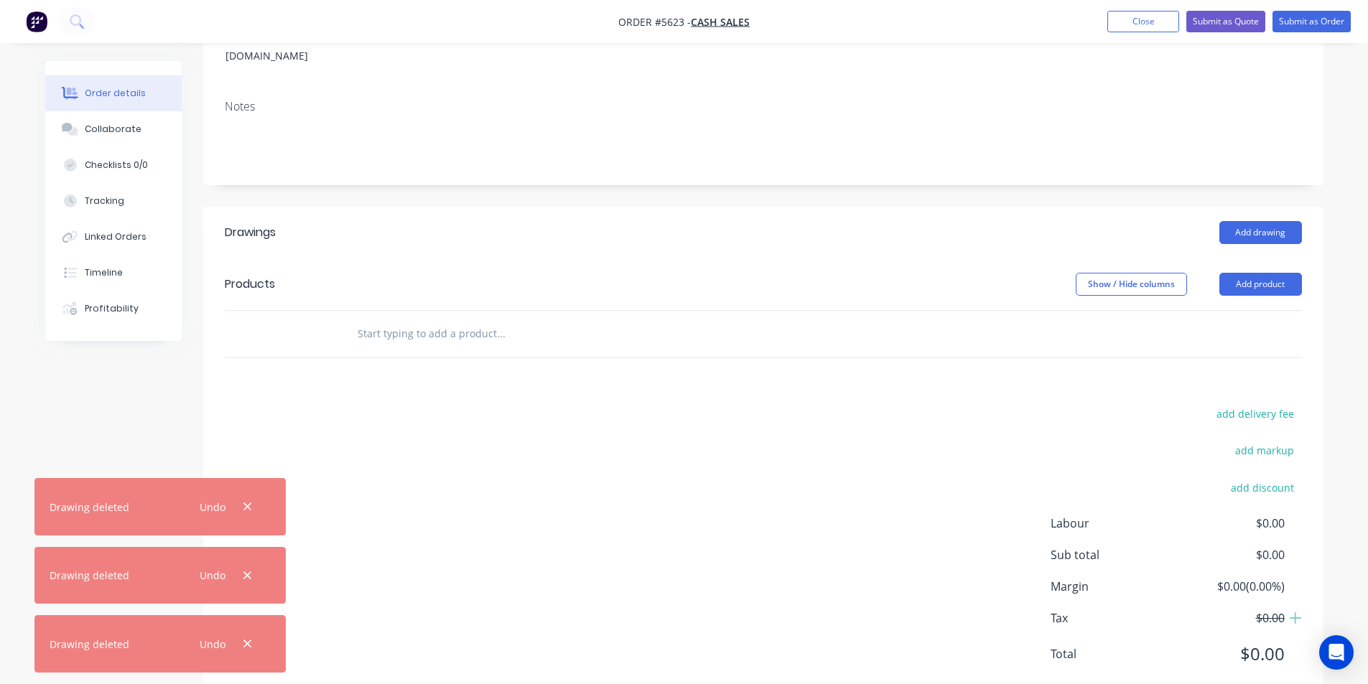
drag, startPoint x: 243, startPoint y: 503, endPoint x: 251, endPoint y: 558, distance: 55.7
click at [243, 505] on icon "button" at bounding box center [247, 506] width 9 height 13
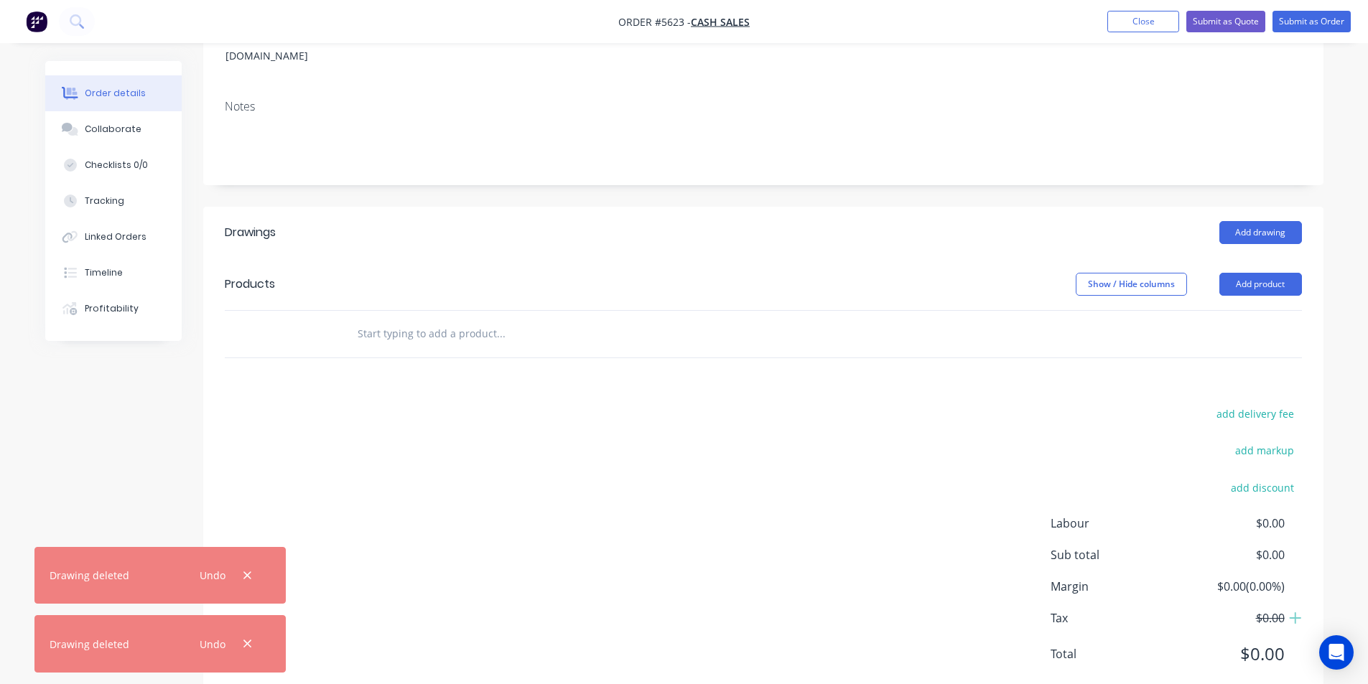
drag, startPoint x: 248, startPoint y: 574, endPoint x: 248, endPoint y: 598, distance: 23.7
click at [248, 592] on div "Order details Collaborate Checklists 0/0 Tracking Linked Orders Timeline Profit…" at bounding box center [684, 255] width 1368 height 940
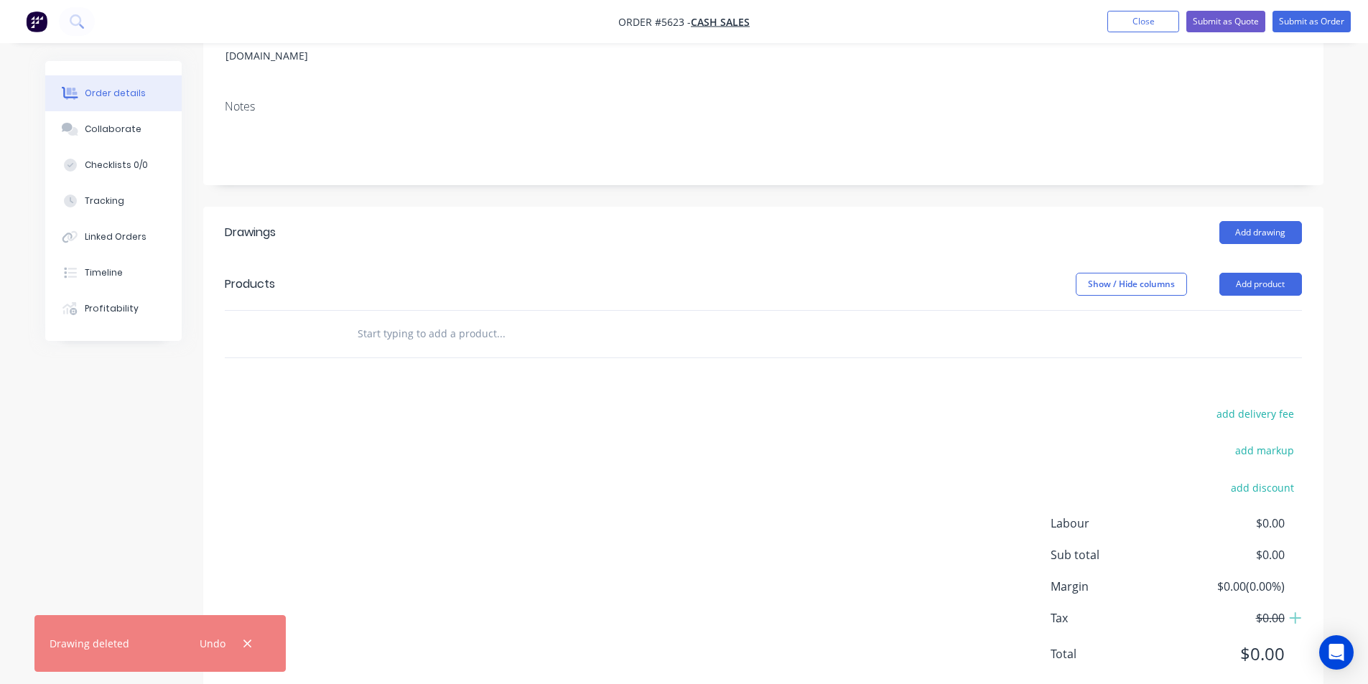
click at [261, 643] on div "Undo" at bounding box center [223, 644] width 93 height 37
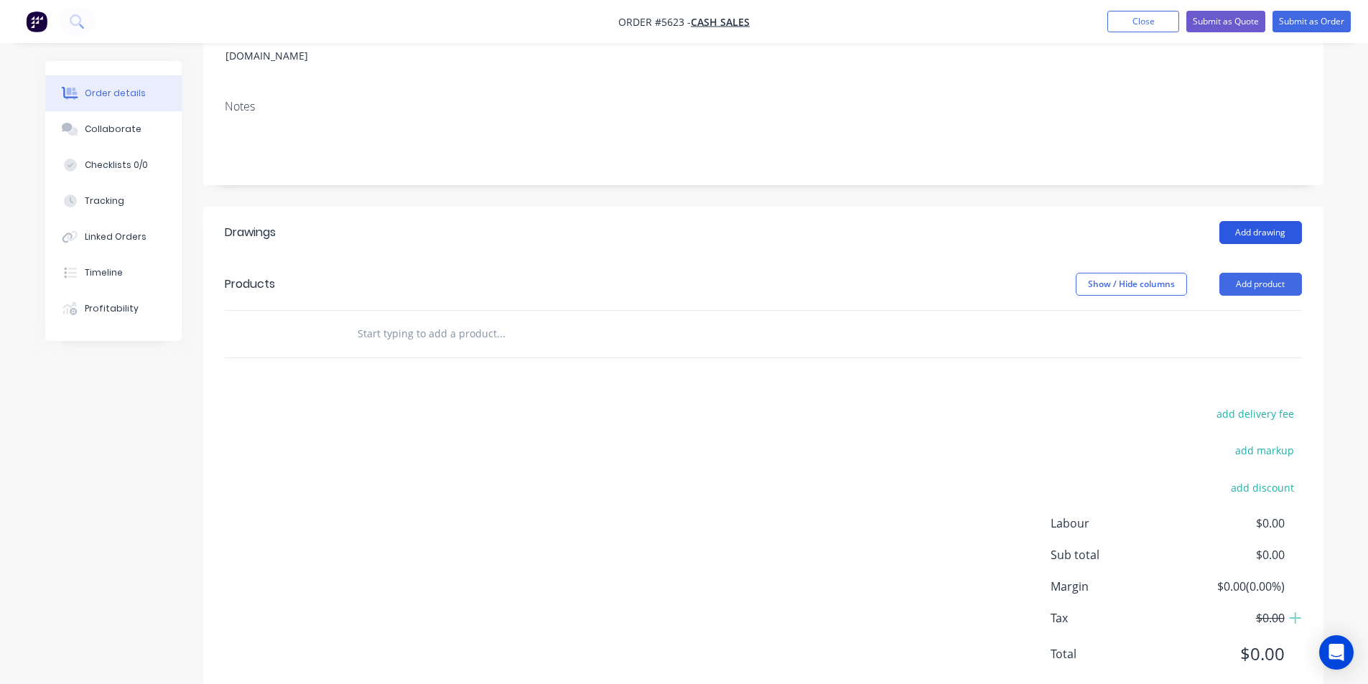
click at [1241, 221] on button "Add drawing" at bounding box center [1260, 232] width 83 height 23
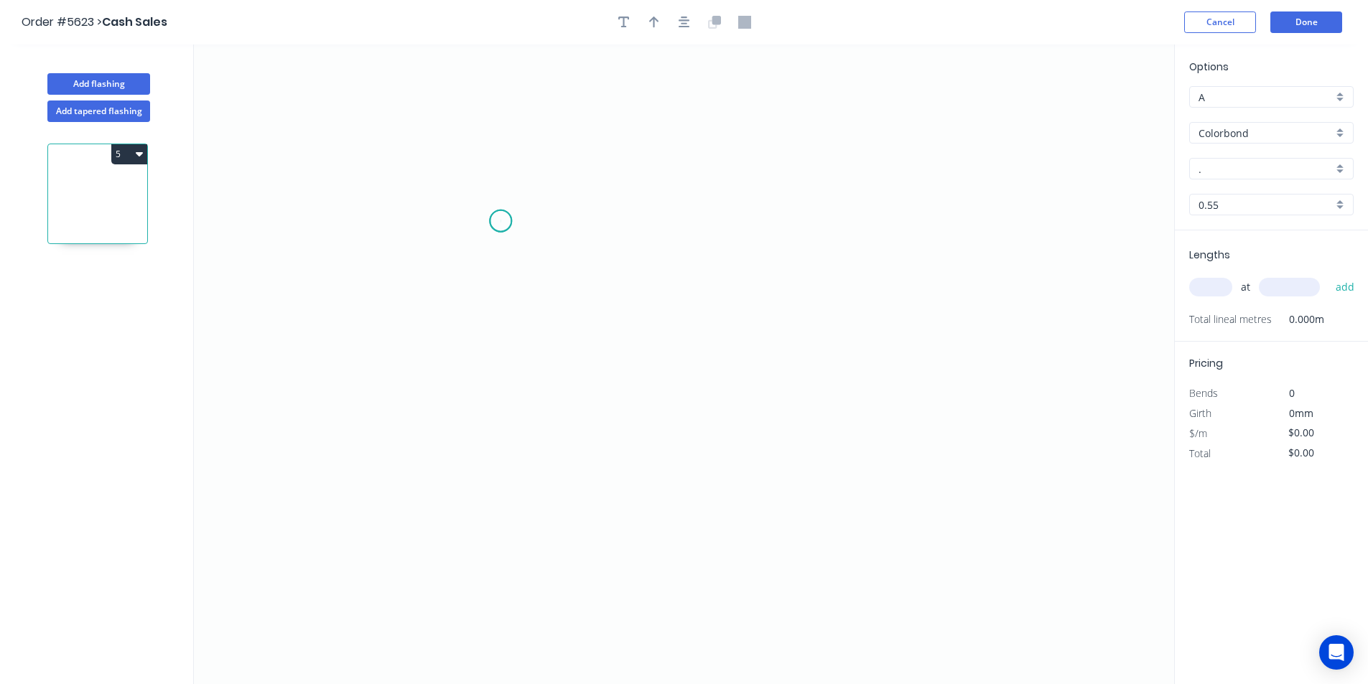
click at [500, 221] on icon "0" at bounding box center [684, 365] width 980 height 640
click at [874, 216] on icon "0" at bounding box center [684, 365] width 980 height 640
click at [874, 216] on circle at bounding box center [875, 221] width 22 height 22
click at [696, 231] on rect at bounding box center [687, 237] width 29 height 20
click at [676, 24] on button "button" at bounding box center [684, 22] width 22 height 22
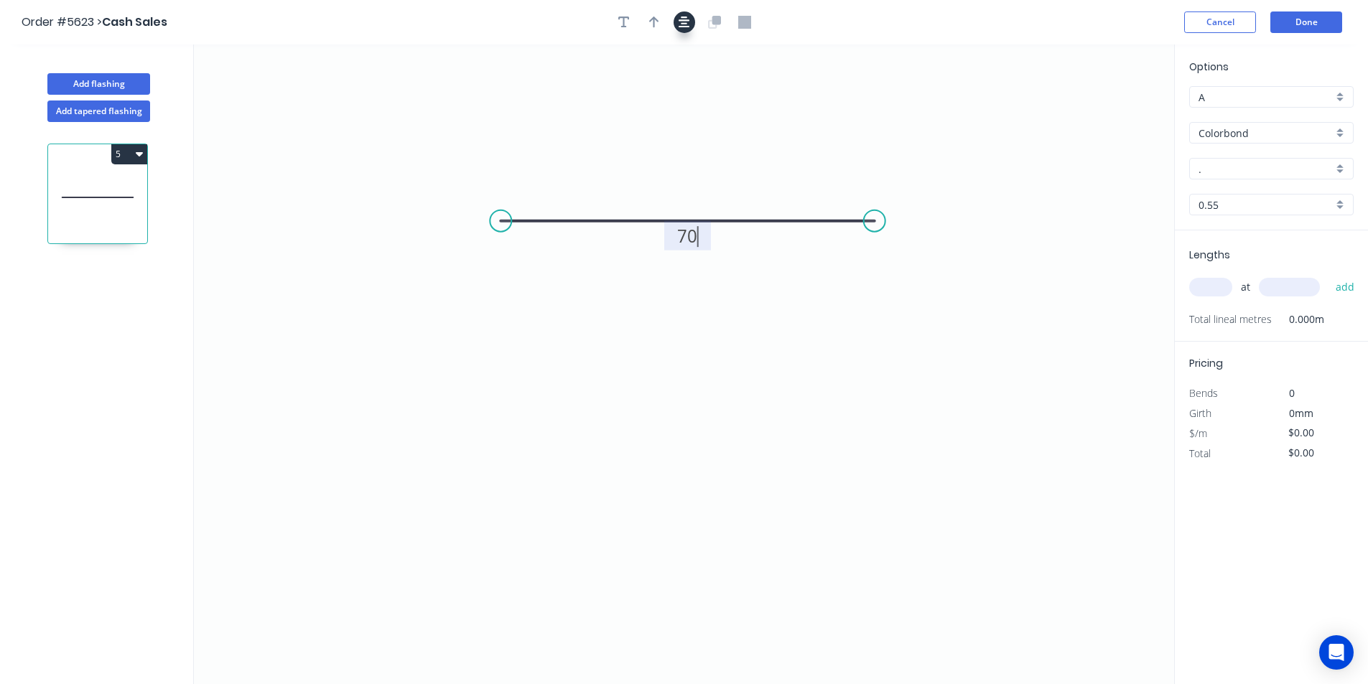
type input "$7.51"
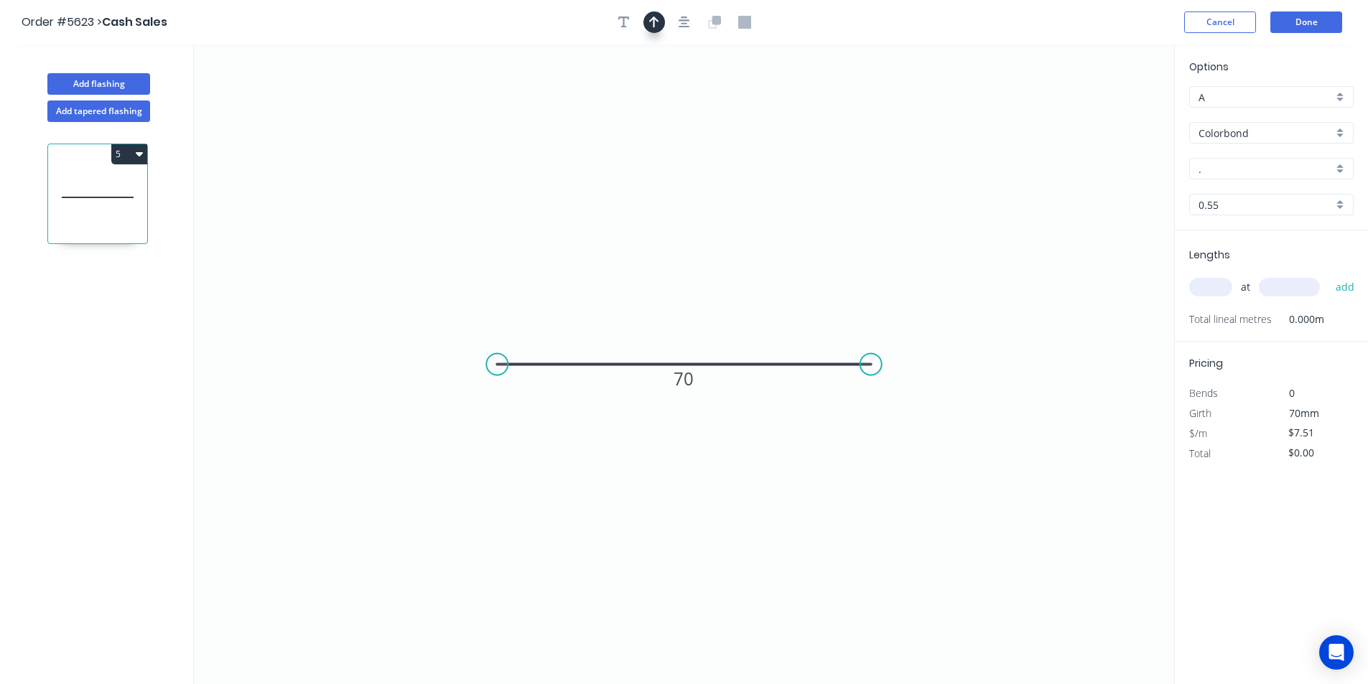
click at [655, 25] on icon "button" at bounding box center [654, 22] width 10 height 13
drag, startPoint x: 1103, startPoint y: 118, endPoint x: 849, endPoint y: 284, distance: 302.8
click at [737, 311] on icon at bounding box center [743, 295] width 13 height 46
click at [1234, 172] on input "." at bounding box center [1265, 169] width 134 height 15
